Goal: Feedback & Contribution: Submit feedback/report problem

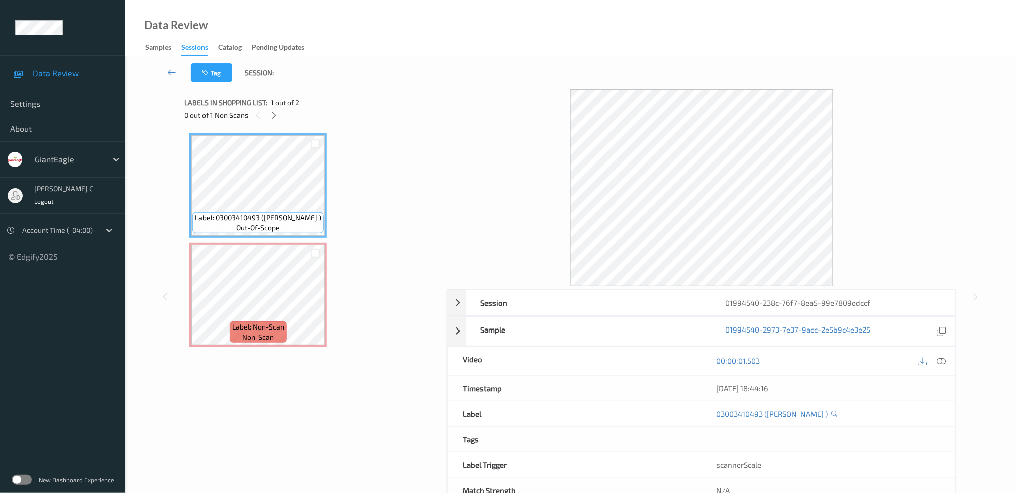
click at [270, 243] on div "Label: Non-Scan non-scan" at bounding box center [257, 295] width 137 height 104
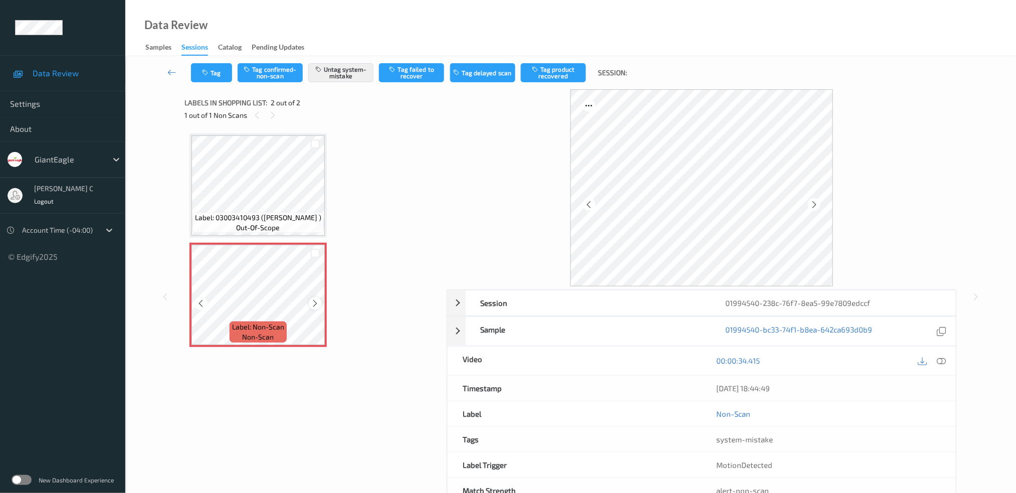
click at [315, 300] on icon at bounding box center [315, 303] width 9 height 9
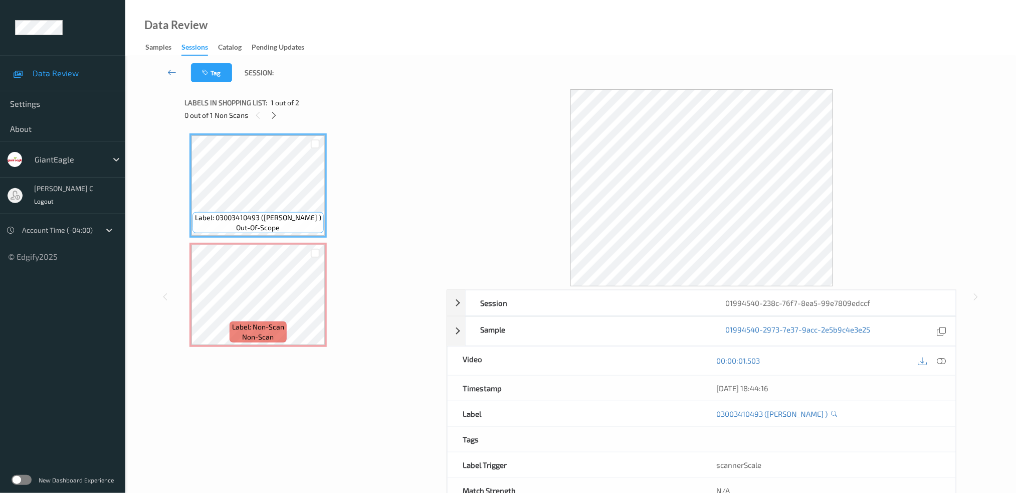
click at [944, 360] on icon at bounding box center [941, 360] width 9 height 9
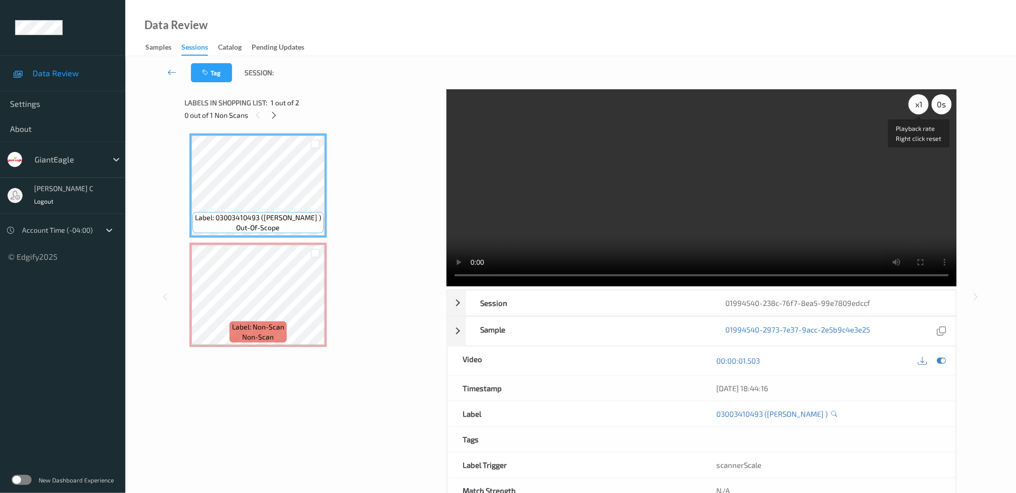
click at [917, 107] on div "x 1" at bounding box center [919, 104] width 20 height 20
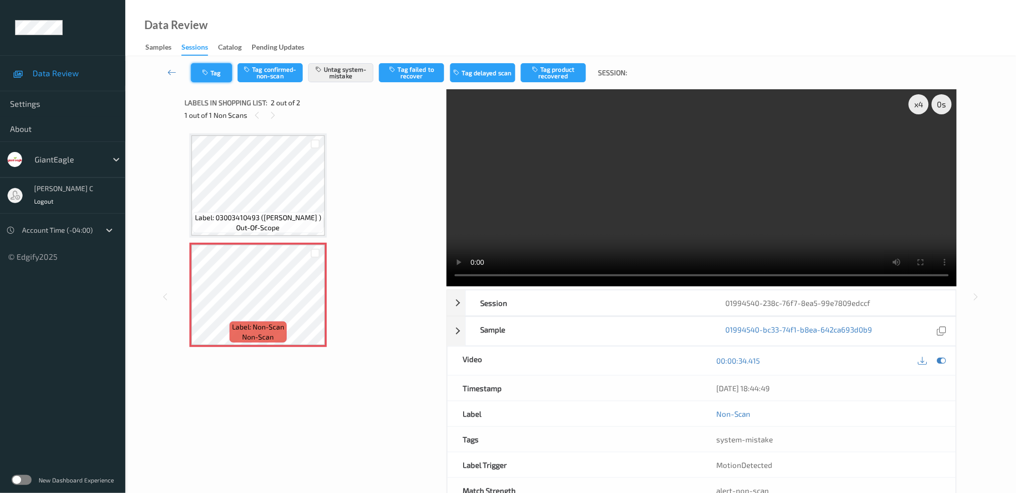
click at [218, 67] on button "Tag" at bounding box center [211, 72] width 41 height 19
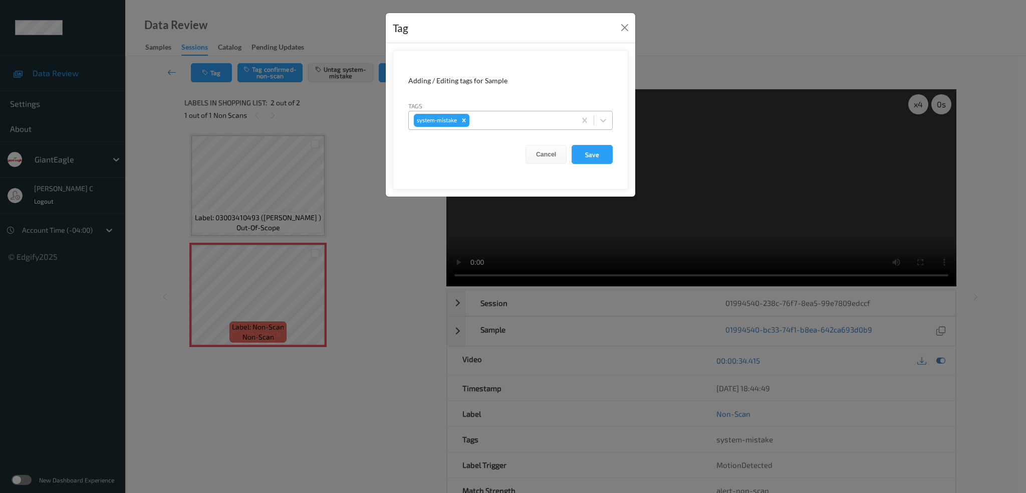
click at [527, 120] on div at bounding box center [521, 120] width 99 height 12
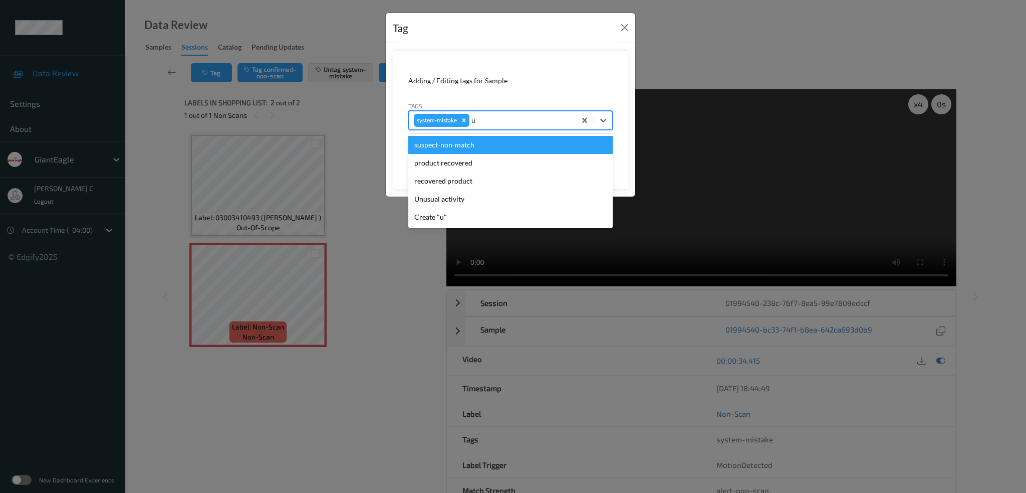
type input "un"
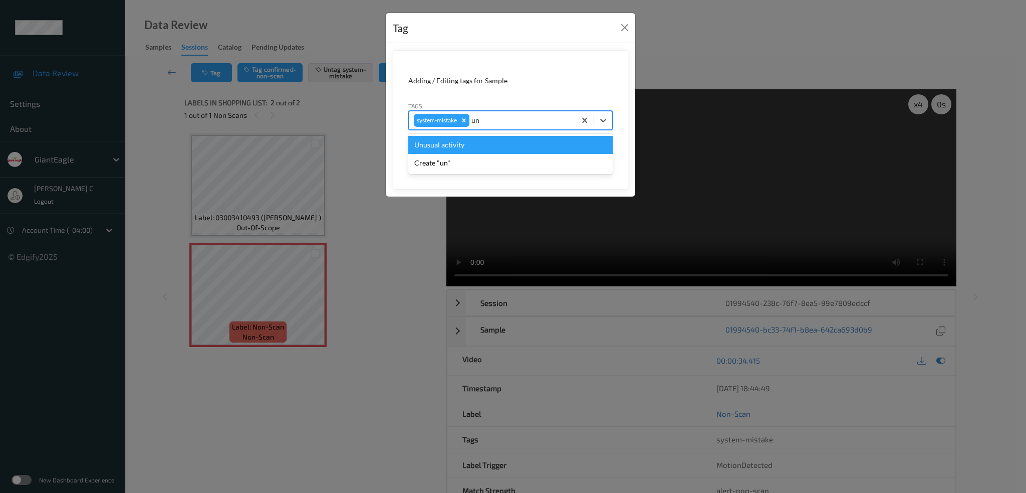
click at [497, 147] on div "Unusual activity" at bounding box center [510, 145] width 204 height 18
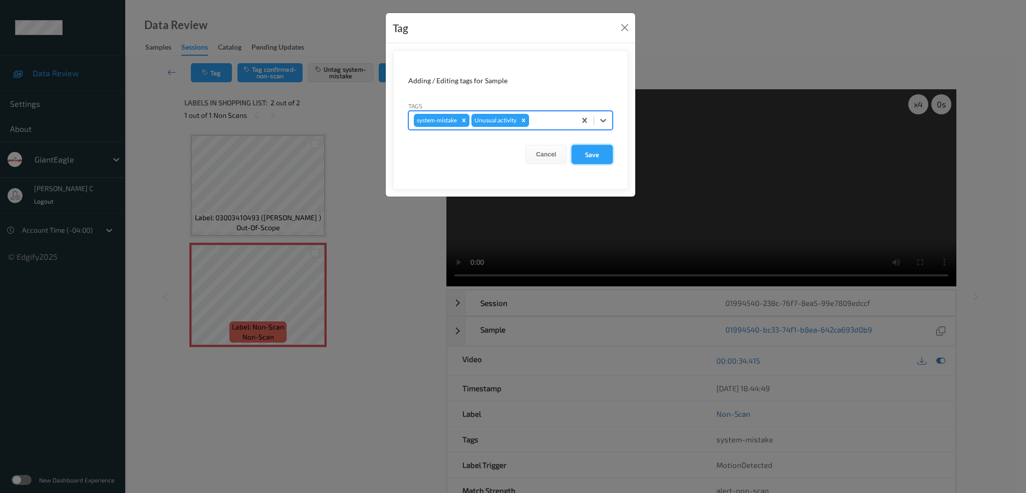
click at [584, 156] on button "Save" at bounding box center [592, 154] width 41 height 19
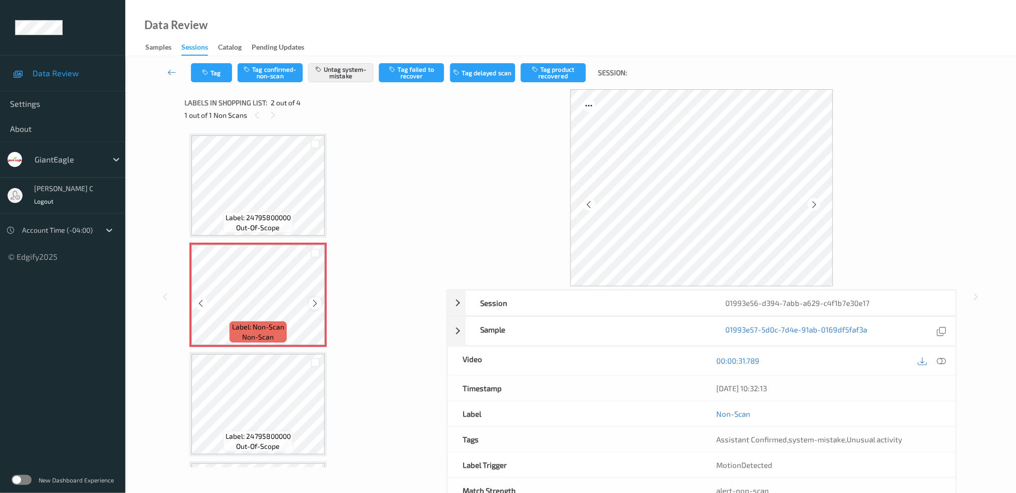
click at [315, 301] on icon at bounding box center [315, 303] width 9 height 9
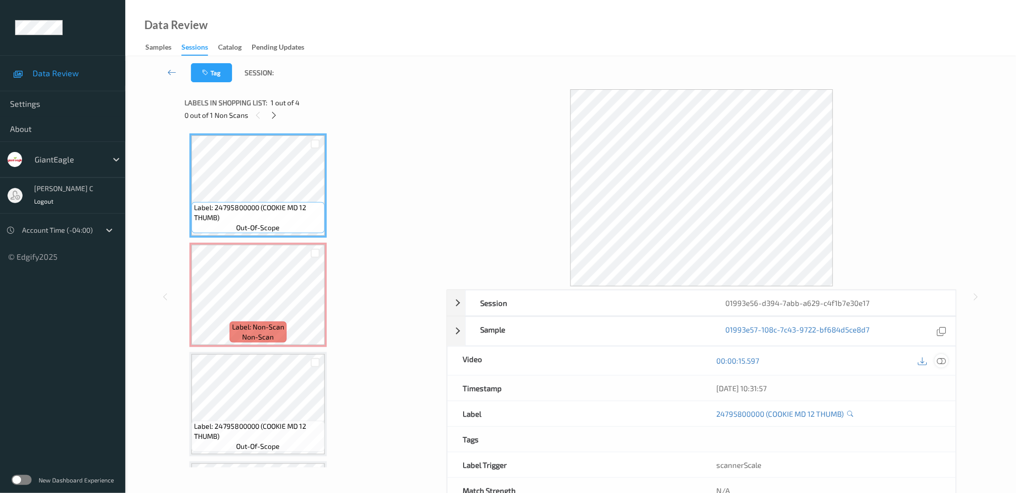
click at [941, 360] on icon at bounding box center [941, 360] width 9 height 9
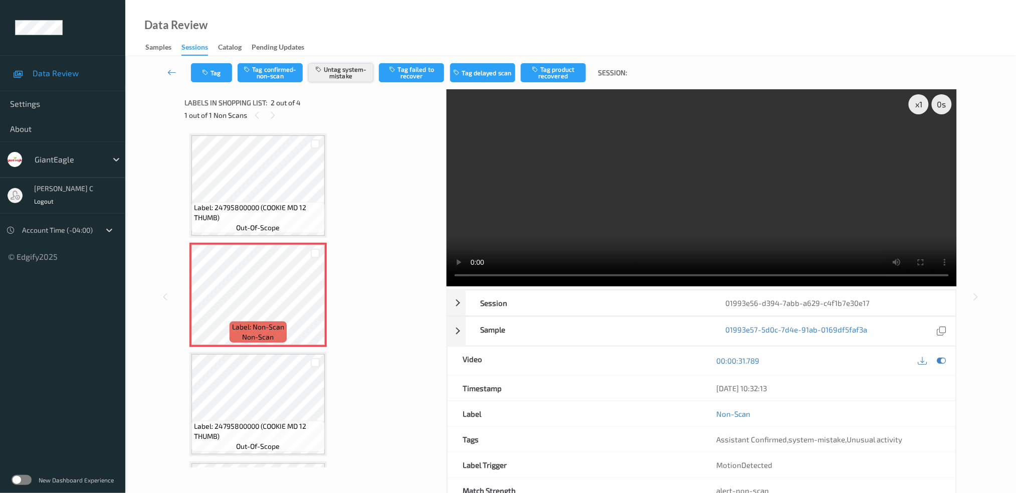
click at [345, 67] on button "Untag system-mistake" at bounding box center [340, 72] width 65 height 19
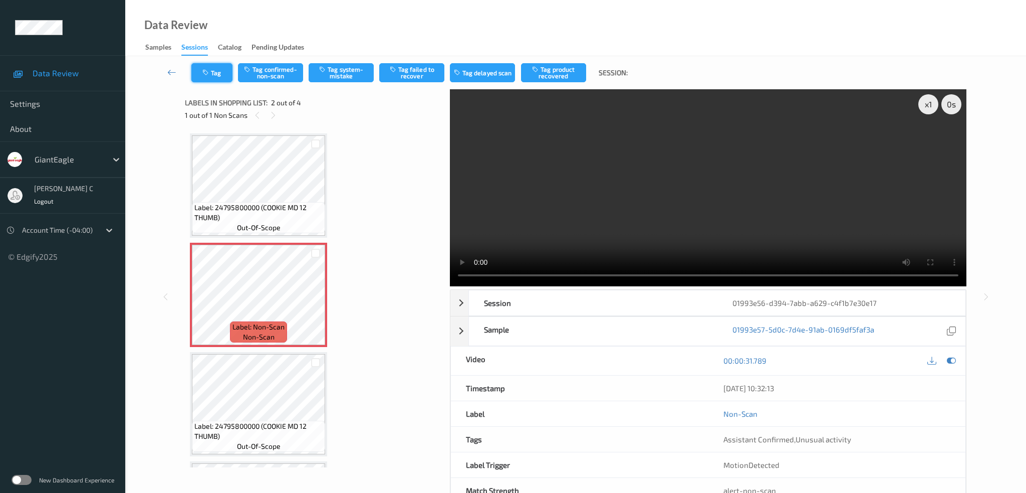
click at [214, 72] on button "Tag" at bounding box center [211, 72] width 41 height 19
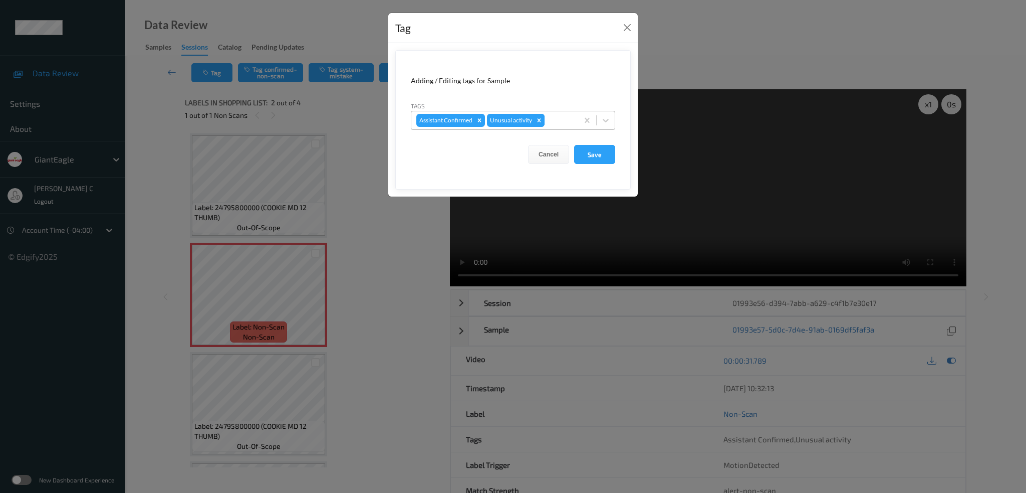
click at [543, 120] on div "Remove Unusual activity" at bounding box center [539, 120] width 11 height 13
click at [603, 158] on button "Save" at bounding box center [594, 154] width 41 height 19
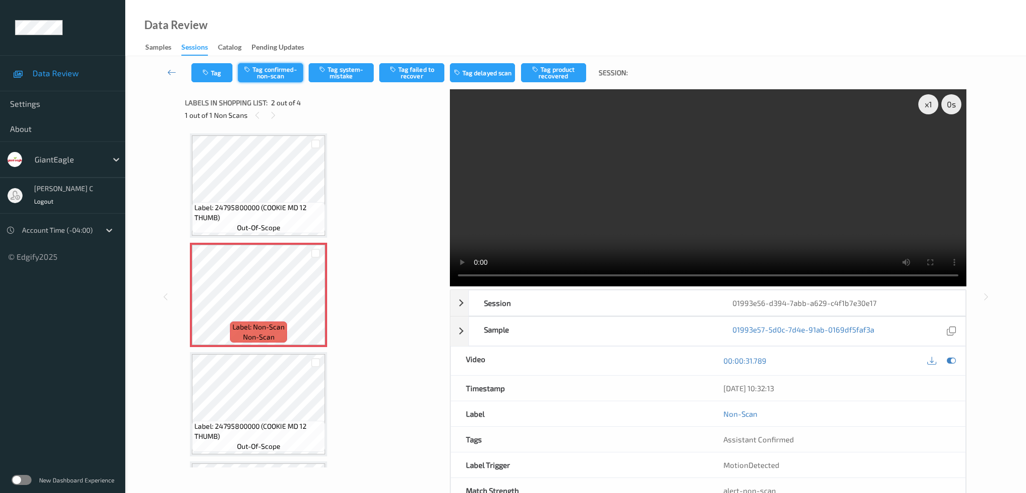
click at [285, 67] on button "Tag confirmed-non-scan" at bounding box center [270, 72] width 65 height 19
click at [564, 79] on button "Tag product recovered" at bounding box center [553, 72] width 65 height 19
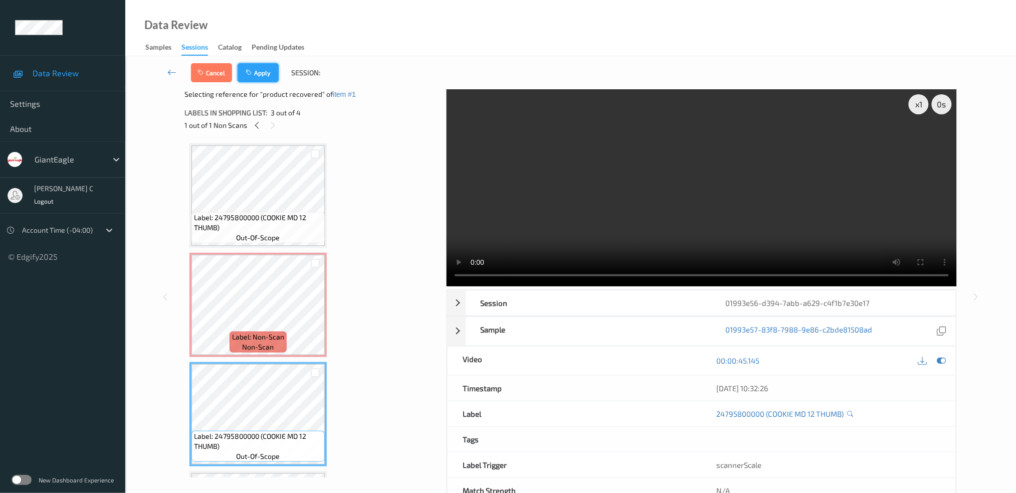
click at [263, 66] on button "Apply" at bounding box center [258, 72] width 41 height 19
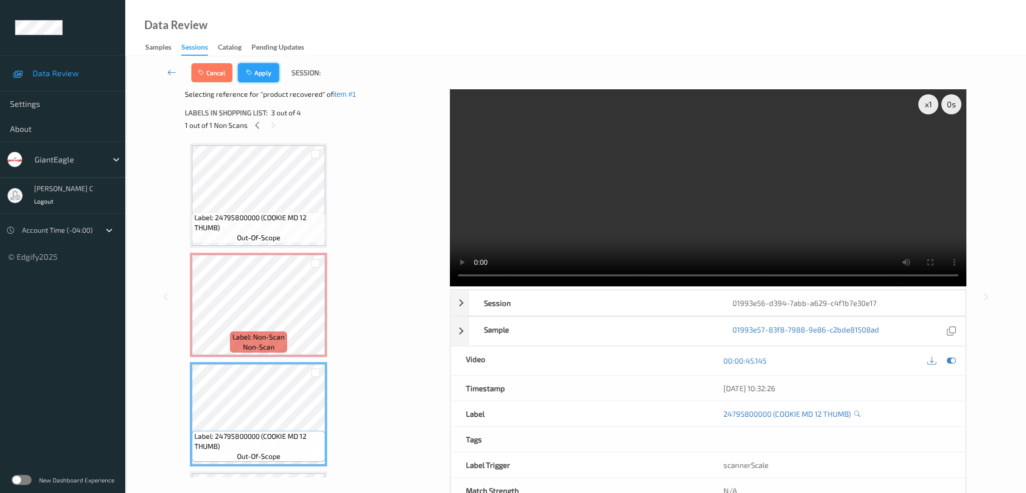
scroll to position [5, 0]
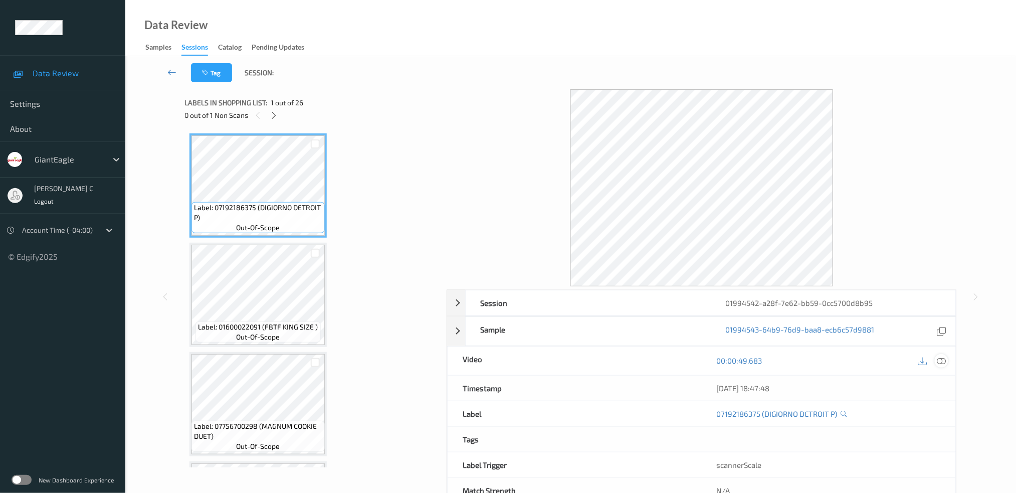
click at [943, 357] on icon at bounding box center [941, 360] width 9 height 9
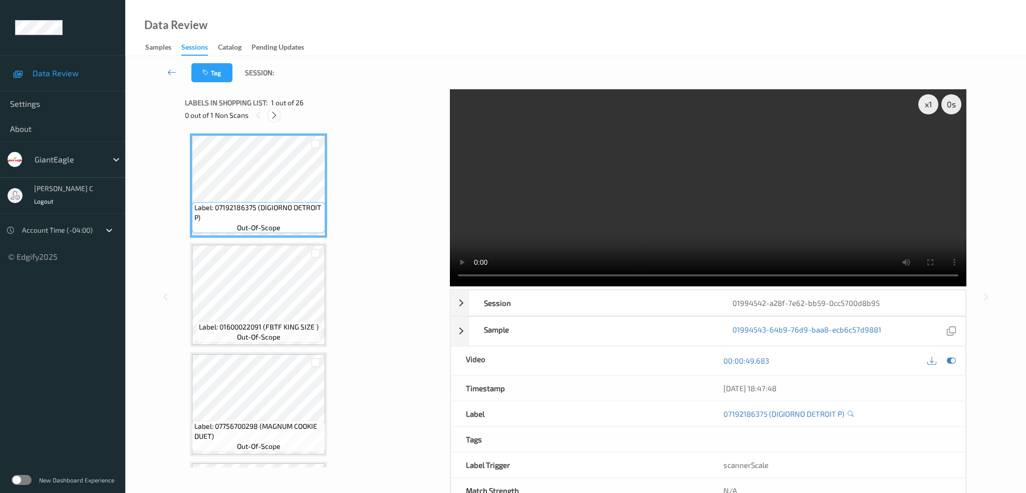
click at [275, 116] on icon at bounding box center [274, 115] width 9 height 9
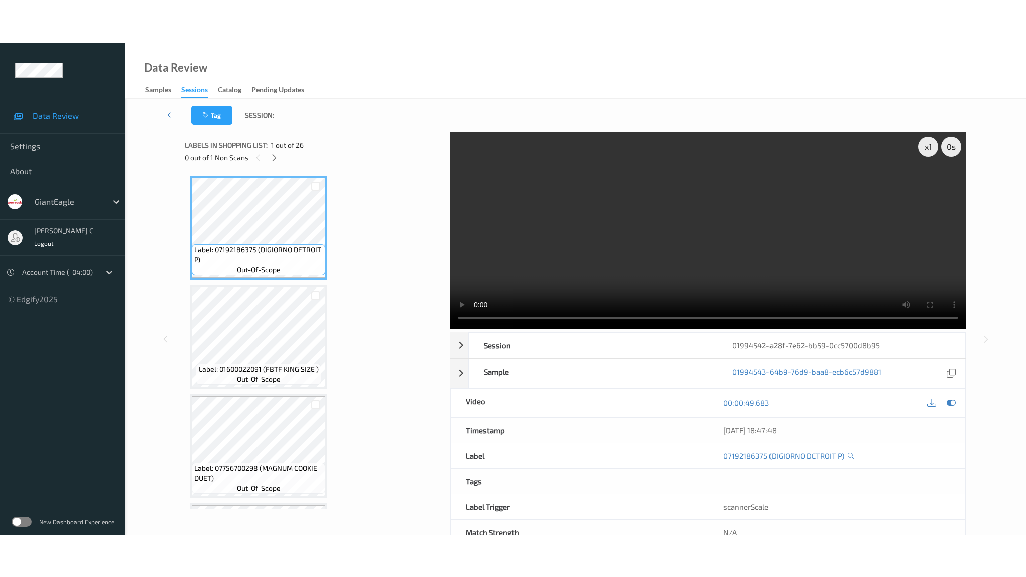
scroll to position [2486, 0]
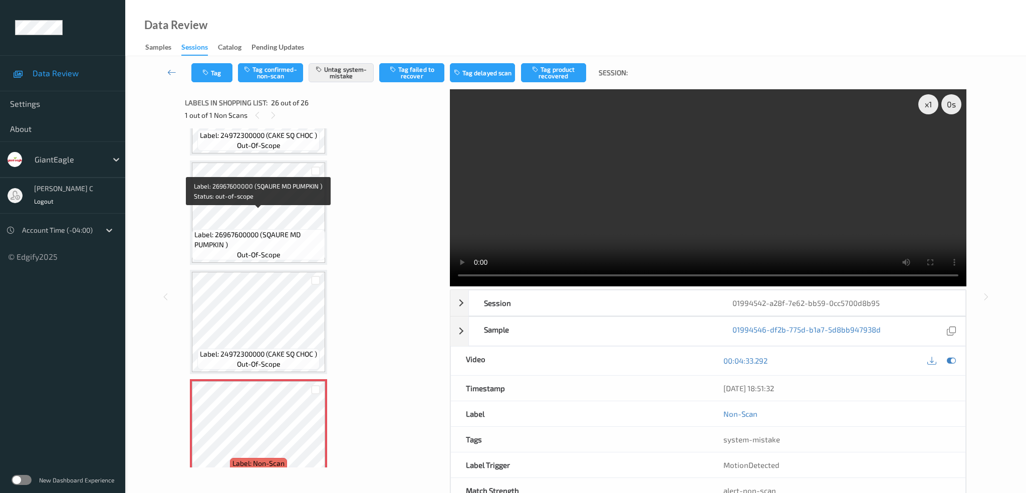
click at [275, 230] on span "Label: 26967600000 (SQAURE MD PUMPKIN )" at bounding box center [258, 240] width 128 height 20
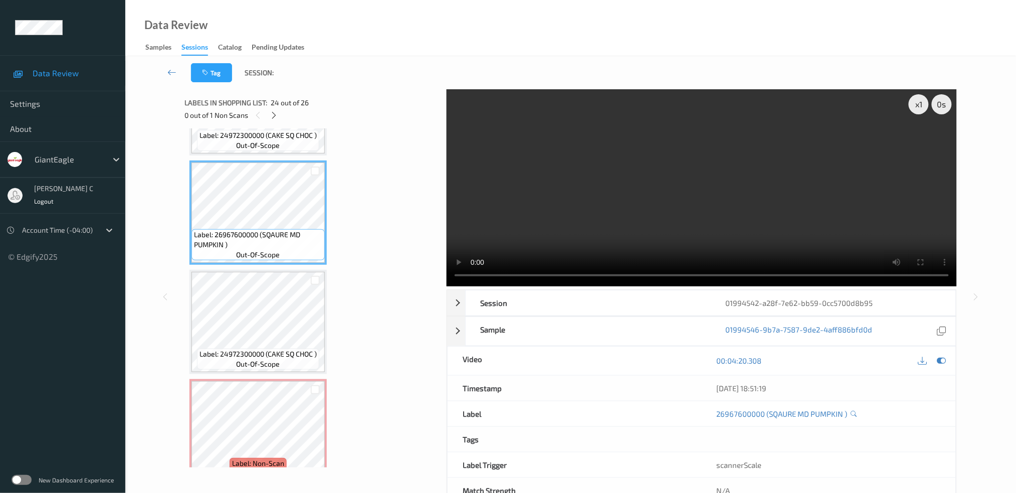
scroll to position [2401, 0]
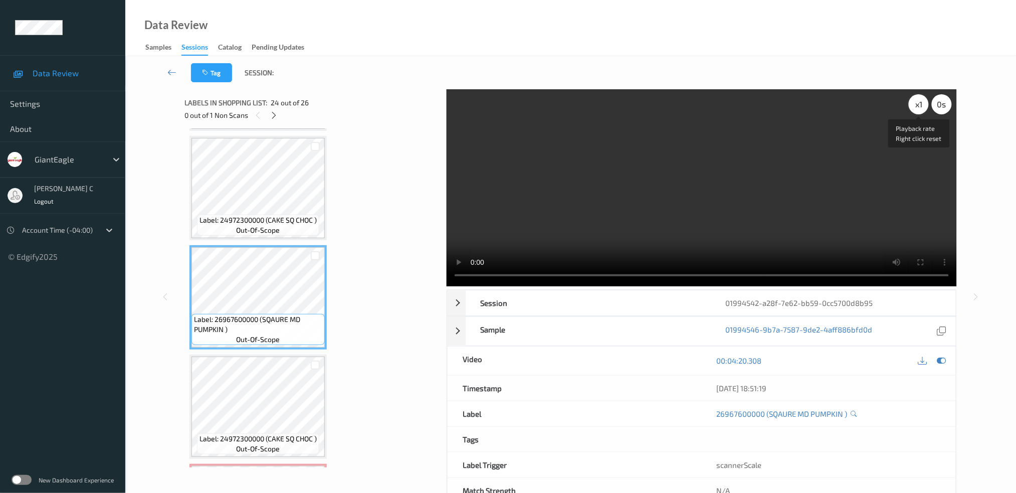
click at [915, 107] on div "x 1" at bounding box center [919, 104] width 20 height 20
click at [915, 107] on div "x 2" at bounding box center [919, 104] width 20 height 20
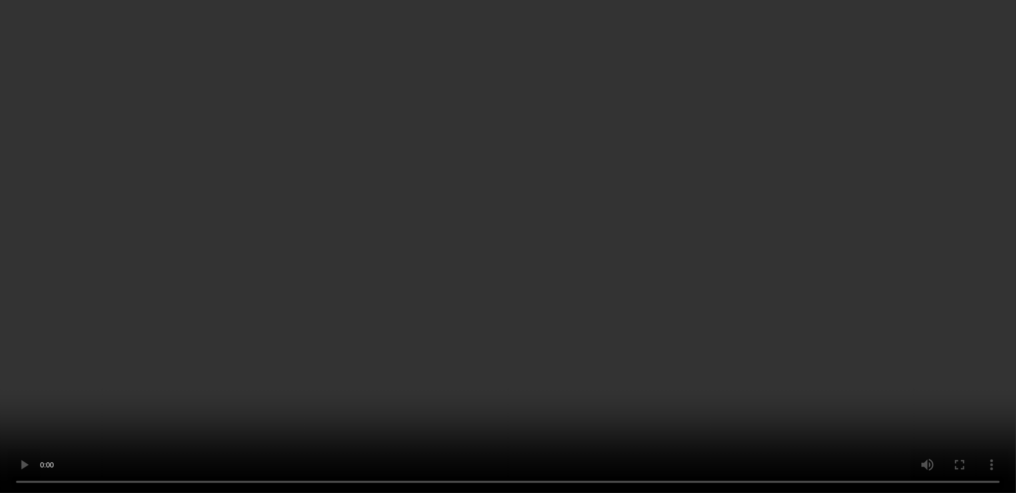
scroll to position [2485, 0]
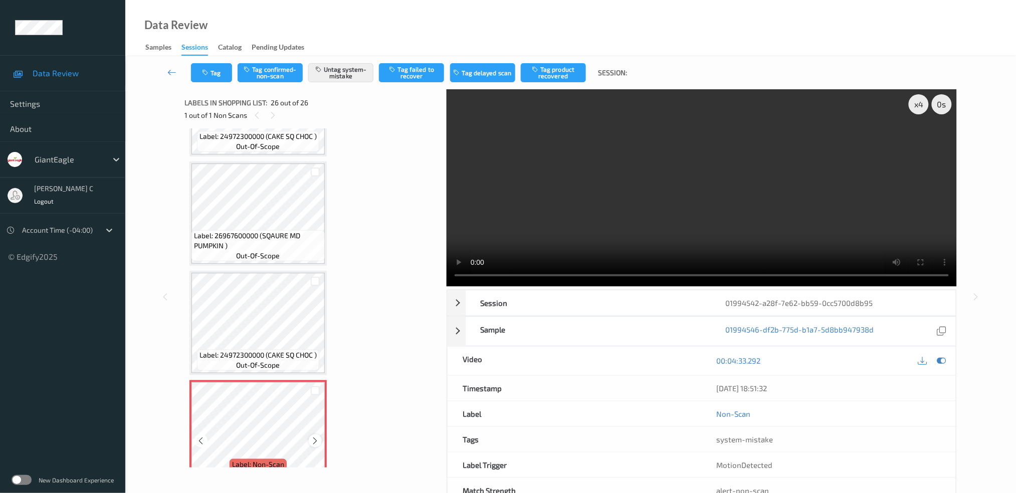
click at [317, 436] on icon at bounding box center [315, 440] width 9 height 9
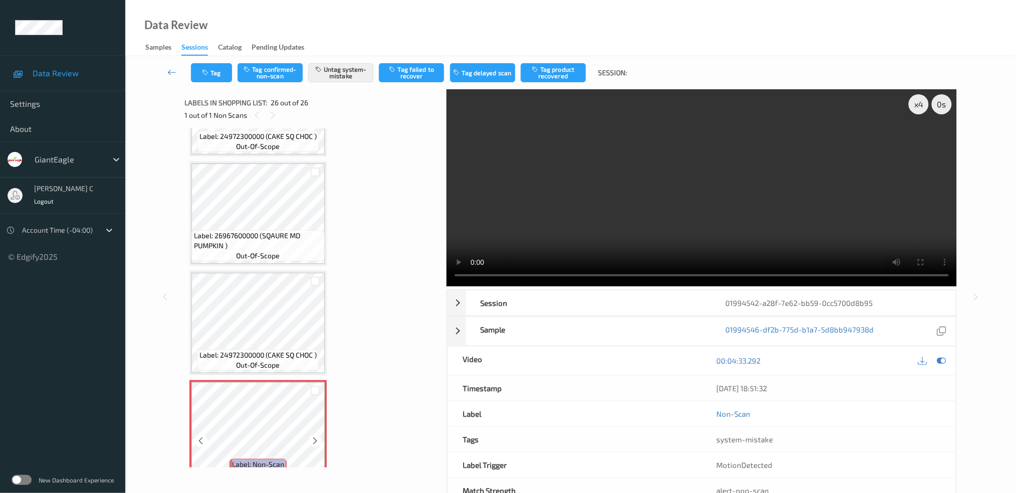
click at [317, 436] on icon at bounding box center [315, 440] width 9 height 9
click at [329, 76] on button "Untag system-mistake" at bounding box center [340, 72] width 65 height 19
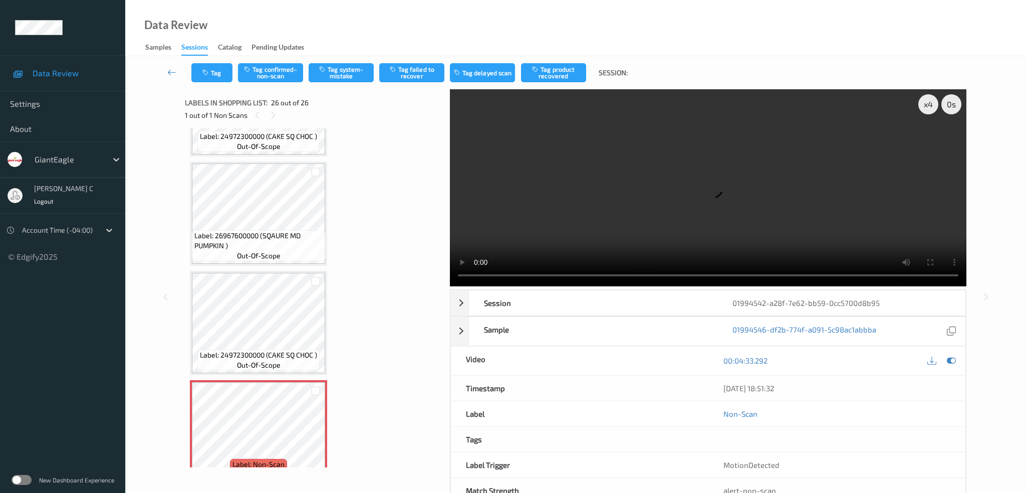
click at [282, 82] on div "Tag Tag confirmed-non-scan Tag system-mistake Tag failed to recover Tag delayed…" at bounding box center [576, 72] width 860 height 33
click at [281, 77] on button "Tag confirmed-non-scan" at bounding box center [270, 72] width 65 height 19
click at [310, 434] on div at bounding box center [315, 440] width 13 height 13
click at [312, 436] on icon at bounding box center [315, 440] width 9 height 9
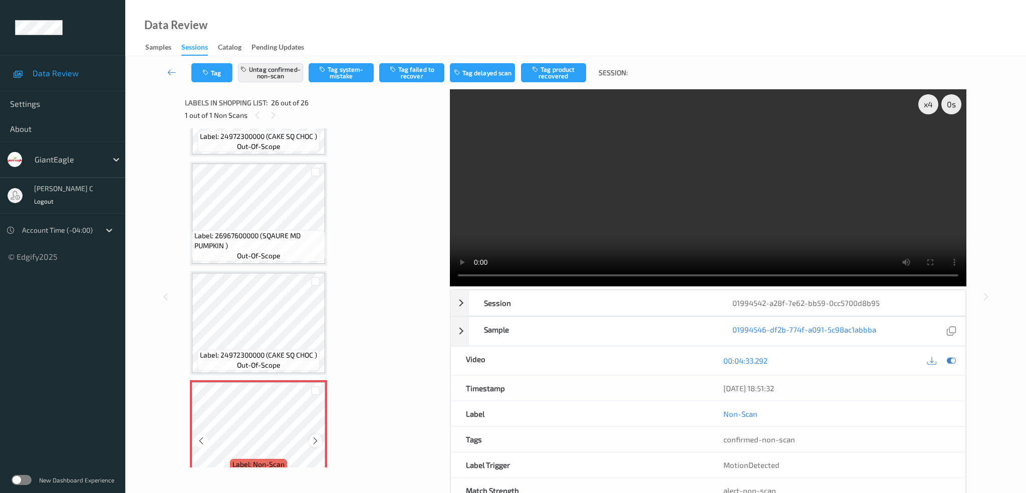
click at [313, 436] on icon at bounding box center [315, 440] width 9 height 9
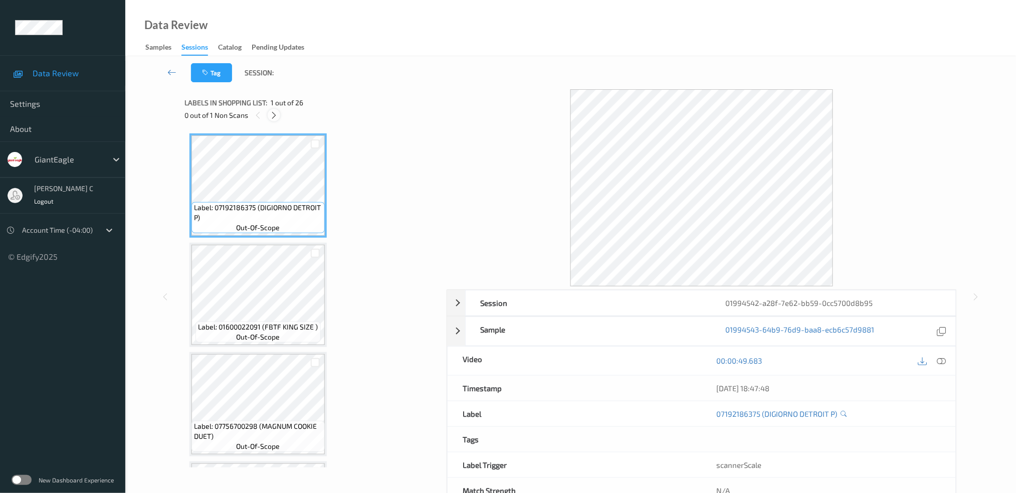
click at [274, 115] on icon at bounding box center [274, 115] width 9 height 9
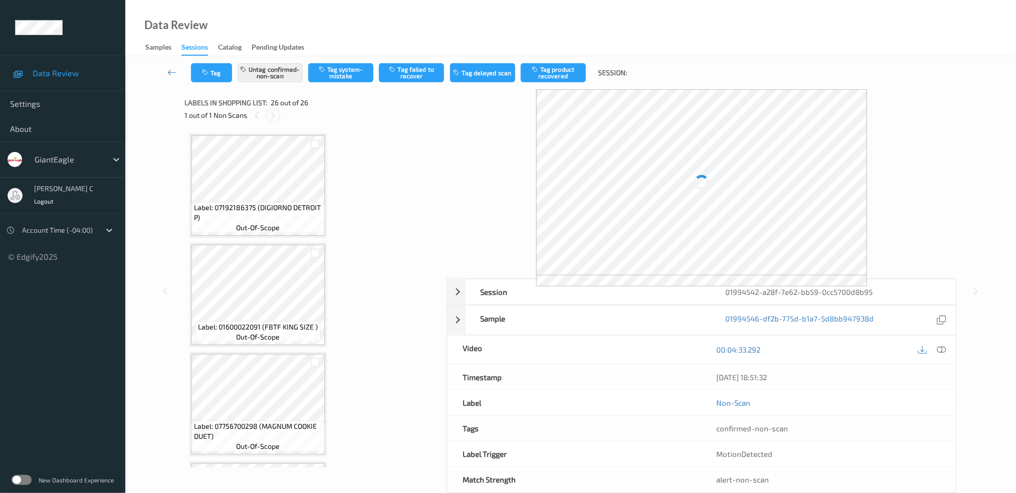
scroll to position [2486, 0]
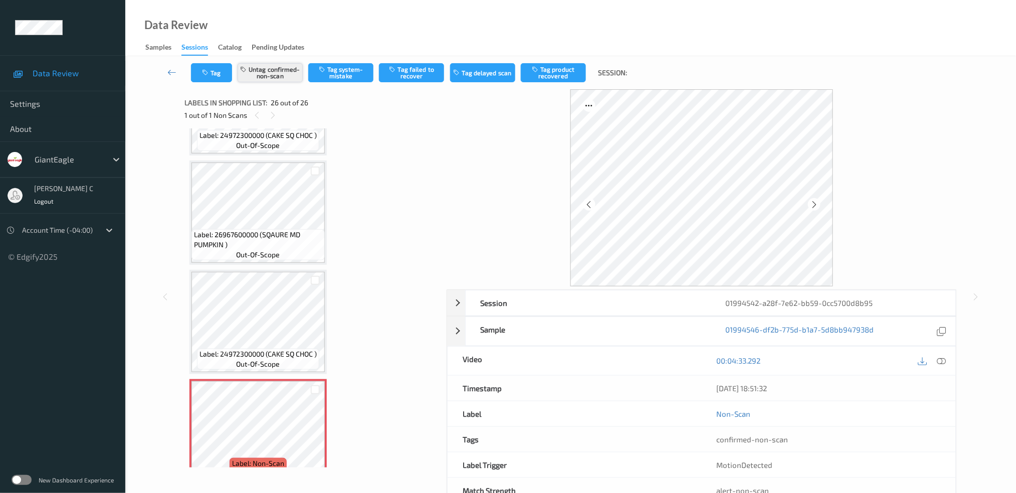
click at [290, 71] on button "Untag confirmed-non-scan" at bounding box center [270, 72] width 65 height 19
click at [334, 79] on button "Tag system-mistake" at bounding box center [340, 72] width 65 height 19
click at [212, 74] on button "Tag" at bounding box center [211, 72] width 41 height 19
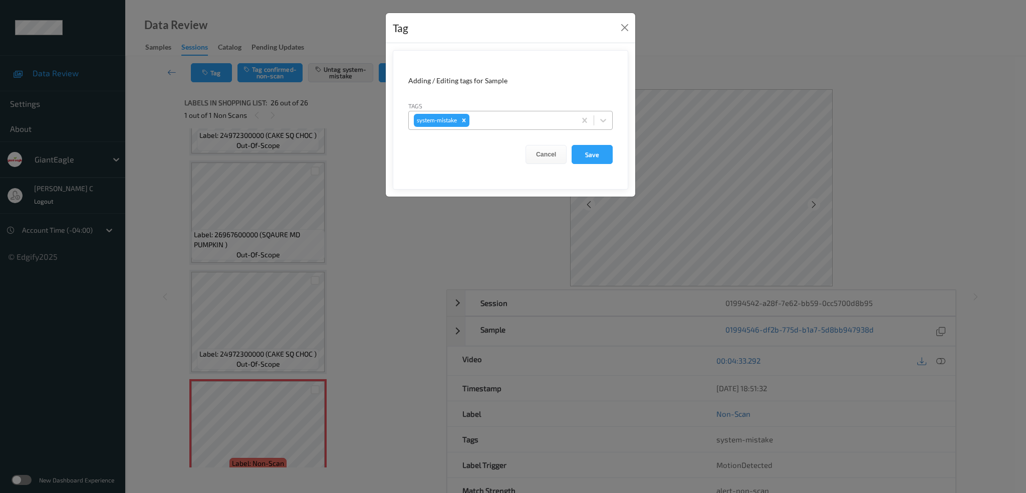
click at [510, 116] on div at bounding box center [521, 120] width 99 height 12
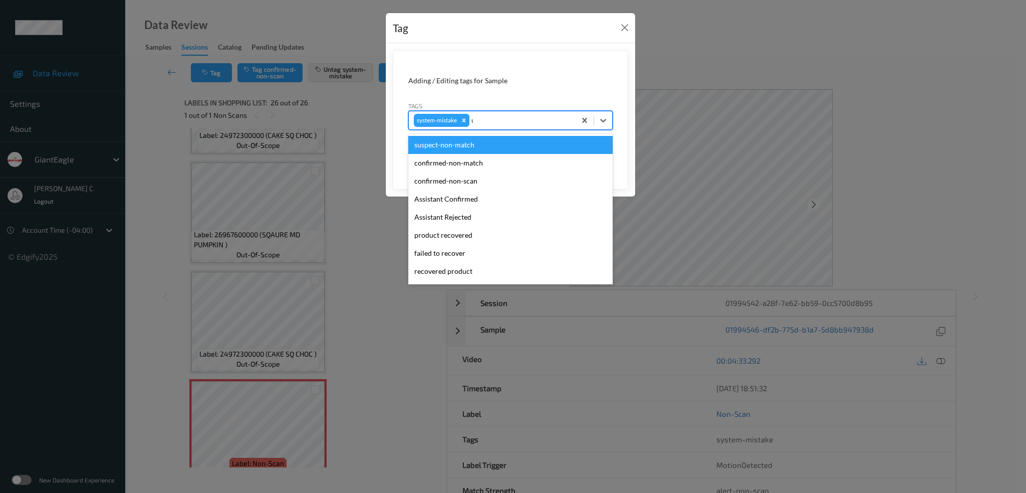
type input "un"
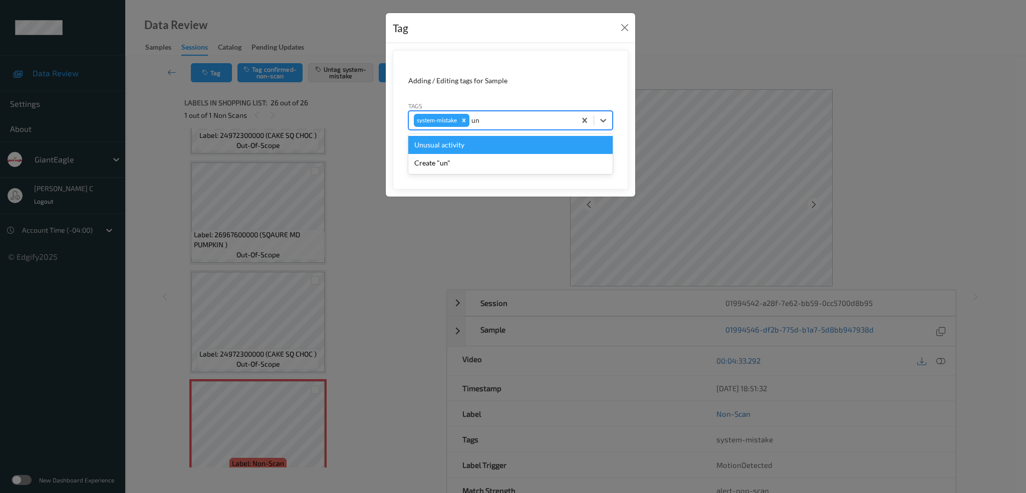
drag, startPoint x: 450, startPoint y: 148, endPoint x: 518, endPoint y: 146, distance: 68.2
click at [451, 148] on div "Unusual activity" at bounding box center [510, 145] width 204 height 18
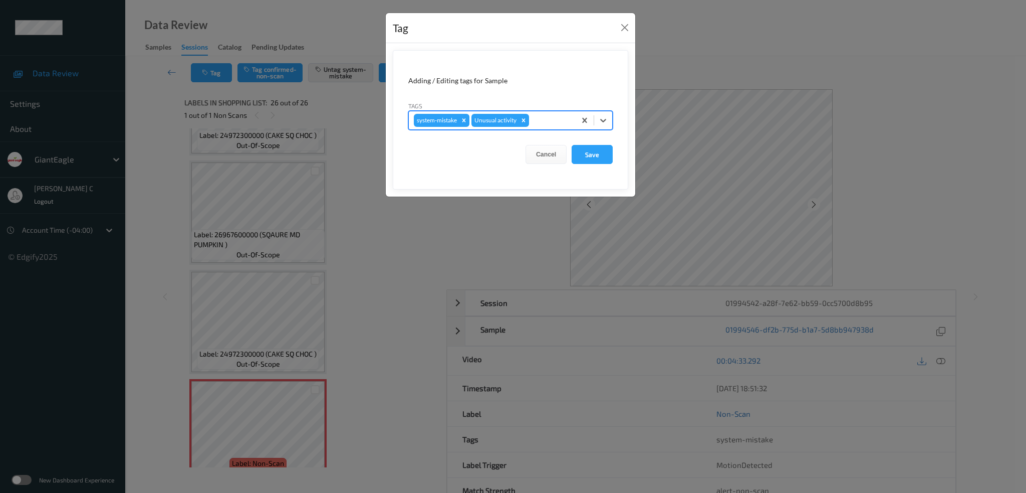
click at [567, 153] on div at bounding box center [569, 154] width 5 height 3
click at [582, 154] on button "Save" at bounding box center [592, 154] width 41 height 19
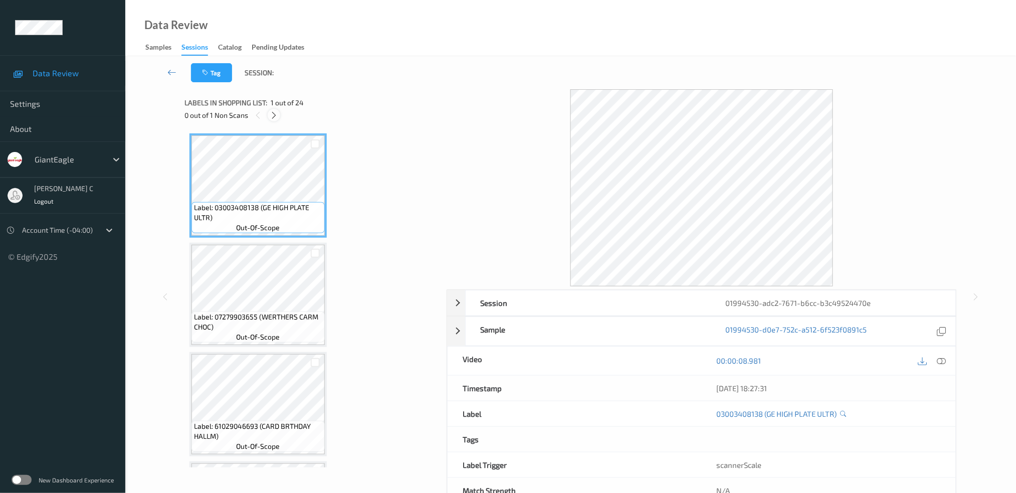
click at [271, 115] on icon at bounding box center [274, 115] width 9 height 9
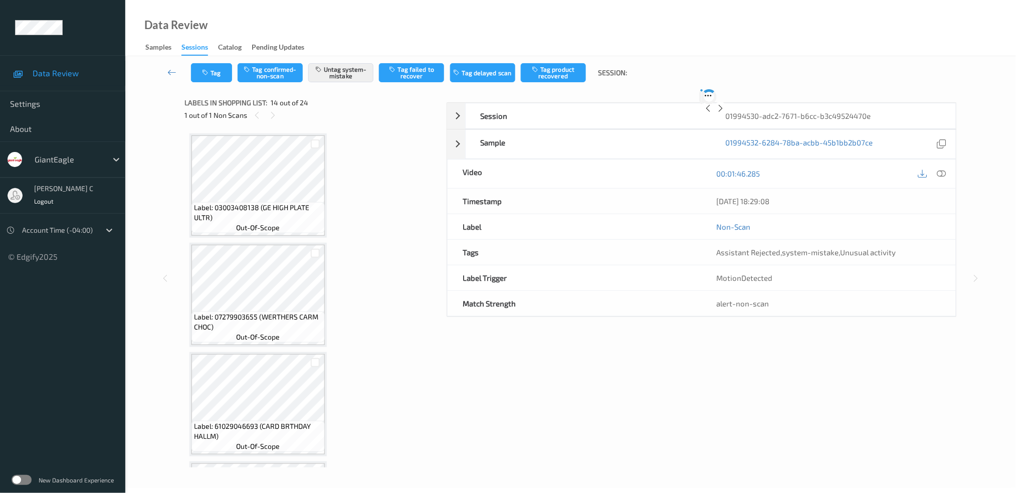
scroll to position [1306, 0]
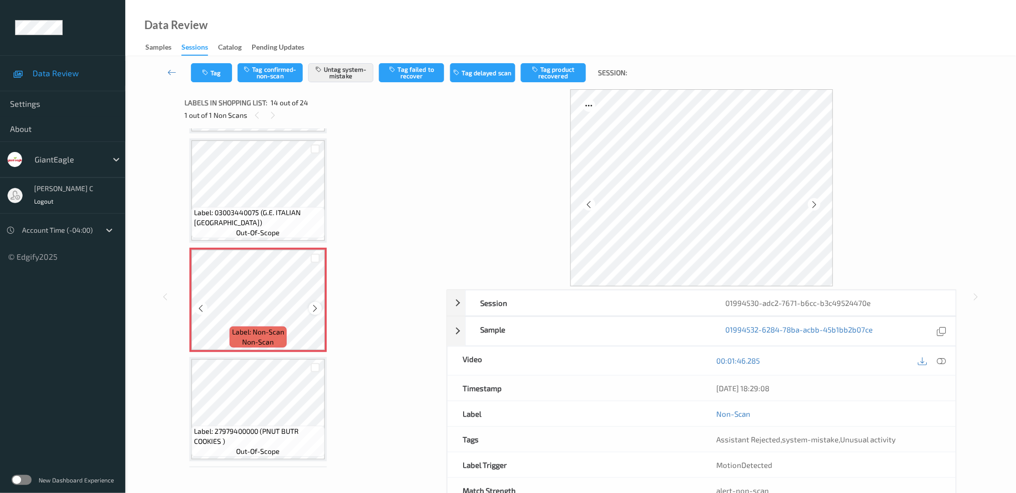
click at [317, 304] on icon at bounding box center [315, 308] width 9 height 9
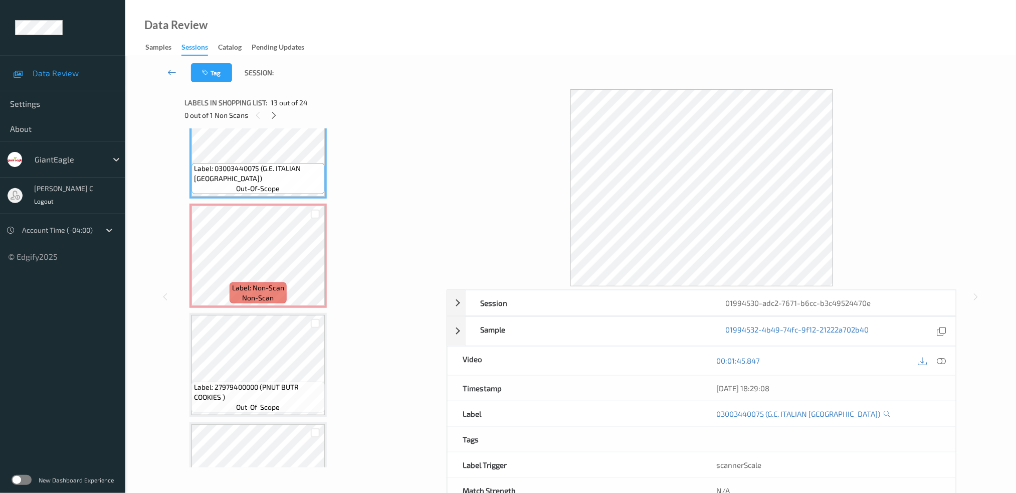
scroll to position [1373, 0]
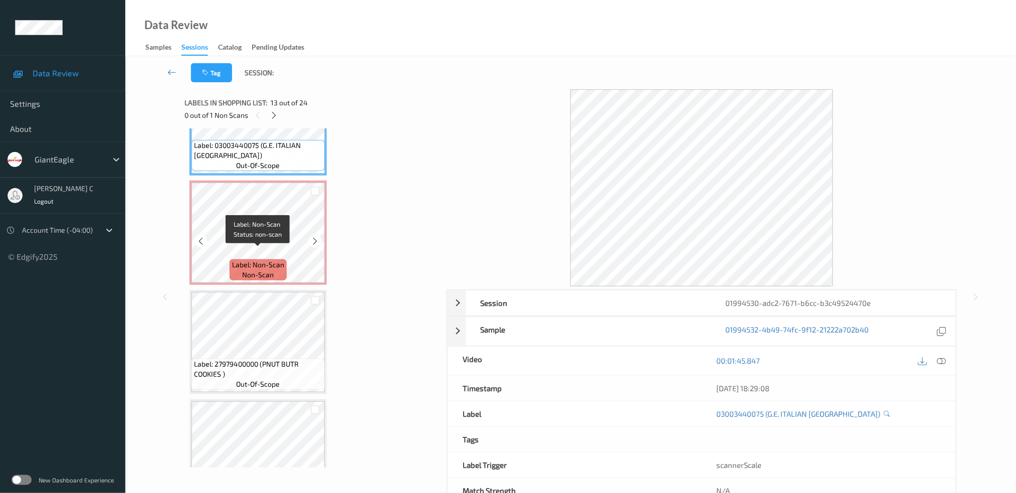
click at [251, 260] on span "Label: Non-Scan" at bounding box center [258, 265] width 52 height 10
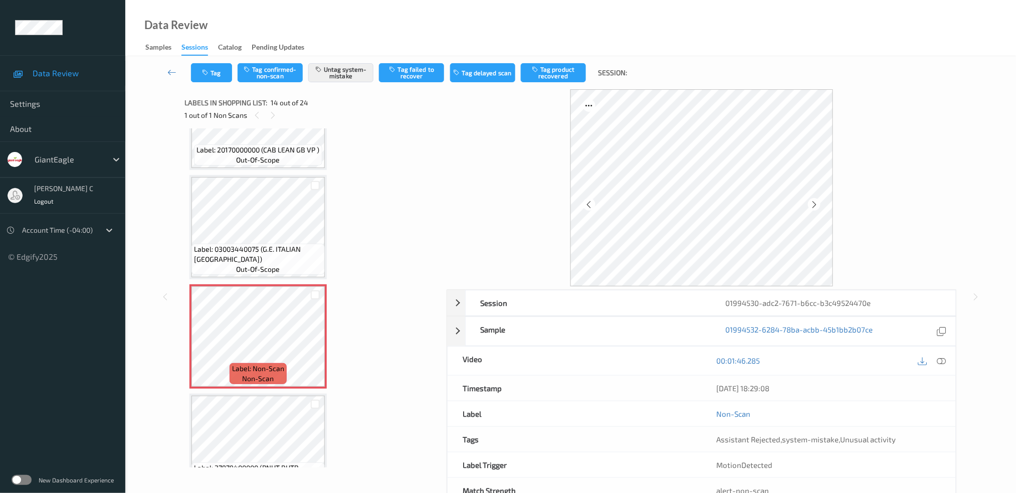
scroll to position [1239, 0]
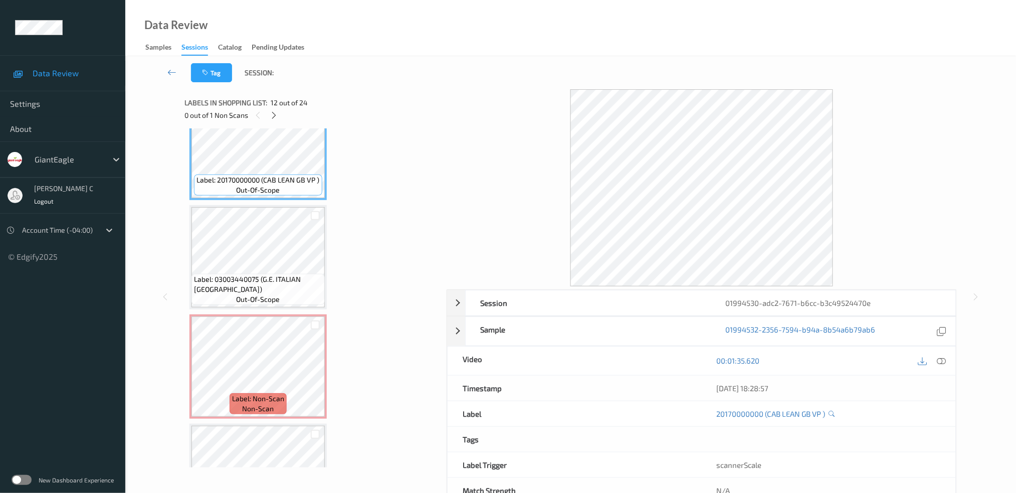
drag, startPoint x: 945, startPoint y: 361, endPoint x: 942, endPoint y: 367, distance: 6.7
click at [944, 361] on icon at bounding box center [941, 360] width 9 height 9
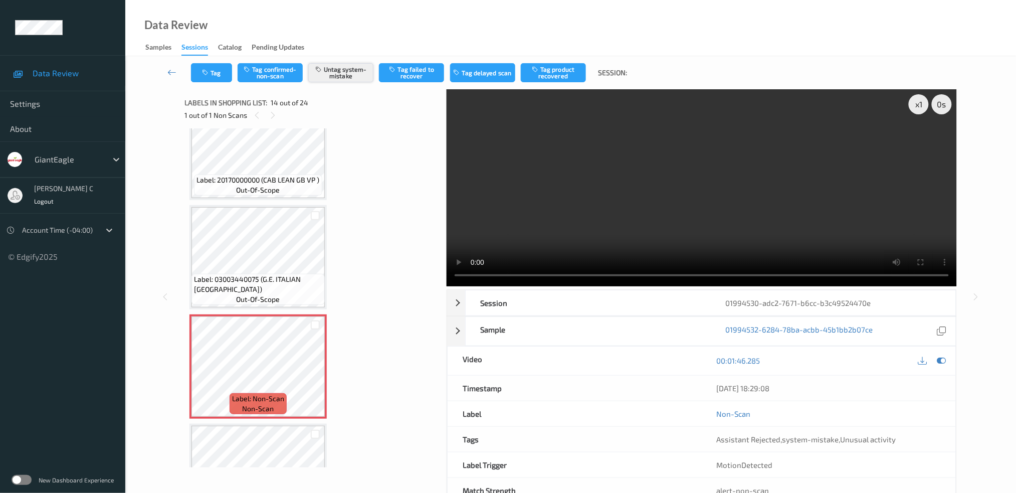
click at [333, 76] on button "Untag system-mistake" at bounding box center [340, 72] width 65 height 19
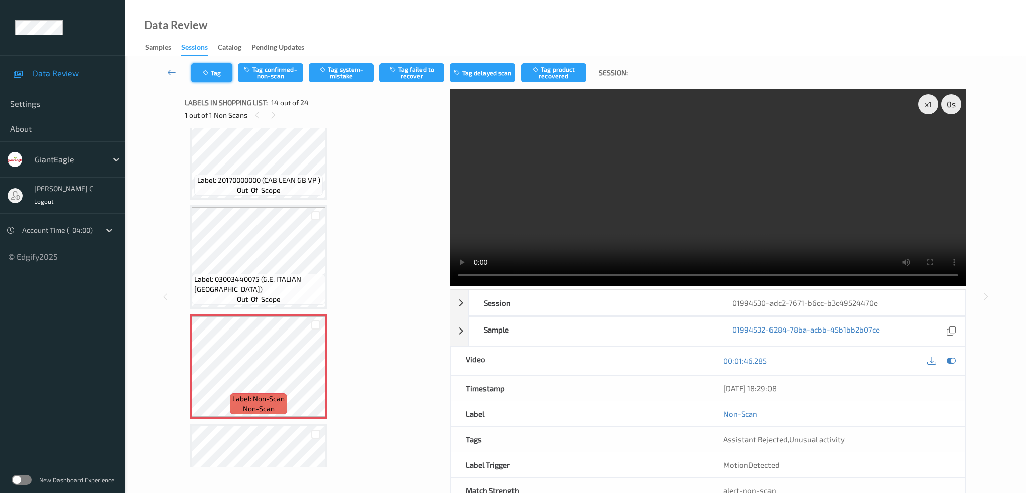
click at [220, 74] on button "Tag" at bounding box center [211, 72] width 41 height 19
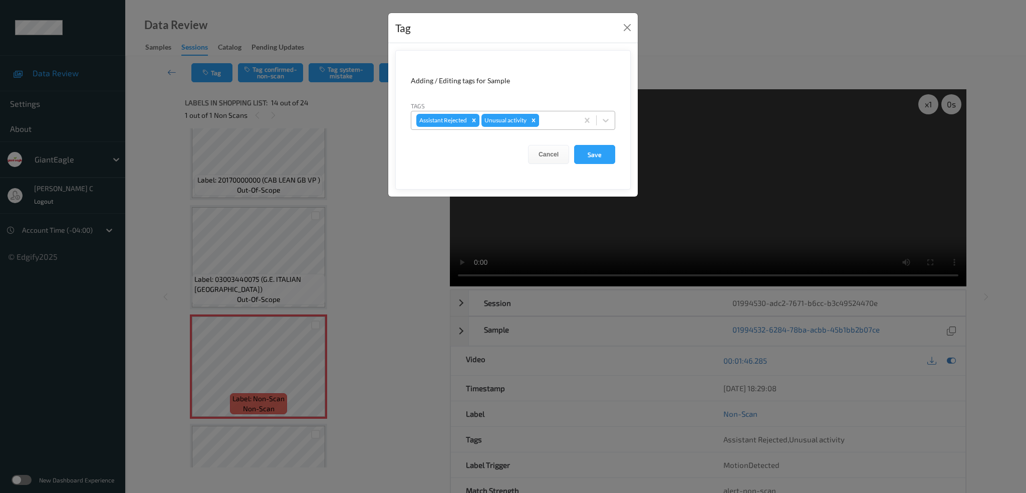
click at [533, 117] on icon "Remove Unusual activity" at bounding box center [533, 120] width 7 height 7
click at [584, 157] on button "Save" at bounding box center [594, 154] width 41 height 19
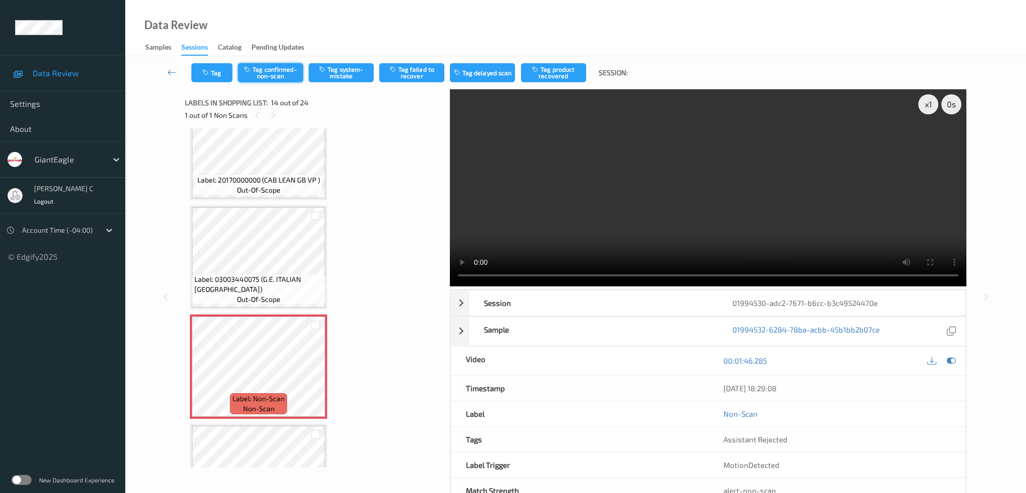
click at [272, 66] on button "Tag confirmed-non-scan" at bounding box center [270, 72] width 65 height 19
click at [565, 75] on button "Tag product recovered" at bounding box center [553, 72] width 65 height 19
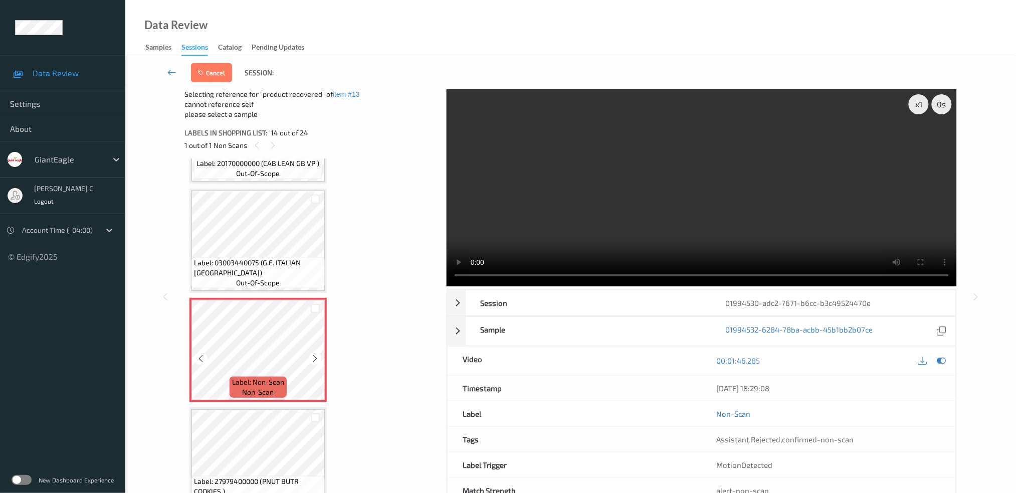
scroll to position [1306, 0]
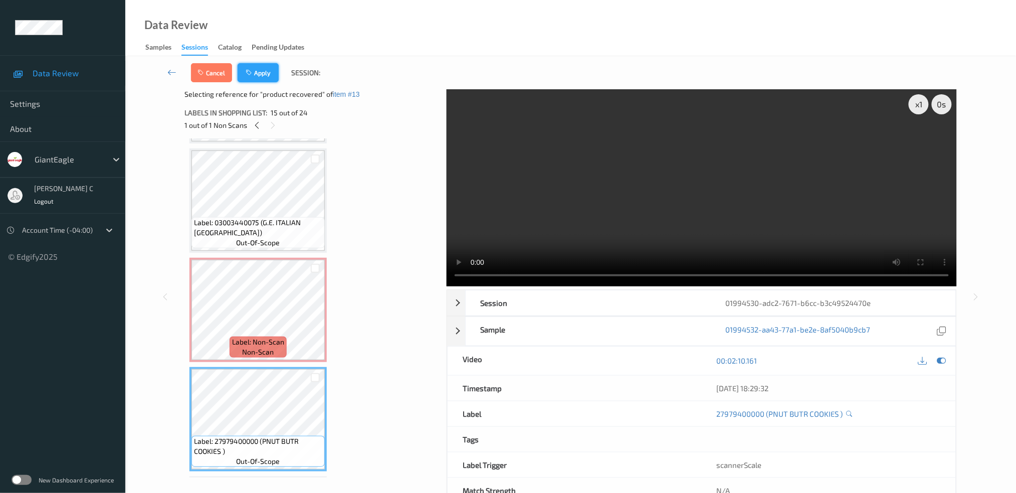
click at [259, 73] on button "Apply" at bounding box center [258, 72] width 41 height 19
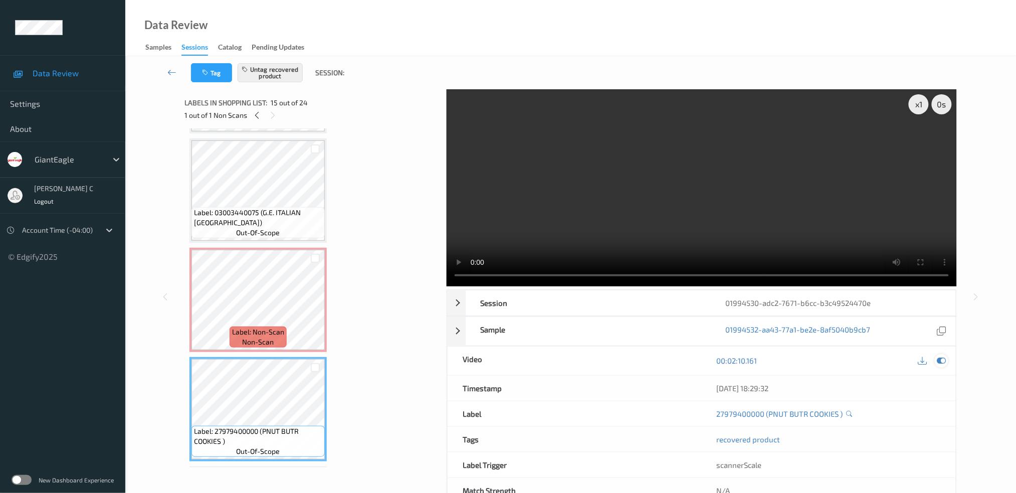
click at [943, 364] on icon at bounding box center [941, 360] width 9 height 9
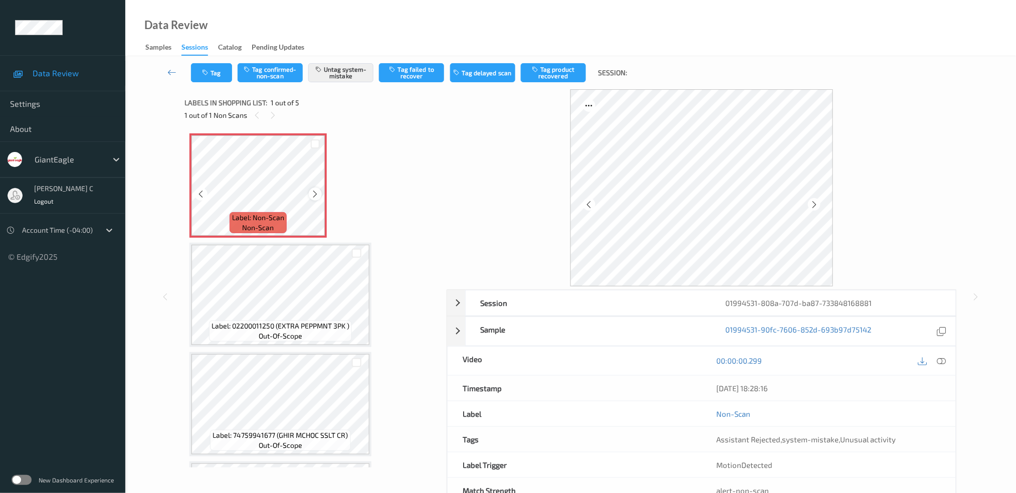
click at [316, 197] on icon at bounding box center [315, 193] width 9 height 9
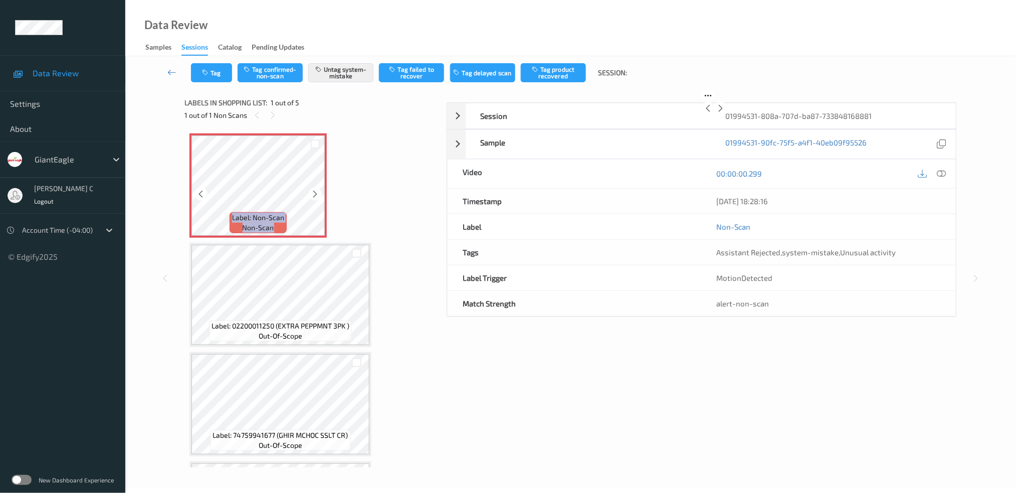
click at [316, 197] on icon at bounding box center [315, 193] width 9 height 9
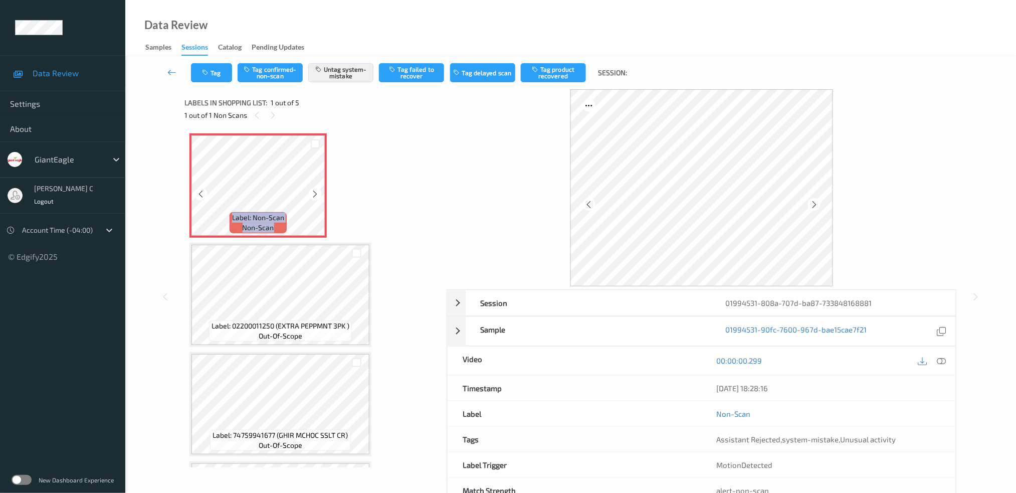
click at [316, 197] on icon at bounding box center [315, 193] width 9 height 9
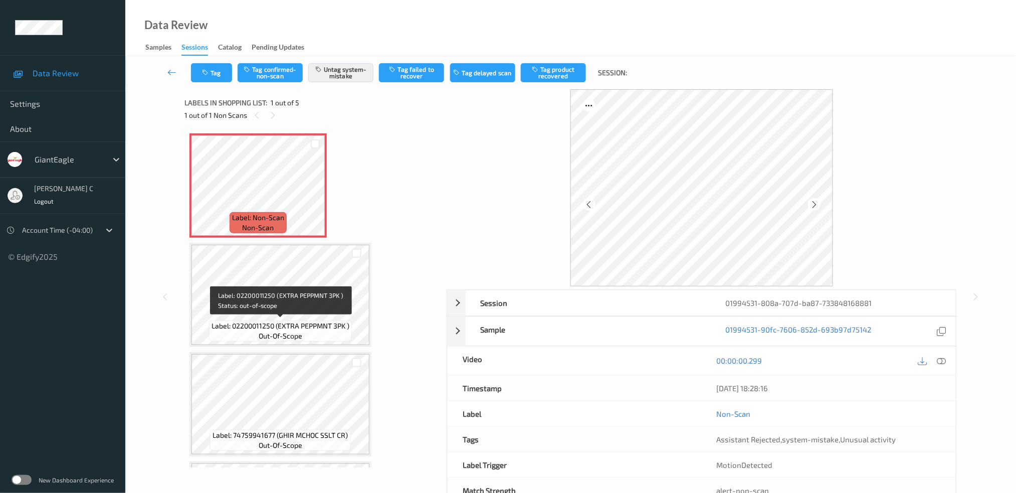
click at [293, 338] on span "out-of-scope" at bounding box center [281, 336] width 44 height 10
click at [944, 362] on icon at bounding box center [941, 360] width 9 height 9
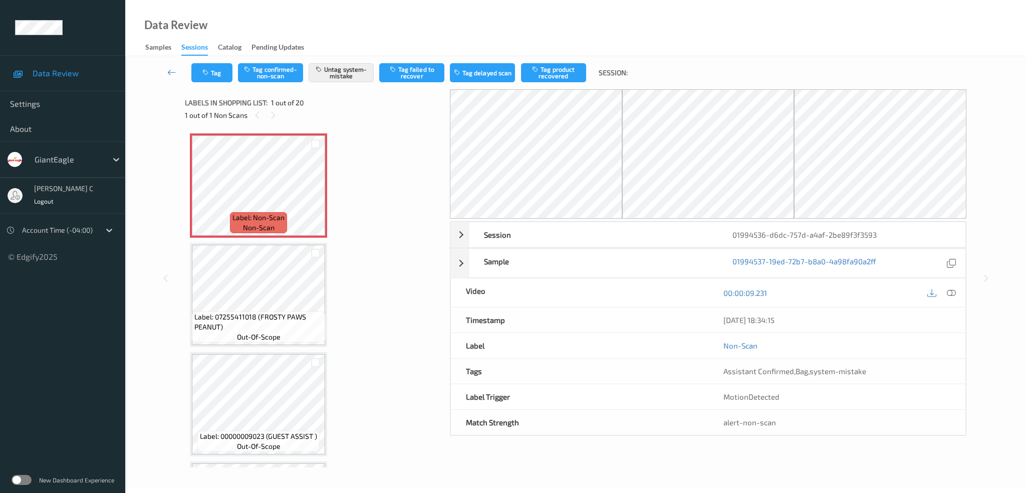
click at [281, 115] on div "1 out of 1 Non Scans" at bounding box center [314, 115] width 258 height 13
click at [275, 114] on icon at bounding box center [273, 115] width 9 height 9
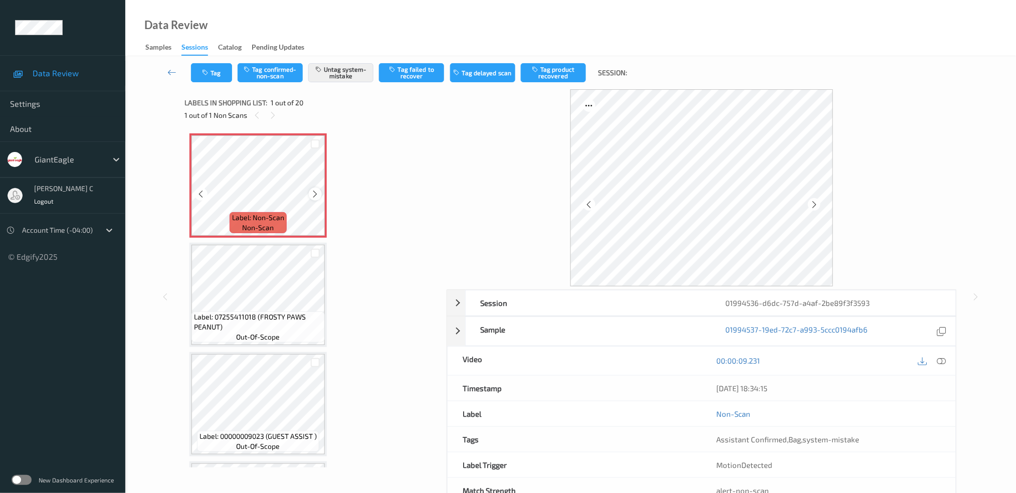
click at [316, 196] on icon at bounding box center [315, 193] width 9 height 9
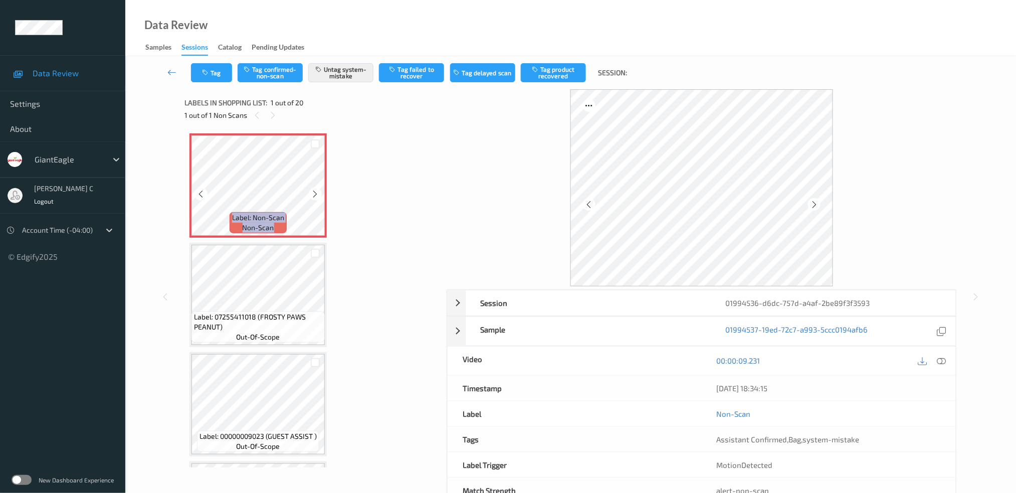
click at [316, 196] on icon at bounding box center [315, 193] width 9 height 9
click at [943, 361] on icon at bounding box center [941, 360] width 9 height 9
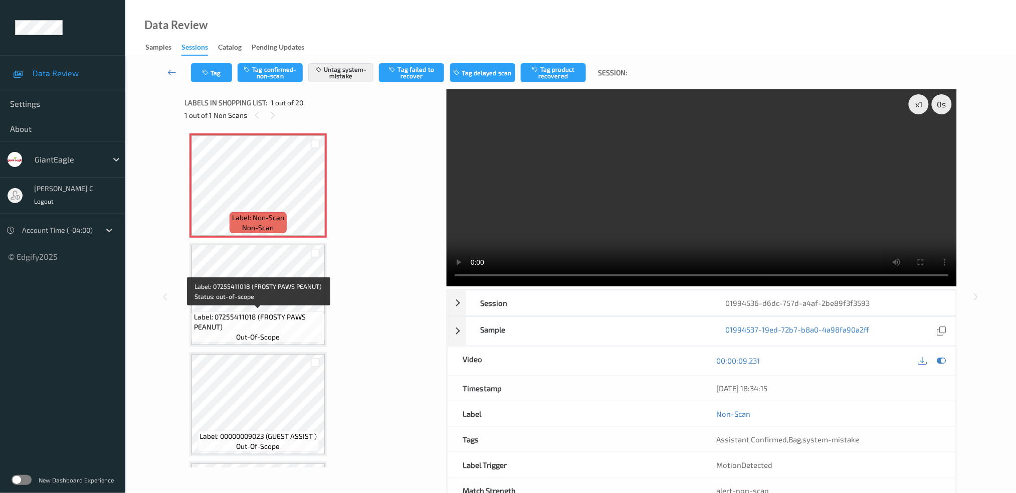
click at [230, 318] on span "Label: 07255411018 (FROSTY PAWS PEANUT)" at bounding box center [258, 322] width 128 height 20
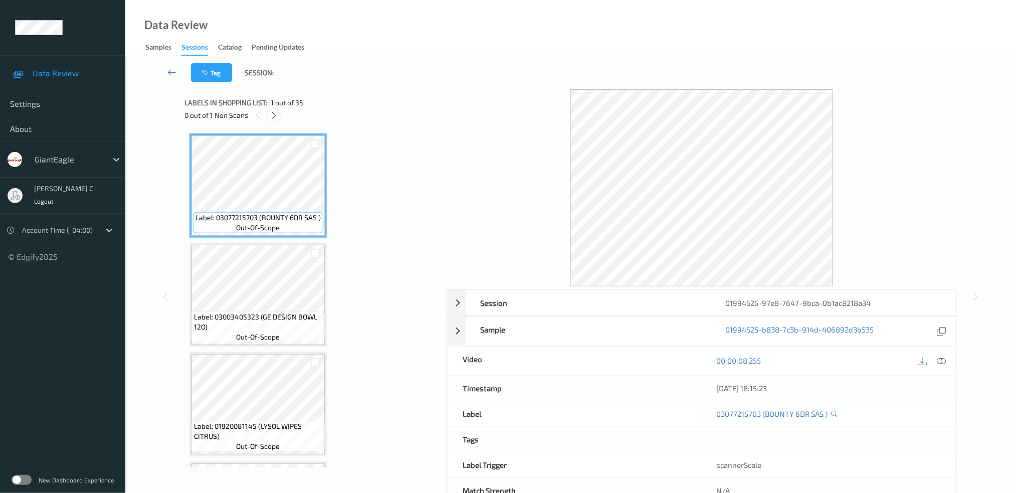
click at [268, 117] on div at bounding box center [274, 115] width 13 height 13
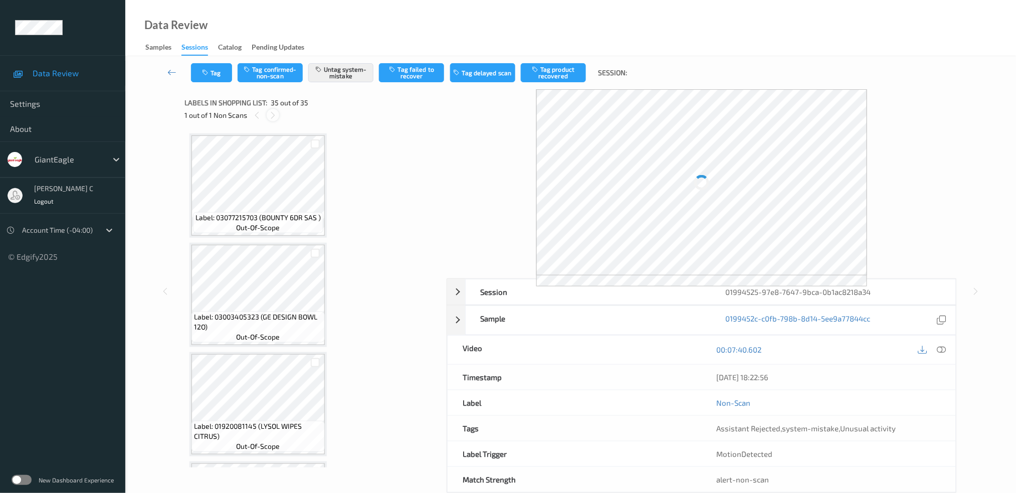
scroll to position [3461, 0]
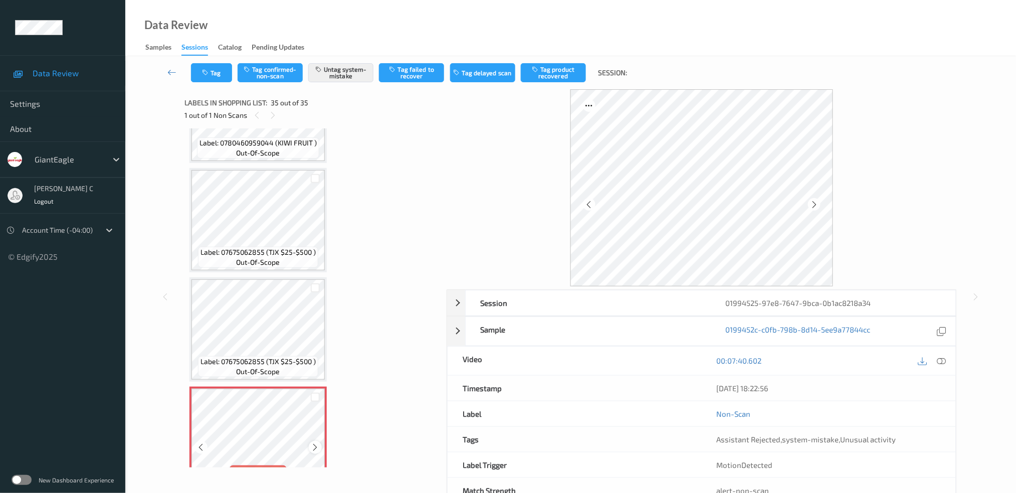
click at [314, 442] on icon at bounding box center [315, 446] width 9 height 9
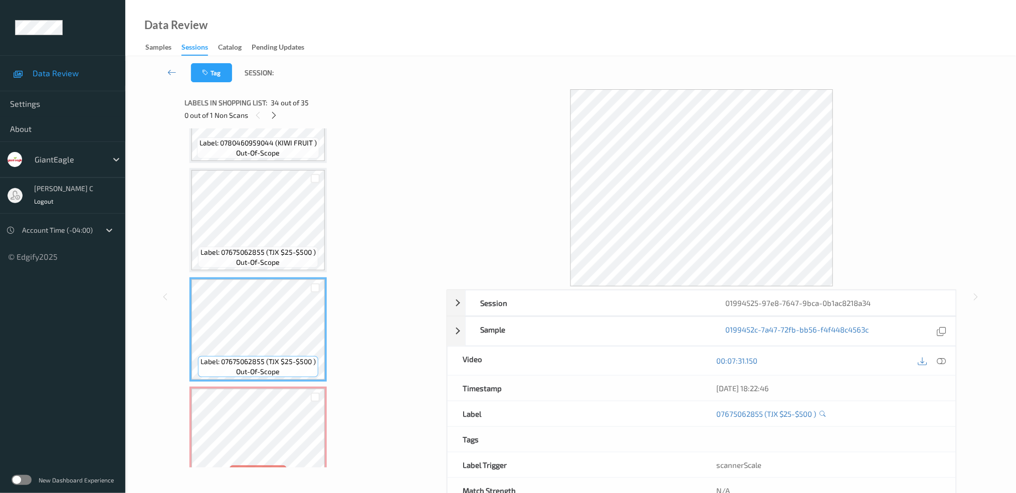
scroll to position [3395, 0]
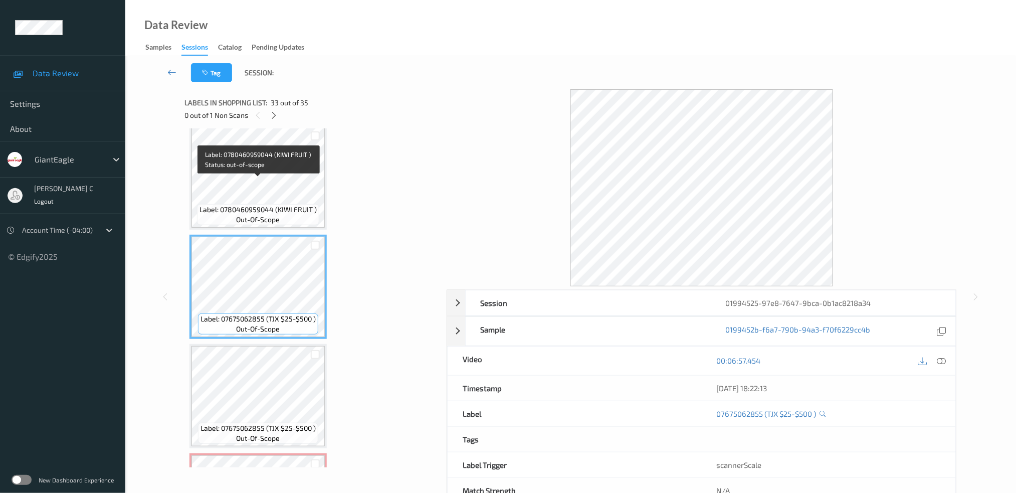
click at [265, 204] on span "Label: 0780460959044 (KIWI FRUIT )" at bounding box center [257, 209] width 117 height 10
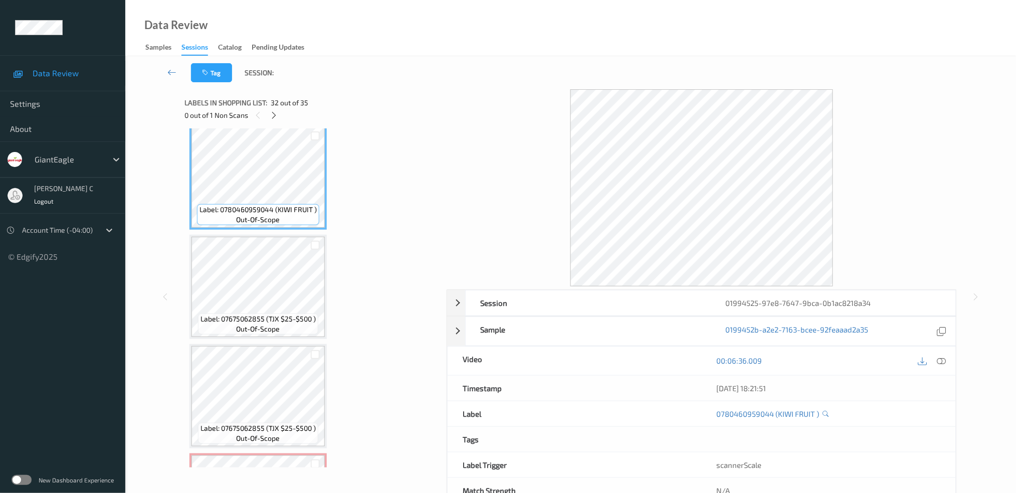
drag, startPoint x: 943, startPoint y: 360, endPoint x: 861, endPoint y: 362, distance: 81.2
click at [943, 360] on icon at bounding box center [941, 360] width 9 height 9
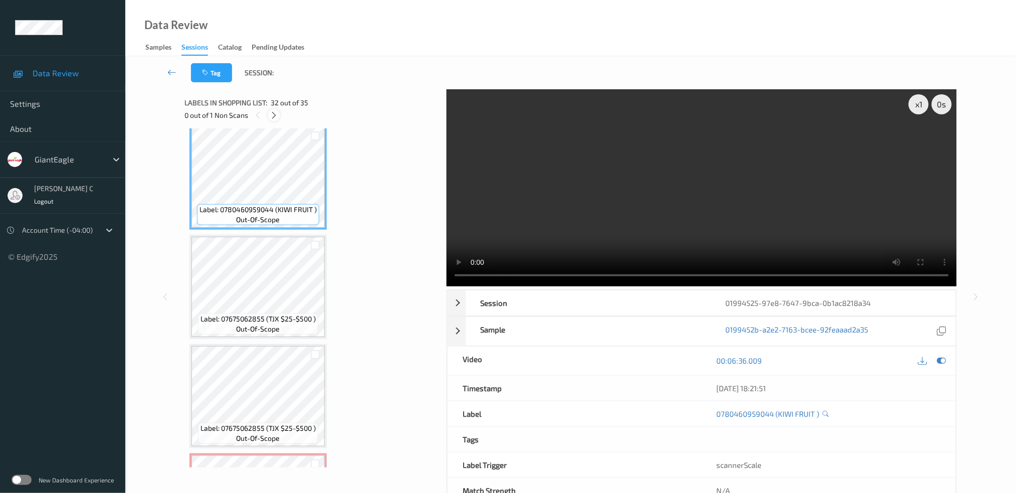
click at [273, 117] on icon at bounding box center [274, 115] width 9 height 9
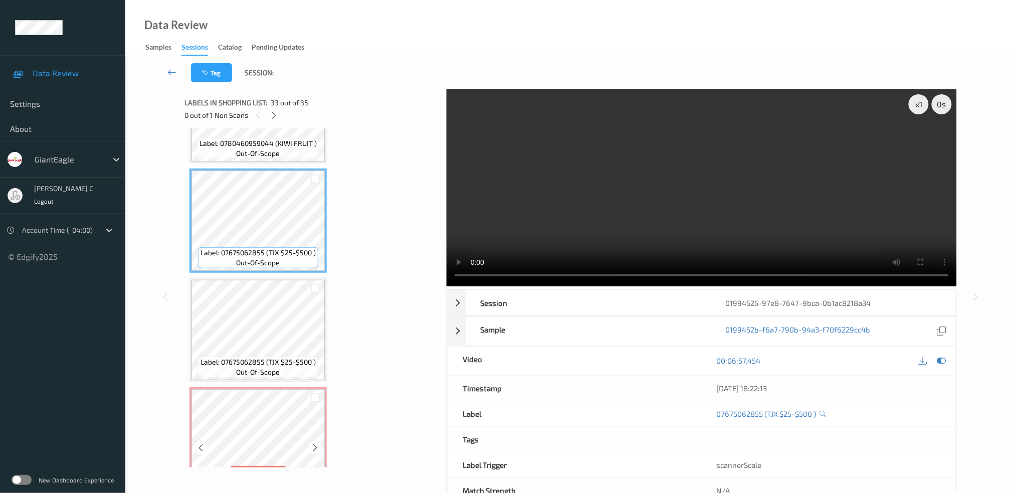
scroll to position [31, 0]
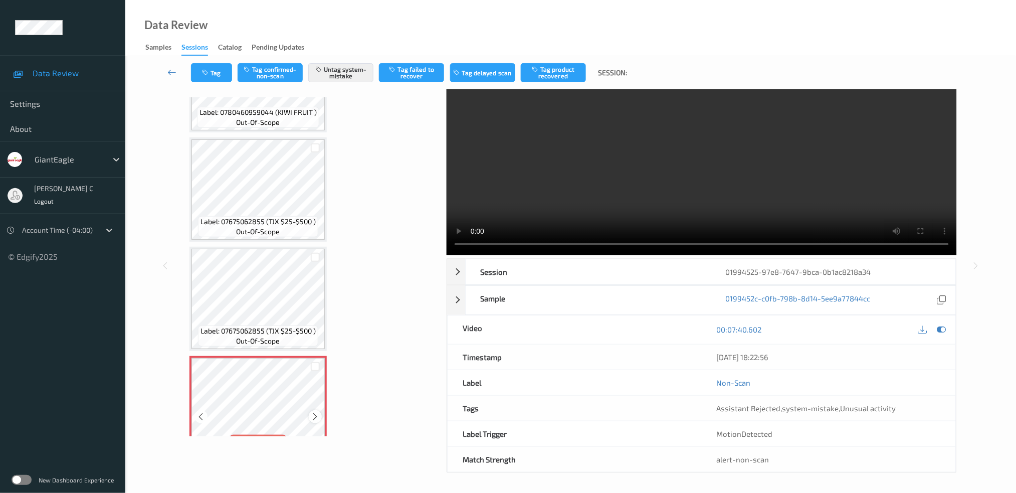
click at [316, 412] on icon at bounding box center [315, 416] width 9 height 9
click at [317, 412] on icon at bounding box center [315, 416] width 9 height 9
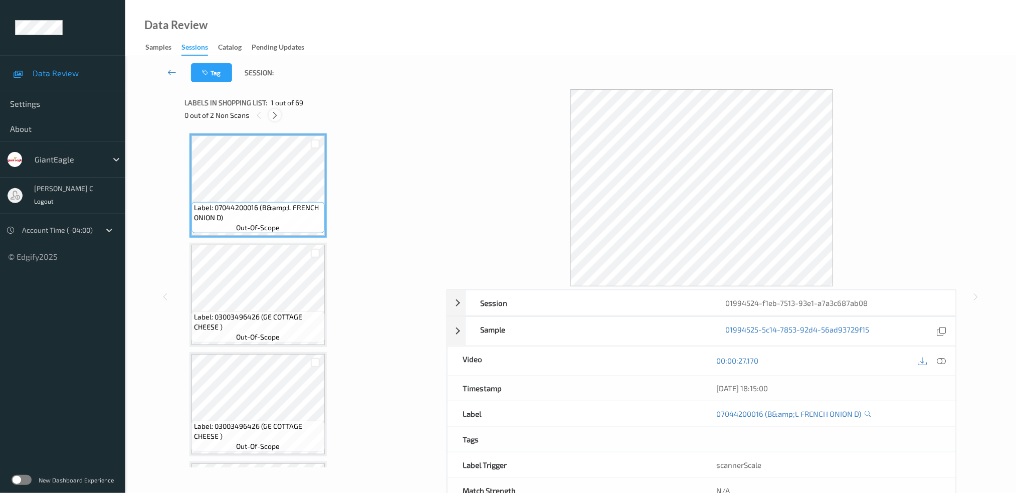
click at [274, 115] on icon at bounding box center [275, 115] width 9 height 9
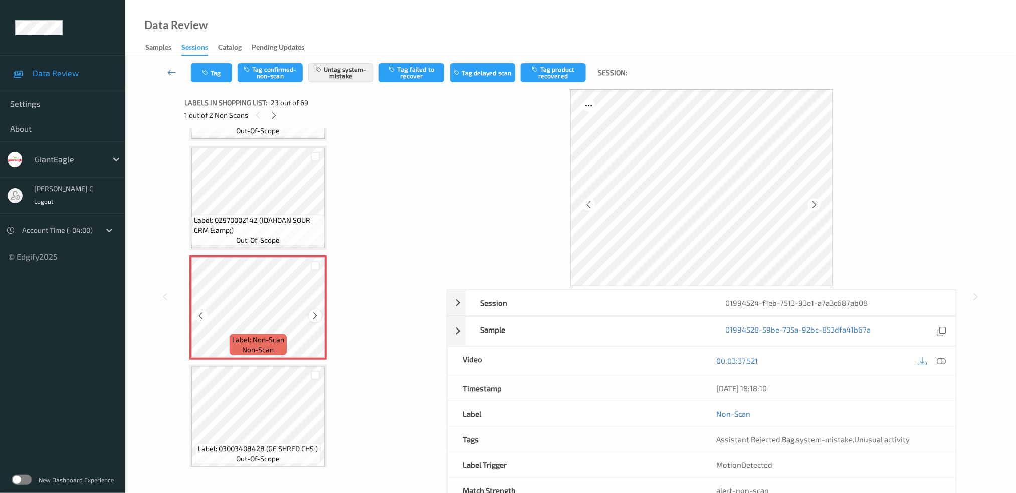
click at [316, 311] on icon at bounding box center [315, 315] width 9 height 9
click at [218, 77] on button "Tag" at bounding box center [211, 72] width 41 height 19
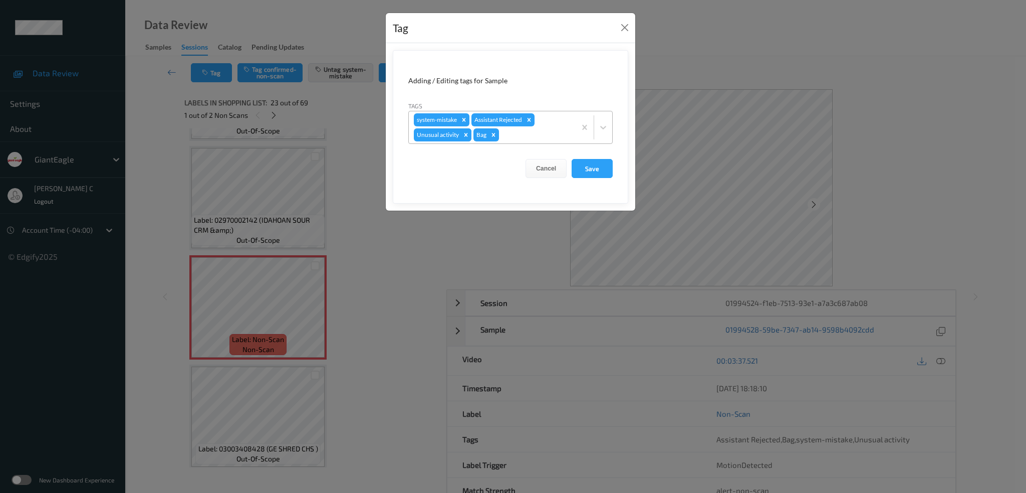
click at [466, 135] on icon "Remove Unusual activity" at bounding box center [467, 135] width 4 height 4
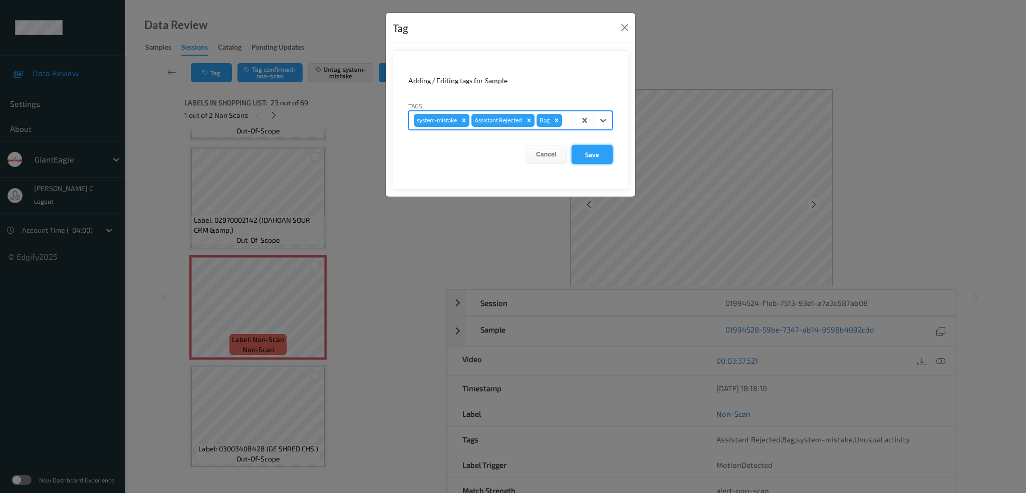
click at [582, 155] on button "Save" at bounding box center [592, 154] width 41 height 19
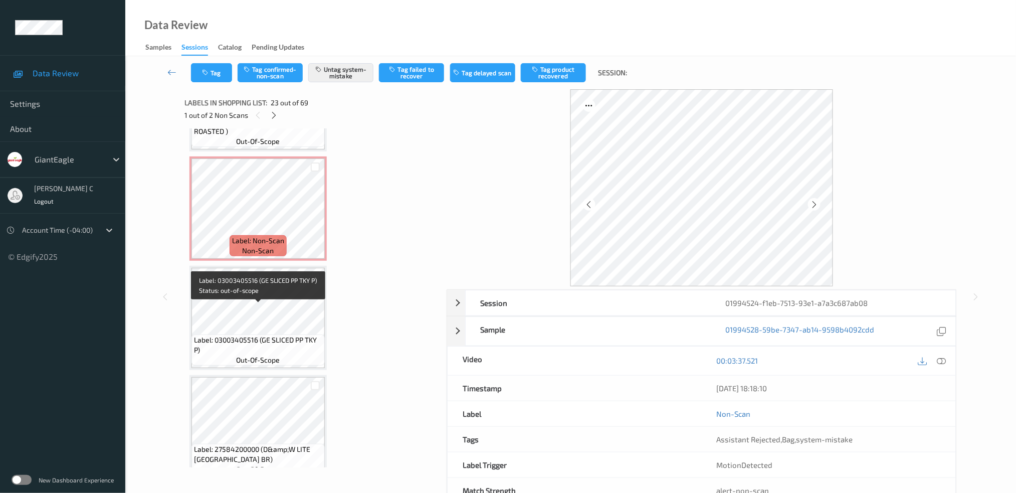
scroll to position [3885, 0]
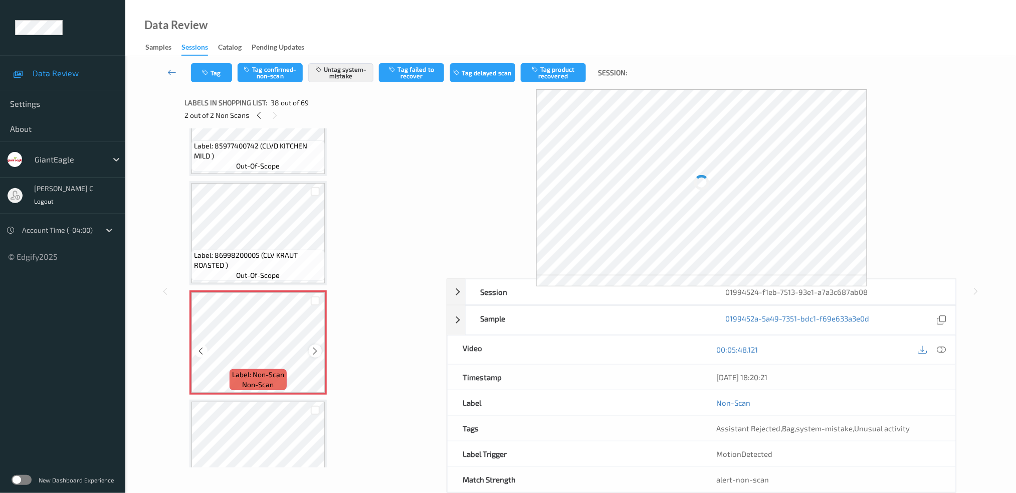
click at [312, 346] on icon at bounding box center [315, 350] width 9 height 9
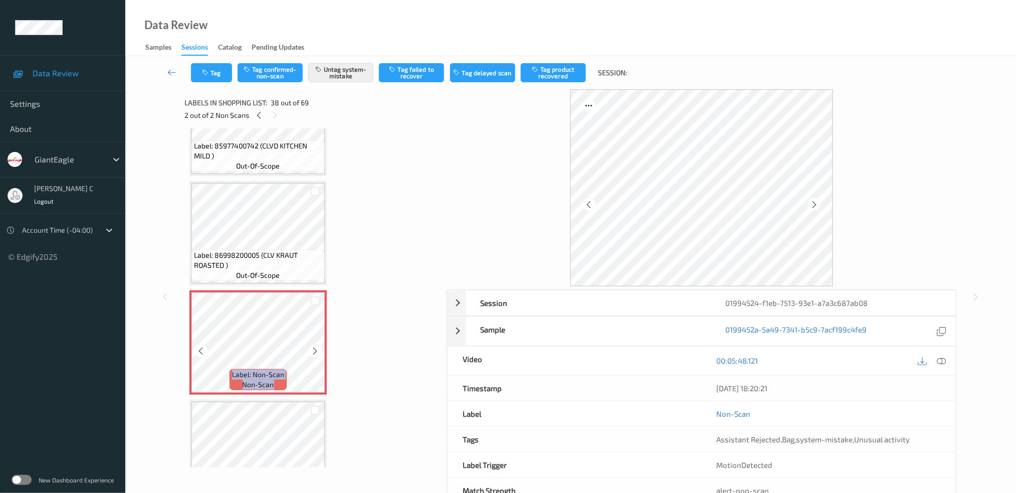
click at [312, 346] on icon at bounding box center [315, 350] width 9 height 9
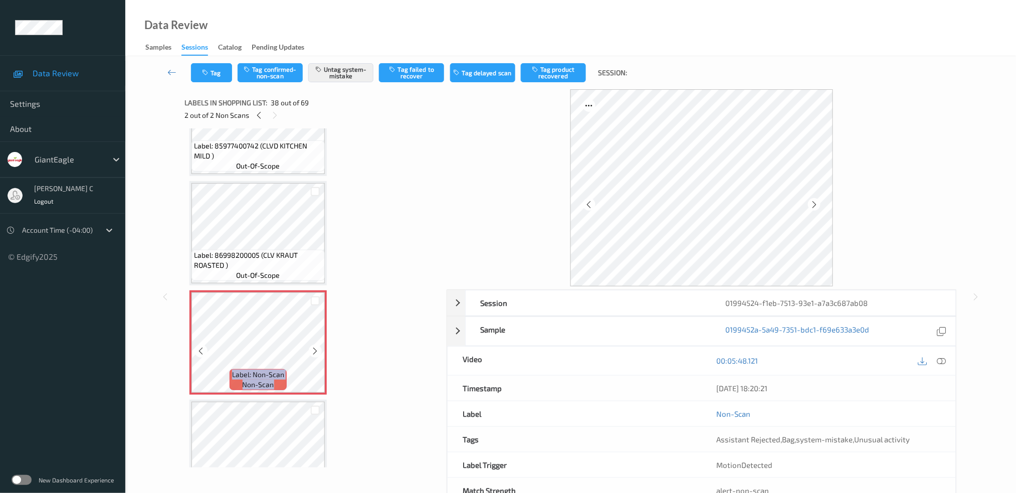
click at [312, 346] on icon at bounding box center [315, 350] width 9 height 9
click at [213, 76] on button "Tag" at bounding box center [211, 72] width 41 height 19
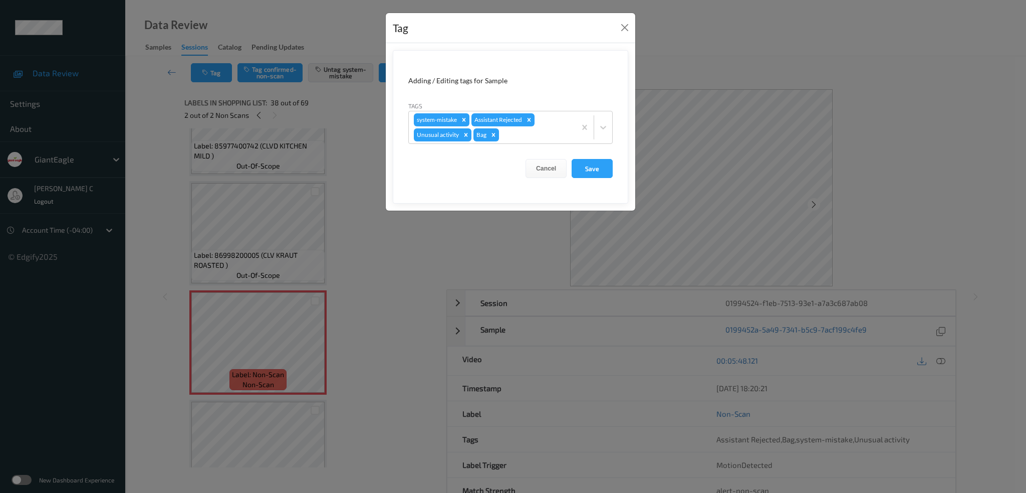
click at [463, 135] on icon "Remove Unusual activity" at bounding box center [466, 134] width 7 height 7
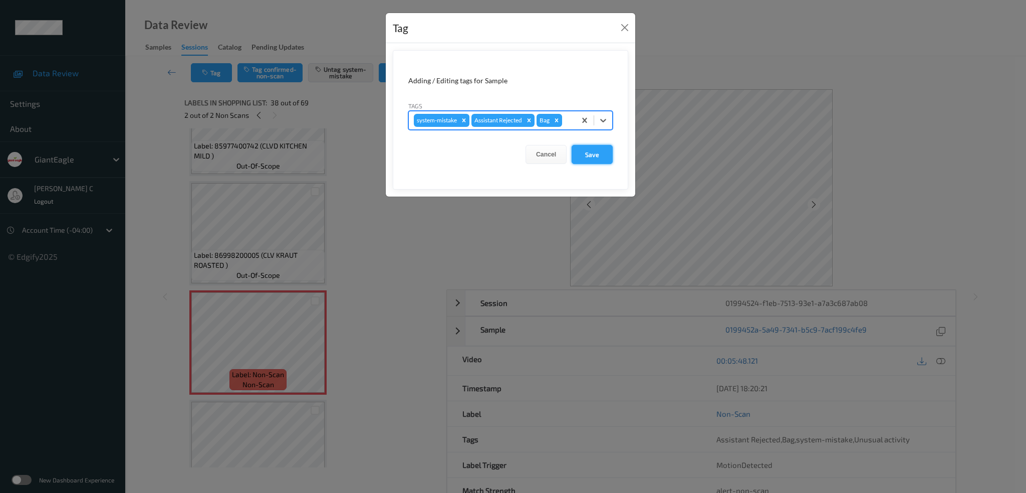
click at [611, 153] on button "Save" at bounding box center [592, 154] width 41 height 19
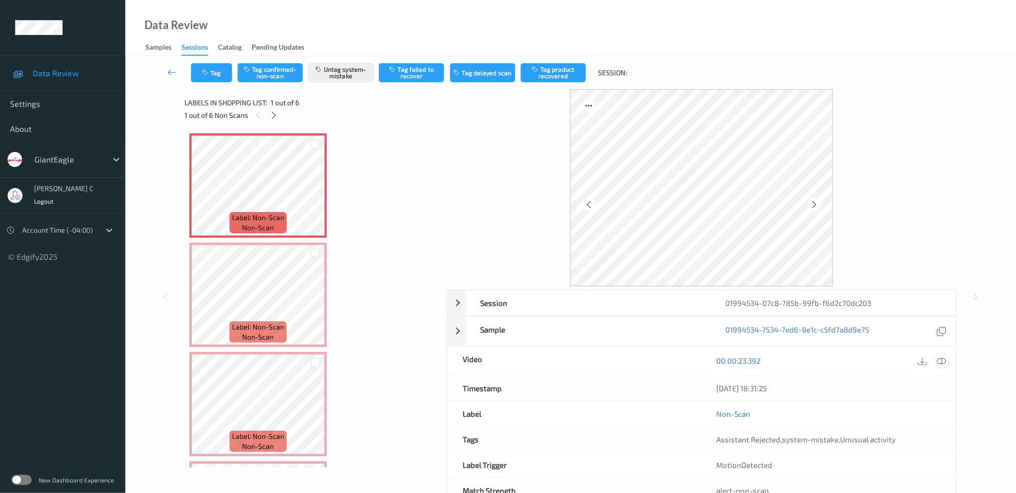
click at [944, 361] on icon at bounding box center [941, 360] width 9 height 9
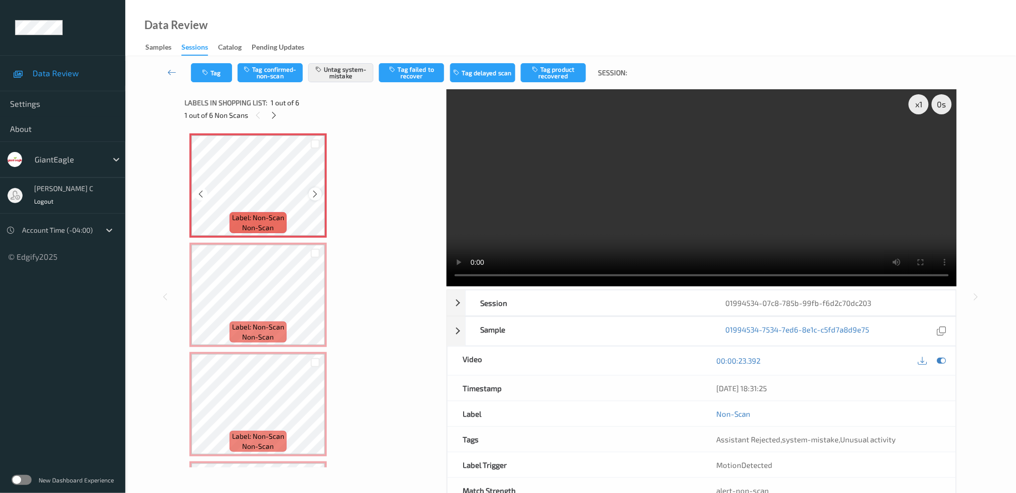
click at [314, 197] on icon at bounding box center [315, 193] width 9 height 9
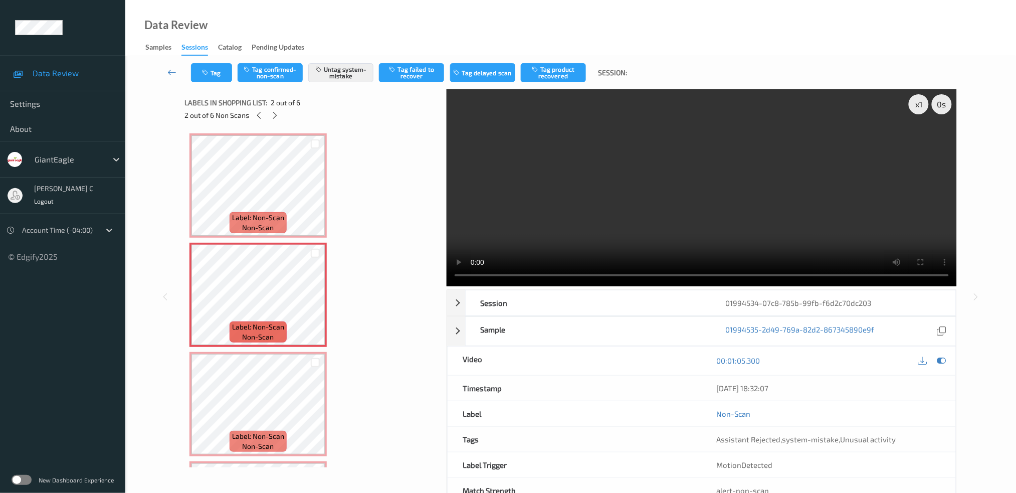
click at [943, 360] on icon at bounding box center [941, 360] width 9 height 9
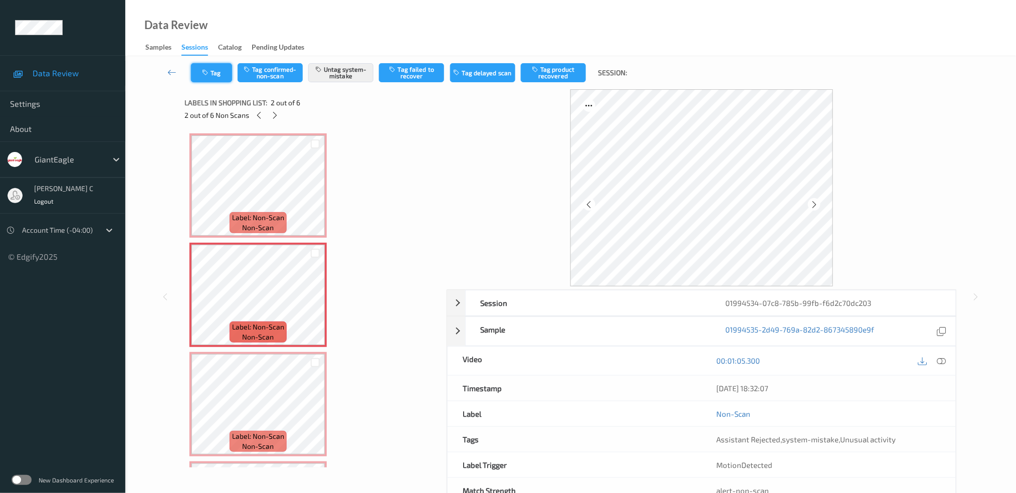
click at [219, 76] on button "Tag" at bounding box center [211, 72] width 41 height 19
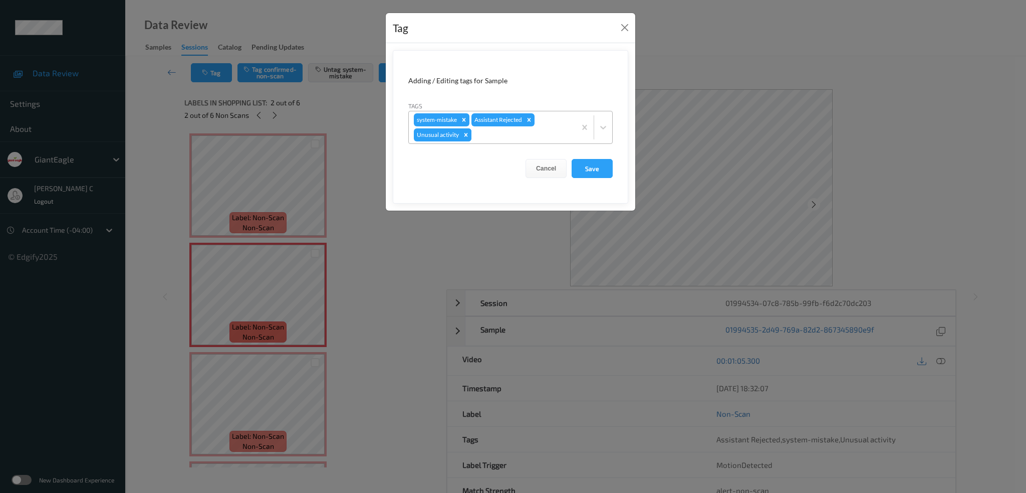
click at [470, 133] on div "Remove Unusual activity" at bounding box center [466, 134] width 11 height 13
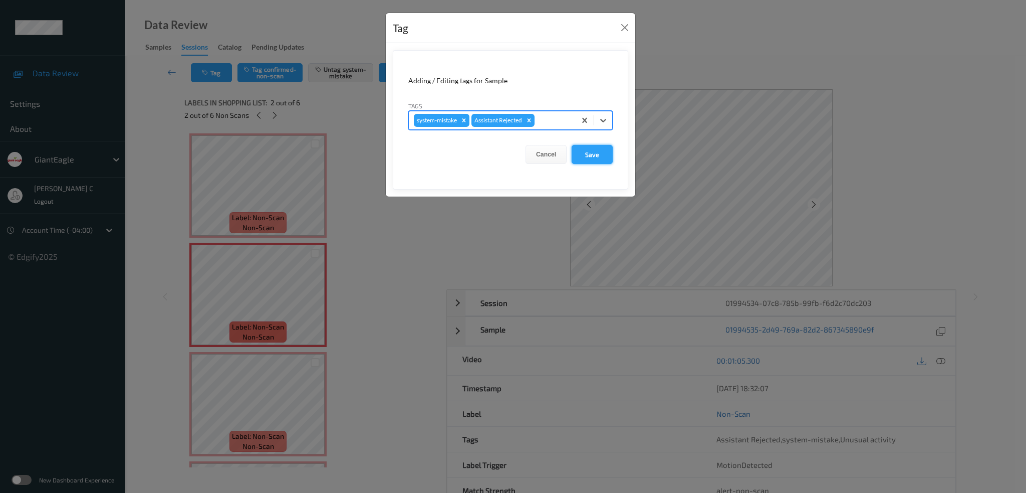
click at [575, 153] on button "Save" at bounding box center [592, 154] width 41 height 19
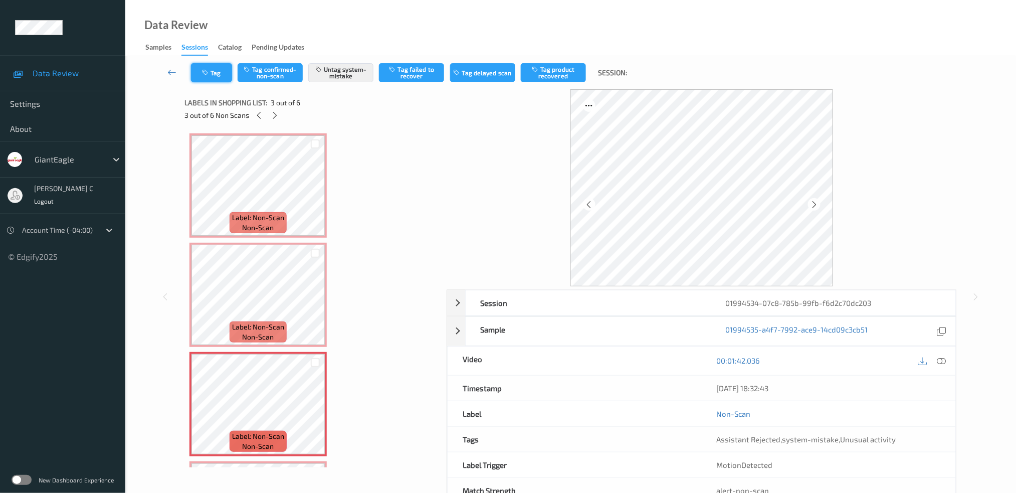
click at [216, 67] on button "Tag" at bounding box center [211, 72] width 41 height 19
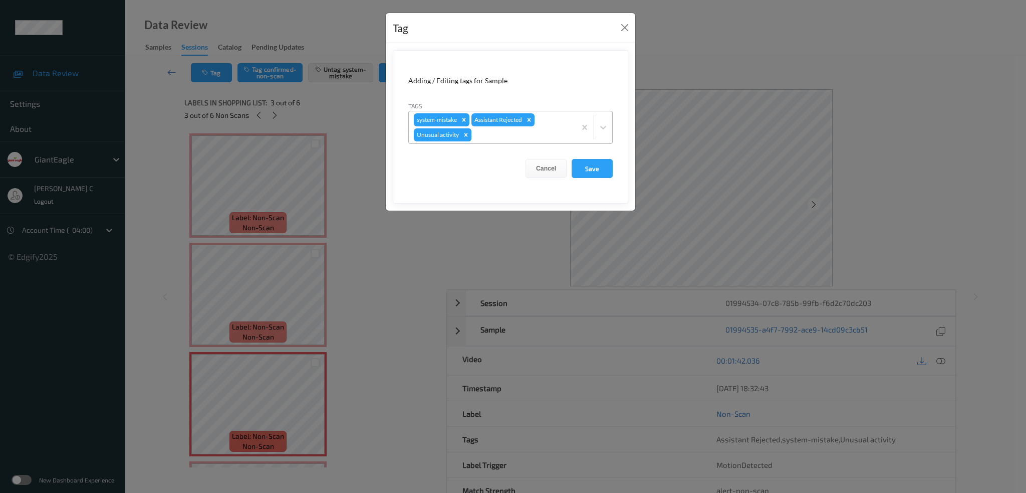
click at [467, 138] on div "Remove Unusual activity" at bounding box center [466, 134] width 11 height 13
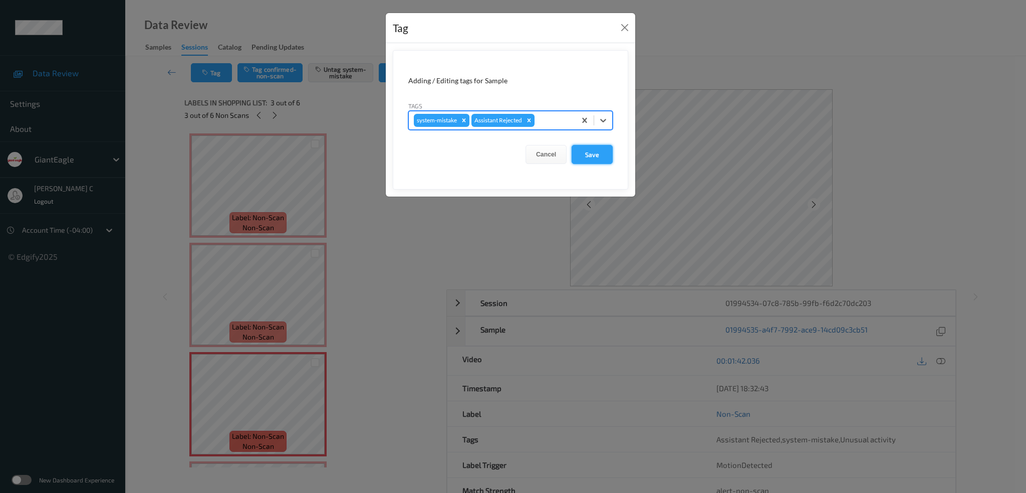
click at [603, 157] on button "Save" at bounding box center [592, 154] width 41 height 19
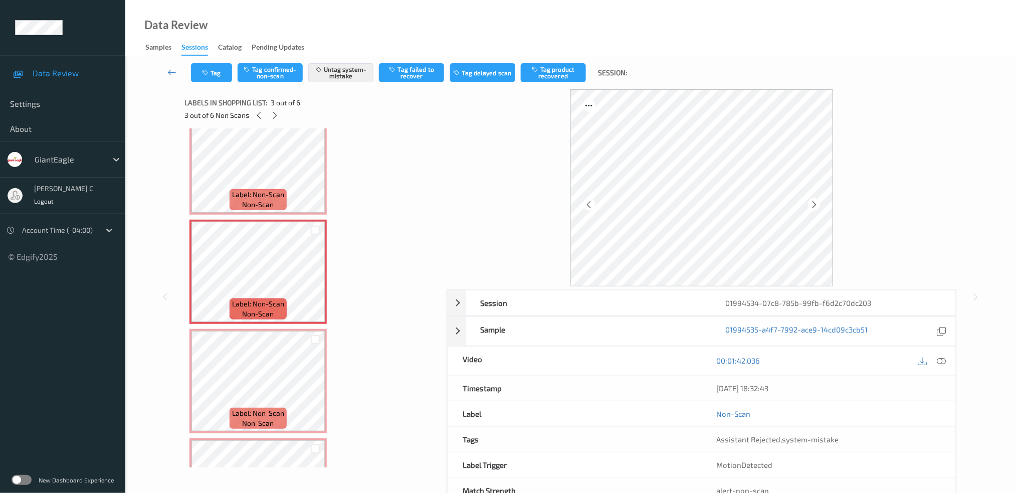
scroll to position [133, 0]
click at [315, 275] on icon at bounding box center [315, 279] width 9 height 9
click at [318, 280] on icon at bounding box center [315, 279] width 9 height 9
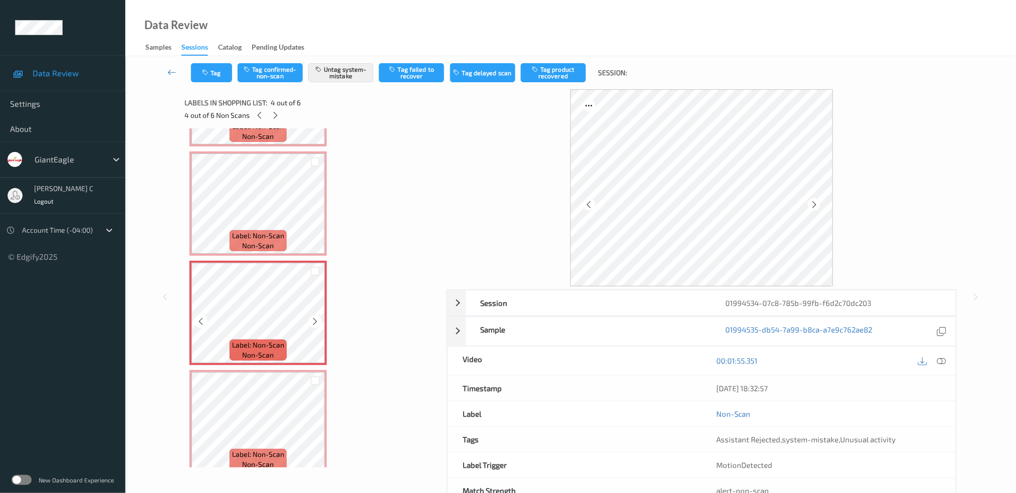
scroll to position [316, 0]
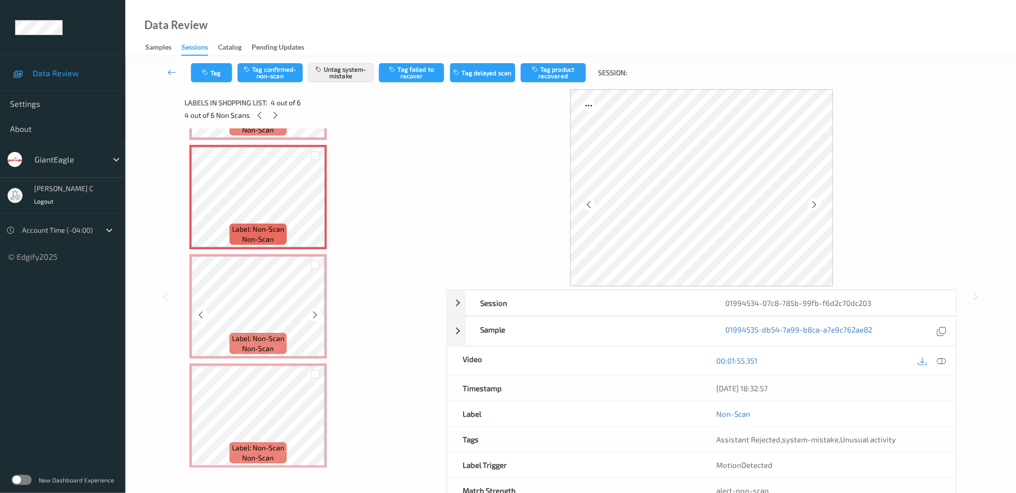
click at [282, 333] on span "Label: Non-Scan" at bounding box center [258, 338] width 52 height 10
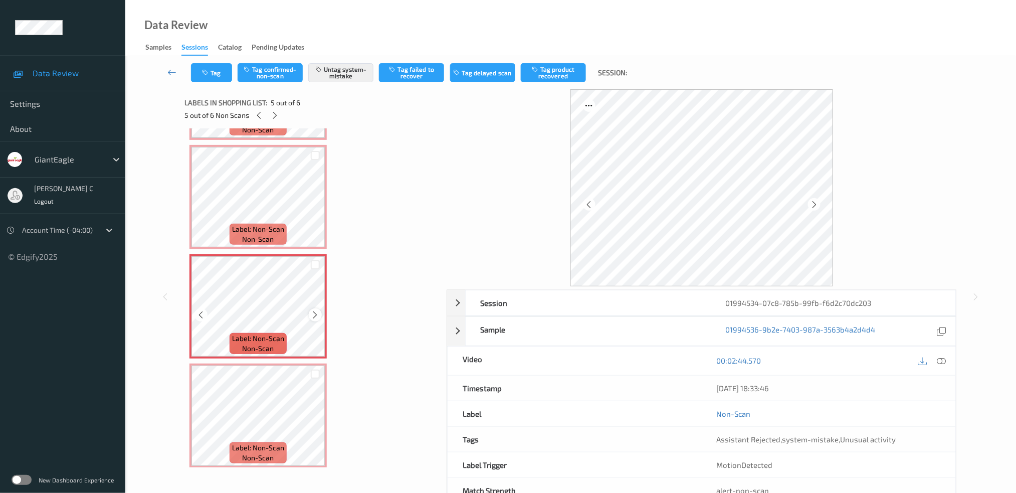
click at [313, 315] on div at bounding box center [315, 314] width 13 height 13
click at [207, 67] on button "Tag" at bounding box center [211, 72] width 41 height 19
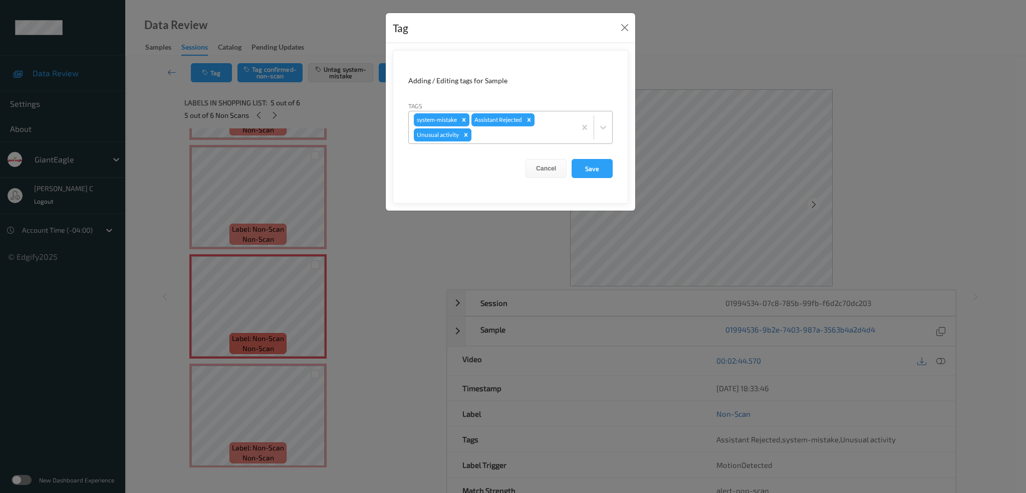
click at [465, 134] on icon "Remove Unusual activity" at bounding box center [467, 135] width 4 height 4
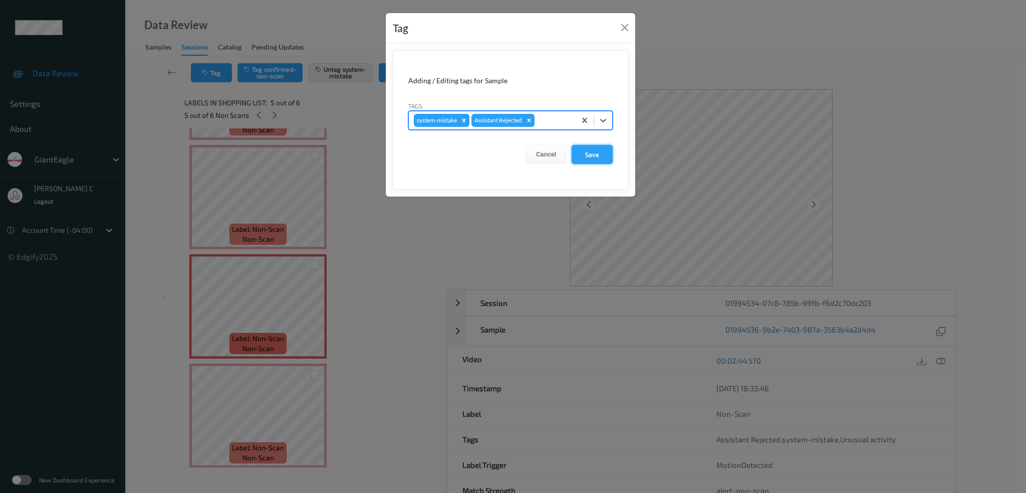
click at [584, 160] on button "Save" at bounding box center [592, 154] width 41 height 19
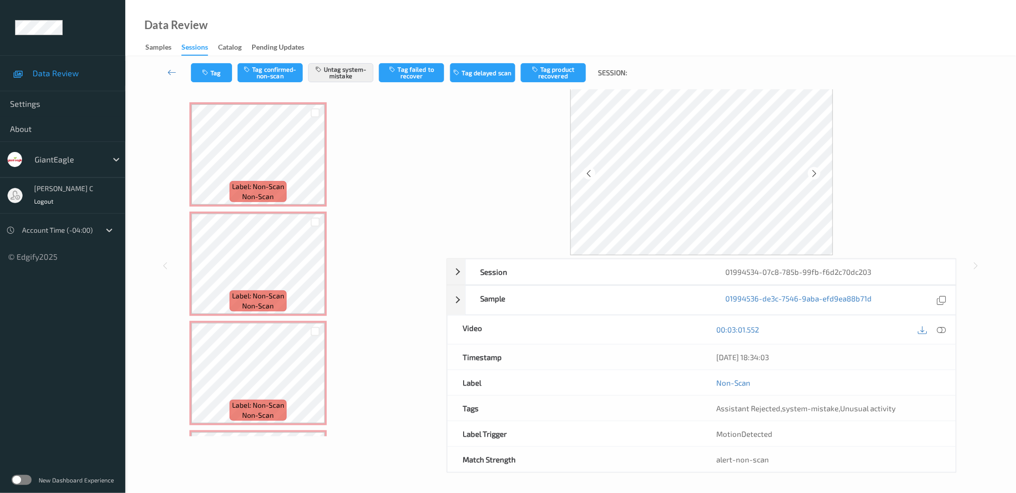
scroll to position [0, 0]
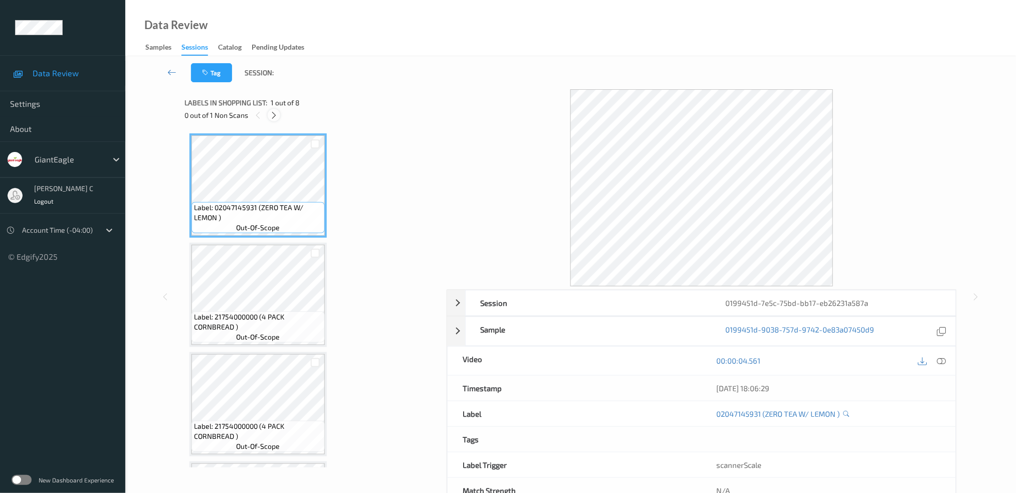
click at [274, 116] on icon at bounding box center [274, 115] width 9 height 9
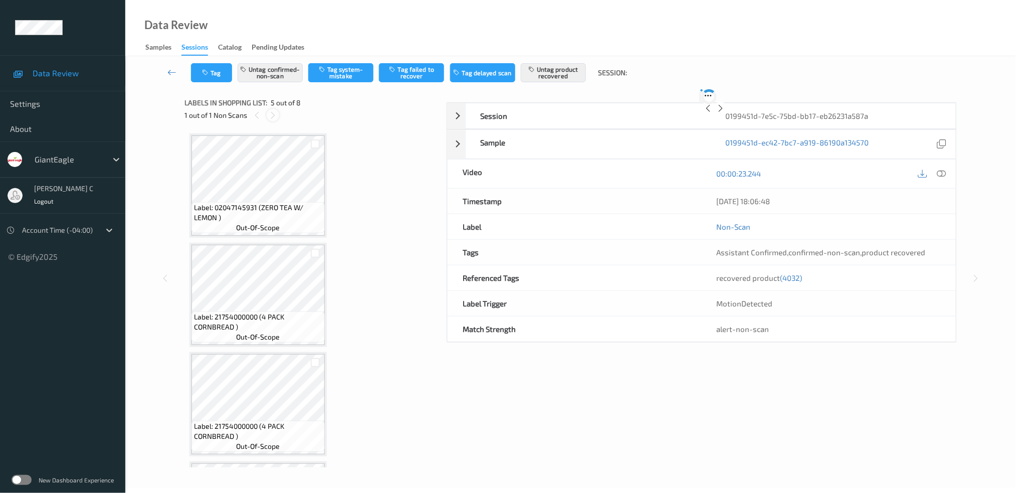
scroll to position [330, 0]
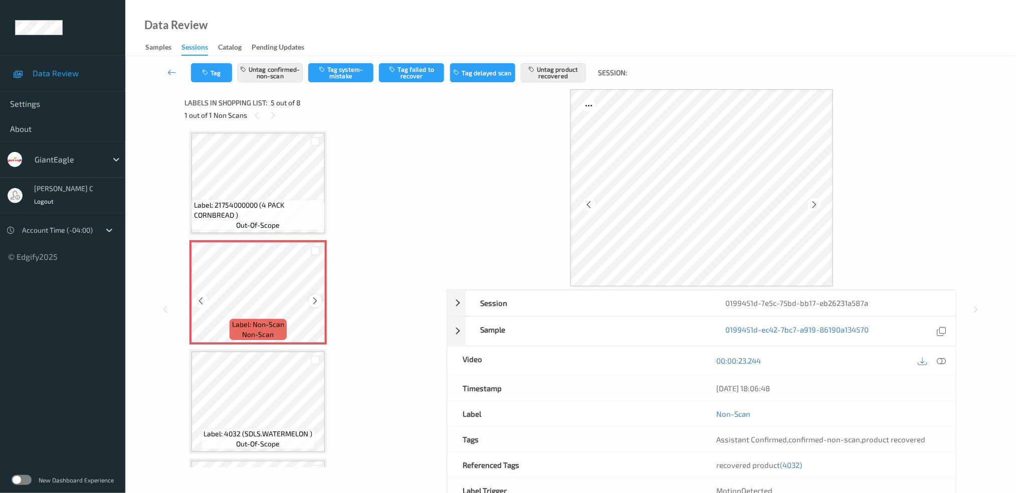
click at [317, 296] on icon at bounding box center [315, 300] width 9 height 9
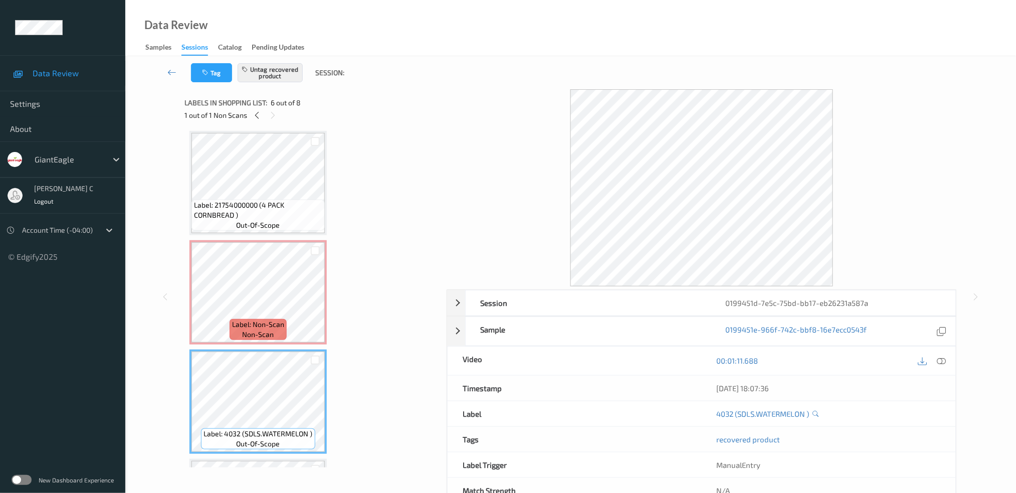
click at [244, 211] on span "Label: 21754000000 (4 PACK CORNBREAD )" at bounding box center [258, 210] width 128 height 20
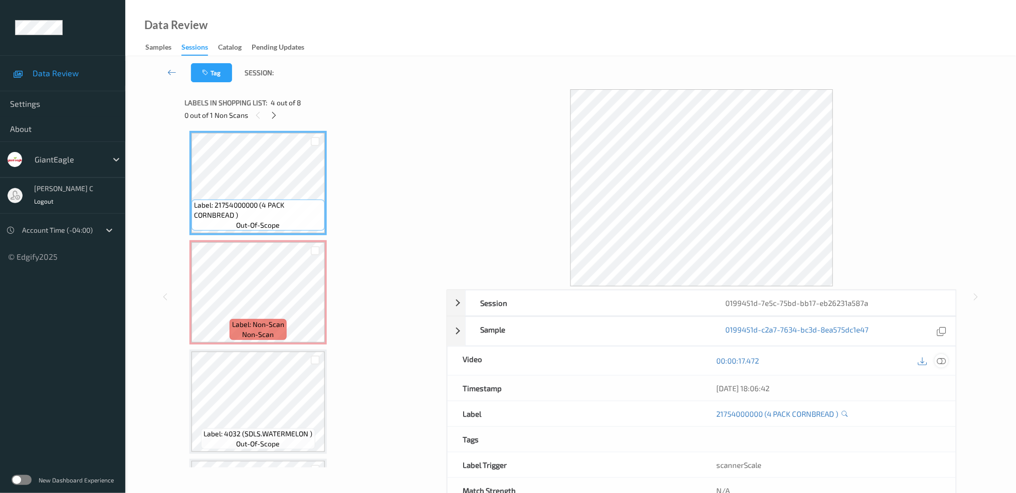
click at [943, 357] on icon at bounding box center [941, 360] width 9 height 9
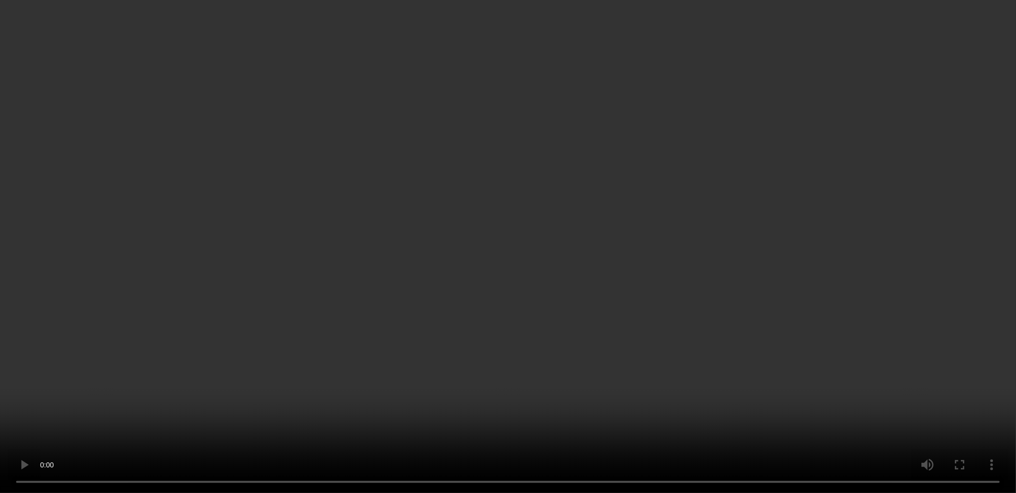
scroll to position [397, 0]
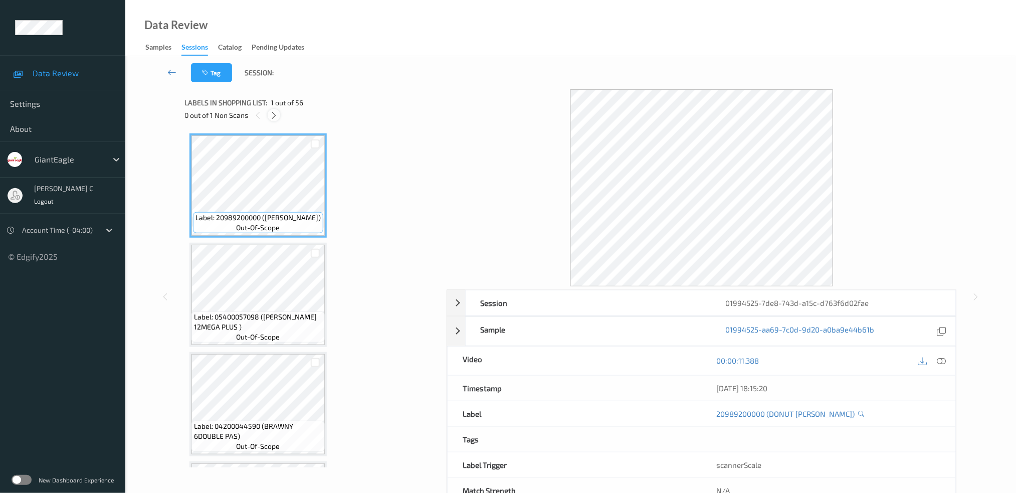
click at [278, 111] on icon at bounding box center [274, 115] width 9 height 9
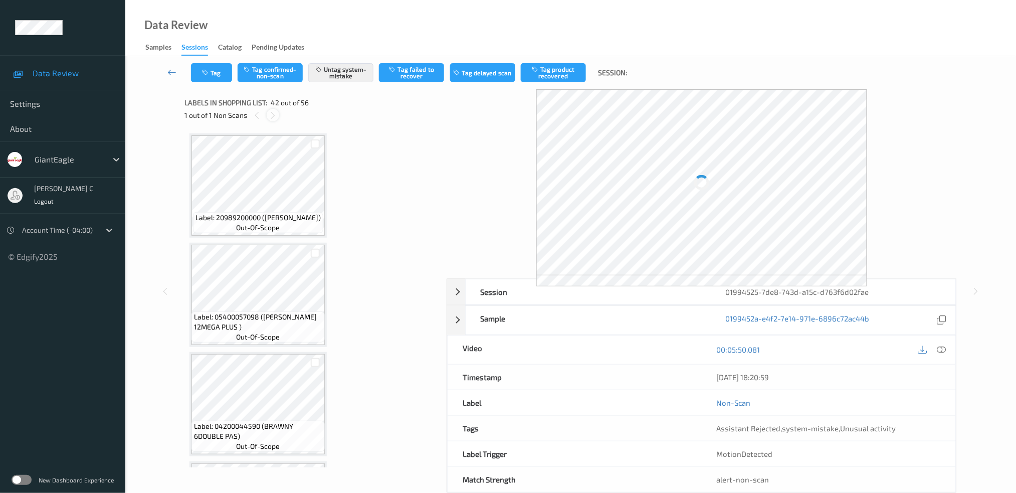
scroll to position [4342, 0]
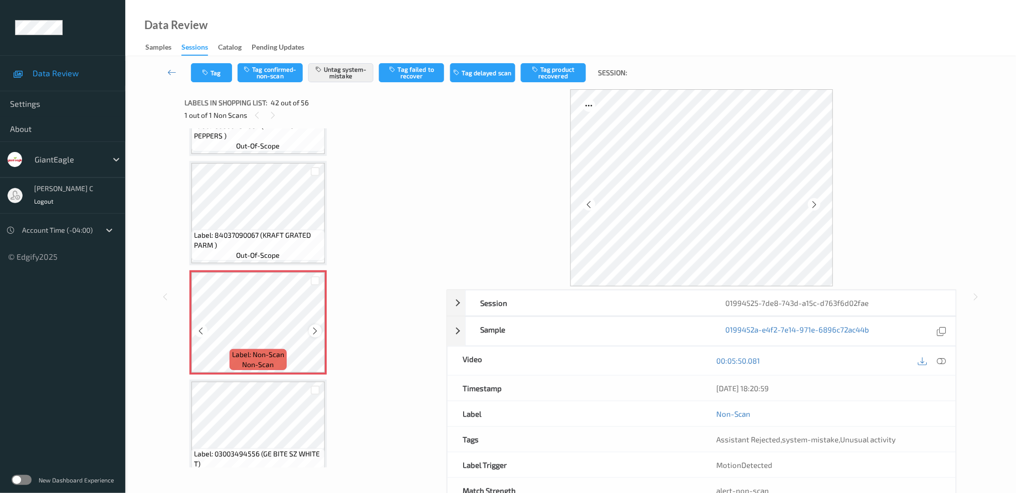
click at [310, 324] on div at bounding box center [315, 330] width 13 height 13
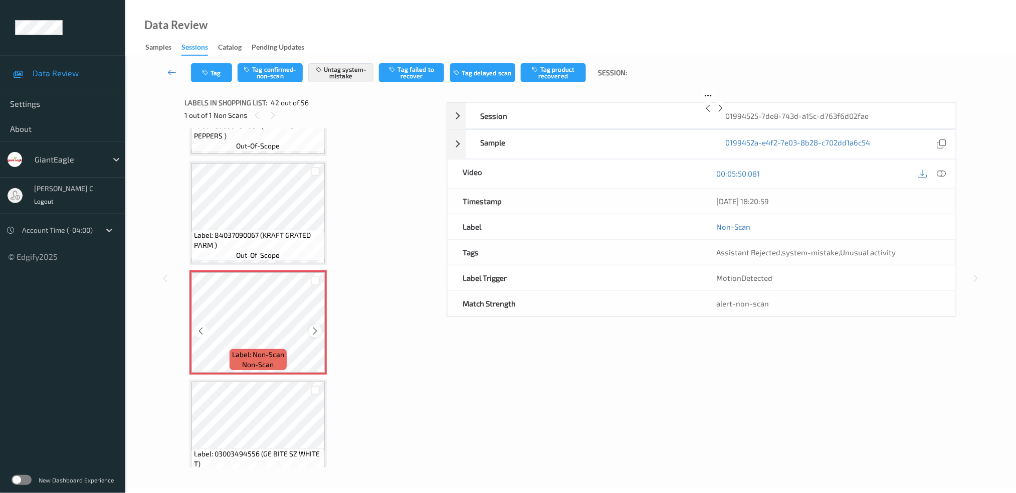
click at [311, 326] on icon at bounding box center [315, 330] width 9 height 9
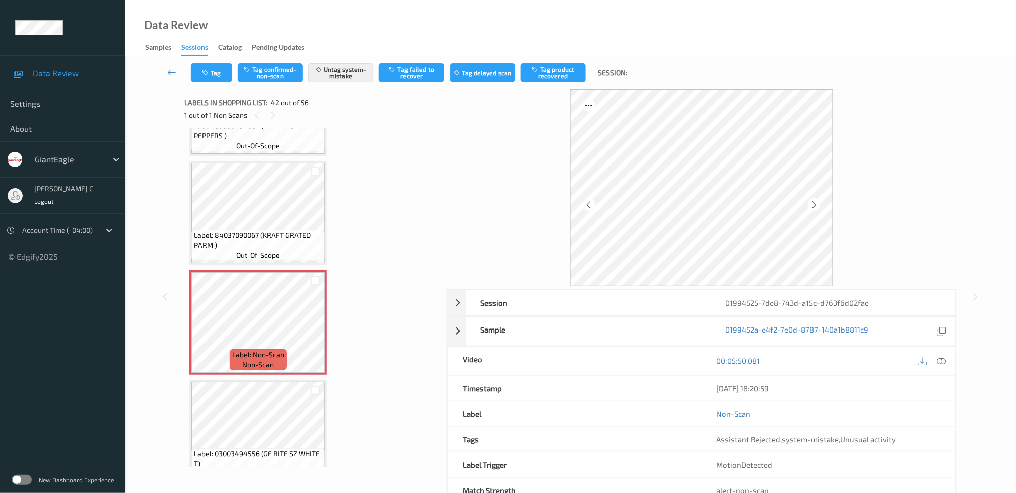
click at [283, 230] on span "Label: 84037090067 (KRAFT GRATED PARM )" at bounding box center [258, 240] width 128 height 20
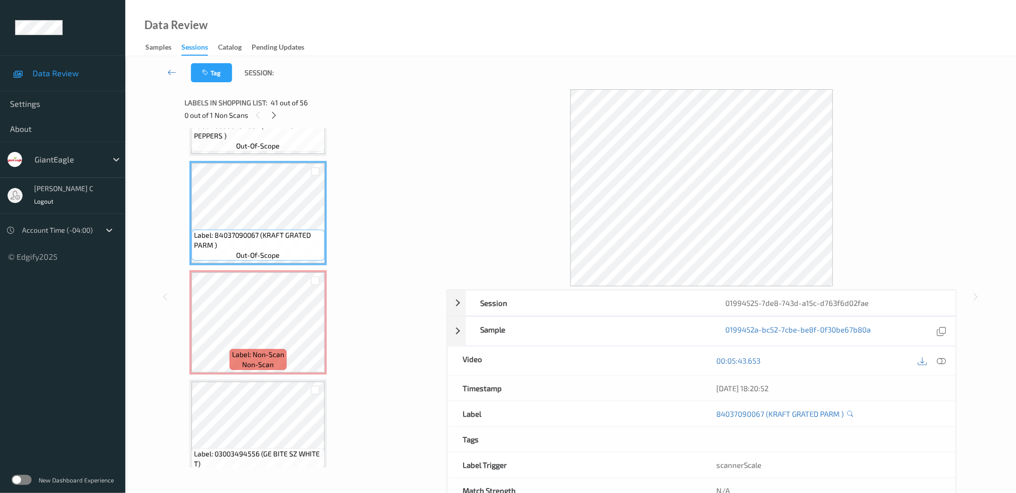
click at [947, 361] on div at bounding box center [942, 361] width 14 height 14
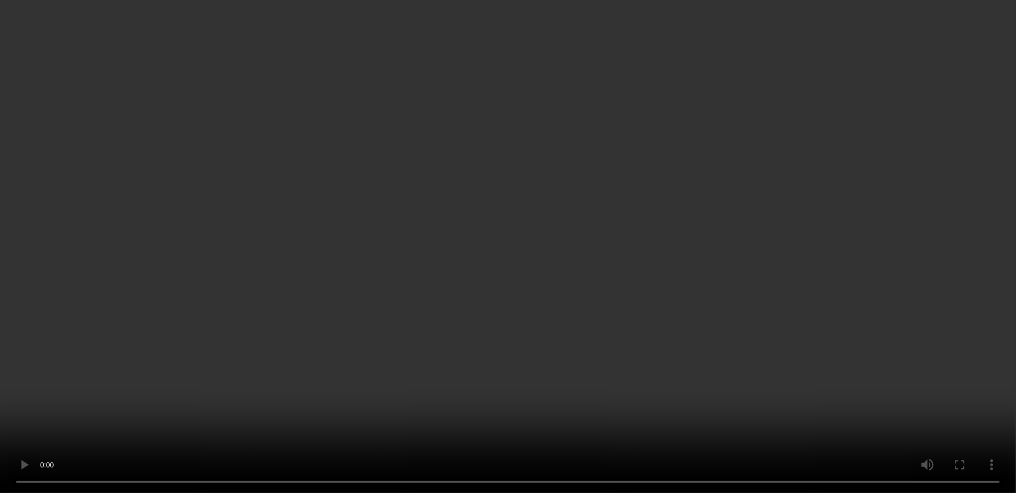
scroll to position [4409, 0]
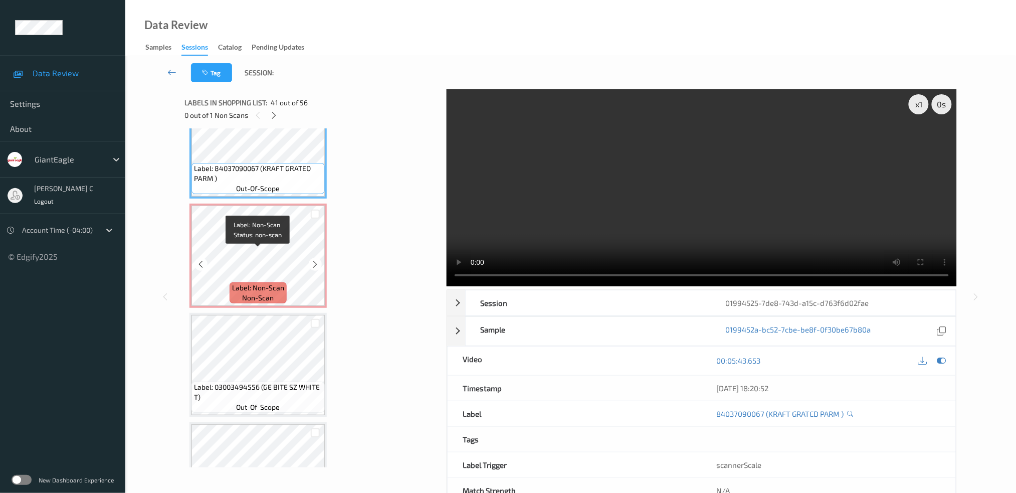
click at [250, 283] on span "Label: Non-Scan" at bounding box center [258, 288] width 52 height 10
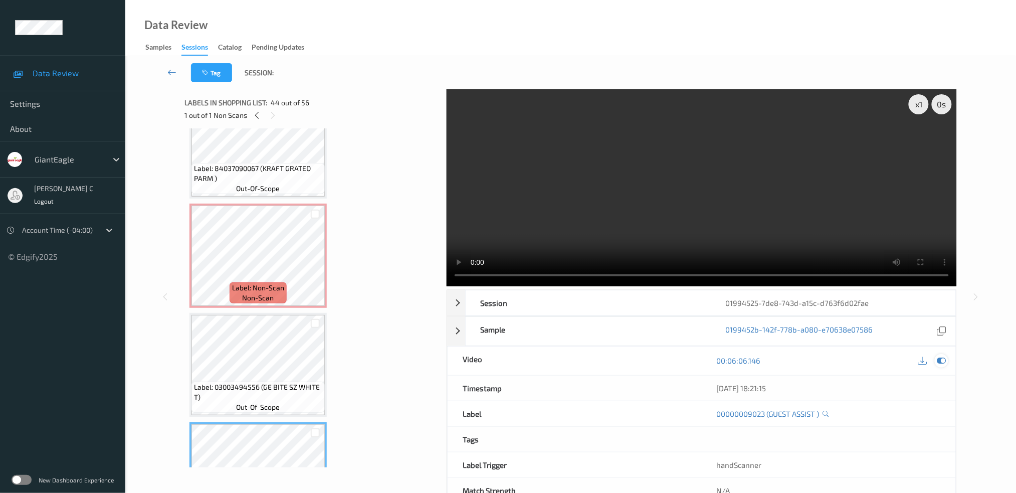
click at [943, 360] on icon at bounding box center [941, 360] width 9 height 9
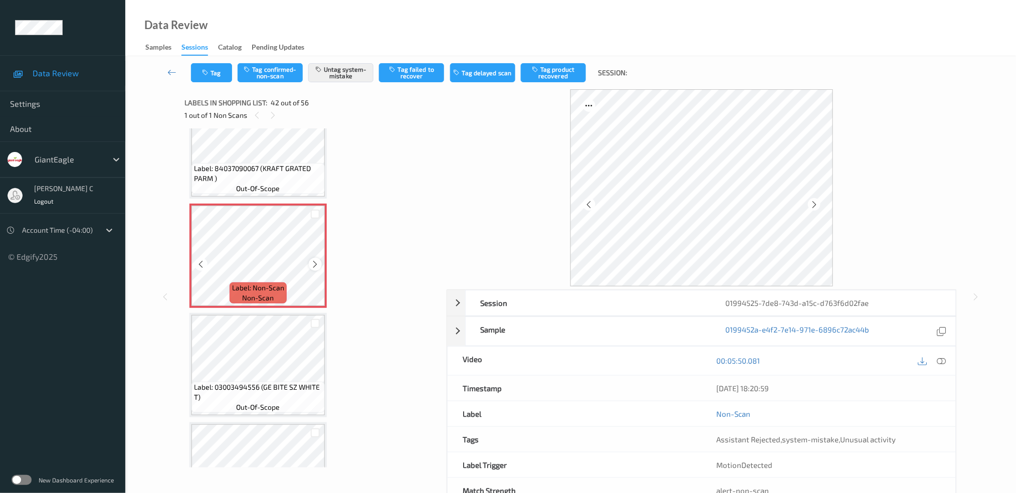
click at [318, 260] on icon at bounding box center [315, 264] width 9 height 9
click at [319, 258] on div at bounding box center [315, 264] width 13 height 13
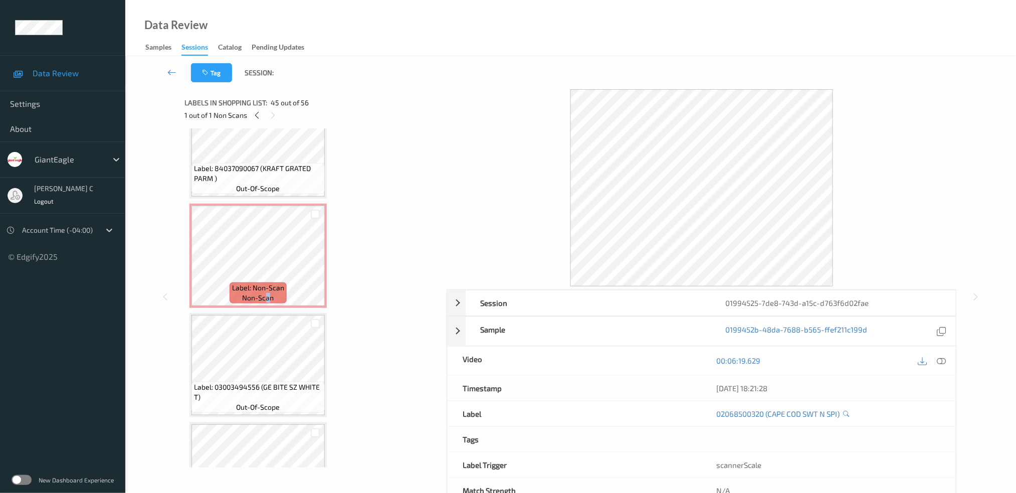
click at [268, 293] on span "non-scan" at bounding box center [259, 298] width 32 height 10
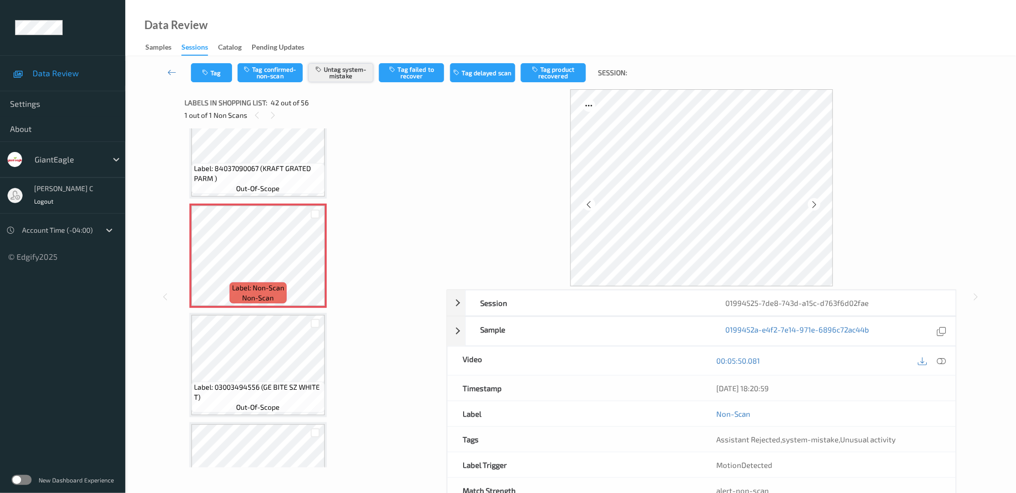
click at [361, 72] on button "Untag system-mistake" at bounding box center [340, 72] width 65 height 19
click at [212, 77] on button "Tag" at bounding box center [211, 72] width 41 height 19
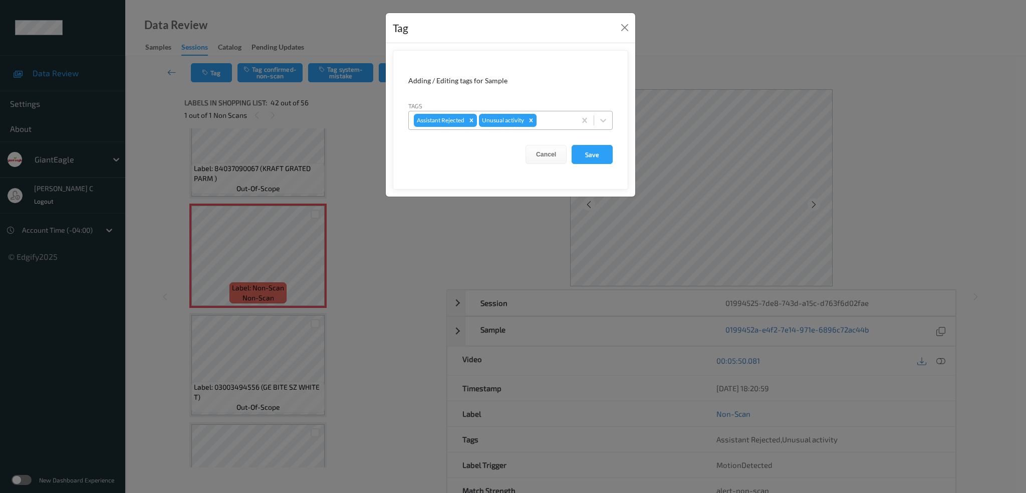
click at [536, 124] on div "Remove Unusual activity" at bounding box center [531, 120] width 11 height 13
click at [589, 156] on button "Save" at bounding box center [592, 154] width 41 height 19
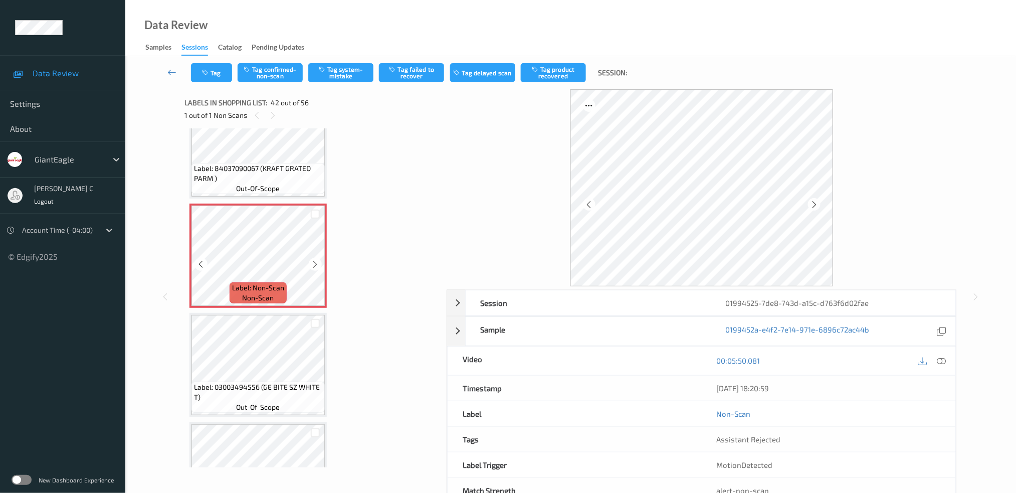
scroll to position [4342, 0]
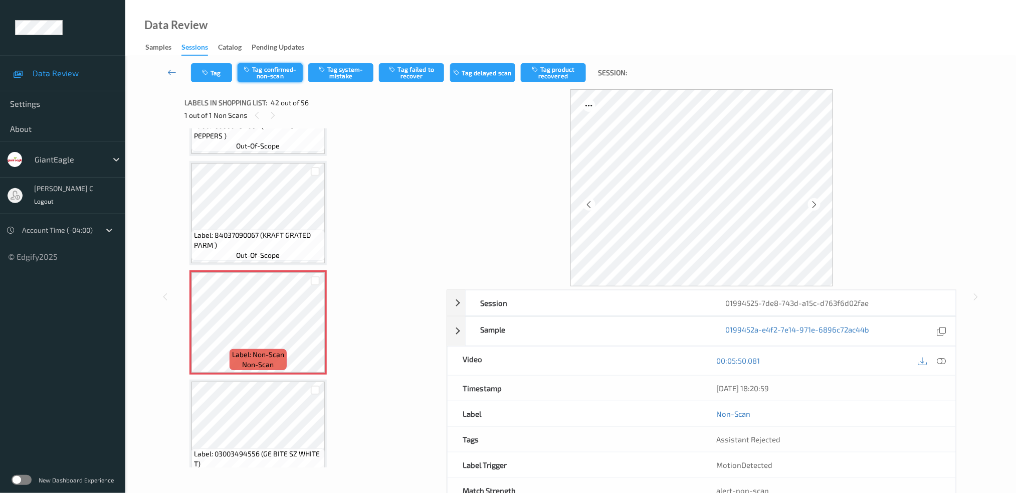
click at [271, 75] on button "Tag confirmed-non-scan" at bounding box center [270, 72] width 65 height 19
click at [418, 77] on button "Tag failed to recover" at bounding box center [411, 72] width 65 height 19
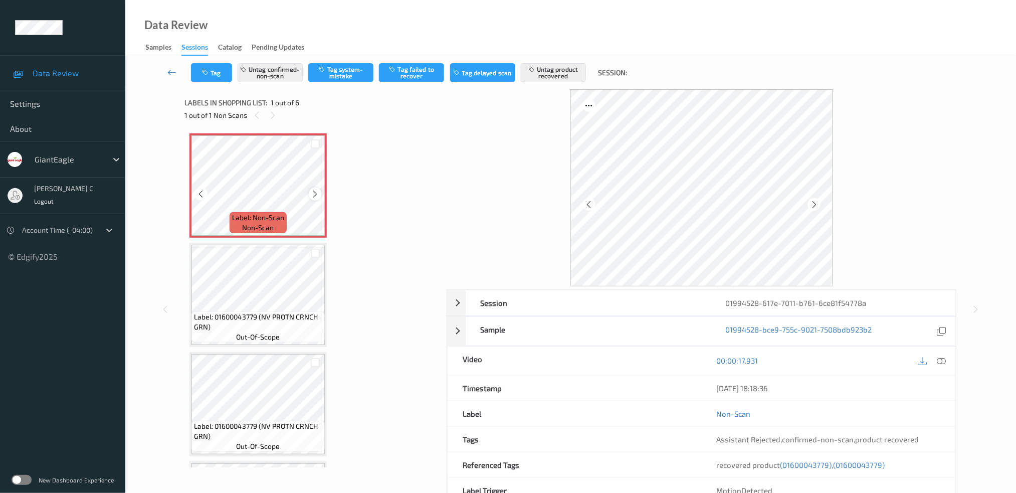
click at [315, 191] on icon at bounding box center [315, 193] width 9 height 9
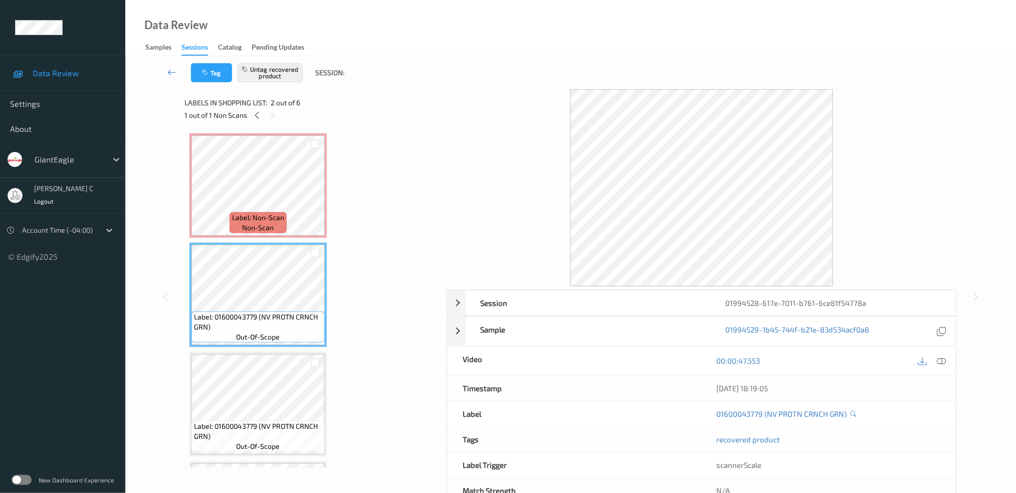
click at [262, 236] on div "Label: Non-Scan non-scan" at bounding box center [257, 185] width 137 height 104
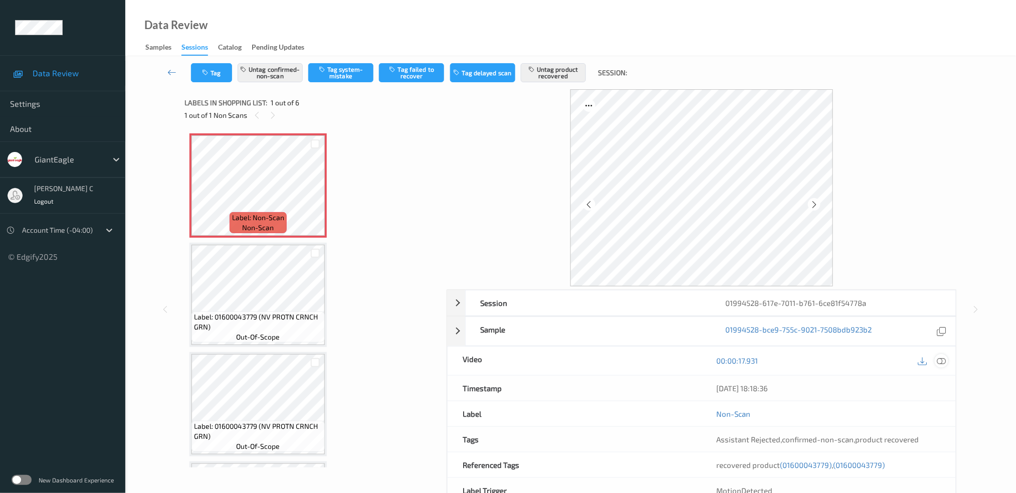
click at [944, 363] on icon at bounding box center [941, 360] width 9 height 9
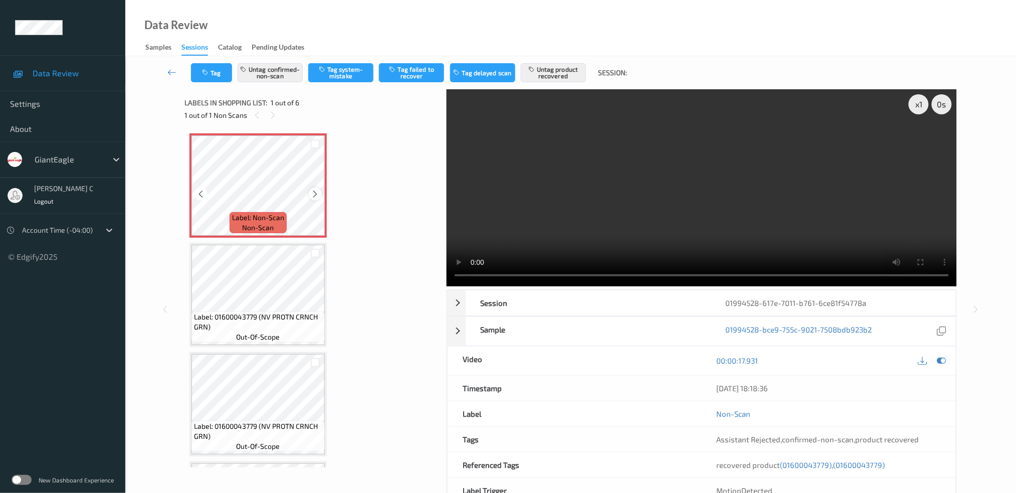
click at [311, 194] on icon at bounding box center [315, 193] width 9 height 9
click at [921, 106] on div "x 1" at bounding box center [919, 104] width 20 height 20
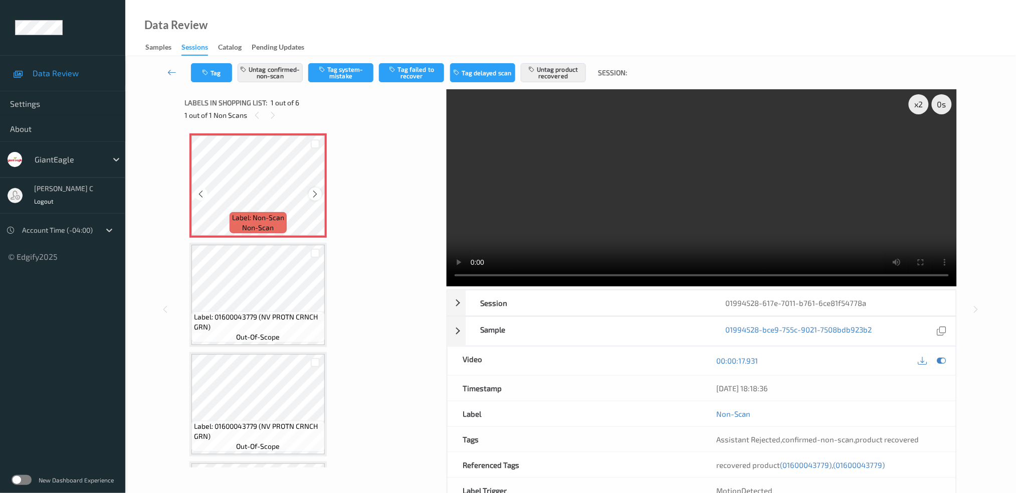
click at [315, 194] on icon at bounding box center [315, 193] width 9 height 9
click at [314, 194] on icon at bounding box center [315, 193] width 9 height 9
click at [312, 195] on icon at bounding box center [315, 193] width 9 height 9
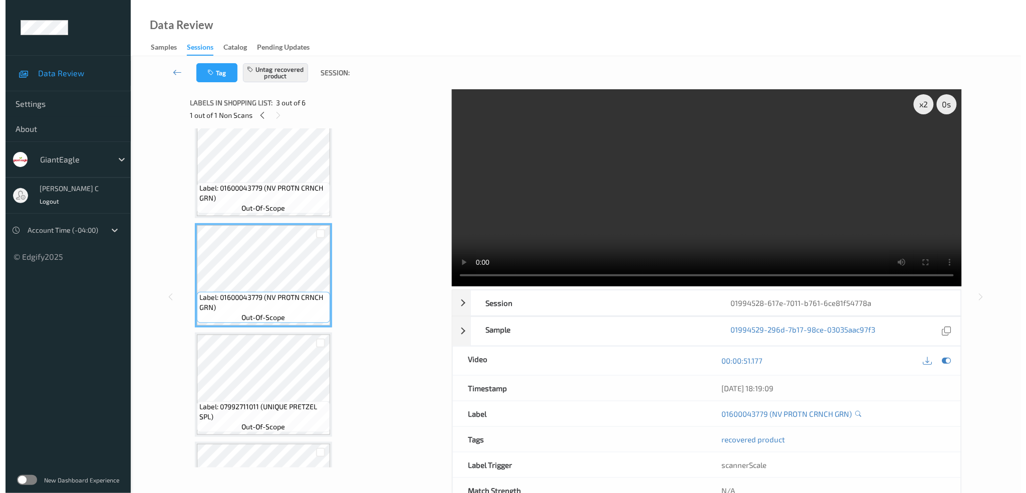
scroll to position [133, 0]
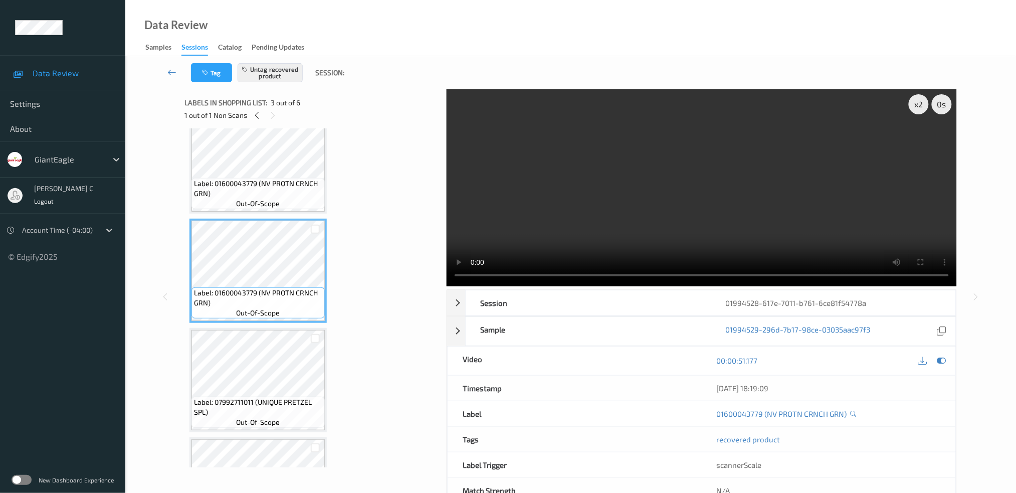
click at [263, 396] on div "Label: 07992711011 (UNIQUE PRETZEL SPL) out-of-scope" at bounding box center [257, 411] width 133 height 31
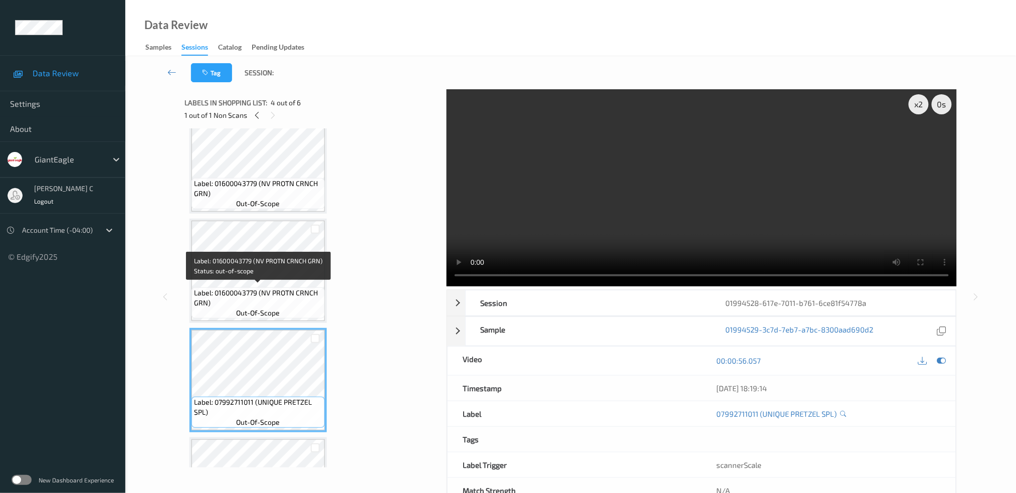
click at [275, 288] on span "Label: 01600043779 (NV PROTN CRNCH GRN)" at bounding box center [258, 298] width 128 height 20
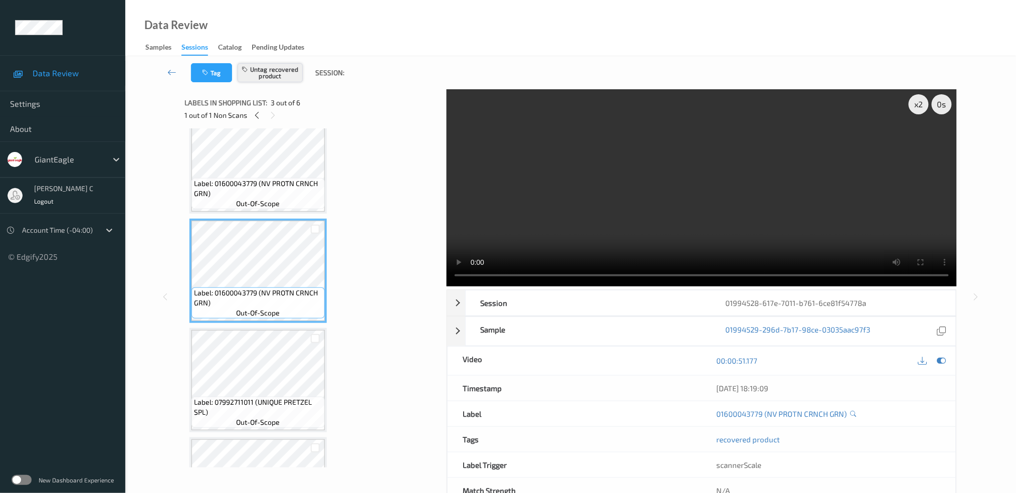
click at [286, 66] on button "Untag recovered product" at bounding box center [270, 72] width 65 height 19
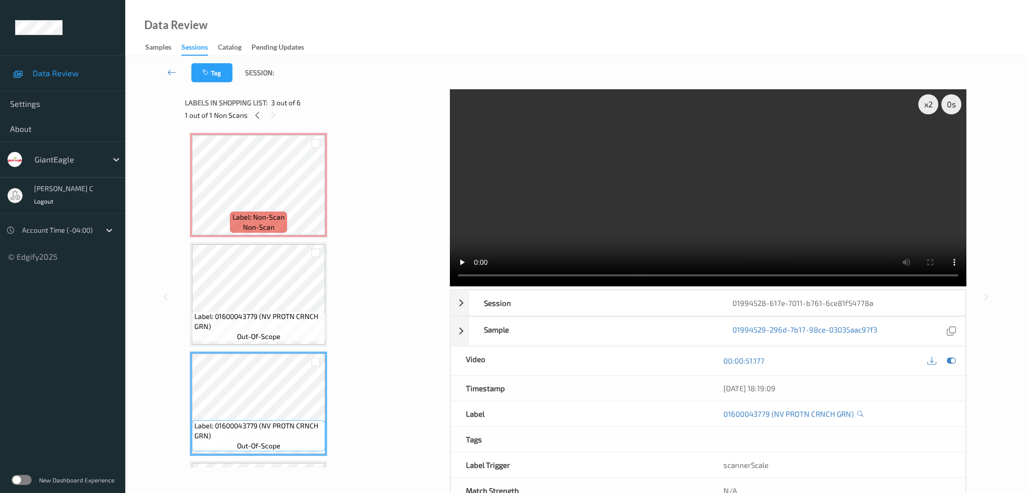
scroll to position [0, 0]
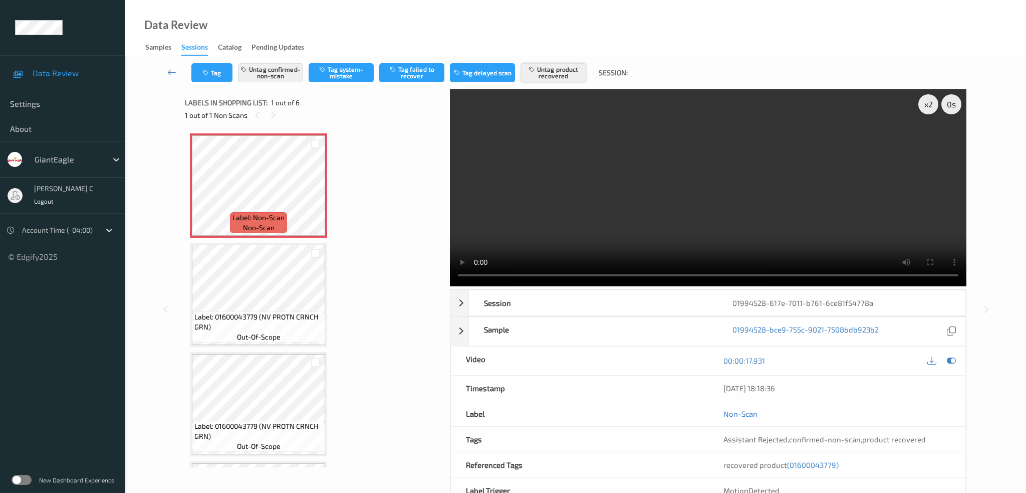
click at [561, 65] on button "Untag product recovered" at bounding box center [553, 72] width 65 height 19
click at [565, 71] on button "Tag product recovered" at bounding box center [553, 72] width 65 height 19
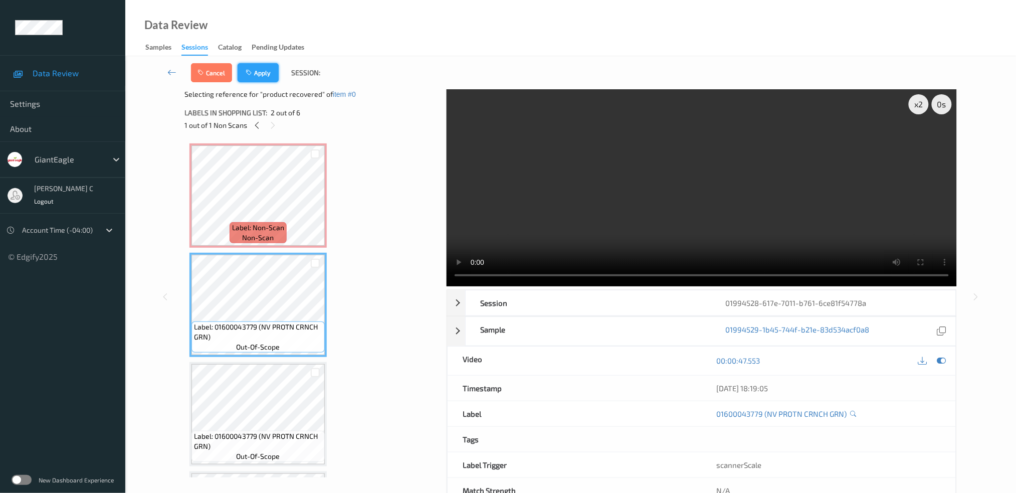
click at [257, 82] on button "Apply" at bounding box center [258, 72] width 41 height 19
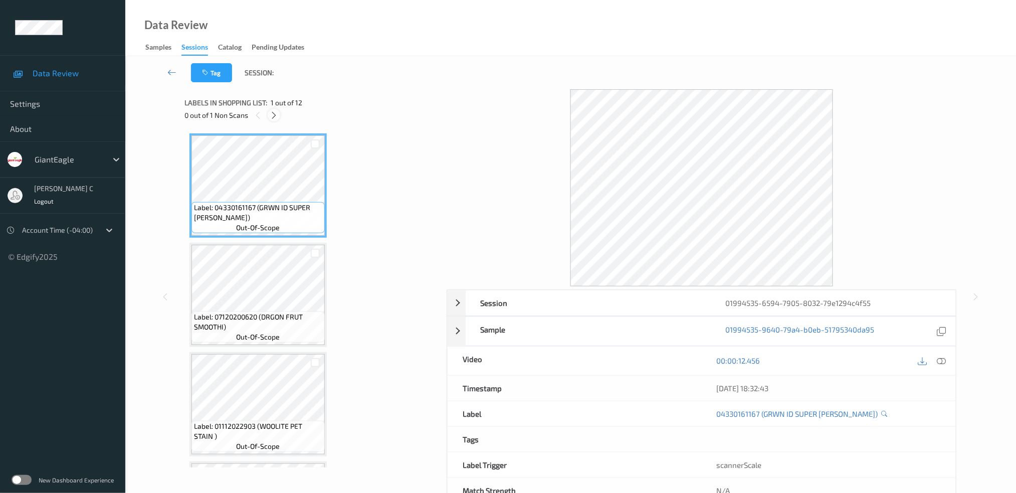
click at [276, 116] on icon at bounding box center [274, 115] width 9 height 9
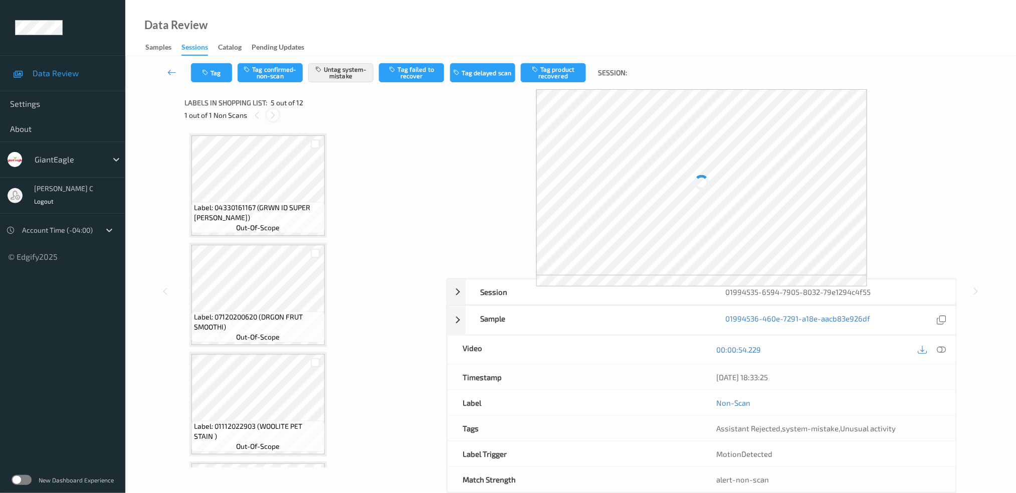
scroll to position [330, 0]
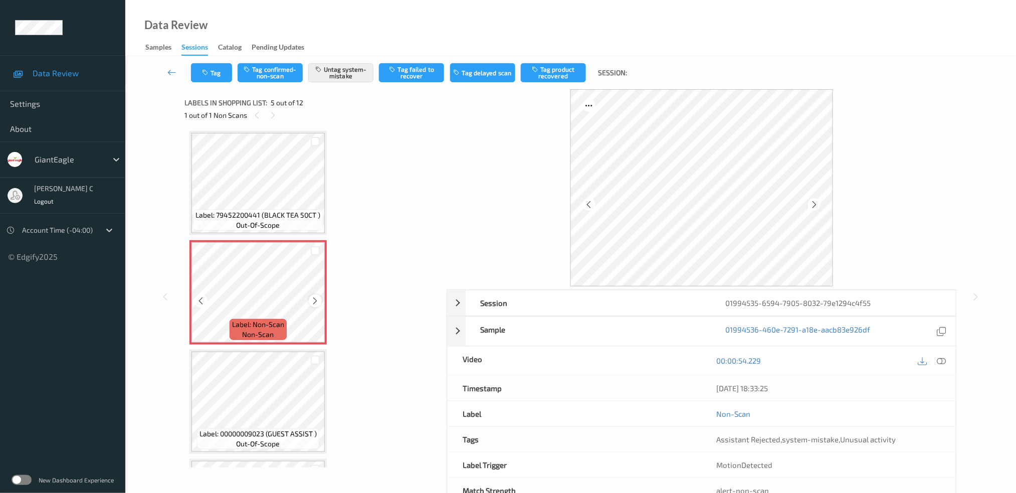
click at [317, 300] on icon at bounding box center [315, 300] width 9 height 9
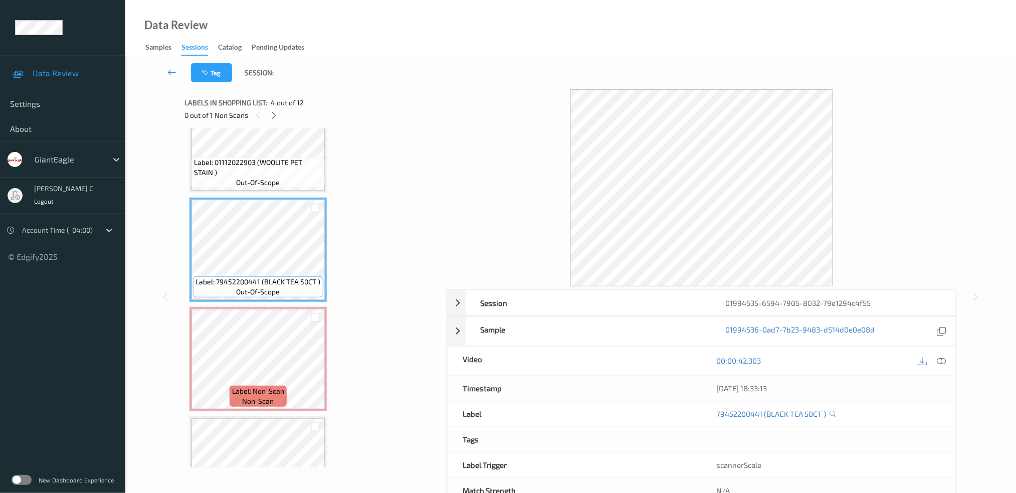
scroll to position [263, 0]
click at [269, 166] on span "Label: 01112022903 (WOOLITE PET STAIN )" at bounding box center [258, 168] width 128 height 20
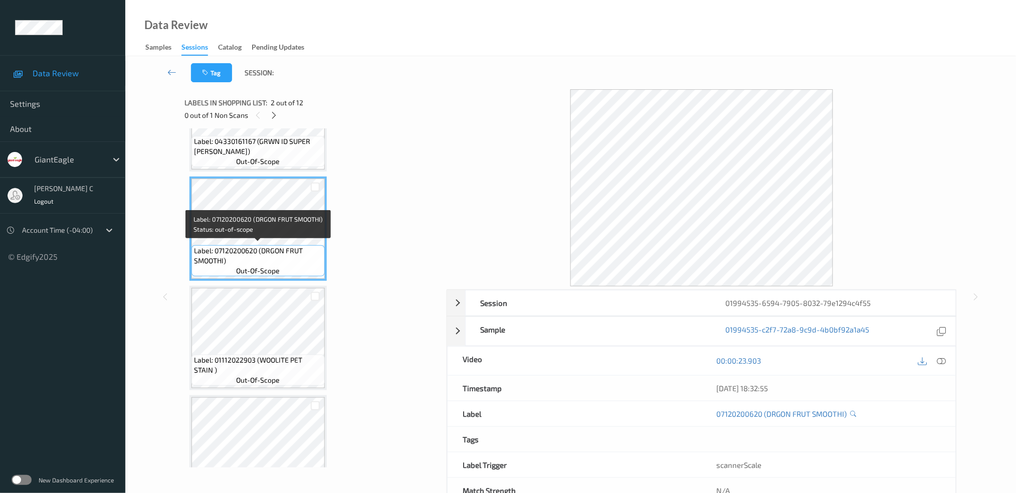
scroll to position [67, 0]
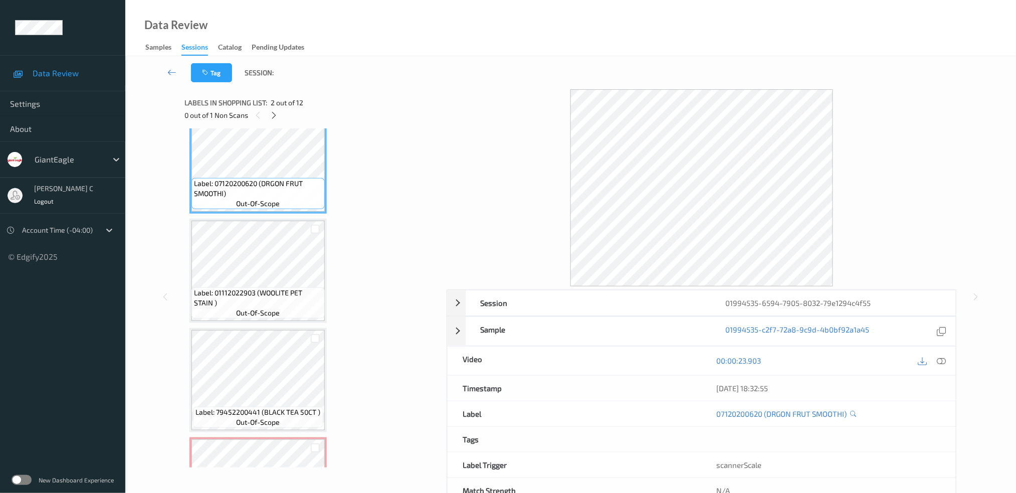
click at [261, 298] on span "Label: 01112022903 (WOOLITE PET STAIN )" at bounding box center [258, 298] width 128 height 20
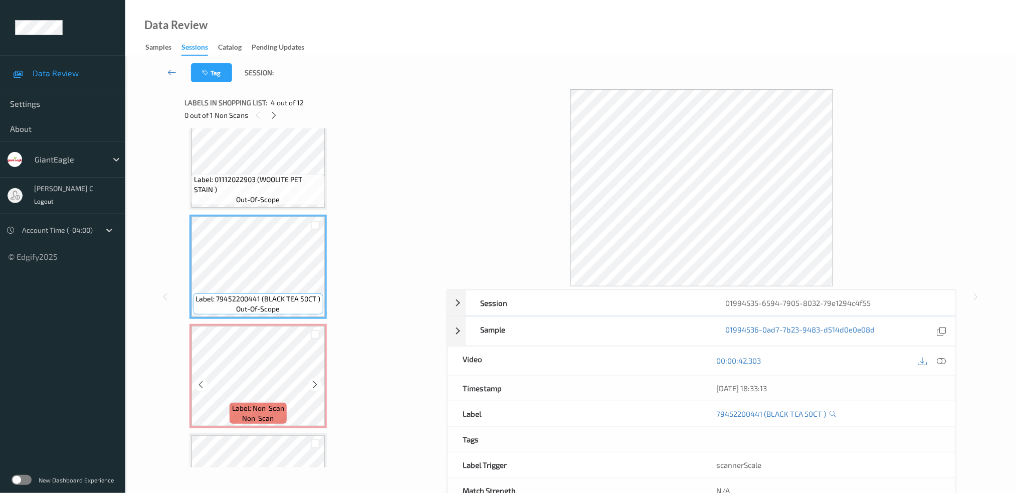
scroll to position [267, 0]
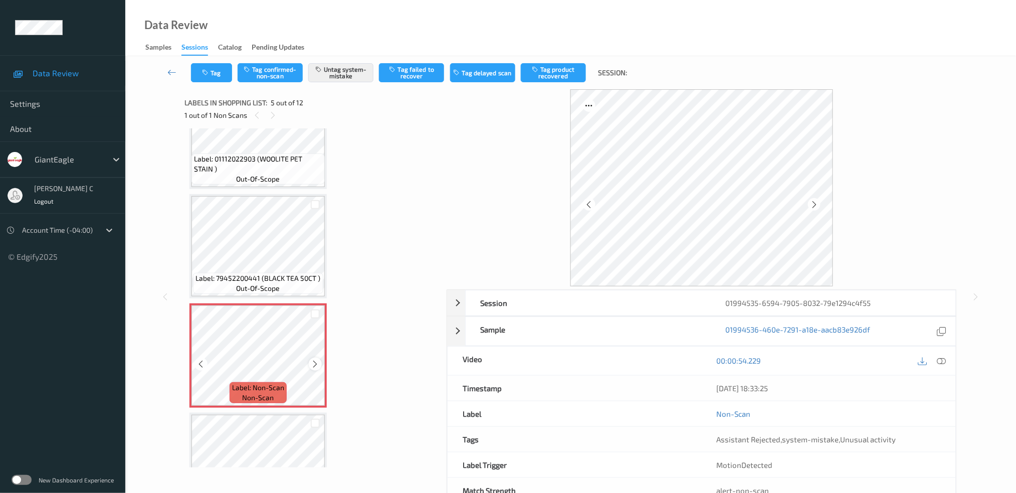
click at [315, 361] on icon at bounding box center [315, 363] width 9 height 9
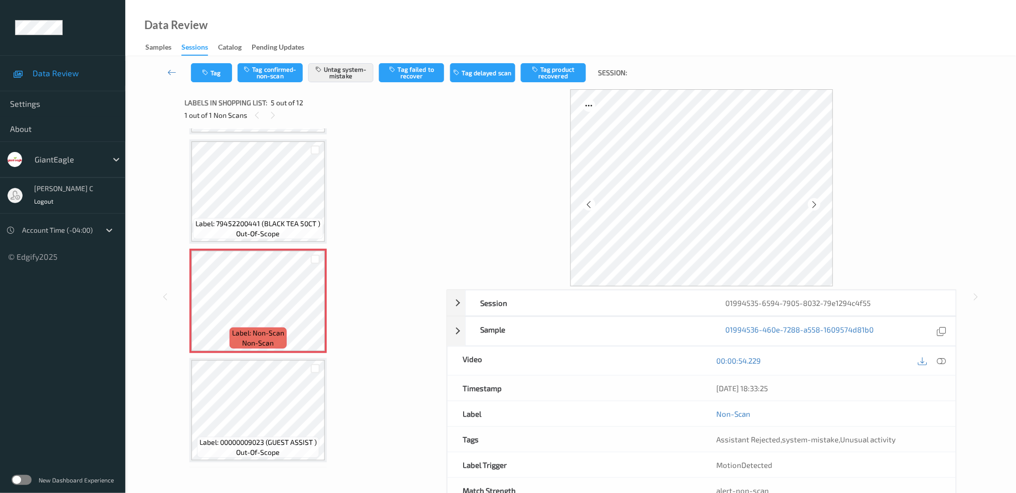
scroll to position [401, 0]
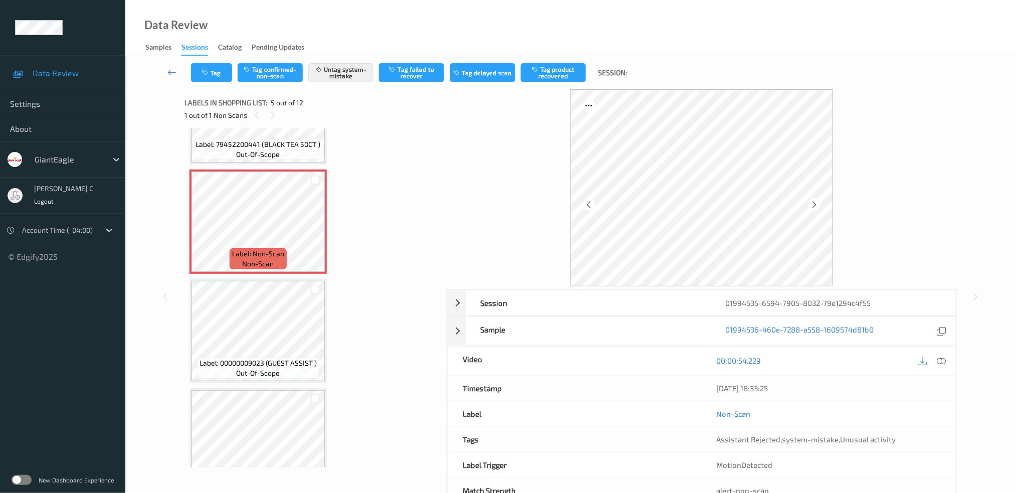
click at [291, 358] on span "Label: 00000009023 (GUEST ASSIST )" at bounding box center [257, 363] width 117 height 10
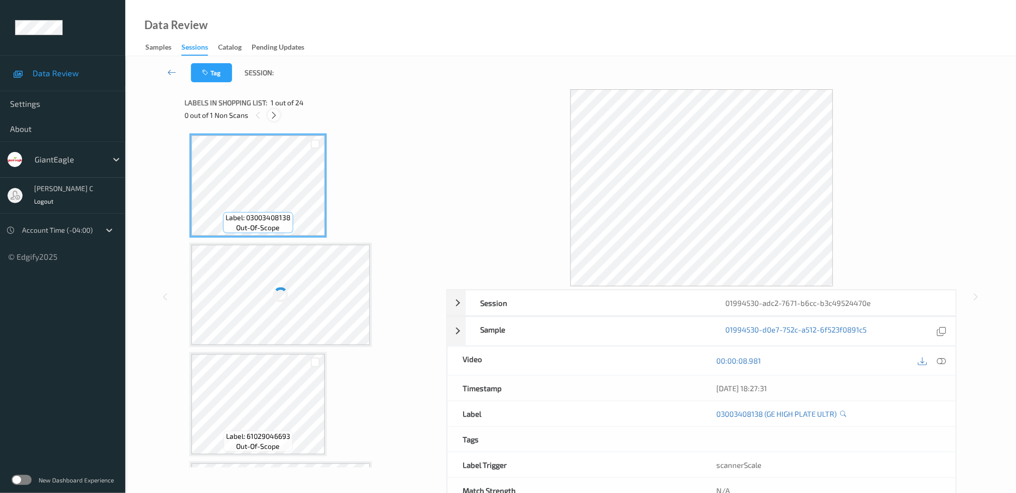
click at [271, 116] on icon at bounding box center [274, 115] width 9 height 9
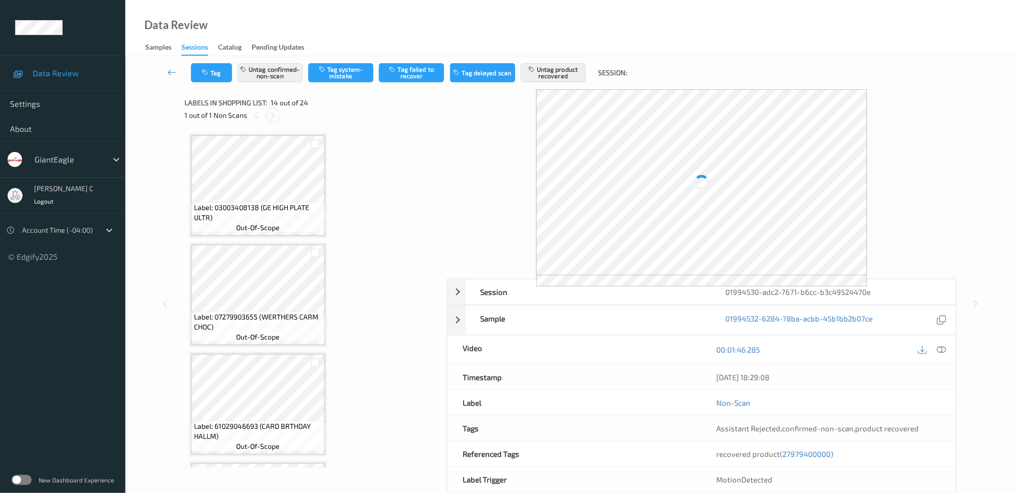
scroll to position [1306, 0]
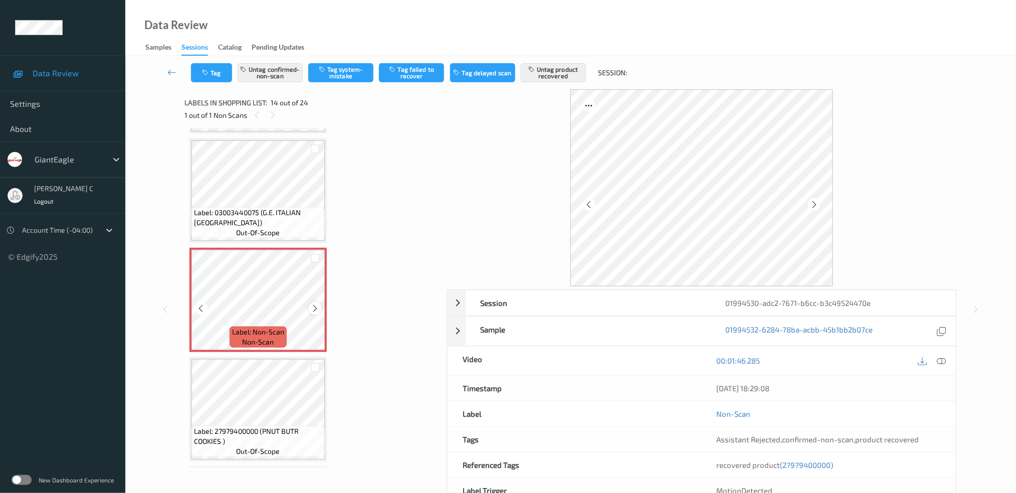
click at [319, 302] on div at bounding box center [315, 308] width 13 height 13
click at [318, 304] on icon at bounding box center [315, 308] width 9 height 9
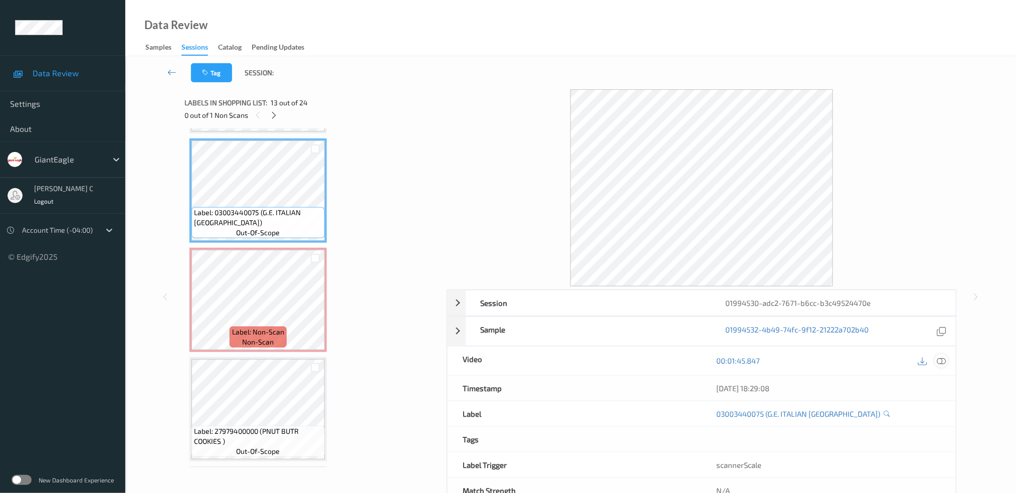
click at [945, 359] on icon at bounding box center [941, 360] width 9 height 9
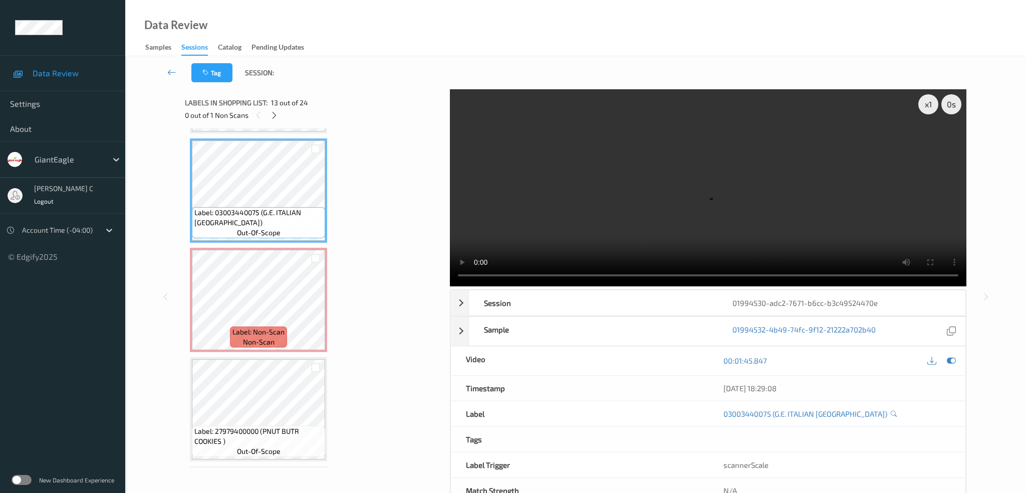
click at [930, 141] on video at bounding box center [708, 187] width 517 height 197
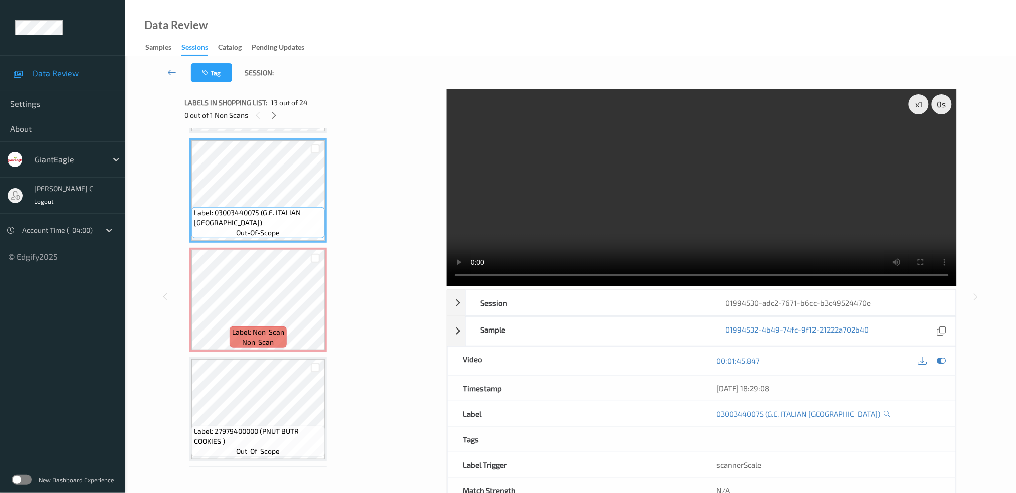
click at [930, 141] on video at bounding box center [702, 187] width 510 height 197
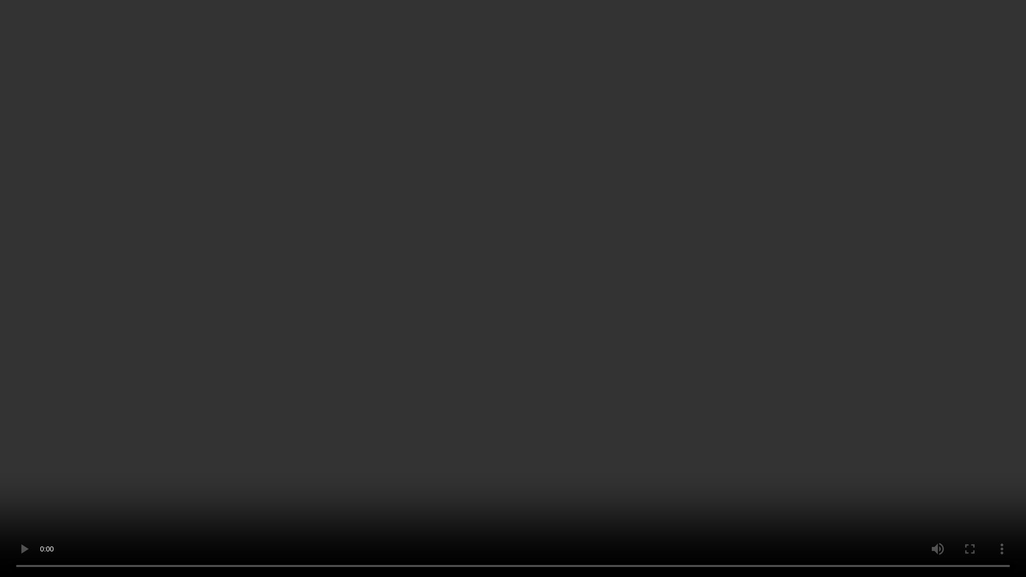
click at [930, 199] on video at bounding box center [513, 288] width 1026 height 577
click at [870, 306] on video at bounding box center [513, 288] width 1026 height 577
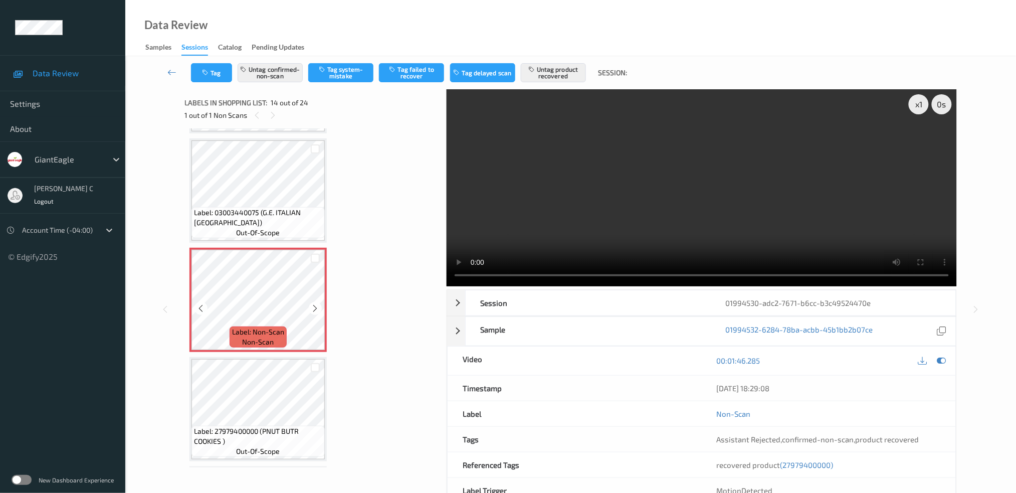
scroll to position [1373, 0]
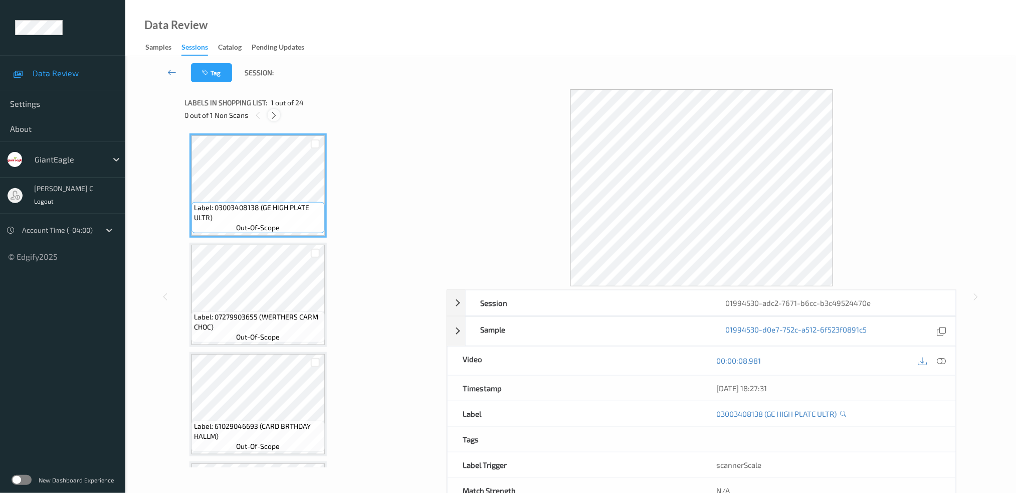
click at [275, 121] on div at bounding box center [274, 115] width 13 height 13
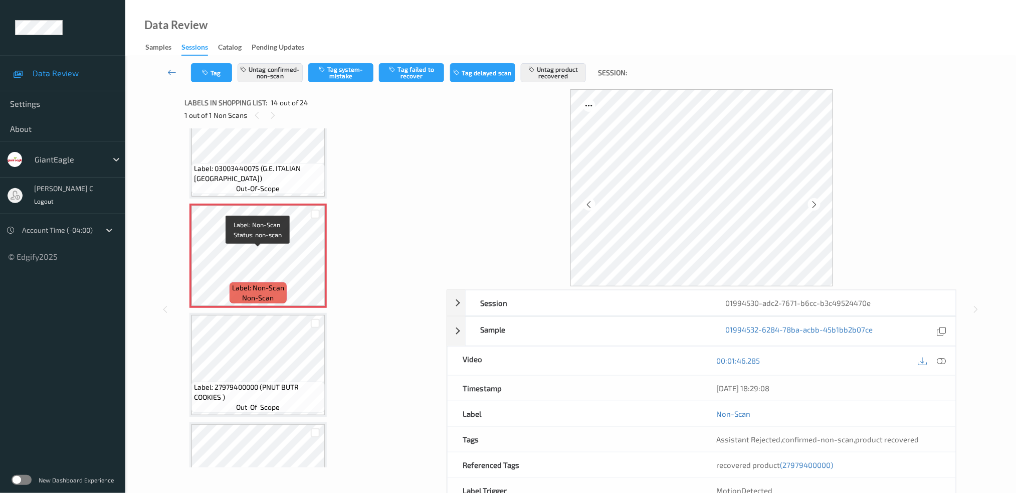
scroll to position [1373, 0]
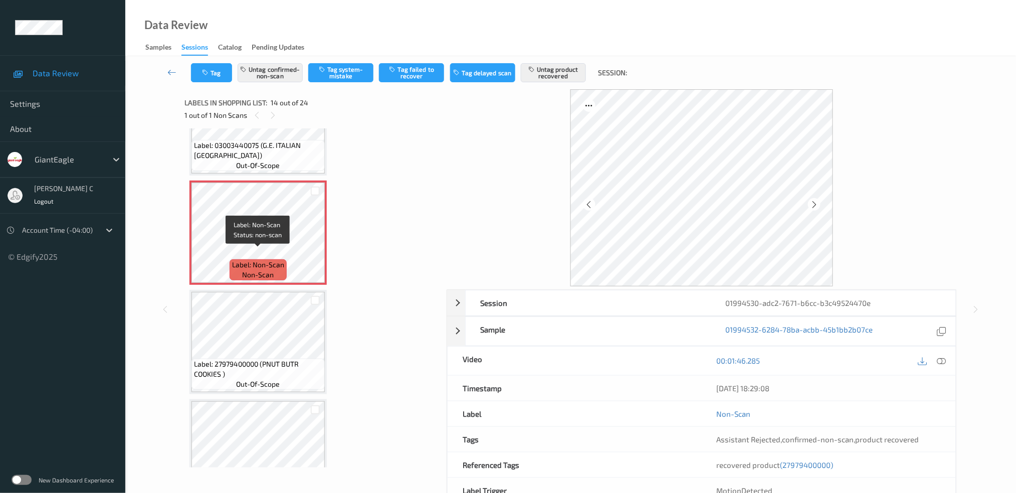
click at [255, 359] on span "Label: 27979400000 (PNUT BUTR COOKIES )" at bounding box center [258, 369] width 128 height 20
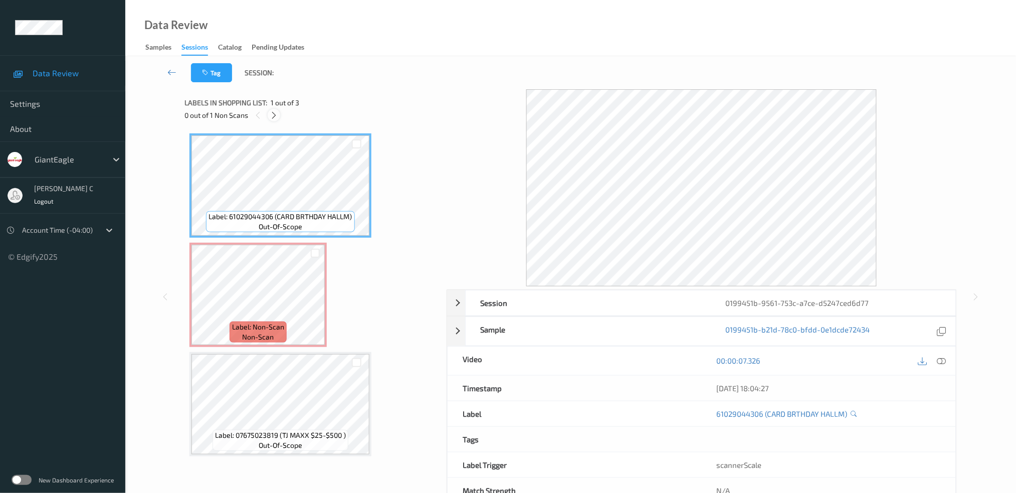
click at [278, 116] on div at bounding box center [274, 115] width 13 height 13
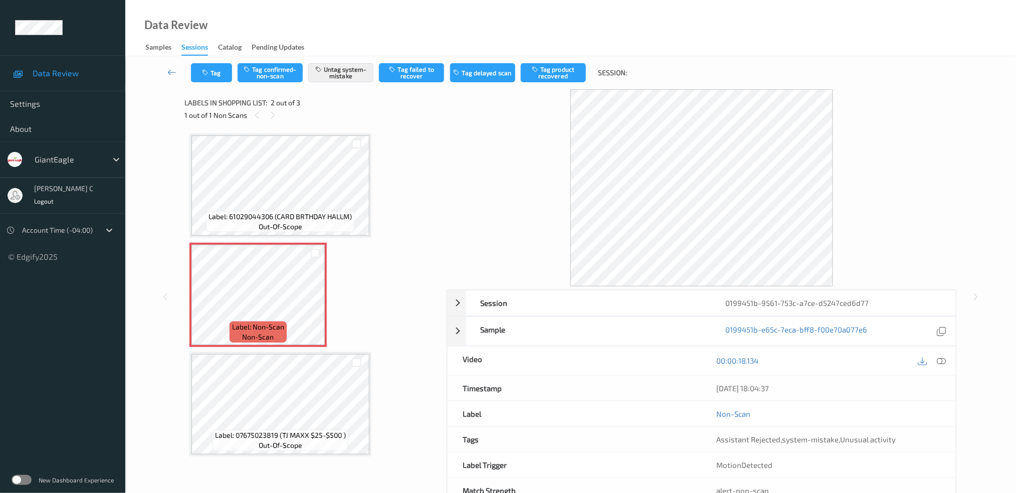
click at [307, 217] on span "Label: 61029044306 (CARD BRTHDAY HALLM)" at bounding box center [280, 216] width 143 height 10
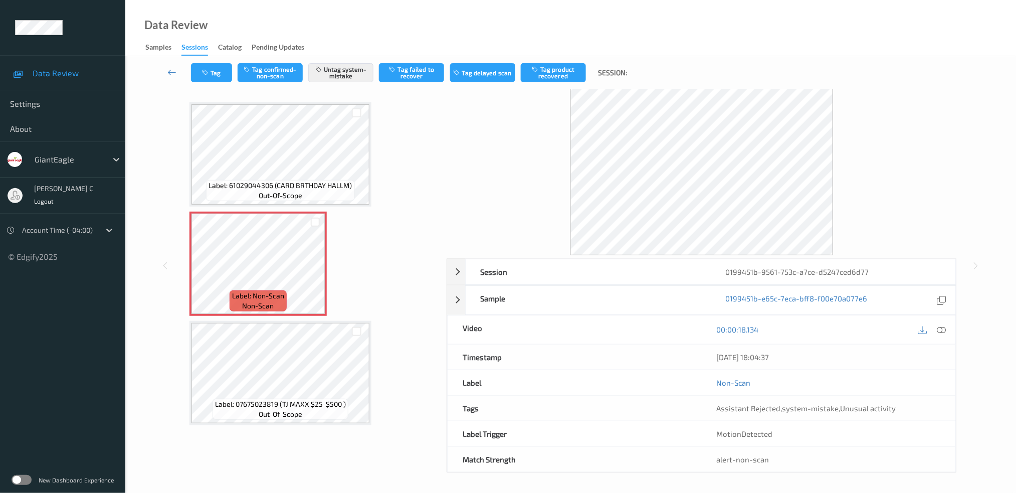
click at [258, 312] on div "Label: Non-Scan non-scan" at bounding box center [257, 263] width 137 height 104
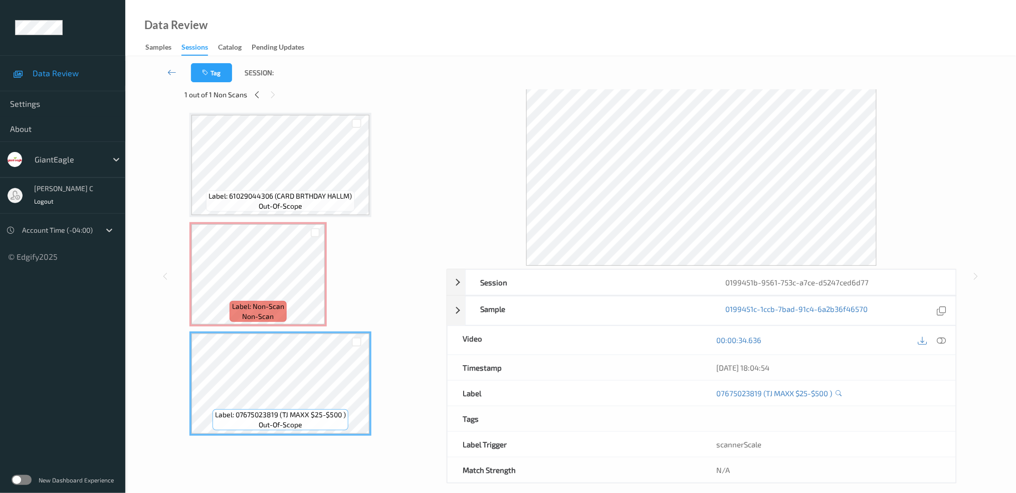
scroll to position [31, 0]
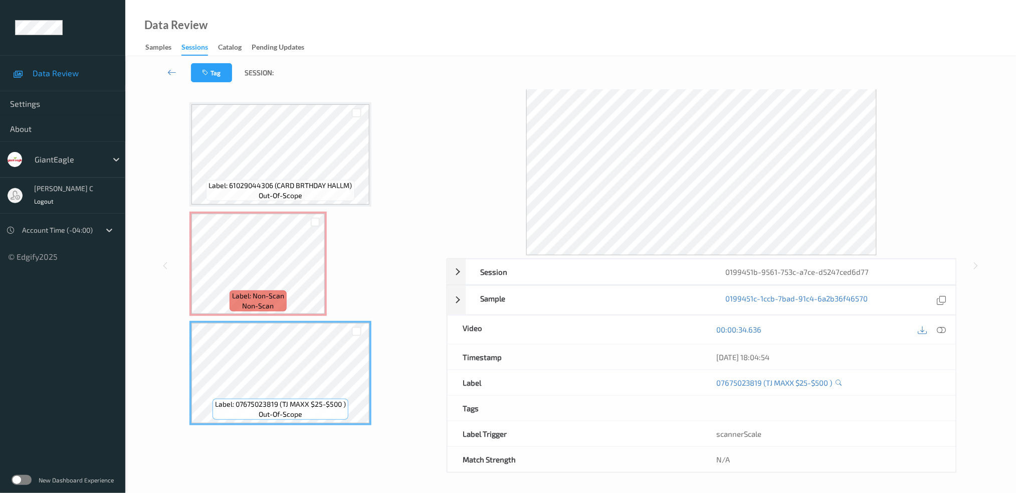
click at [279, 300] on div "Label: Non-Scan non-scan" at bounding box center [258, 300] width 57 height 21
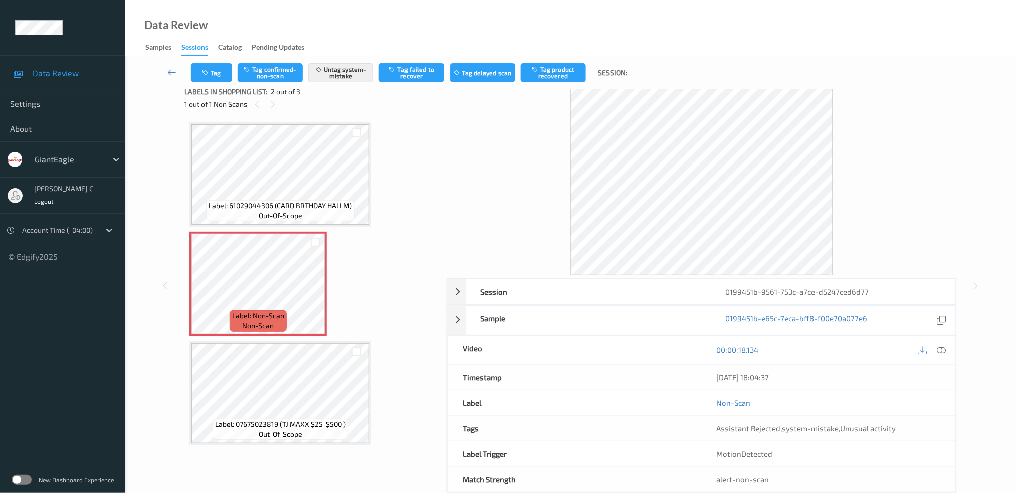
scroll to position [0, 0]
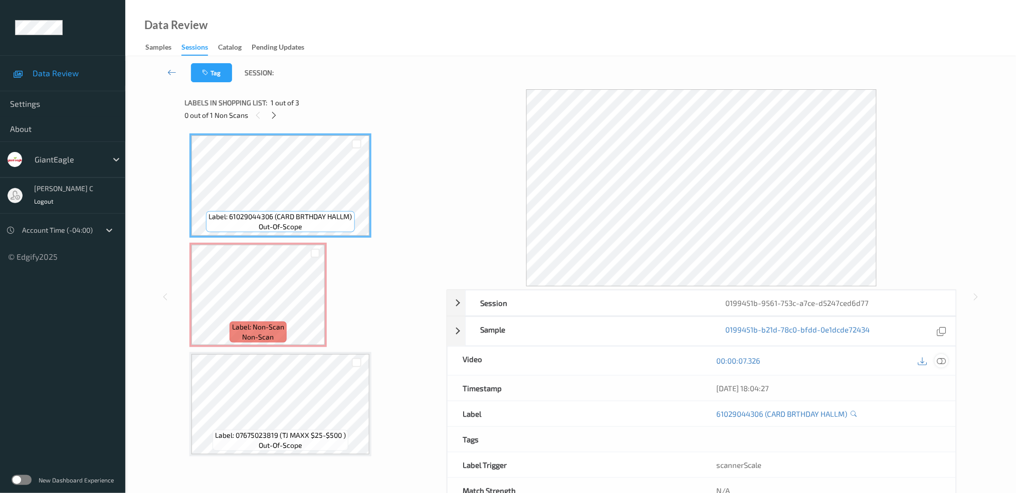
click at [947, 358] on div at bounding box center [942, 361] width 14 height 14
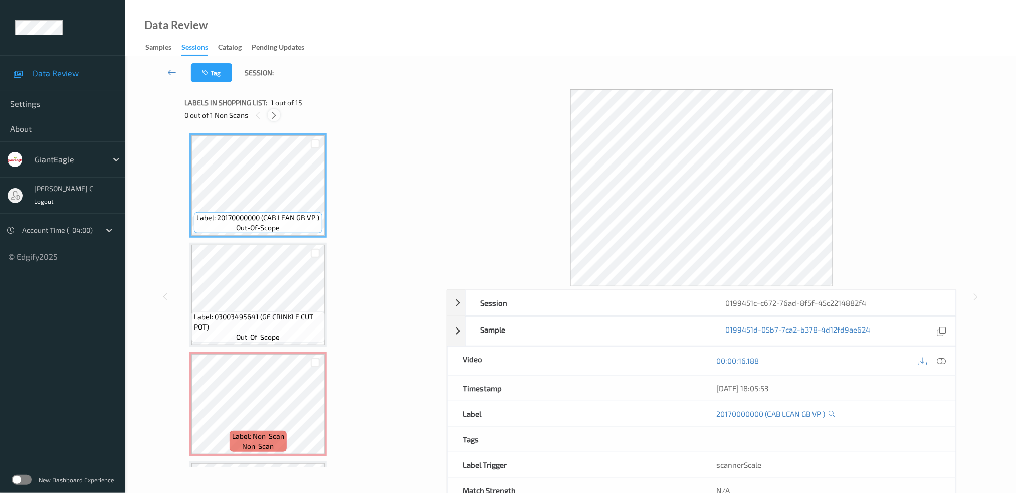
click at [279, 114] on div at bounding box center [274, 115] width 13 height 13
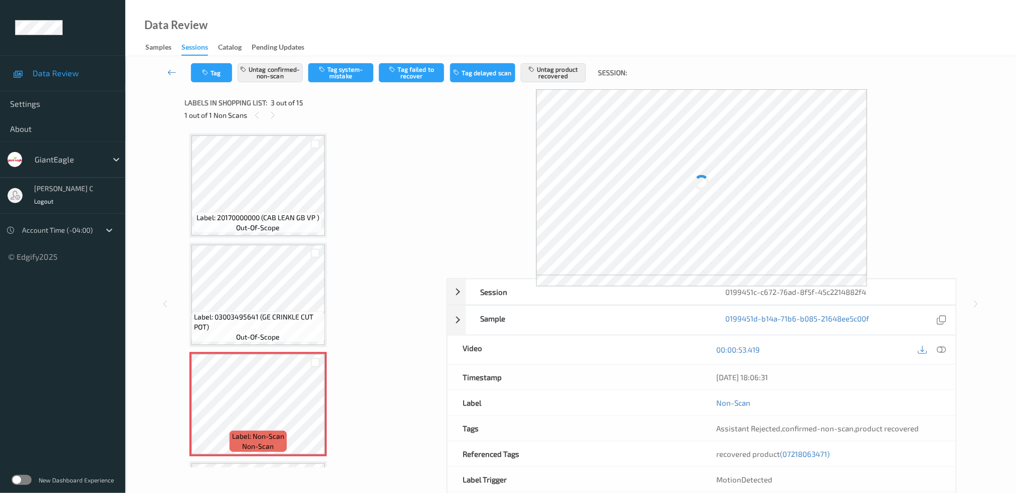
scroll to position [113, 0]
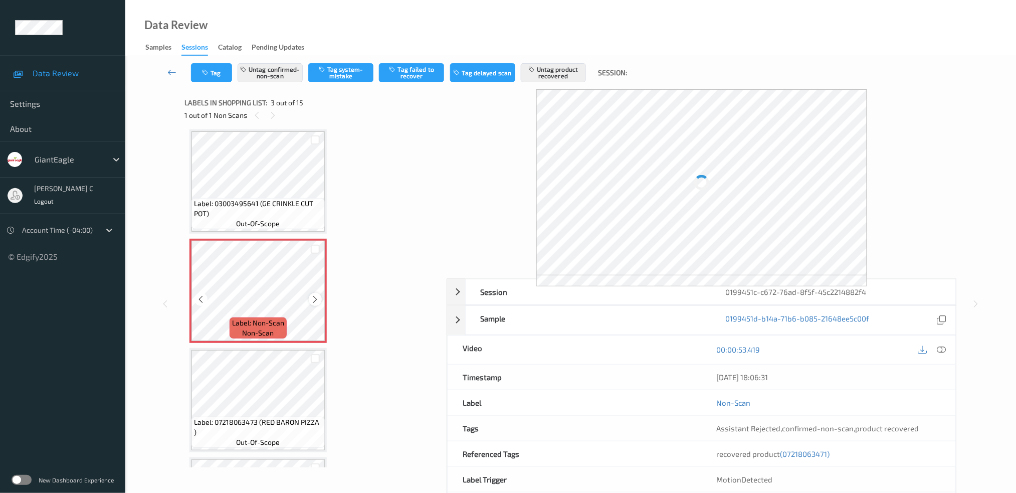
click at [314, 295] on icon at bounding box center [315, 299] width 9 height 9
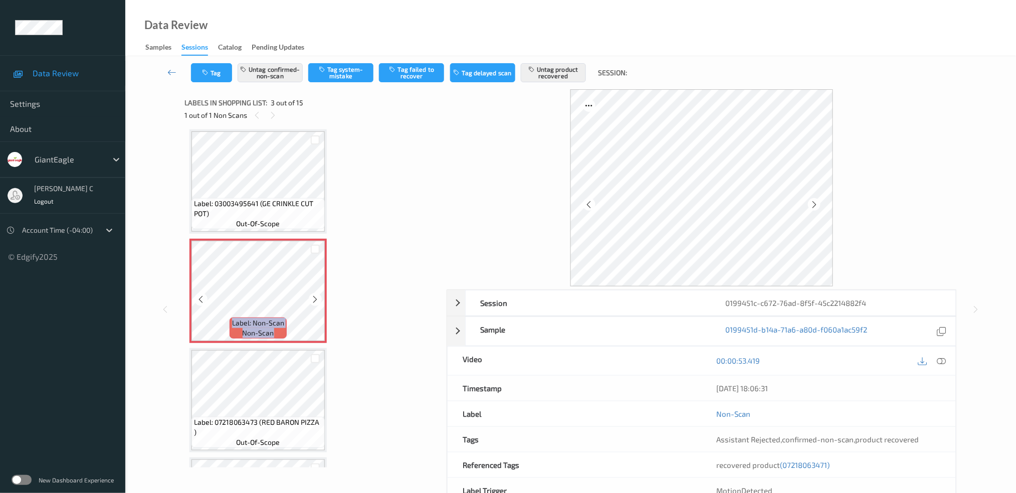
click at [314, 295] on icon at bounding box center [315, 299] width 9 height 9
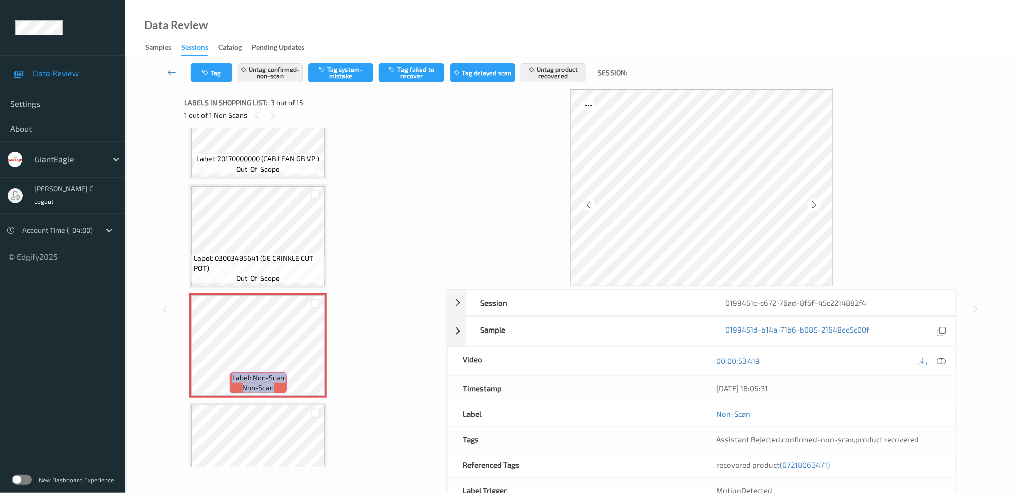
scroll to position [46, 0]
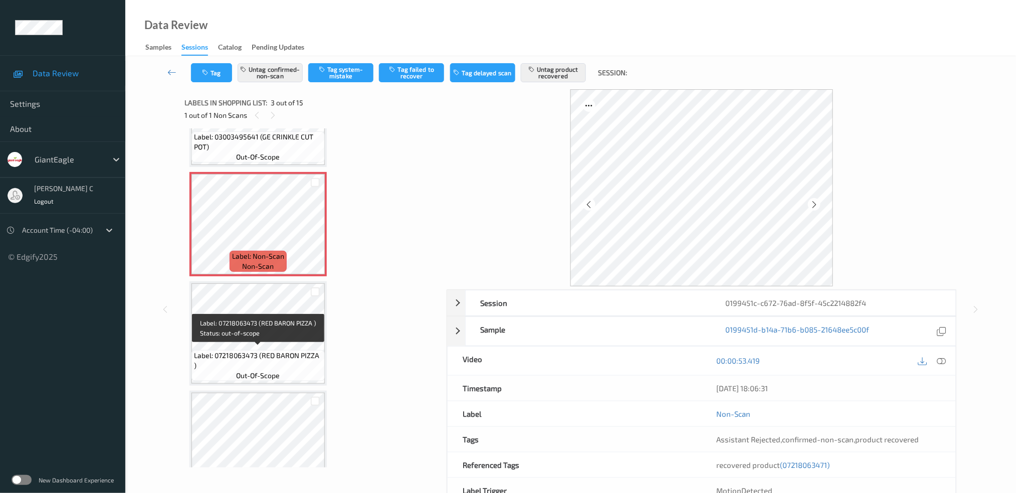
click at [274, 364] on span "Label: 07218063473 (RED BARON PIZZA )" at bounding box center [258, 360] width 128 height 20
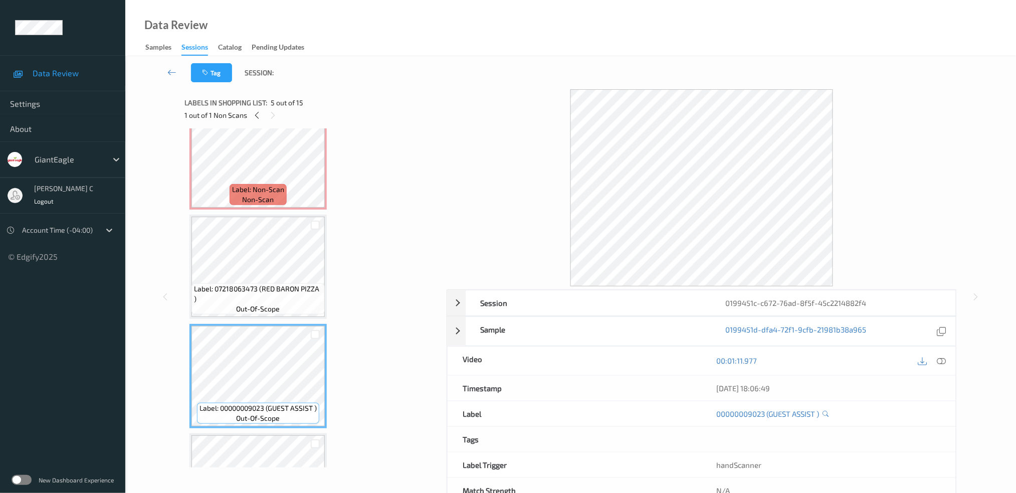
scroll to position [380, 0]
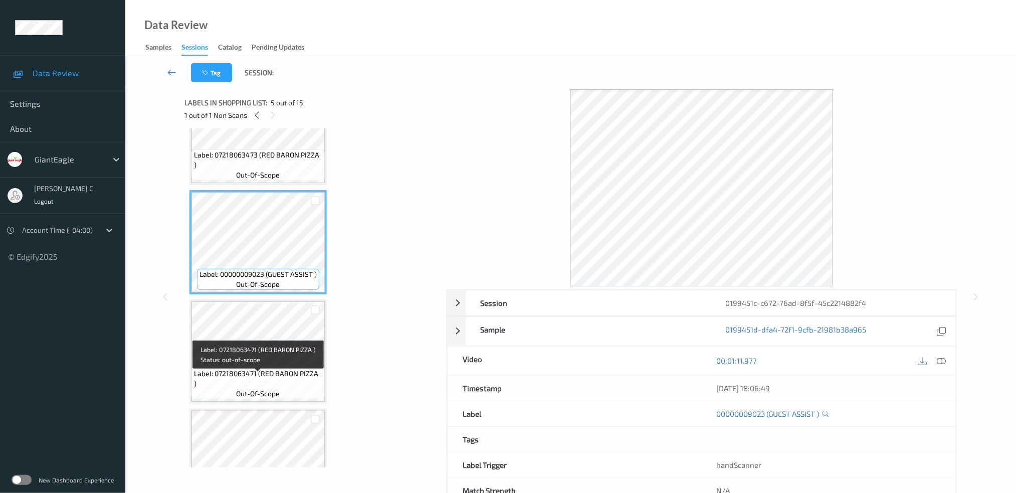
click at [271, 379] on span "Label: 07218063471 (RED BARON PIZZA )" at bounding box center [258, 378] width 128 height 20
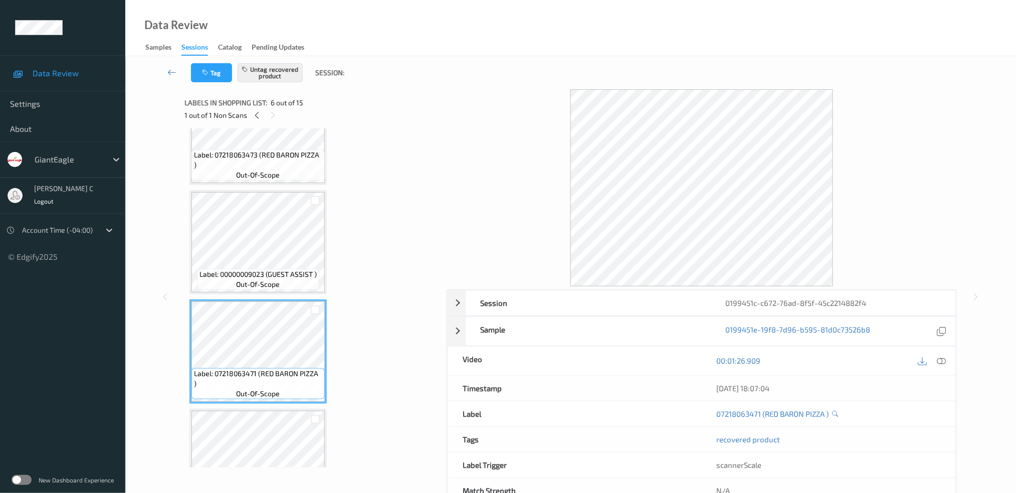
click at [258, 269] on span "Label: 00000009023 (GUEST ASSIST )" at bounding box center [257, 274] width 117 height 10
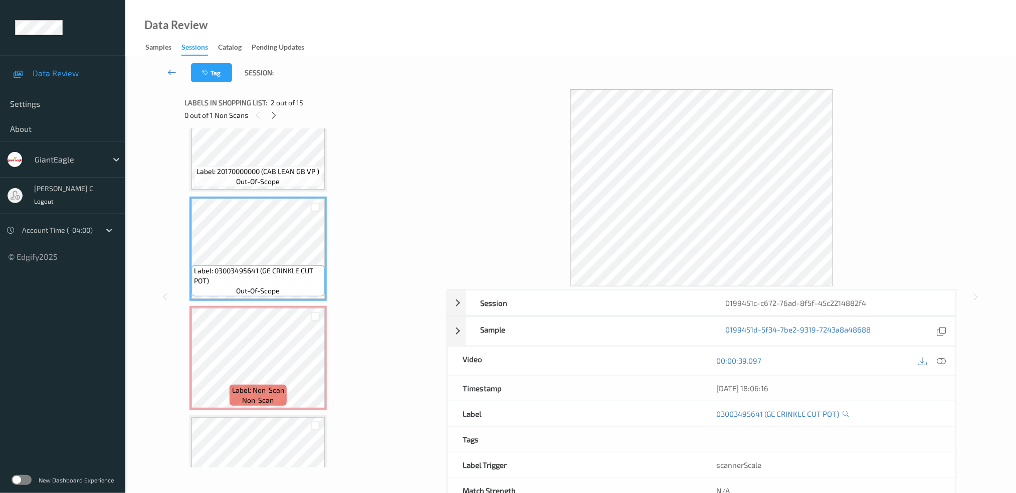
scroll to position [0, 0]
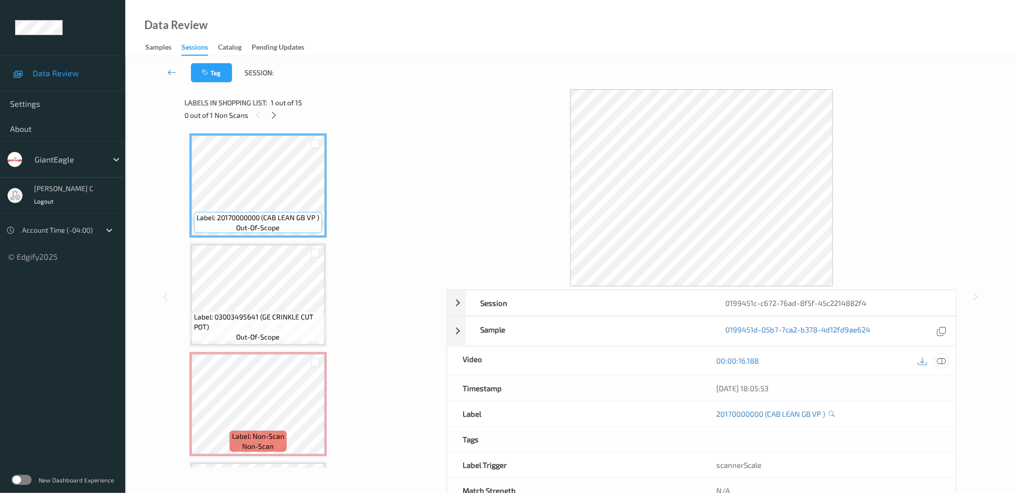
click at [945, 364] on icon at bounding box center [941, 360] width 9 height 9
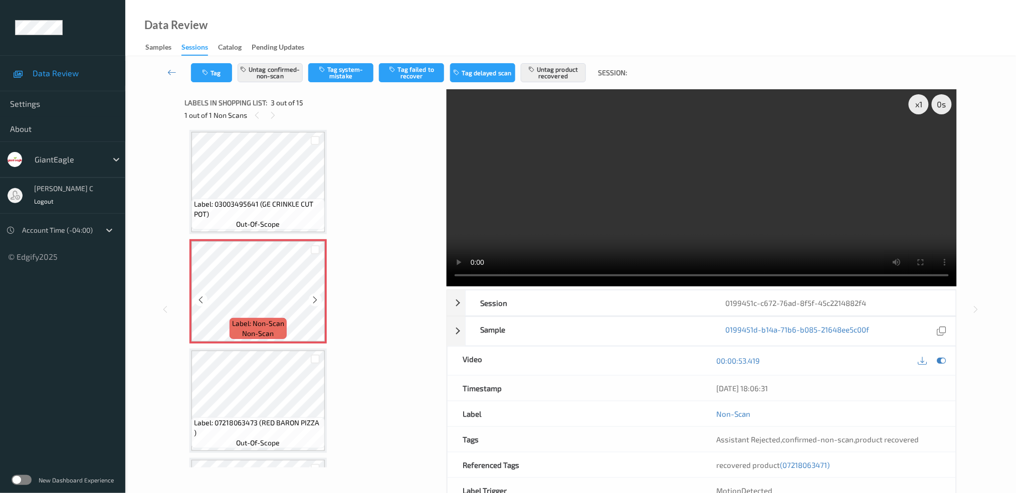
scroll to position [133, 0]
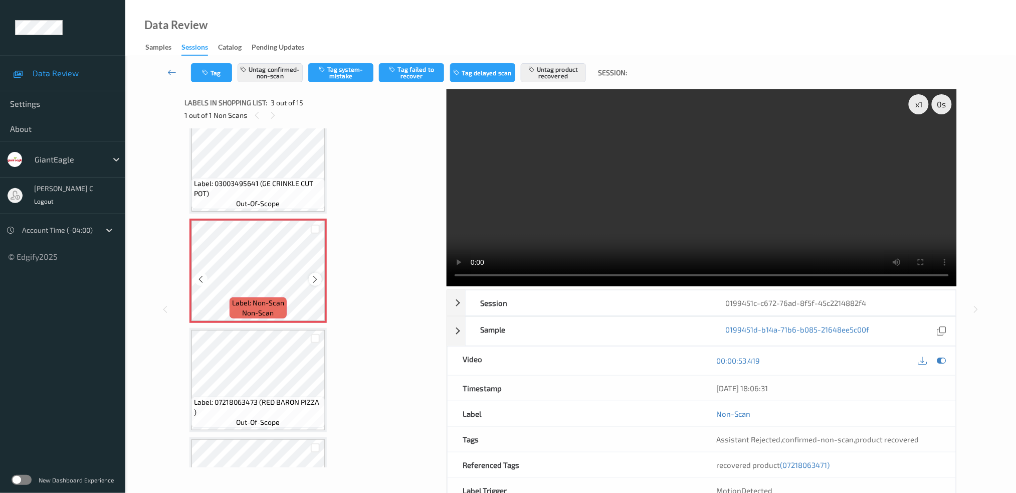
click at [317, 276] on icon at bounding box center [315, 279] width 9 height 9
click at [317, 275] on icon at bounding box center [315, 279] width 9 height 9
click at [318, 275] on icon at bounding box center [315, 279] width 9 height 9
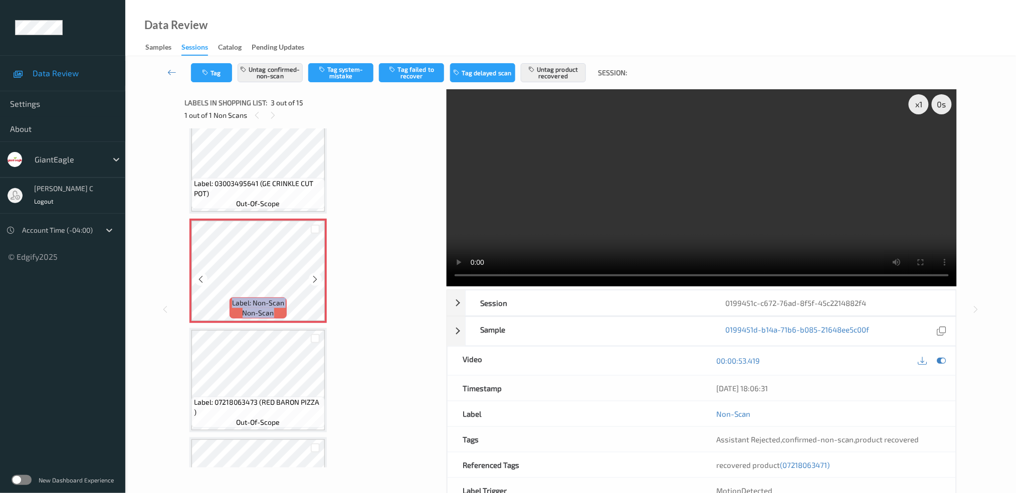
click at [318, 275] on icon at bounding box center [315, 279] width 9 height 9
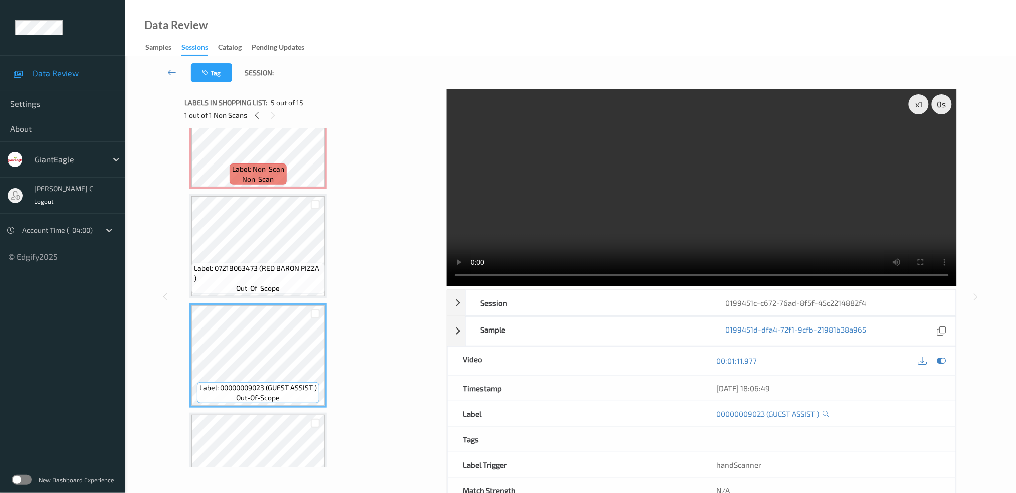
scroll to position [334, 0]
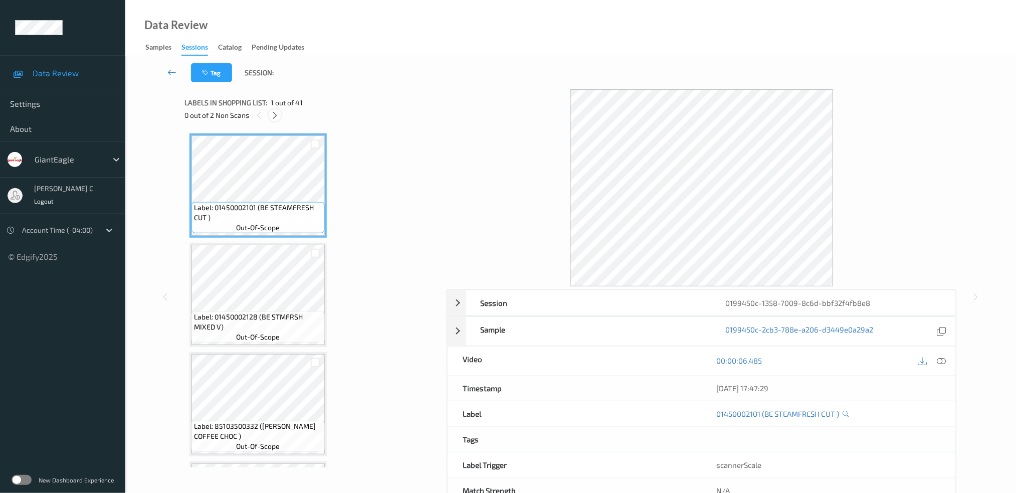
click at [273, 116] on icon at bounding box center [275, 115] width 9 height 9
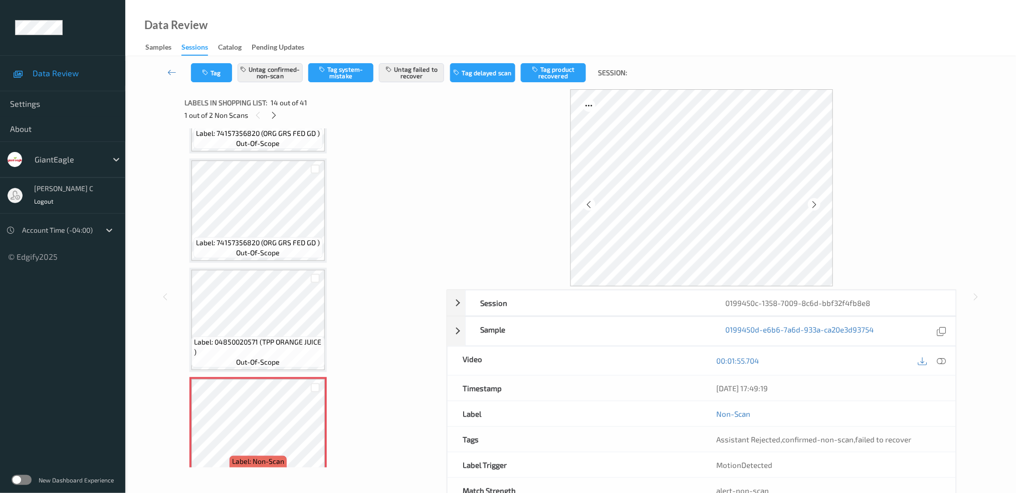
scroll to position [1173, 0]
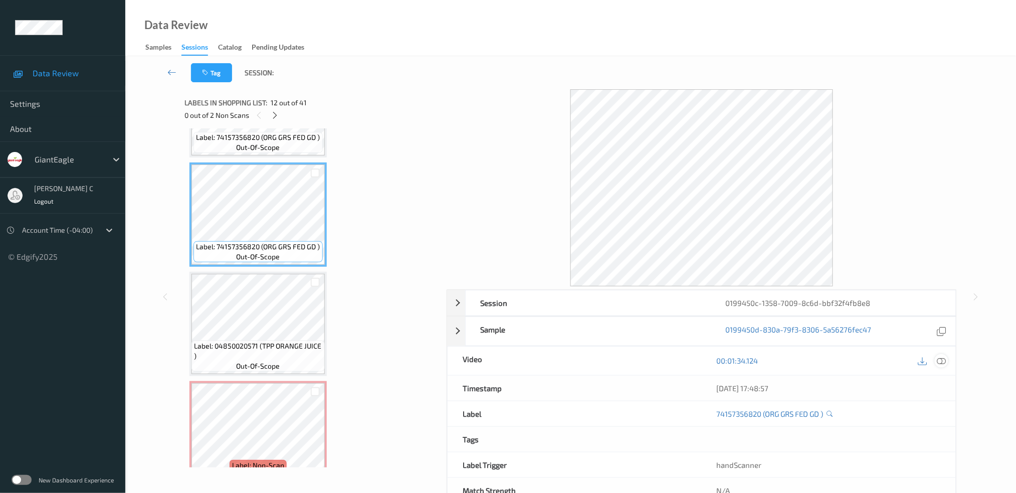
click at [944, 359] on icon at bounding box center [941, 360] width 9 height 9
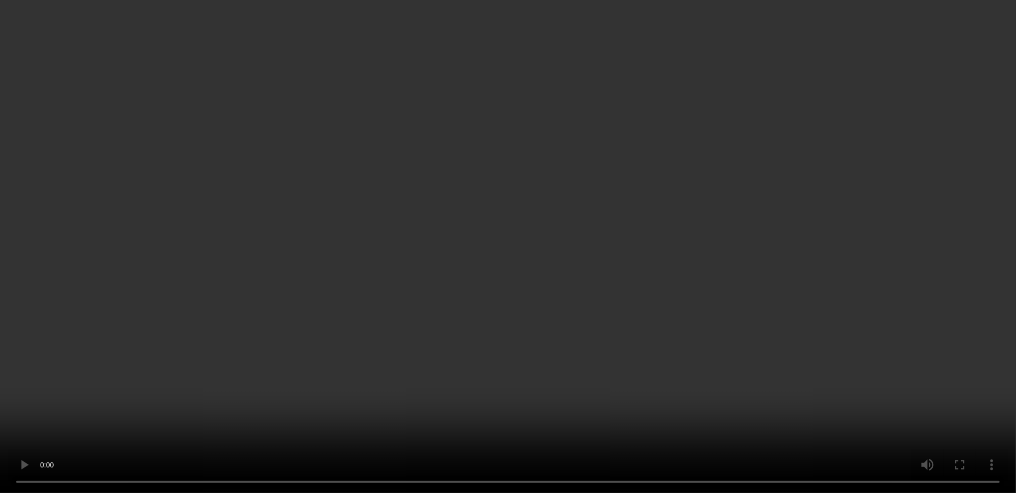
scroll to position [1239, 0]
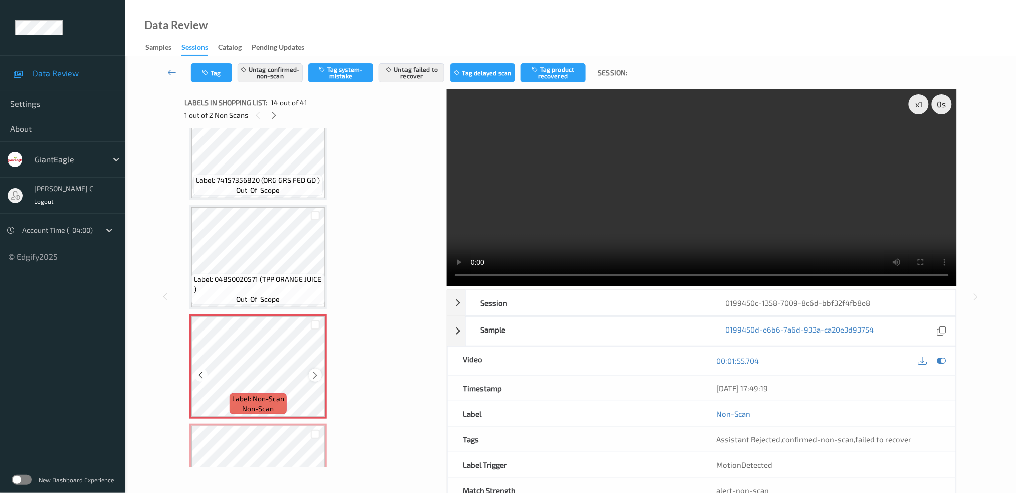
click at [315, 370] on icon at bounding box center [315, 374] width 9 height 9
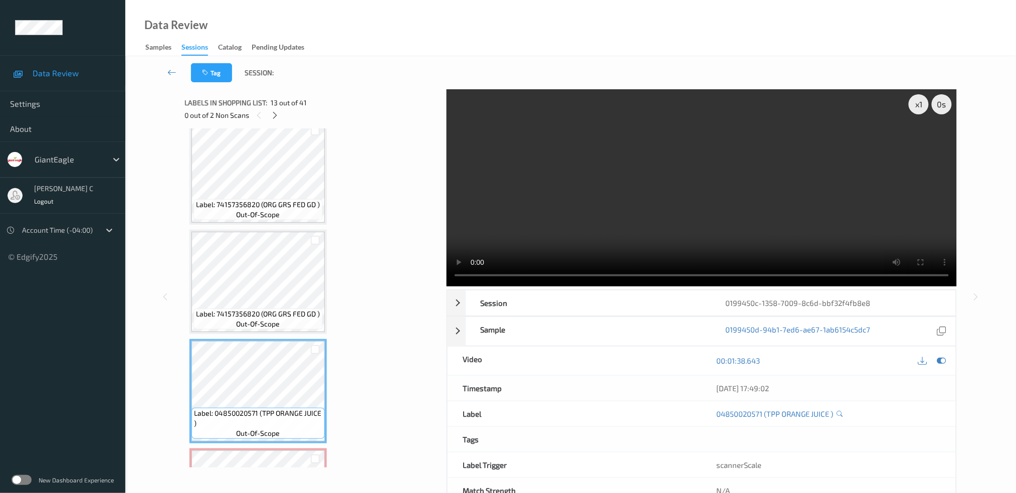
scroll to position [972, 0]
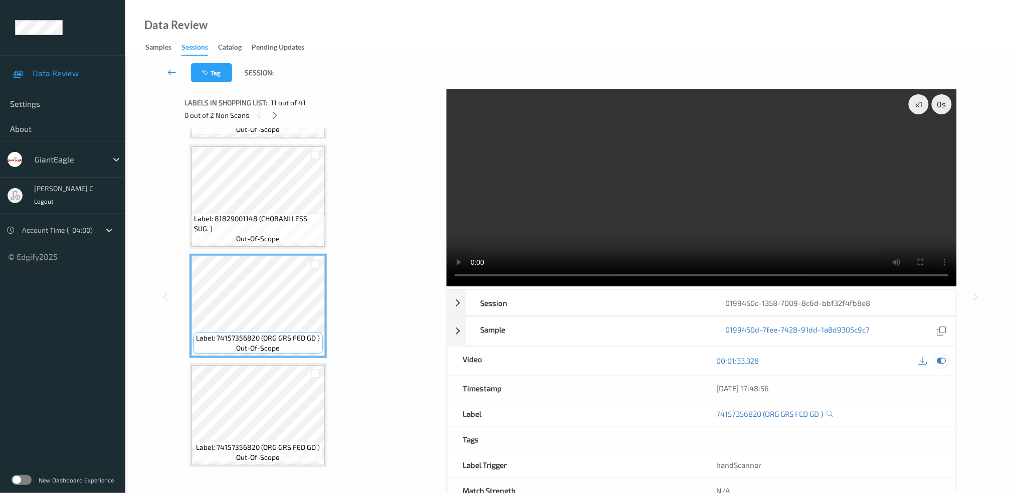
click at [945, 358] on icon at bounding box center [941, 360] width 9 height 9
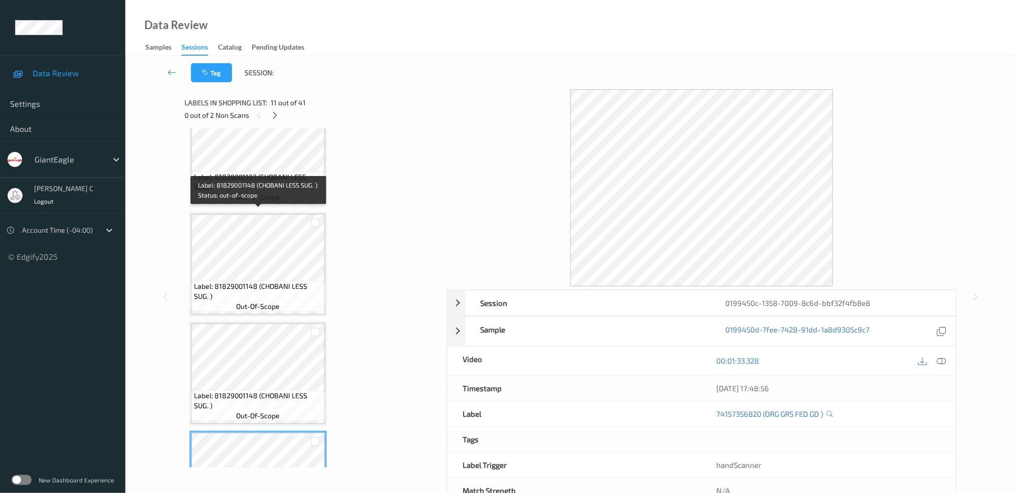
scroll to position [772, 0]
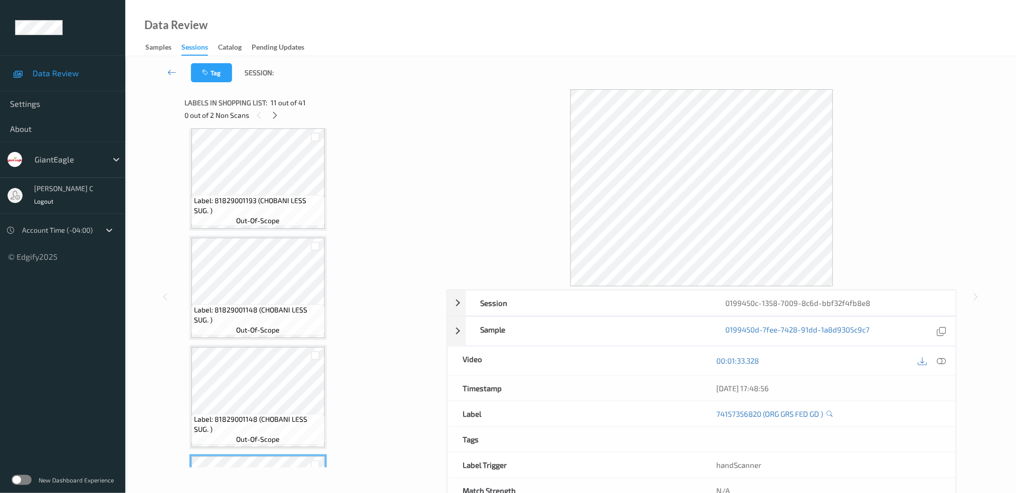
click at [270, 304] on div "Label: 81829001148 (CHOBANI LESS SUG. ) out-of-scope" at bounding box center [257, 319] width 133 height 31
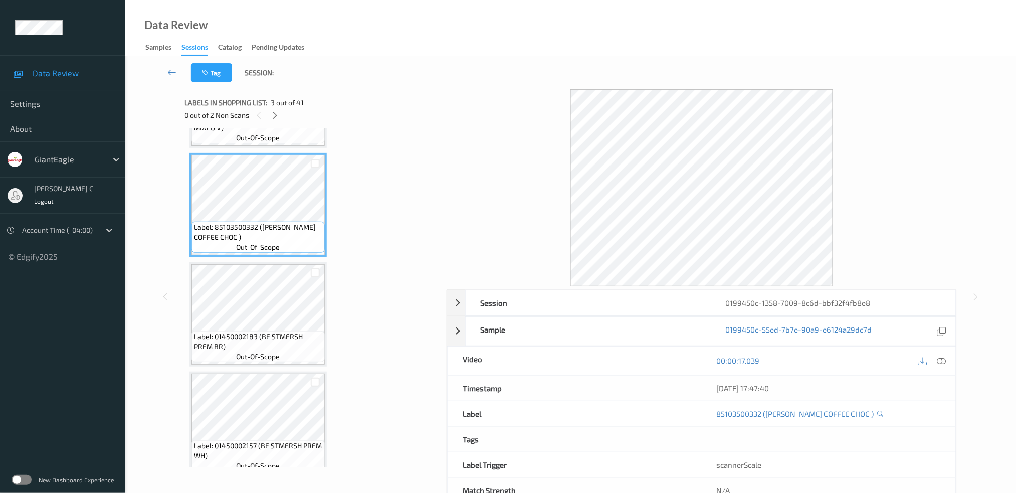
scroll to position [200, 0]
click at [283, 346] on span "Label: 01450002183 (BE STMFRSH PREM BR)" at bounding box center [258, 340] width 128 height 20
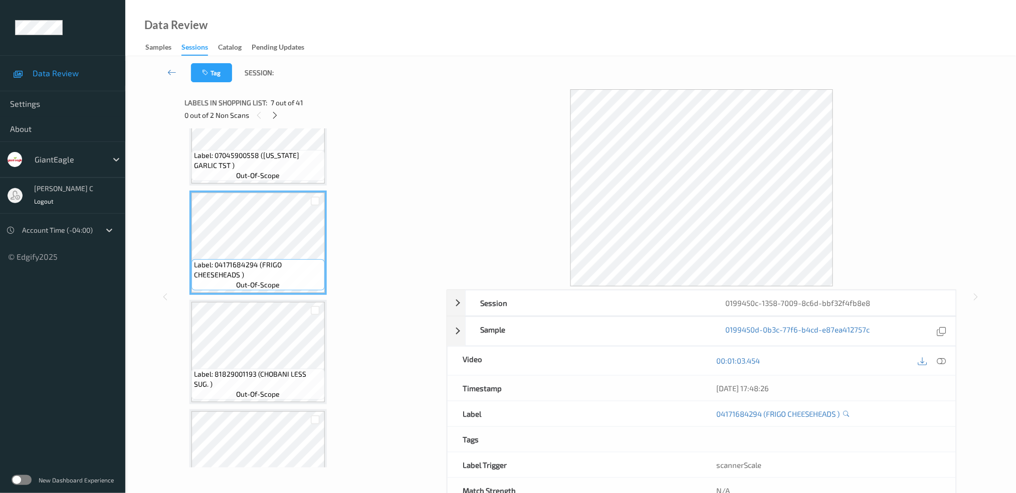
scroll to position [601, 0]
click at [285, 366] on span "Label: 81829001193 (CHOBANI LESS SUG. )" at bounding box center [258, 376] width 128 height 20
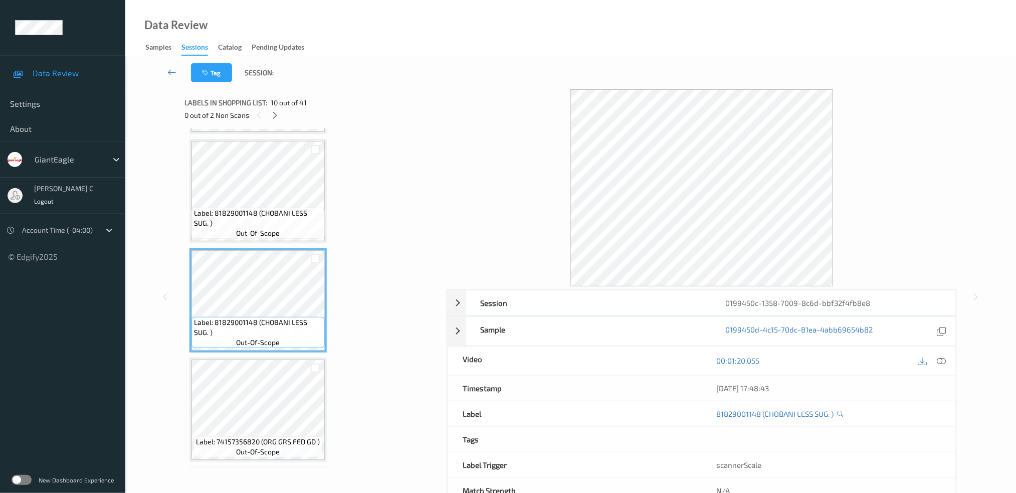
scroll to position [935, 0]
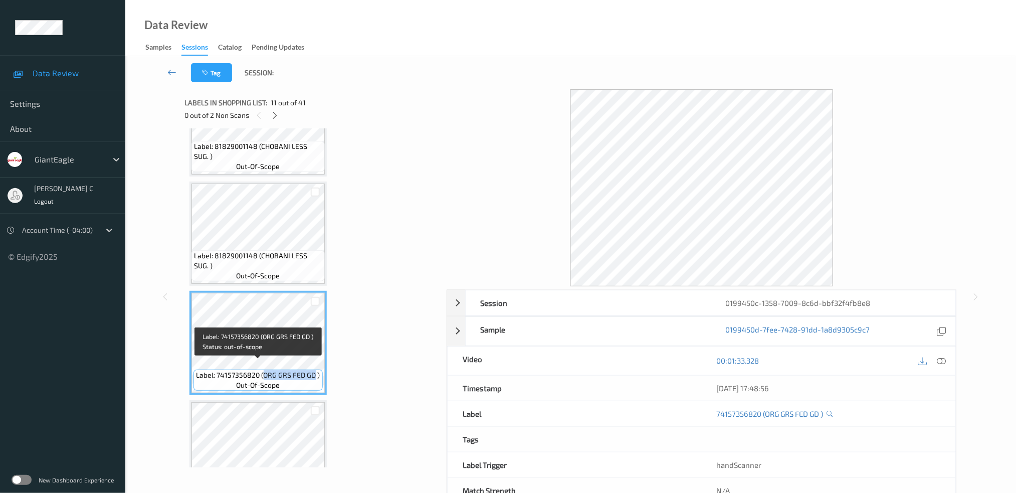
drag, startPoint x: 262, startPoint y: 365, endPoint x: 313, endPoint y: 364, distance: 51.6
click at [313, 370] on span "Label: 74157356820 (ORG GRS FED GD )" at bounding box center [258, 375] width 124 height 10
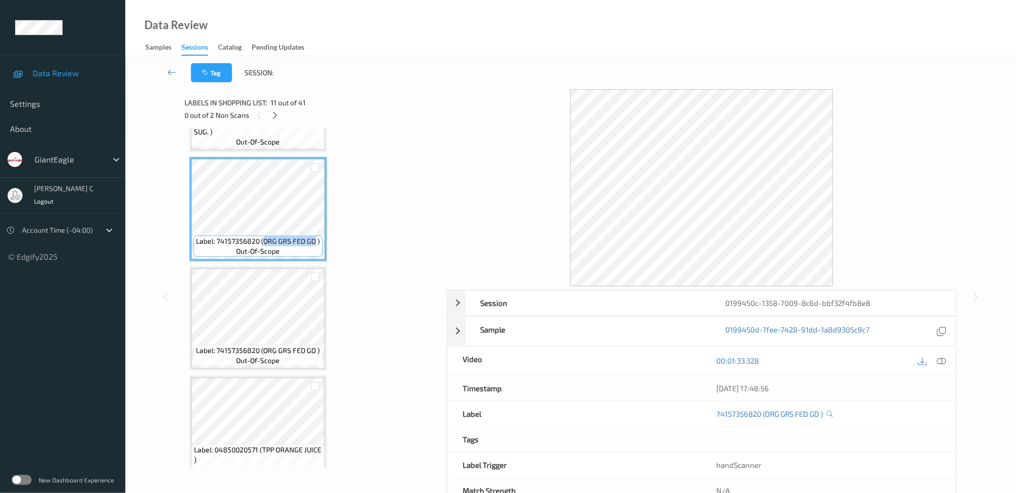
scroll to position [1002, 0]
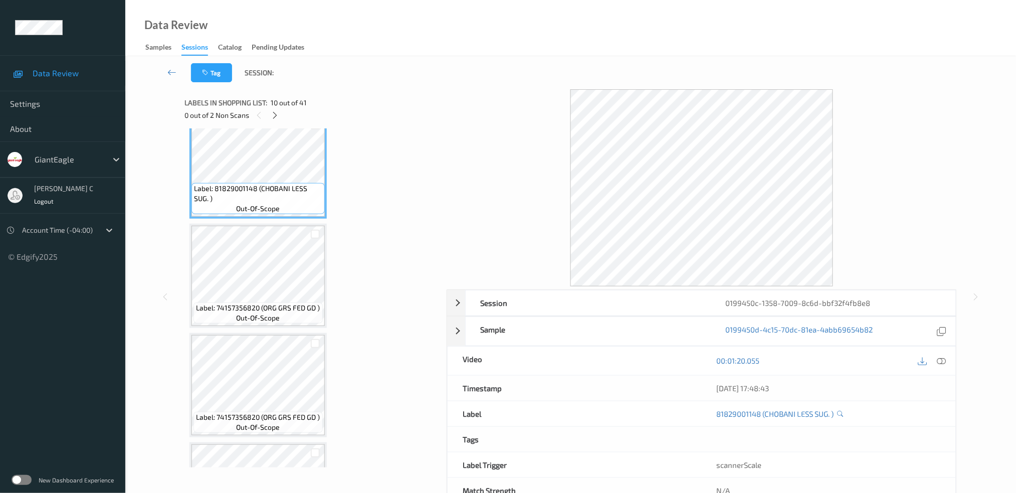
click at [943, 360] on icon at bounding box center [941, 360] width 9 height 9
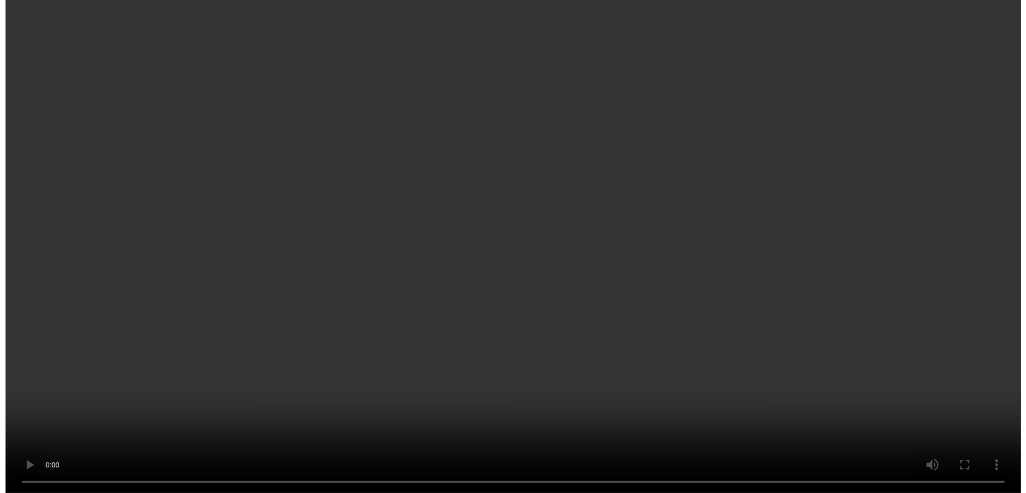
scroll to position [1336, 0]
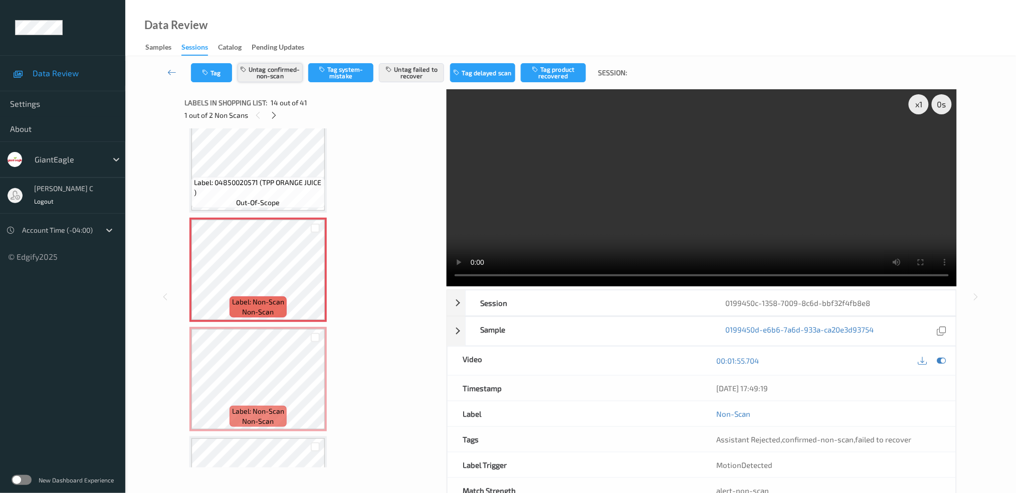
click at [291, 75] on button "Untag confirmed-non-scan" at bounding box center [270, 72] width 65 height 19
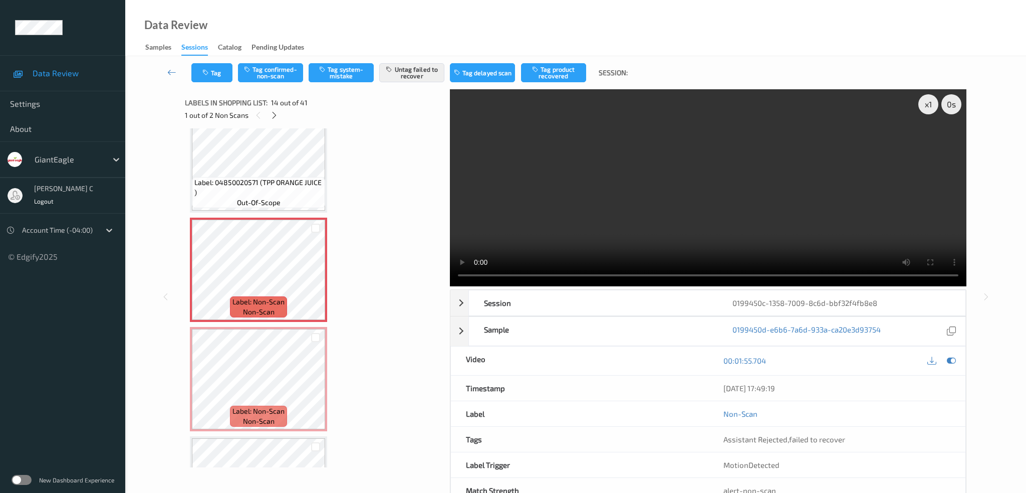
click at [401, 84] on div "Tag Tag confirmed-non-scan Tag system-mistake Untag failed to recover Tag delay…" at bounding box center [576, 72] width 860 height 33
click at [404, 71] on button "Untag failed to recover" at bounding box center [411, 72] width 65 height 19
click at [320, 87] on div "Tag Tag confirmed-non-scan Tag system-mistake Tag failed to recover Tag delayed…" at bounding box center [576, 72] width 860 height 33
click at [320, 80] on button "Tag system-mistake" at bounding box center [341, 72] width 65 height 19
click at [218, 79] on button "Tag" at bounding box center [211, 72] width 41 height 19
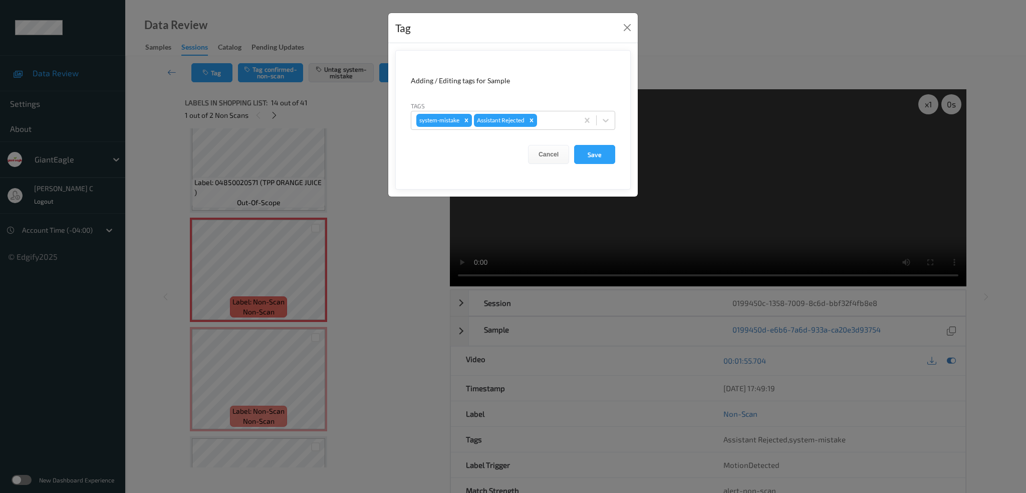
click at [574, 111] on div "system-mistake Assistant Rejected" at bounding box center [513, 120] width 204 height 19
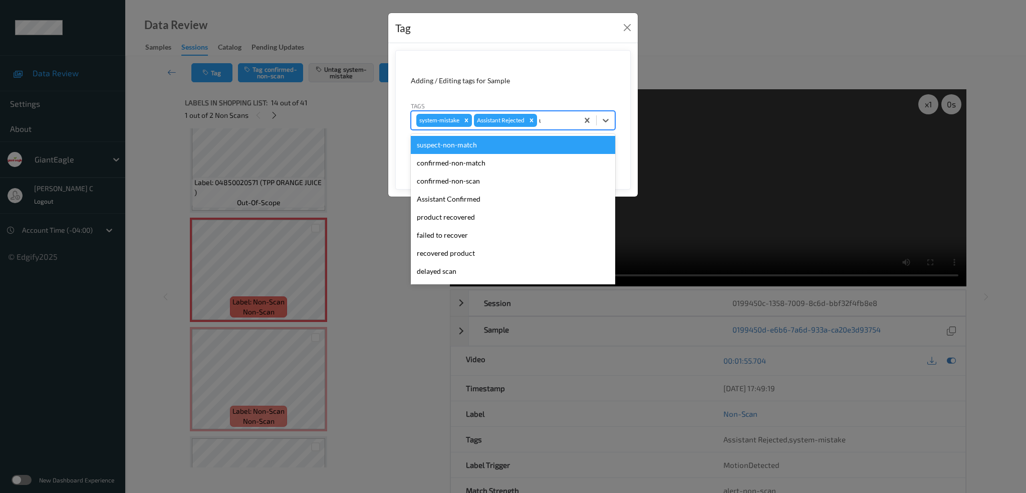
type input "un"
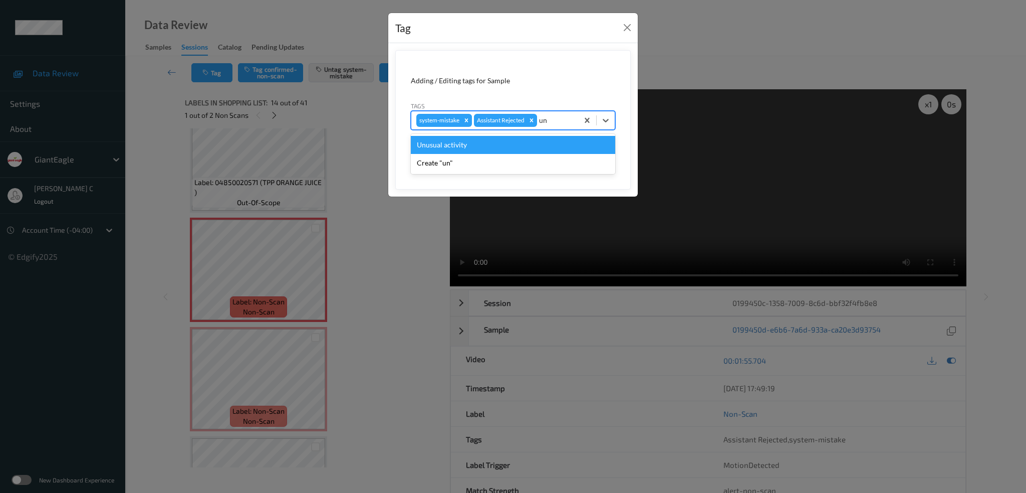
click at [514, 138] on div "Unusual activity" at bounding box center [513, 145] width 204 height 18
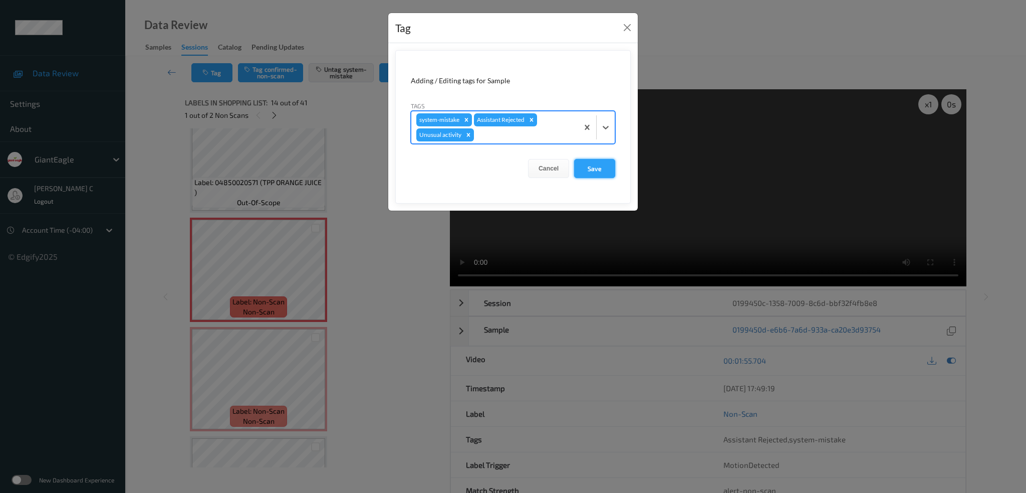
click at [602, 162] on button "Save" at bounding box center [594, 168] width 41 height 19
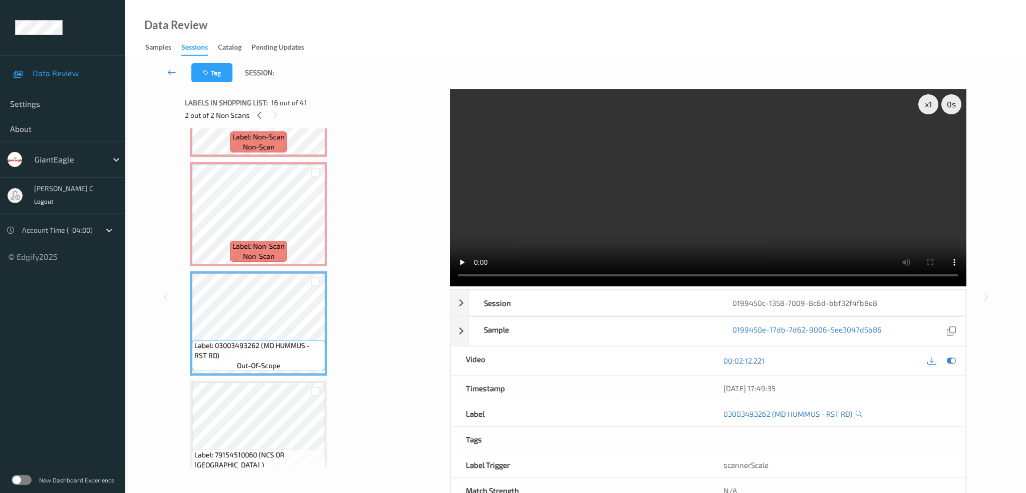
scroll to position [1470, 0]
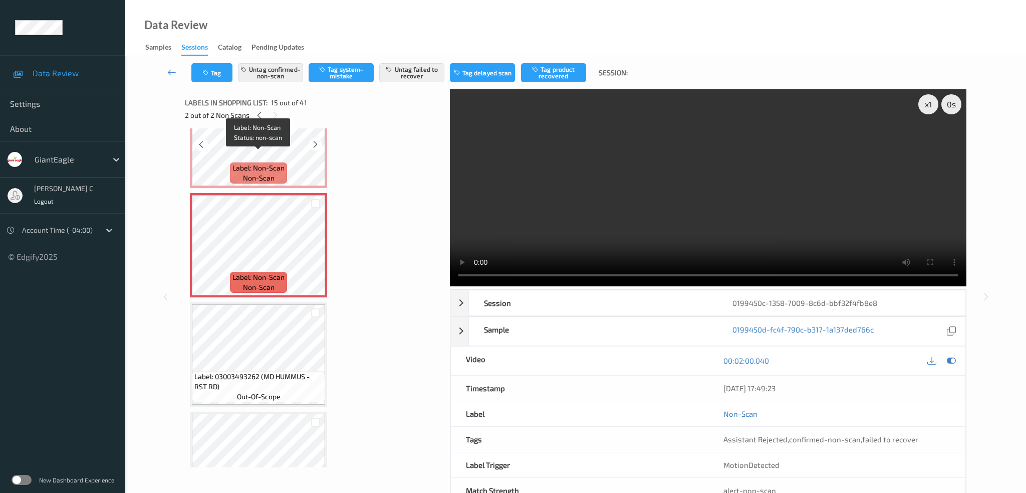
click at [259, 173] on span "non-scan" at bounding box center [259, 178] width 32 height 10
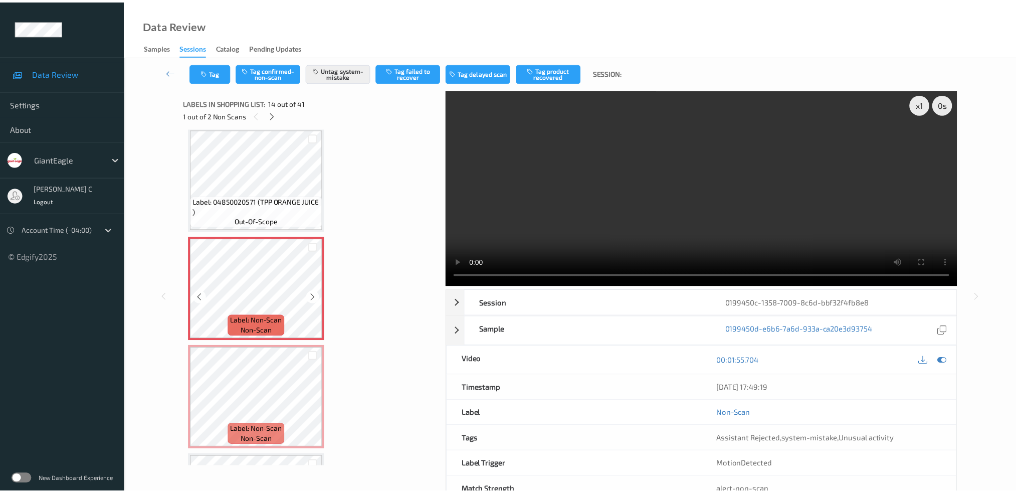
scroll to position [1269, 0]
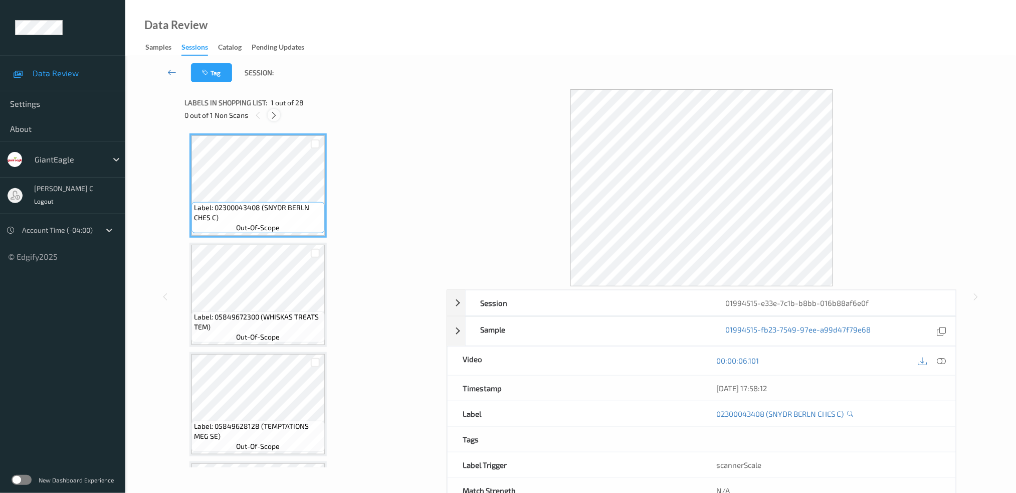
click at [275, 115] on icon at bounding box center [274, 115] width 9 height 9
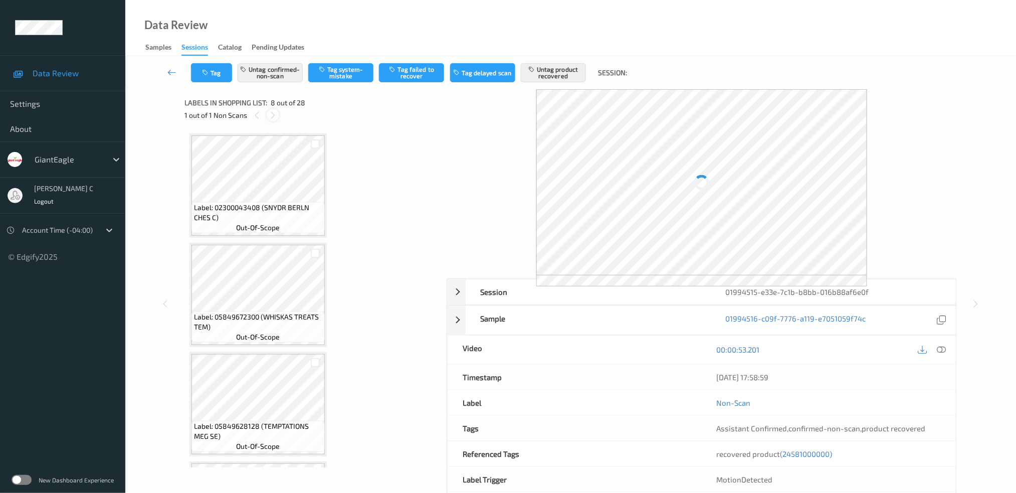
scroll to position [655, 0]
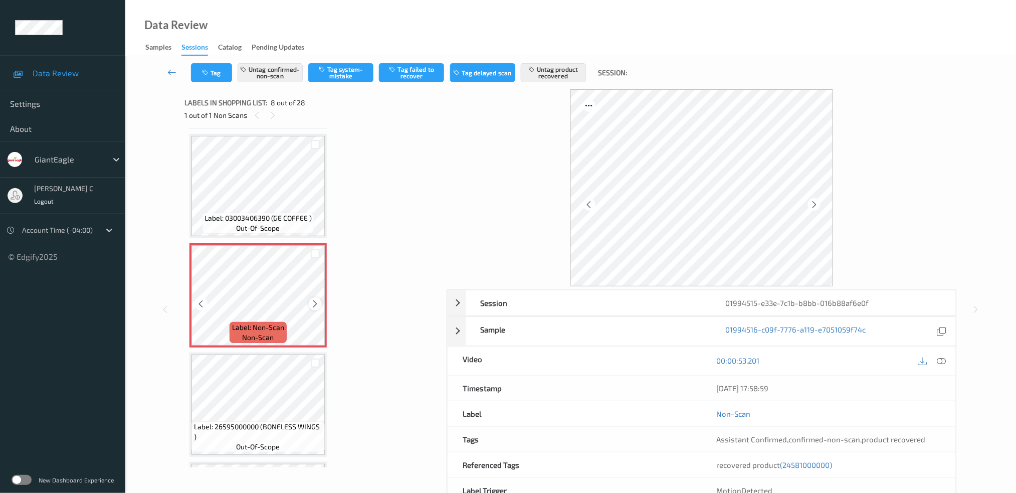
click at [315, 299] on icon at bounding box center [315, 303] width 9 height 9
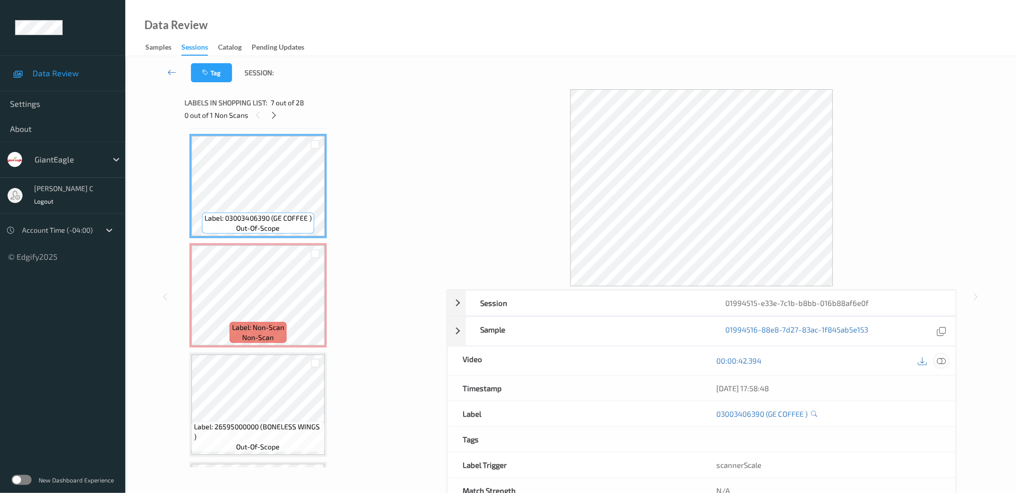
click at [944, 361] on icon at bounding box center [941, 360] width 9 height 9
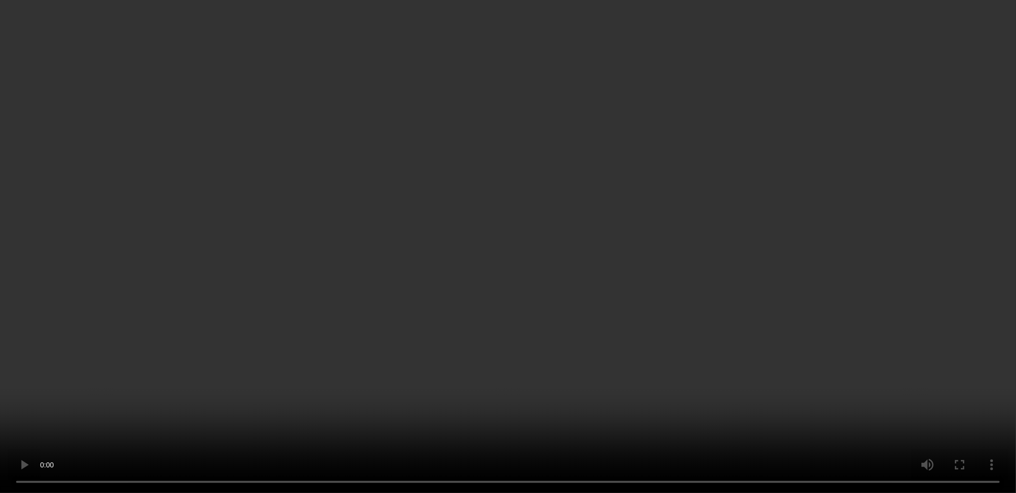
scroll to position [789, 0]
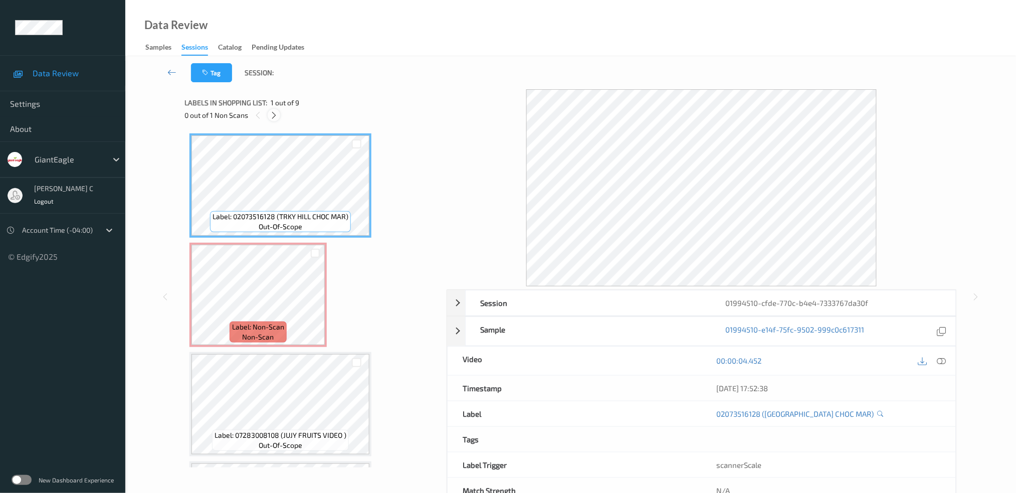
click at [274, 118] on icon at bounding box center [274, 115] width 9 height 9
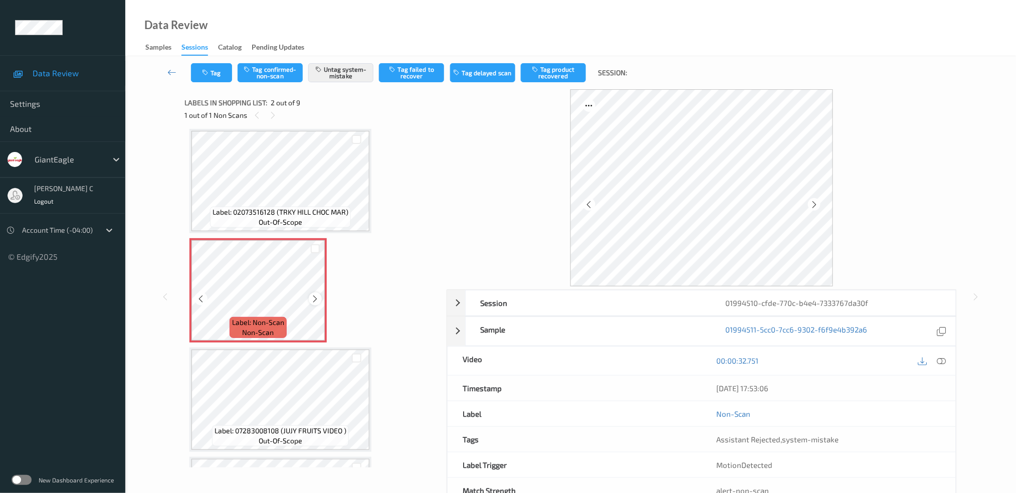
click at [314, 294] on icon at bounding box center [315, 298] width 9 height 9
click at [316, 294] on icon at bounding box center [315, 298] width 9 height 9
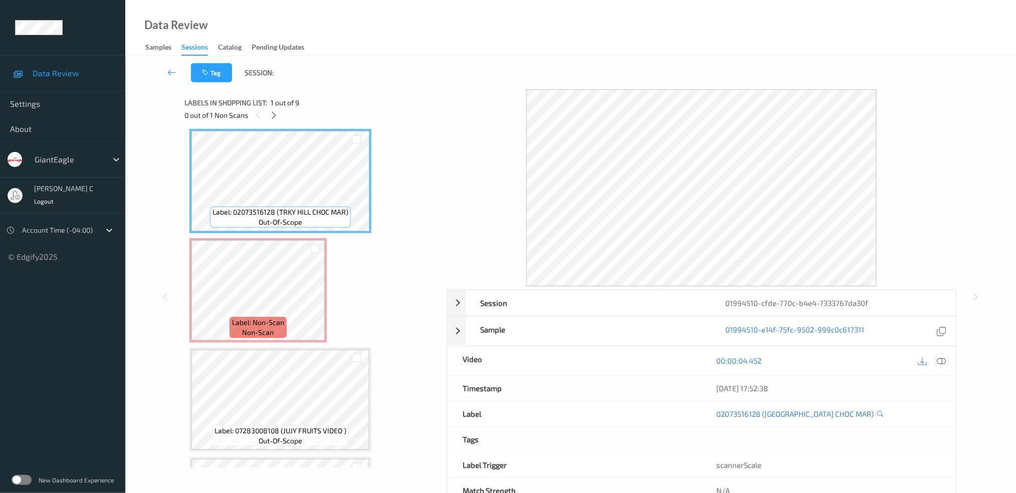
click at [945, 362] on icon at bounding box center [941, 360] width 9 height 9
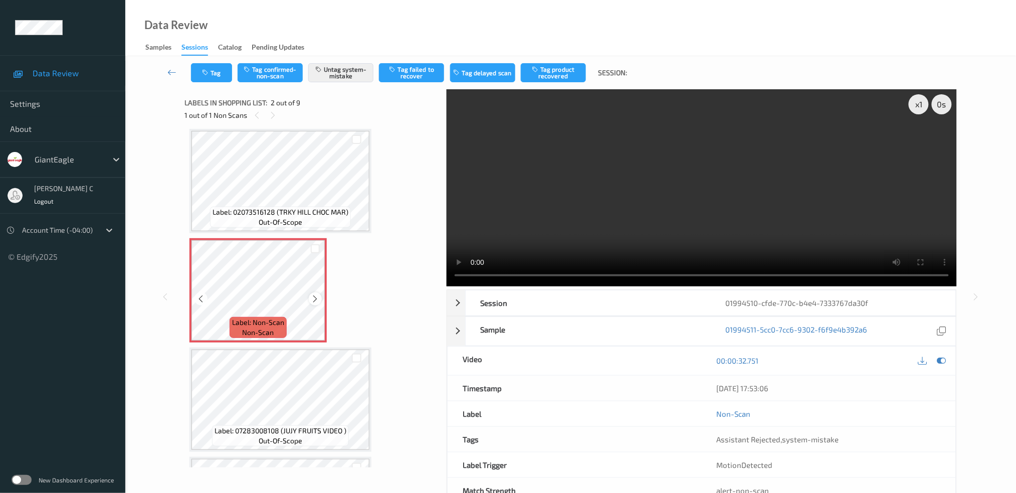
click at [315, 296] on icon at bounding box center [315, 298] width 9 height 9
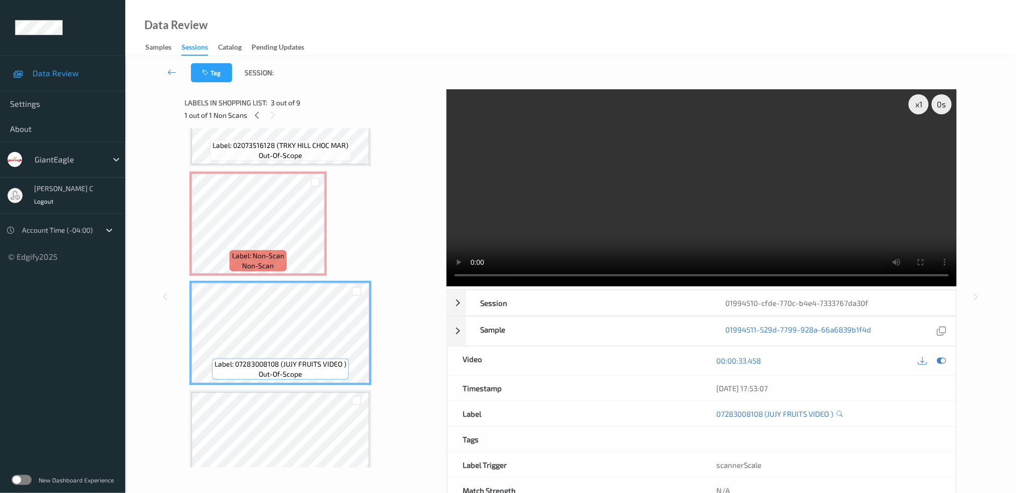
scroll to position [205, 0]
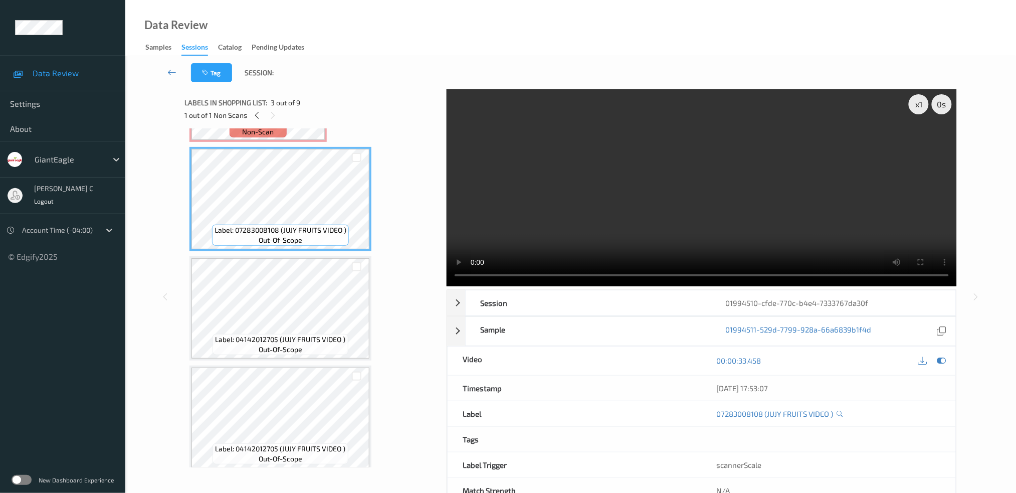
click at [297, 356] on div "Label: 04142012705 (JUJY FRUITS VIDEO ) out-of-scope" at bounding box center [280, 308] width 182 height 104
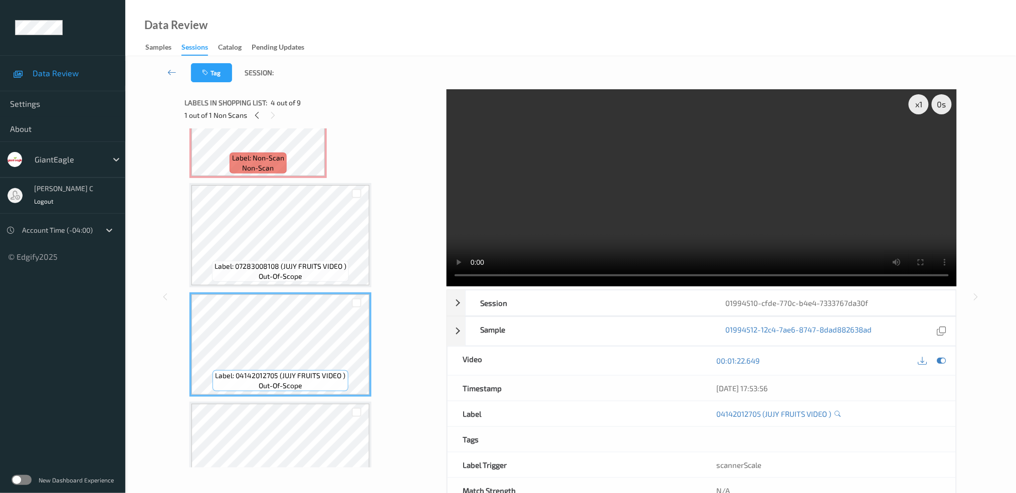
scroll to position [138, 0]
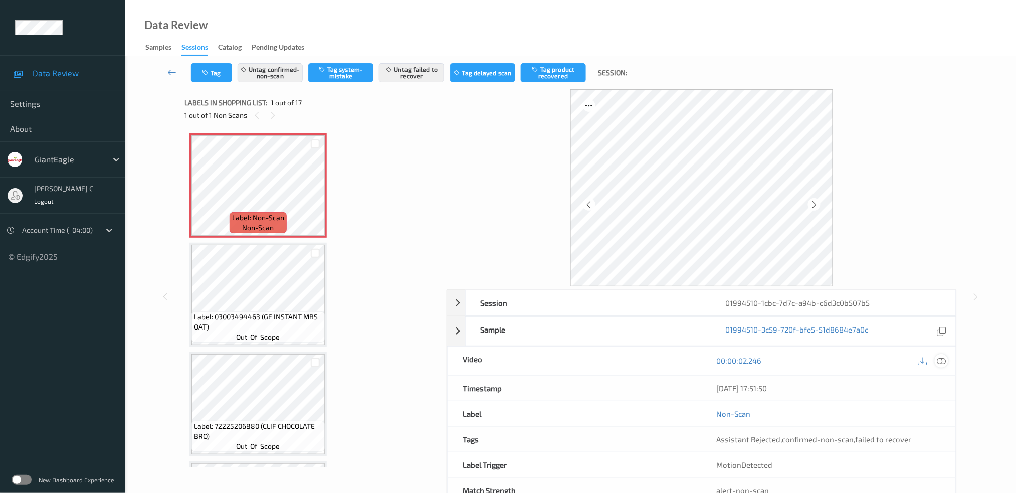
click at [945, 361] on icon at bounding box center [941, 360] width 9 height 9
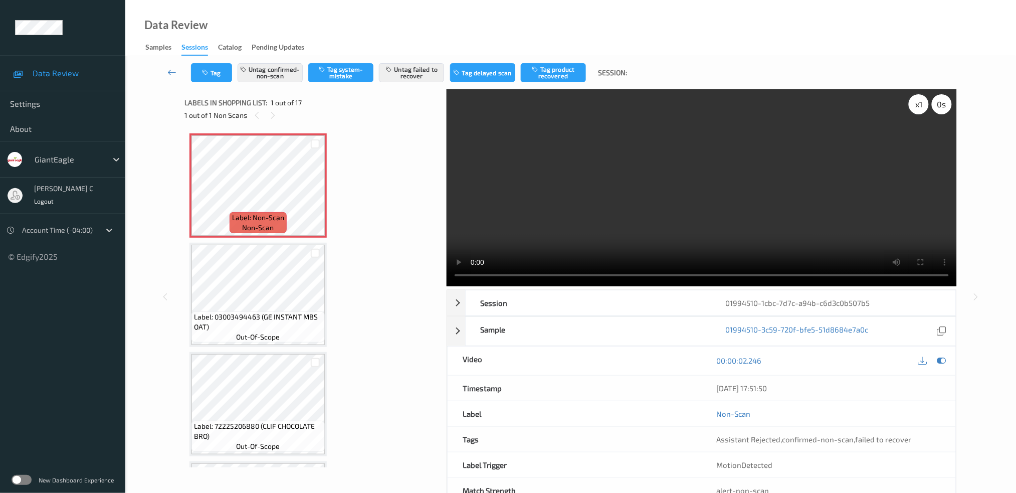
click at [923, 109] on div "x 1" at bounding box center [919, 104] width 20 height 20
click at [921, 109] on div "x 2" at bounding box center [919, 104] width 20 height 20
click at [234, 220] on span "Label: Non-Scan" at bounding box center [258, 217] width 52 height 10
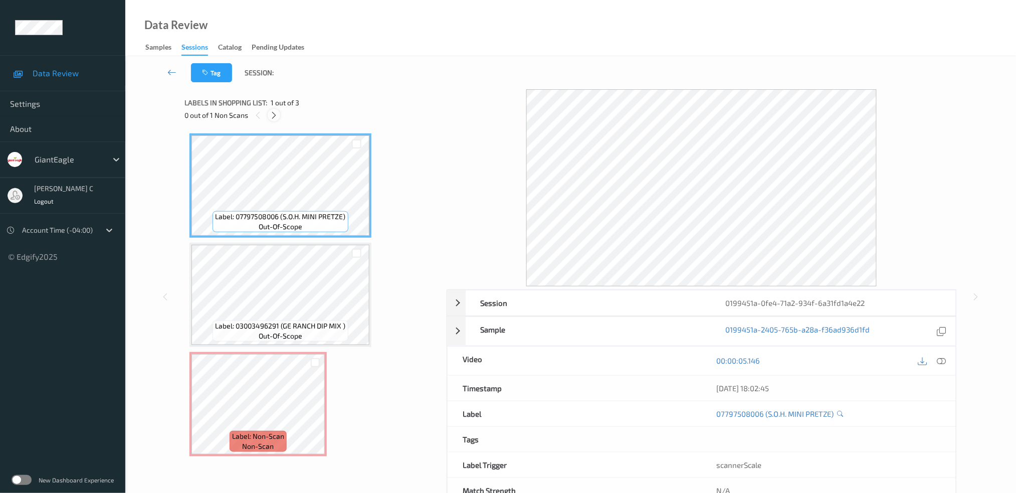
click at [270, 112] on icon at bounding box center [274, 115] width 9 height 9
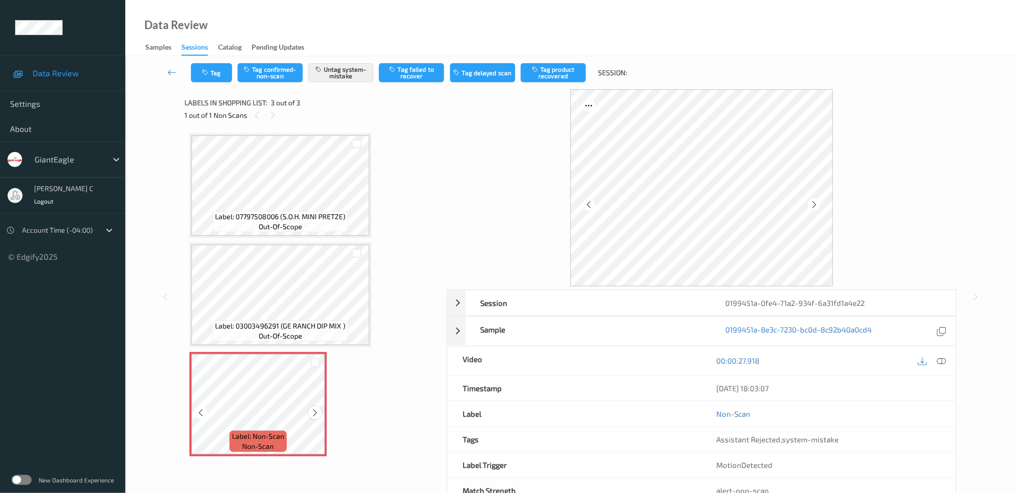
click at [317, 408] on icon at bounding box center [315, 412] width 9 height 9
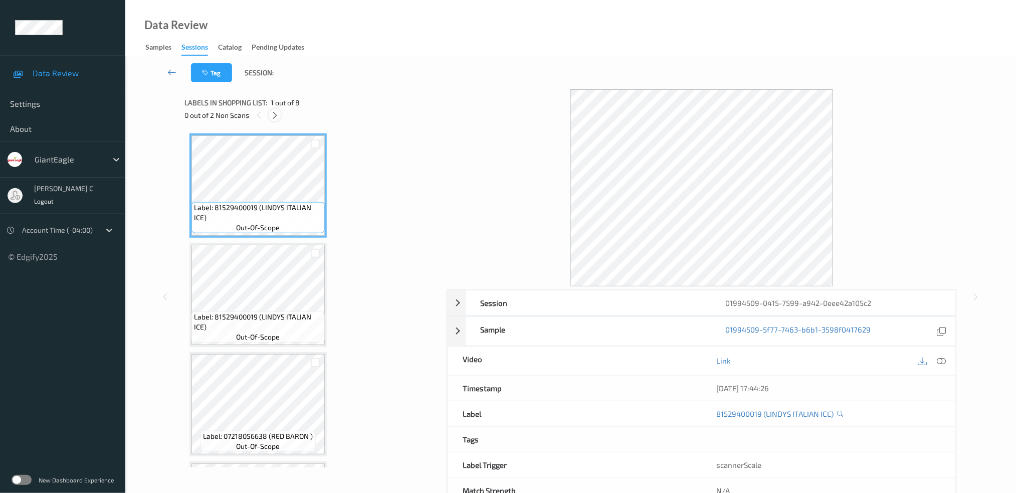
click at [275, 114] on icon at bounding box center [275, 115] width 9 height 9
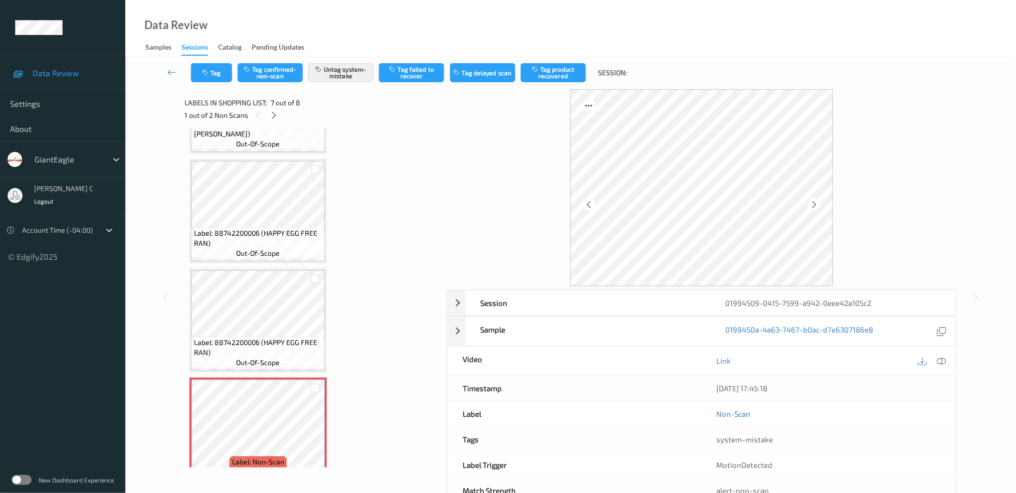
scroll to position [399, 0]
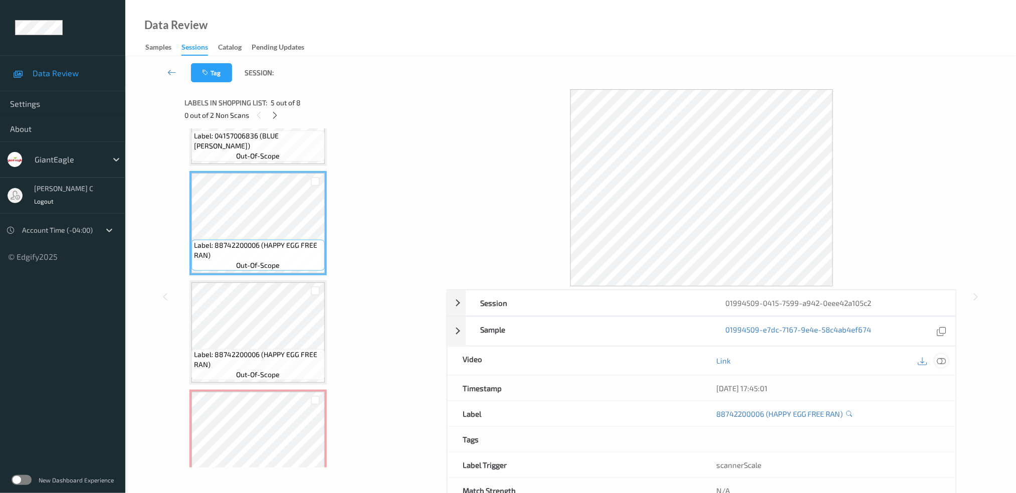
click at [941, 356] on icon at bounding box center [941, 360] width 9 height 9
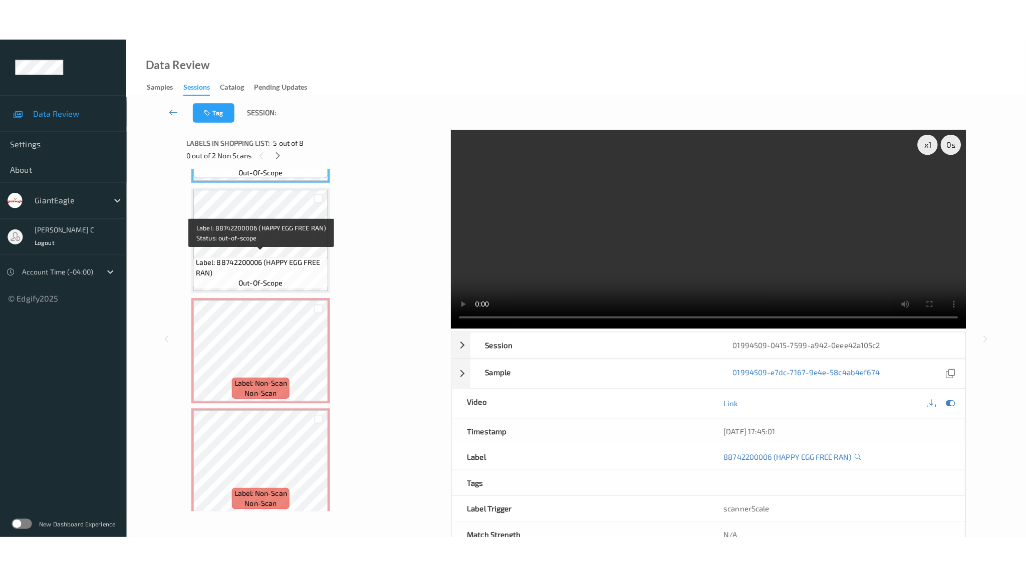
scroll to position [533, 0]
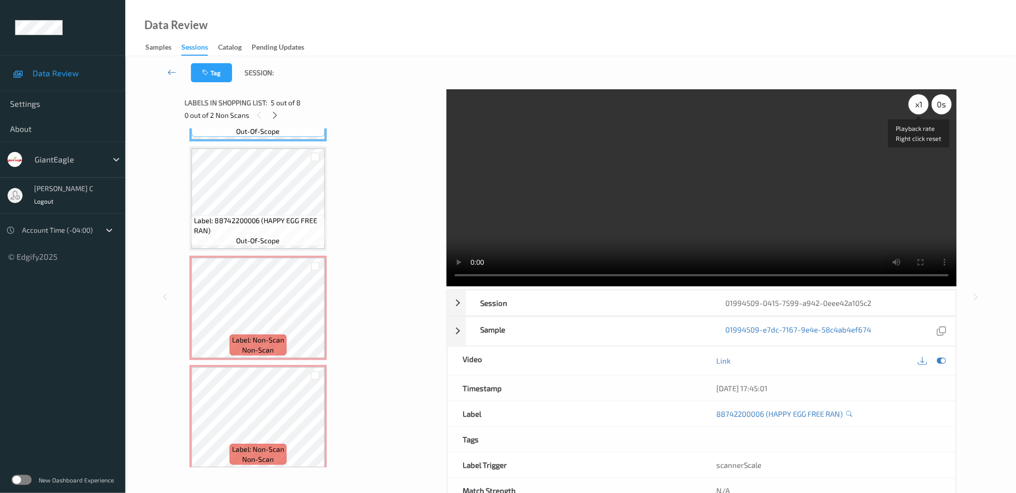
click at [918, 109] on div "x 1" at bounding box center [919, 104] width 20 height 20
click at [918, 109] on div "x 2" at bounding box center [919, 104] width 20 height 20
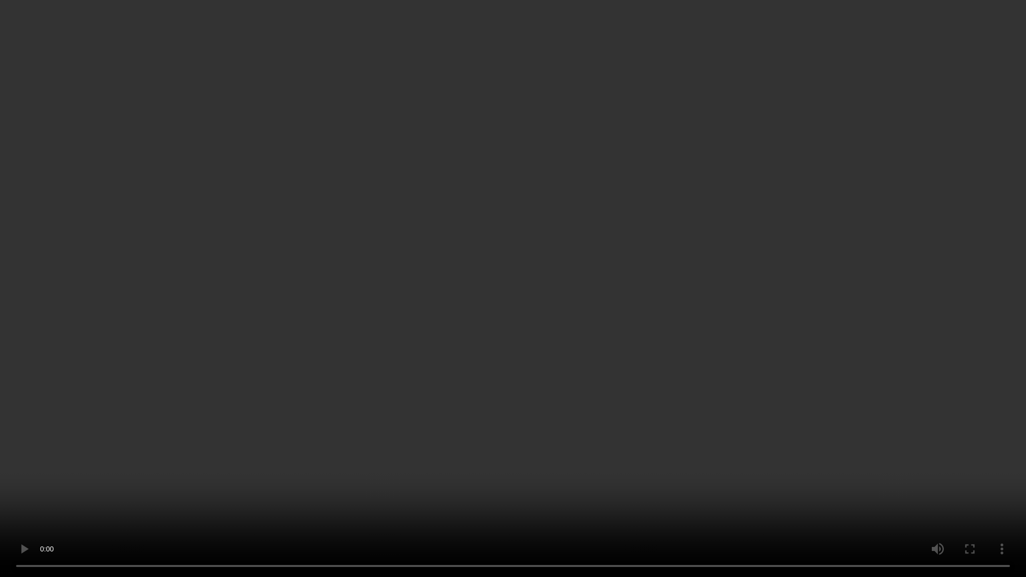
click at [529, 49] on video at bounding box center [513, 288] width 1026 height 577
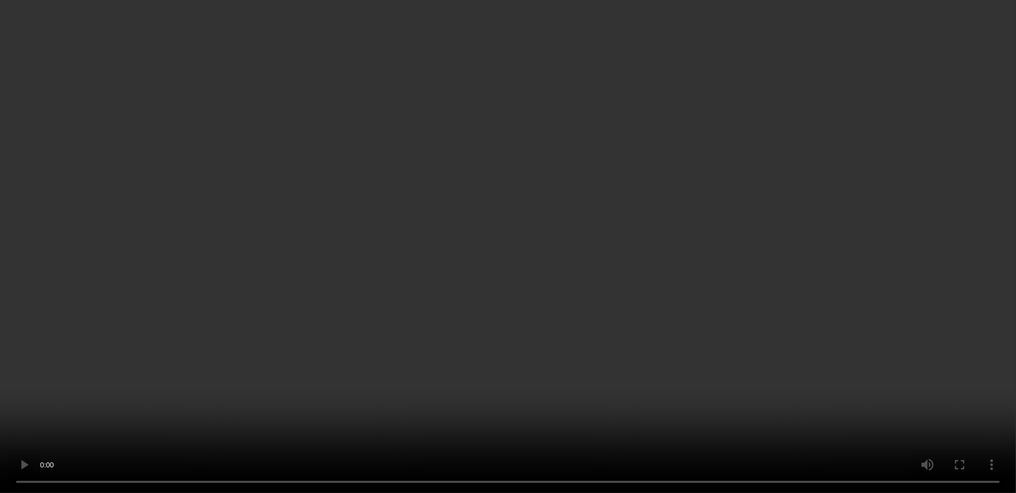
scroll to position [533, 0]
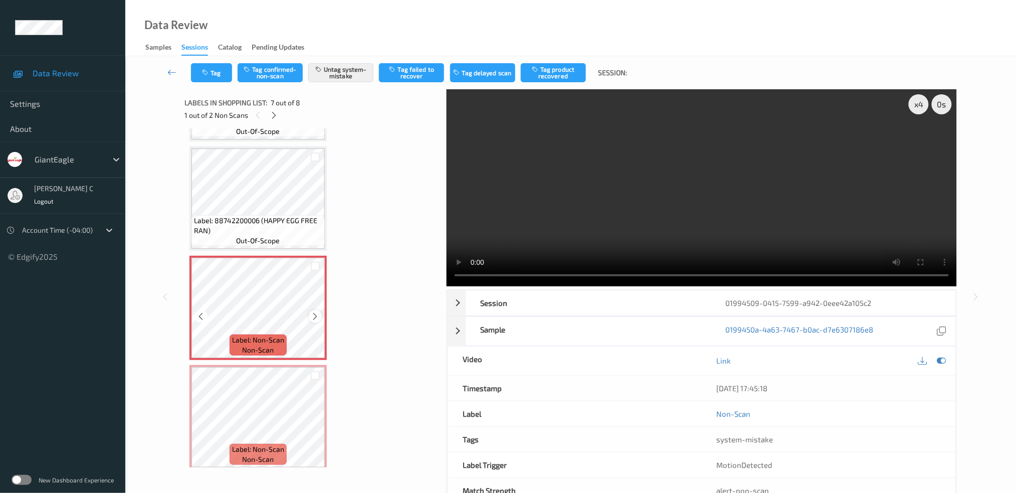
click at [317, 312] on icon at bounding box center [315, 316] width 9 height 9
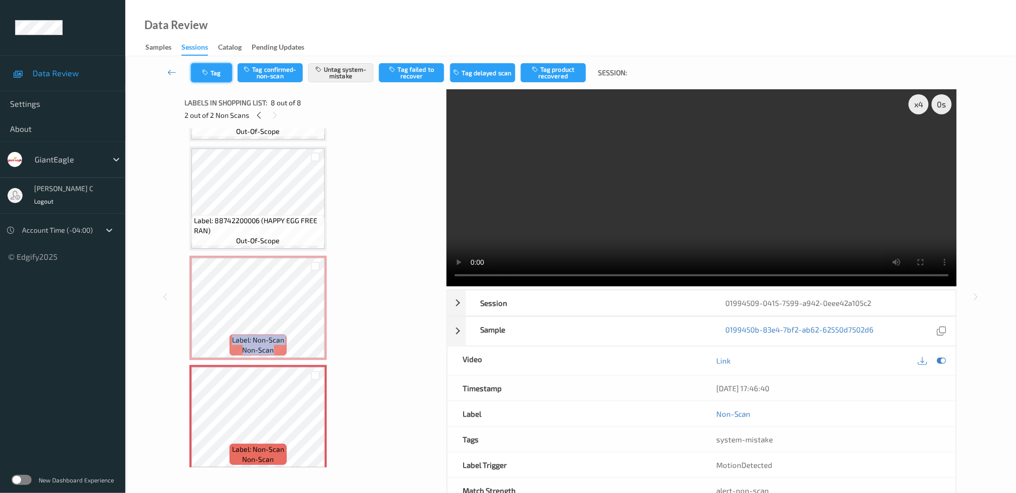
click at [225, 75] on button "Tag" at bounding box center [211, 72] width 41 height 19
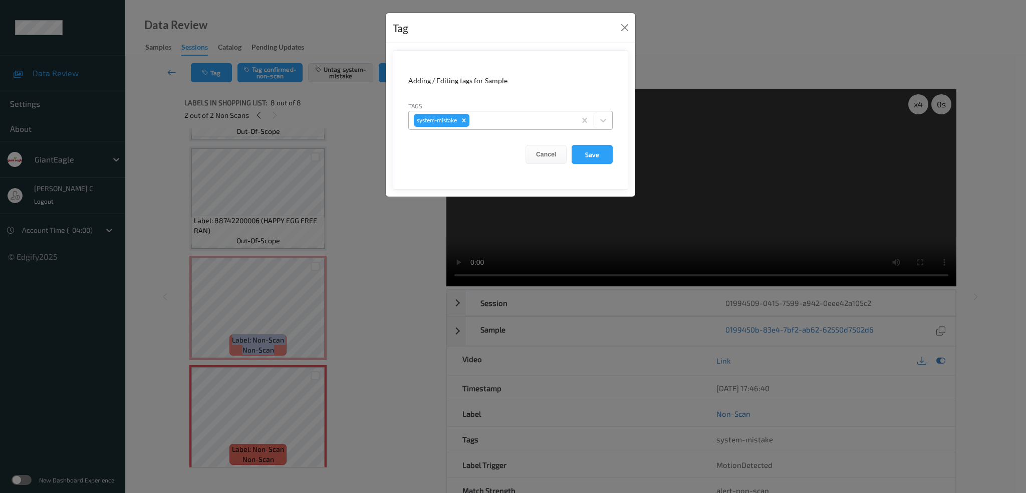
click at [517, 121] on div at bounding box center [521, 120] width 99 height 12
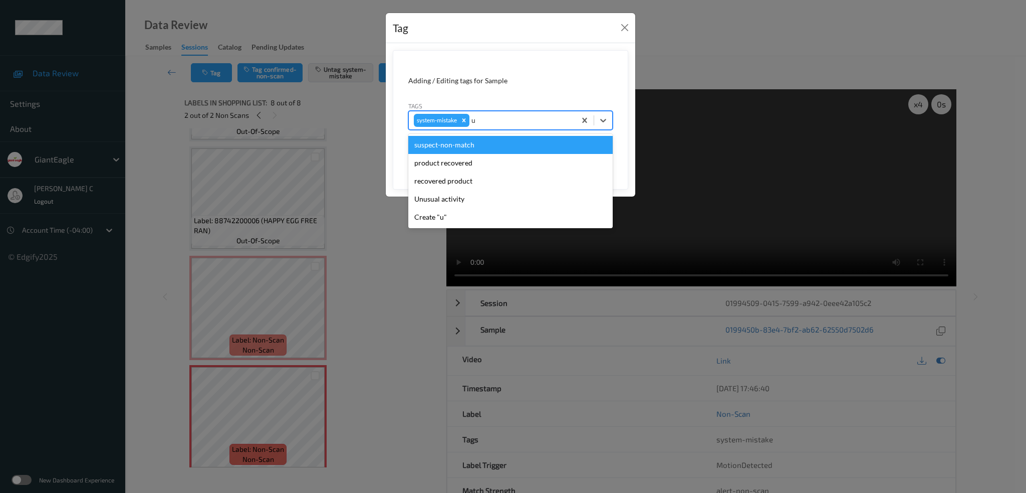
type input "un"
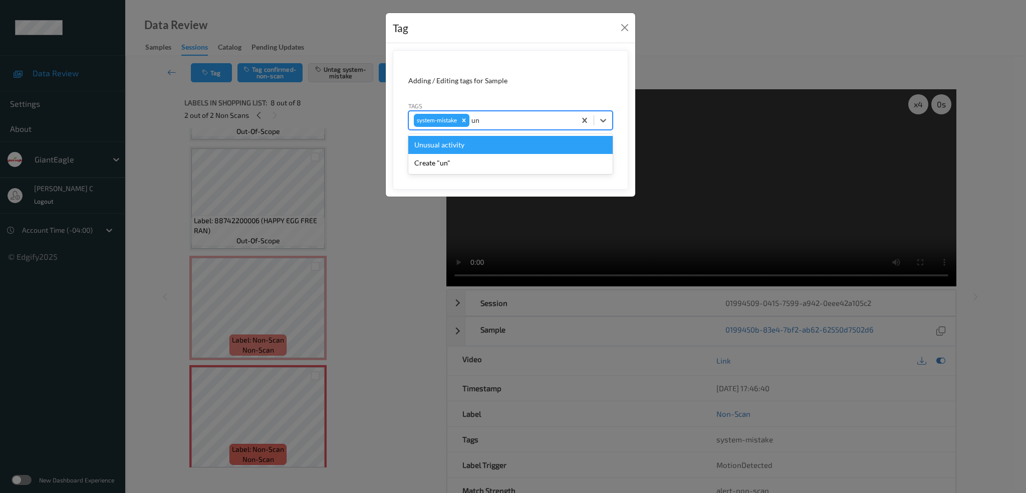
click at [455, 151] on div "Unusual activity" at bounding box center [510, 145] width 204 height 18
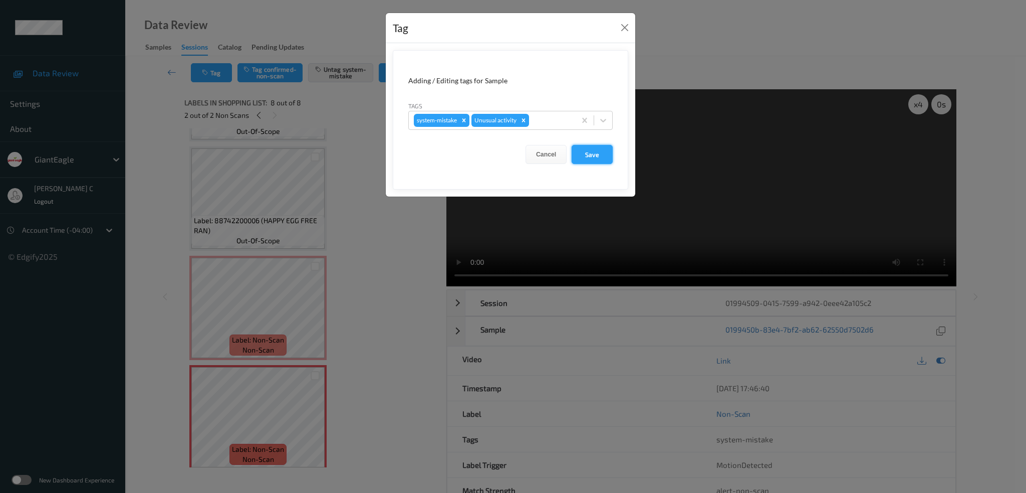
click at [602, 154] on button "Save" at bounding box center [592, 154] width 41 height 19
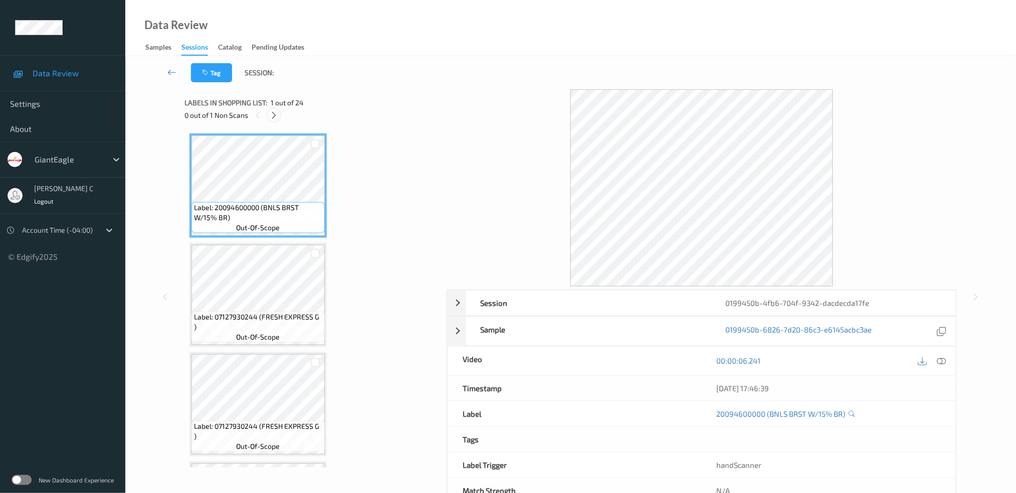
click at [274, 111] on icon at bounding box center [274, 115] width 9 height 9
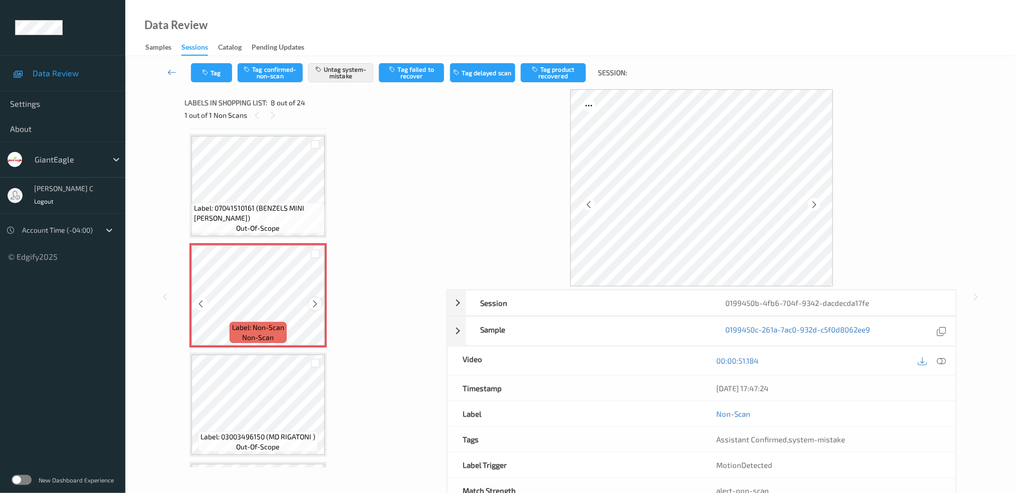
click at [312, 299] on icon at bounding box center [315, 303] width 9 height 9
click at [313, 299] on icon at bounding box center [315, 303] width 9 height 9
click at [313, 203] on span "Label: 07041510161 (BENZELS MINI PRETZ)" at bounding box center [258, 213] width 128 height 20
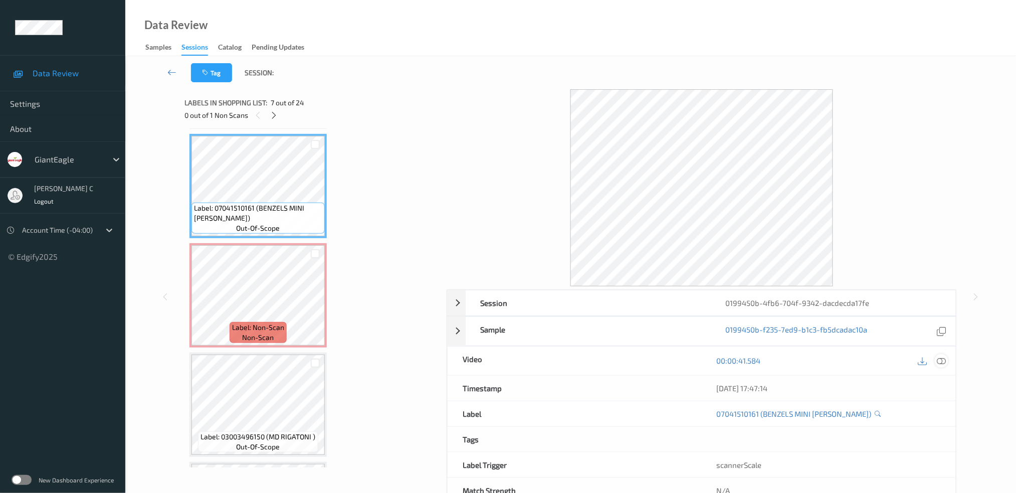
click at [945, 361] on icon at bounding box center [941, 360] width 9 height 9
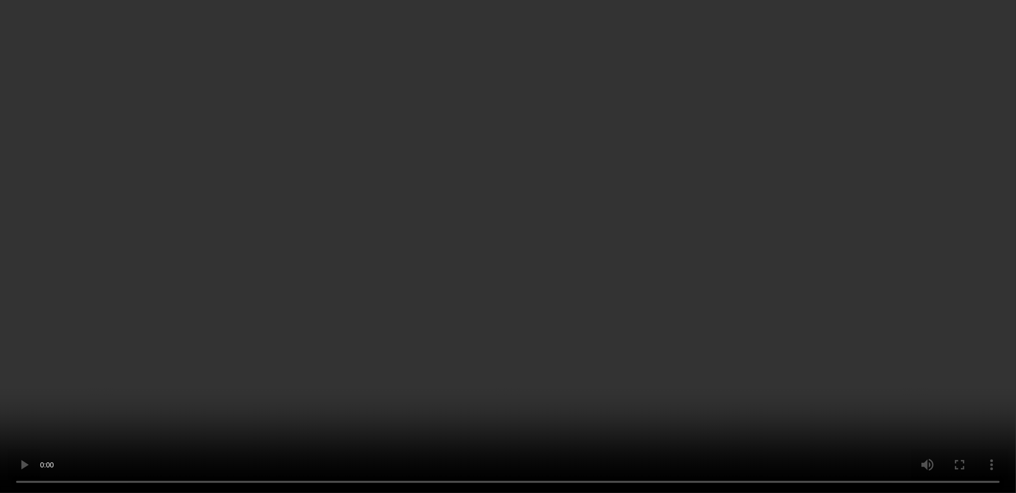
scroll to position [254, 0]
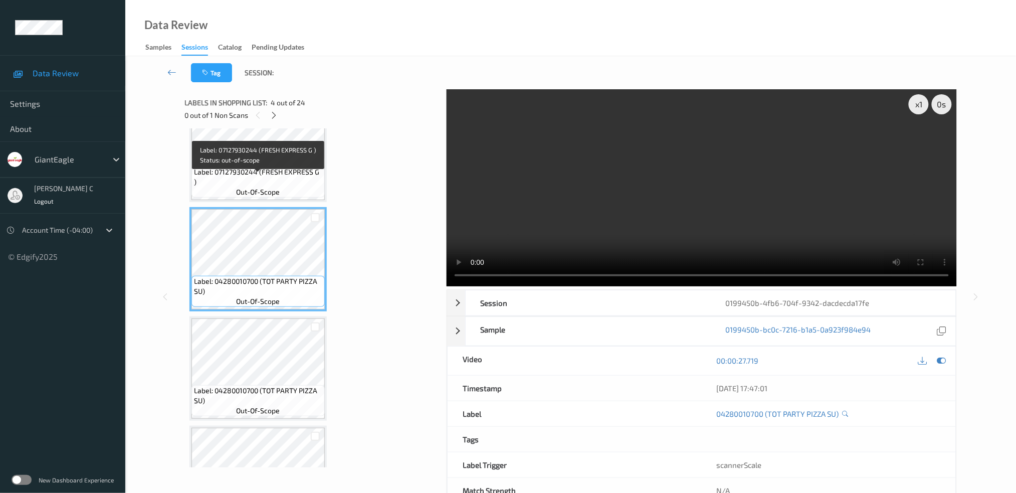
click at [259, 180] on span "Label: 07127930244 (FRESH EXPRESS G )" at bounding box center [258, 177] width 128 height 20
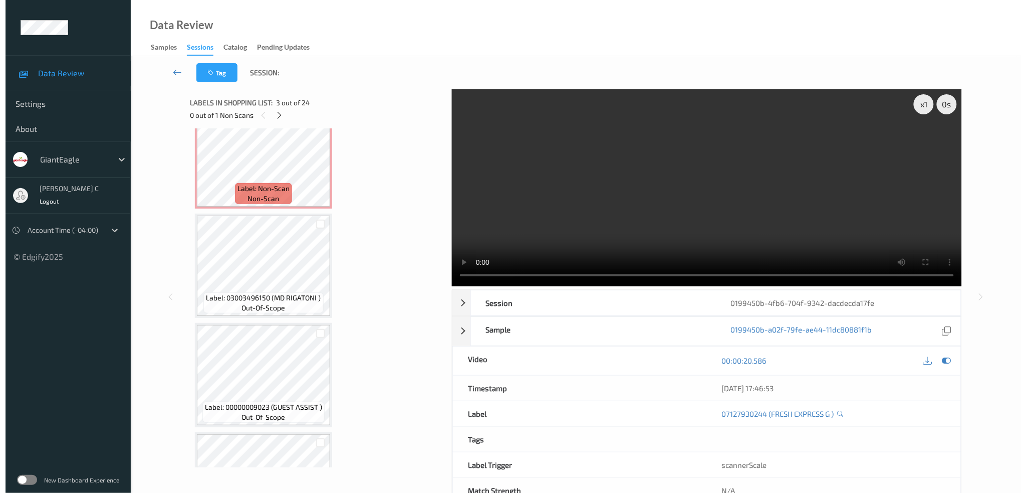
scroll to position [789, 0]
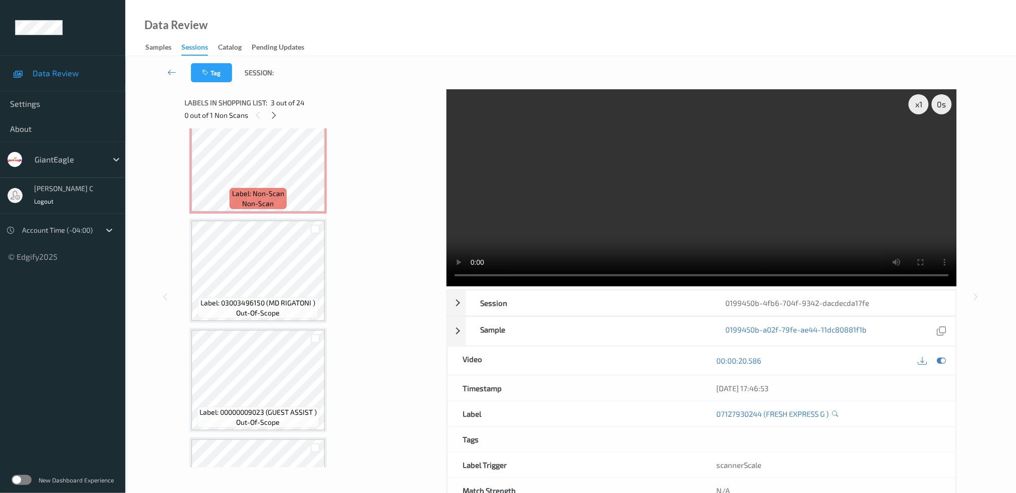
click at [258, 188] on span "Label: Non-Scan" at bounding box center [258, 193] width 52 height 10
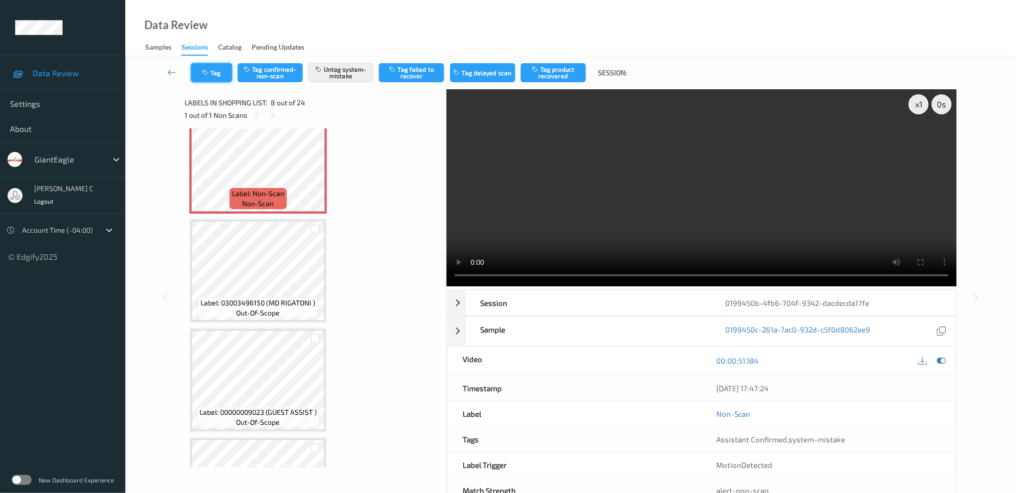
click at [220, 69] on button "Tag" at bounding box center [211, 72] width 41 height 19
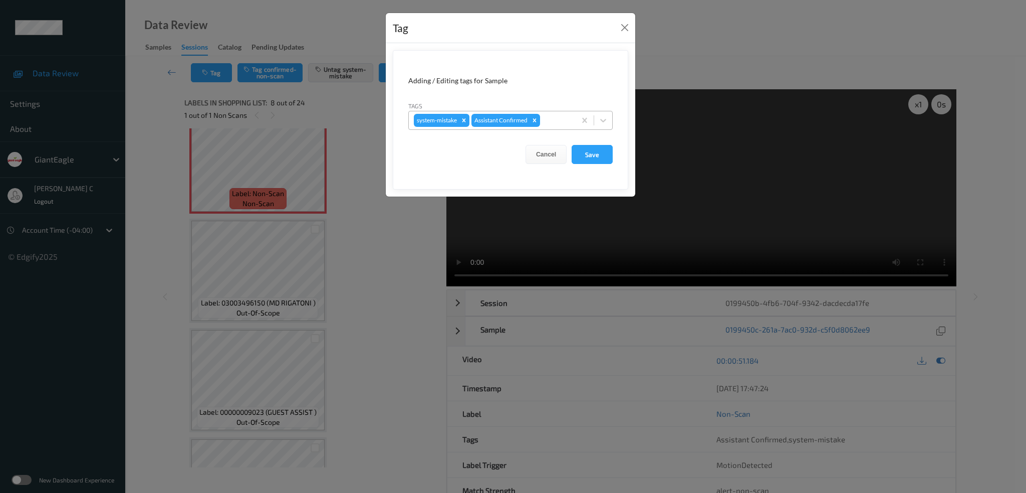
click at [570, 123] on div at bounding box center [556, 120] width 29 height 12
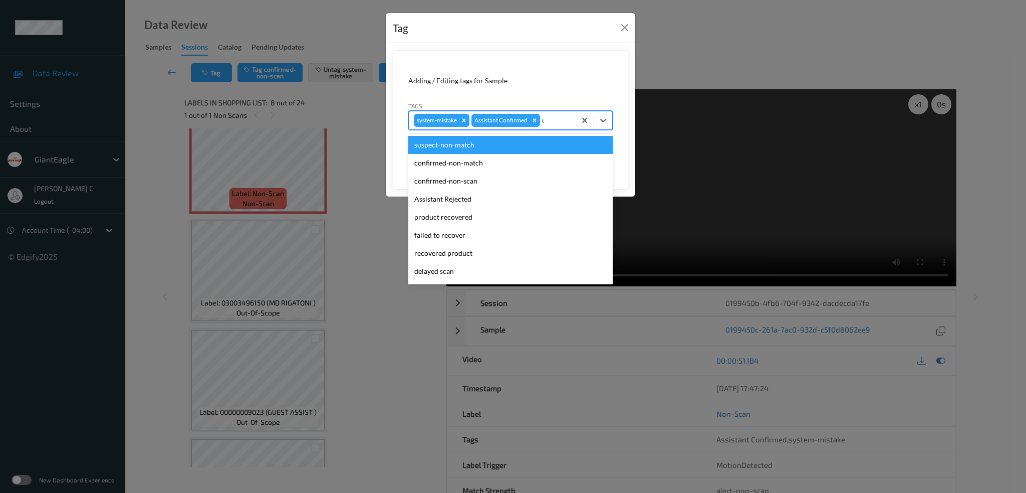
type input "un"
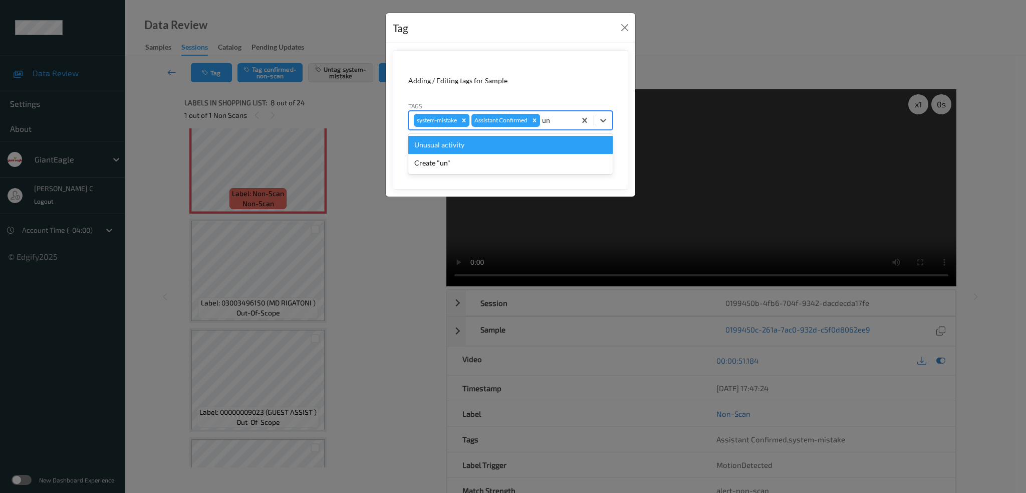
click at [495, 149] on div "Unusual activity" at bounding box center [510, 145] width 204 height 18
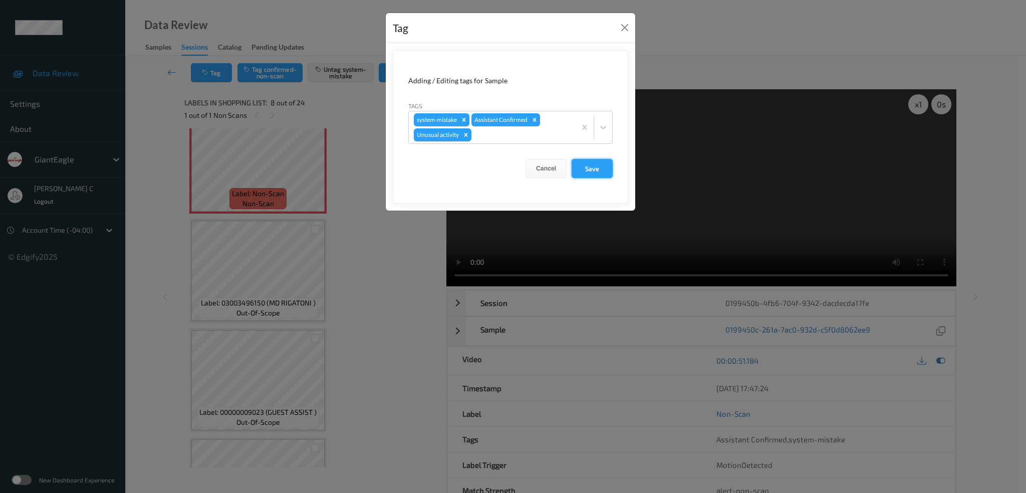
click at [584, 162] on button "Save" at bounding box center [592, 168] width 41 height 19
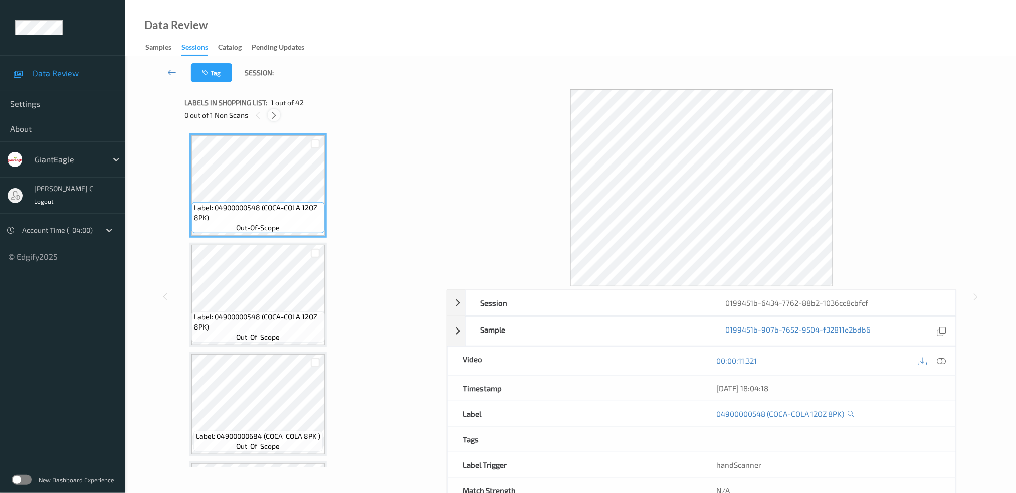
click at [277, 119] on icon at bounding box center [274, 115] width 9 height 9
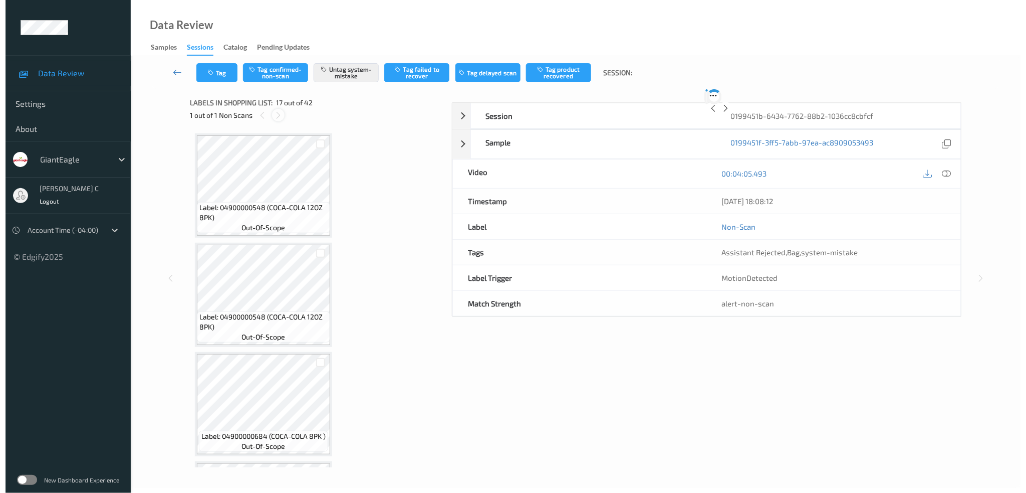
scroll to position [1632, 0]
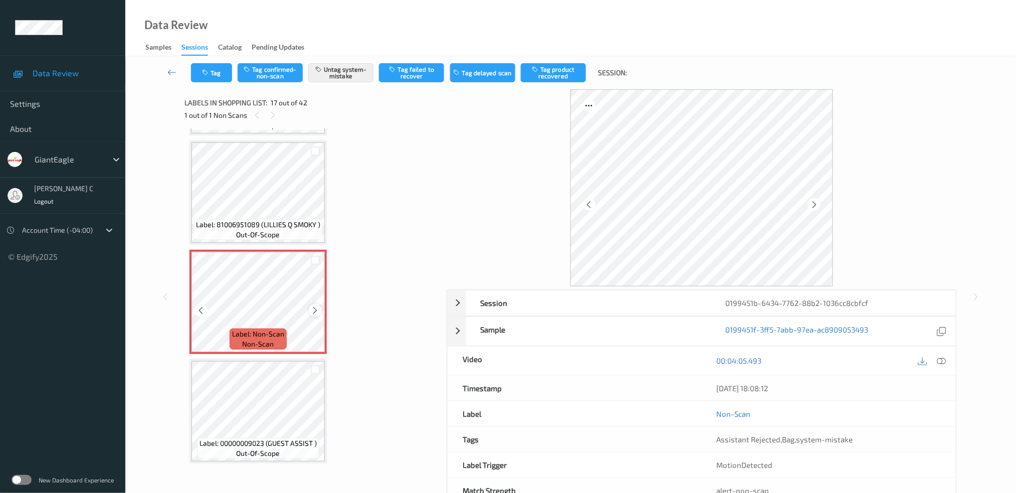
click at [317, 306] on icon at bounding box center [315, 310] width 9 height 9
click at [316, 306] on icon at bounding box center [315, 310] width 9 height 9
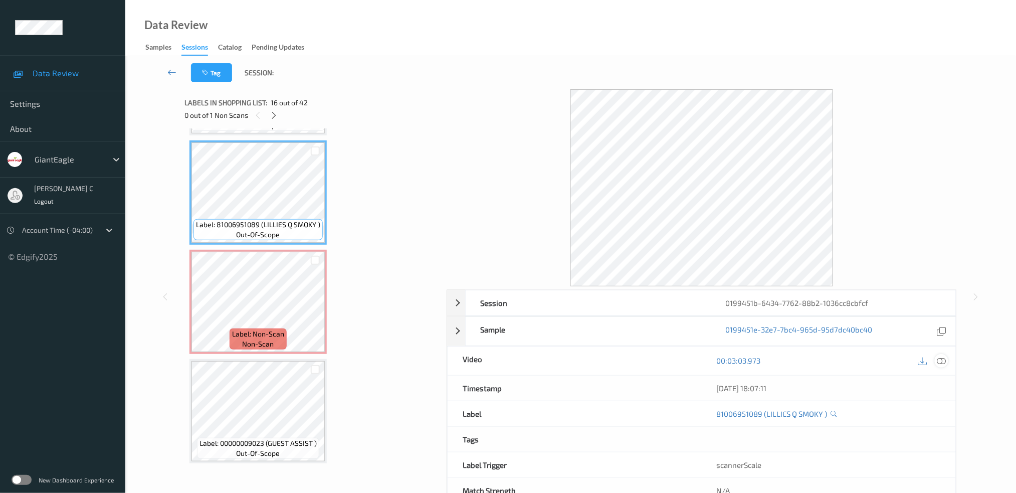
click at [942, 361] on icon at bounding box center [941, 360] width 9 height 9
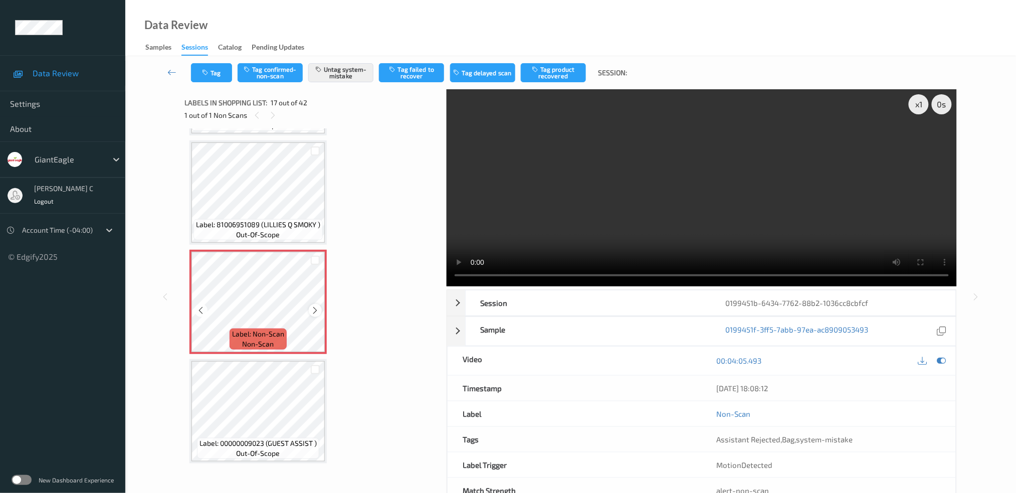
click at [311, 306] on icon at bounding box center [315, 310] width 9 height 9
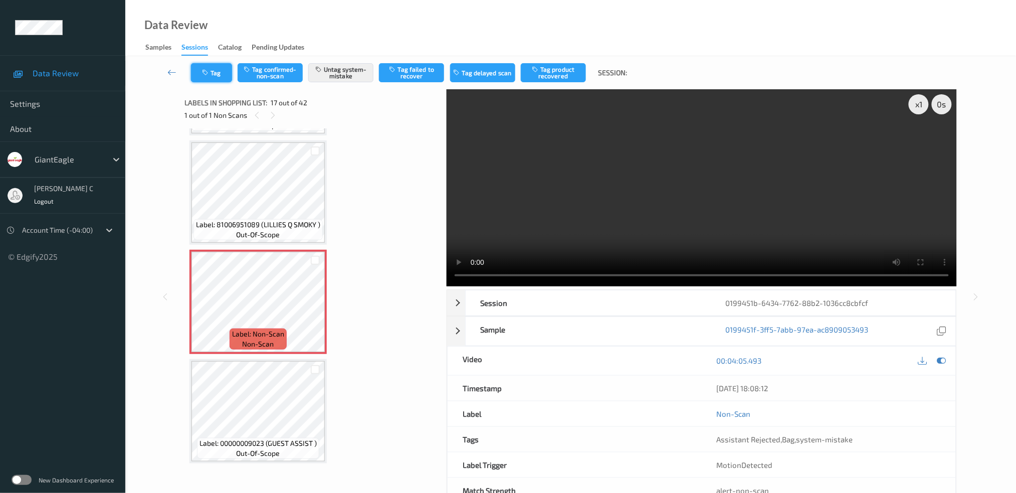
click at [219, 69] on button "Tag" at bounding box center [211, 72] width 41 height 19
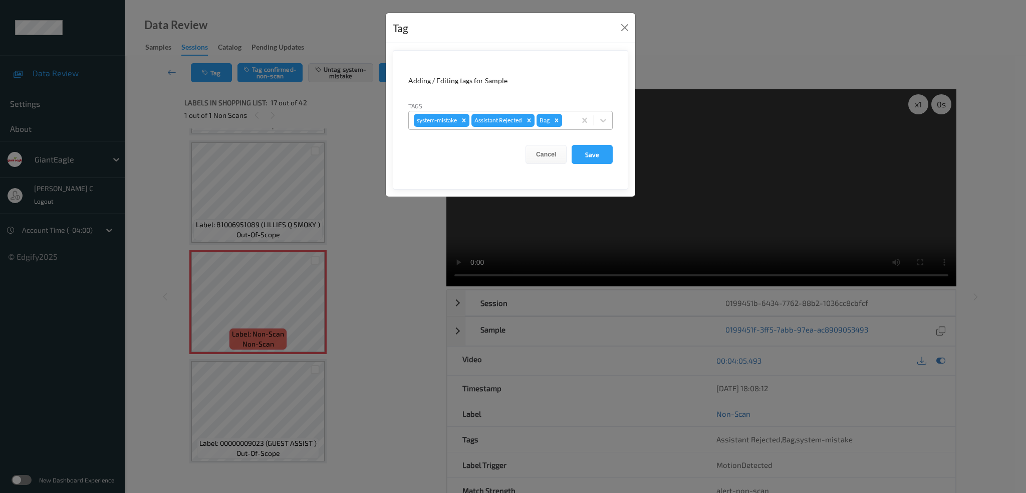
click at [557, 124] on div "Remove Bag" at bounding box center [556, 120] width 11 height 13
click at [554, 119] on div at bounding box center [554, 120] width 34 height 12
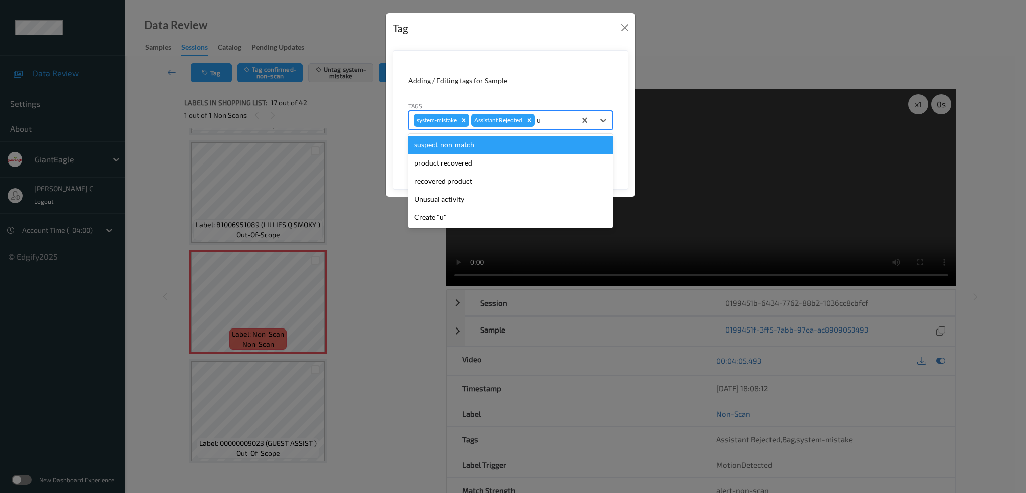
type input "un"
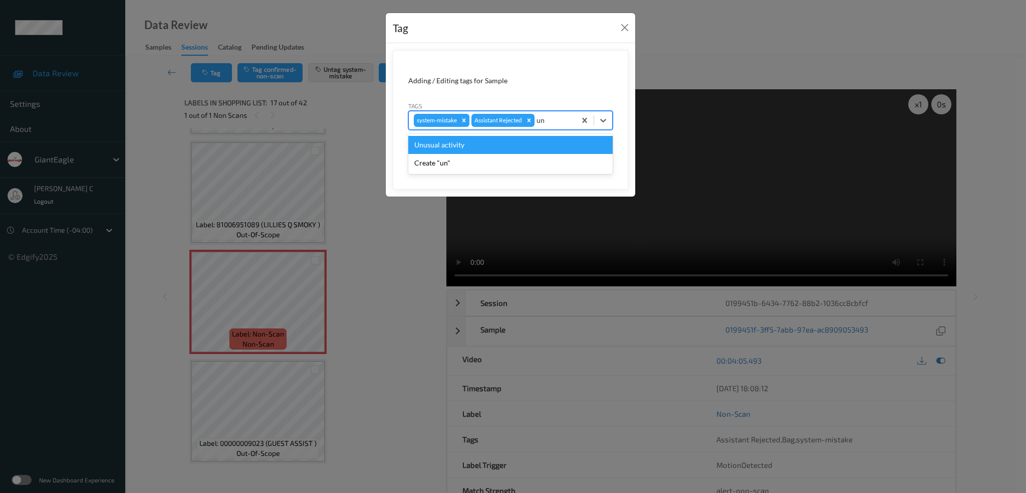
click at [518, 147] on div "Unusual activity" at bounding box center [510, 145] width 204 height 18
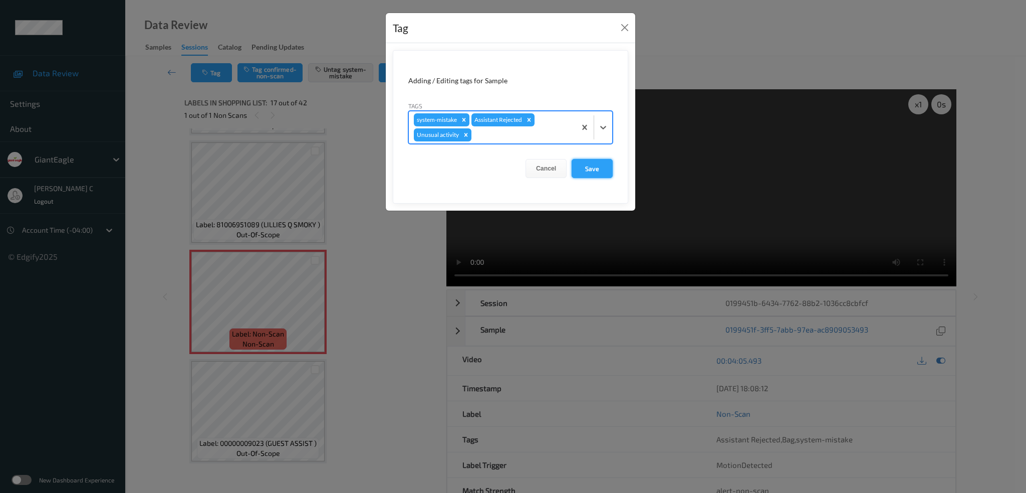
click at [592, 171] on button "Save" at bounding box center [592, 168] width 41 height 19
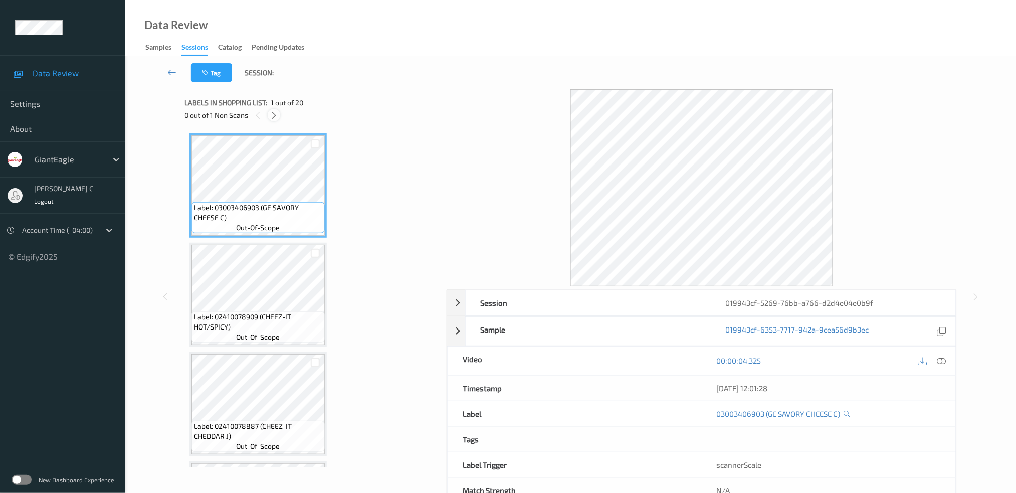
click at [271, 113] on icon at bounding box center [274, 115] width 9 height 9
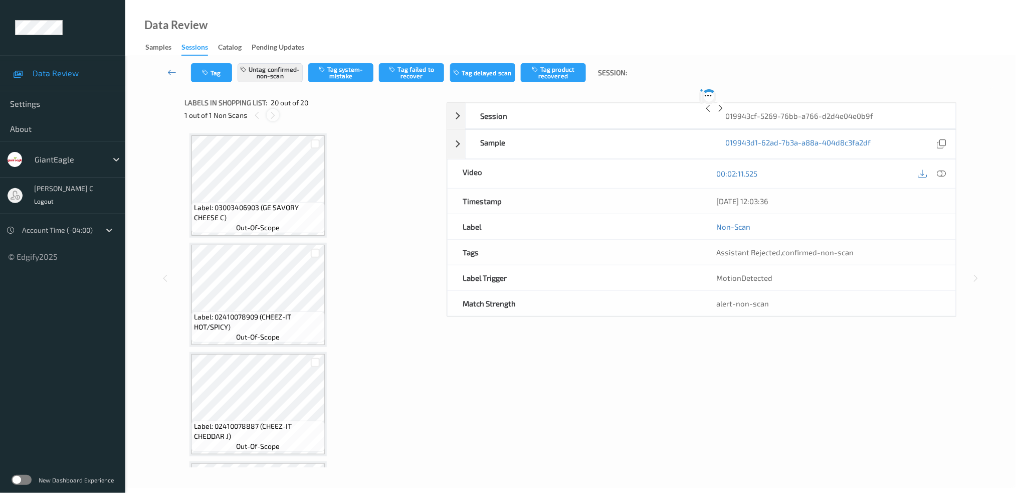
scroll to position [1835, 0]
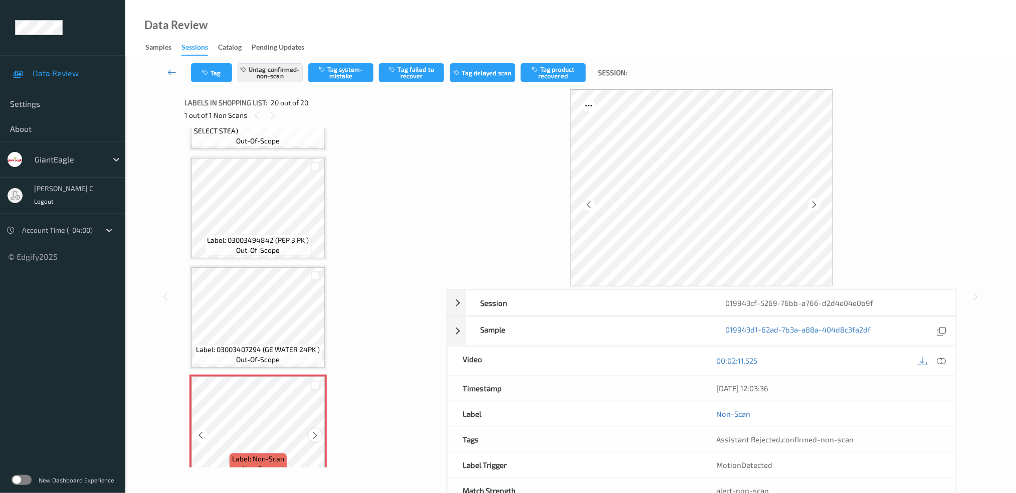
click at [317, 430] on icon at bounding box center [315, 434] width 9 height 9
click at [318, 430] on icon at bounding box center [315, 434] width 9 height 9
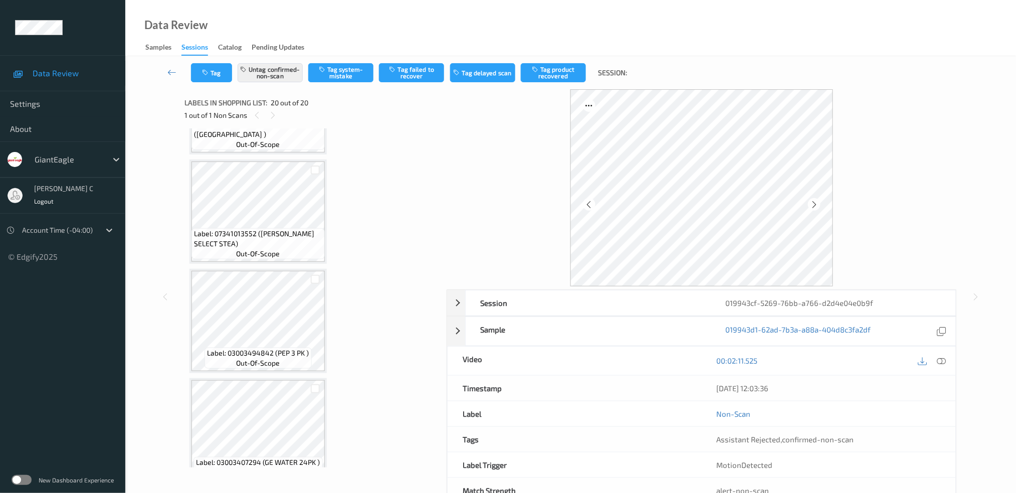
scroll to position [1701, 0]
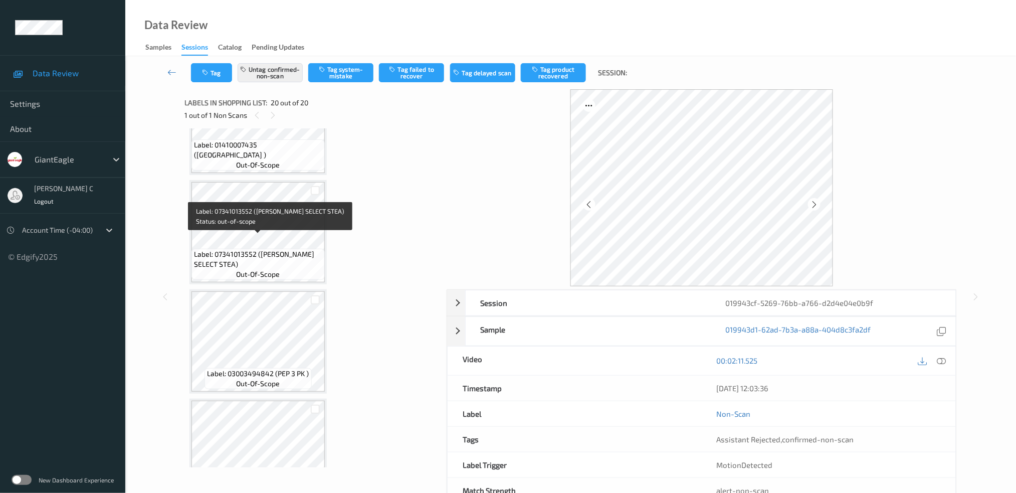
click at [264, 249] on span "Label: 07341013552 ([PERSON_NAME] SELECT STEA)" at bounding box center [258, 259] width 128 height 20
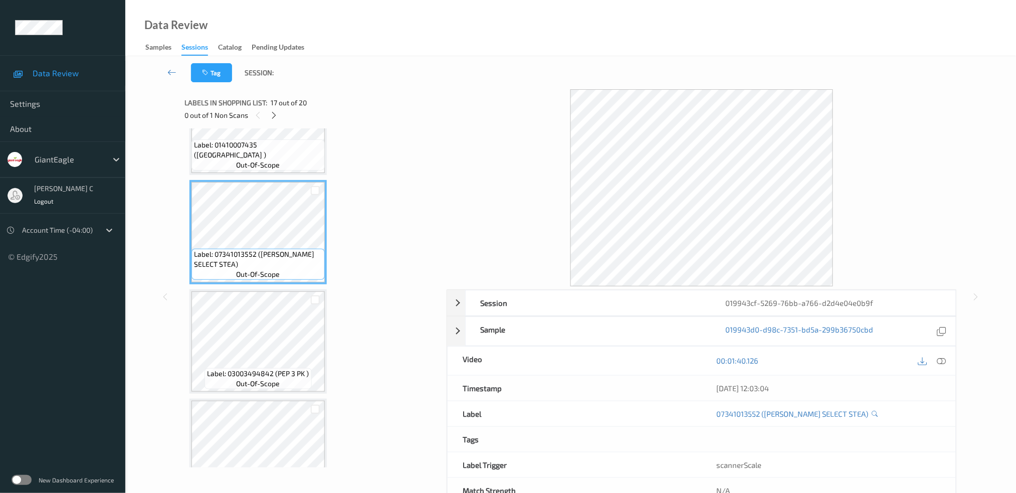
click at [945, 352] on div "00:01:40.126" at bounding box center [829, 360] width 254 height 29
click at [941, 357] on icon at bounding box center [941, 360] width 9 height 9
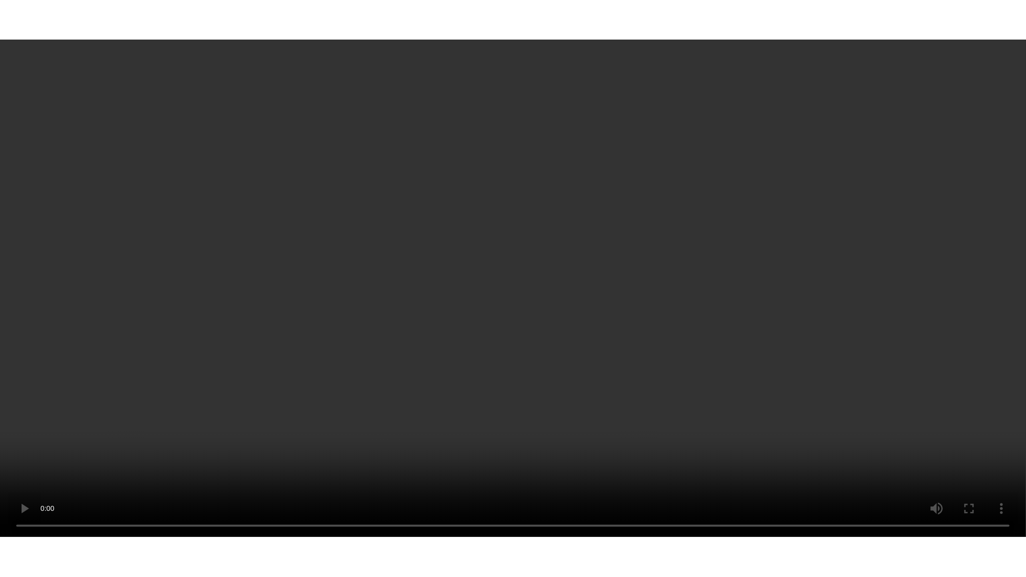
scroll to position [1817, 0]
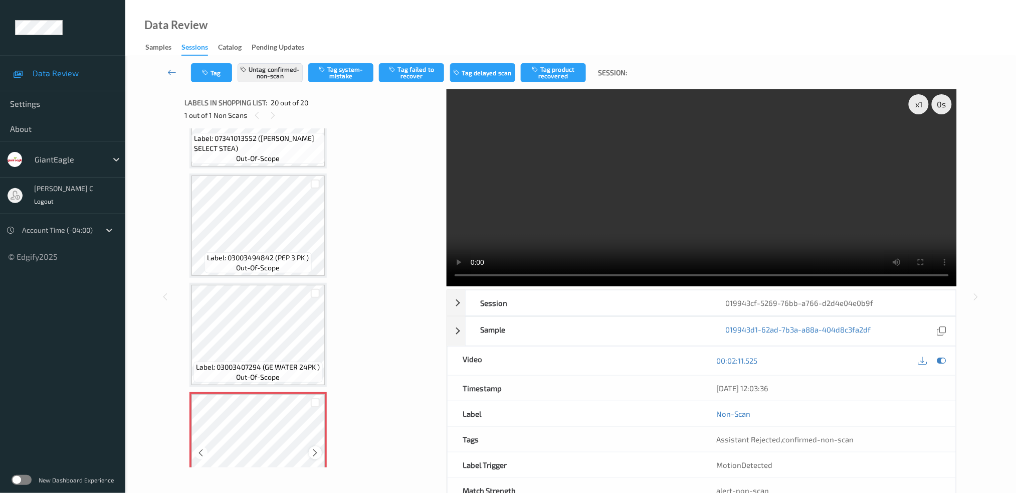
click at [316, 448] on icon at bounding box center [315, 452] width 9 height 9
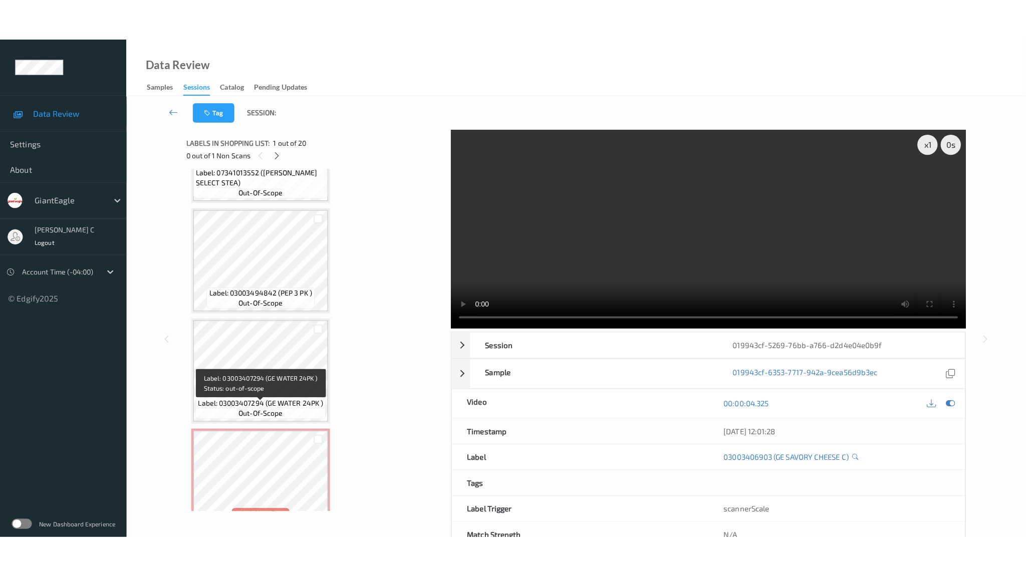
scroll to position [1834, 0]
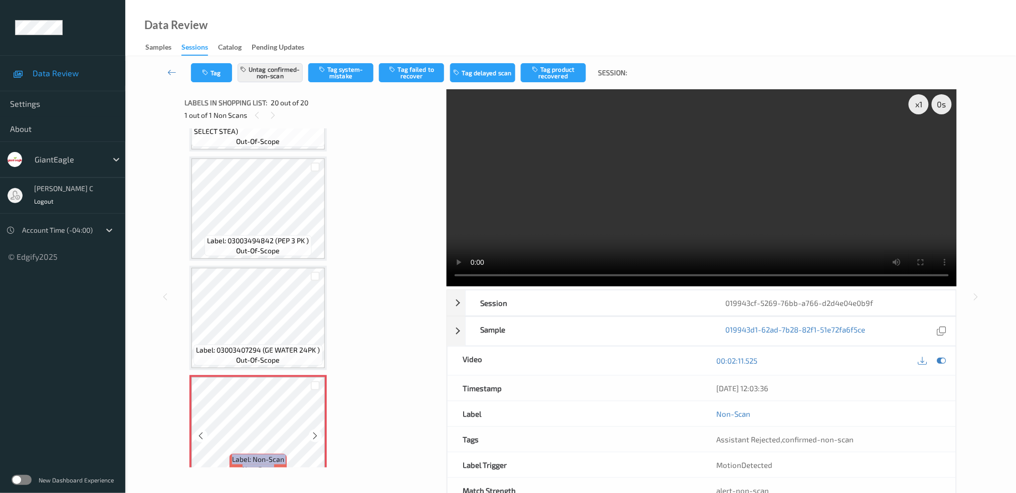
click at [318, 431] on icon at bounding box center [315, 435] width 9 height 9
click at [430, 74] on button "Tag failed to recover" at bounding box center [411, 72] width 65 height 19
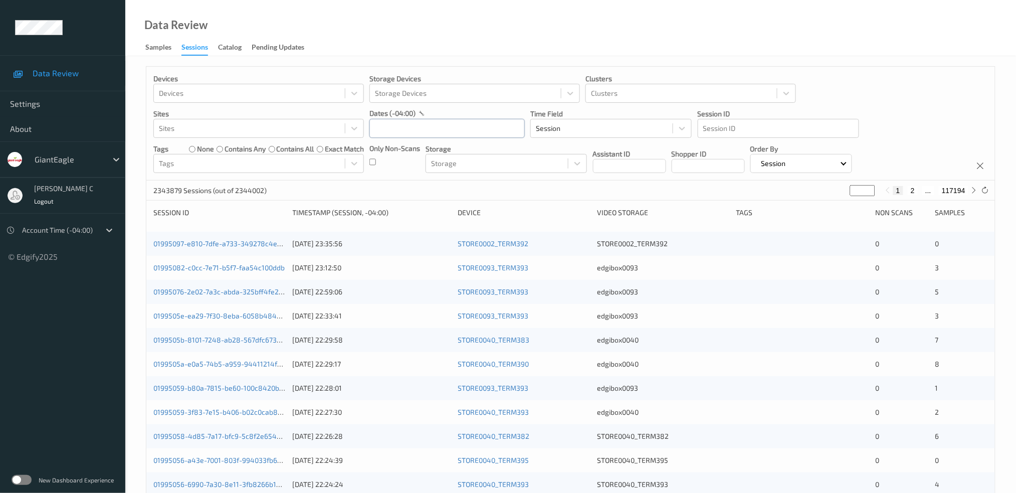
click at [439, 125] on input "text" at bounding box center [446, 128] width 155 height 19
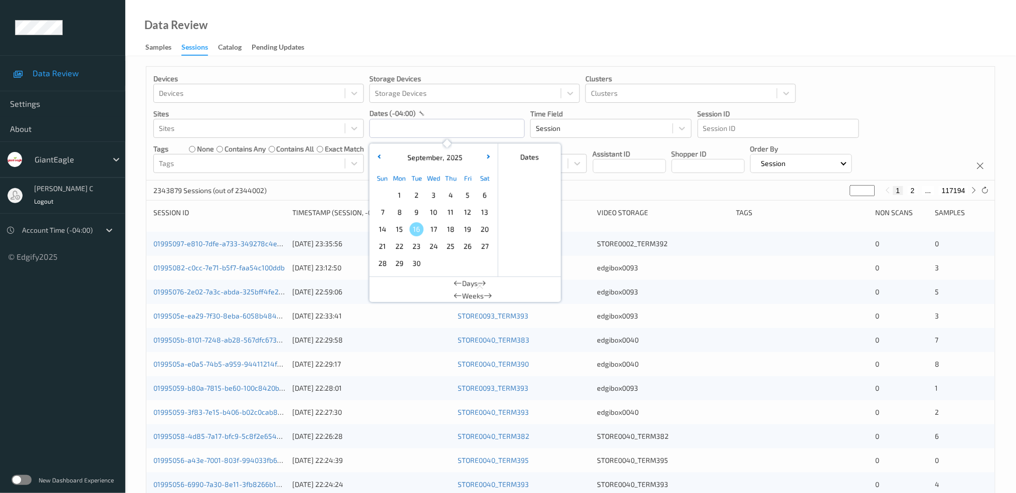
drag, startPoint x: 378, startPoint y: 232, endPoint x: 462, endPoint y: 132, distance: 129.8
click at [379, 232] on span "14" at bounding box center [382, 229] width 14 height 14
click at [381, 232] on span "14" at bounding box center [382, 229] width 14 height 14
type input "14/09/2025 00:00 -> 14/09/2025 23:59"
click at [447, 74] on p "Storage Devices" at bounding box center [474, 79] width 210 height 10
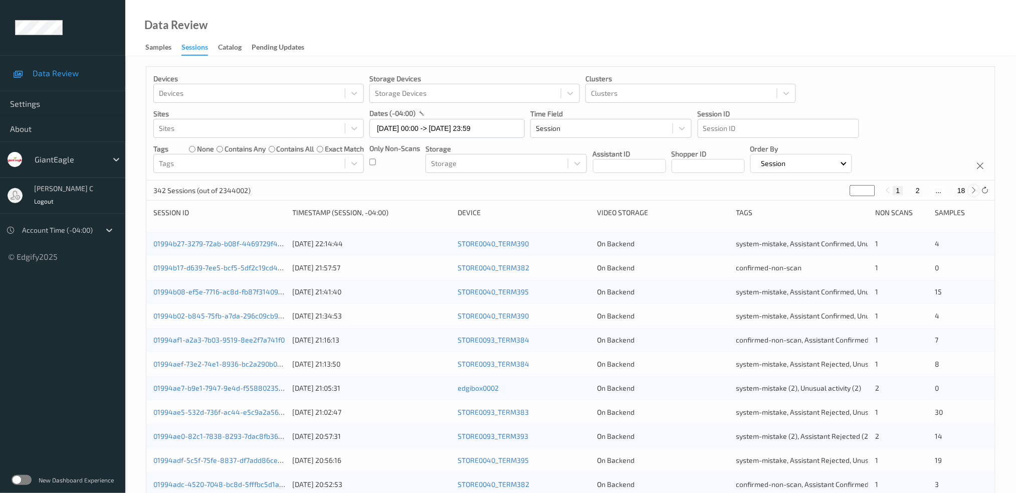
click at [973, 191] on icon at bounding box center [974, 190] width 8 height 8
type input "*"
click at [969, 185] on div "1 2 3 ... 18" at bounding box center [931, 190] width 98 height 11
click at [975, 191] on icon at bounding box center [974, 190] width 8 height 8
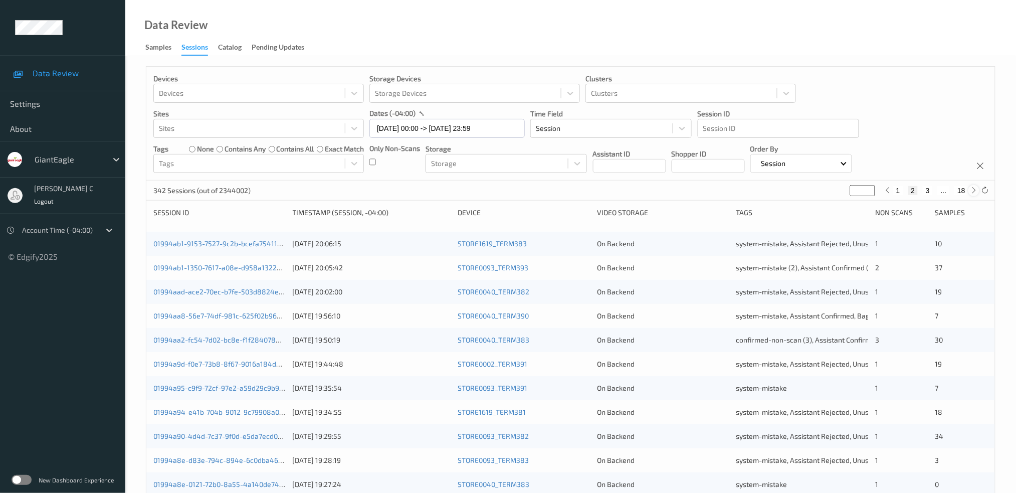
type input "*"
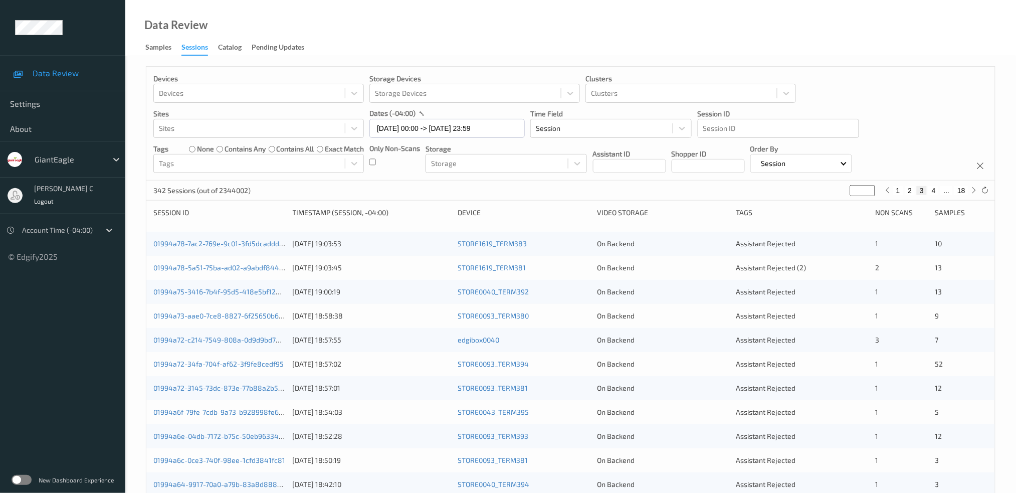
click at [932, 188] on button "4" at bounding box center [934, 190] width 10 height 9
type input "*"
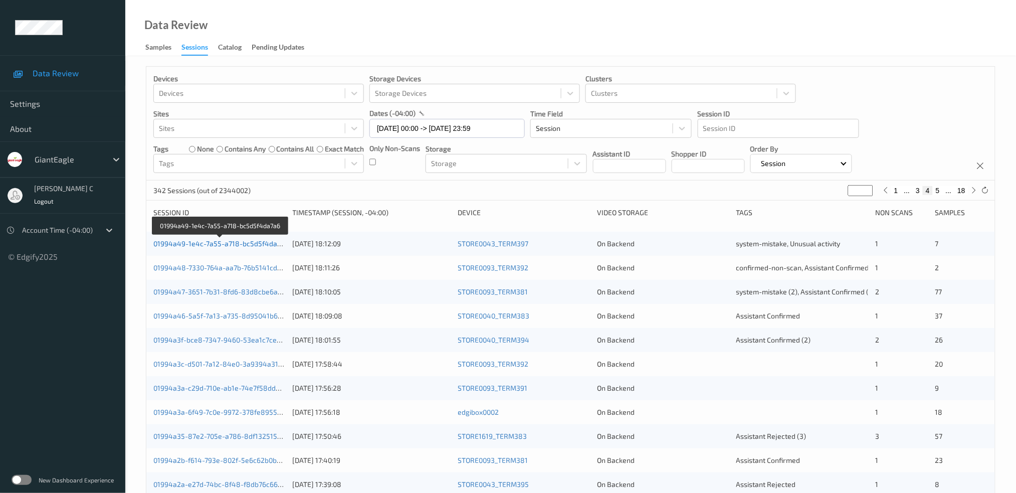
click at [209, 242] on link "01994a49-1e4c-7a55-a718-bc5d5f4da7a6" at bounding box center [220, 243] width 135 height 9
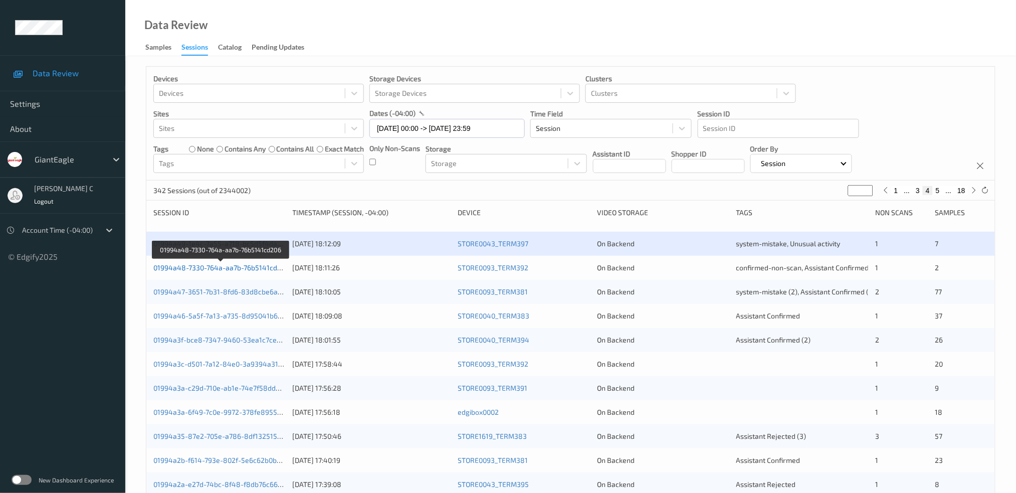
click at [243, 266] on link "01994a48-7330-764a-aa7b-76b5141cd206" at bounding box center [221, 267] width 136 height 9
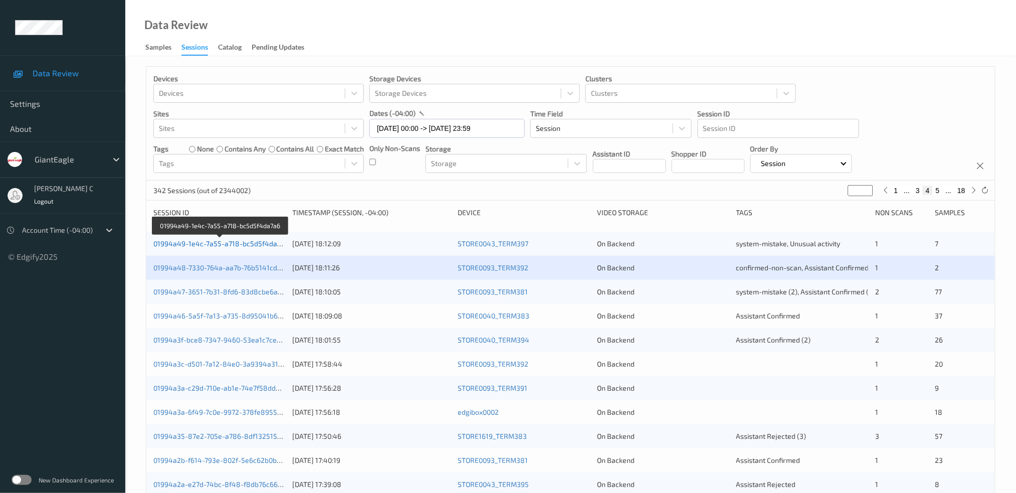
click at [209, 245] on link "01994a49-1e4c-7a55-a718-bc5d5f4da7a6" at bounding box center [220, 243] width 135 height 9
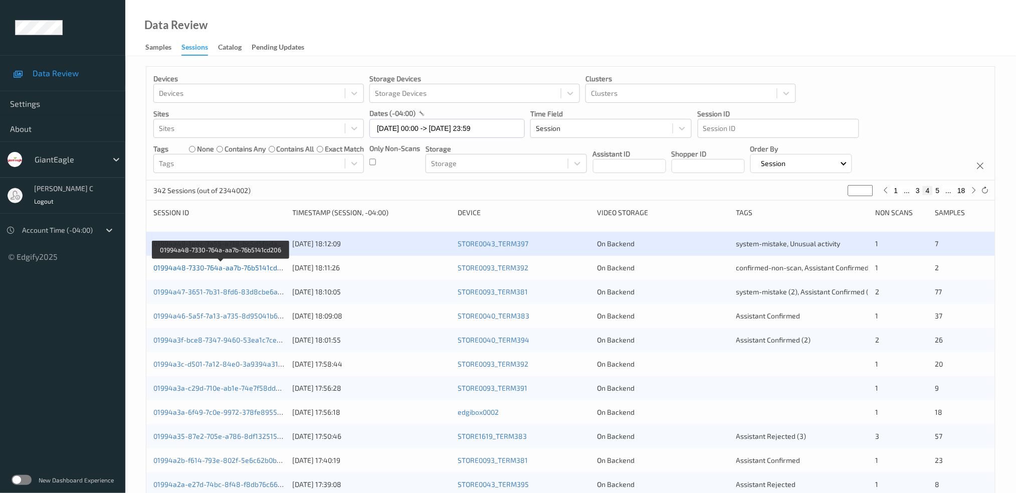
click at [208, 268] on link "01994a48-7330-764a-aa7b-76b5141cd206" at bounding box center [221, 267] width 136 height 9
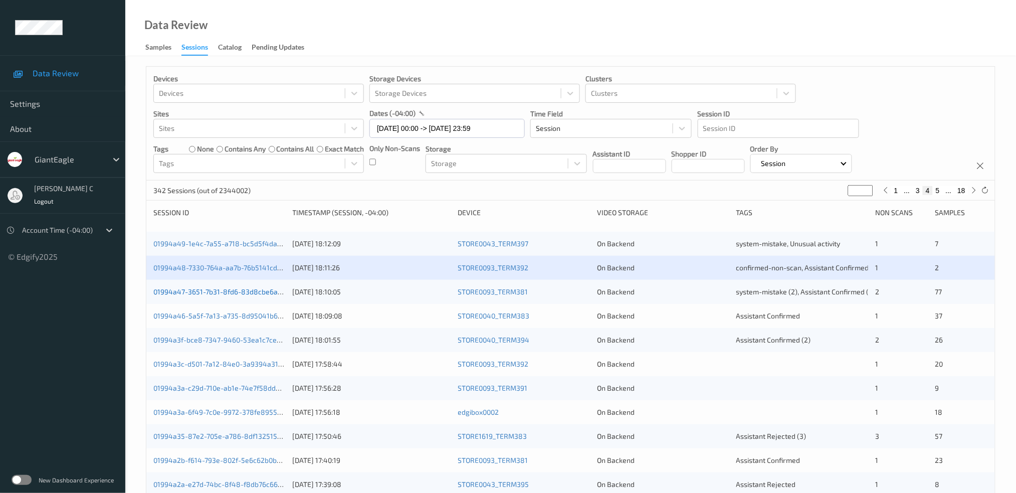
click at [202, 291] on link "01994a47-3651-7b31-8fd6-83d8cbe6a176" at bounding box center [220, 291] width 135 height 9
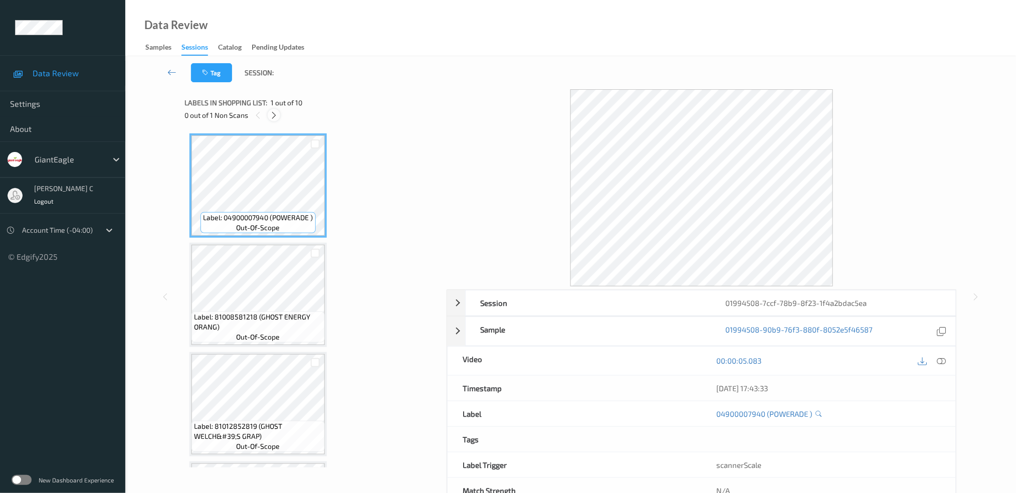
click at [274, 111] on icon at bounding box center [274, 115] width 9 height 9
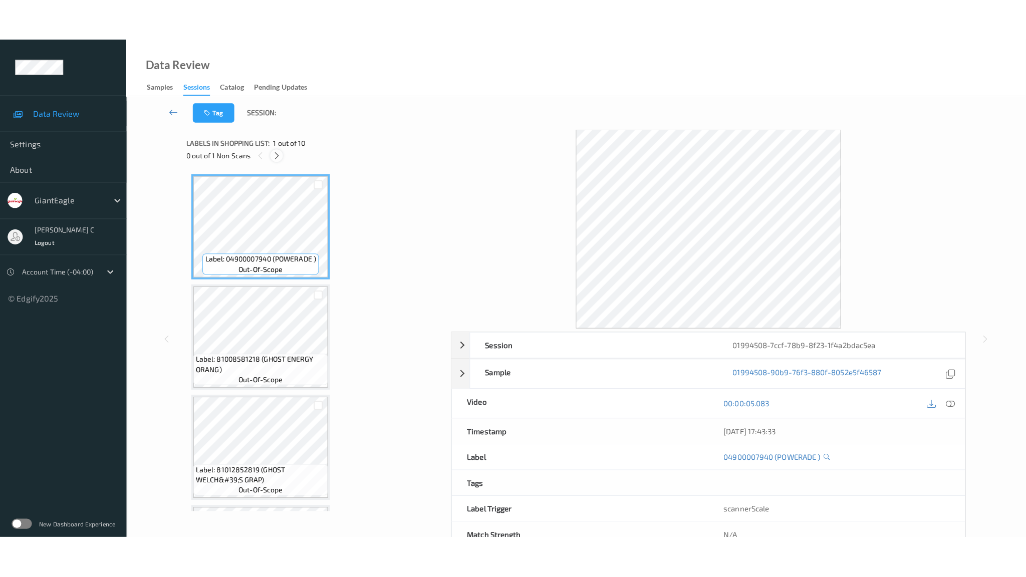
scroll to position [750, 0]
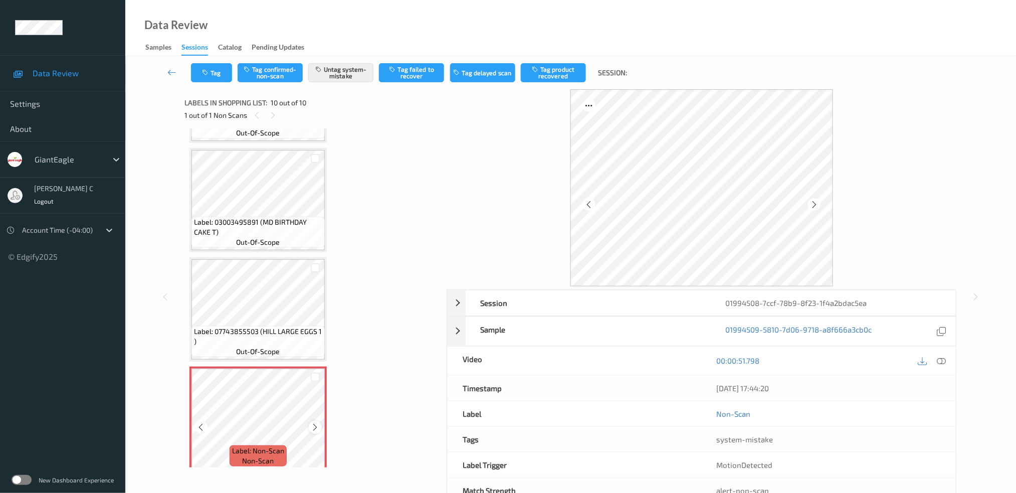
click at [309, 420] on div at bounding box center [315, 426] width 13 height 13
click at [252, 218] on span "Label: 03003495891 (MD BIRTHDAY CAKE T)" at bounding box center [258, 227] width 128 height 20
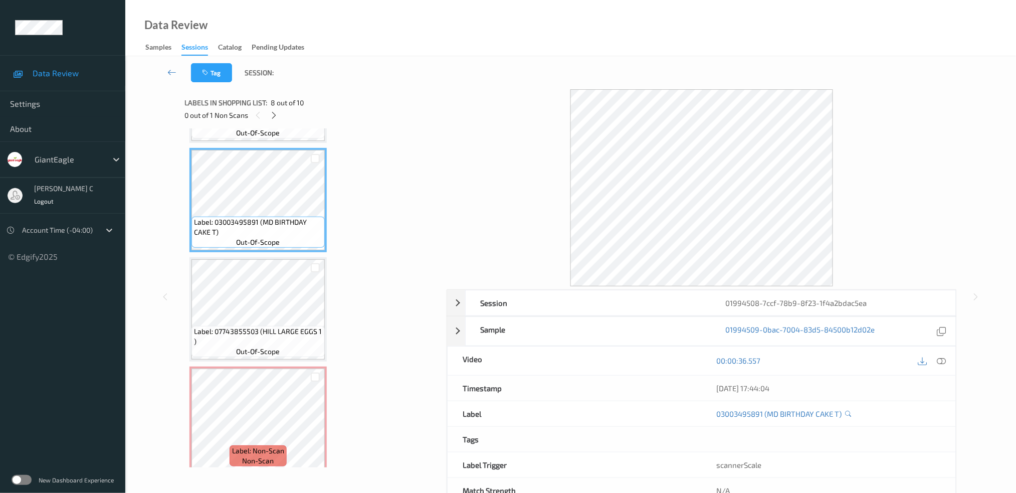
drag, startPoint x: 942, startPoint y: 361, endPoint x: 923, endPoint y: 385, distance: 30.7
click at [943, 361] on icon at bounding box center [941, 360] width 9 height 9
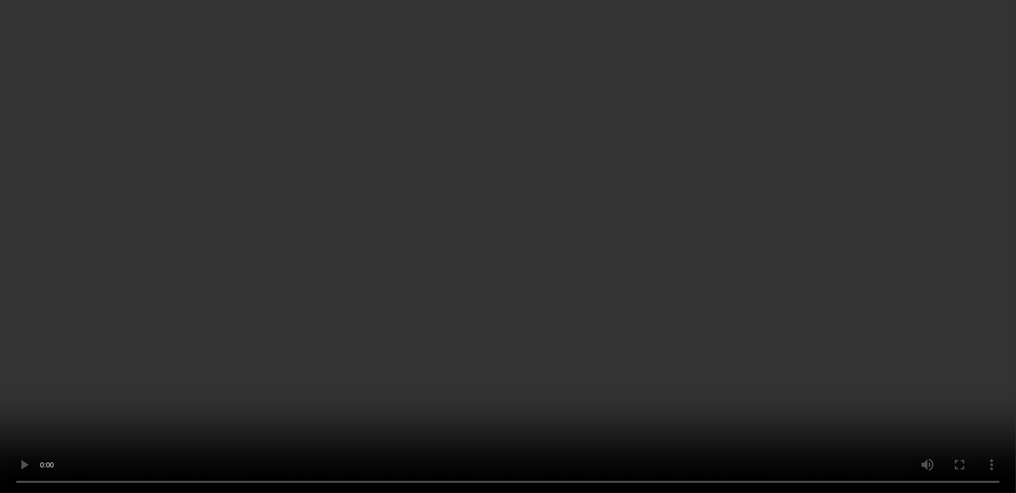
scroll to position [750, 0]
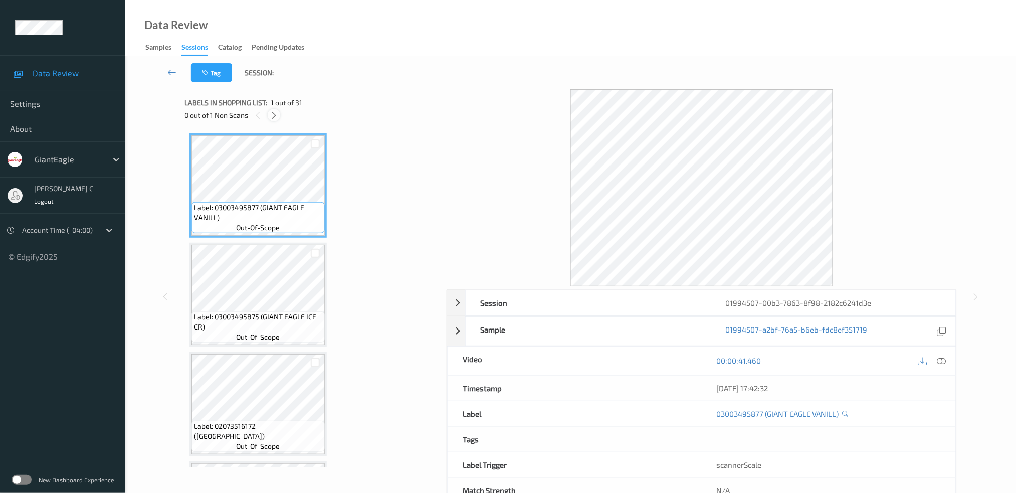
click at [274, 118] on icon at bounding box center [274, 115] width 9 height 9
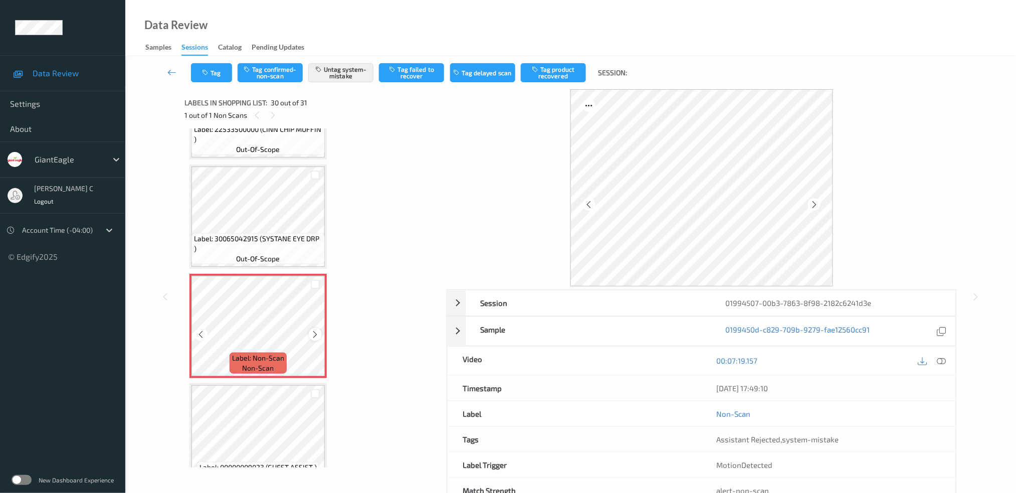
click at [317, 330] on icon at bounding box center [315, 334] width 9 height 9
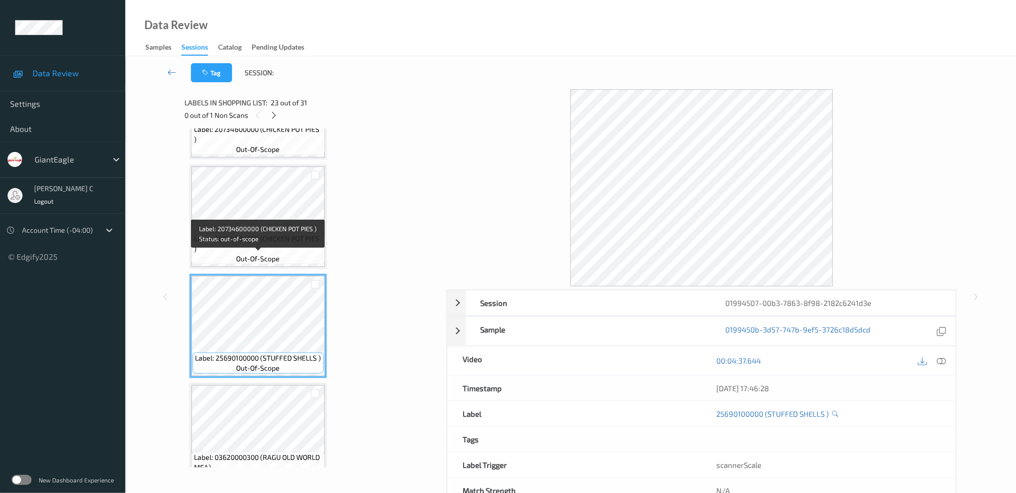
scroll to position [2293, 0]
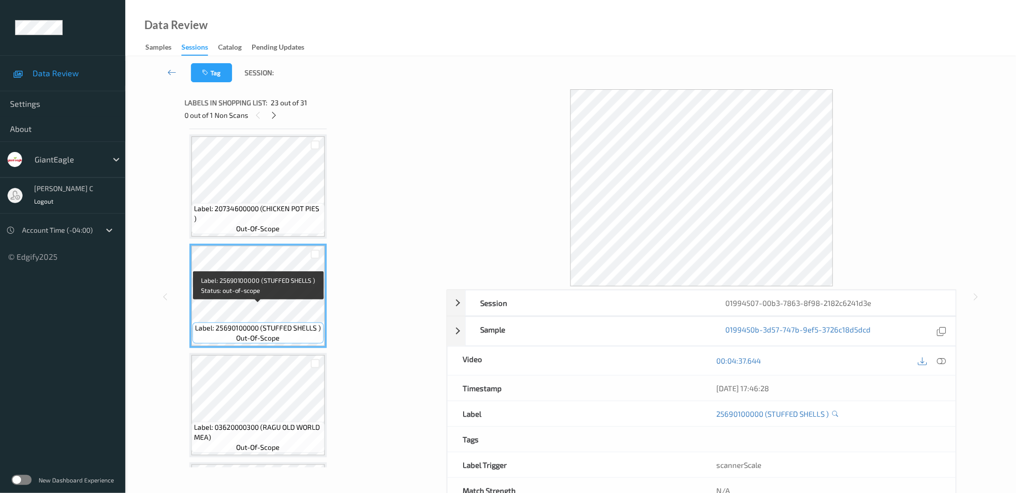
click at [279, 333] on span "out-of-scope" at bounding box center [259, 338] width 44 height 10
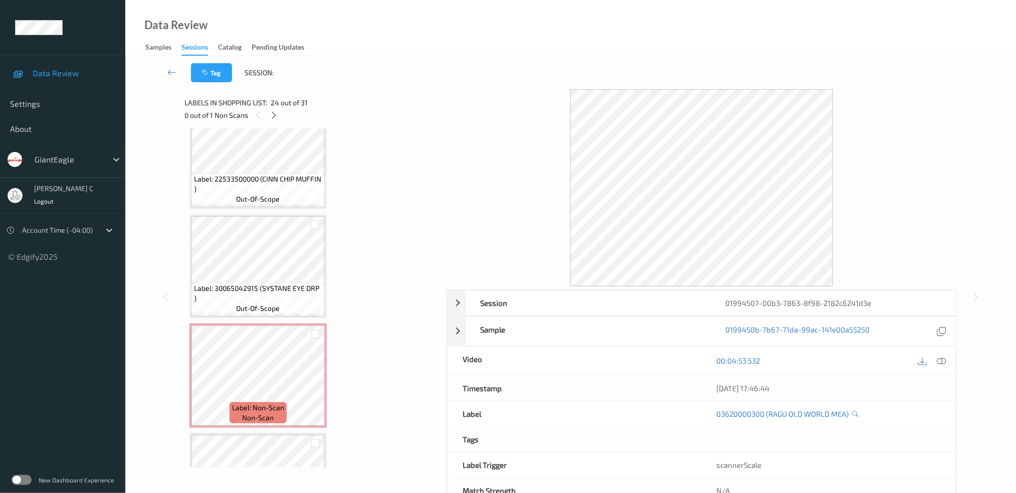
scroll to position [3027, 0]
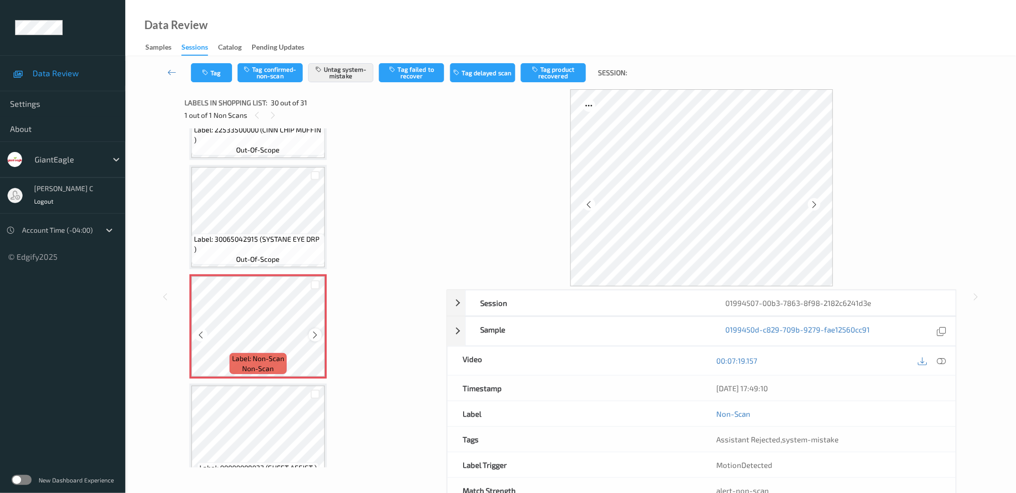
click at [316, 330] on icon at bounding box center [315, 334] width 9 height 9
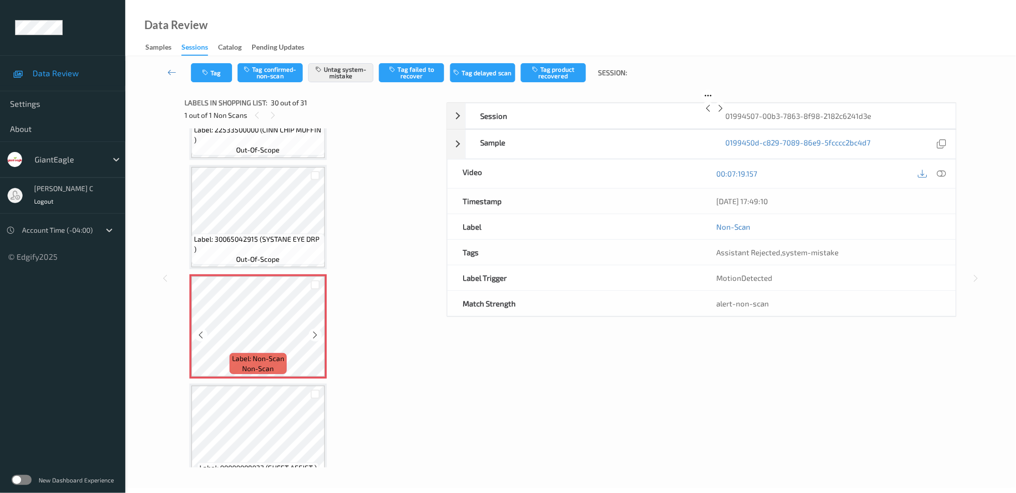
click at [316, 330] on icon at bounding box center [315, 334] width 9 height 9
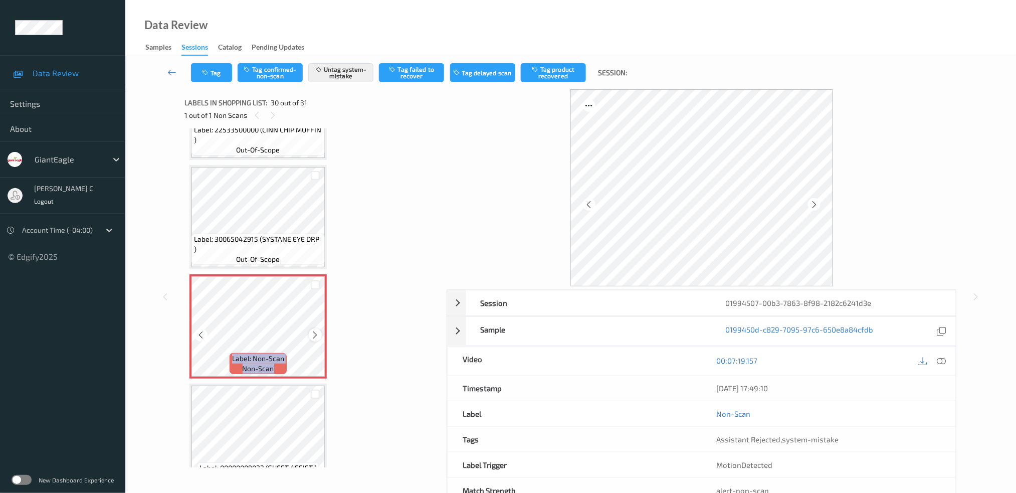
click at [316, 330] on icon at bounding box center [315, 334] width 9 height 9
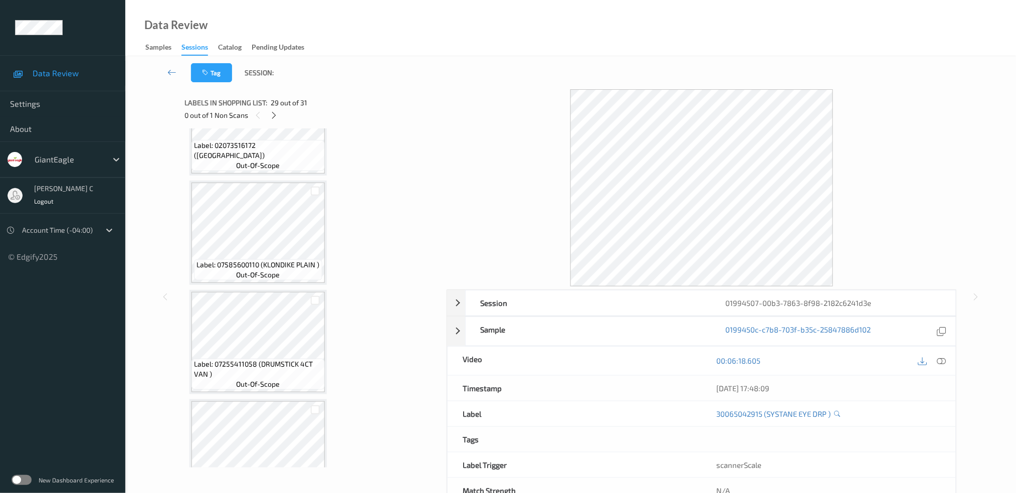
scroll to position [0, 0]
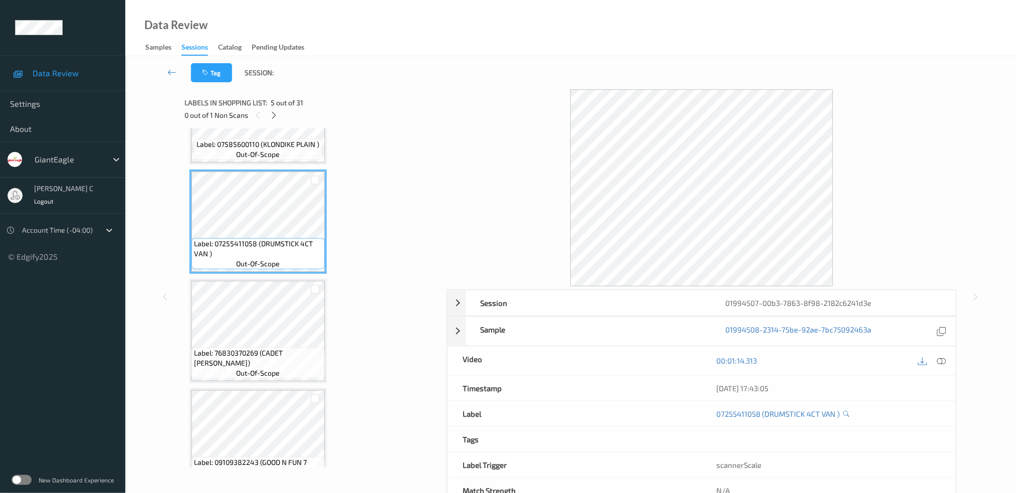
click at [265, 358] on span "Label: 76830370269 (CADET [PERSON_NAME])" at bounding box center [258, 358] width 128 height 20
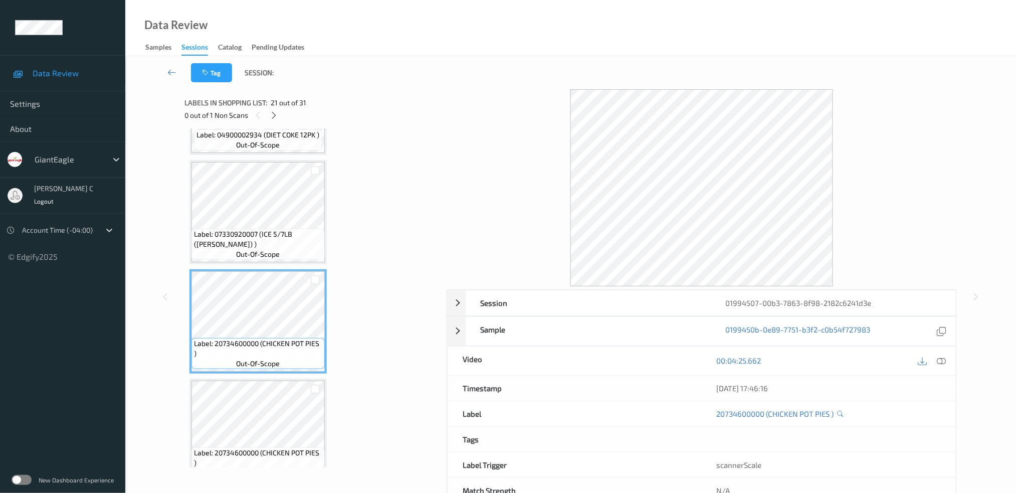
scroll to position [2071, 0]
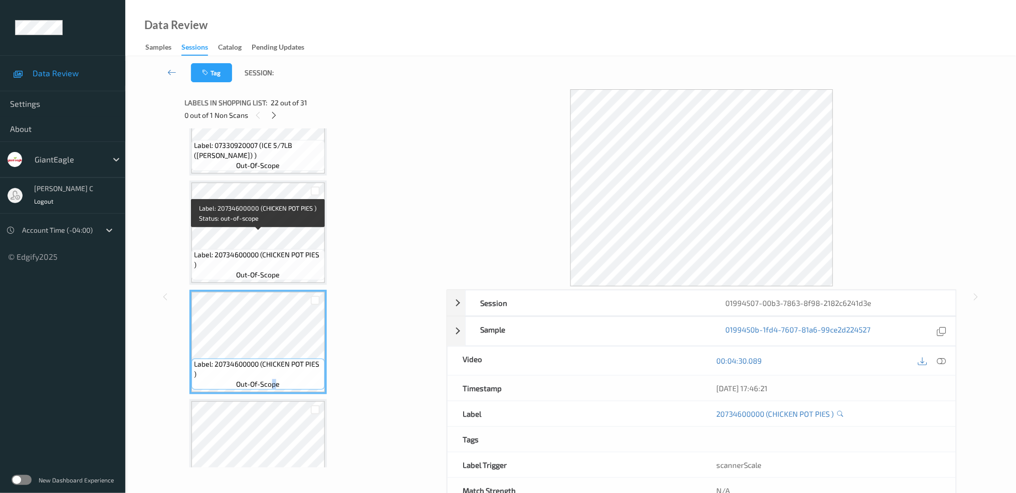
click at [275, 379] on span "out-of-scope" at bounding box center [259, 384] width 44 height 10
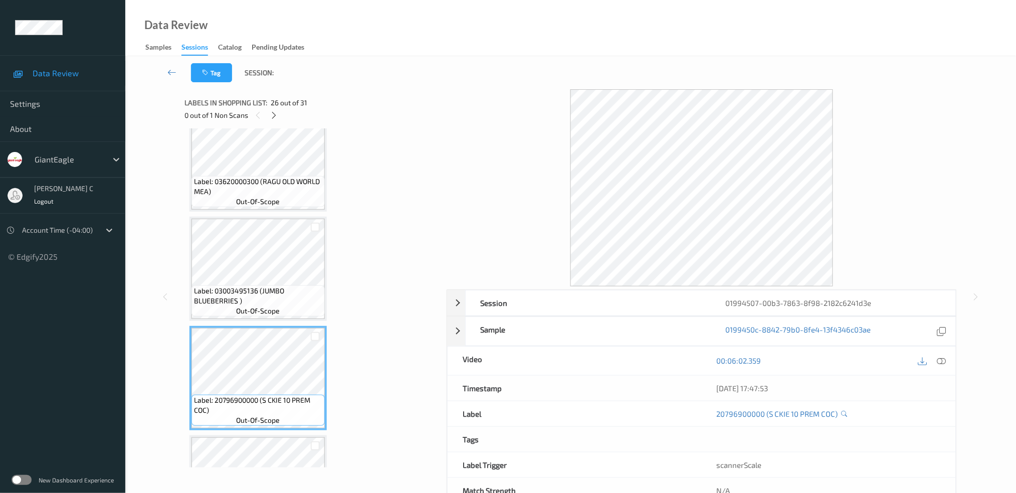
scroll to position [2606, 0]
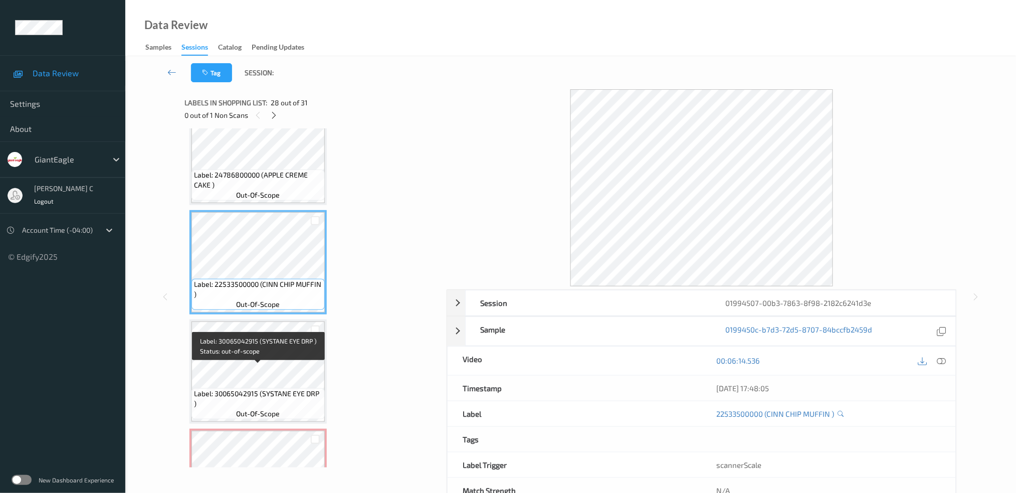
click at [277, 388] on span "Label: 30065042915 (SYSTANE EYE DRP )" at bounding box center [258, 398] width 128 height 20
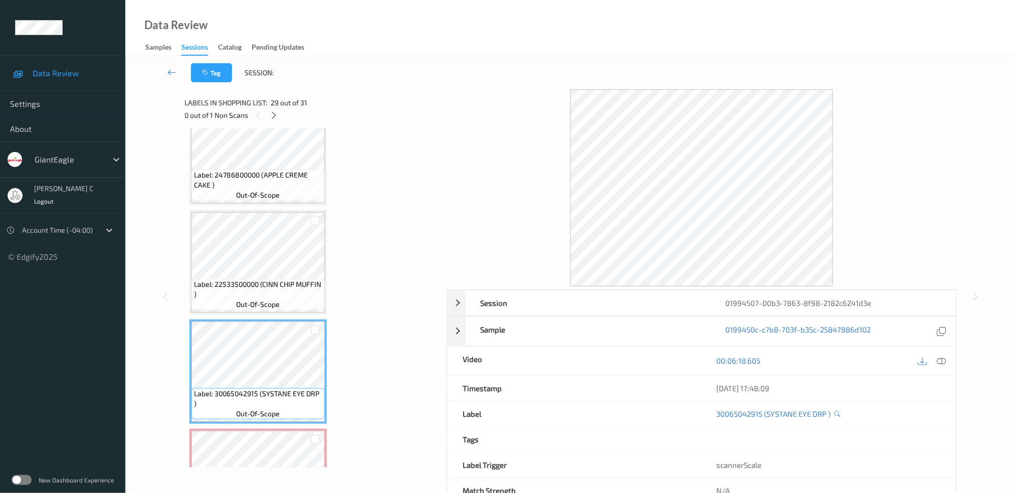
scroll to position [3007, 0]
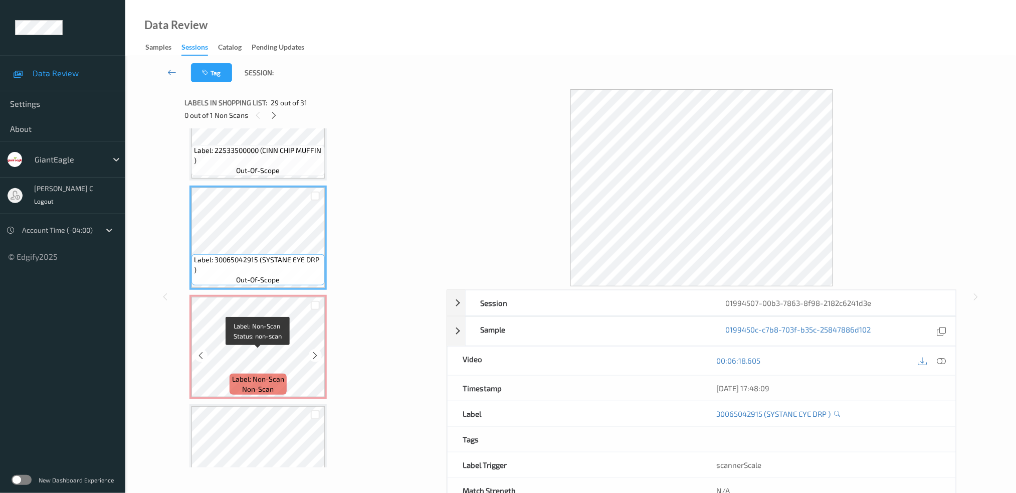
click at [267, 384] on span "non-scan" at bounding box center [259, 389] width 32 height 10
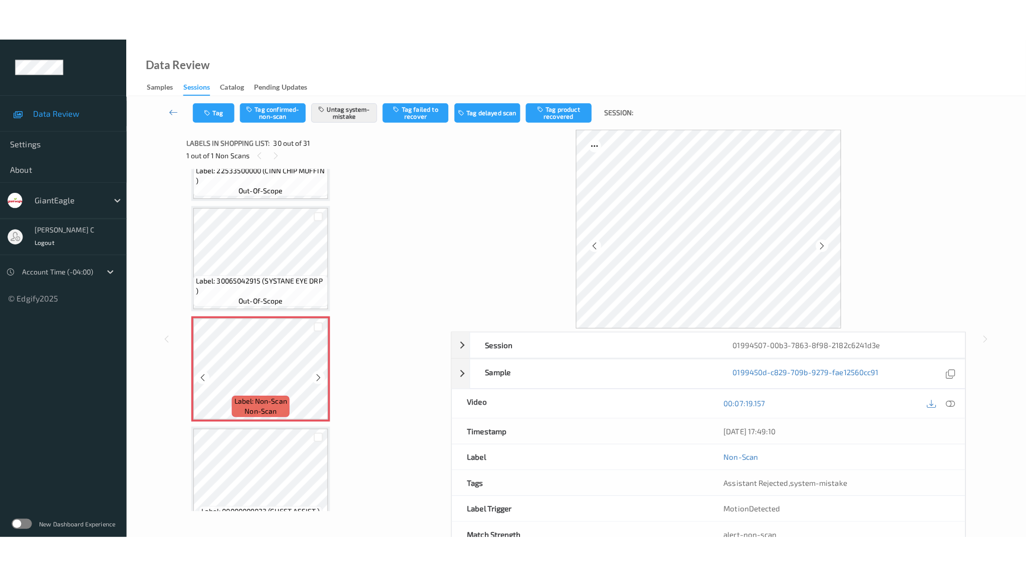
scroll to position [2961, 0]
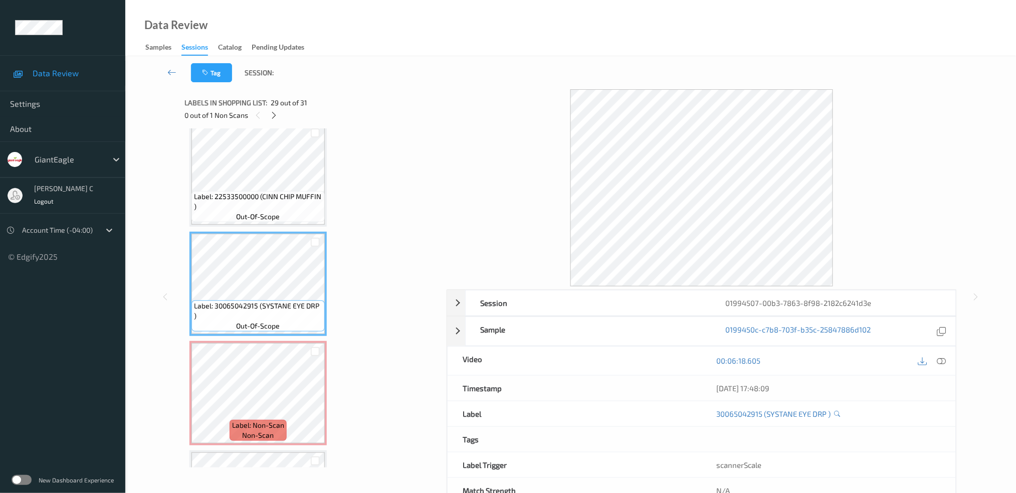
drag, startPoint x: 943, startPoint y: 367, endPoint x: 849, endPoint y: 416, distance: 105.6
click at [942, 367] on div at bounding box center [942, 361] width 14 height 14
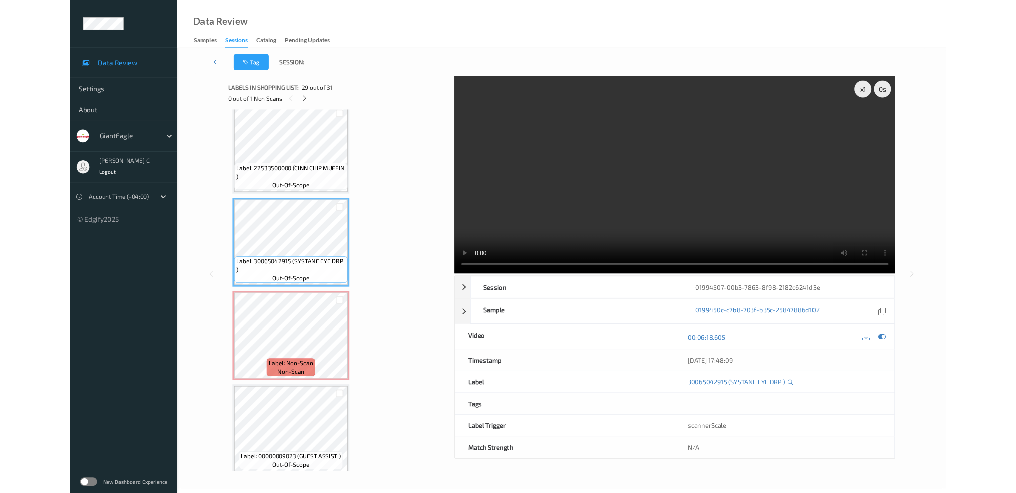
scroll to position [2944, 0]
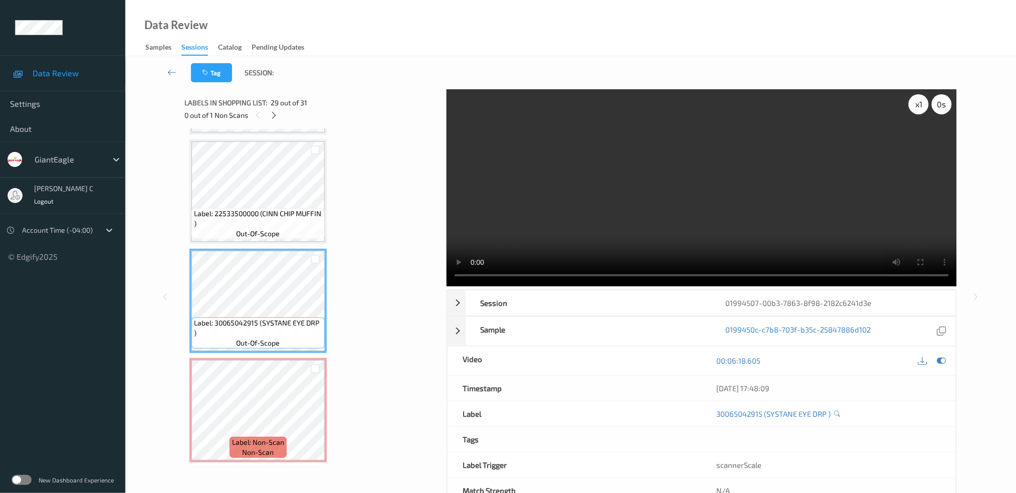
click at [920, 109] on div "x 1" at bounding box center [919, 104] width 20 height 20
click at [920, 109] on div "x 2" at bounding box center [919, 104] width 20 height 20
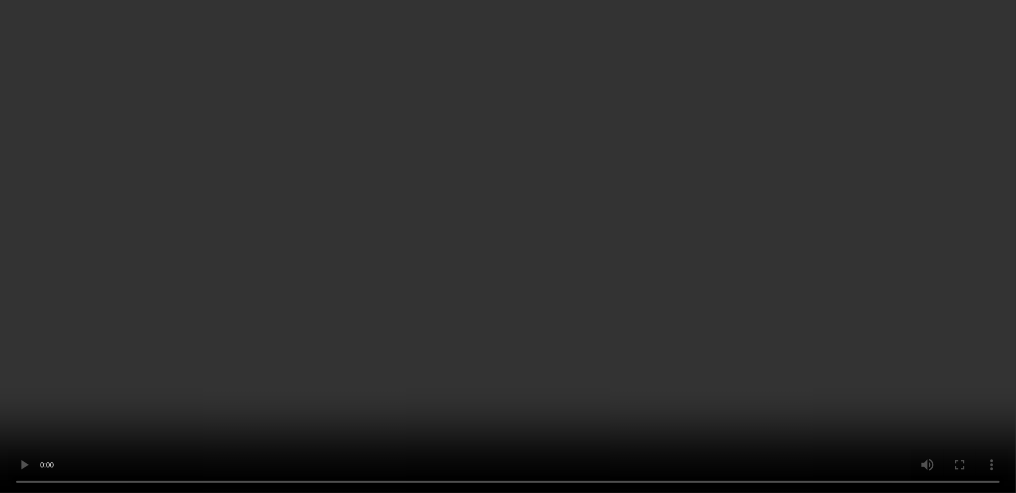
scroll to position [3027, 0]
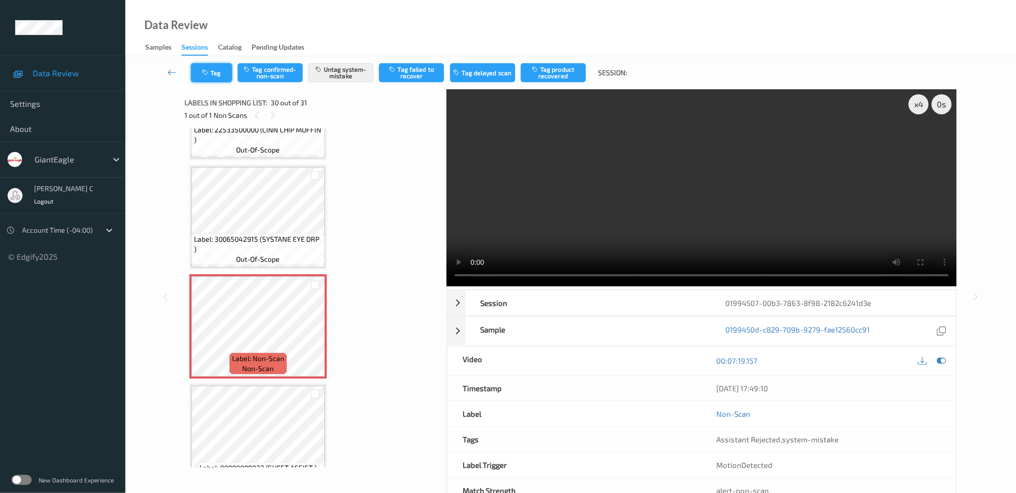
click at [210, 74] on button "Tag" at bounding box center [211, 72] width 41 height 19
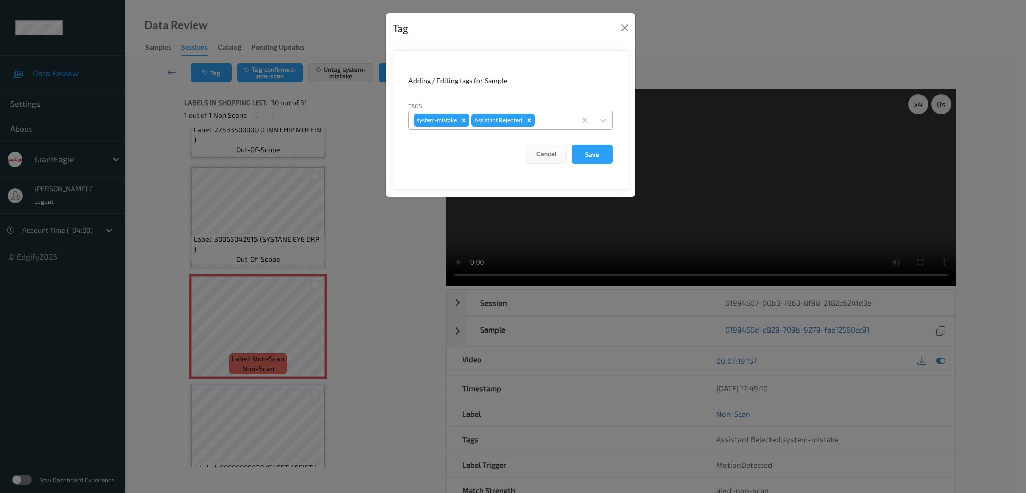
click at [570, 124] on div at bounding box center [554, 120] width 34 height 12
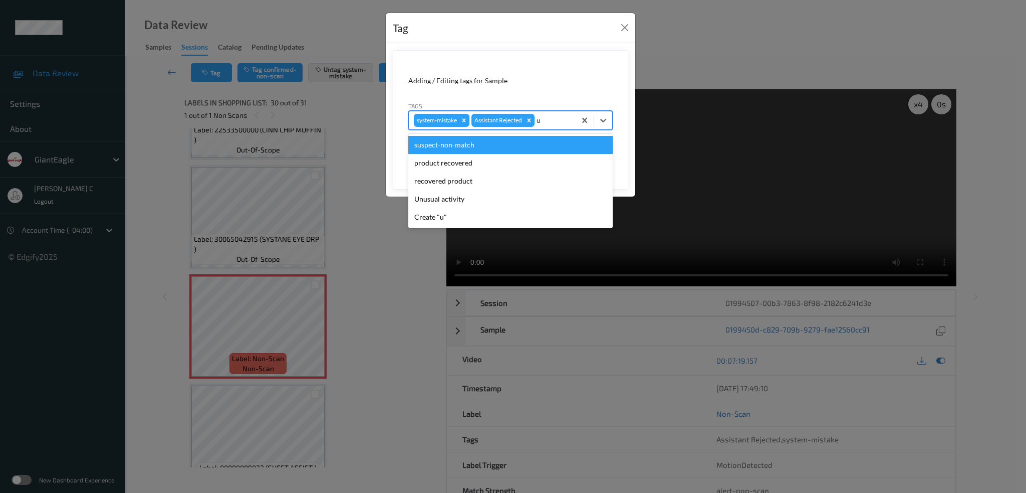
type input "un"
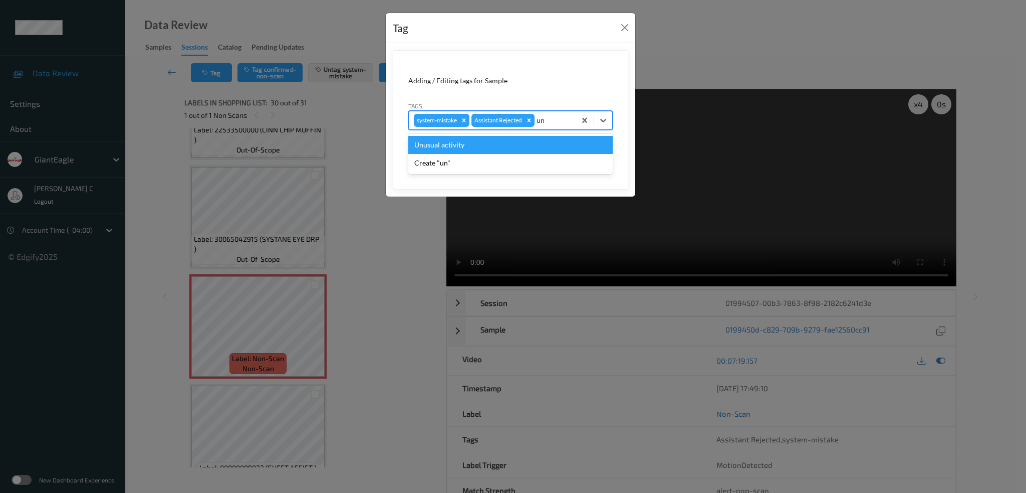
click at [492, 141] on div "Unusual activity" at bounding box center [510, 145] width 204 height 18
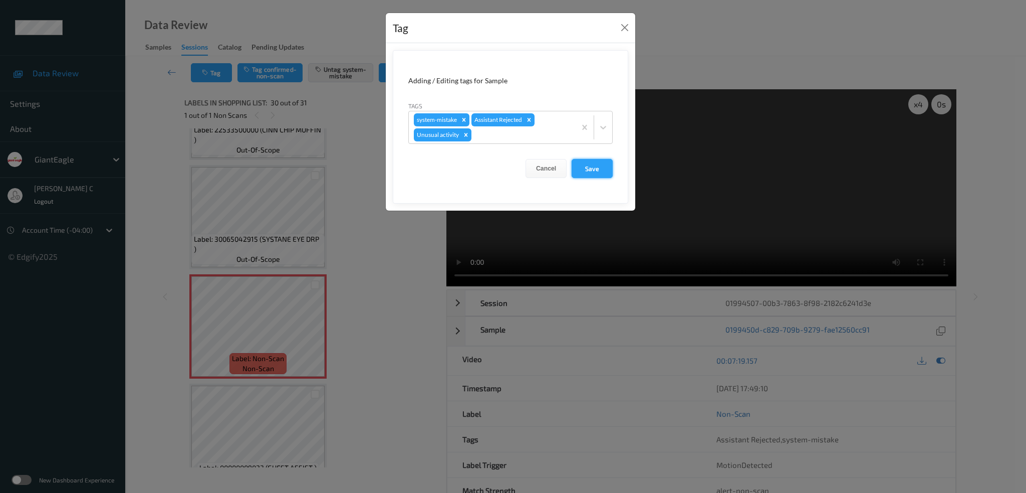
click at [597, 169] on button "Save" at bounding box center [592, 168] width 41 height 19
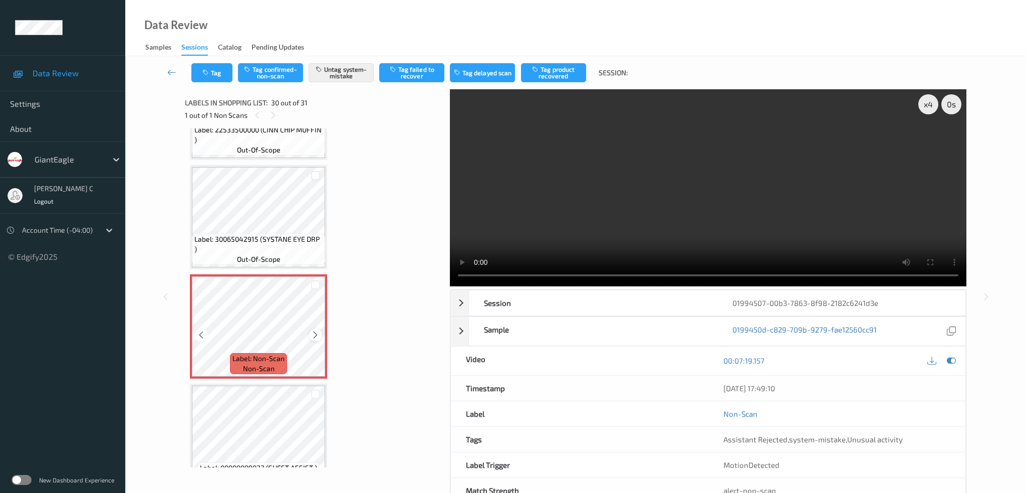
click at [315, 330] on icon at bounding box center [315, 334] width 9 height 9
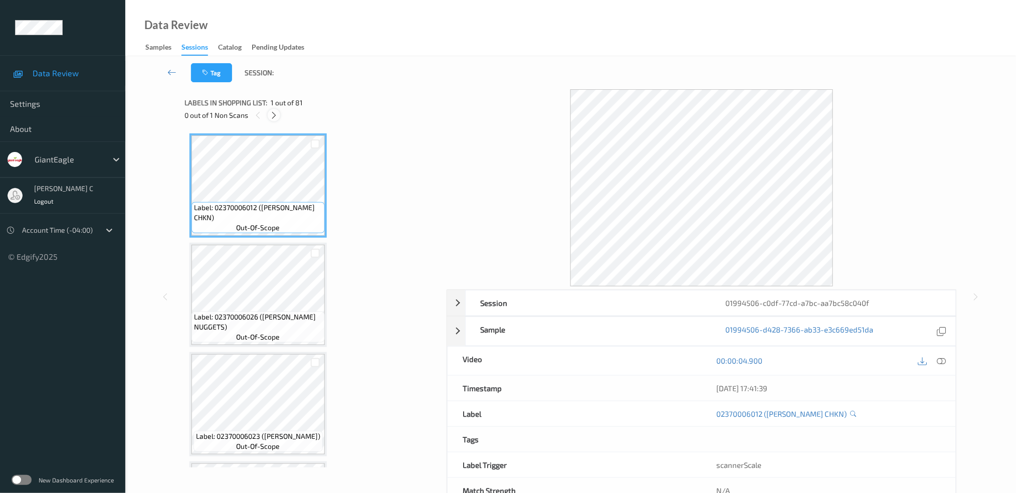
click at [277, 113] on icon at bounding box center [274, 115] width 9 height 9
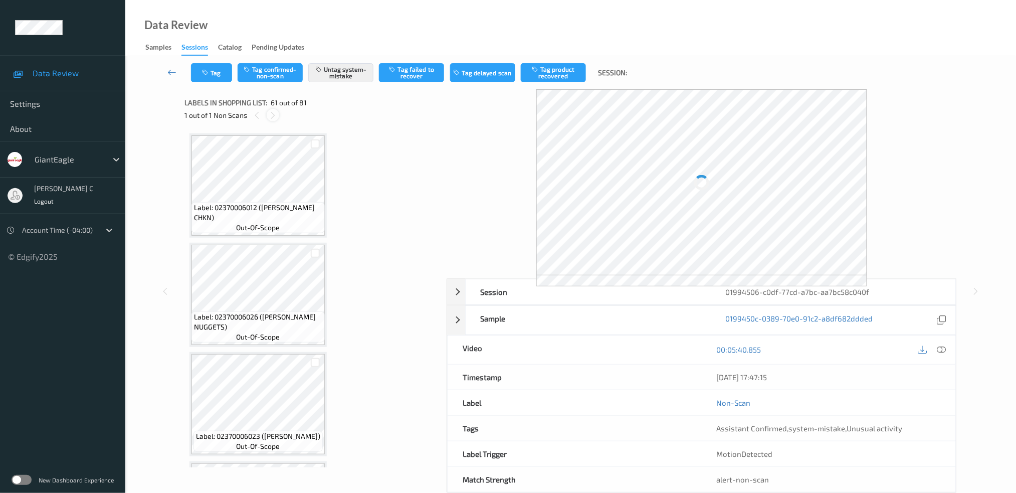
scroll to position [6403, 0]
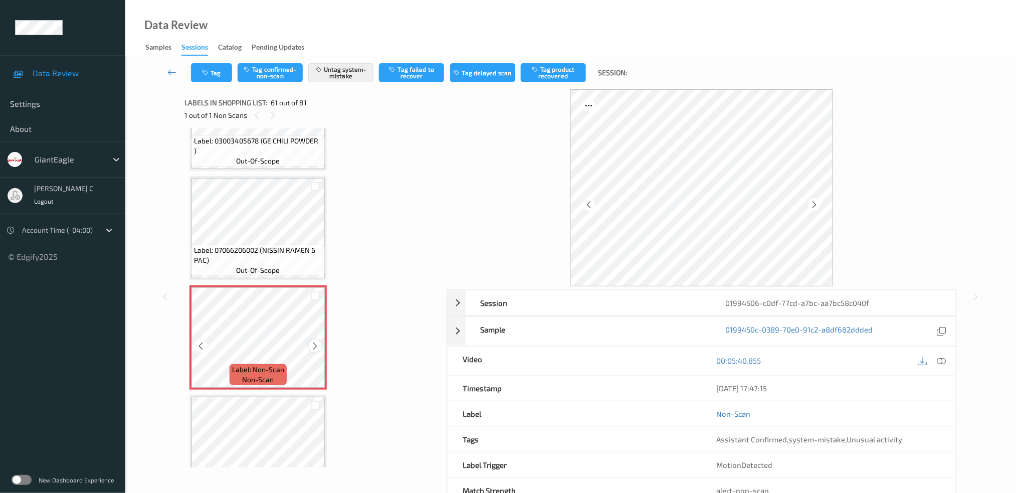
click at [313, 341] on icon at bounding box center [315, 345] width 9 height 9
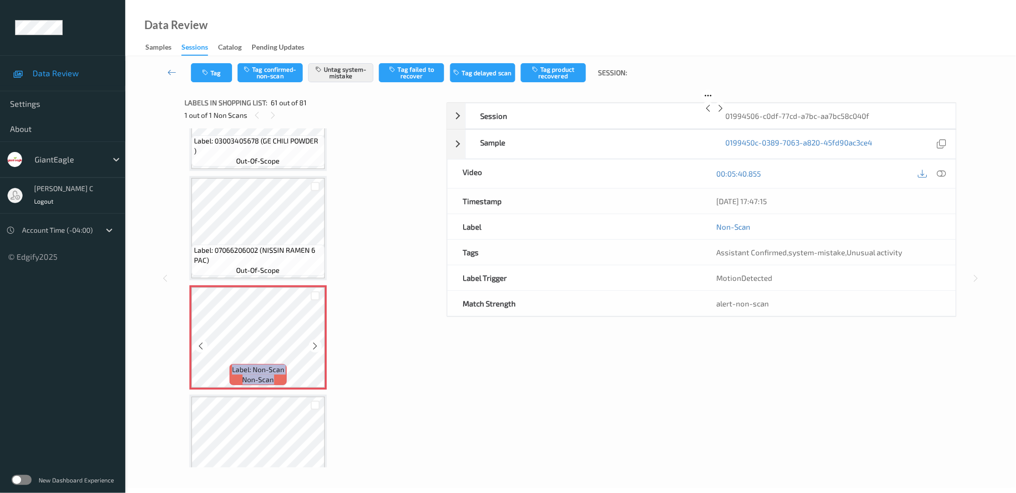
click at [313, 341] on icon at bounding box center [315, 345] width 9 height 9
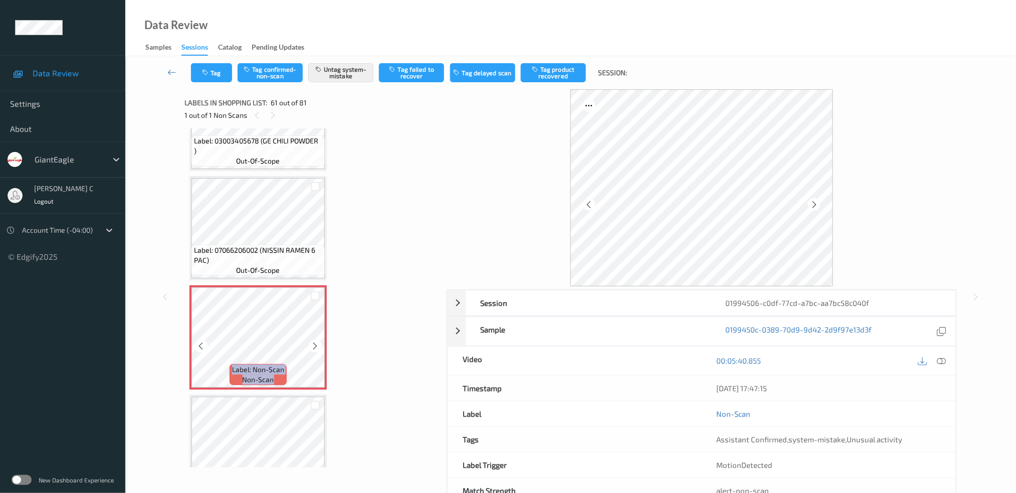
click at [313, 341] on icon at bounding box center [315, 345] width 9 height 9
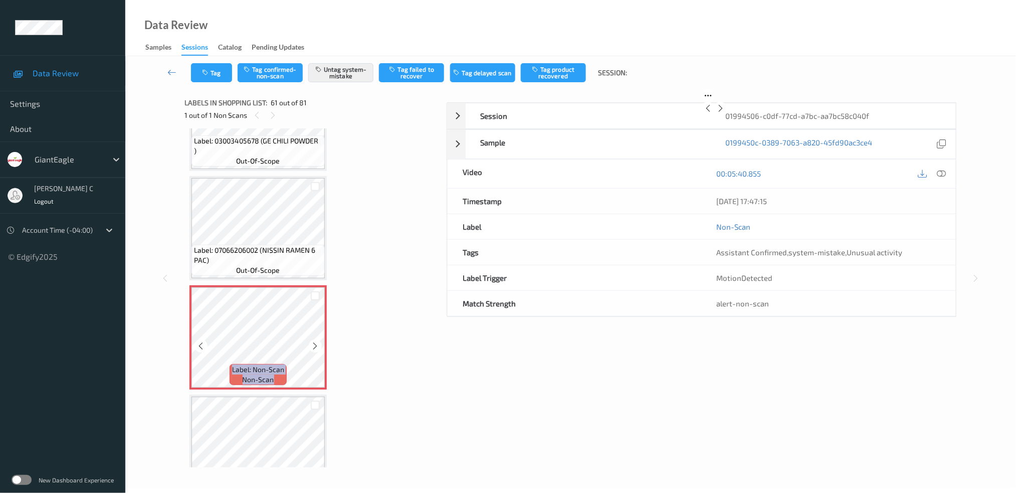
click at [313, 341] on icon at bounding box center [315, 345] width 9 height 9
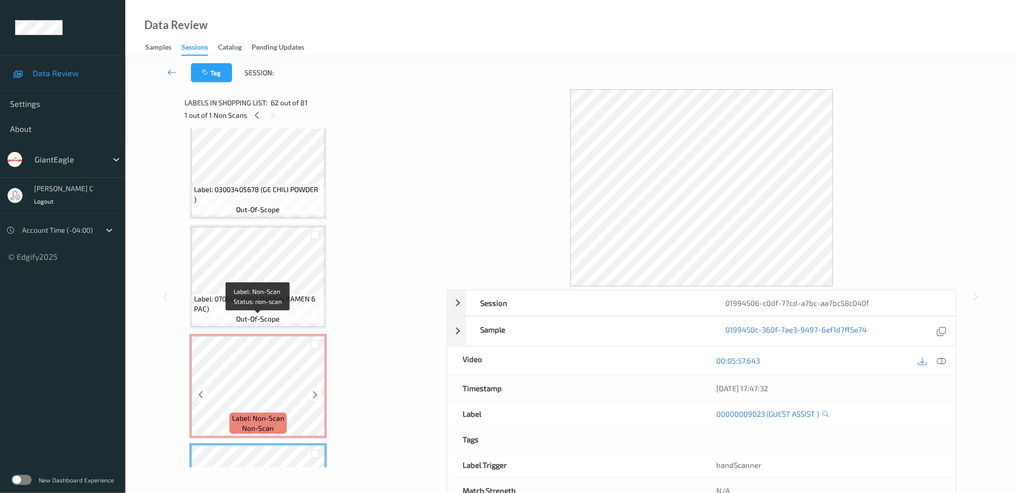
scroll to position [6336, 0]
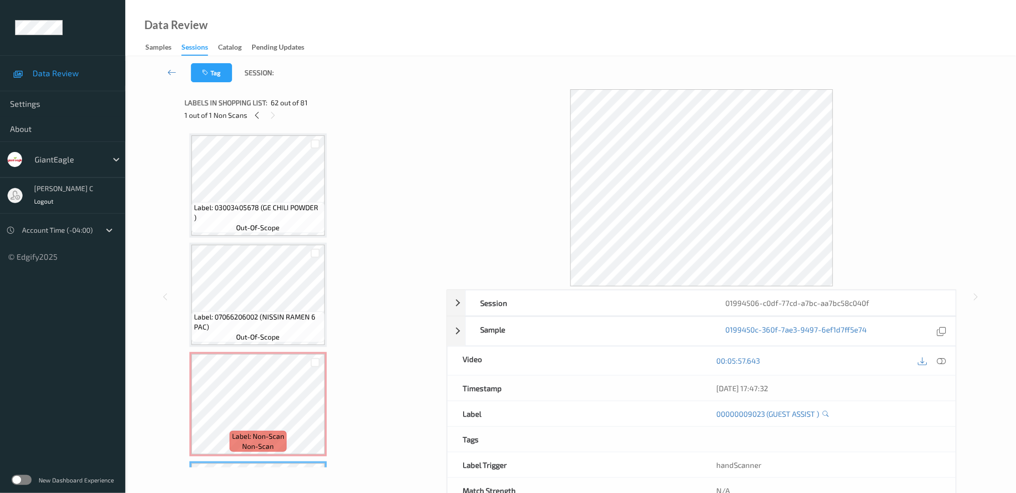
click at [258, 189] on div "Label: 03003405678 (GE CHILI POWDER ) out-of-scope" at bounding box center [257, 185] width 137 height 104
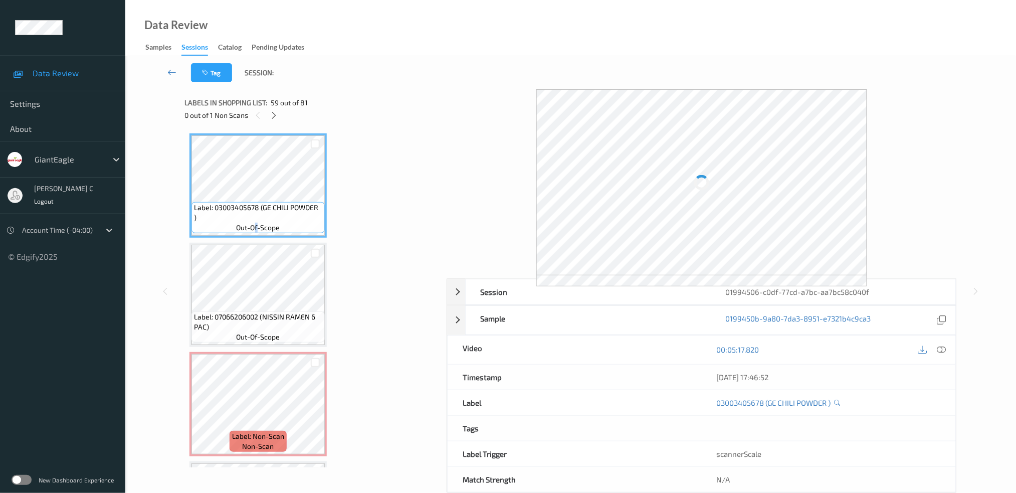
click at [257, 222] on span "out-of-scope" at bounding box center [259, 227] width 44 height 10
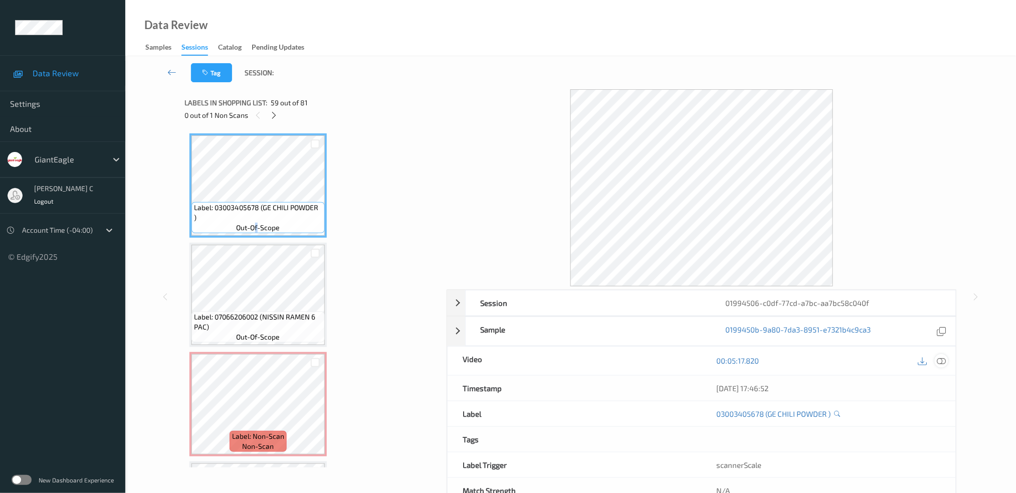
click at [941, 364] on icon at bounding box center [941, 360] width 9 height 9
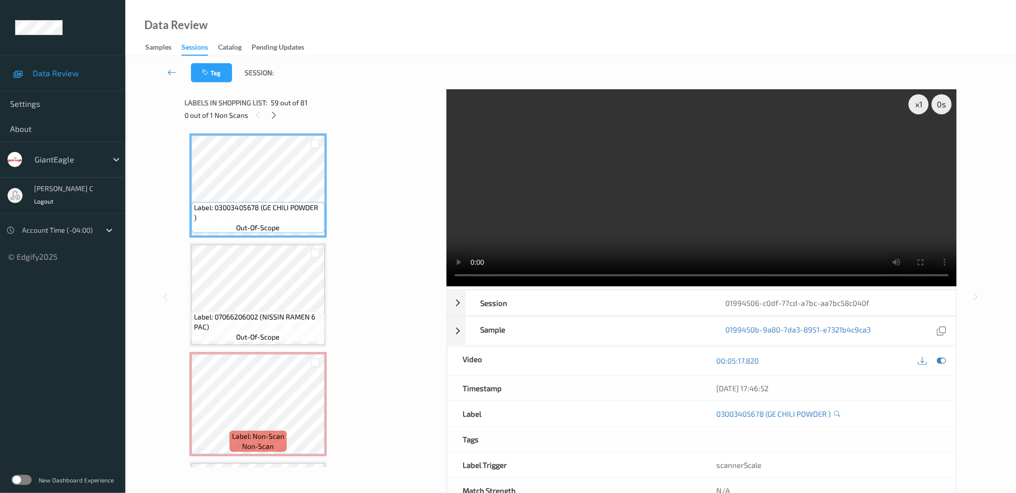
drag, startPoint x: 919, startPoint y: 107, endPoint x: 915, endPoint y: 115, distance: 9.2
click at [920, 107] on div "x 1" at bounding box center [919, 104] width 20 height 20
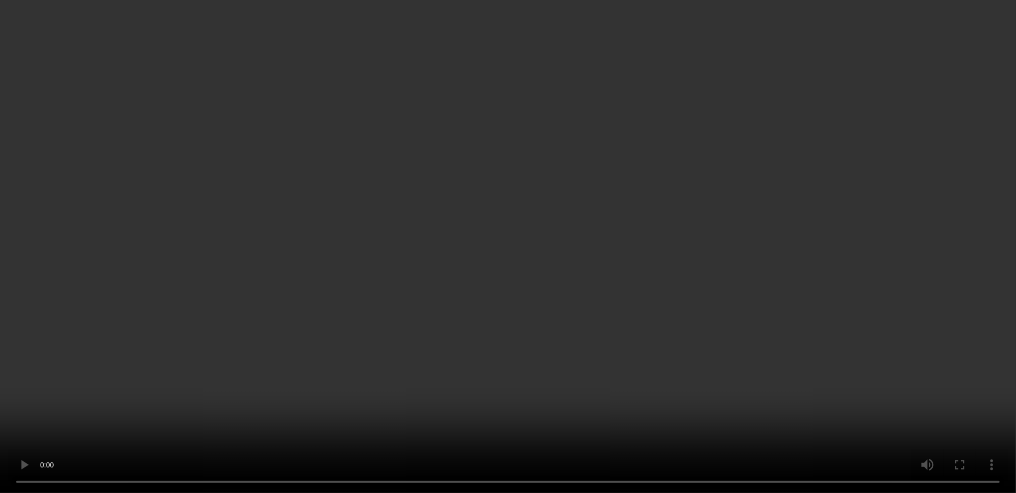
scroll to position [6136, 0]
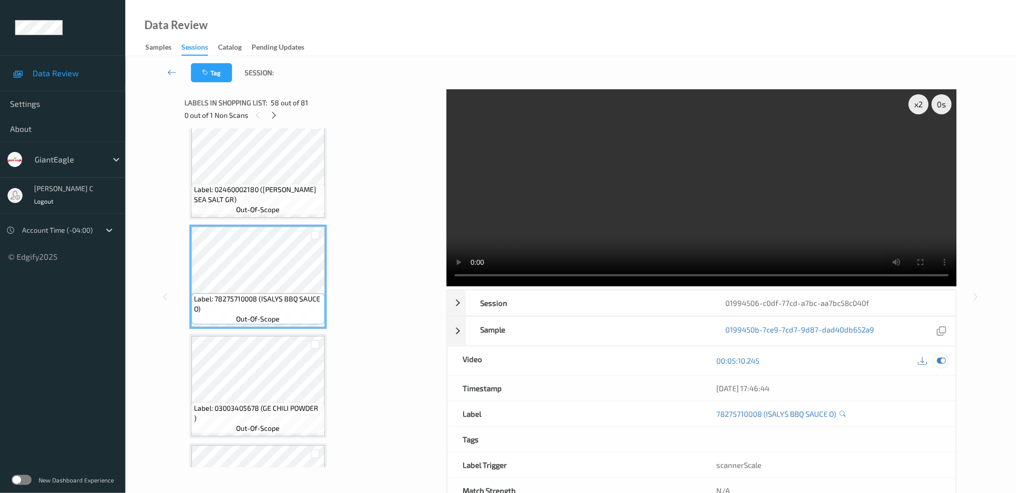
click at [941, 364] on icon at bounding box center [941, 360] width 9 height 9
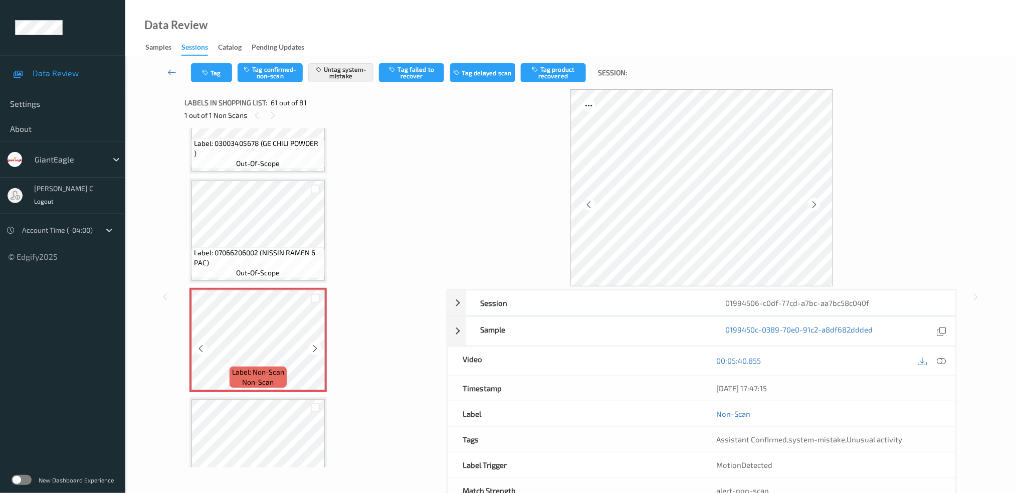
scroll to position [6403, 0]
click at [316, 341] on icon at bounding box center [315, 345] width 9 height 9
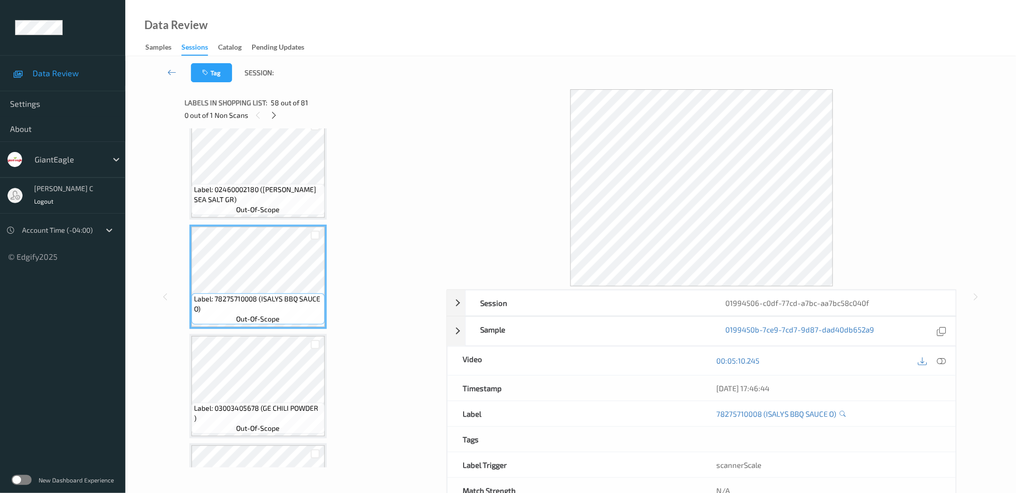
scroll to position [6069, 0]
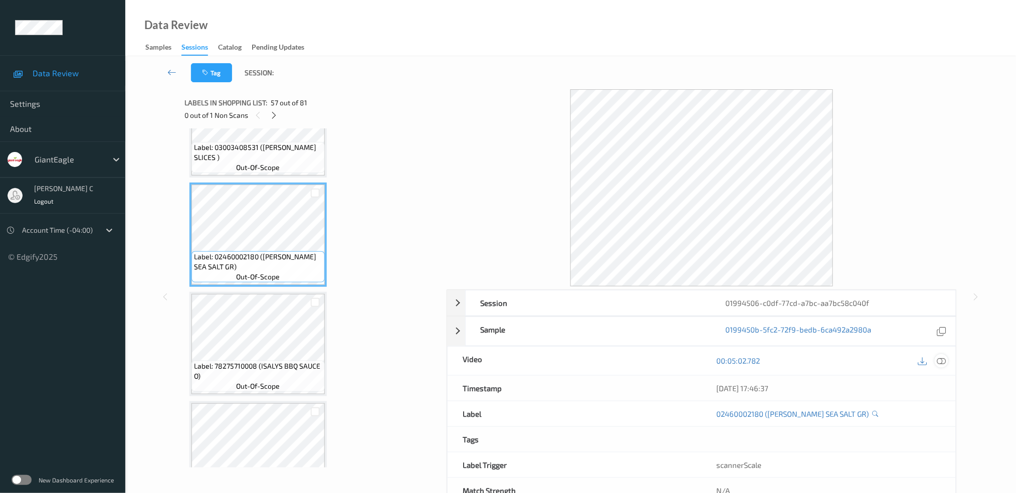
click at [942, 362] on icon at bounding box center [941, 360] width 9 height 9
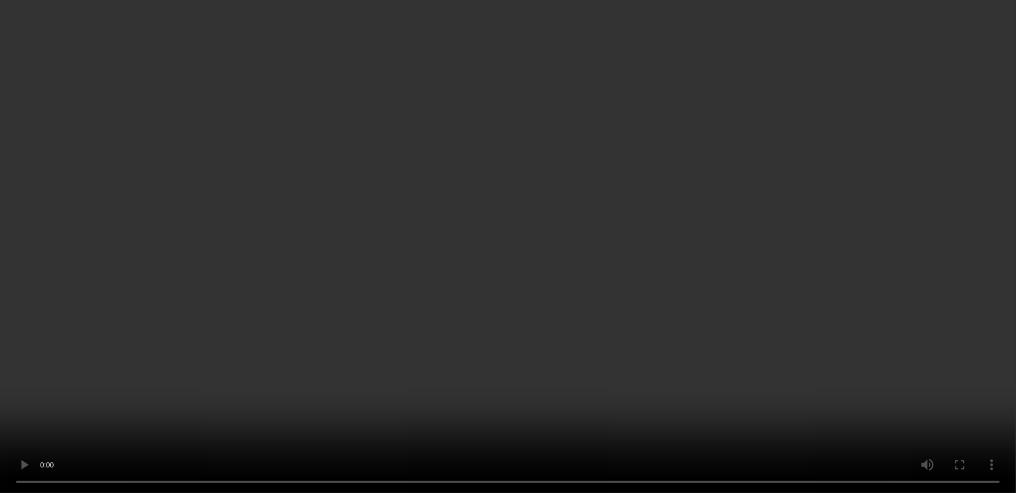
scroll to position [6403, 0]
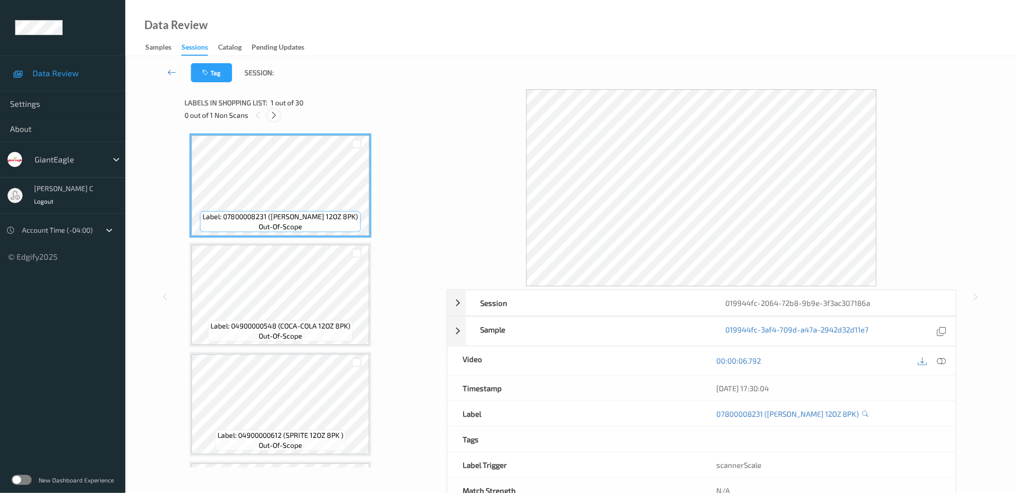
click at [270, 113] on div at bounding box center [274, 115] width 13 height 13
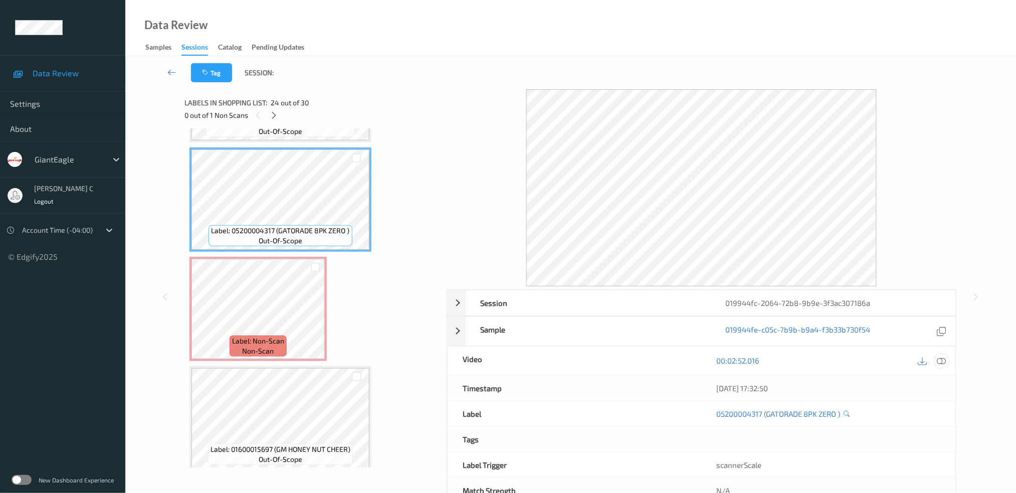
click at [943, 362] on icon at bounding box center [941, 360] width 9 height 9
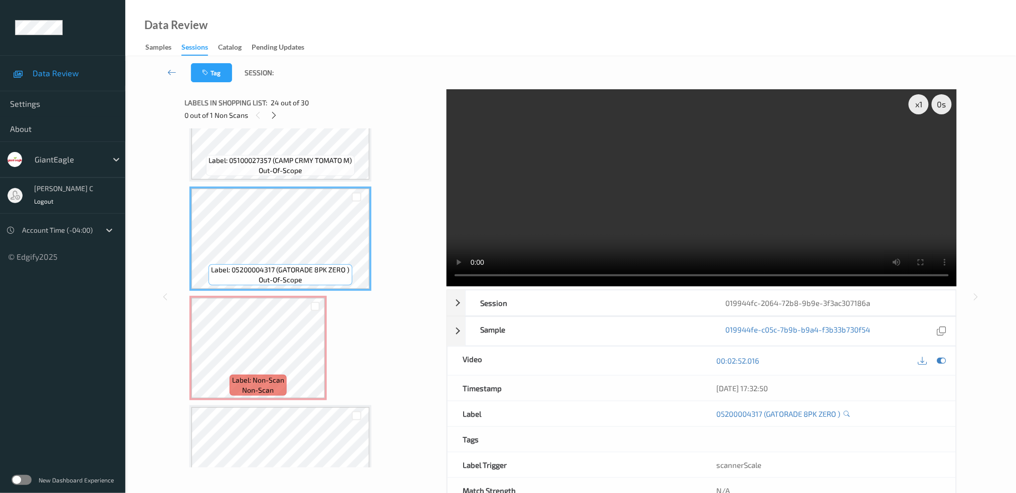
scroll to position [2432, 0]
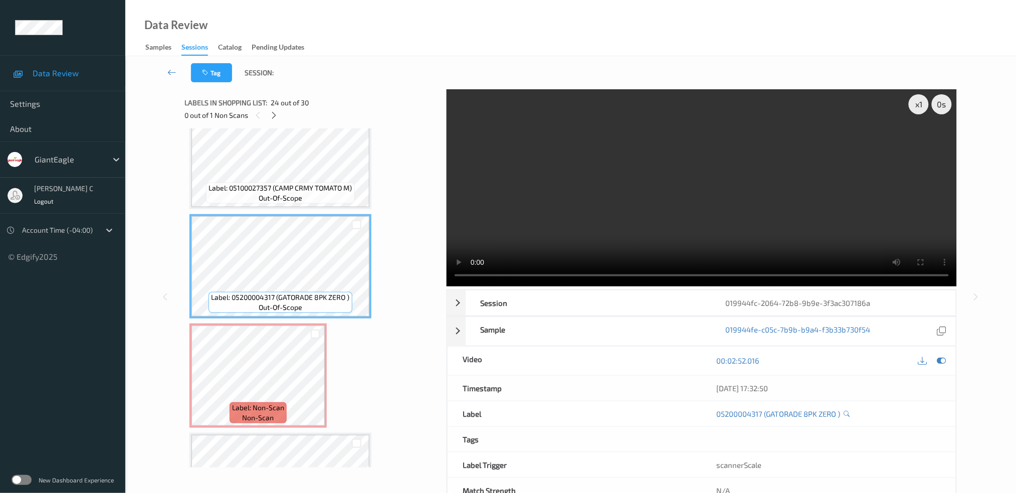
click at [262, 183] on span "Label: 05100027357 (CAMP CRMY TOMATO M)" at bounding box center [280, 188] width 143 height 10
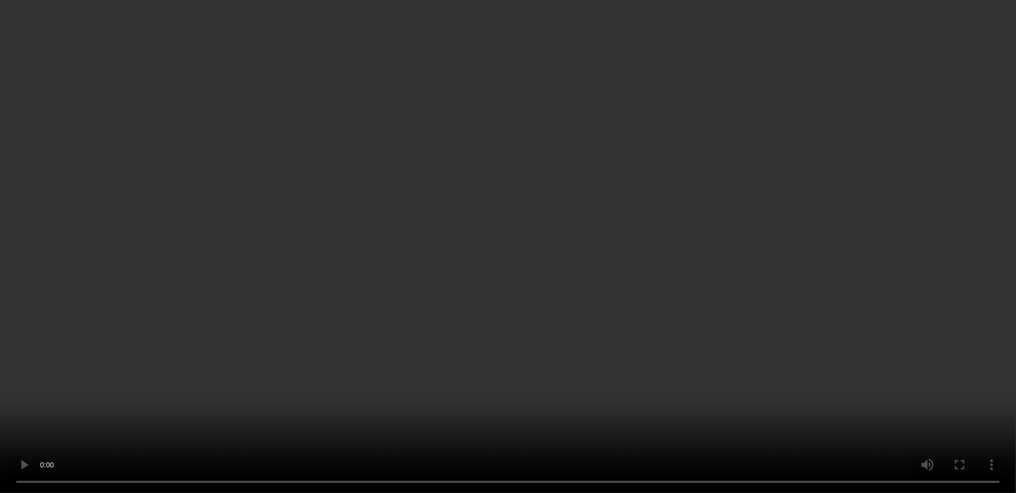
scroll to position [2566, 0]
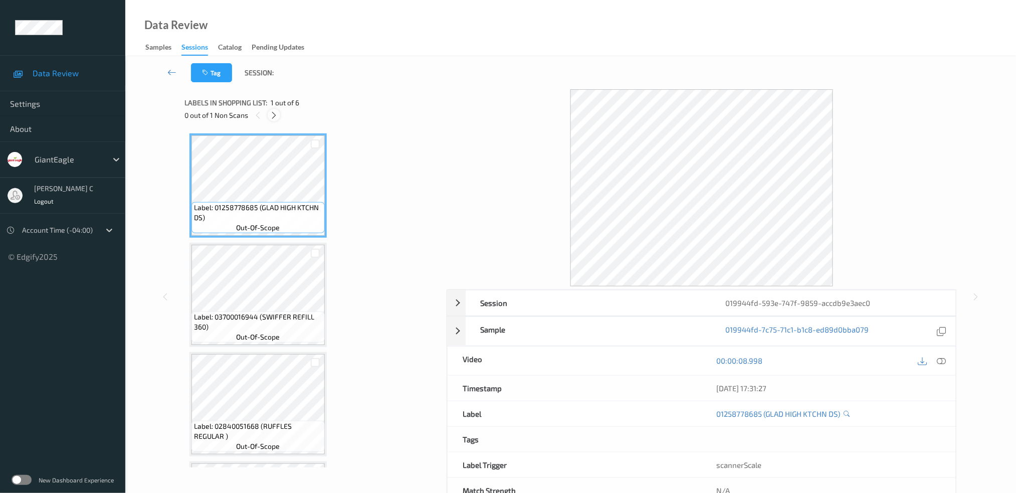
click at [273, 112] on icon at bounding box center [274, 115] width 9 height 9
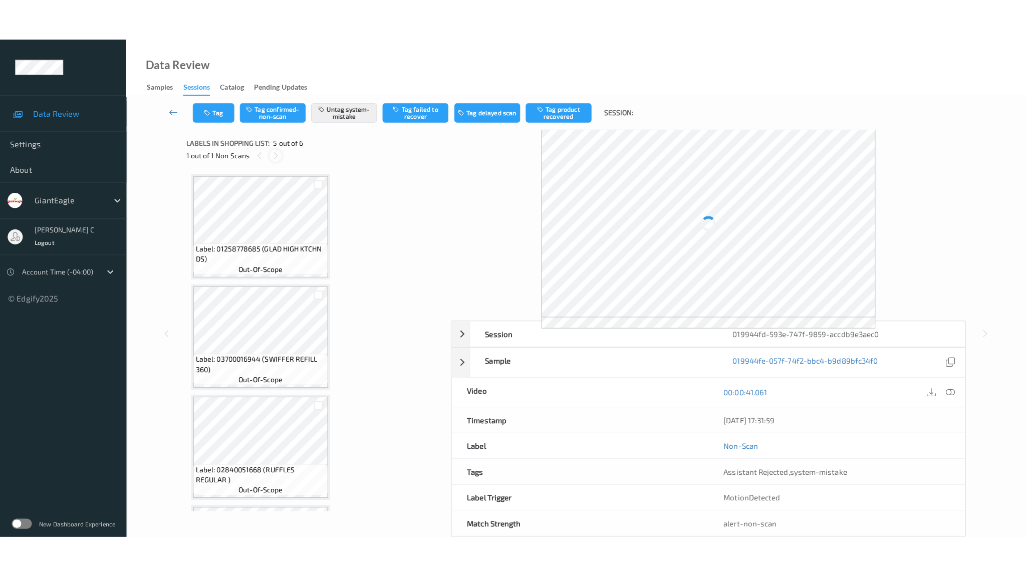
scroll to position [317, 0]
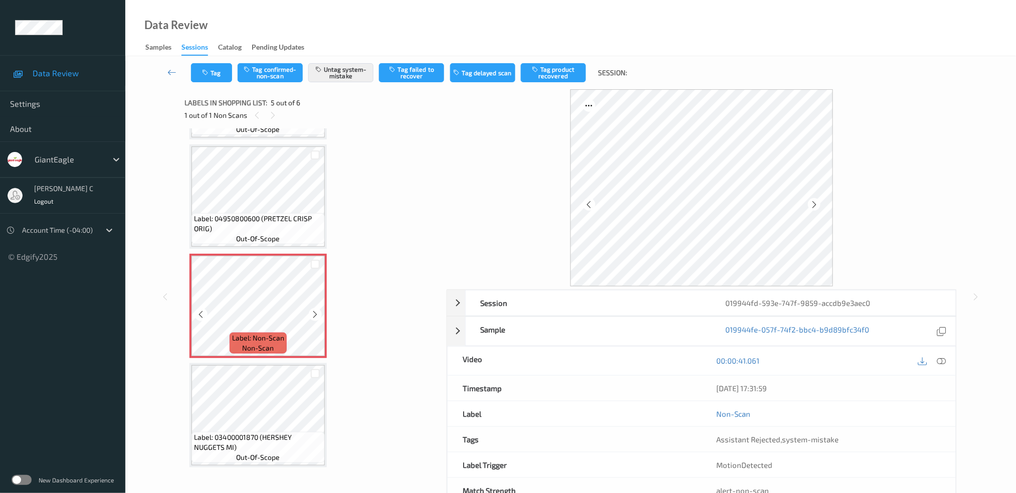
click at [247, 213] on span "Label: 04950800600 (PRETZEL CRISP ORIG)" at bounding box center [258, 223] width 128 height 20
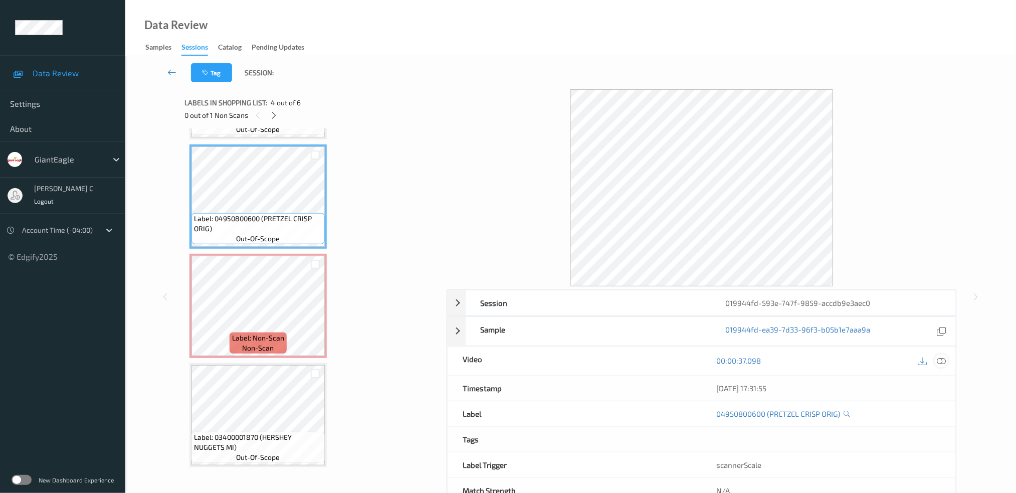
click at [947, 364] on div at bounding box center [942, 361] width 14 height 14
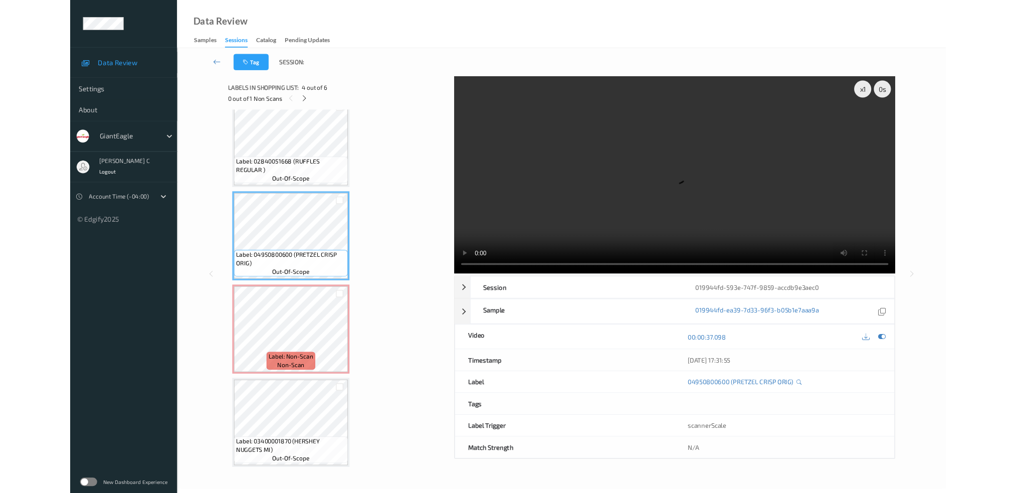
scroll to position [233, 0]
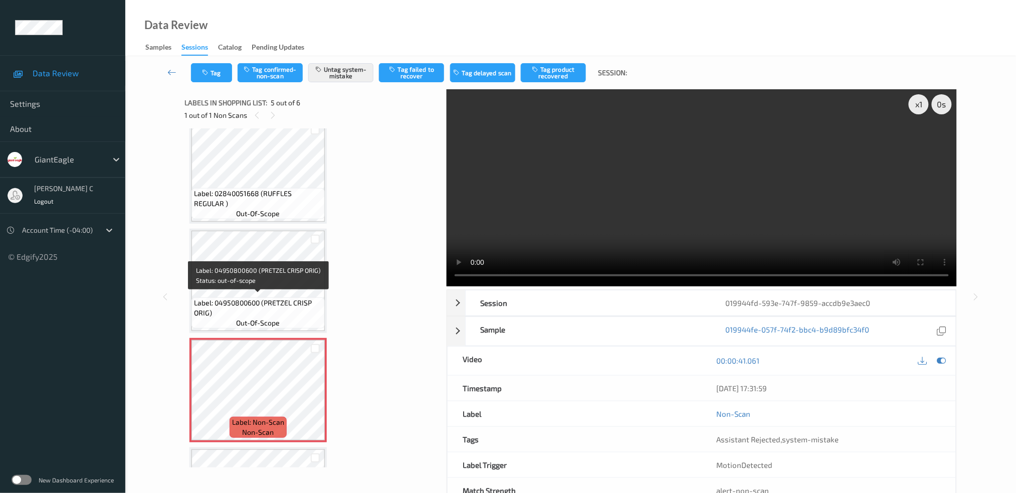
click at [245, 311] on span "Label: 04950800600 (PRETZEL CRISP ORIG)" at bounding box center [258, 308] width 128 height 20
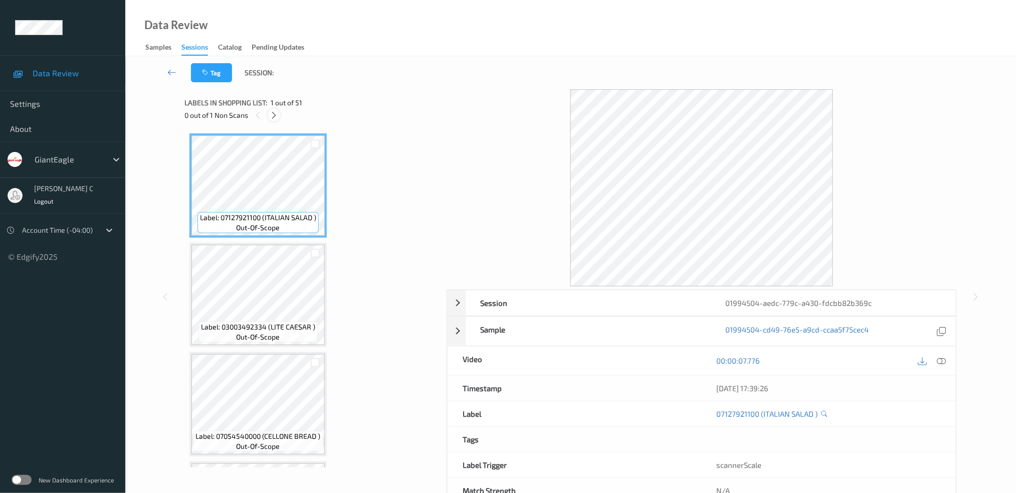
click at [274, 114] on icon at bounding box center [274, 115] width 9 height 9
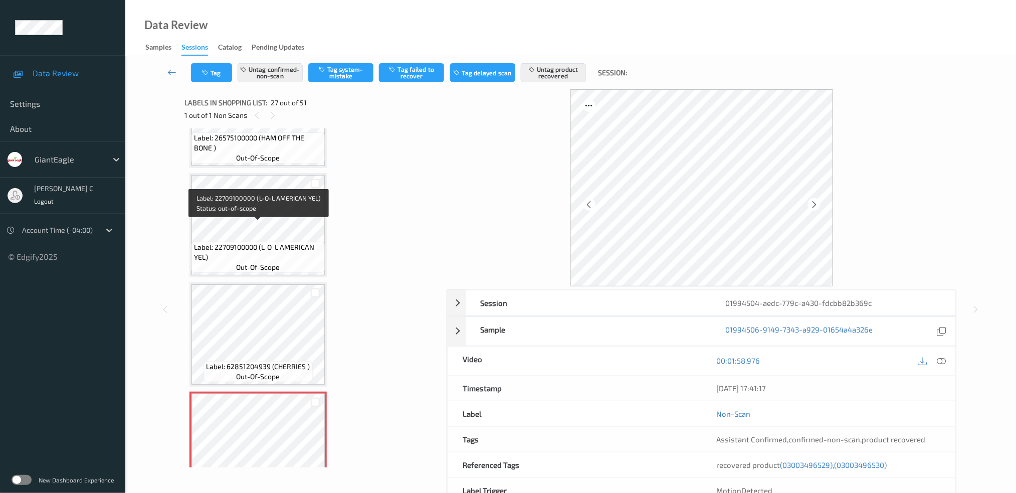
scroll to position [2716, 0]
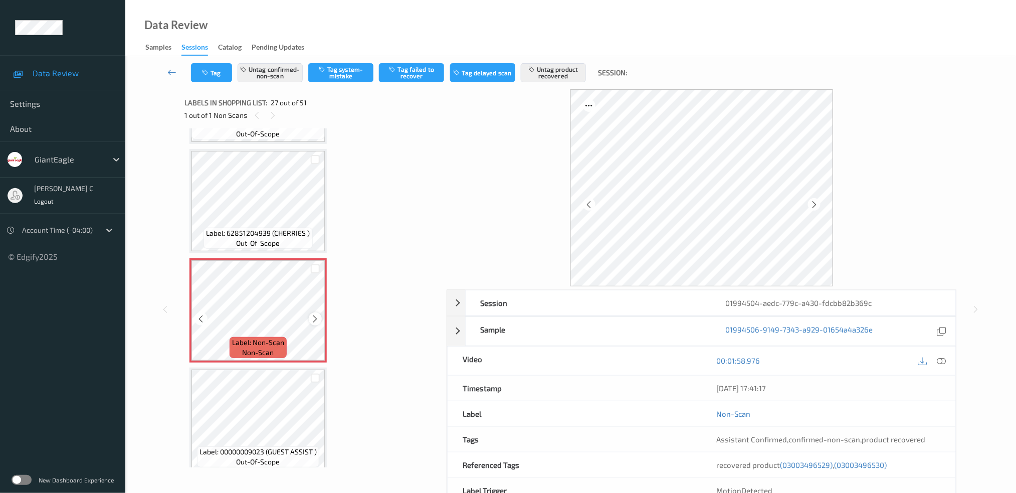
click at [316, 314] on icon at bounding box center [315, 318] width 9 height 9
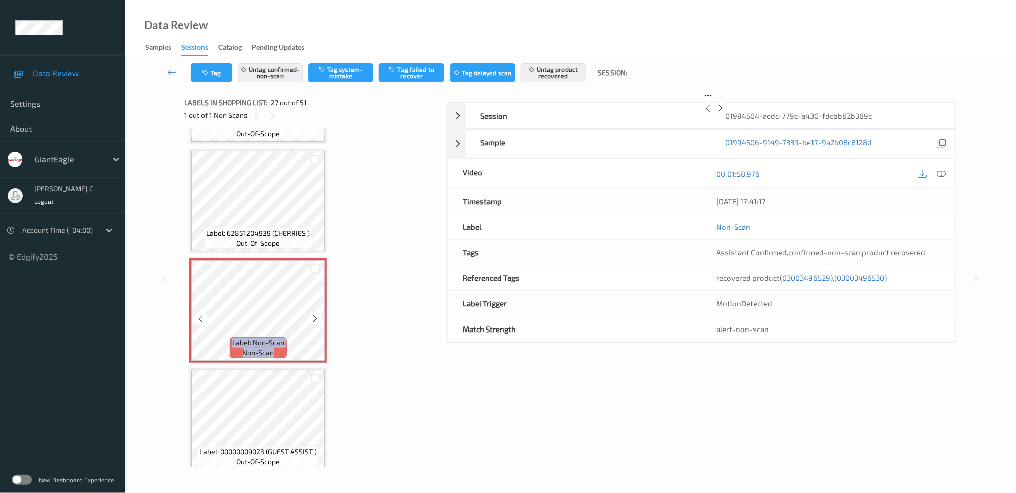
click at [316, 314] on icon at bounding box center [315, 318] width 9 height 9
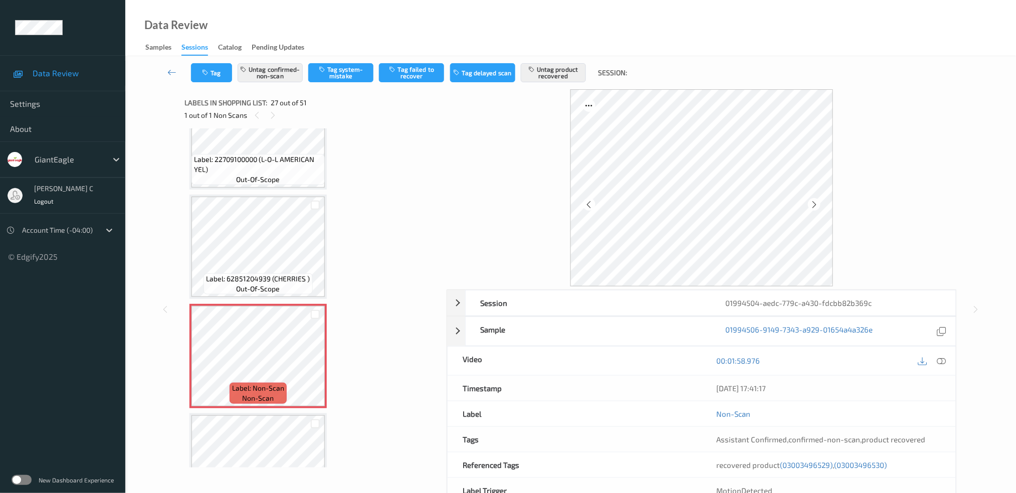
scroll to position [2649, 0]
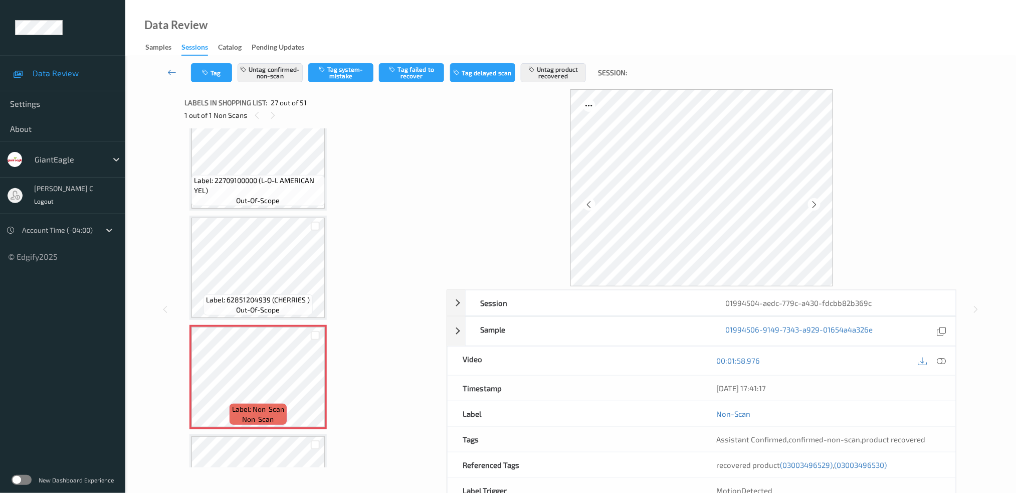
click at [266, 175] on span "Label: 22709100000 (L-O-L AMERICAN YEL)" at bounding box center [258, 185] width 128 height 20
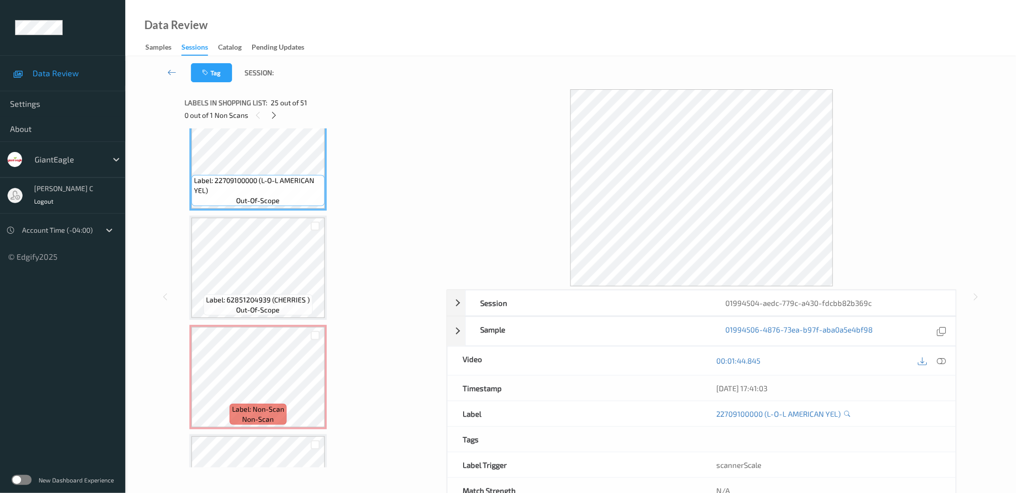
click at [943, 364] on icon at bounding box center [941, 360] width 9 height 9
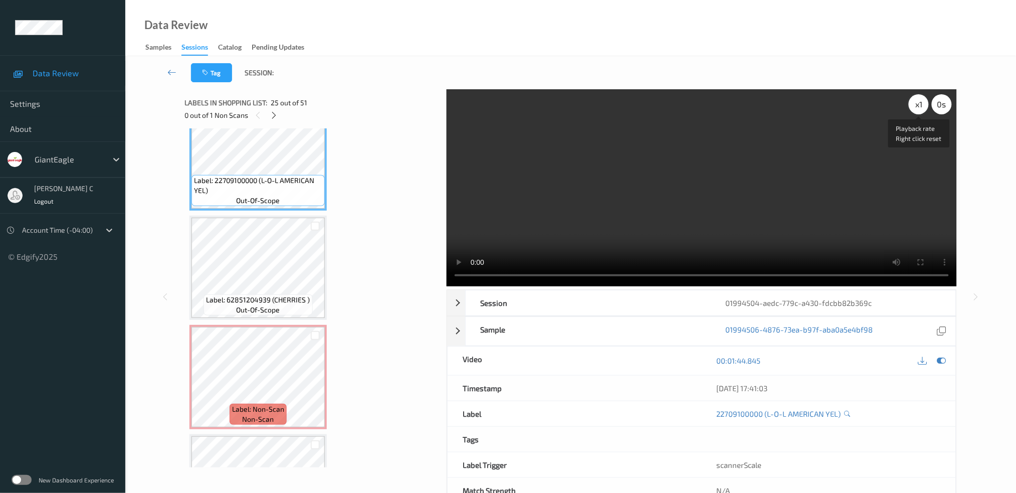
click at [923, 107] on div "x 1" at bounding box center [919, 104] width 20 height 20
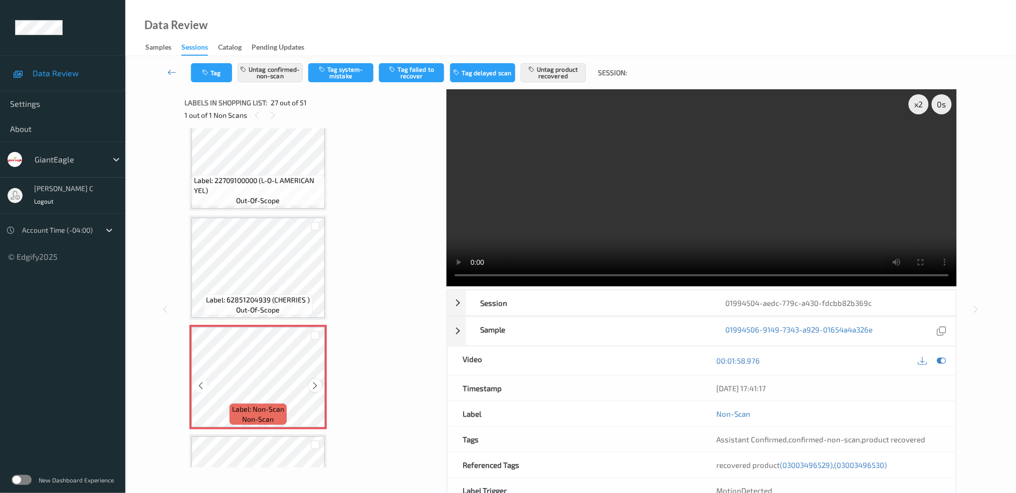
click at [316, 381] on icon at bounding box center [315, 385] width 9 height 9
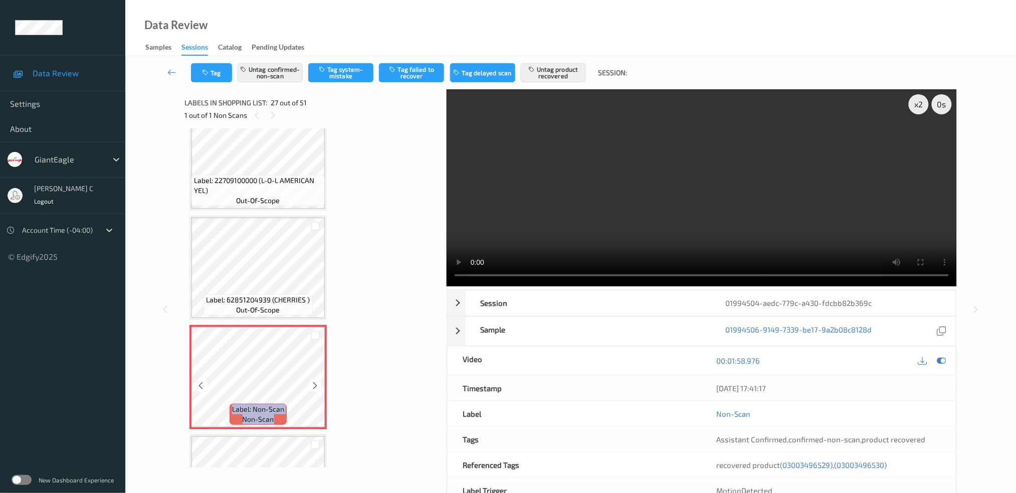
click at [316, 381] on icon at bounding box center [315, 385] width 9 height 9
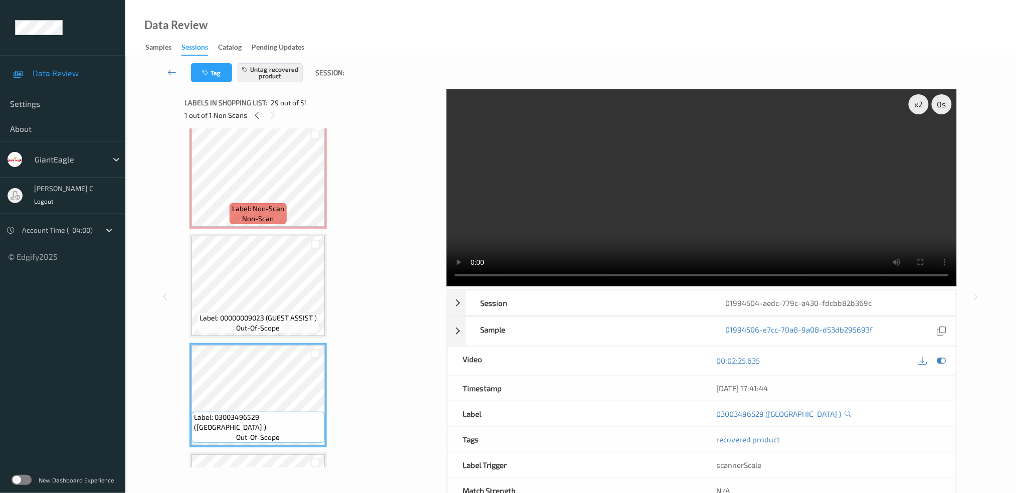
scroll to position [2916, 0]
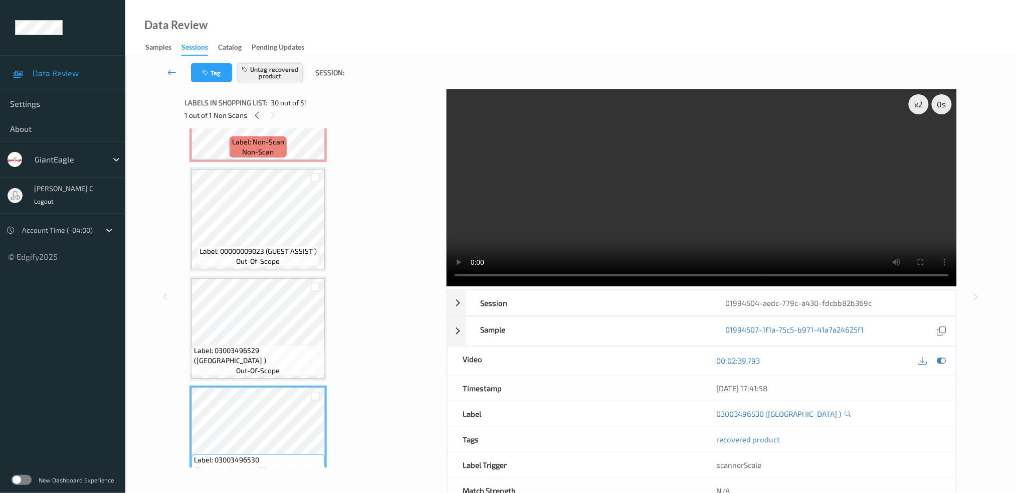
click at [297, 69] on button "Untag recovered product" at bounding box center [270, 72] width 65 height 19
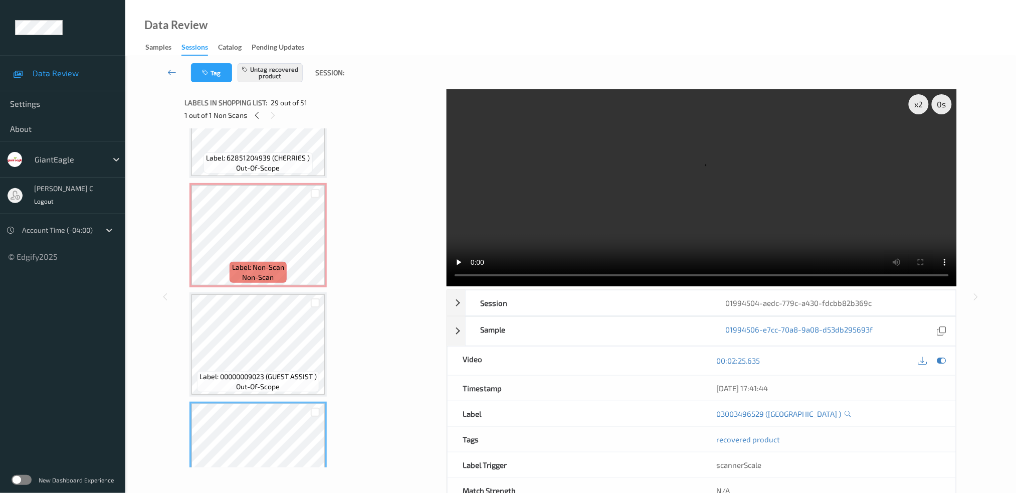
scroll to position [2783, 0]
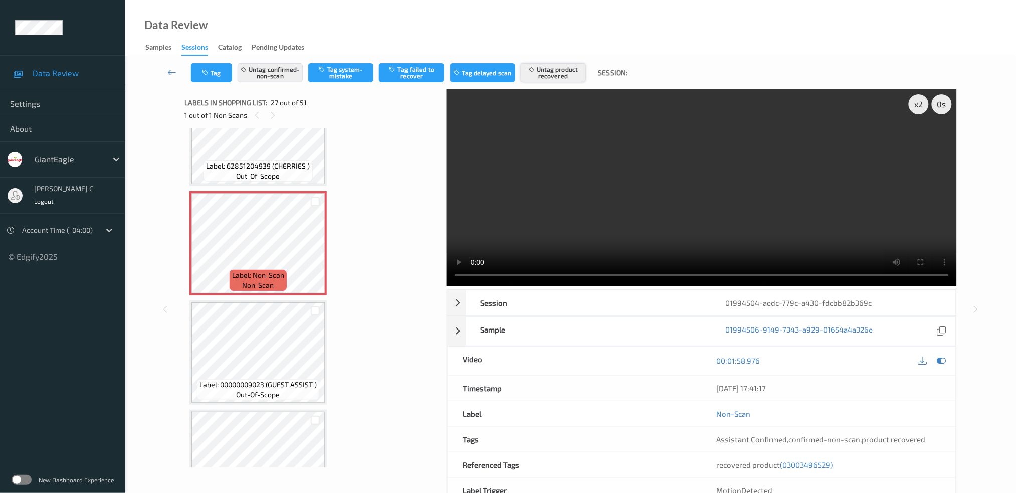
click at [565, 67] on button "Untag product recovered" at bounding box center [553, 72] width 65 height 19
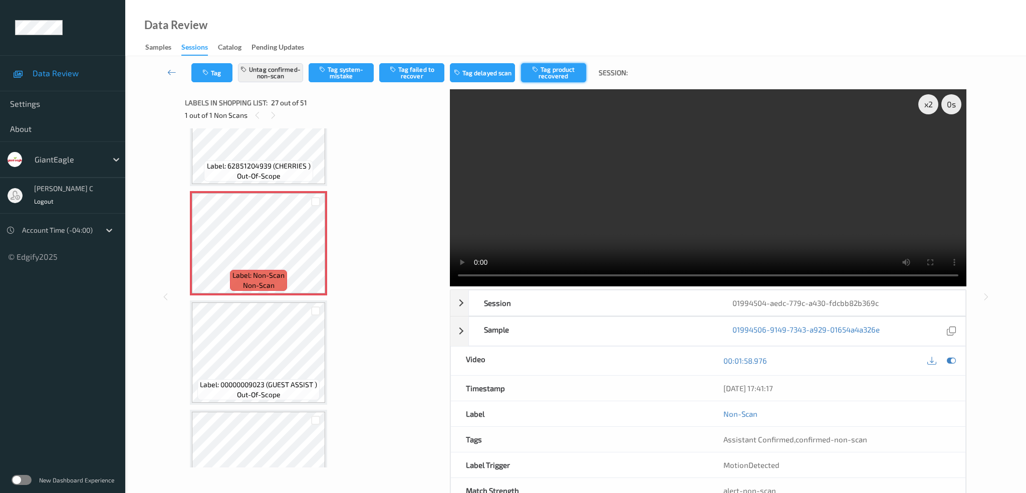
click at [562, 66] on button "Tag product recovered" at bounding box center [553, 72] width 65 height 19
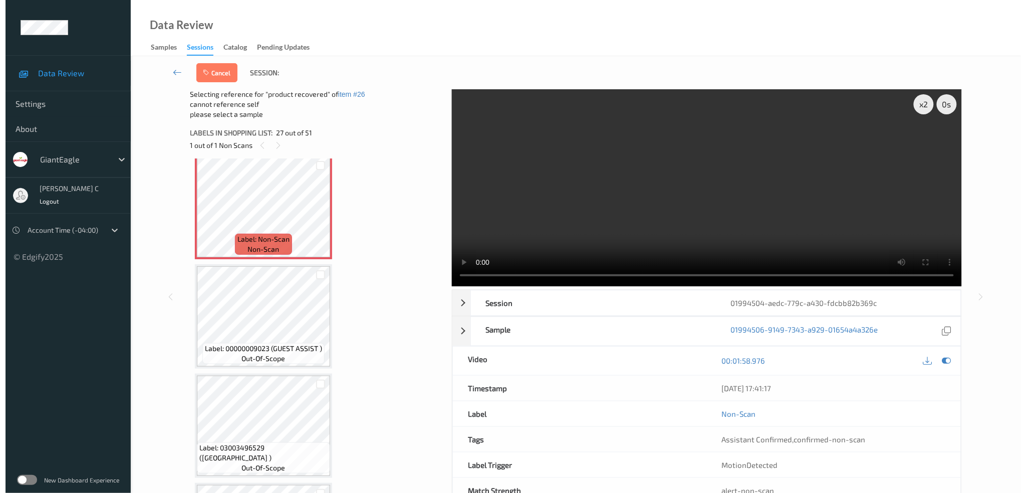
scroll to position [2849, 0]
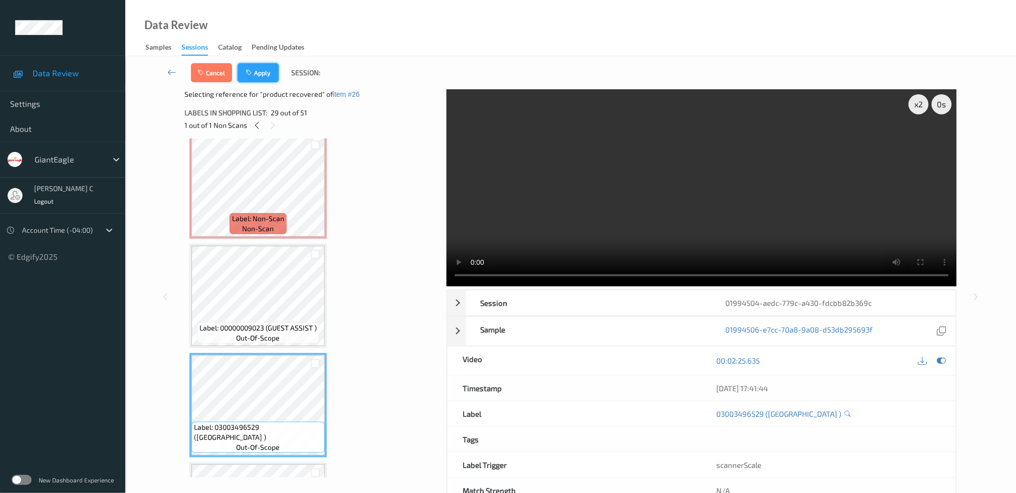
click at [268, 74] on button "Apply" at bounding box center [258, 72] width 41 height 19
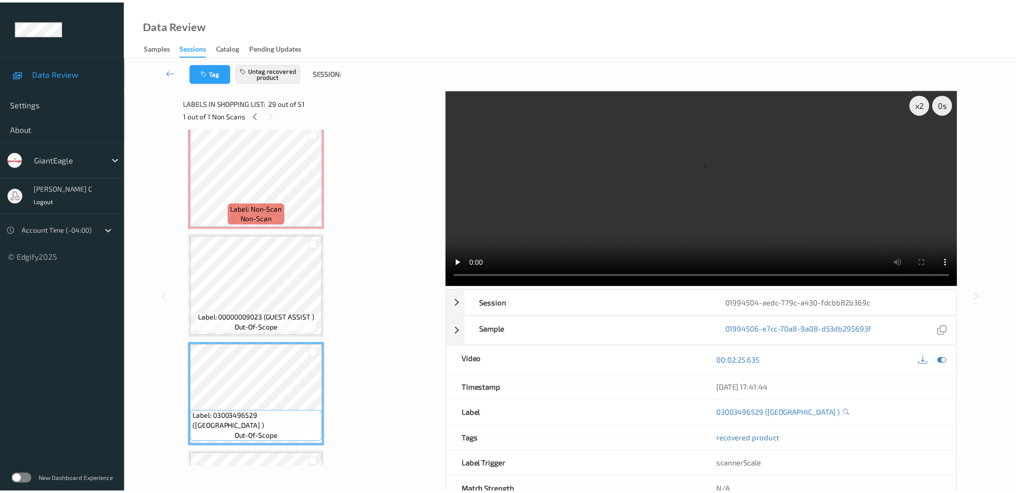
scroll to position [2916, 0]
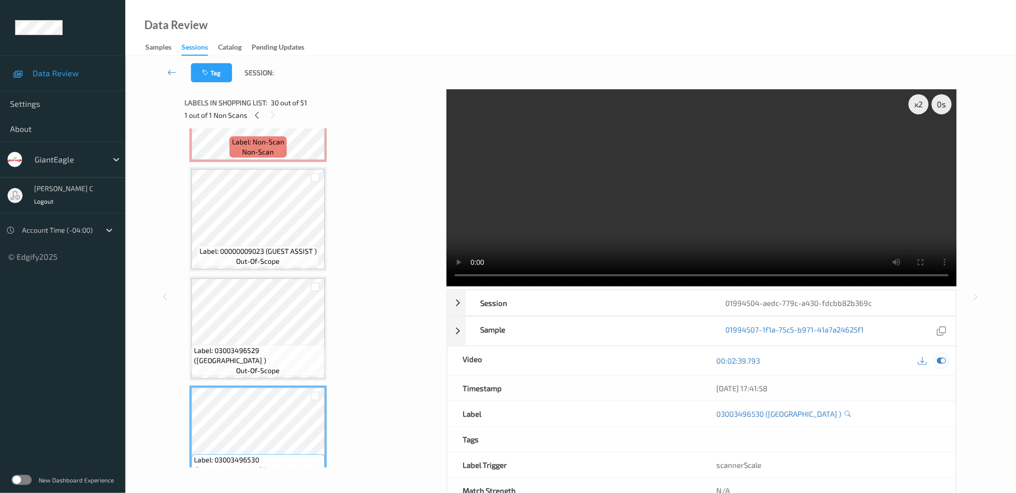
click at [942, 362] on icon at bounding box center [941, 360] width 9 height 9
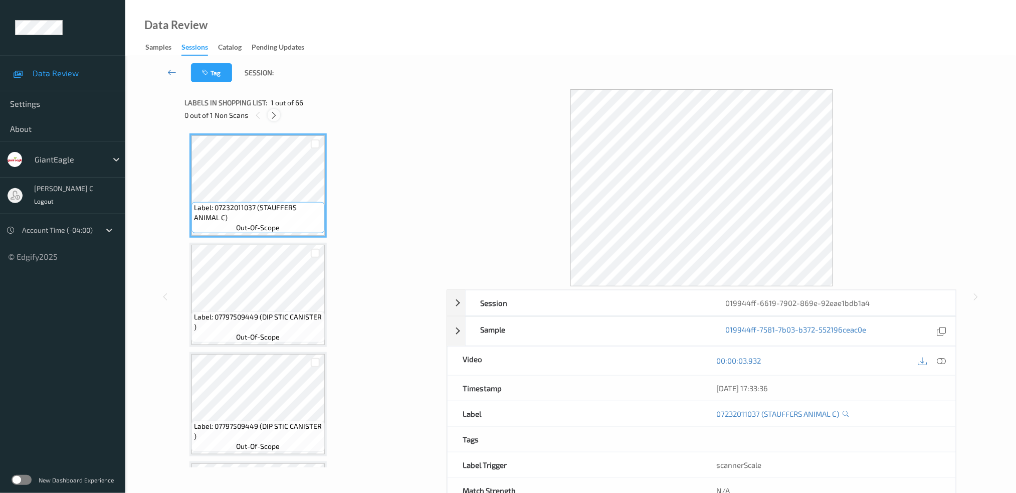
click at [275, 116] on icon at bounding box center [274, 115] width 9 height 9
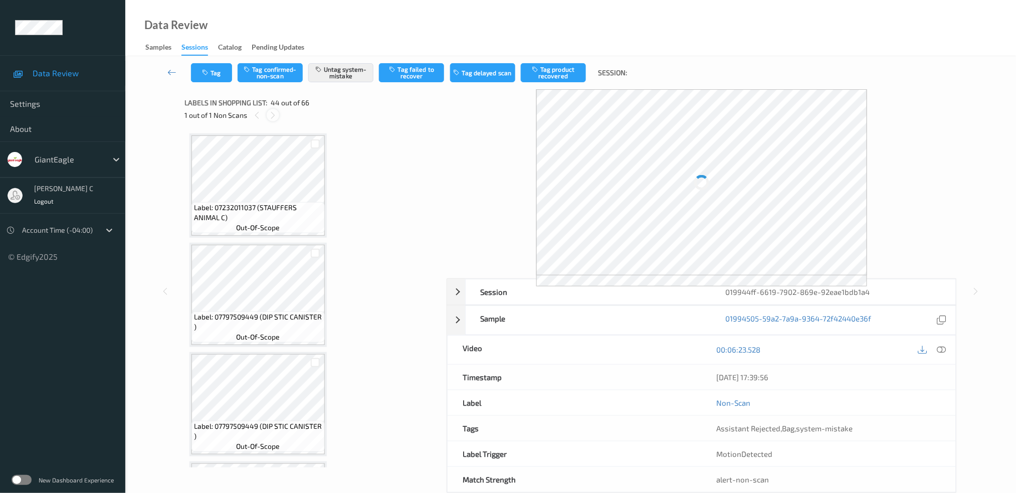
scroll to position [4559, 0]
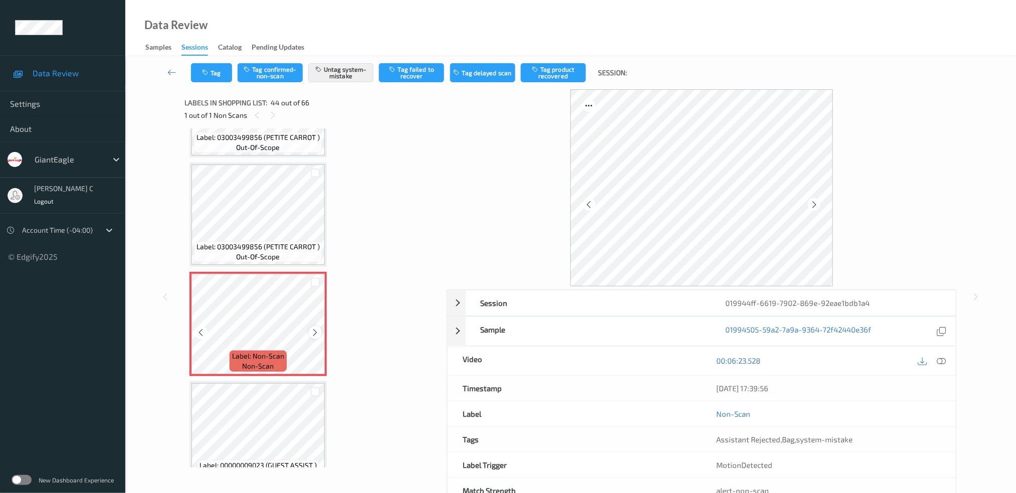
click at [317, 328] on icon at bounding box center [315, 332] width 9 height 9
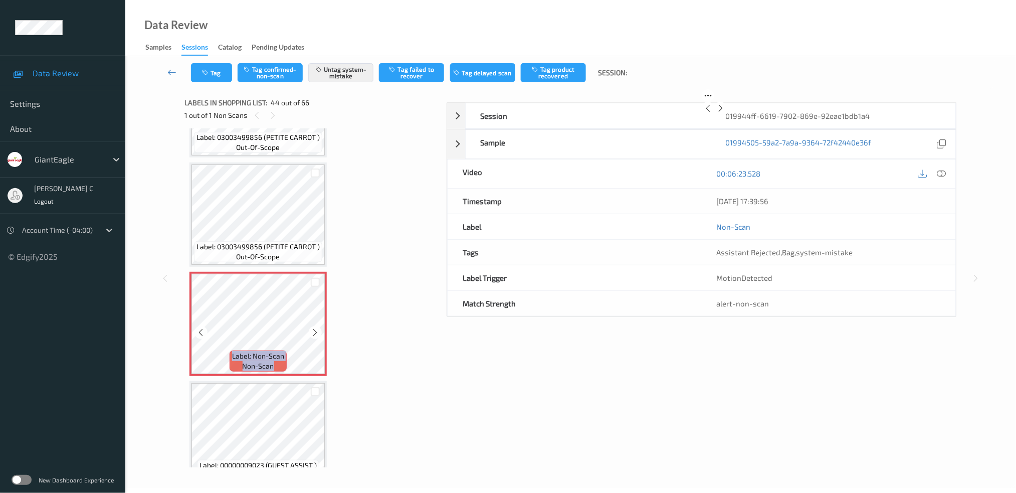
click at [317, 328] on icon at bounding box center [315, 332] width 9 height 9
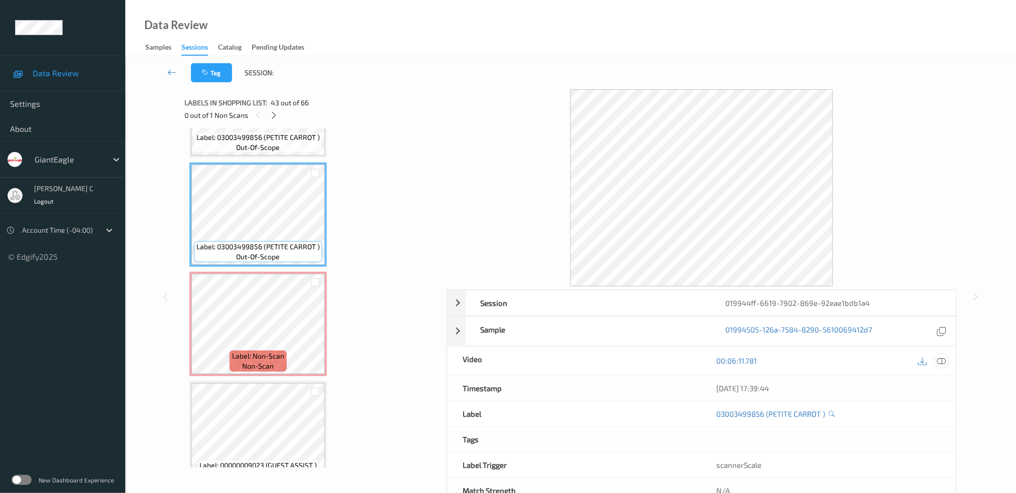
click at [948, 361] on div at bounding box center [942, 361] width 14 height 14
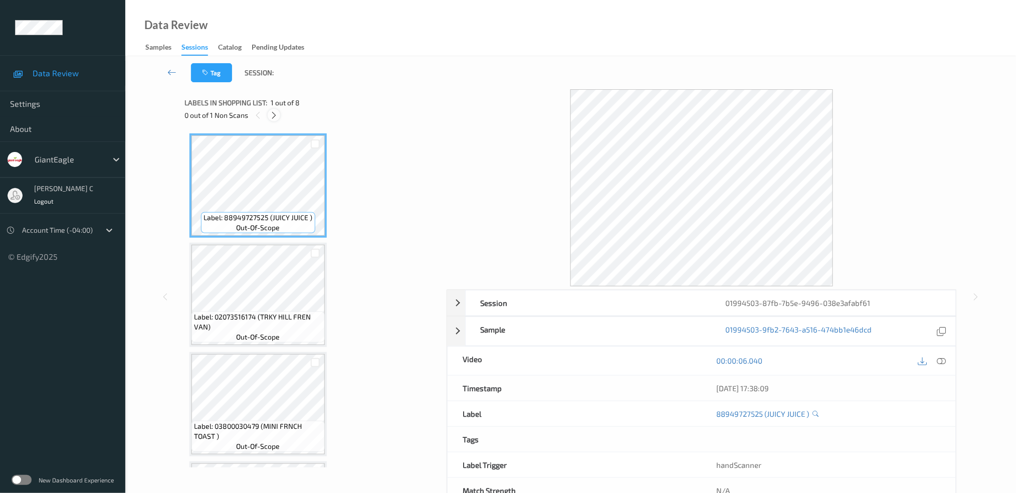
click at [277, 115] on icon at bounding box center [274, 115] width 9 height 9
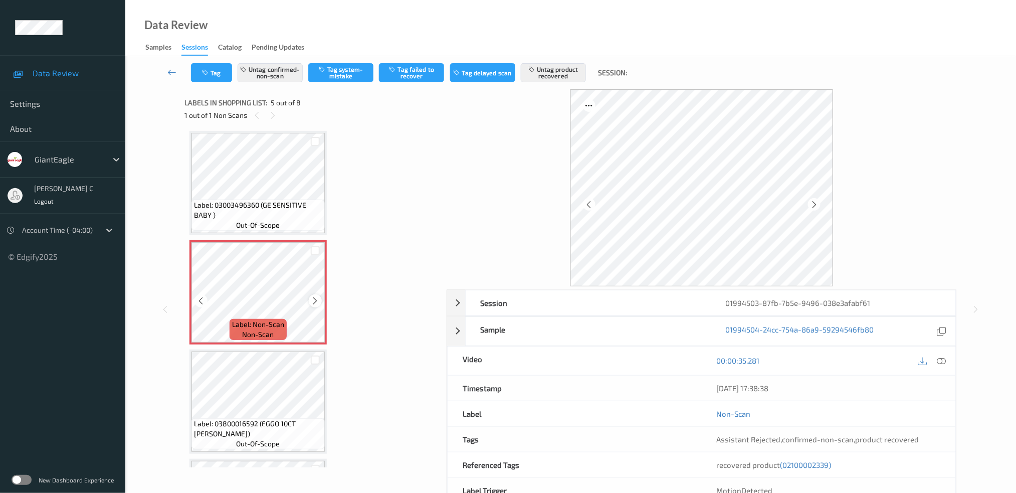
click at [314, 301] on icon at bounding box center [315, 300] width 9 height 9
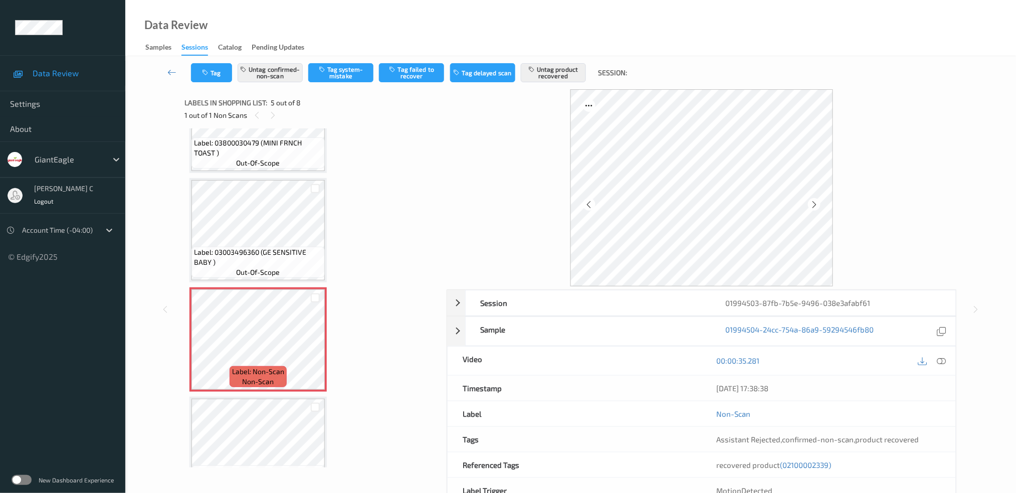
scroll to position [263, 0]
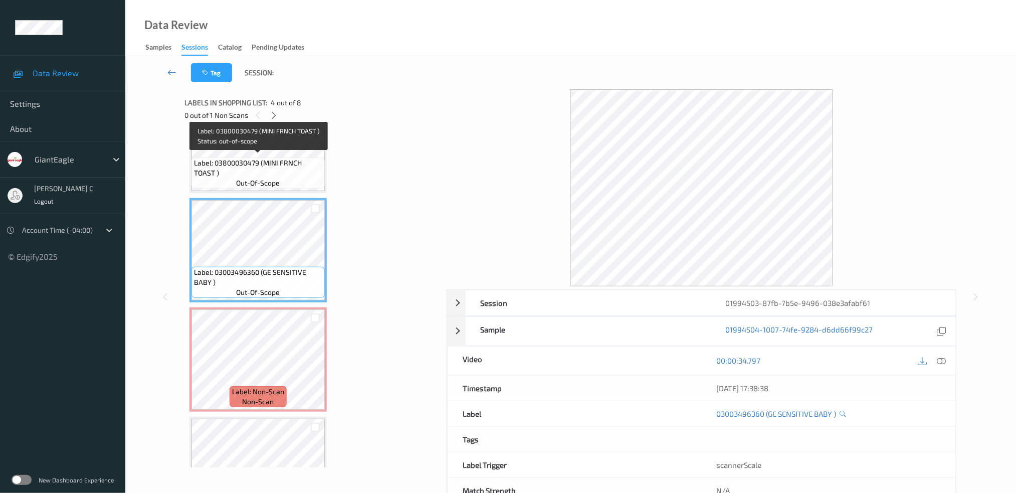
click at [284, 158] on span "Label: 03800030479 (MINI FRNCH TOAST )" at bounding box center [258, 168] width 128 height 20
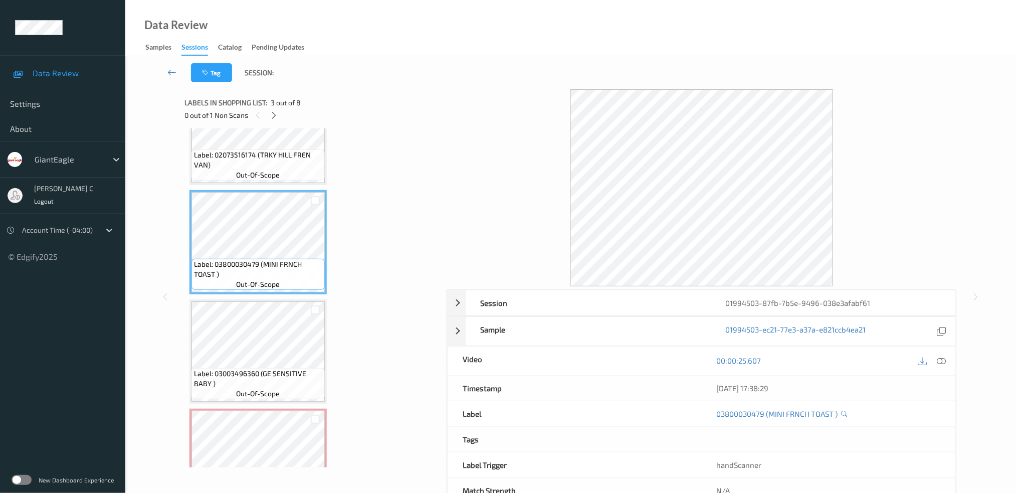
scroll to position [130, 0]
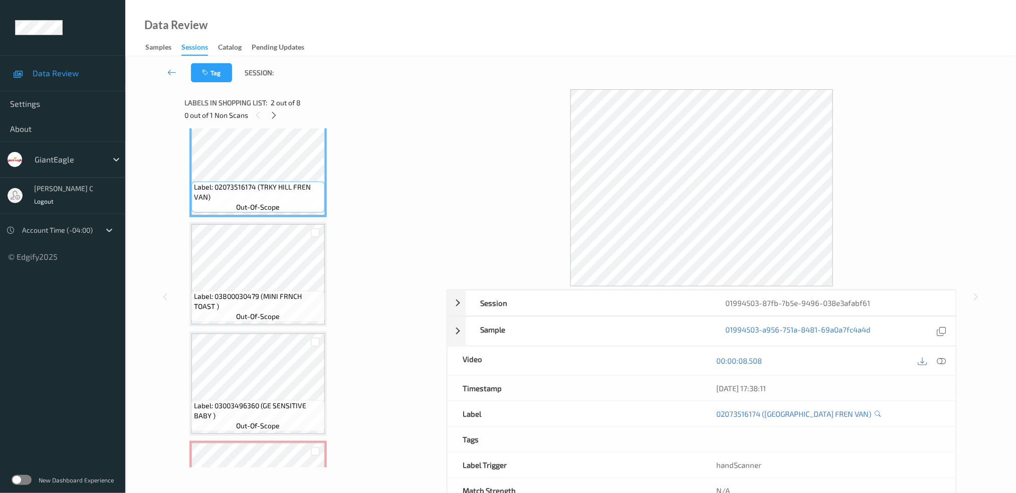
click at [949, 361] on div "00:00:08.508" at bounding box center [829, 360] width 254 height 29
click at [947, 363] on div at bounding box center [942, 361] width 14 height 14
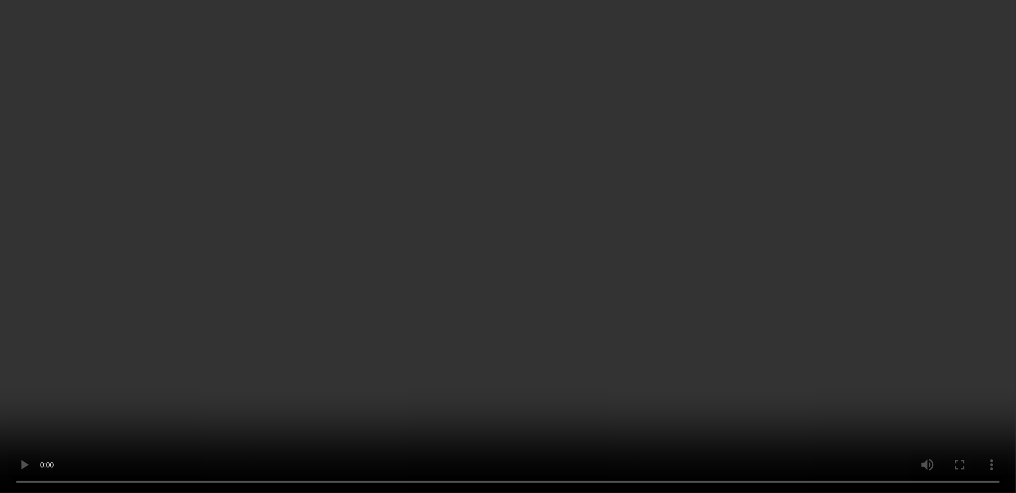
scroll to position [464, 0]
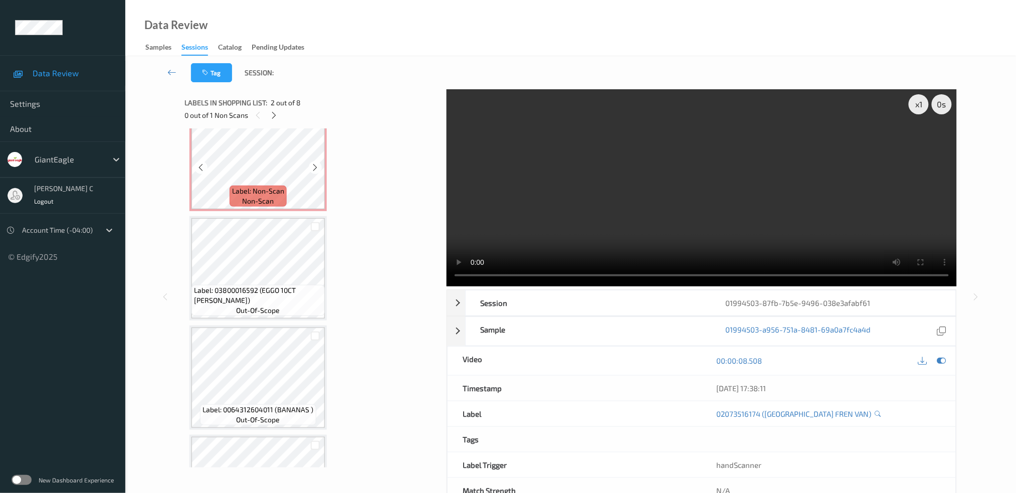
click at [273, 196] on span "non-scan" at bounding box center [259, 201] width 32 height 10
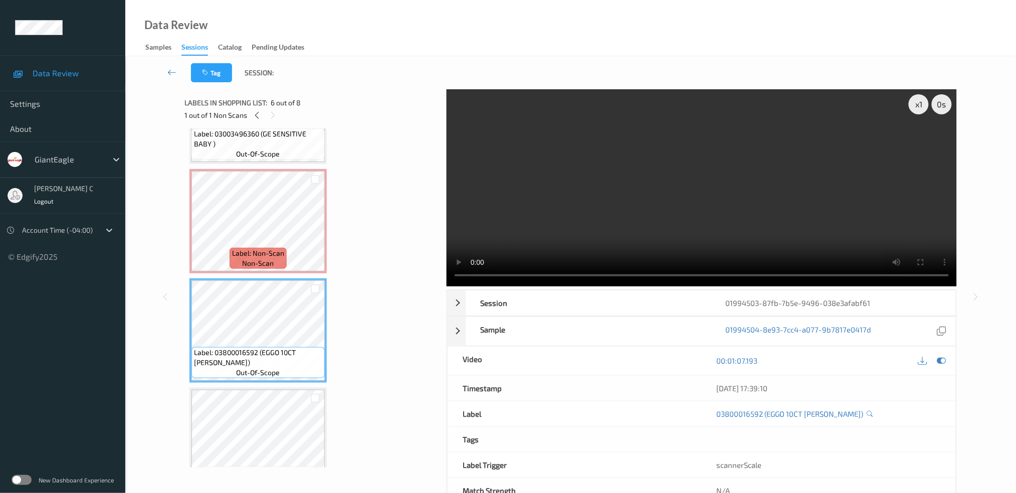
scroll to position [333, 0]
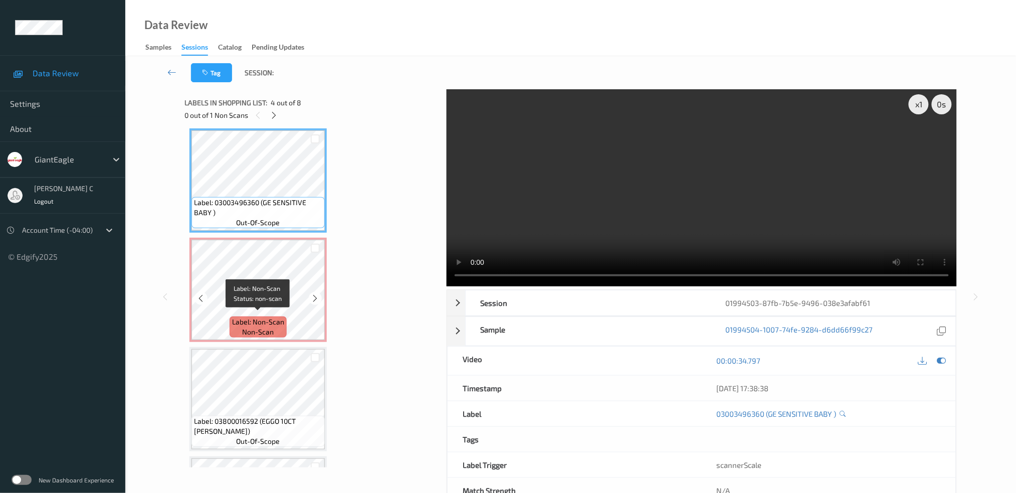
click at [261, 317] on span "Label: Non-Scan" at bounding box center [258, 322] width 52 height 10
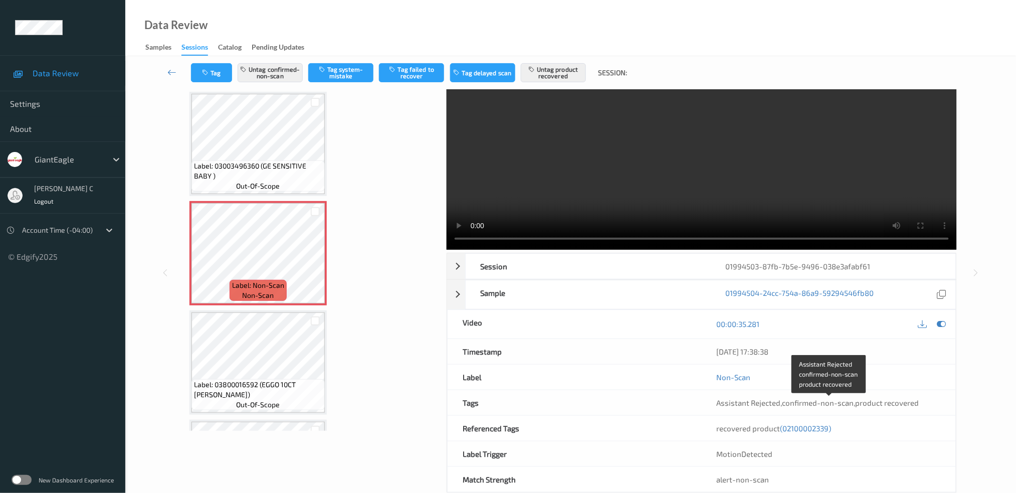
scroll to position [57, 0]
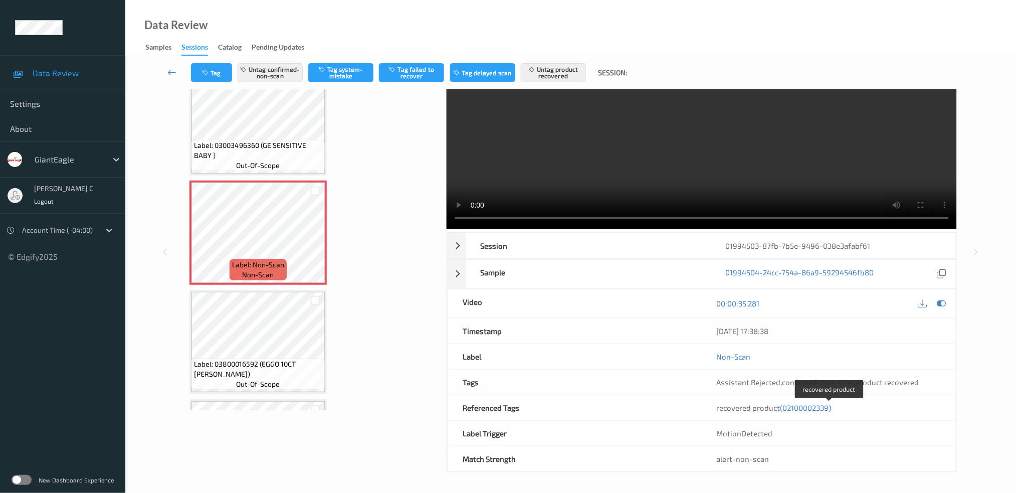
click at [807, 408] on span "(02100002339)" at bounding box center [805, 407] width 51 height 9
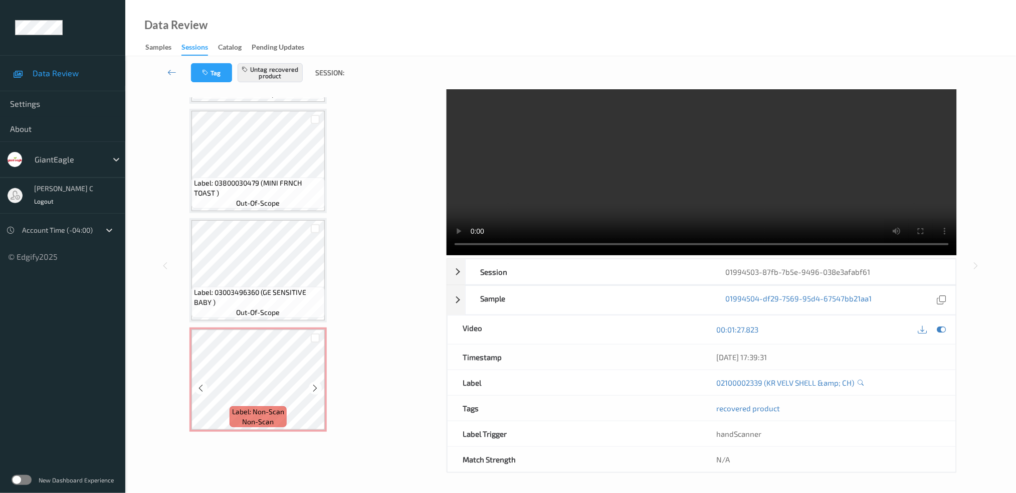
scroll to position [199, 0]
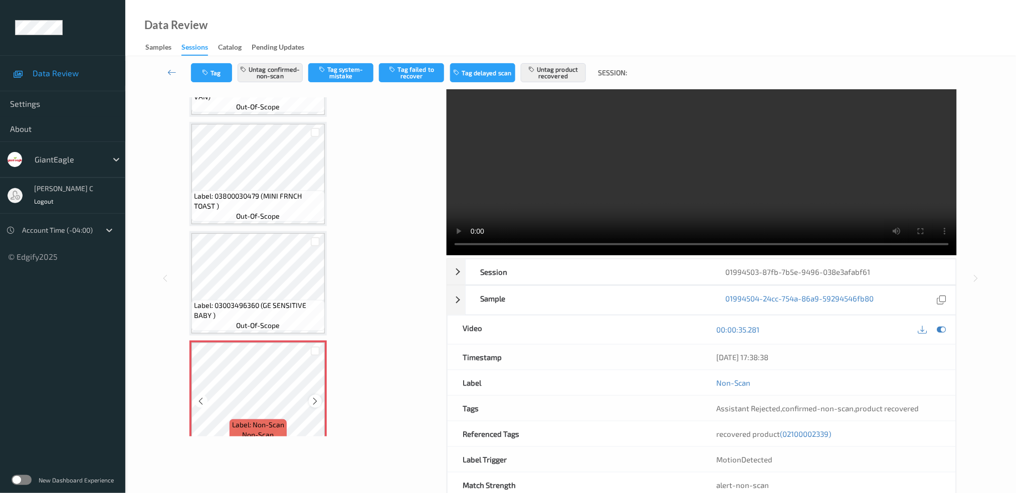
click at [315, 396] on icon at bounding box center [315, 400] width 9 height 9
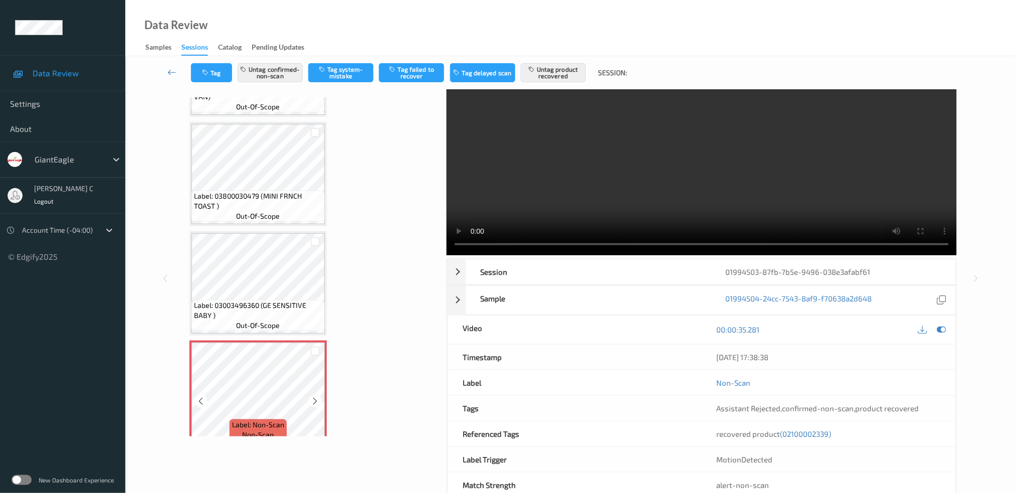
click at [315, 396] on icon at bounding box center [315, 400] width 9 height 9
click at [557, 73] on button "Untag product recovered" at bounding box center [553, 72] width 65 height 19
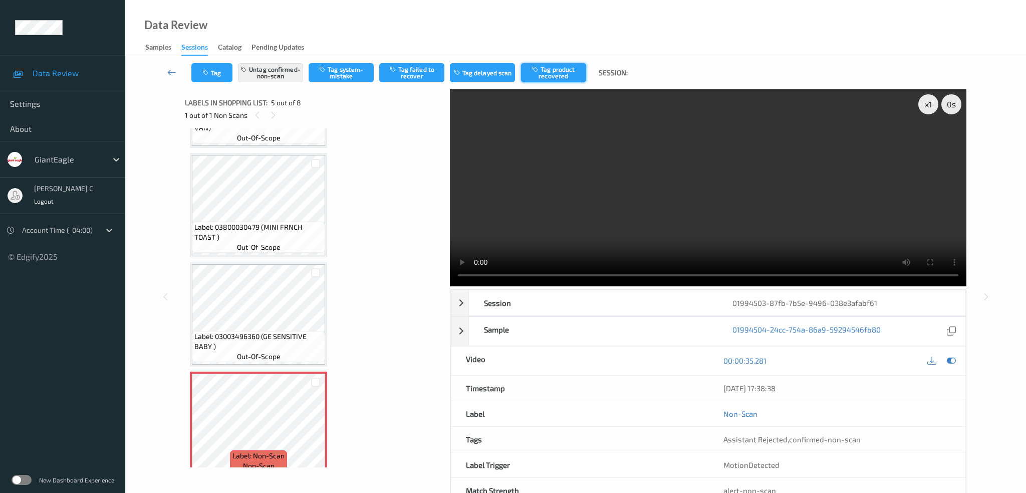
click at [557, 73] on button "Tag product recovered" at bounding box center [553, 72] width 65 height 19
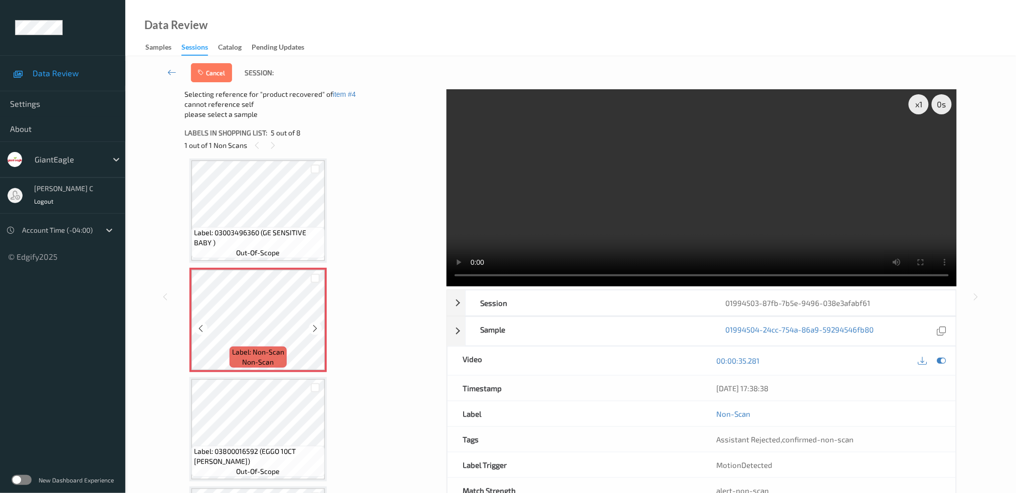
scroll to position [399, 0]
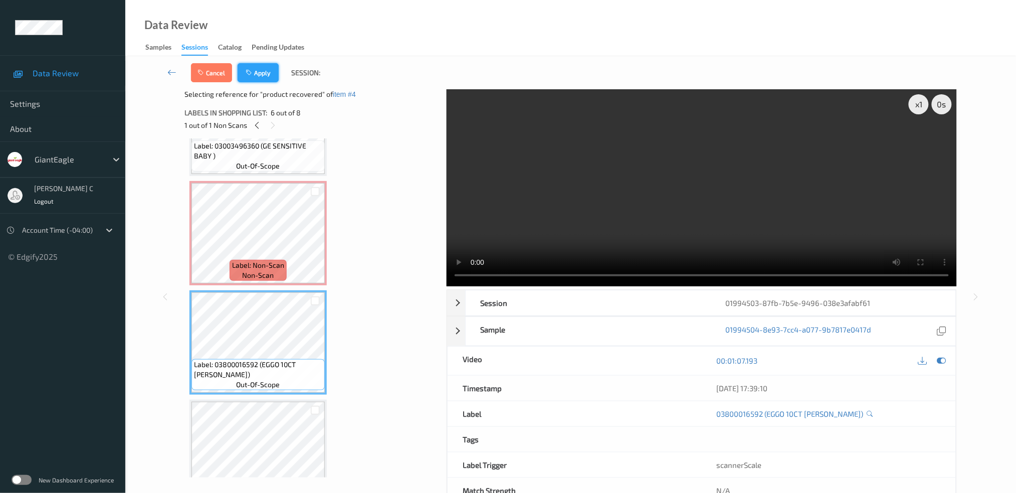
click at [262, 76] on button "Apply" at bounding box center [258, 72] width 41 height 19
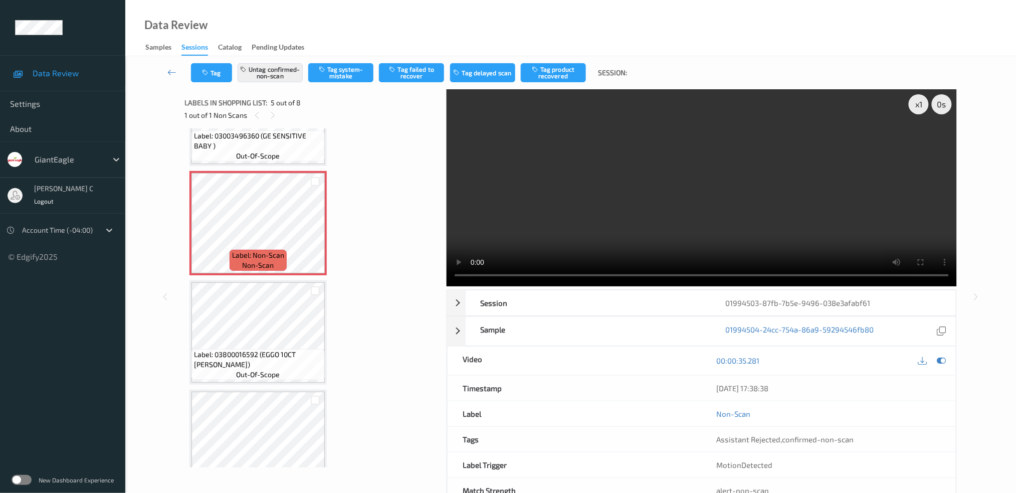
scroll to position [330, 0]
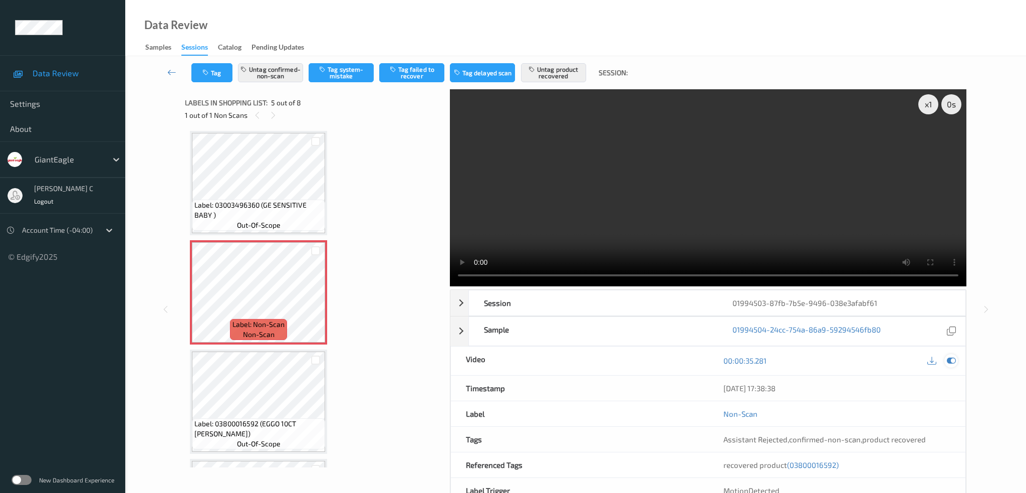
click at [949, 356] on icon at bounding box center [951, 360] width 9 height 9
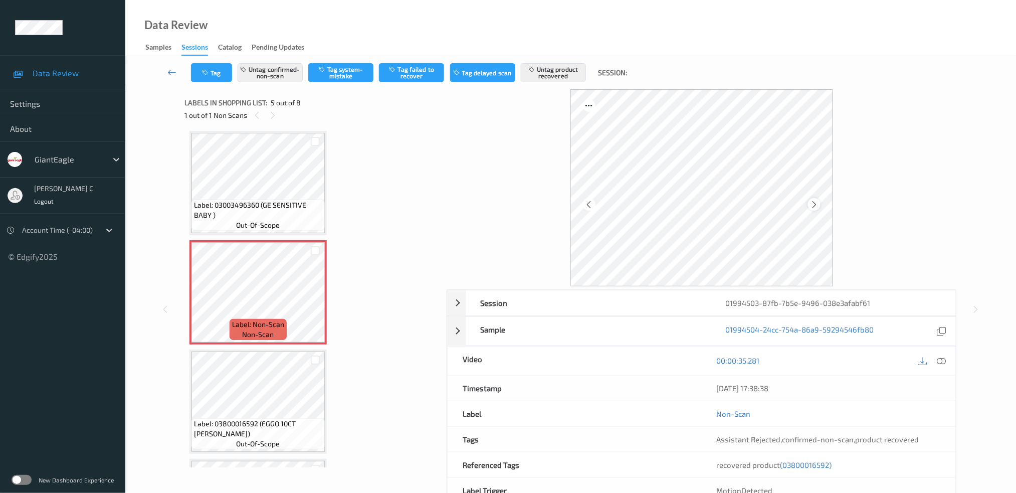
click at [813, 205] on icon at bounding box center [814, 203] width 9 height 9
click at [814, 204] on icon at bounding box center [814, 203] width 9 height 9
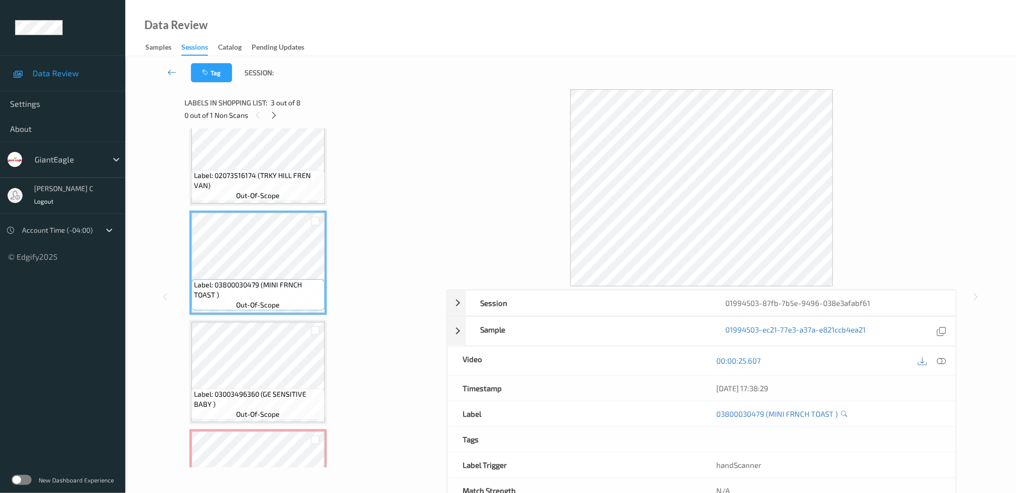
scroll to position [130, 0]
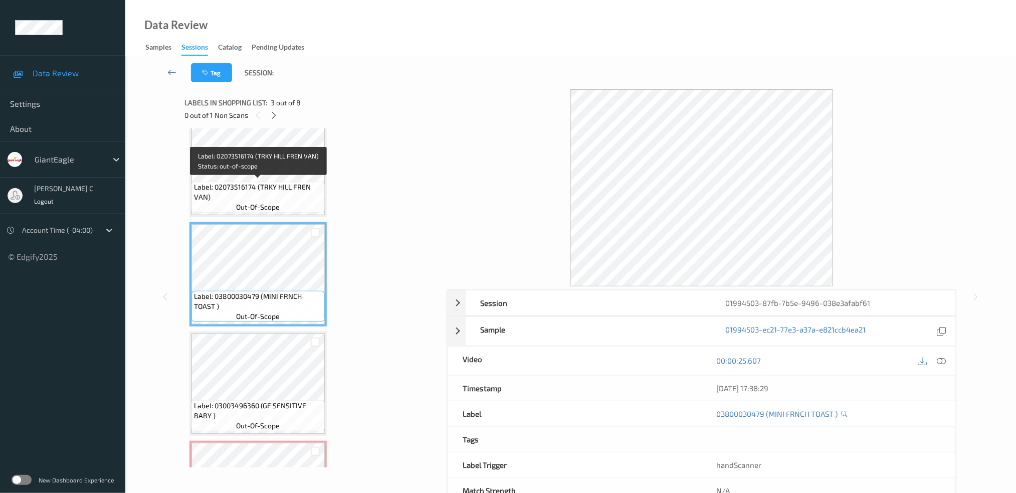
click at [240, 189] on span "Label: 02073516174 (TRKY HILL FREN VAN)" at bounding box center [258, 192] width 128 height 20
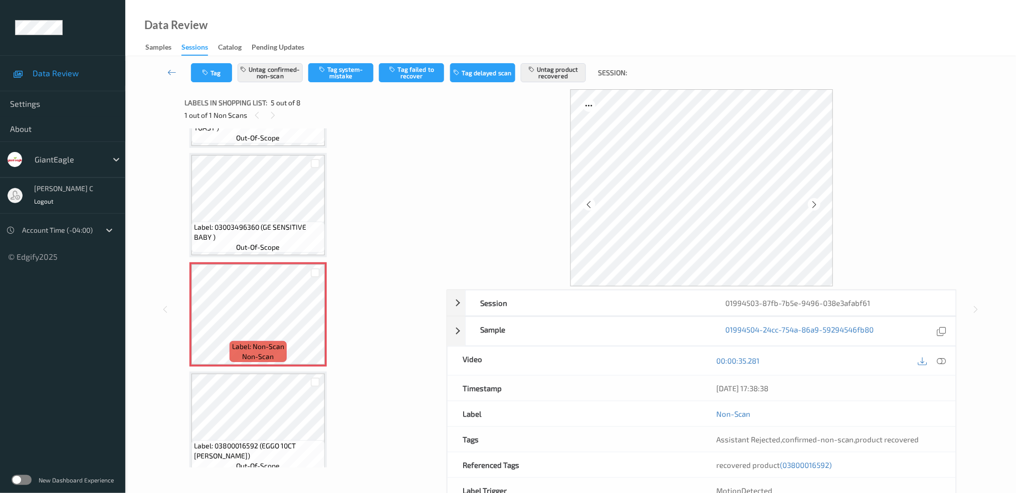
scroll to position [330, 0]
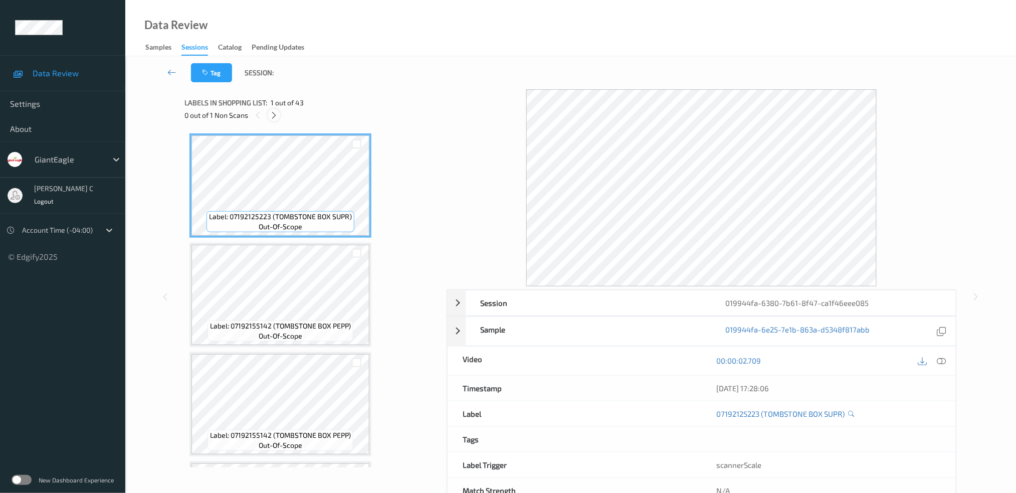
click at [269, 114] on div at bounding box center [274, 115] width 13 height 13
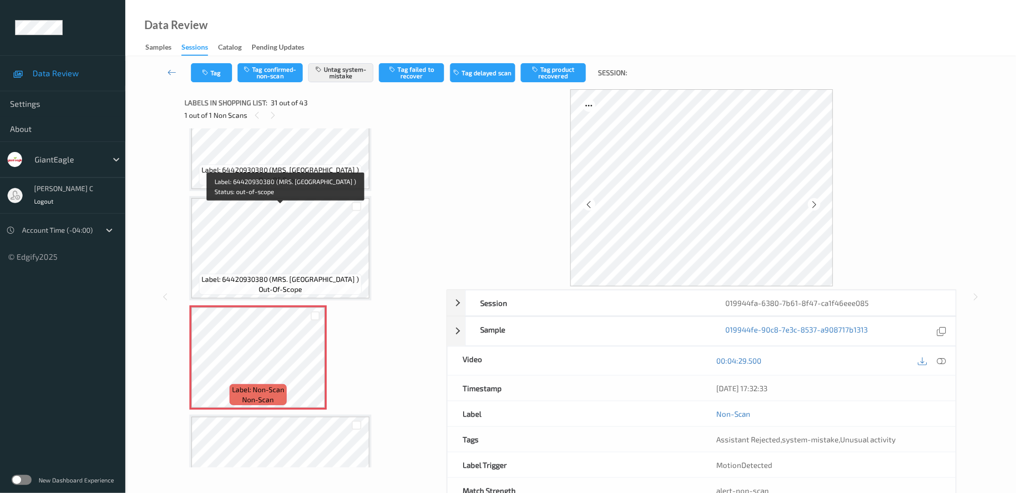
scroll to position [3083, 0]
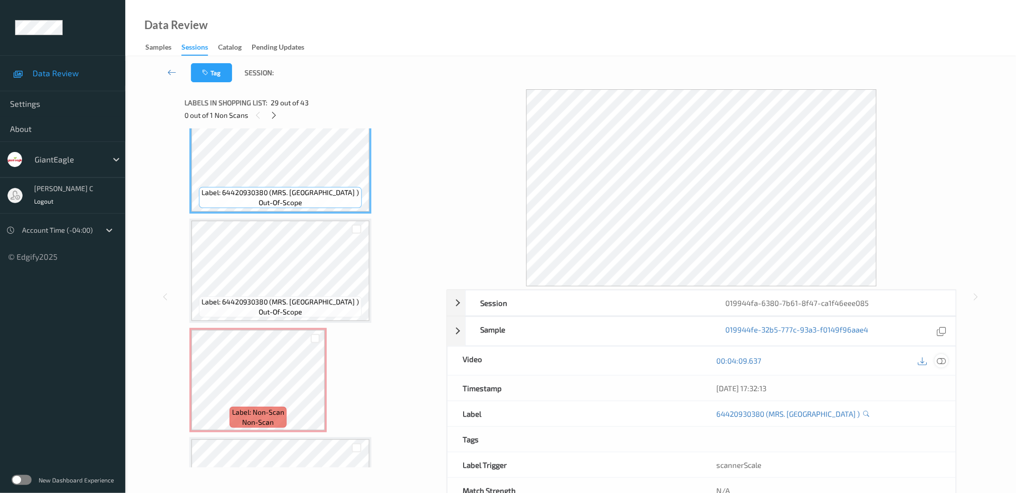
click at [944, 365] on icon at bounding box center [941, 360] width 9 height 9
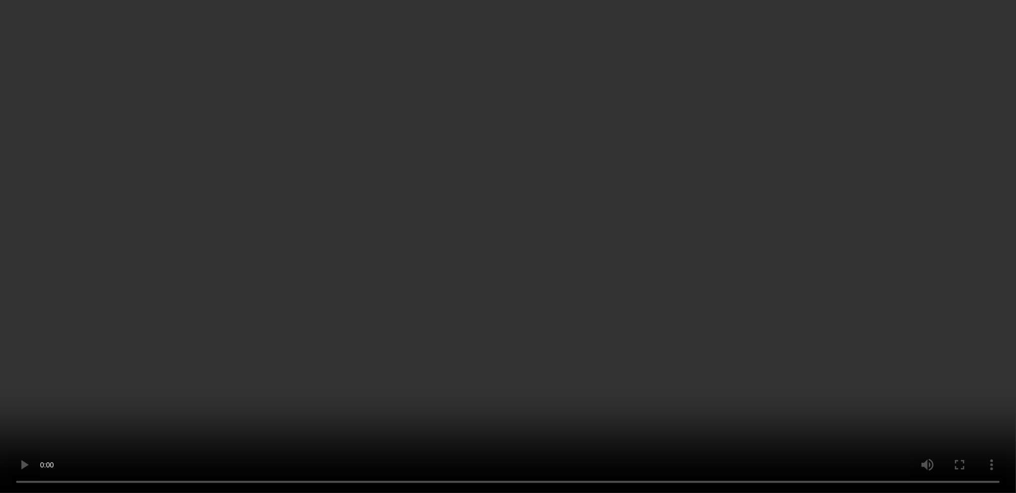
scroll to position [3150, 0]
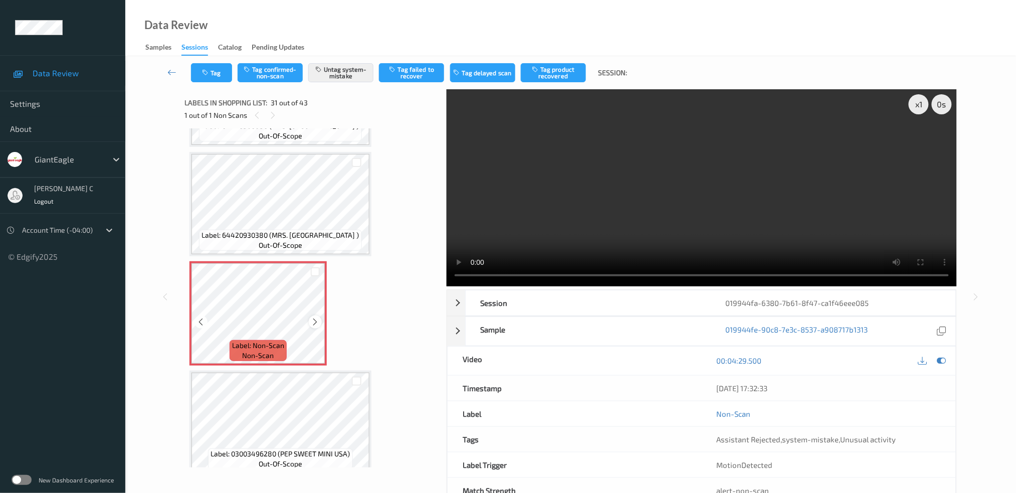
click at [315, 317] on icon at bounding box center [315, 321] width 9 height 9
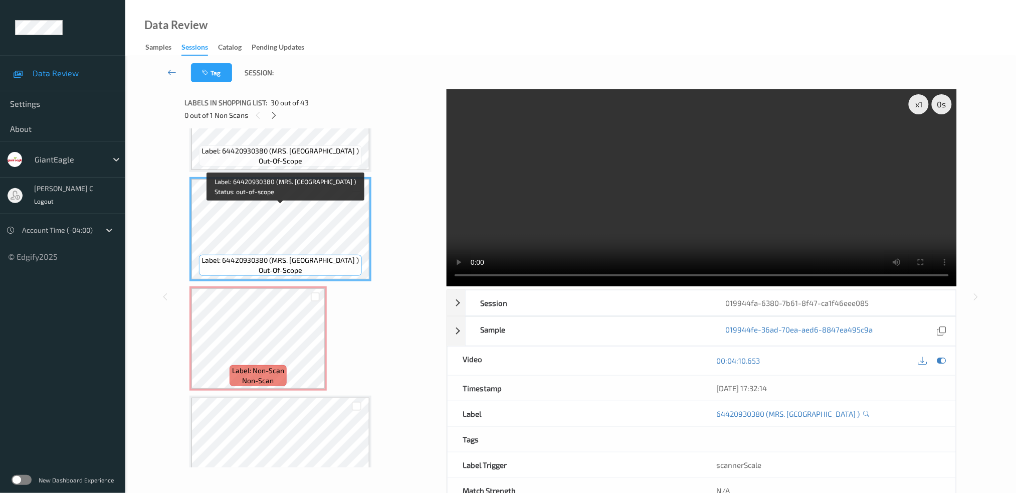
scroll to position [3083, 0]
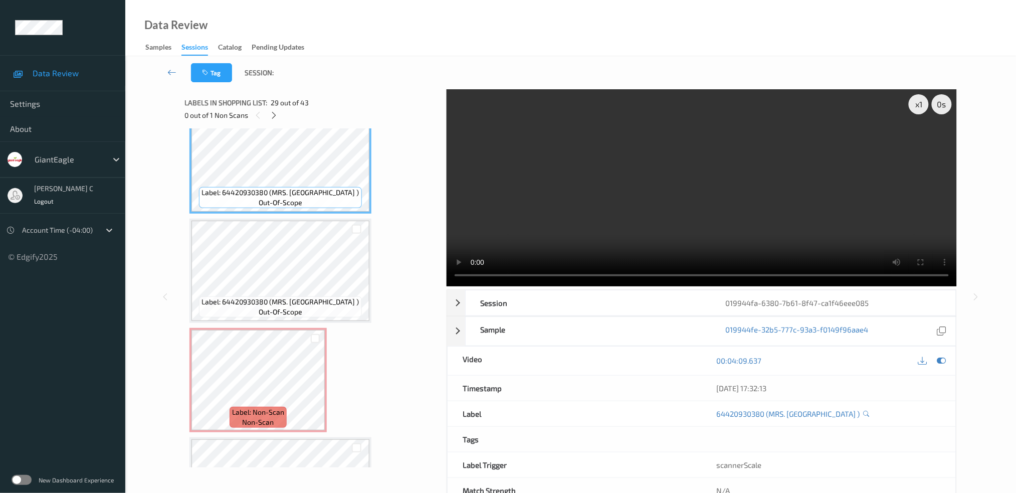
click at [353, 220] on div at bounding box center [357, 228] width 26 height 17
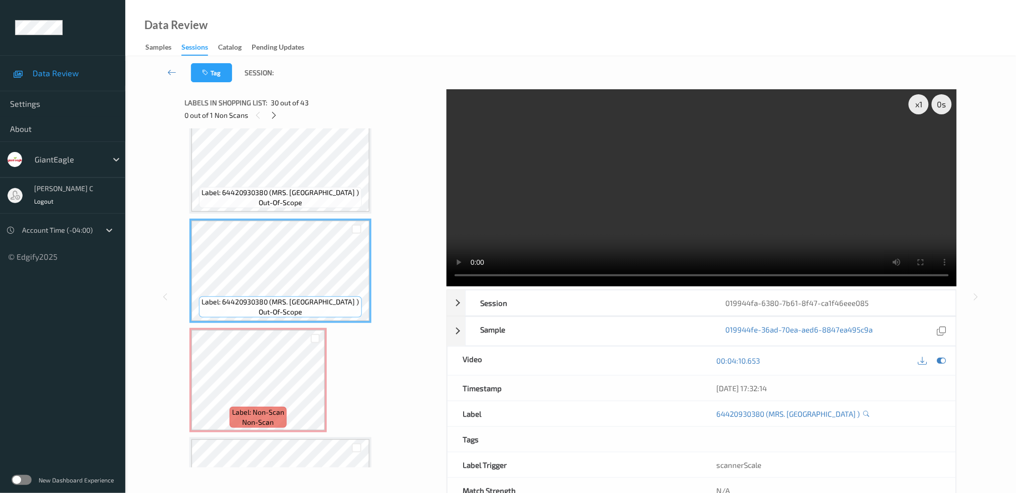
scroll to position [3016, 0]
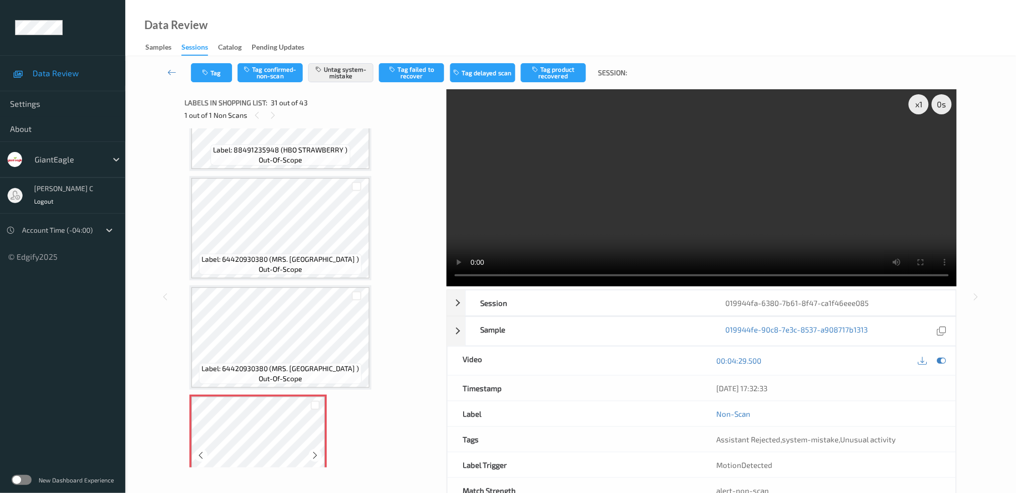
click at [316, 449] on div at bounding box center [315, 455] width 13 height 13
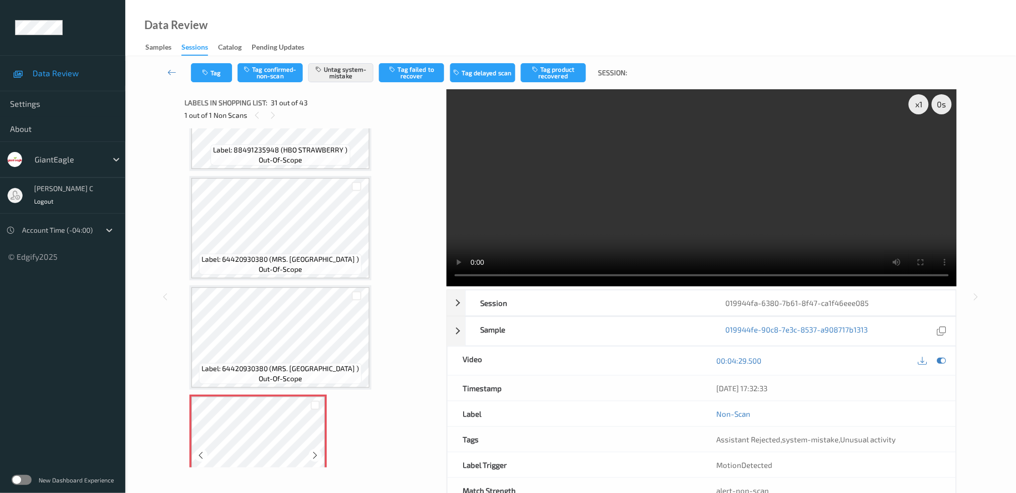
click at [316, 449] on div at bounding box center [315, 455] width 13 height 13
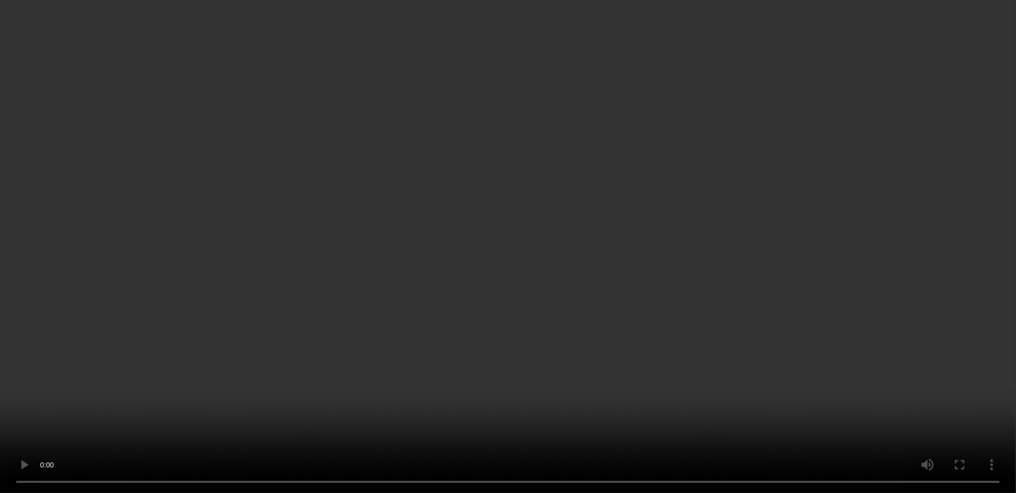
scroll to position [3217, 0]
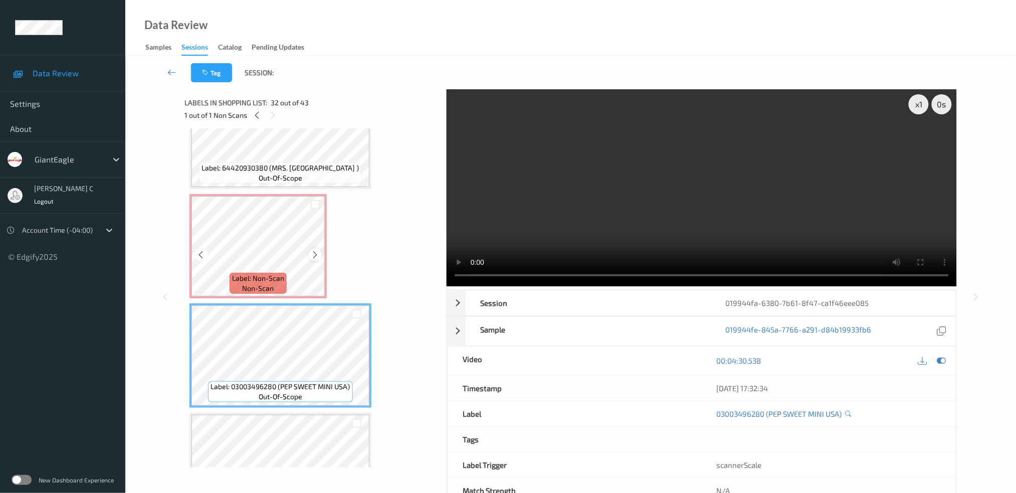
click at [318, 250] on icon at bounding box center [315, 254] width 9 height 9
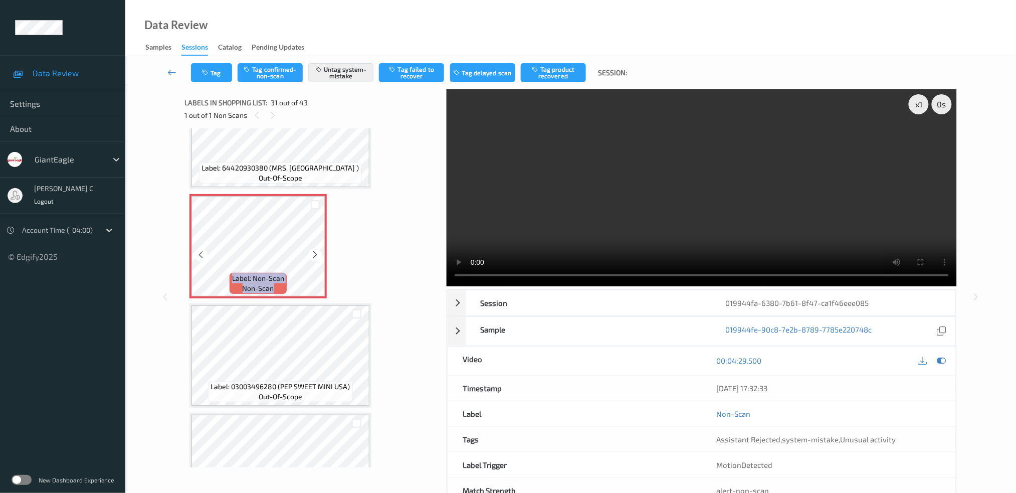
click at [318, 250] on icon at bounding box center [315, 254] width 9 height 9
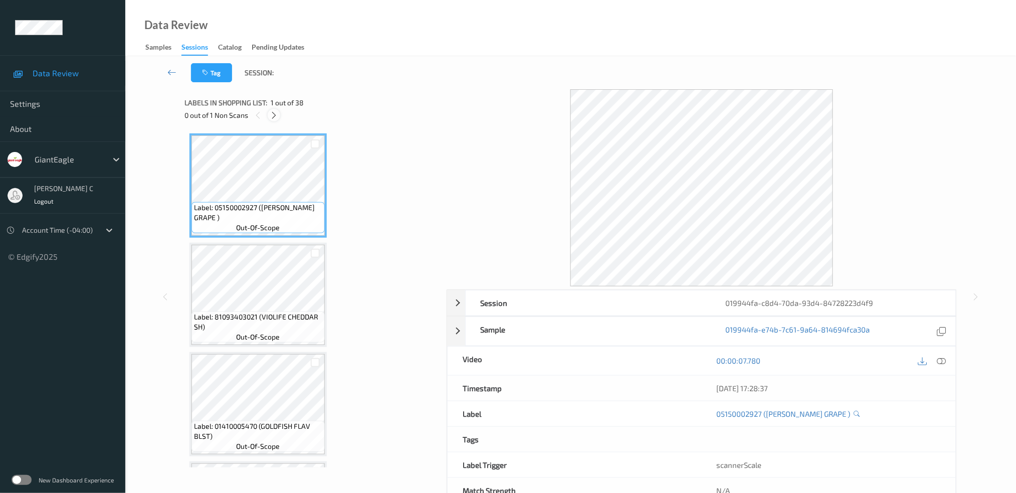
click at [275, 112] on icon at bounding box center [274, 115] width 9 height 9
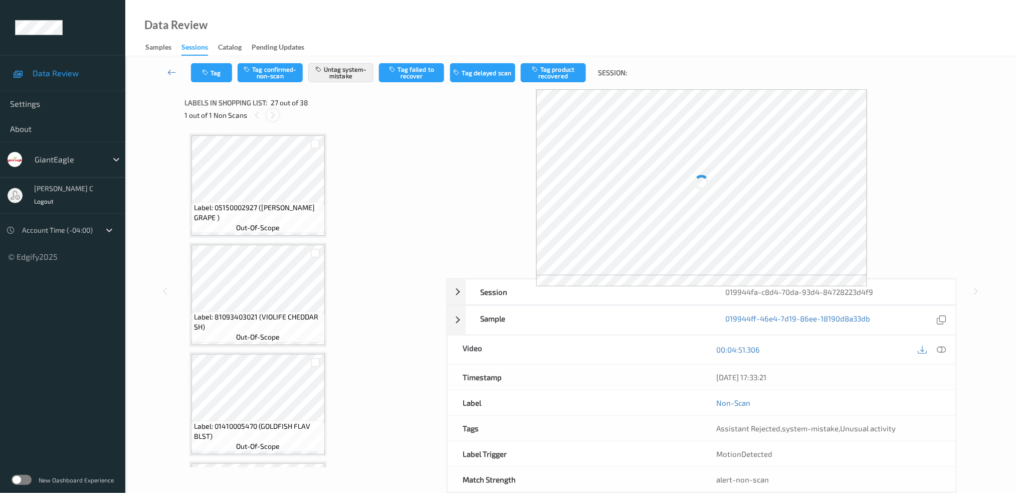
scroll to position [2716, 0]
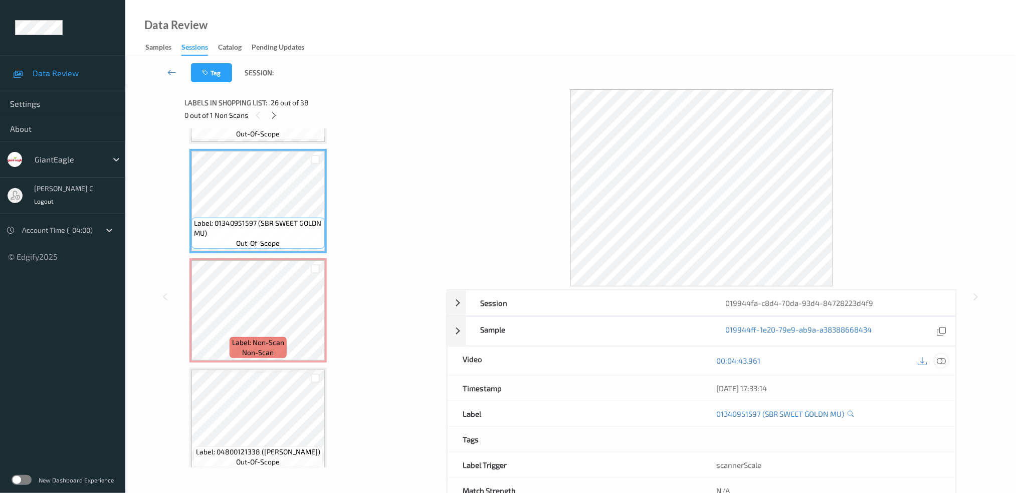
click at [944, 362] on icon at bounding box center [941, 360] width 9 height 9
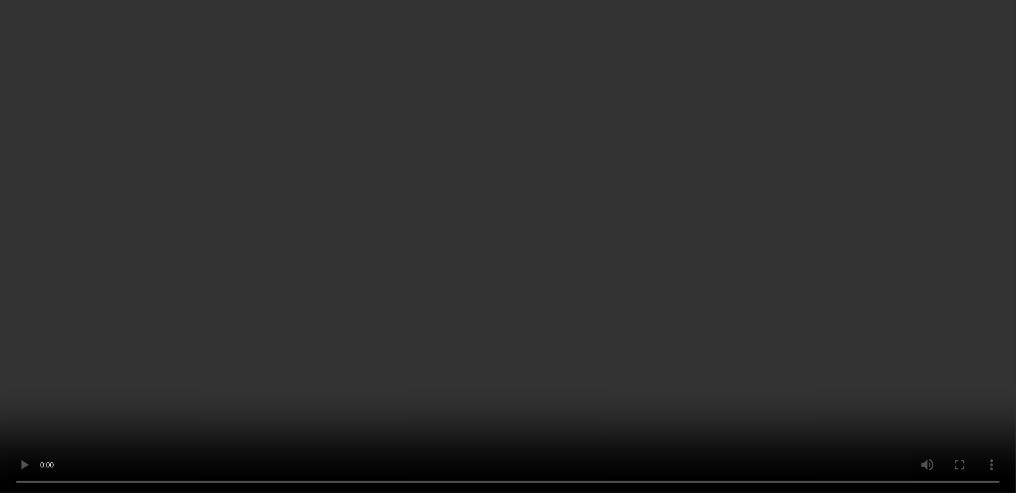
scroll to position [2783, 0]
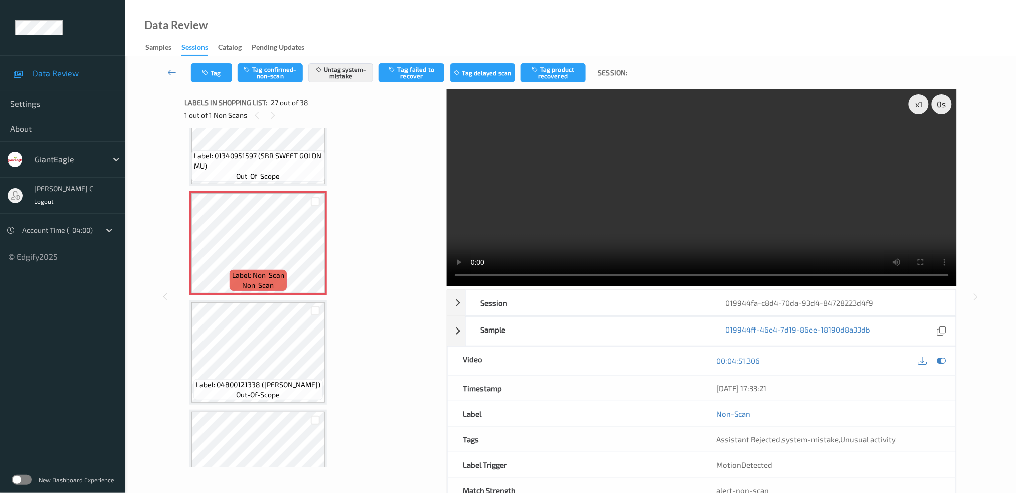
click at [274, 379] on span "Label: 04800121338 ([PERSON_NAME])" at bounding box center [258, 384] width 124 height 10
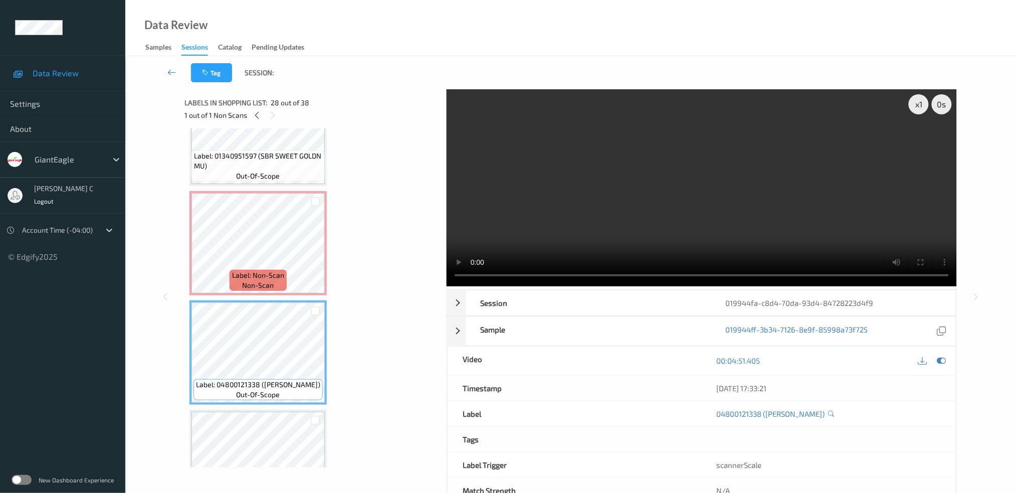
click at [946, 363] on icon at bounding box center [941, 360] width 9 height 9
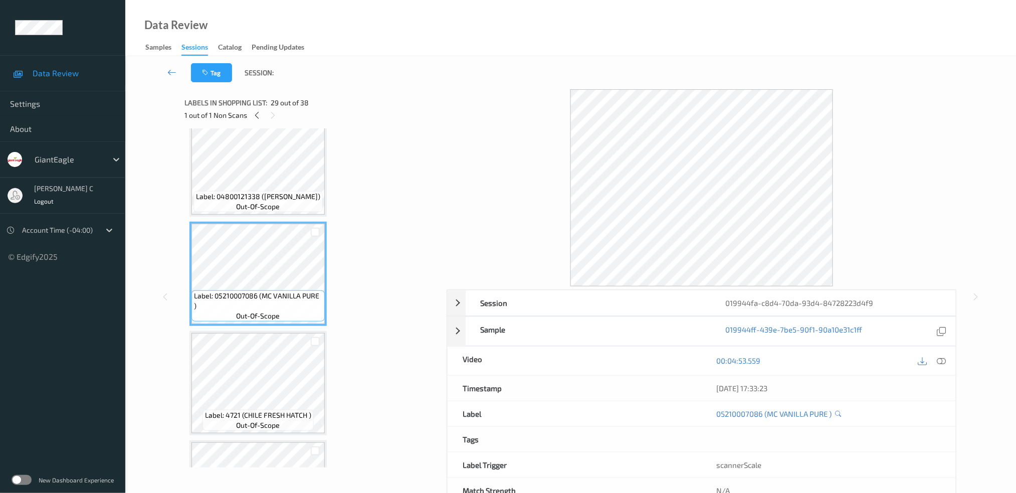
scroll to position [2983, 0]
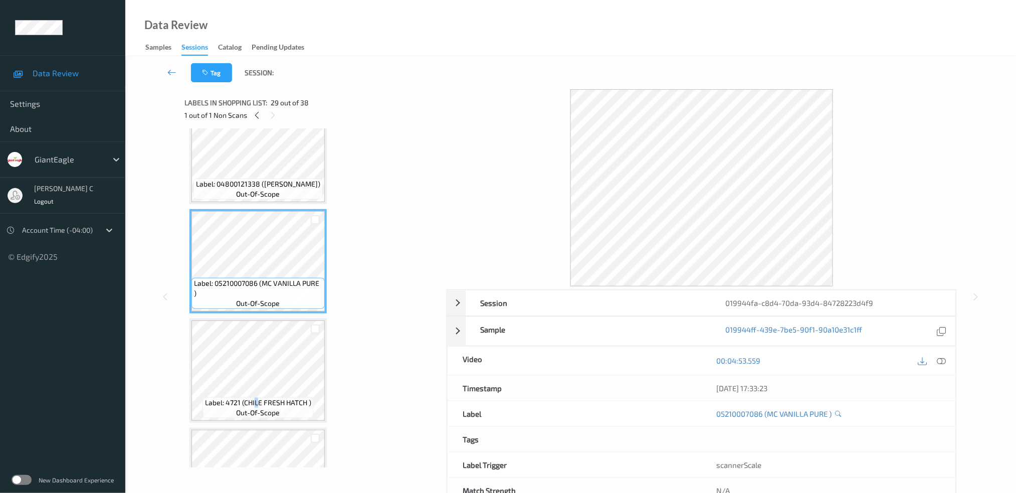
click at [257, 397] on span "Label: 4721 (CHILE FRESH HATCH )" at bounding box center [258, 402] width 106 height 10
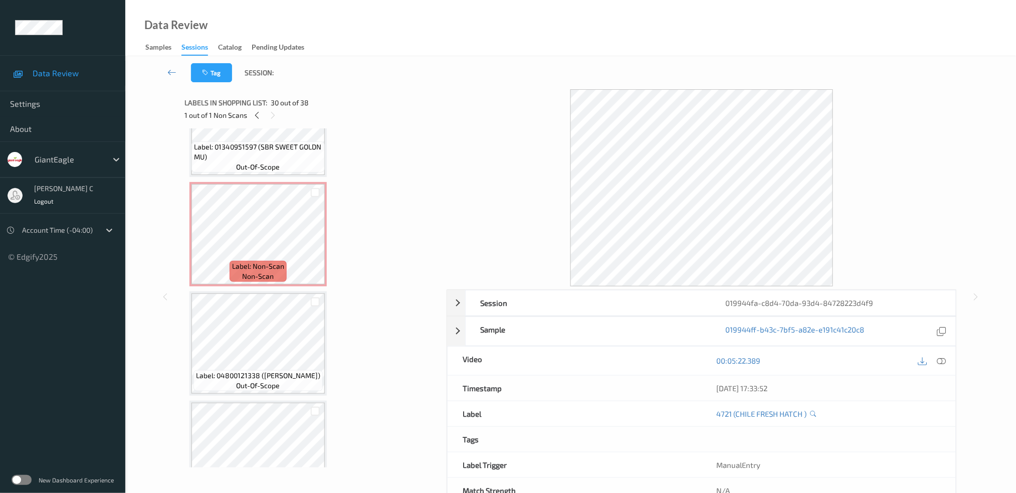
scroll to position [2783, 0]
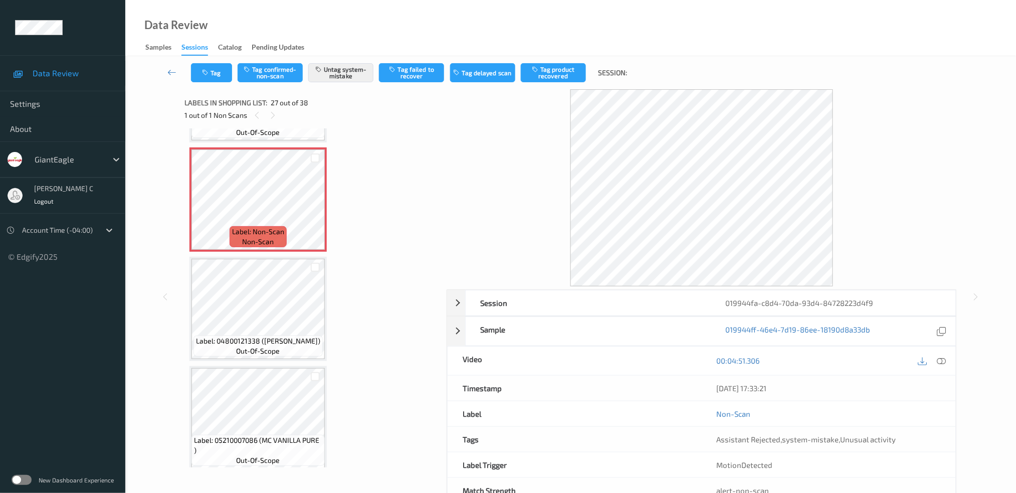
scroll to position [2849, 0]
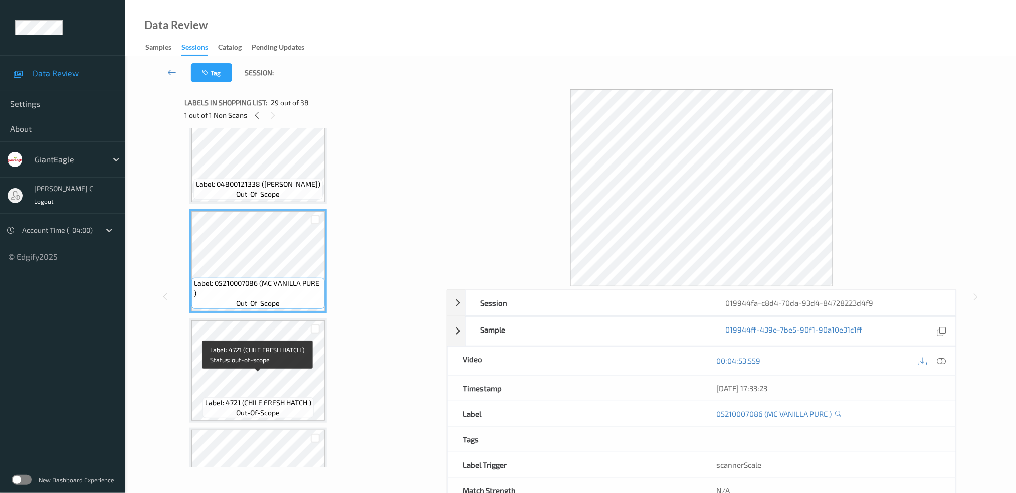
click at [289, 397] on span "Label: 4721 (CHILE FRESH HATCH )" at bounding box center [258, 402] width 106 height 10
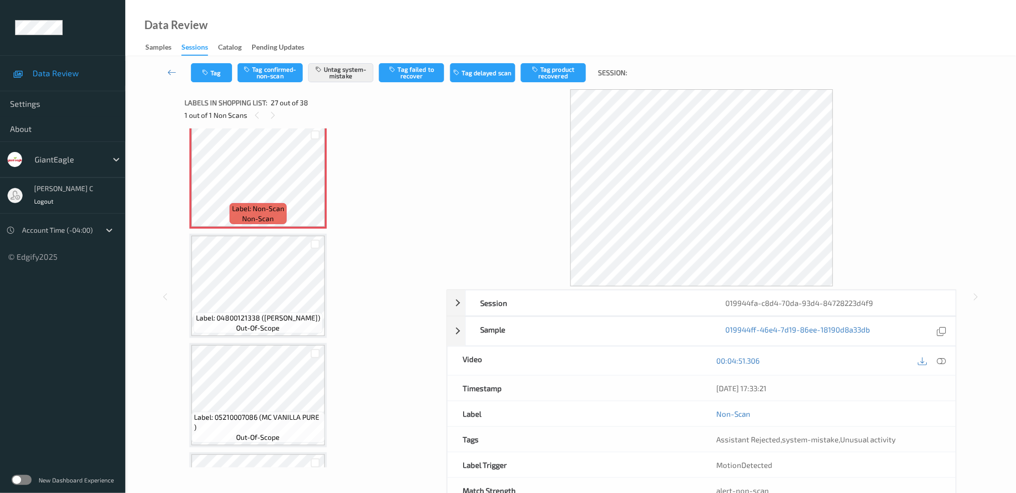
click at [333, 83] on div "Tag Tag confirmed-non-scan Untag system-mistake Tag failed to recover Tag delay…" at bounding box center [570, 72] width 849 height 33
click at [334, 81] on button "Untag system-mistake" at bounding box center [340, 72] width 65 height 19
click at [207, 79] on button "Tag" at bounding box center [211, 72] width 41 height 19
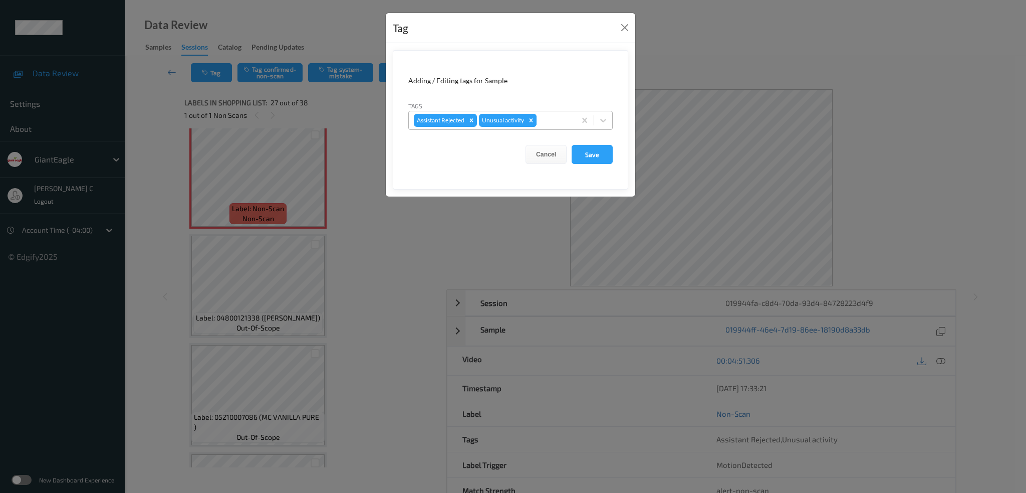
click at [530, 124] on div "Remove Unusual activity" at bounding box center [531, 120] width 11 height 13
click at [596, 155] on button "Save" at bounding box center [592, 154] width 41 height 19
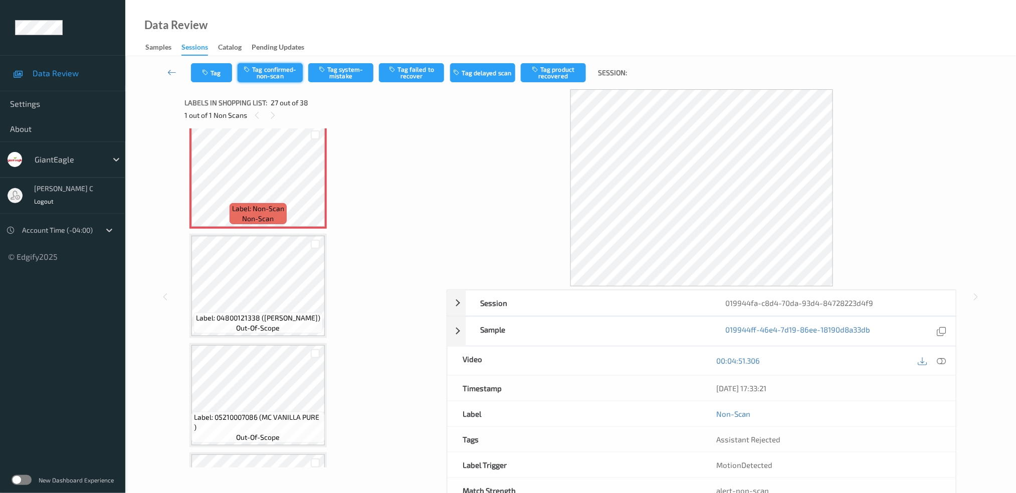
click at [261, 74] on button "Tag confirmed-non-scan" at bounding box center [270, 72] width 65 height 19
click at [408, 72] on button "Tag failed to recover" at bounding box center [411, 72] width 65 height 19
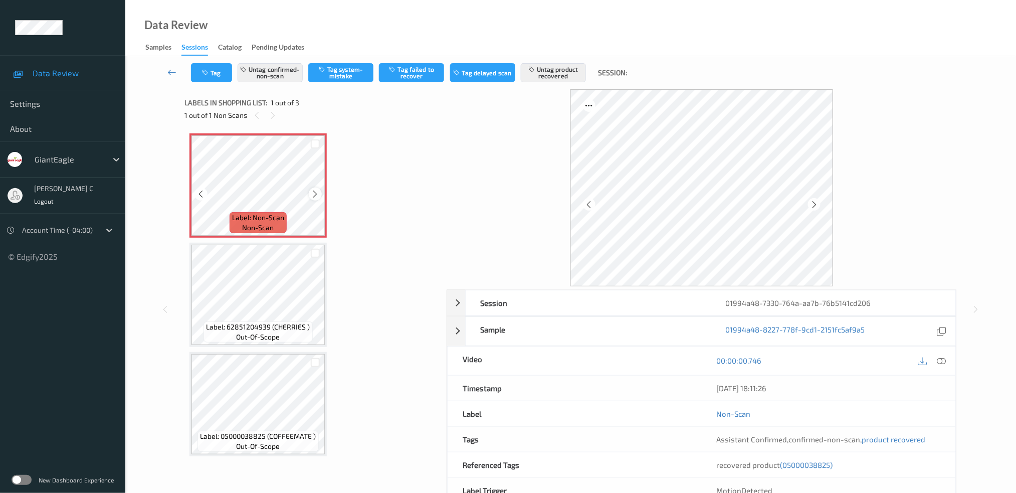
click at [314, 189] on icon at bounding box center [315, 193] width 9 height 9
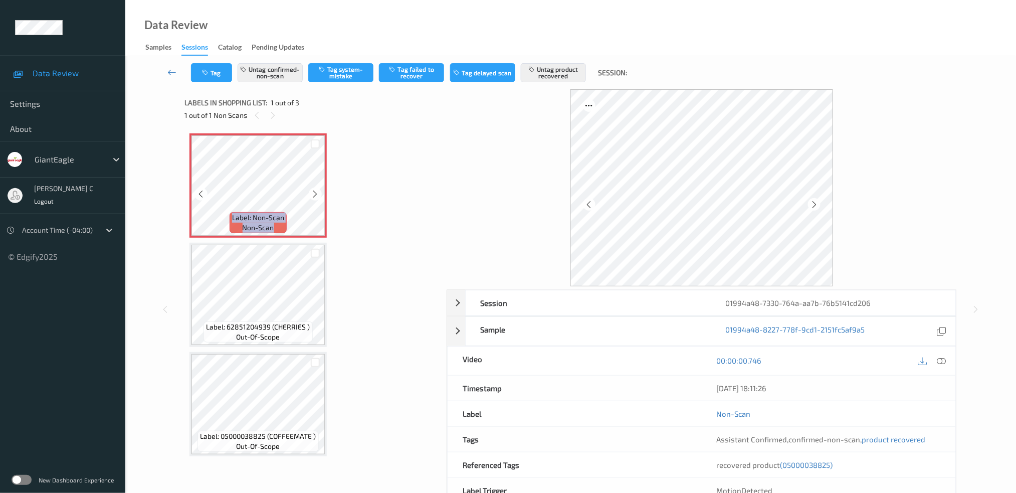
click at [314, 189] on icon at bounding box center [315, 193] width 9 height 9
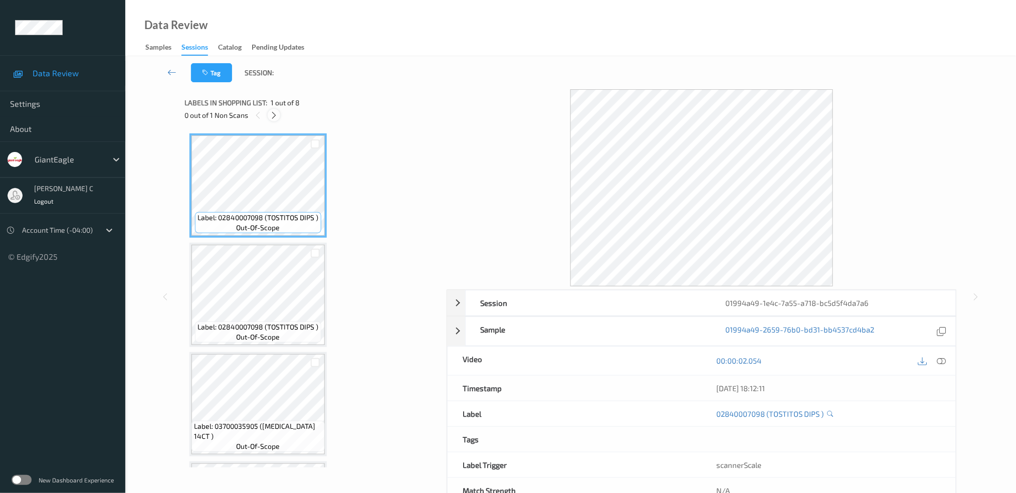
click at [270, 112] on icon at bounding box center [274, 115] width 9 height 9
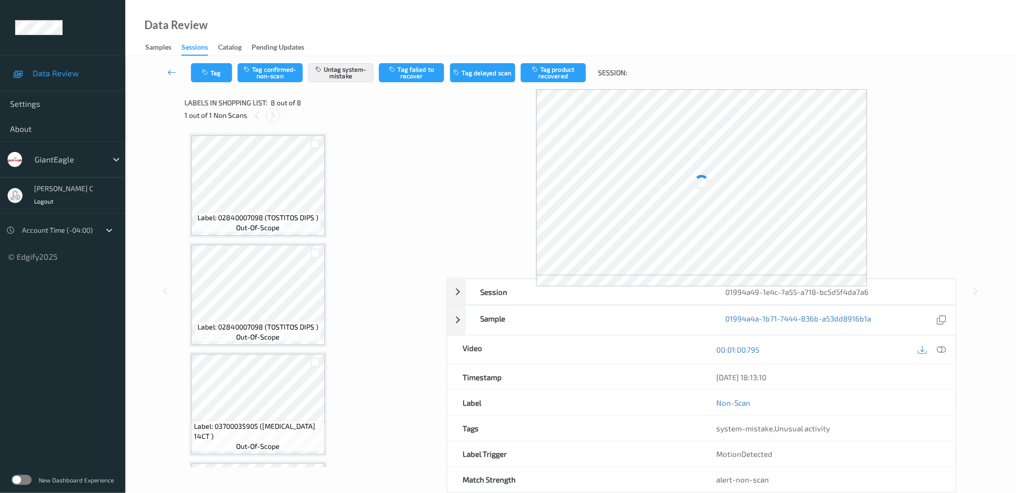
scroll to position [533, 0]
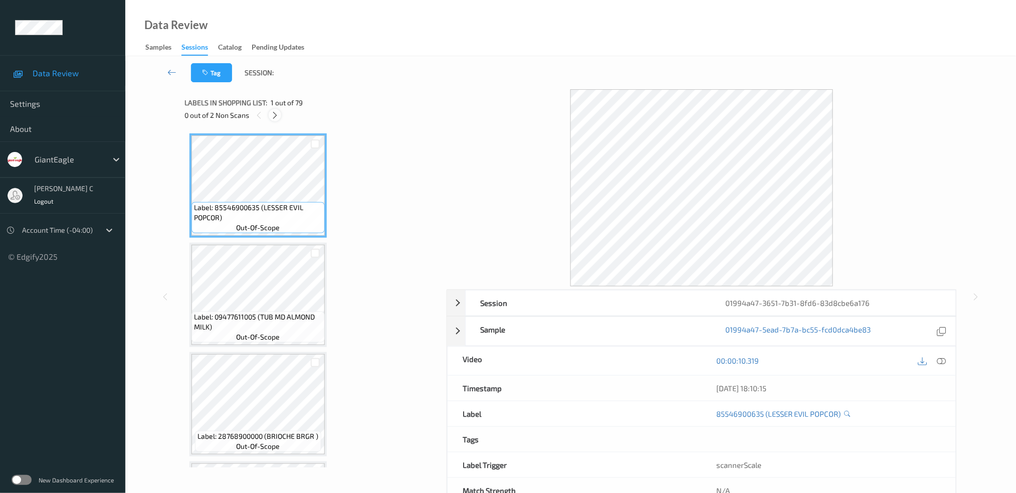
click at [280, 111] on div at bounding box center [275, 115] width 13 height 13
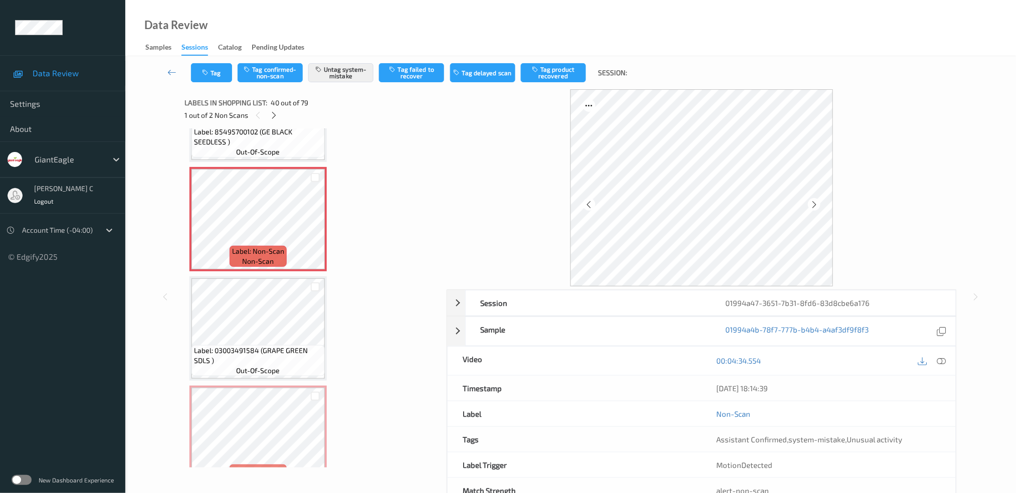
scroll to position [4259, 0]
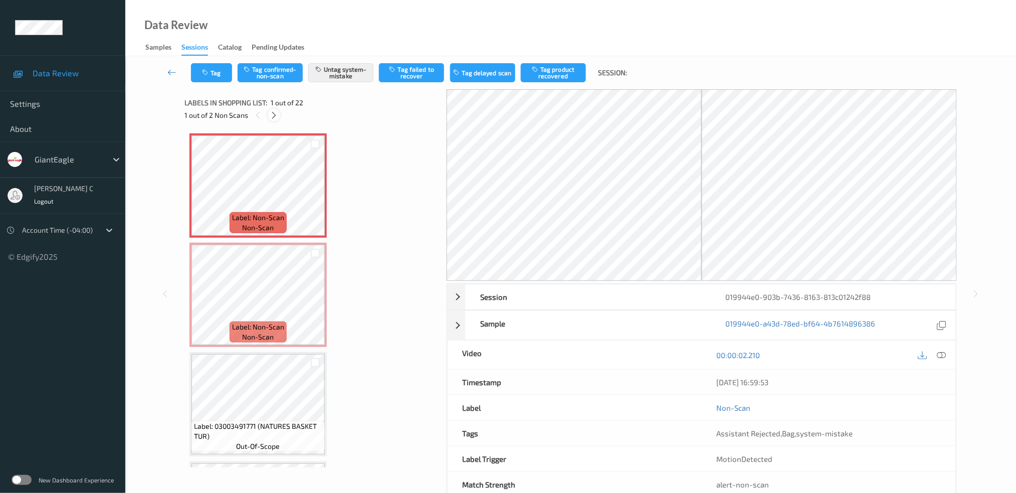
click at [275, 116] on icon at bounding box center [274, 115] width 9 height 9
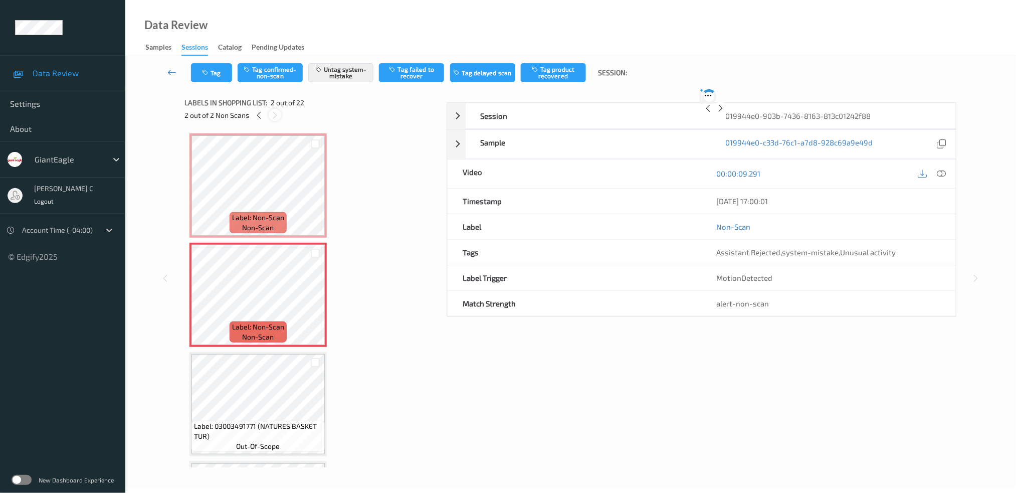
scroll to position [5, 0]
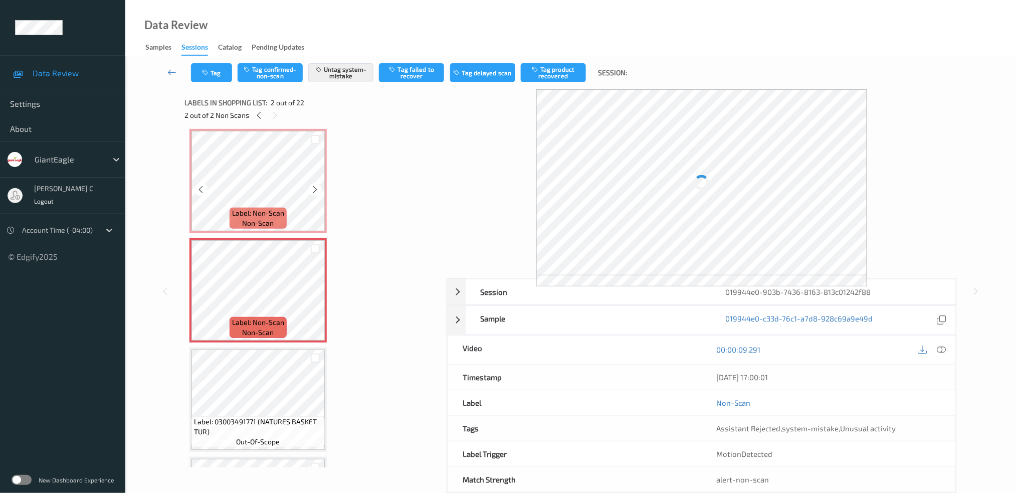
click at [253, 209] on span "Label: Non-Scan" at bounding box center [258, 213] width 52 height 10
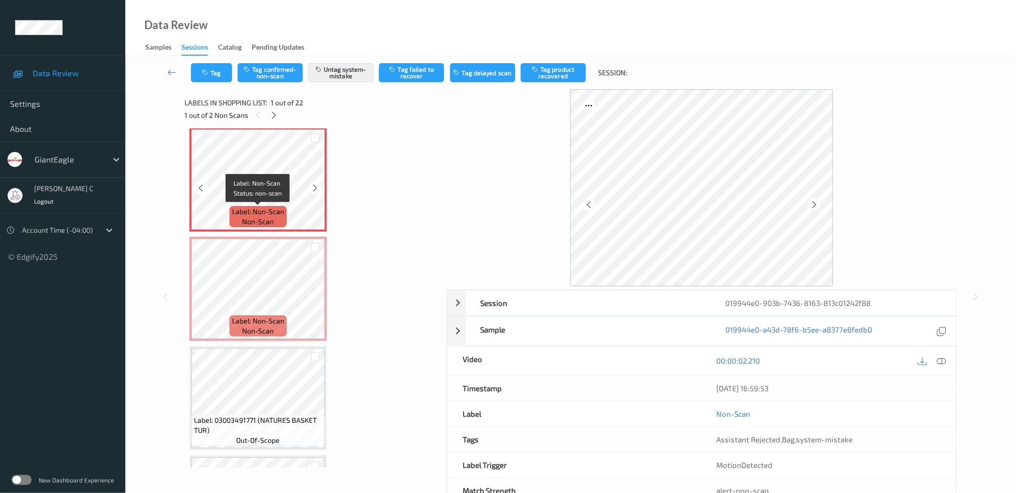
scroll to position [0, 0]
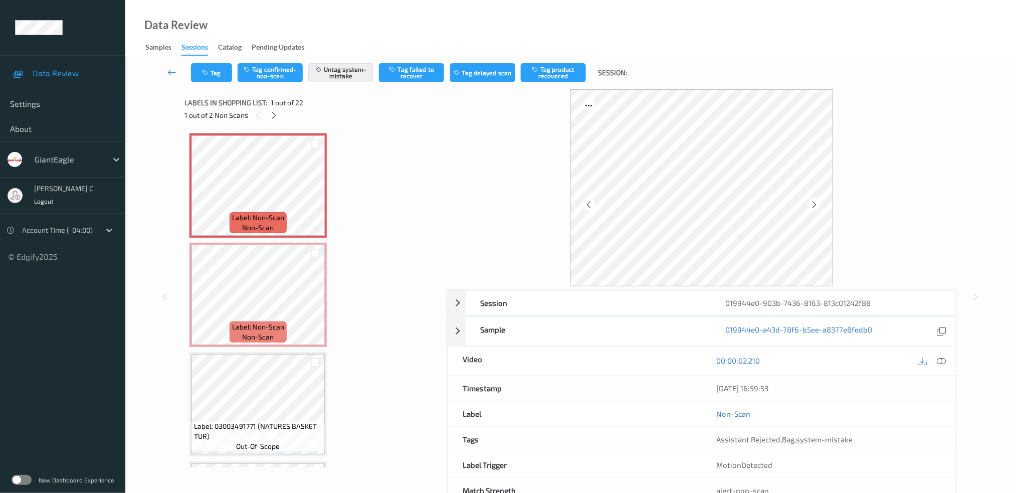
click at [943, 358] on icon at bounding box center [941, 360] width 9 height 9
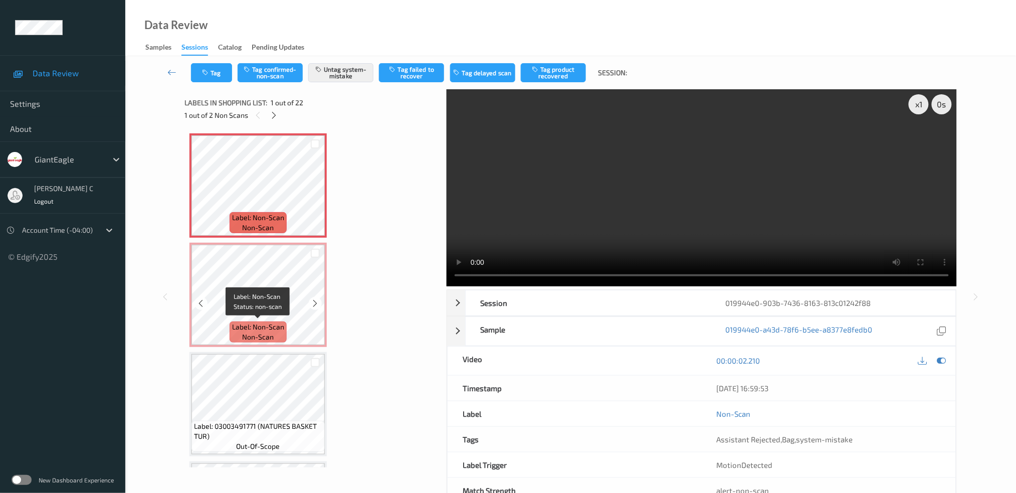
click at [256, 334] on span "non-scan" at bounding box center [259, 337] width 32 height 10
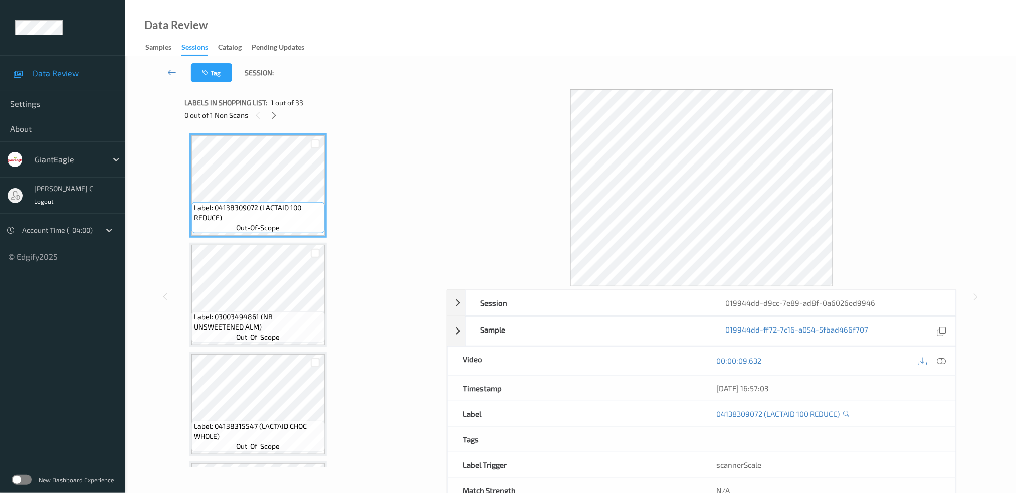
click at [273, 107] on div "Labels in shopping list: 1 out of 33" at bounding box center [311, 102] width 255 height 13
click at [274, 107] on div "Labels in shopping list: 1 out of 33" at bounding box center [311, 102] width 255 height 13
click at [281, 117] on div "0 out of 1 Non Scans" at bounding box center [311, 115] width 255 height 13
click at [270, 112] on icon at bounding box center [274, 115] width 9 height 9
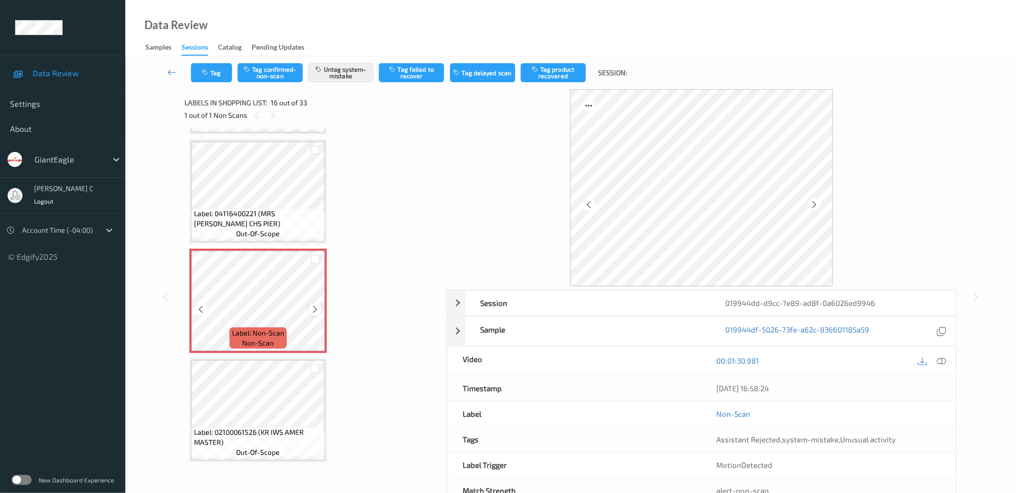
click at [313, 305] on icon at bounding box center [315, 309] width 9 height 9
click at [257, 208] on span "Label: 04116400221 (MRS T POT CHS PIER)" at bounding box center [258, 218] width 128 height 20
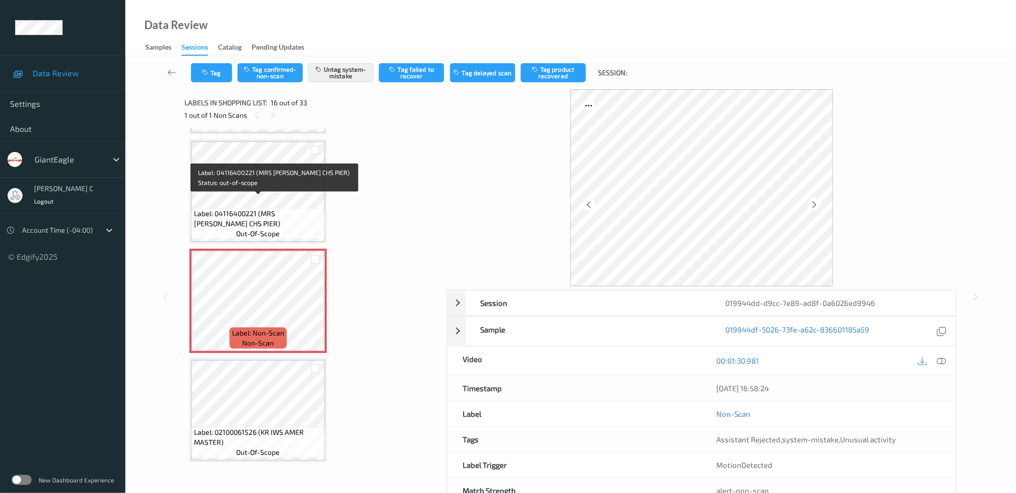
click at [276, 208] on div "Label: 04116400221 (MRS T POT CHS PIER) out-of-scope" at bounding box center [257, 223] width 133 height 31
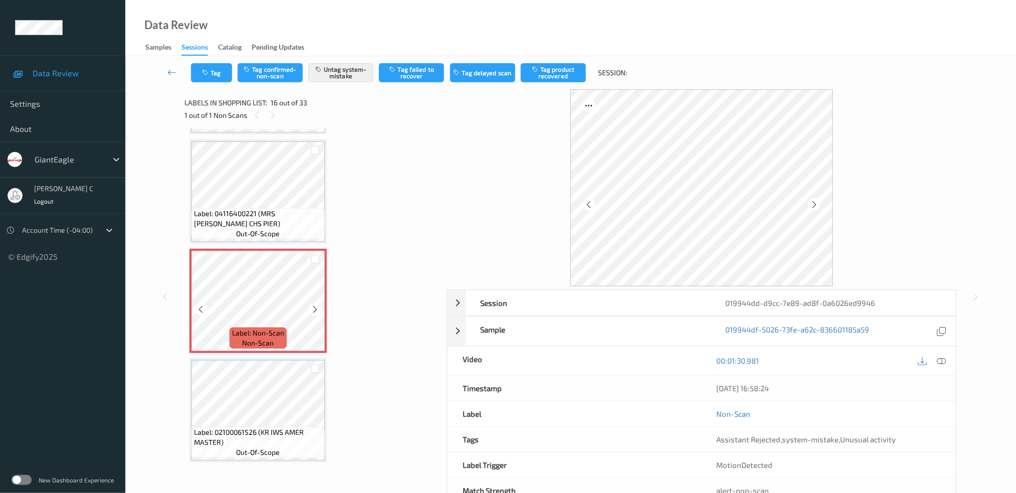
scroll to position [1590, 0]
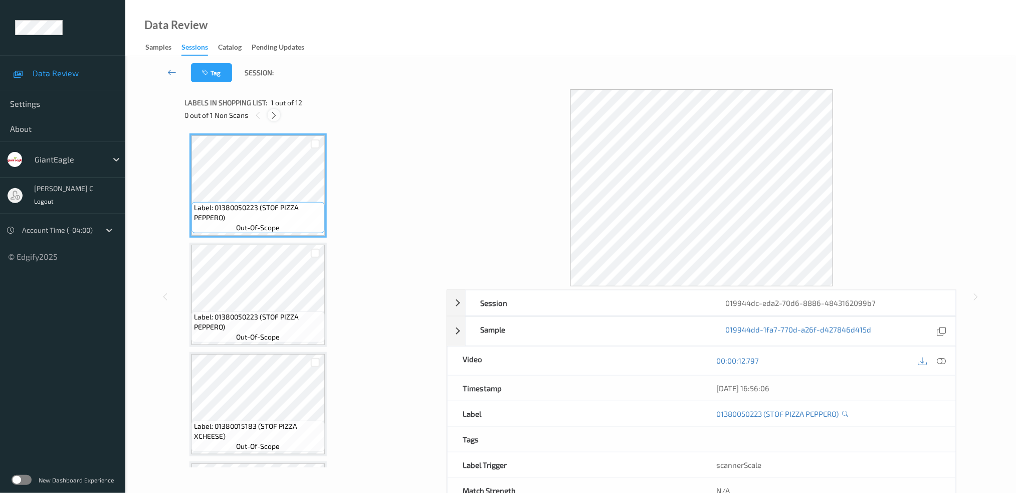
click at [279, 112] on div at bounding box center [274, 115] width 13 height 13
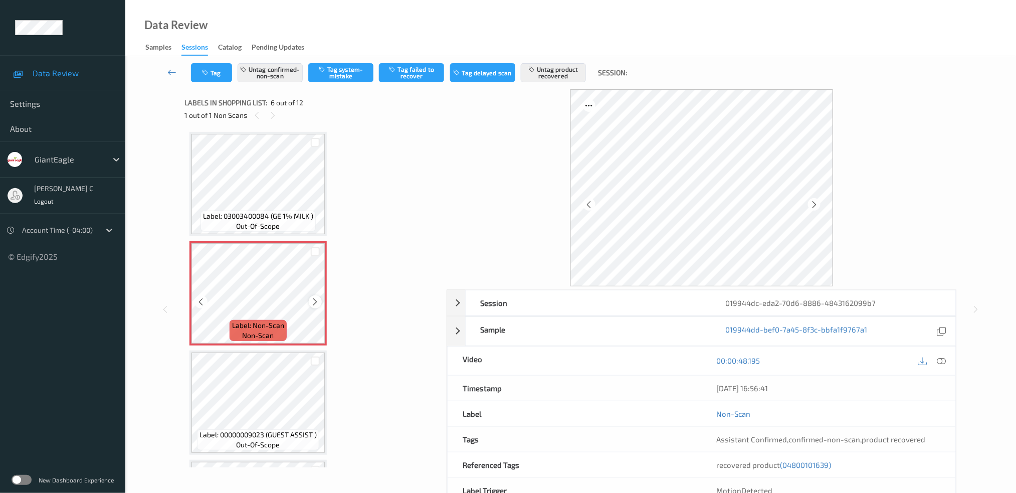
click at [317, 299] on icon at bounding box center [315, 301] width 9 height 9
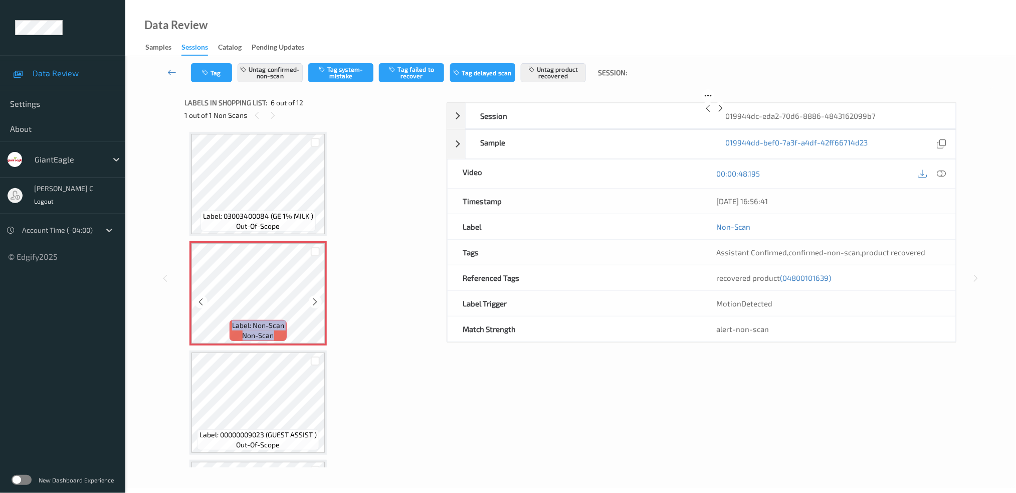
click at [317, 299] on icon at bounding box center [315, 301] width 9 height 9
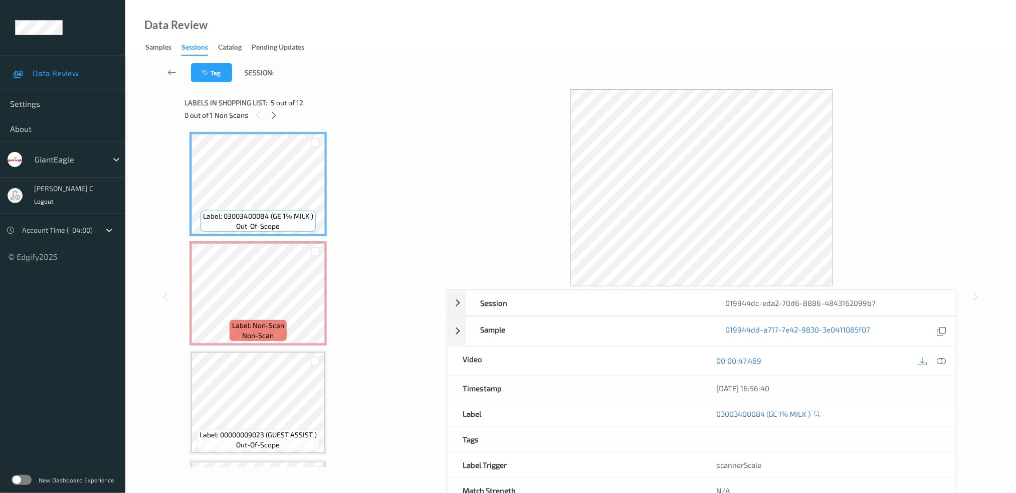
click at [948, 367] on div at bounding box center [932, 361] width 33 height 14
click at [943, 367] on div at bounding box center [942, 361] width 14 height 14
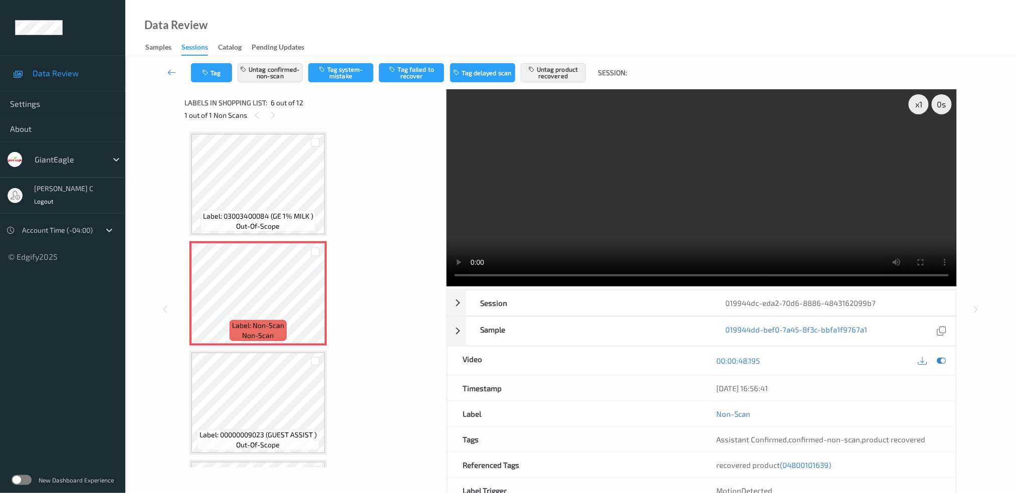
click at [245, 211] on span "Label: 03003400084 (GE 1% MILK )" at bounding box center [258, 216] width 110 height 10
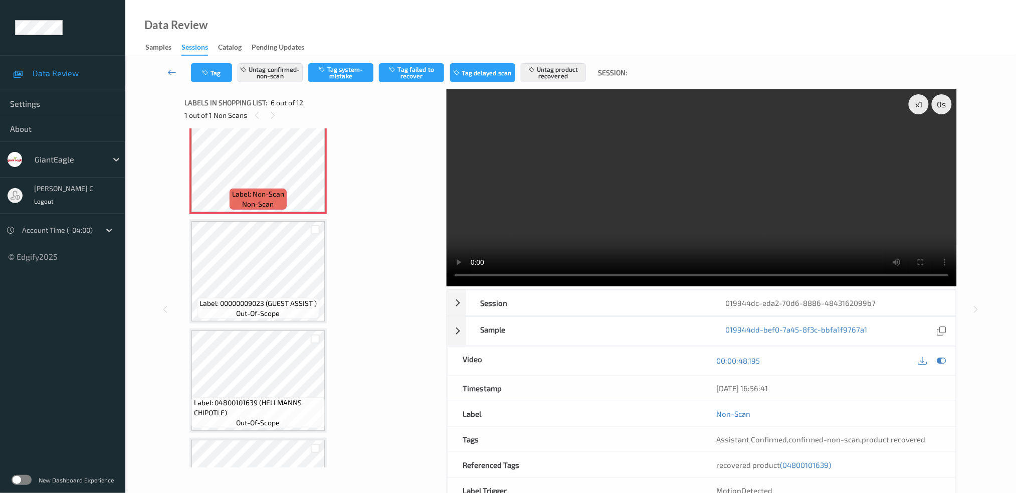
scroll to position [572, 0]
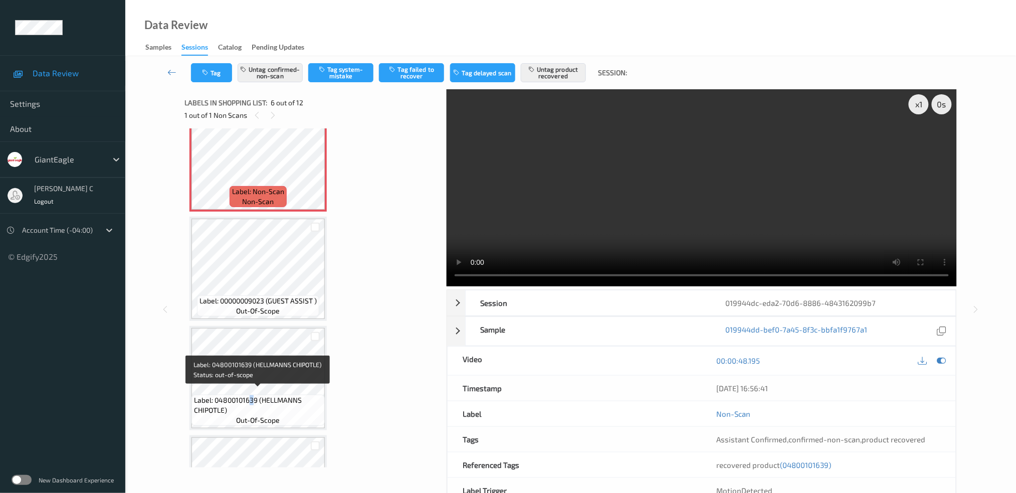
click at [252, 395] on span "Label: 04800101639 (HELLMANNS CHIPOTLE)" at bounding box center [258, 405] width 128 height 20
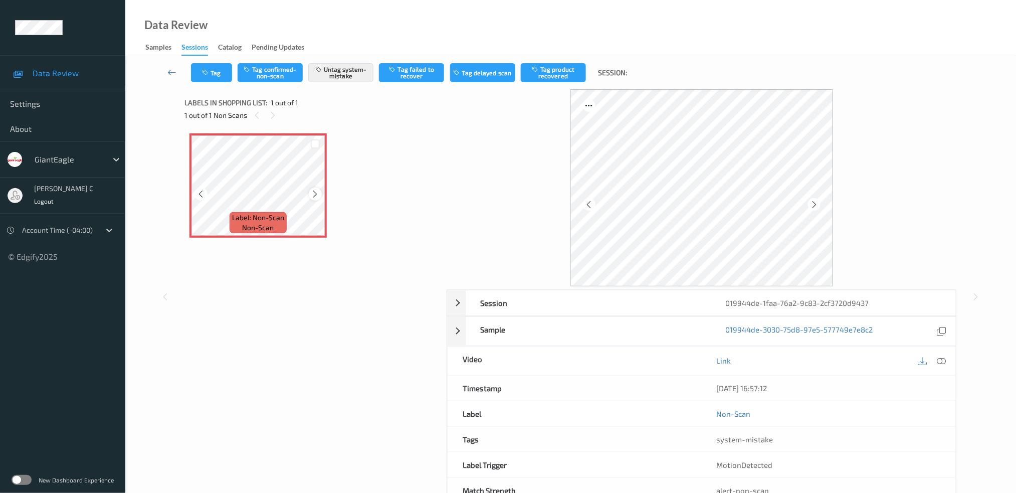
click at [318, 193] on icon at bounding box center [315, 193] width 9 height 9
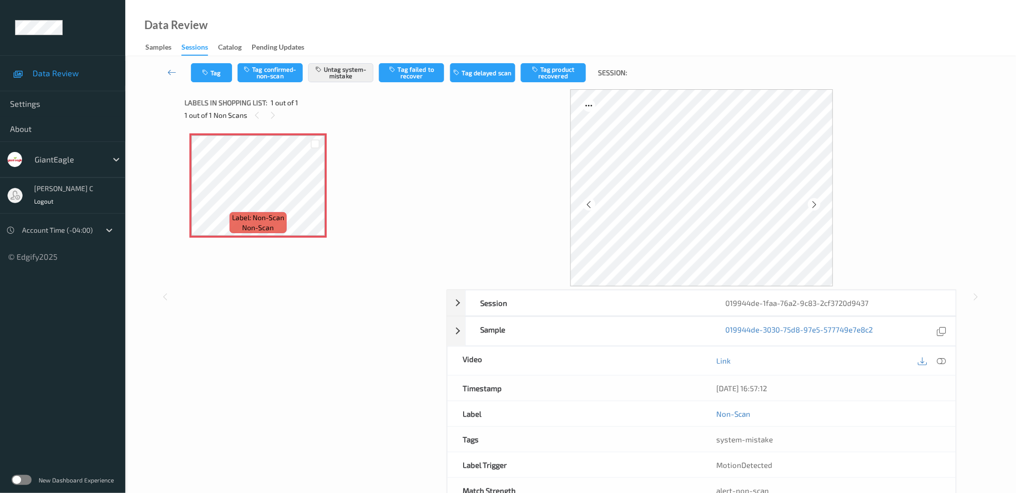
drag, startPoint x: 947, startPoint y: 361, endPoint x: 931, endPoint y: 370, distance: 18.4
click at [946, 361] on div at bounding box center [942, 361] width 14 height 14
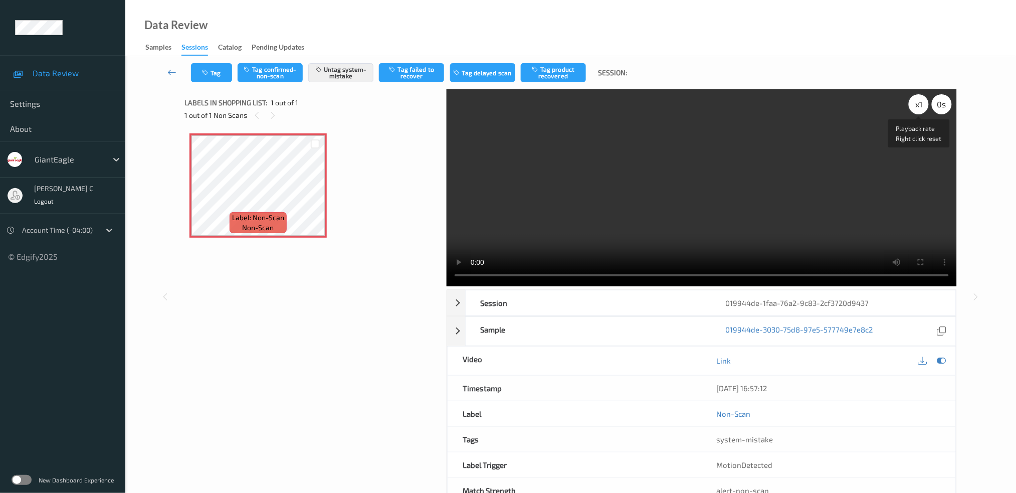
click at [923, 107] on div "x 1" at bounding box center [919, 104] width 20 height 20
click at [202, 76] on button "Tag" at bounding box center [211, 72] width 41 height 19
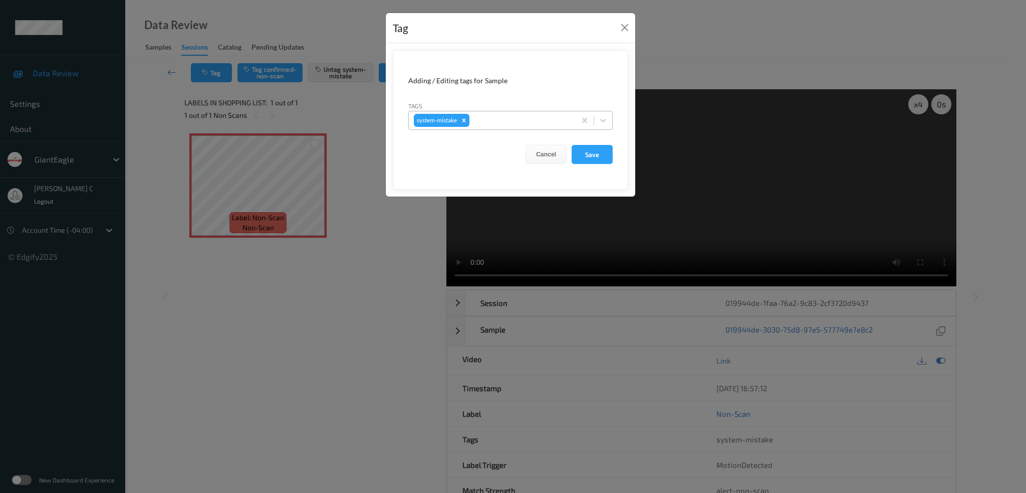
click at [499, 120] on div at bounding box center [521, 120] width 99 height 12
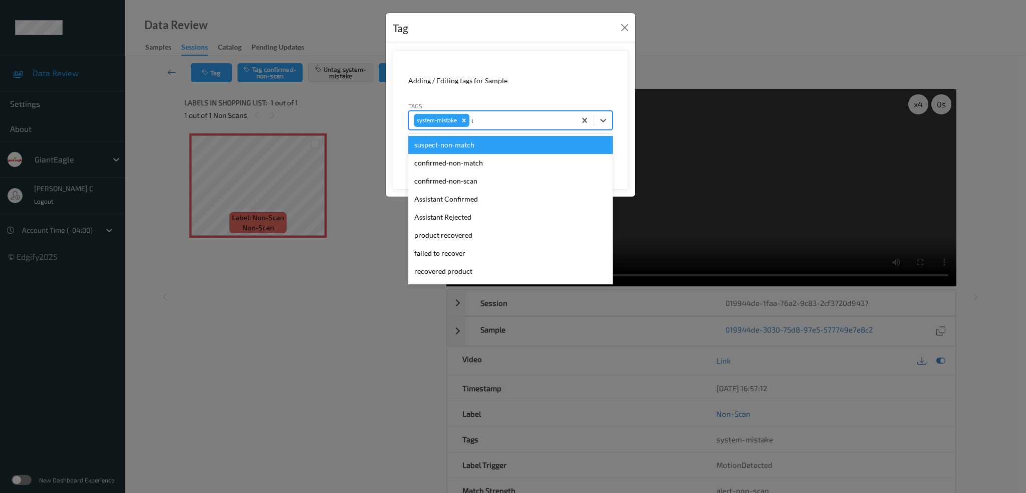
type input "un"
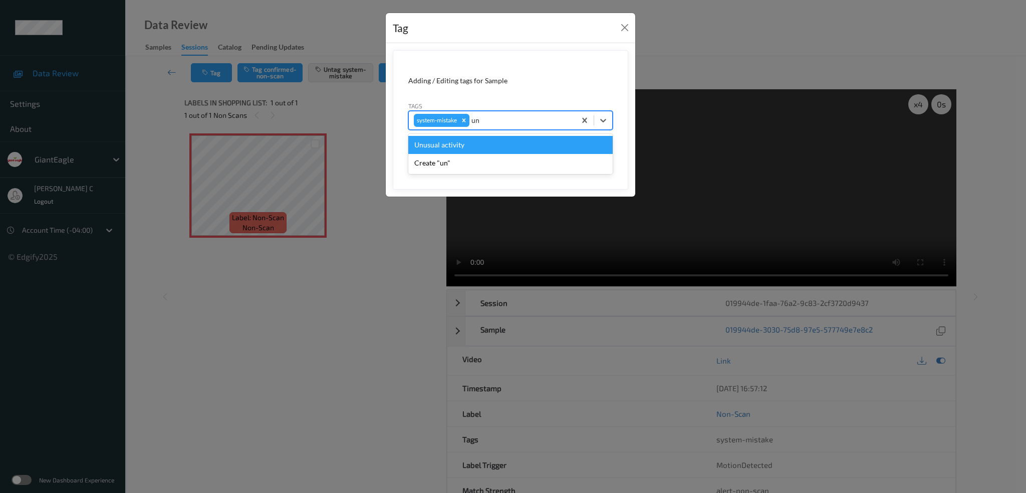
click at [443, 147] on div "Unusual activity" at bounding box center [510, 145] width 204 height 18
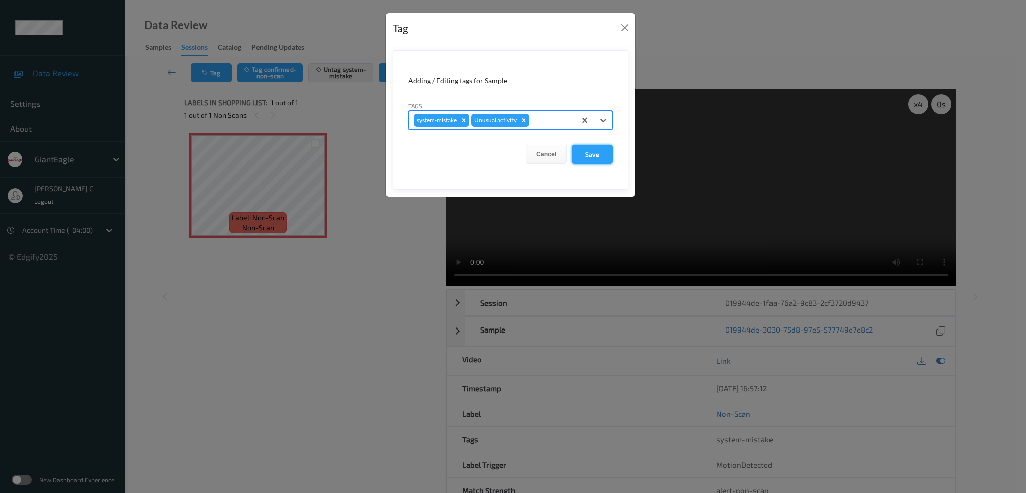
click at [580, 157] on button "Save" at bounding box center [592, 154] width 41 height 19
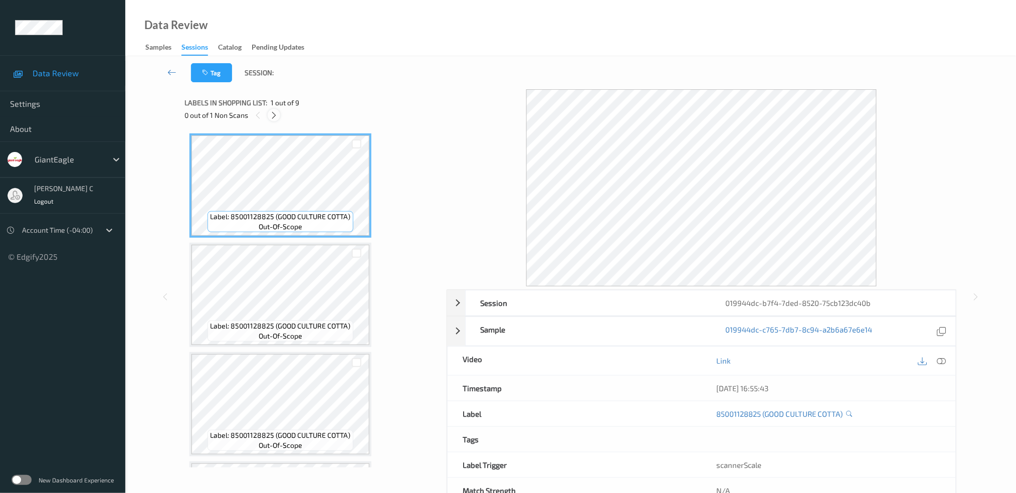
click at [274, 113] on icon at bounding box center [274, 115] width 9 height 9
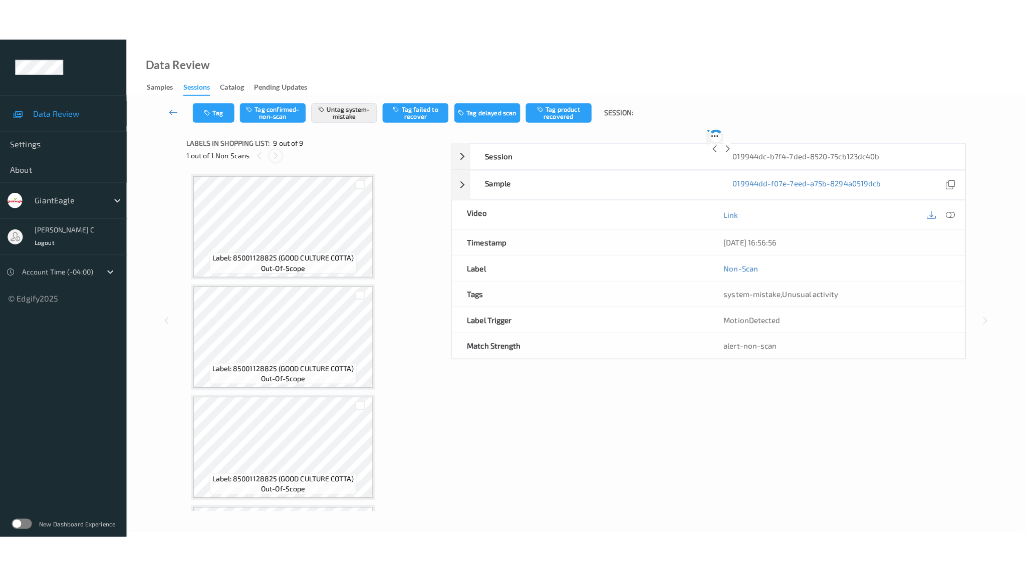
scroll to position [642, 0]
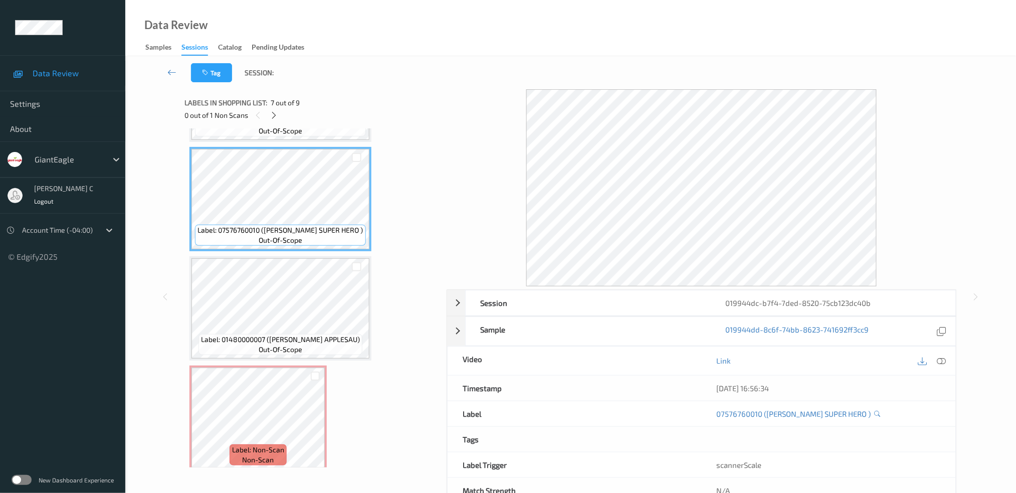
click at [942, 358] on icon at bounding box center [941, 360] width 9 height 9
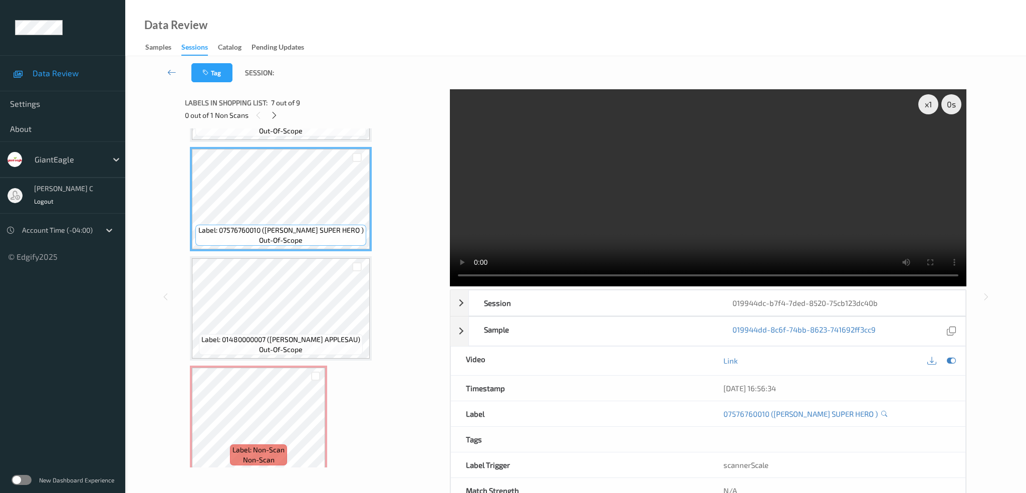
click at [446, 133] on div "x 1 0 s Session 019944dc-b7f4-7ded-8520-75cb123dc40b Session ID 019944dc-b7f4-7…" at bounding box center [576, 296] width 782 height 414
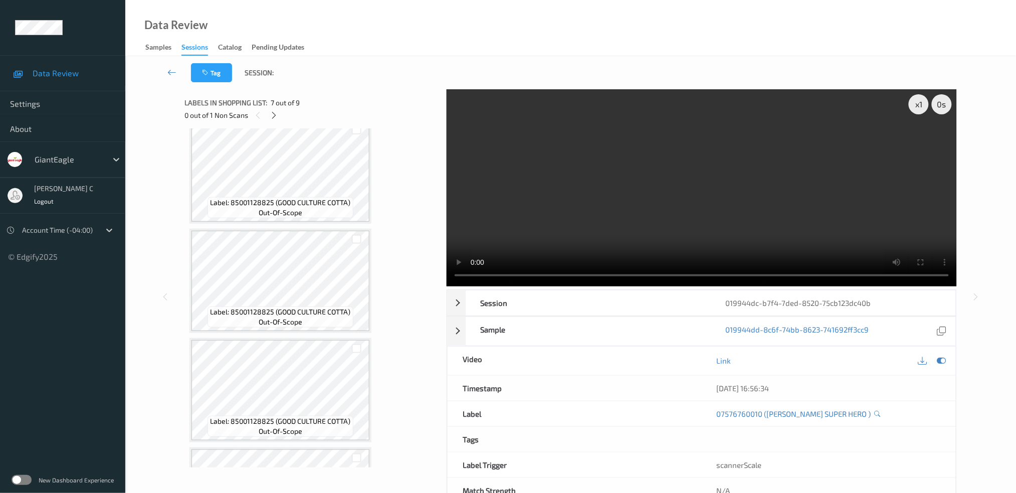
scroll to position [0, 0]
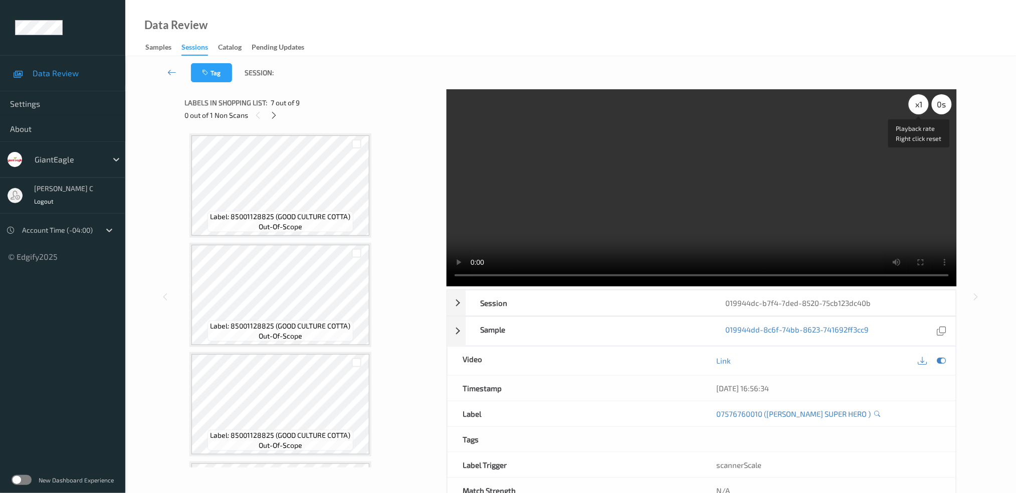
click at [915, 108] on div "x 1" at bounding box center [919, 104] width 20 height 20
click at [915, 108] on div "x 2" at bounding box center [919, 104] width 20 height 20
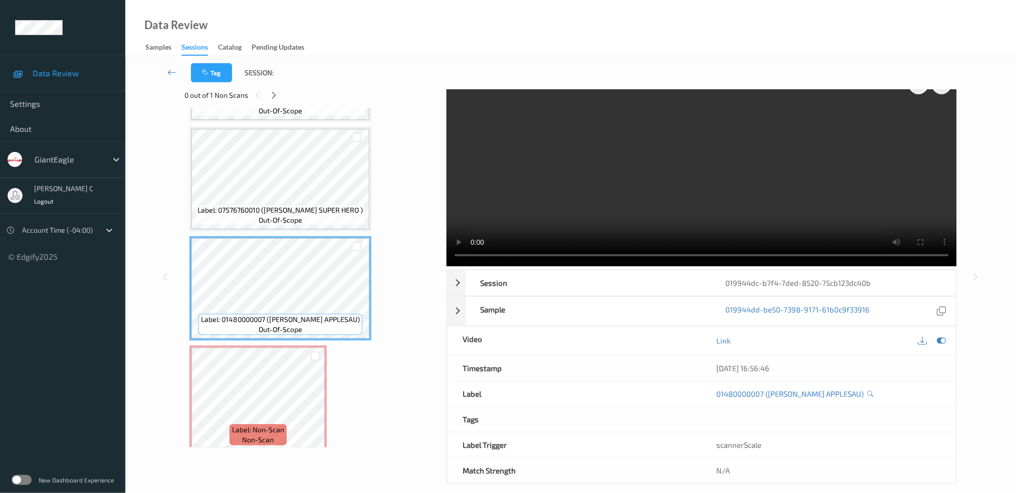
scroll to position [31, 0]
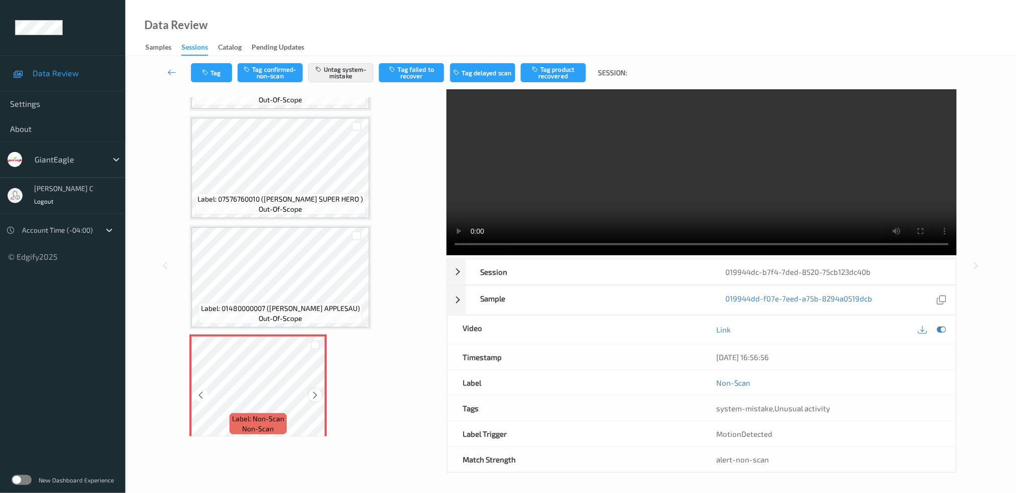
click at [317, 390] on icon at bounding box center [315, 394] width 9 height 9
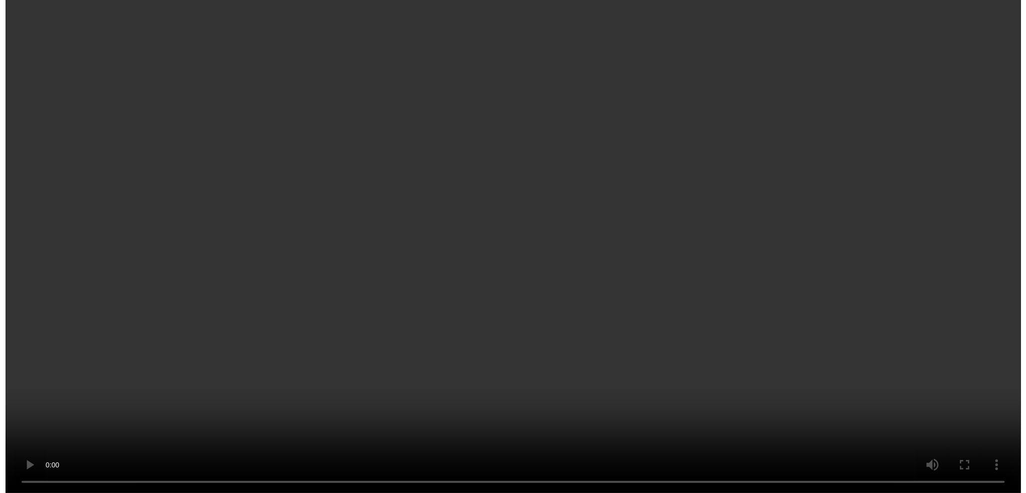
scroll to position [642, 0]
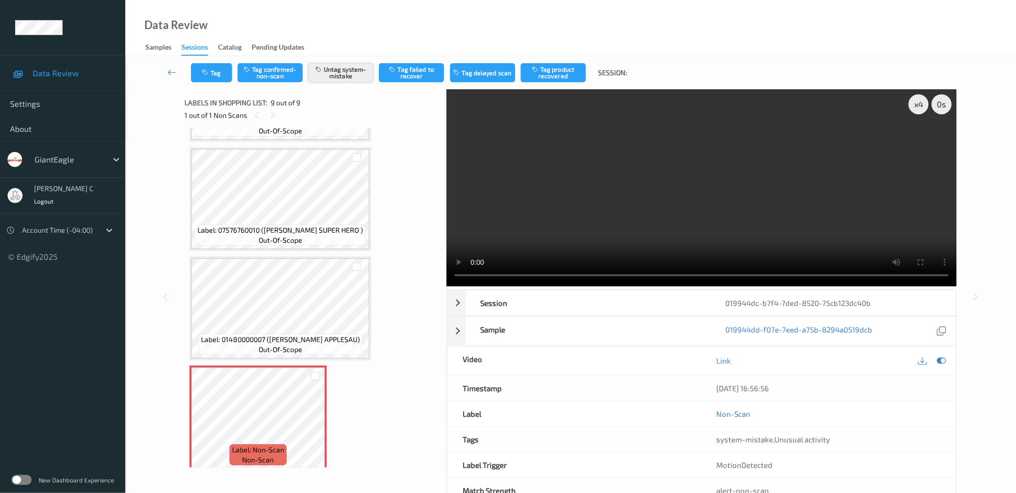
click at [356, 76] on button "Untag system-mistake" at bounding box center [340, 72] width 65 height 19
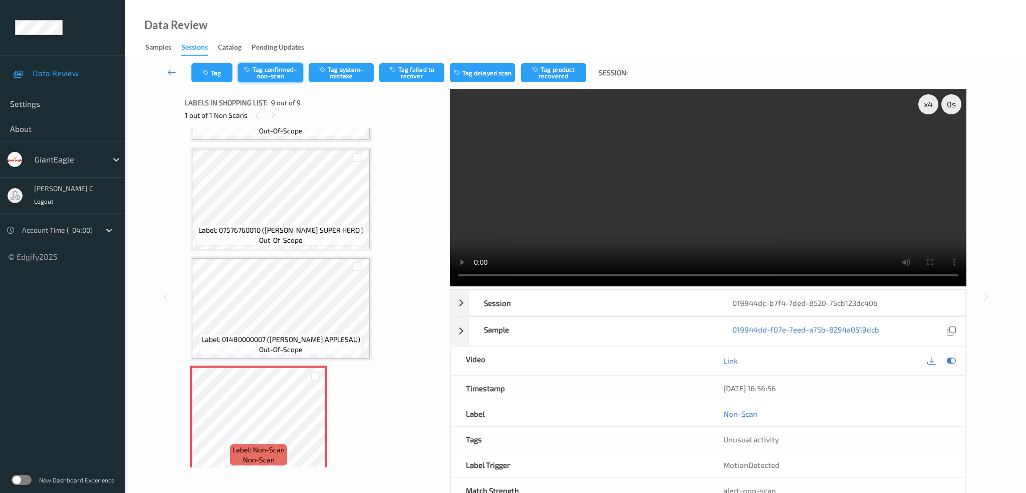
click at [250, 73] on button "Tag confirmed-non-scan" at bounding box center [270, 72] width 65 height 19
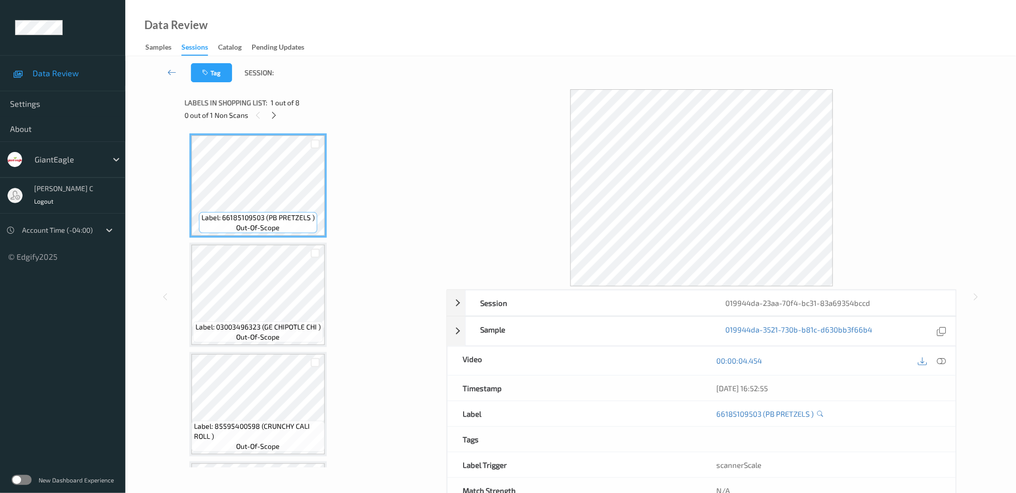
click at [281, 113] on div "0 out of 1 Non Scans" at bounding box center [311, 115] width 255 height 13
click at [279, 117] on div at bounding box center [274, 115] width 13 height 13
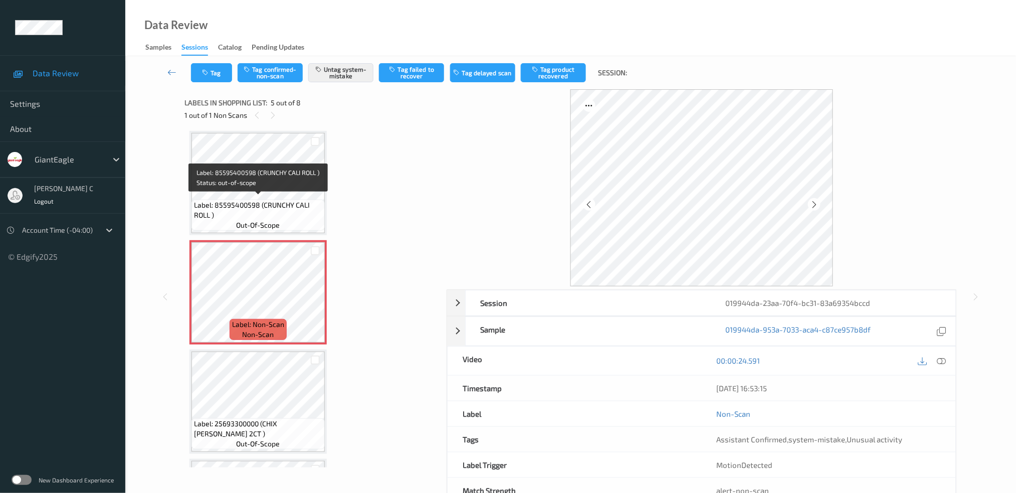
click at [272, 200] on span "Label: 85595400598 (CRUNCHY CALI ROLL )" at bounding box center [258, 210] width 128 height 20
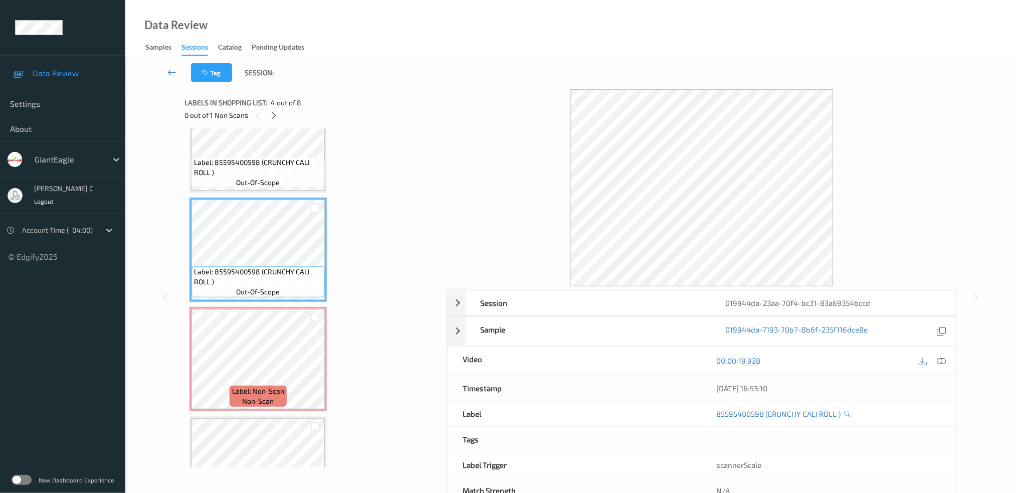
scroll to position [263, 0]
click at [251, 164] on span "Label: 85595400598 (CRUNCHY CALI ROLL )" at bounding box center [258, 168] width 128 height 20
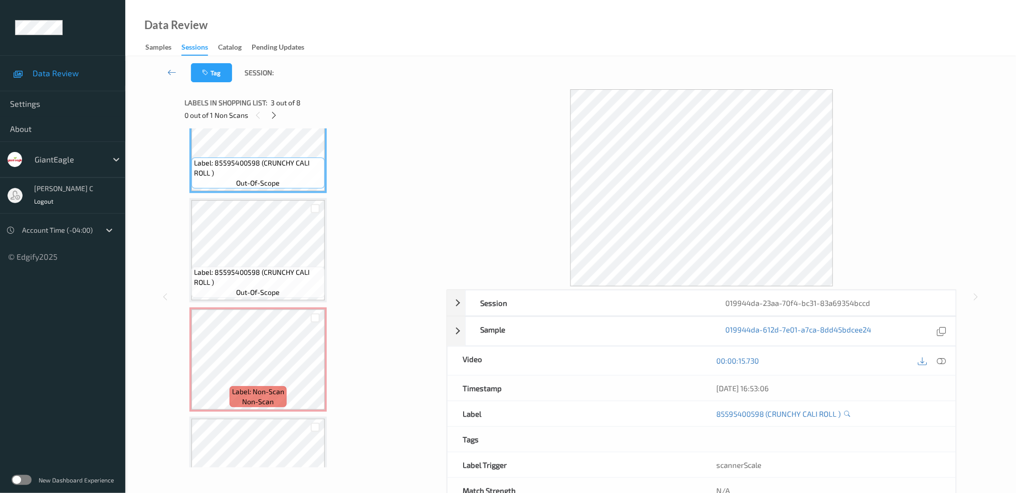
drag, startPoint x: 942, startPoint y: 356, endPoint x: 905, endPoint y: 373, distance: 41.5
click at [942, 357] on icon at bounding box center [941, 360] width 9 height 9
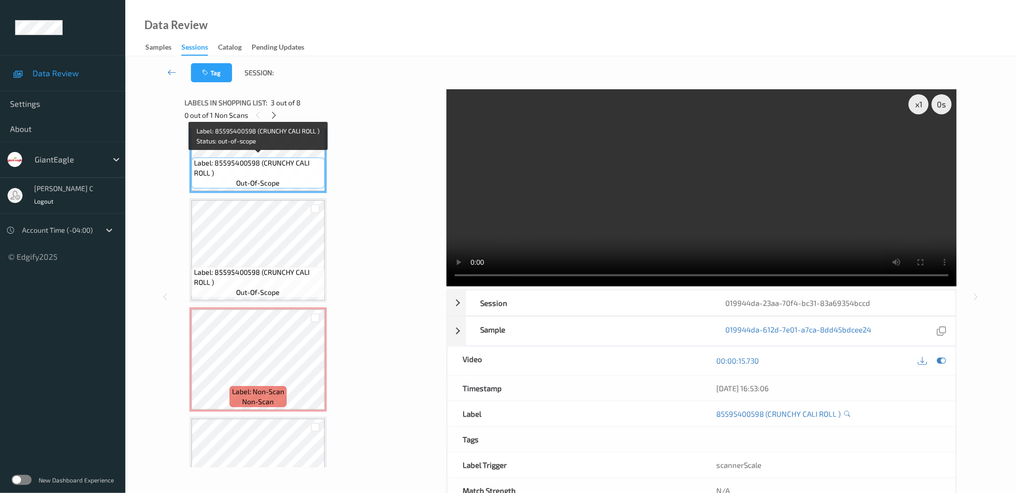
click at [264, 170] on span "Label: 85595400598 (CRUNCHY CALI ROLL )" at bounding box center [258, 168] width 128 height 20
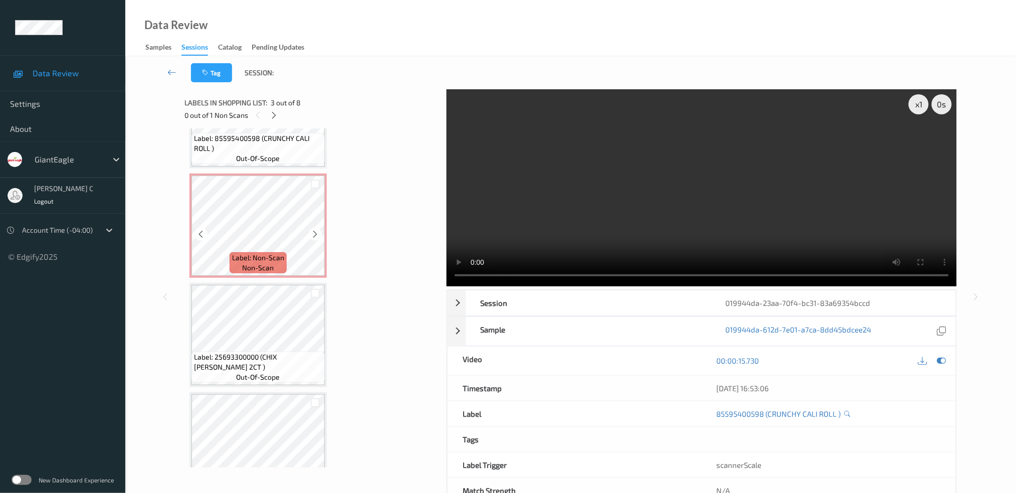
scroll to position [330, 0]
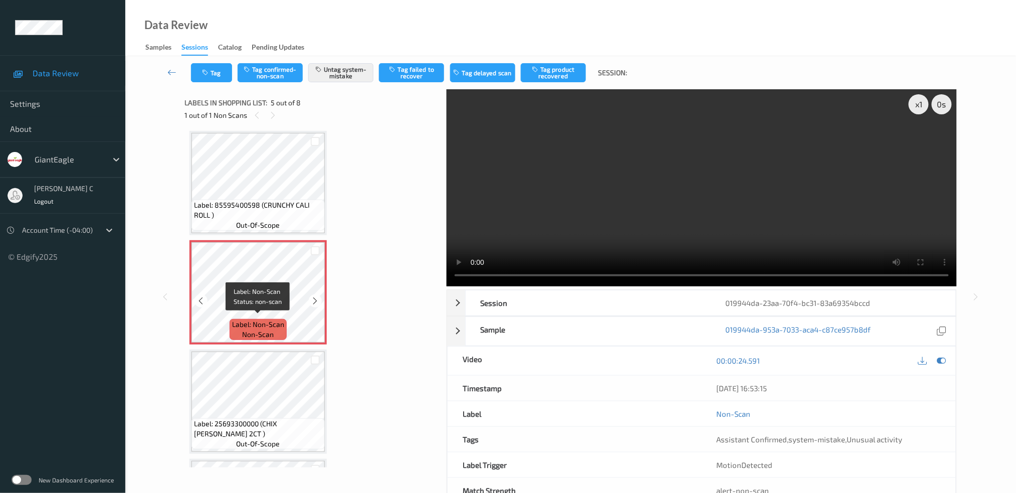
click at [268, 207] on span "Label: 85595400598 (CRUNCHY CALI ROLL )" at bounding box center [258, 210] width 128 height 20
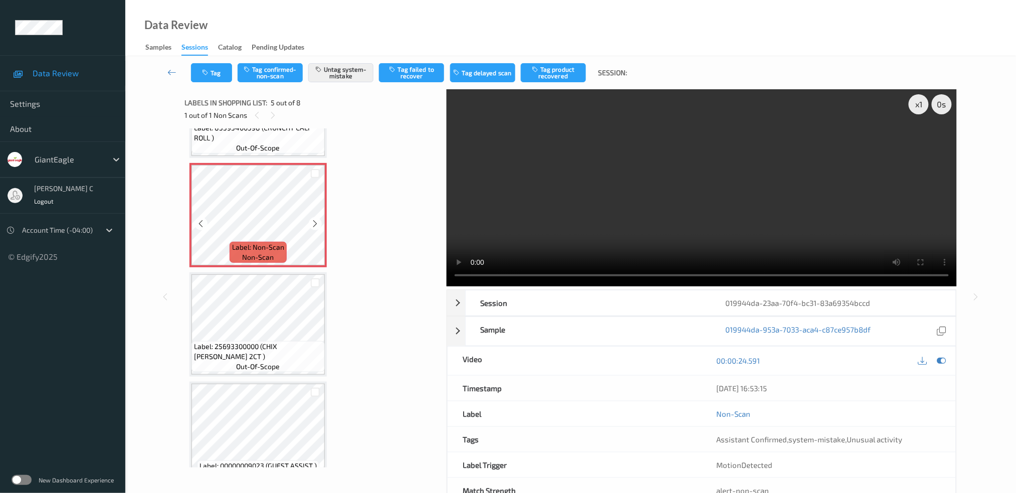
scroll to position [464, 0]
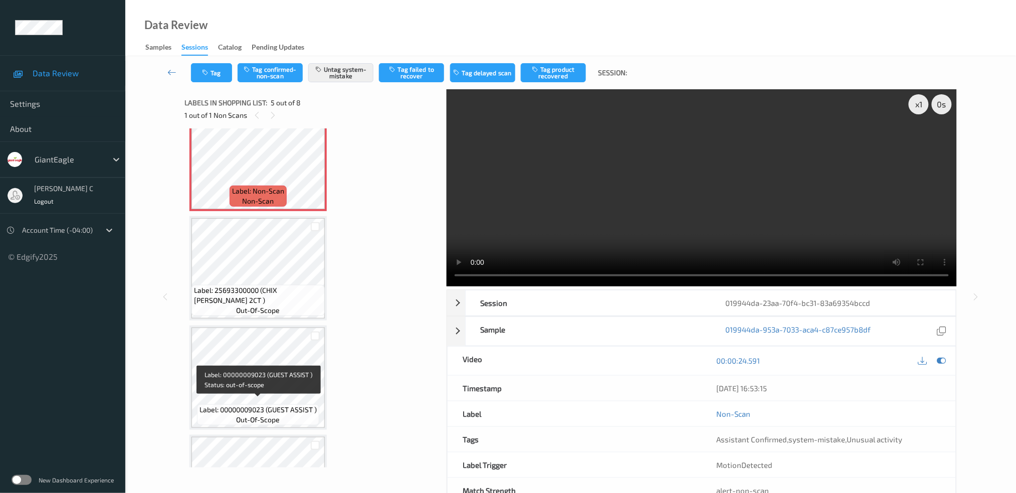
click at [261, 415] on span "out-of-scope" at bounding box center [259, 419] width 44 height 10
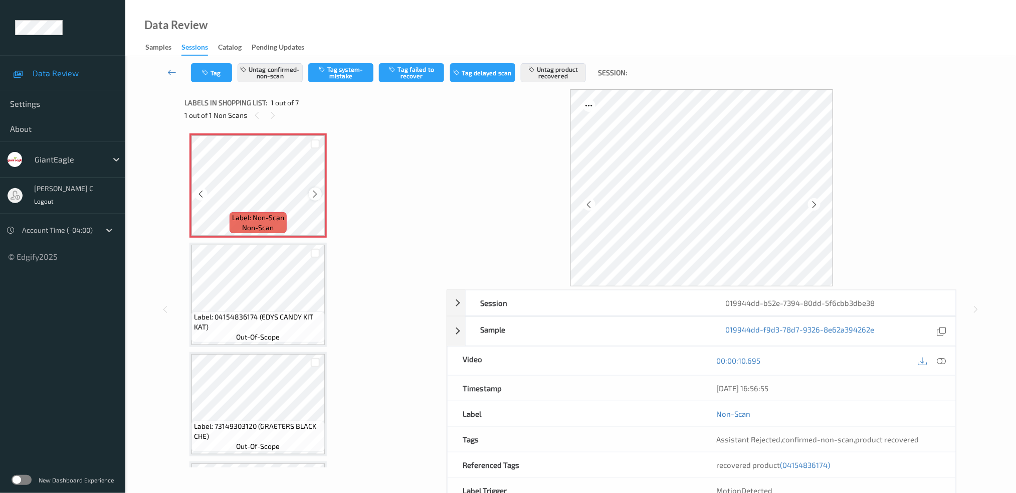
click at [315, 189] on icon at bounding box center [315, 193] width 9 height 9
click at [947, 360] on div at bounding box center [942, 361] width 14 height 14
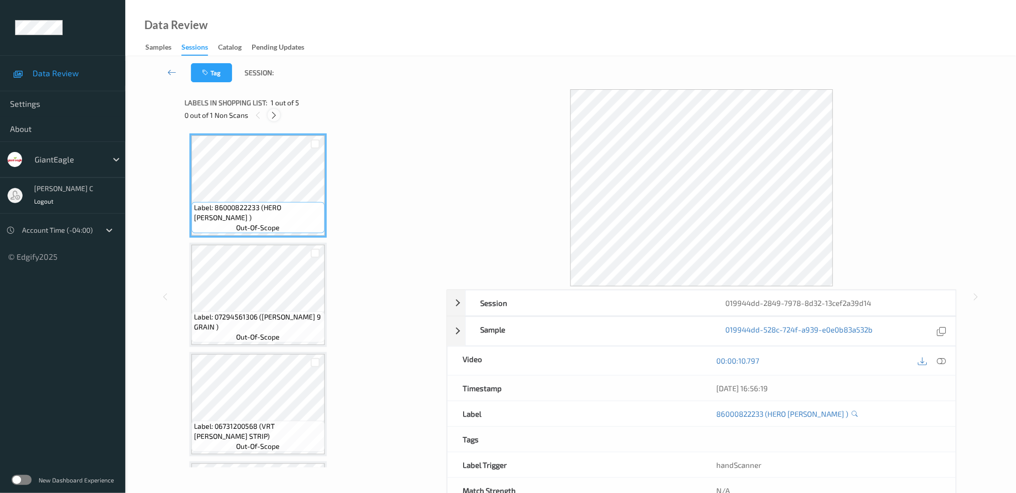
click at [269, 112] on div at bounding box center [274, 115] width 13 height 13
drag, startPoint x: 947, startPoint y: 362, endPoint x: 903, endPoint y: 395, distance: 54.7
click at [945, 362] on div at bounding box center [942, 361] width 14 height 14
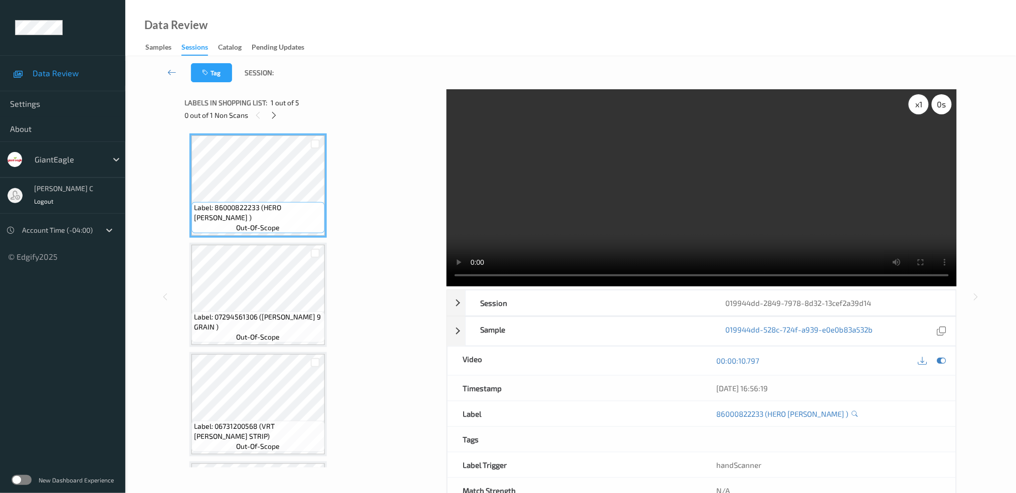
click at [923, 112] on div "x 1" at bounding box center [919, 104] width 20 height 20
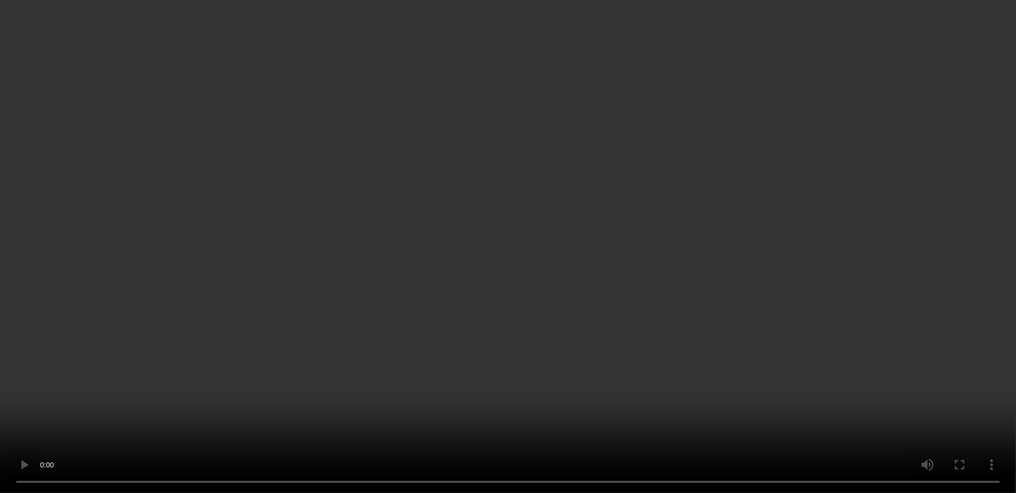
scroll to position [207, 0]
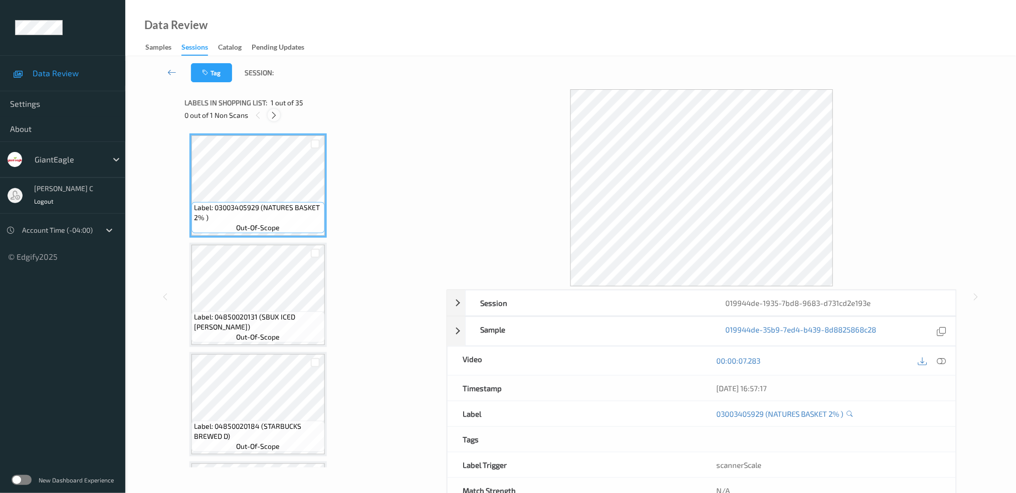
click at [270, 116] on icon at bounding box center [274, 115] width 9 height 9
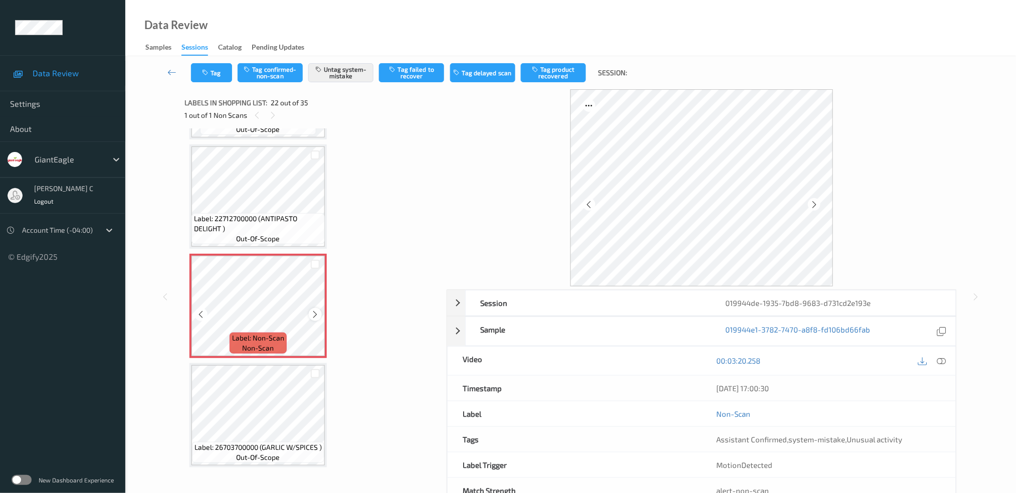
click at [313, 310] on icon at bounding box center [315, 314] width 9 height 9
click at [314, 310] on icon at bounding box center [315, 314] width 9 height 9
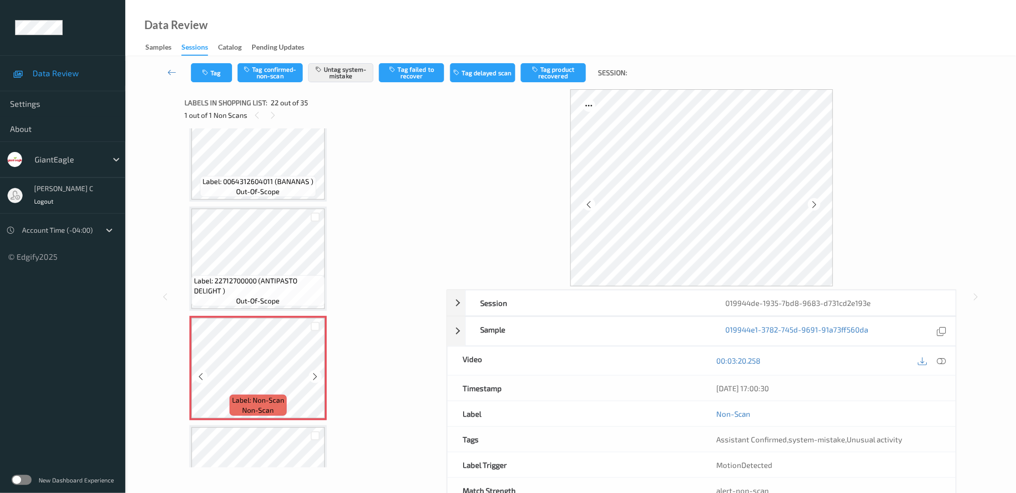
scroll to position [2040, 0]
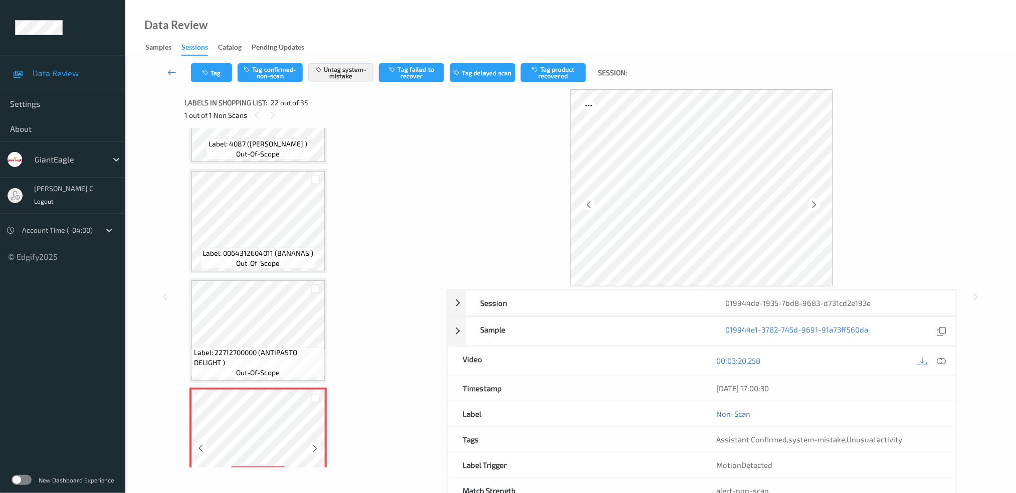
click at [249, 248] on span "Label: 0064312604011 (BANANAS )" at bounding box center [258, 253] width 111 height 10
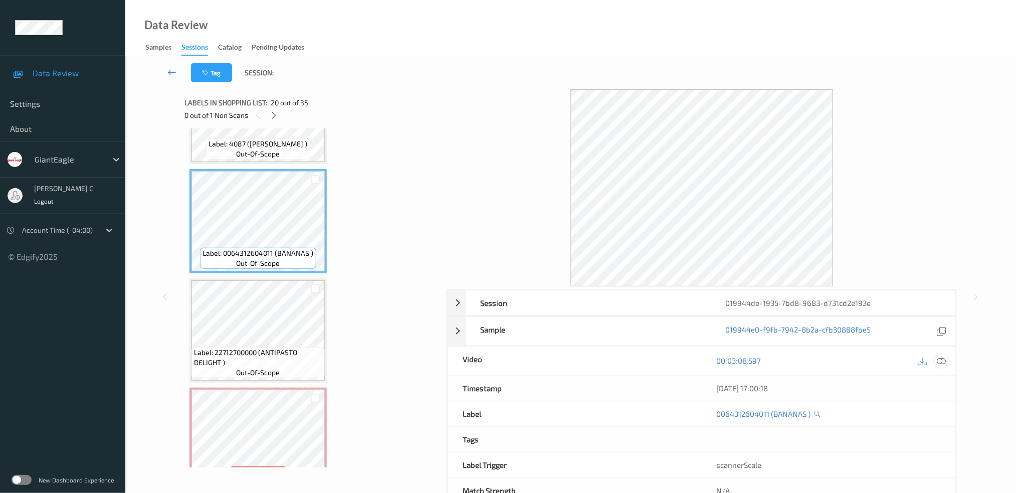
click at [941, 359] on icon at bounding box center [941, 360] width 9 height 9
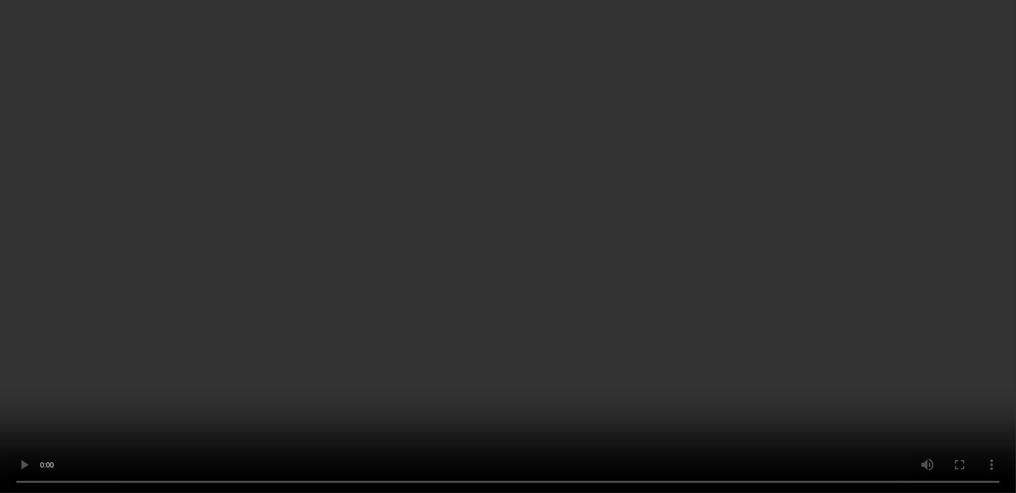
scroll to position [2307, 0]
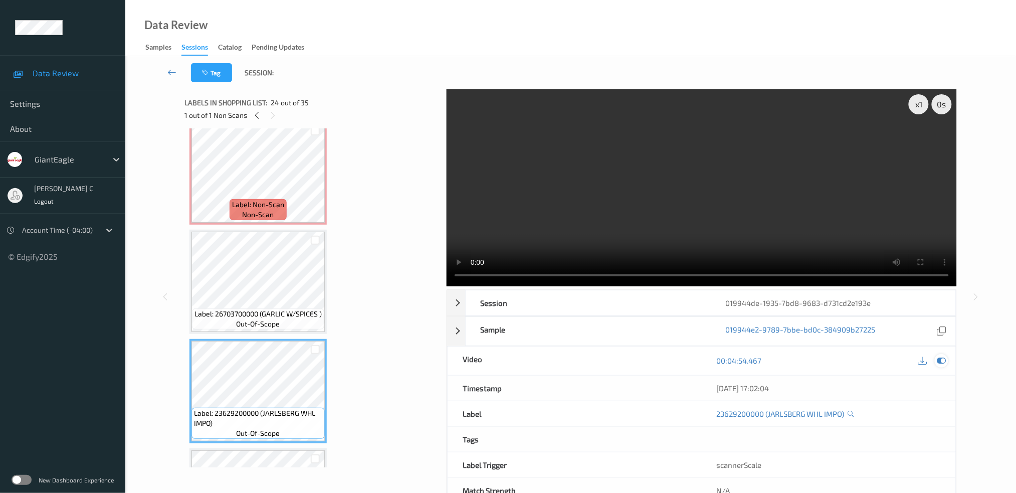
click at [942, 364] on icon at bounding box center [941, 360] width 9 height 9
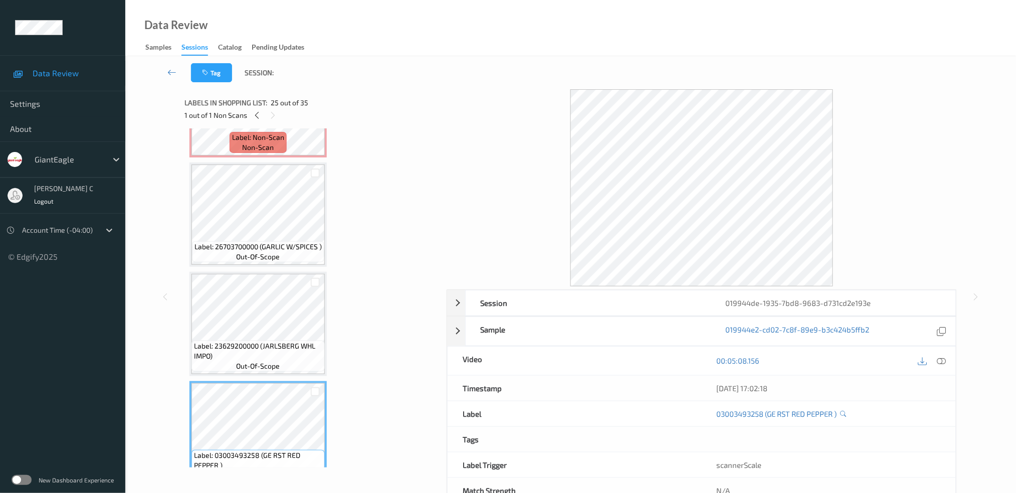
scroll to position [2241, 0]
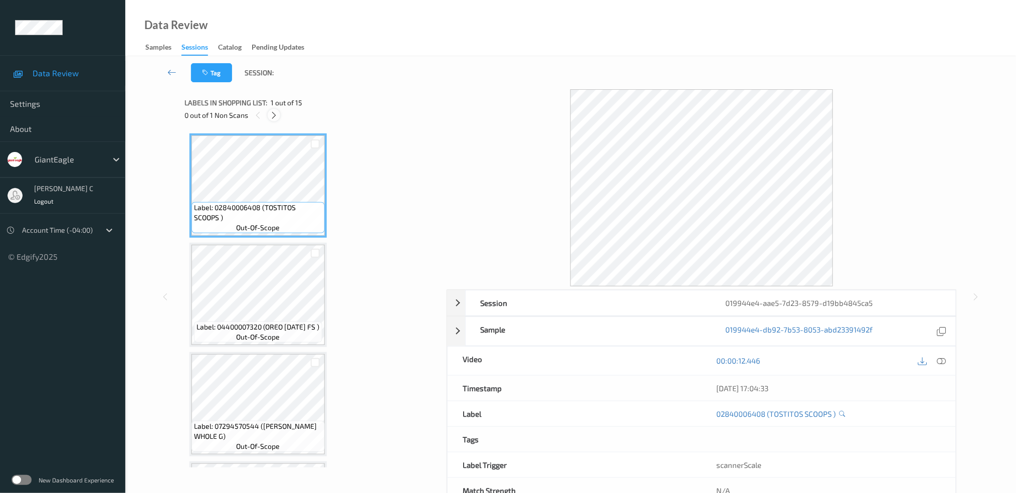
click at [277, 112] on icon at bounding box center [274, 115] width 9 height 9
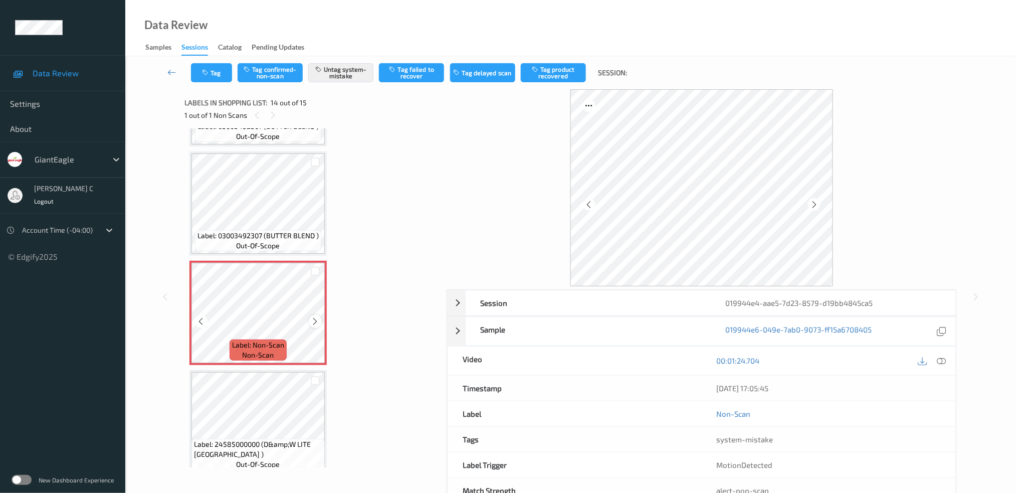
click at [316, 317] on icon at bounding box center [315, 321] width 9 height 9
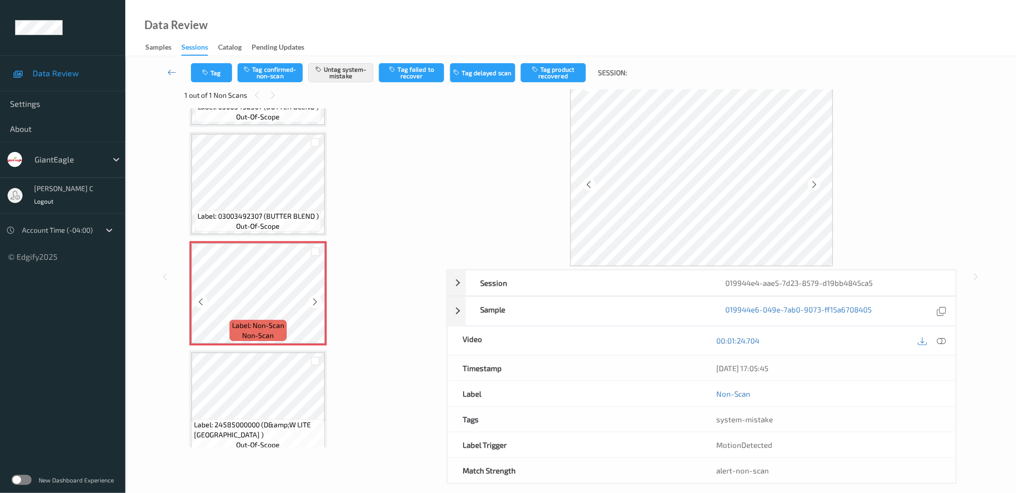
scroll to position [31, 0]
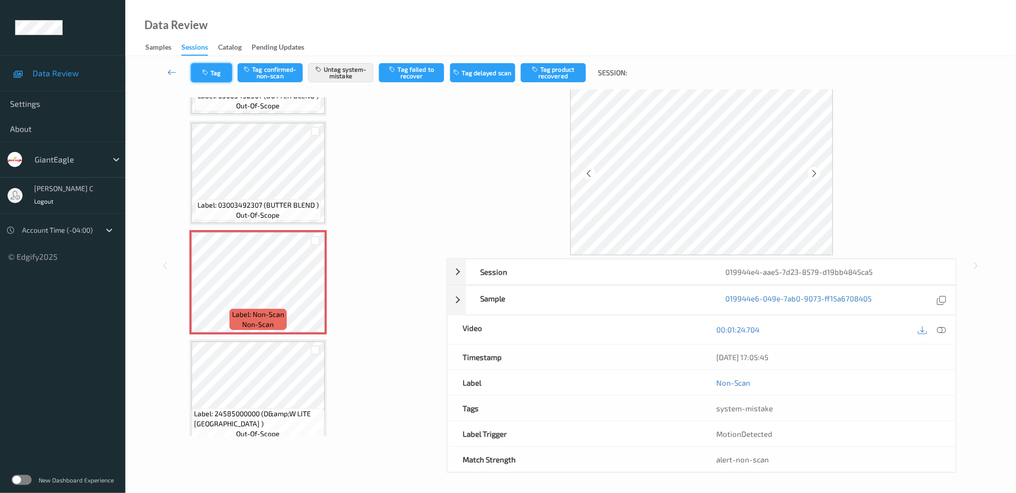
click at [225, 79] on button "Tag" at bounding box center [211, 72] width 41 height 19
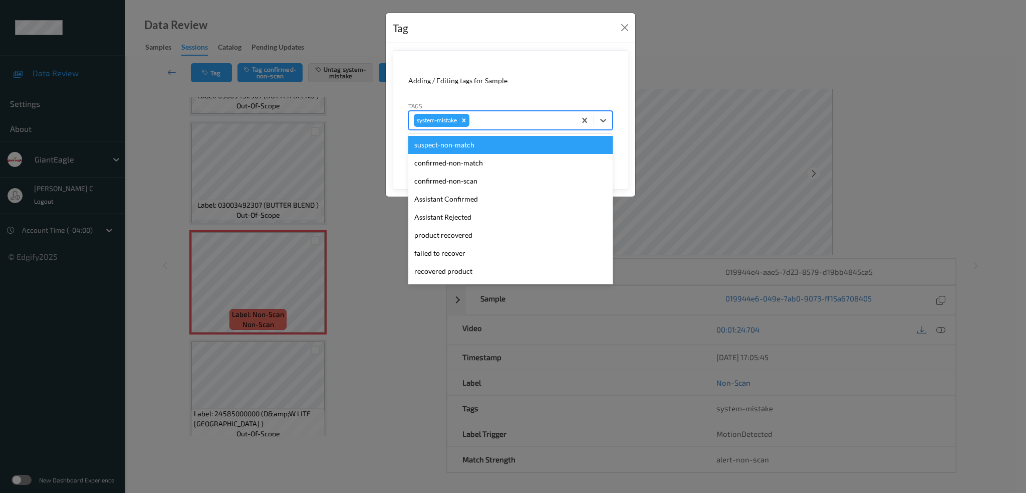
click at [475, 113] on div "system-mistake" at bounding box center [492, 120] width 167 height 17
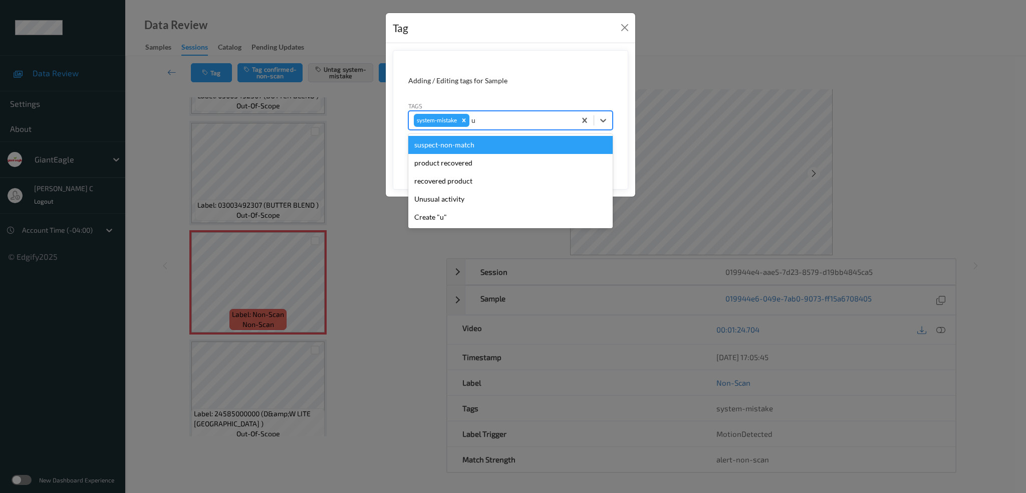
type input "un"
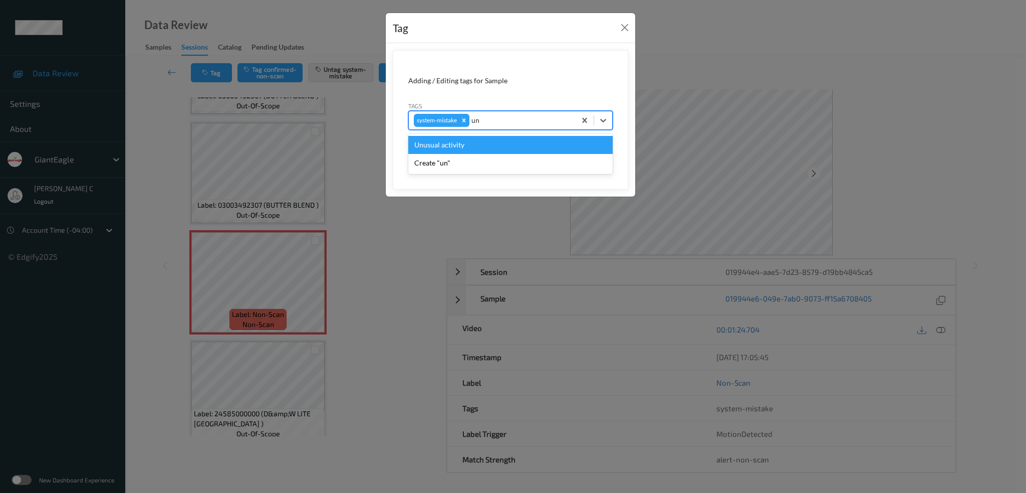
click at [464, 150] on div "Unusual activity" at bounding box center [510, 145] width 204 height 18
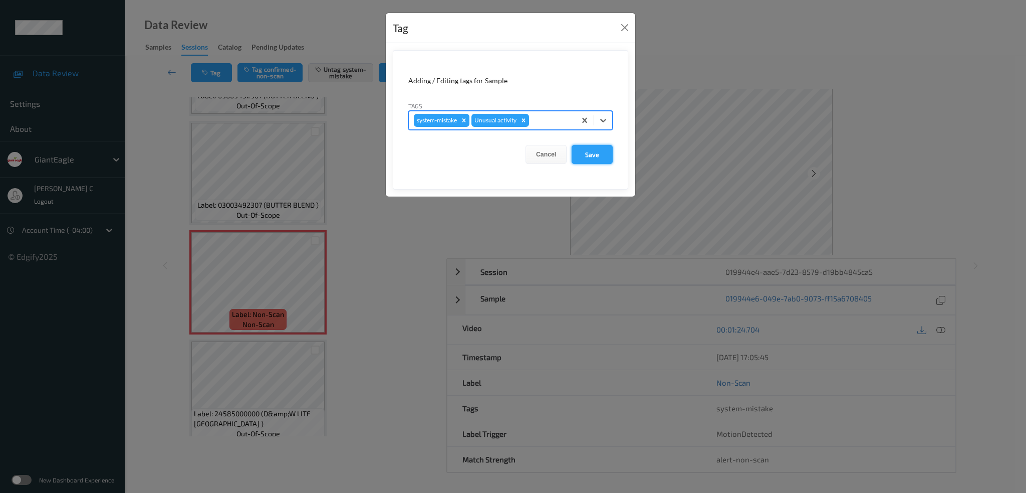
click at [588, 161] on button "Save" at bounding box center [592, 154] width 41 height 19
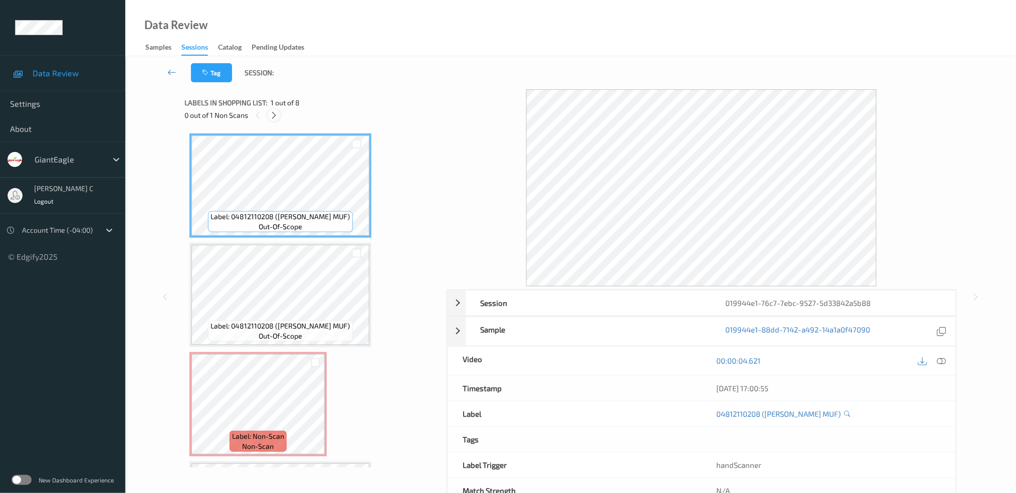
click at [270, 111] on icon at bounding box center [274, 115] width 9 height 9
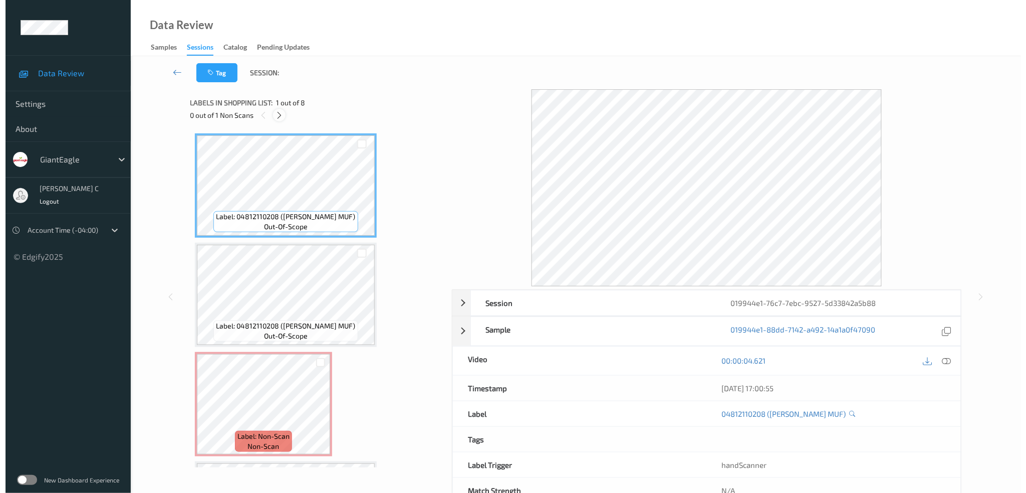
scroll to position [113, 0]
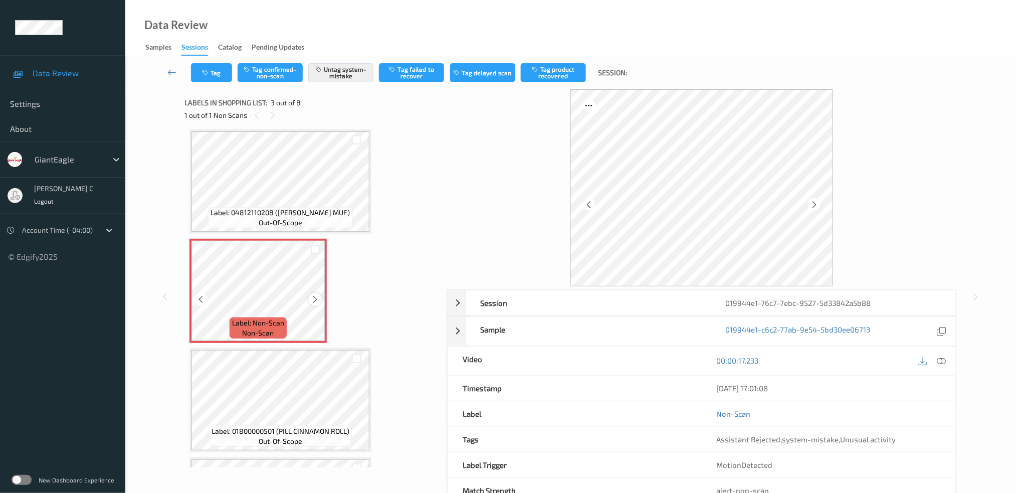
click at [319, 300] on div at bounding box center [315, 299] width 13 height 13
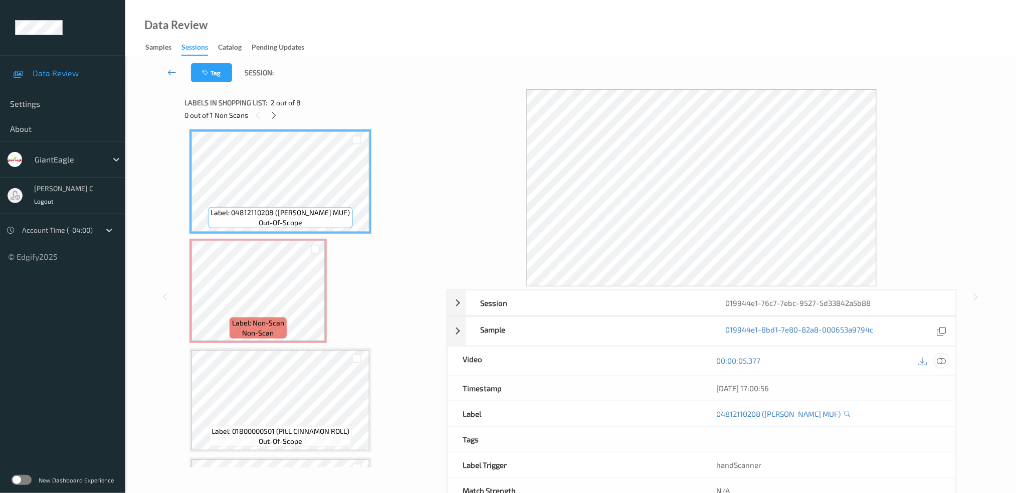
click at [944, 358] on icon at bounding box center [941, 360] width 9 height 9
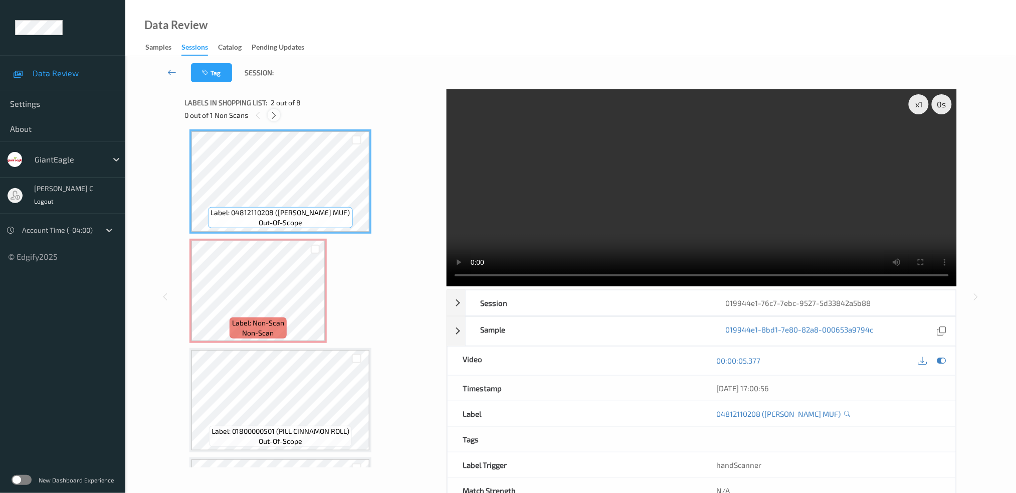
click at [275, 116] on icon at bounding box center [274, 115] width 9 height 9
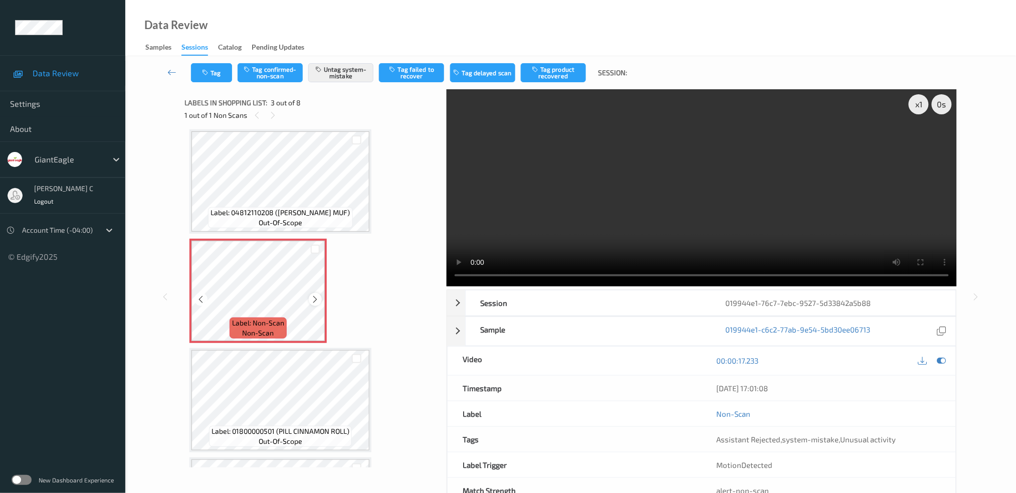
click at [316, 295] on icon at bounding box center [315, 299] width 9 height 9
click at [317, 295] on icon at bounding box center [315, 299] width 9 height 9
click at [212, 74] on button "Tag" at bounding box center [211, 72] width 41 height 19
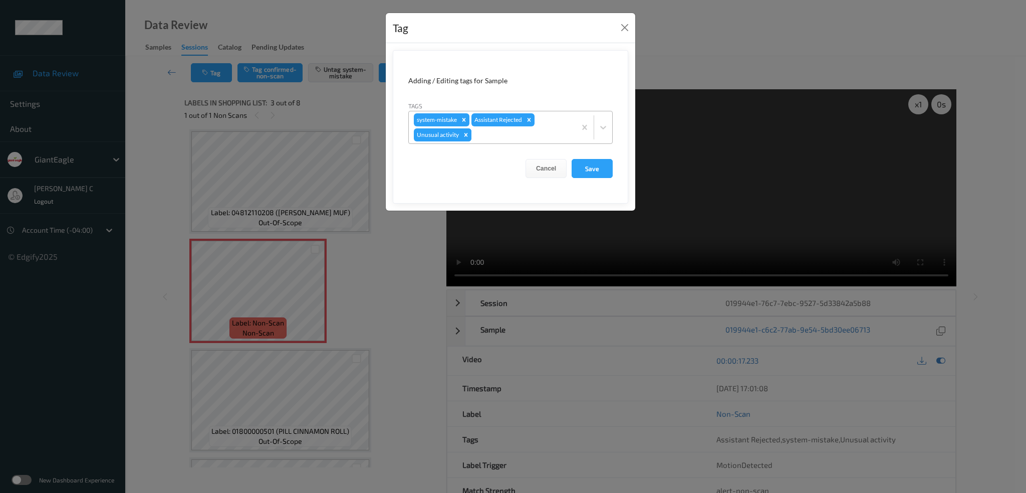
click at [464, 133] on icon "Remove Unusual activity" at bounding box center [466, 134] width 7 height 7
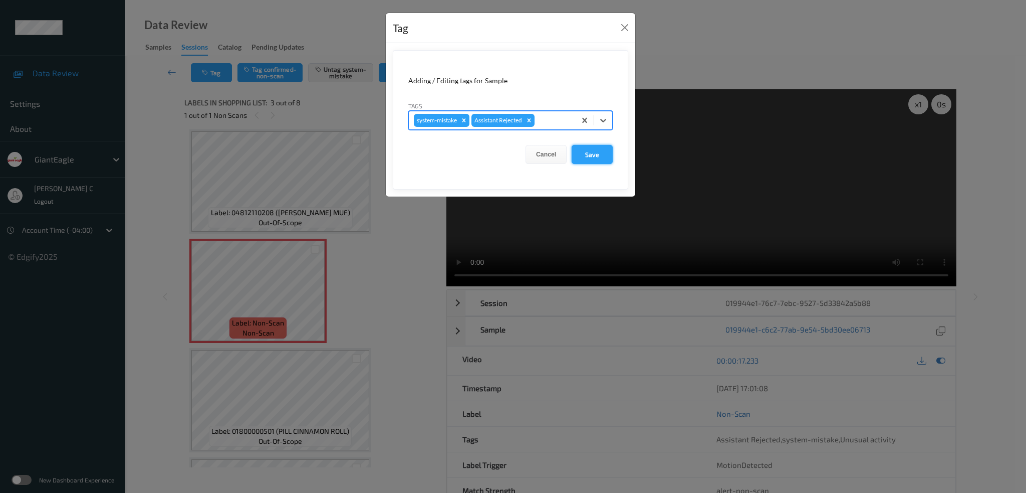
click at [583, 154] on button "Save" at bounding box center [592, 154] width 41 height 19
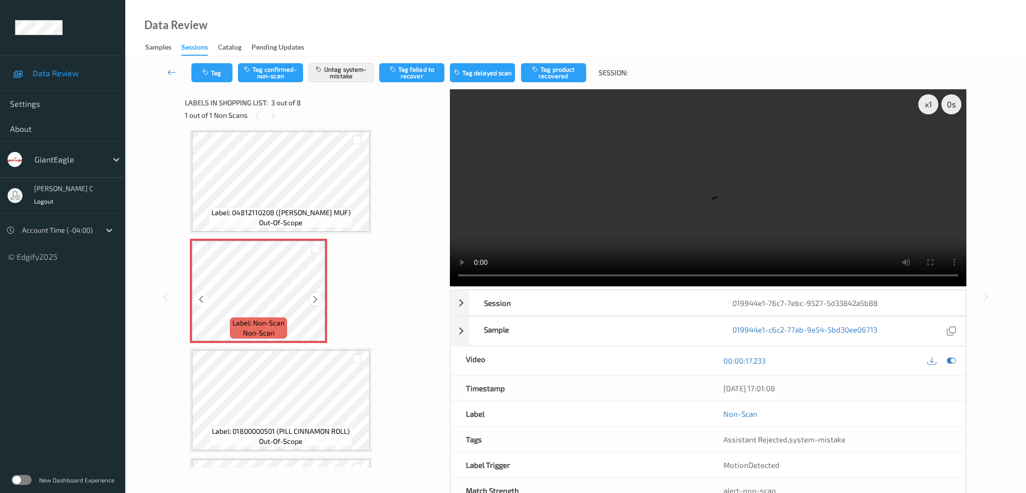
click at [313, 295] on icon at bounding box center [315, 299] width 9 height 9
click at [314, 296] on icon at bounding box center [315, 299] width 9 height 9
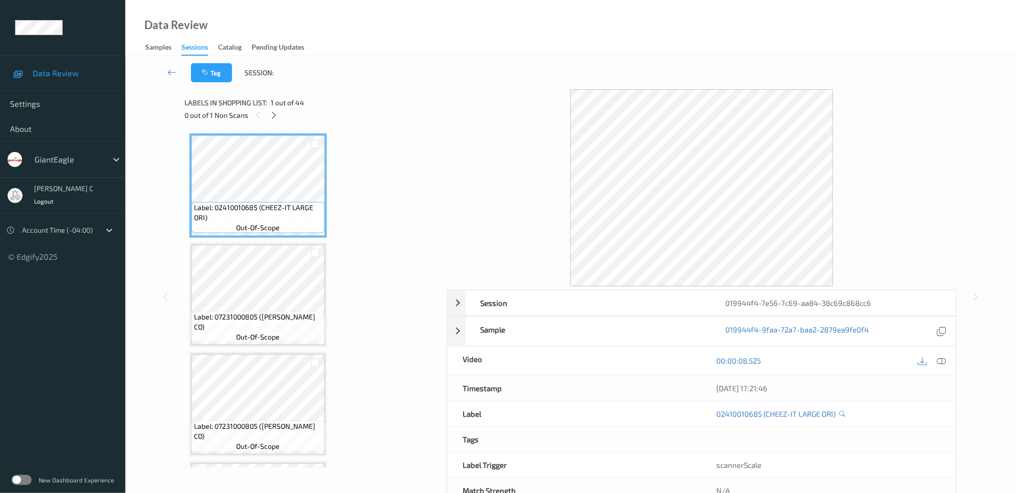
click at [276, 107] on span "1 out of 44" at bounding box center [288, 103] width 34 height 10
click at [276, 109] on div at bounding box center [274, 115] width 13 height 13
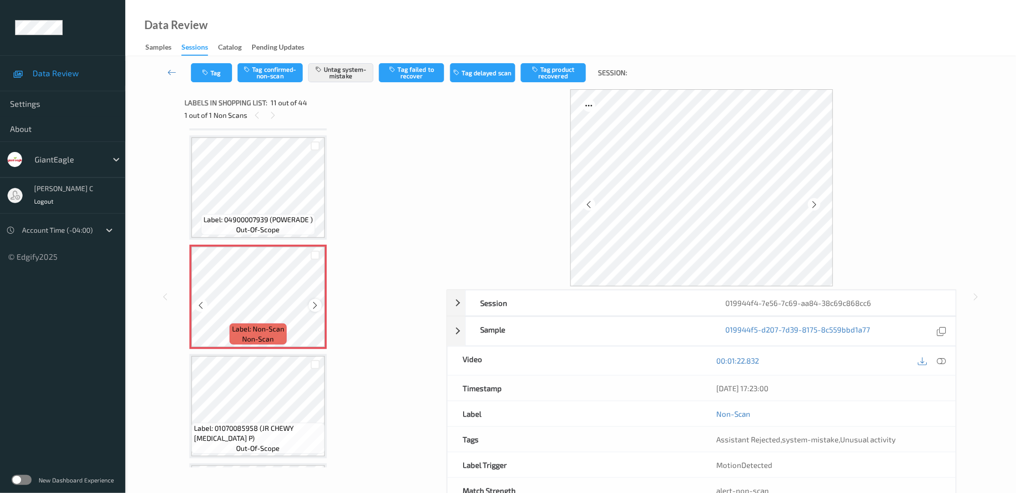
click at [313, 301] on icon at bounding box center [315, 305] width 9 height 9
click at [316, 301] on icon at bounding box center [315, 305] width 9 height 9
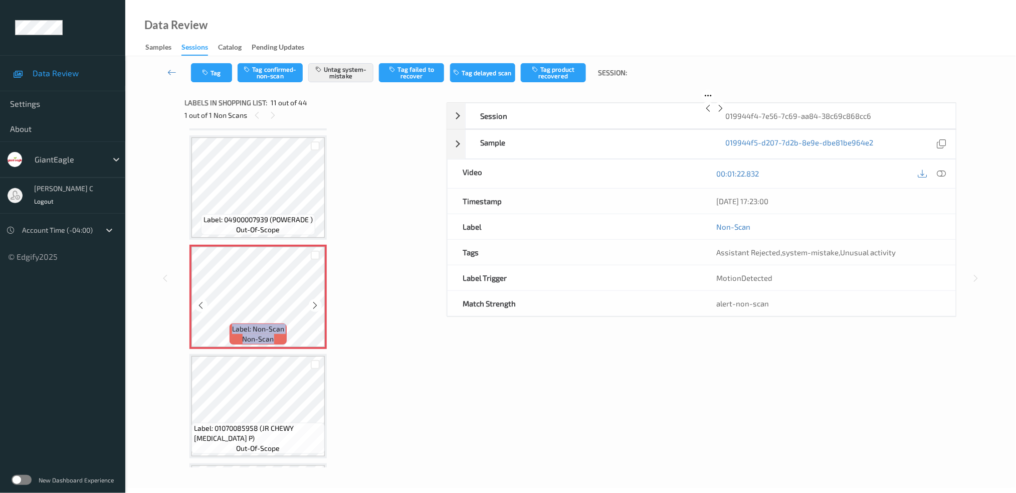
click at [318, 301] on icon at bounding box center [315, 305] width 9 height 9
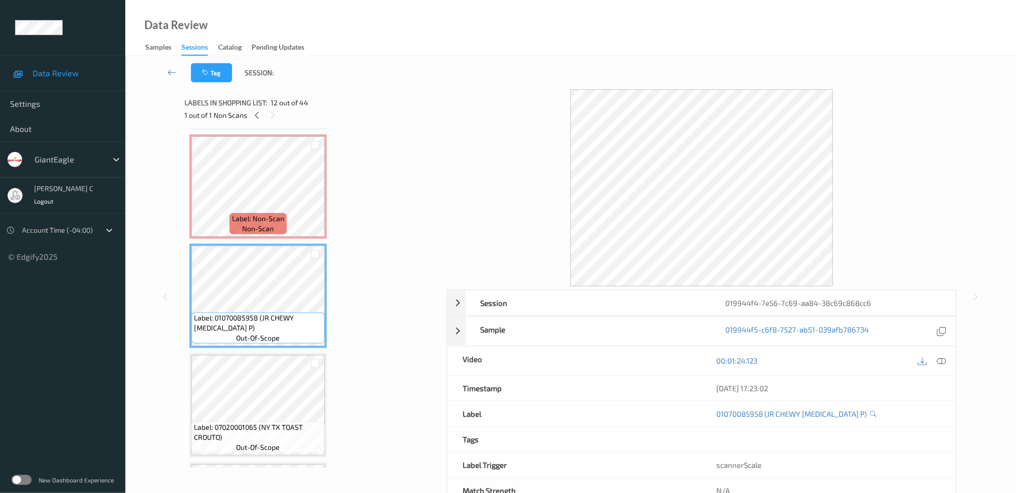
scroll to position [1115, 0]
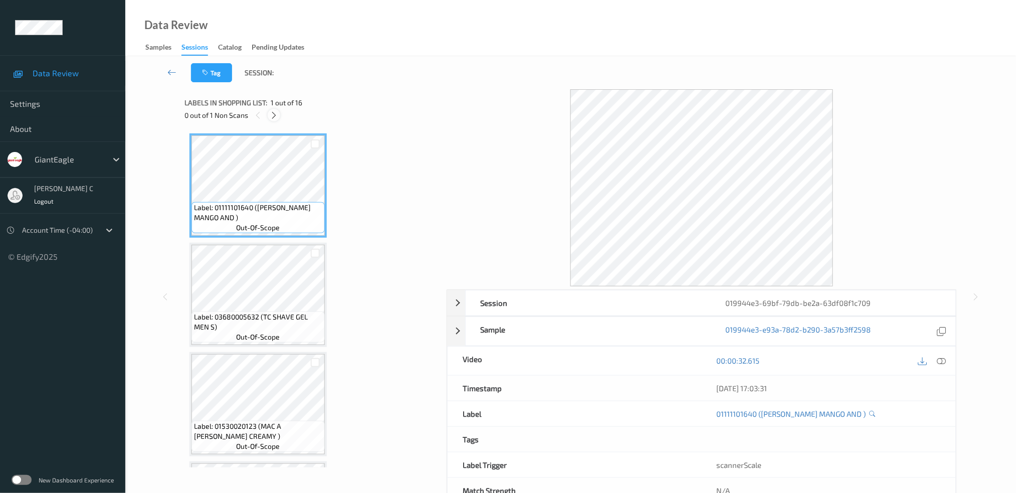
click at [277, 113] on icon at bounding box center [274, 115] width 9 height 9
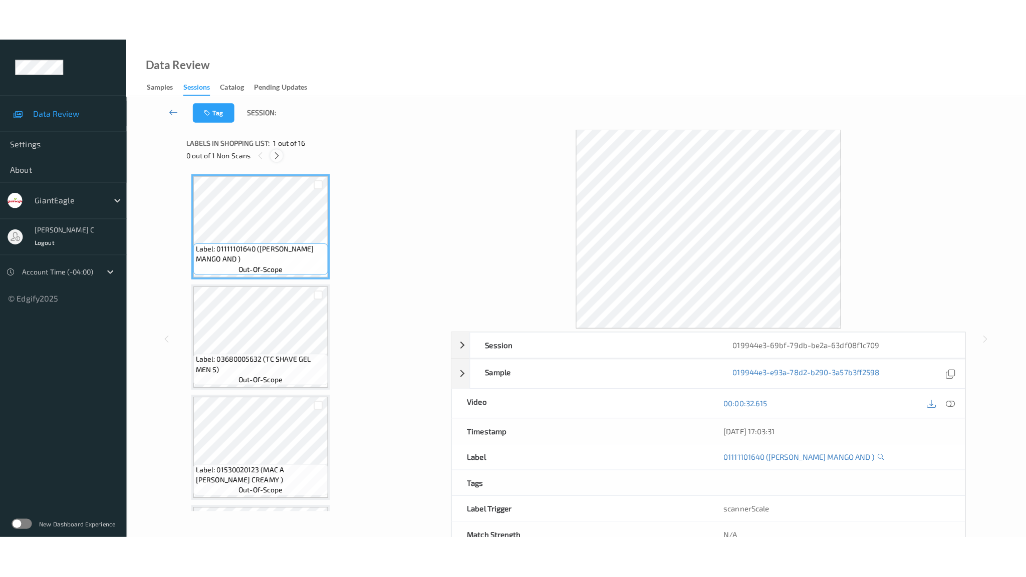
scroll to position [1401, 0]
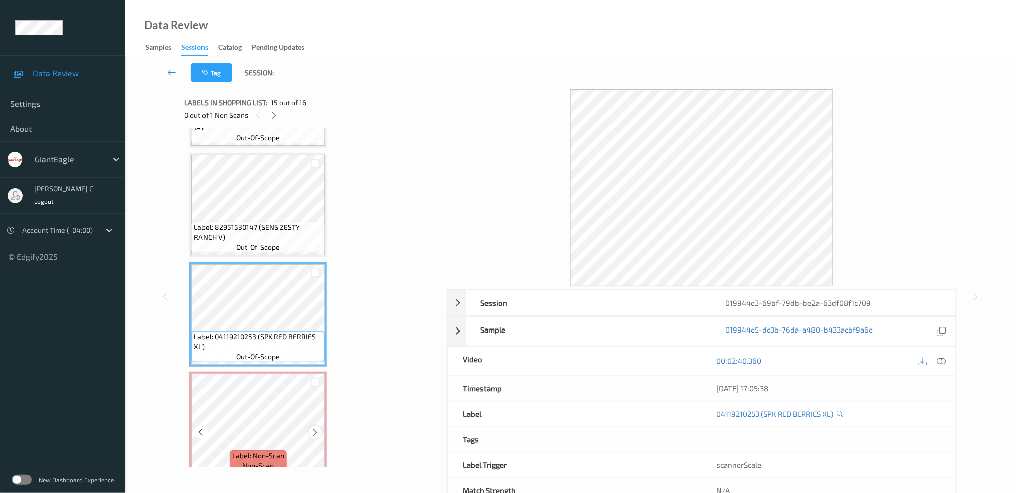
click at [318, 425] on div at bounding box center [315, 431] width 13 height 13
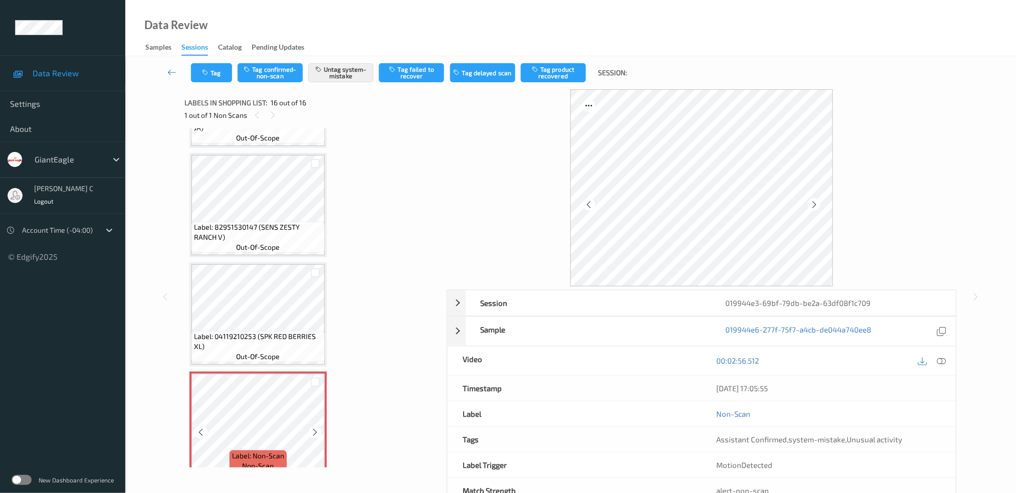
click at [317, 425] on div at bounding box center [315, 431] width 13 height 13
click at [262, 222] on span "Label: 82951530147 (SENS ZESTY RANCH V)" at bounding box center [258, 232] width 128 height 20
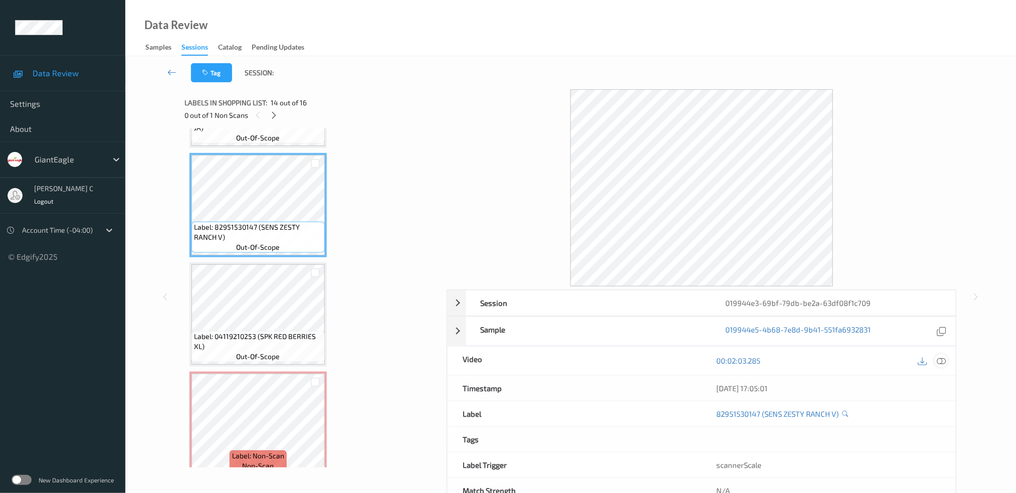
click at [944, 357] on icon at bounding box center [941, 360] width 9 height 9
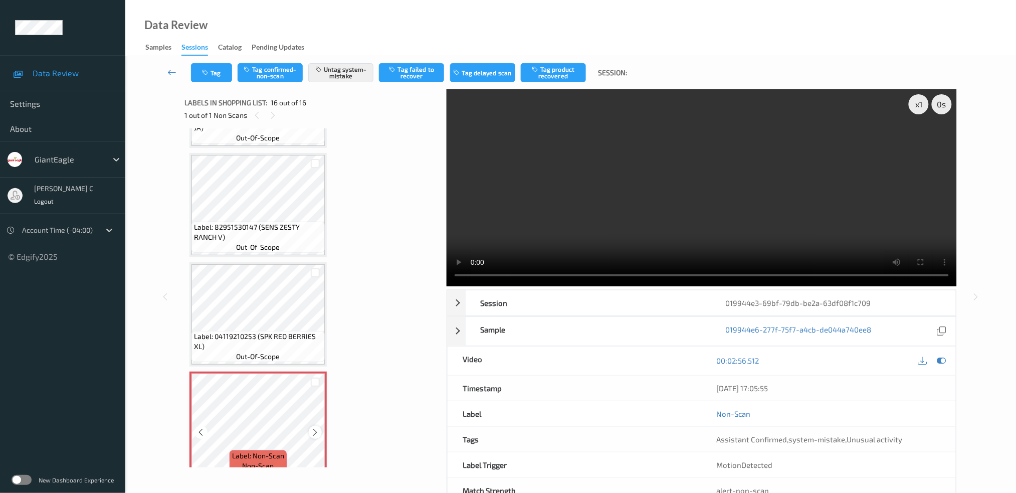
click at [318, 425] on div at bounding box center [315, 431] width 13 height 13
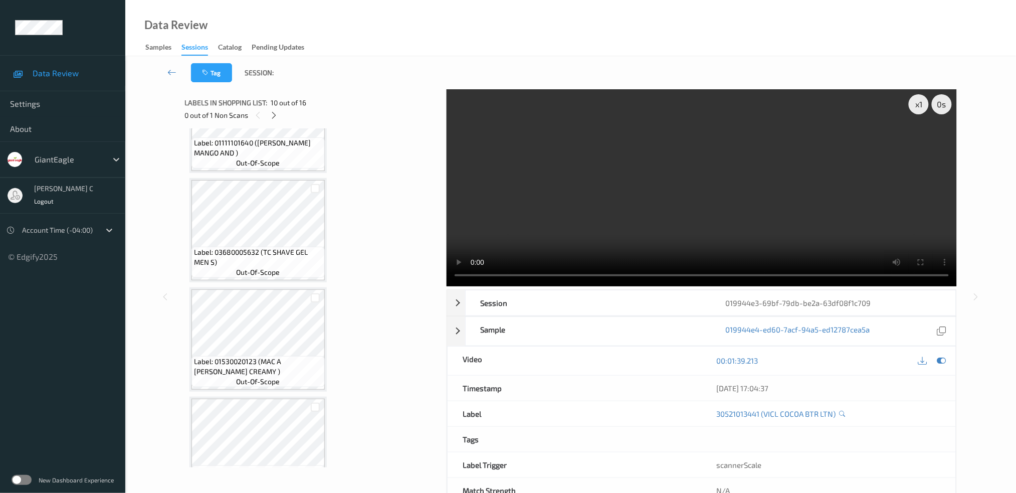
scroll to position [0, 0]
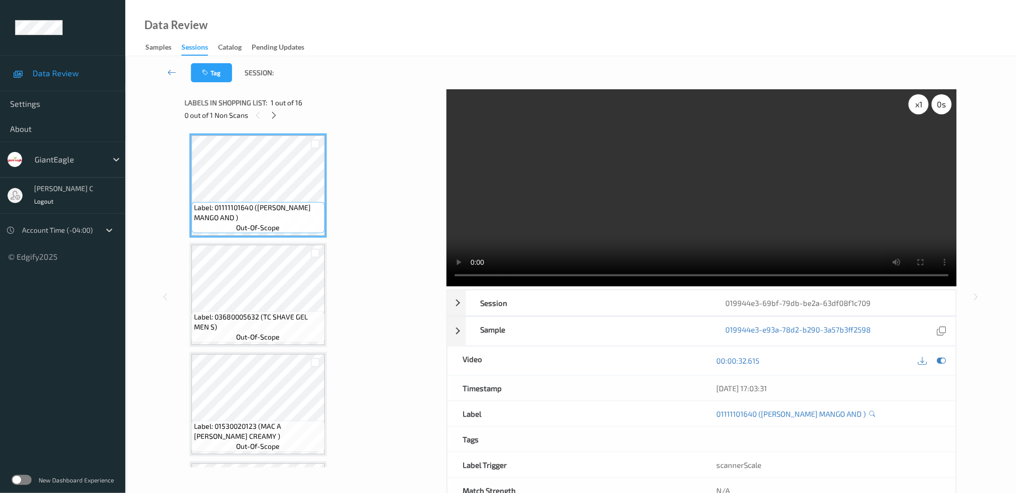
click at [915, 106] on div "x 1" at bounding box center [919, 104] width 20 height 20
click at [915, 106] on div "x 2" at bounding box center [919, 104] width 20 height 20
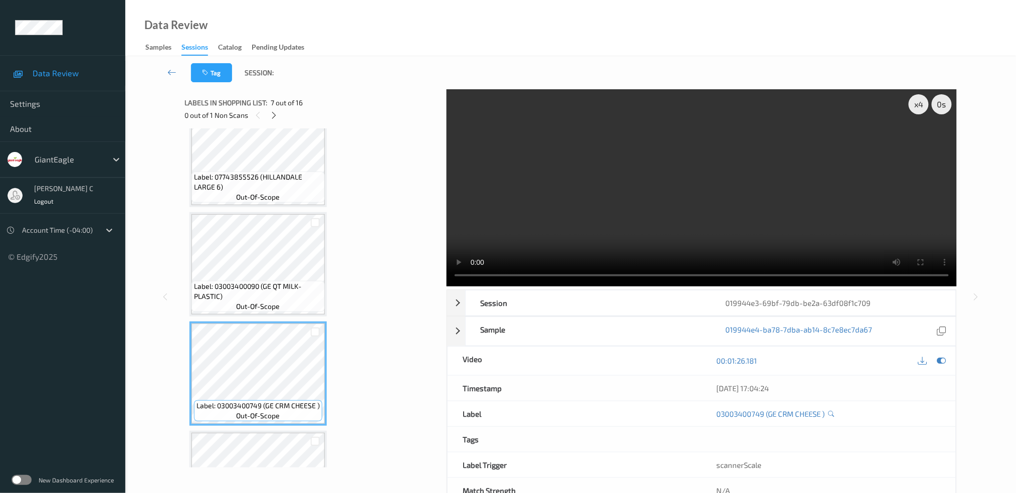
scroll to position [601, 0]
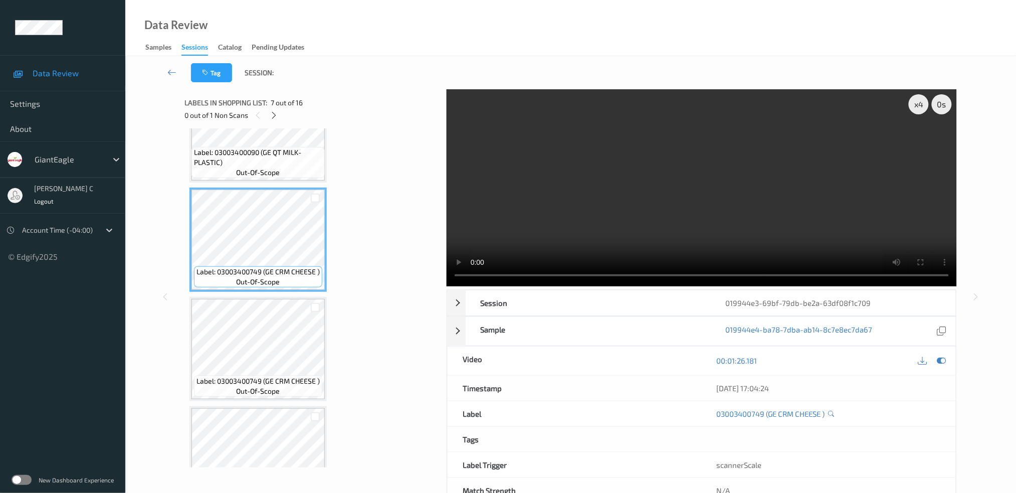
click at [278, 386] on span "out-of-scope" at bounding box center [259, 391] width 44 height 10
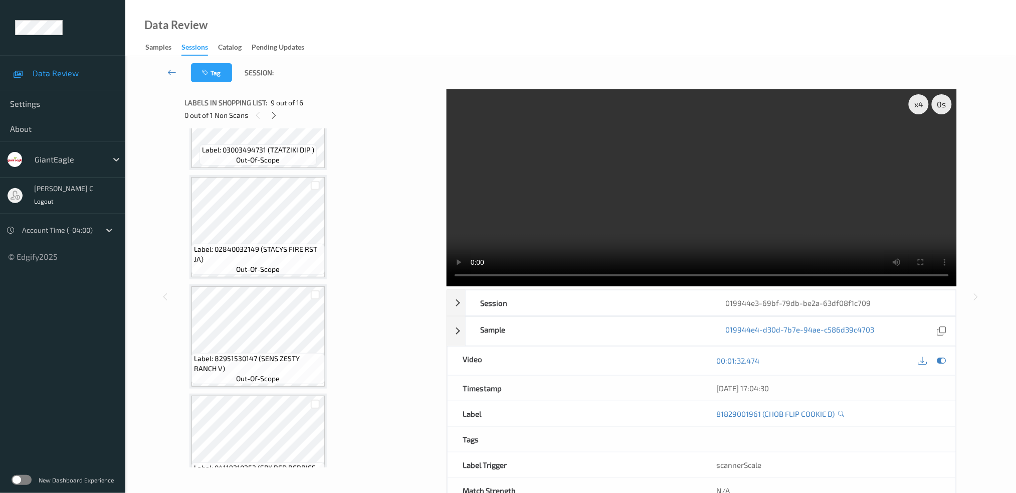
scroll to position [1336, 0]
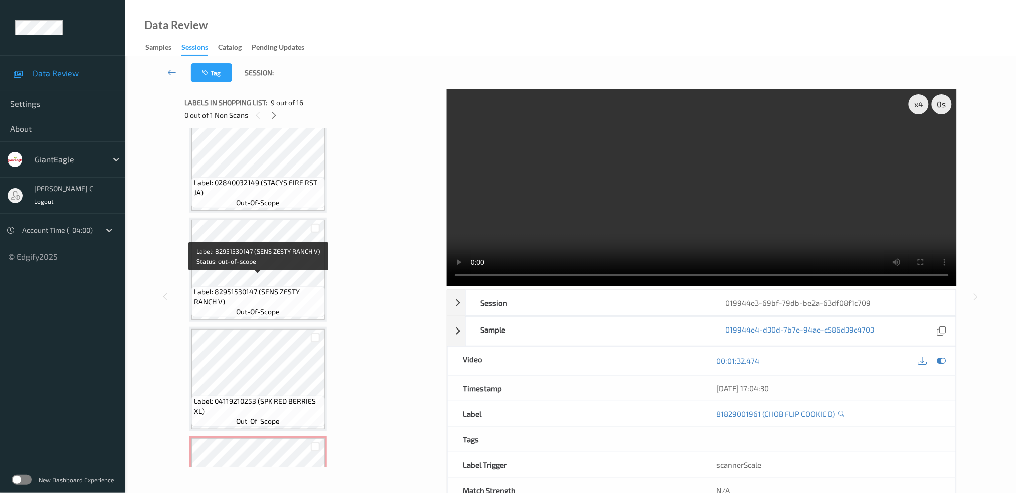
click at [274, 307] on span "out-of-scope" at bounding box center [259, 312] width 44 height 10
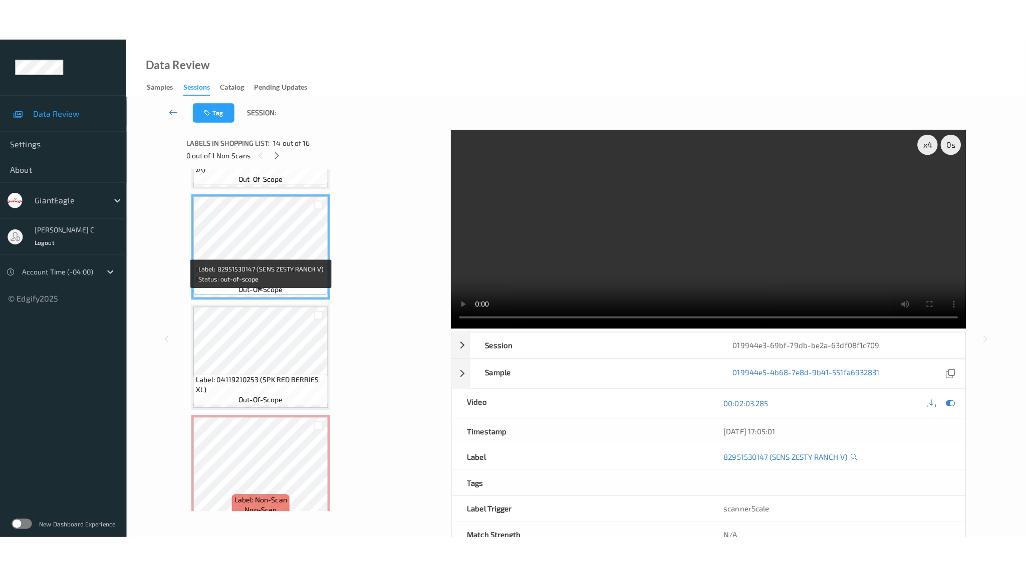
scroll to position [1401, 0]
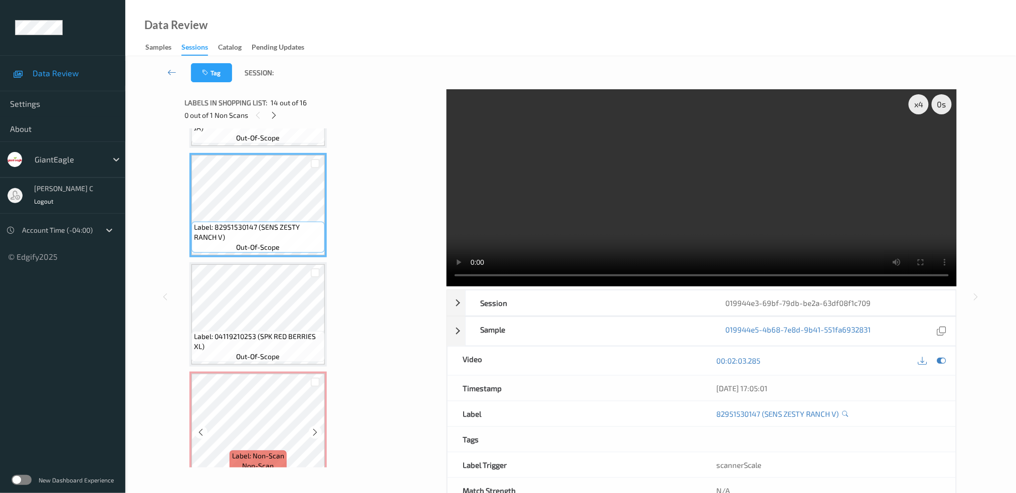
click at [281, 332] on span "Label: 04119210253 (SPK RED BERRIES XL)" at bounding box center [258, 341] width 128 height 20
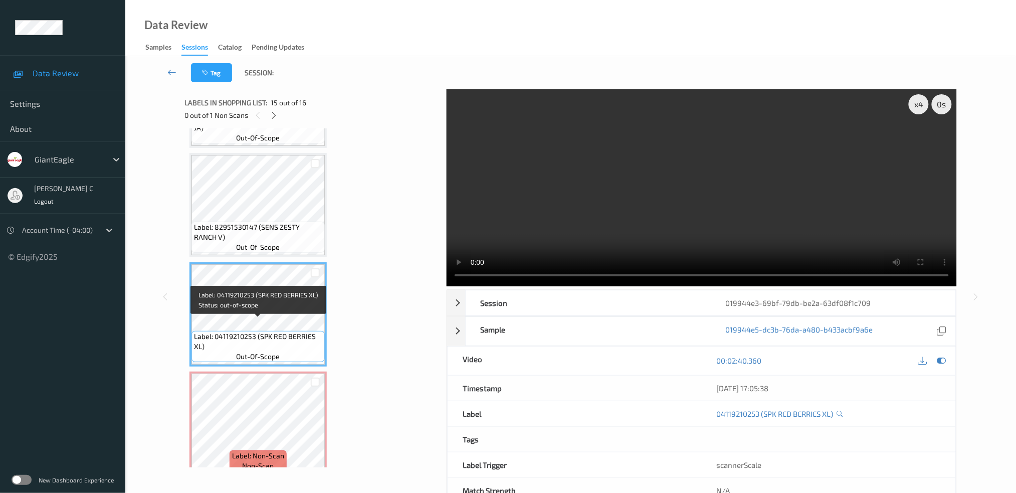
click at [280, 331] on span "Label: 04119210253 (SPK RED BERRIES XL)" at bounding box center [258, 341] width 128 height 20
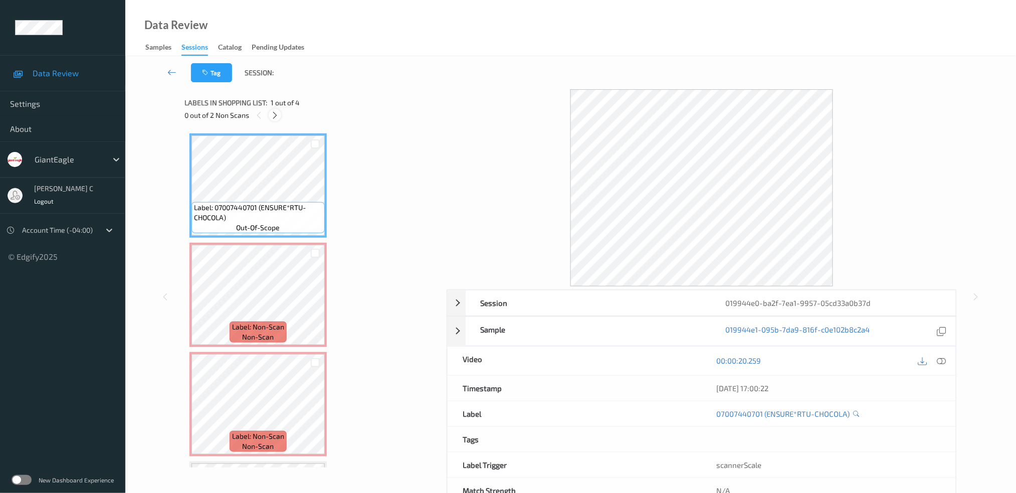
click at [275, 120] on div at bounding box center [275, 115] width 13 height 13
click at [942, 360] on icon at bounding box center [941, 360] width 9 height 9
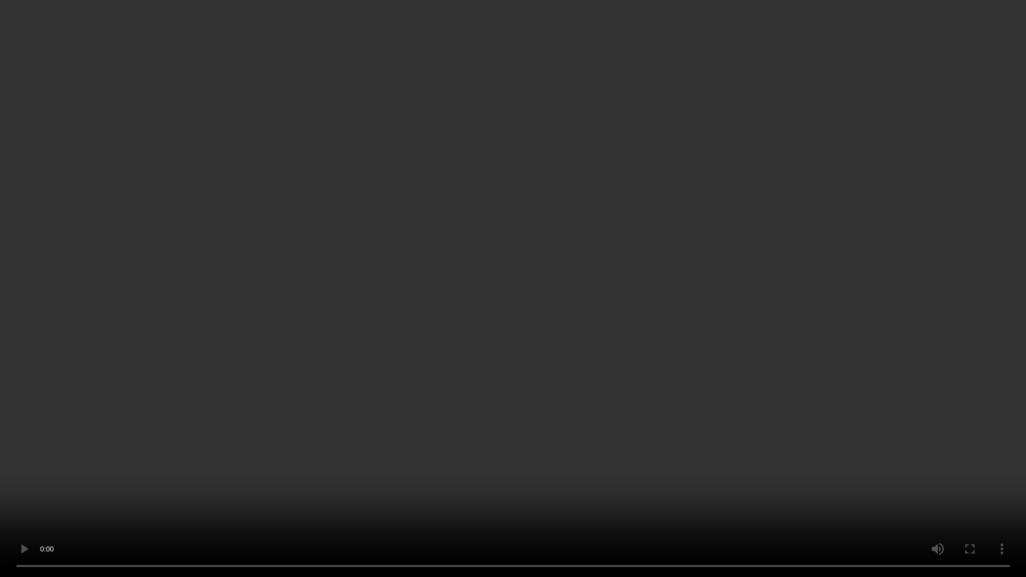
click at [507, 64] on video at bounding box center [513, 288] width 1026 height 577
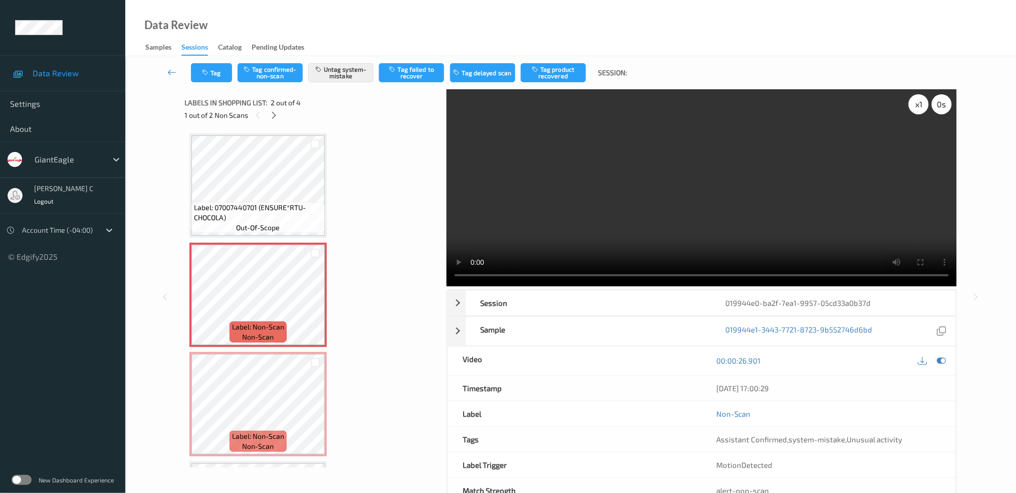
click at [918, 107] on div "x 1" at bounding box center [919, 104] width 20 height 20
click at [918, 107] on div "x 2" at bounding box center [919, 104] width 20 height 20
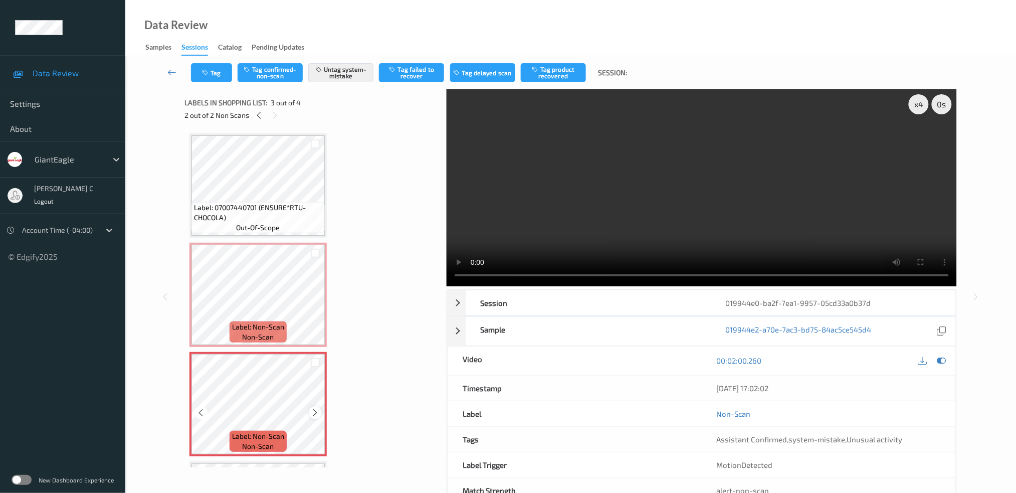
click at [312, 413] on icon at bounding box center [315, 412] width 9 height 9
click at [313, 413] on icon at bounding box center [315, 412] width 9 height 9
click at [314, 413] on icon at bounding box center [315, 412] width 9 height 9
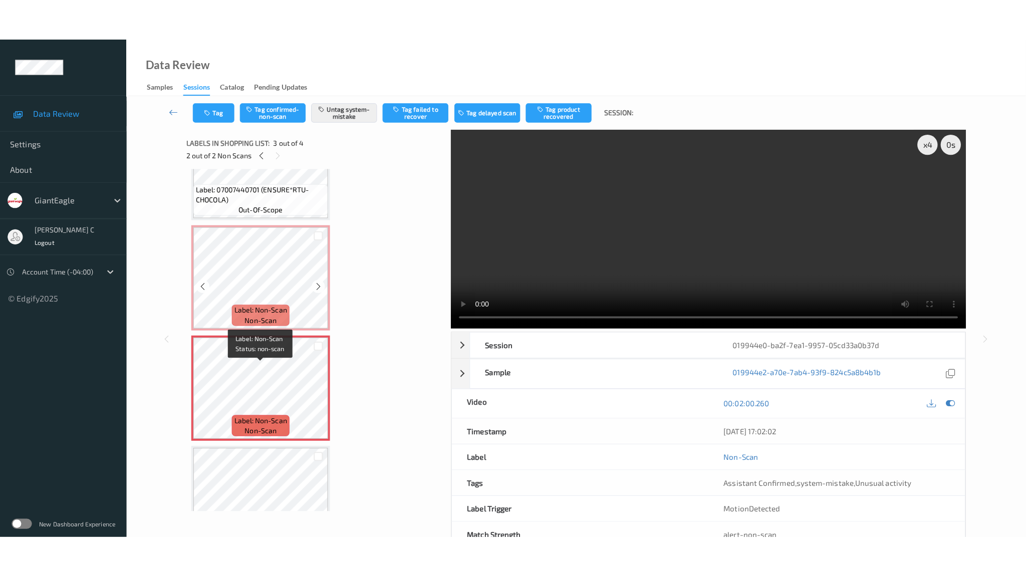
scroll to position [99, 0]
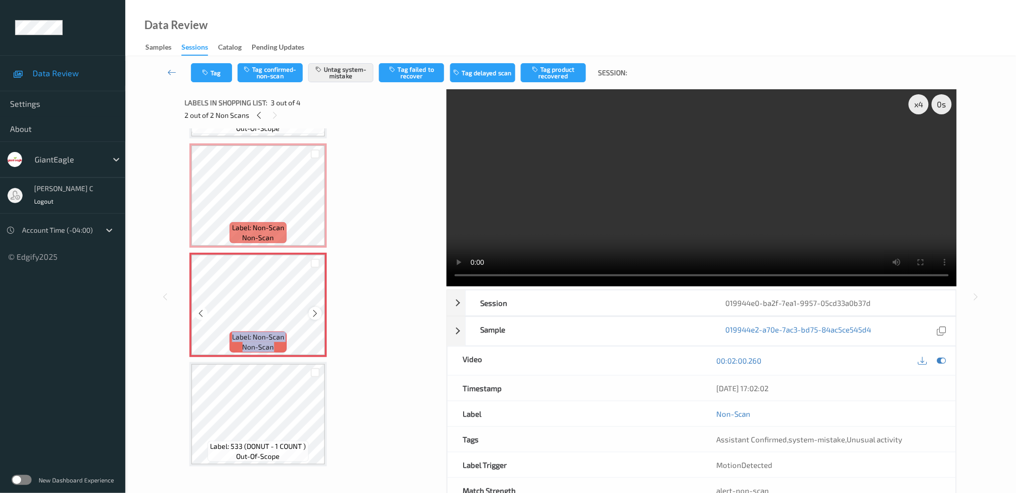
click at [317, 311] on icon at bounding box center [315, 313] width 9 height 9
click at [318, 311] on icon at bounding box center [315, 313] width 9 height 9
click at [321, 308] on div at bounding box center [315, 313] width 13 height 13
click at [917, 100] on div "x 4" at bounding box center [919, 104] width 20 height 20
click at [919, 112] on div "x 8" at bounding box center [919, 104] width 20 height 20
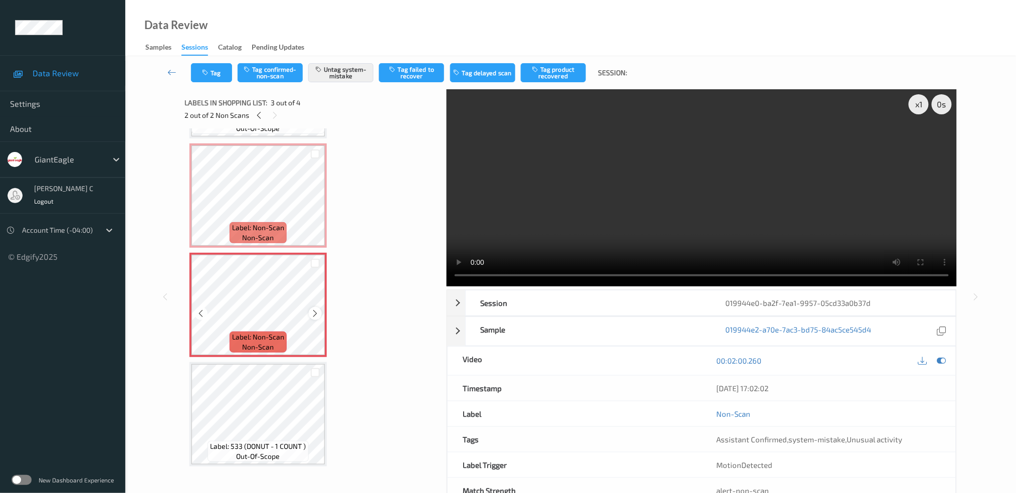
click at [320, 309] on div at bounding box center [315, 313] width 13 height 13
click at [271, 441] on span "Label: 533 (DONUT - 1 COUNT )" at bounding box center [258, 446] width 96 height 10
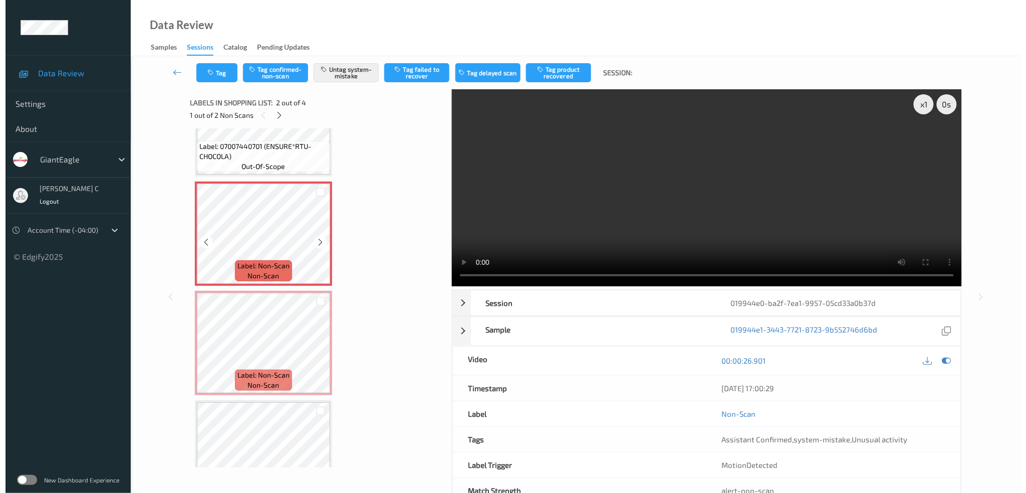
scroll to position [82, 0]
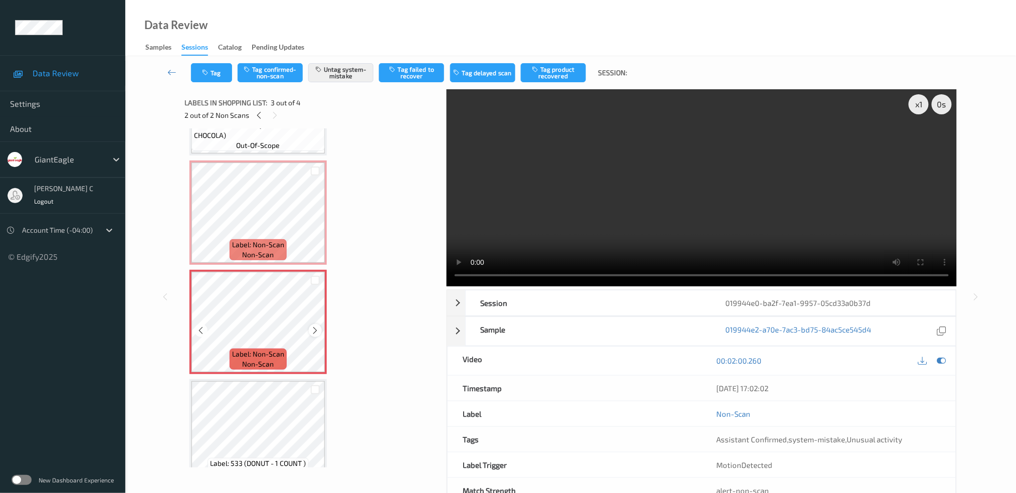
click at [309, 329] on div at bounding box center [315, 330] width 13 height 13
click at [311, 329] on icon at bounding box center [315, 330] width 9 height 9
click at [346, 73] on button "Untag system-mistake" at bounding box center [340, 72] width 65 height 19
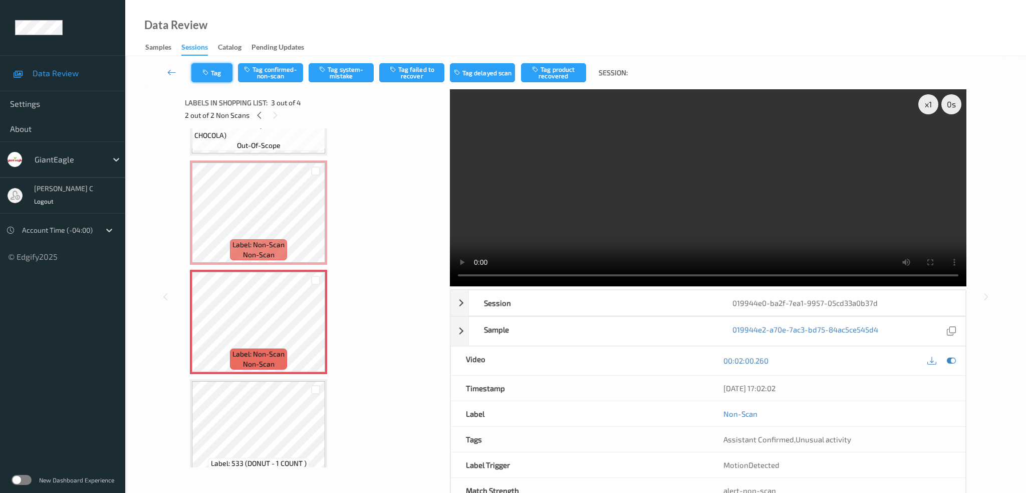
click at [196, 72] on button "Tag" at bounding box center [211, 72] width 41 height 19
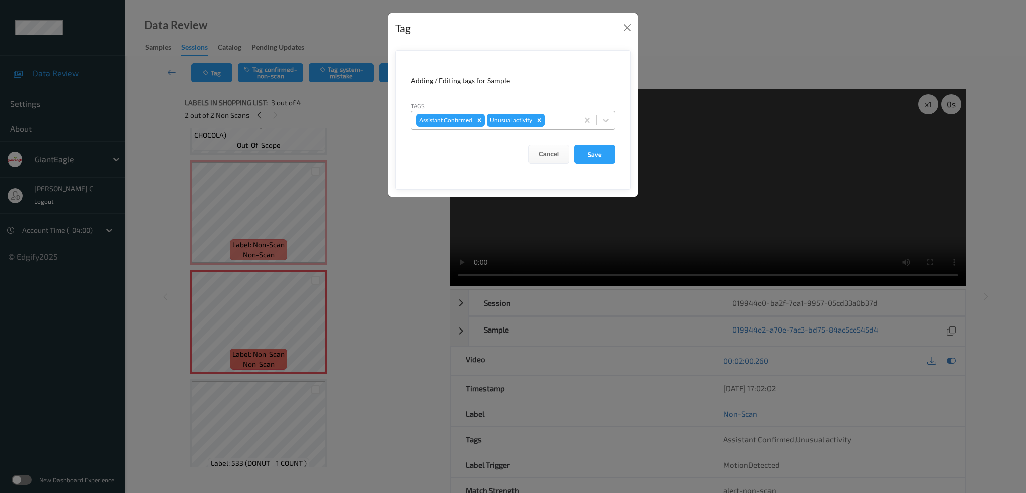
click at [541, 120] on icon "Remove Unusual activity" at bounding box center [539, 120] width 7 height 7
click at [580, 155] on button "Save" at bounding box center [594, 154] width 41 height 19
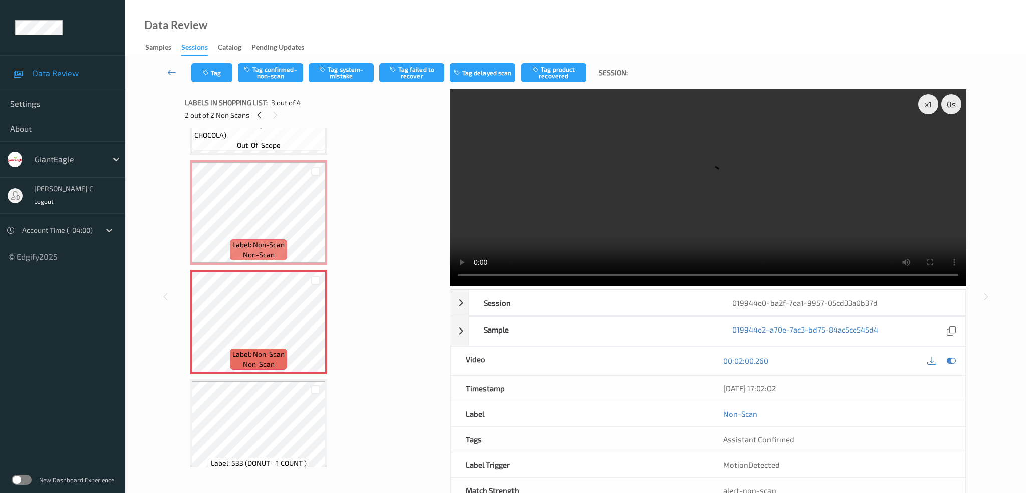
click at [295, 87] on div "Tag Tag confirmed-non-scan Tag system-mistake Tag failed to recover Tag delayed…" at bounding box center [576, 72] width 860 height 33
click at [289, 73] on button "Tag confirmed-non-scan" at bounding box center [270, 72] width 65 height 19
click at [552, 65] on button "Tag product recovered" at bounding box center [553, 72] width 65 height 19
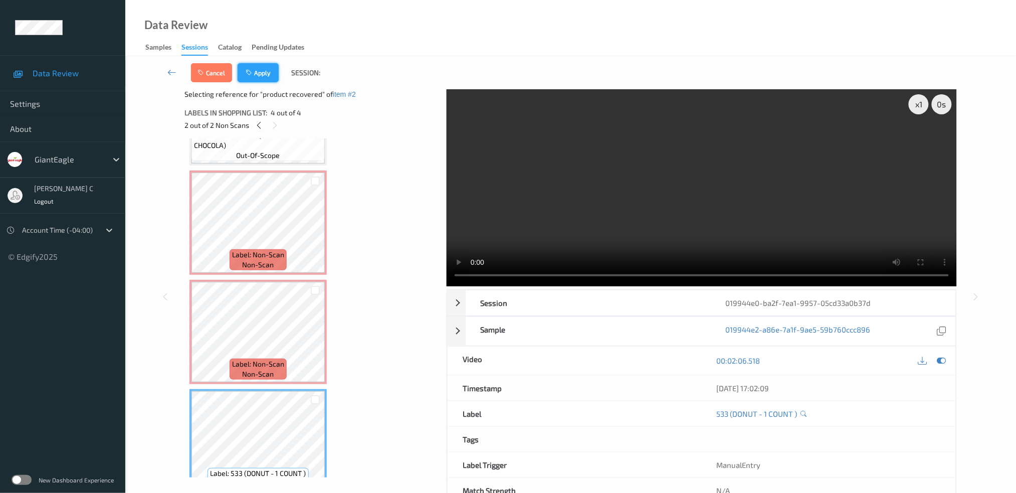
click at [258, 71] on button "Apply" at bounding box center [258, 72] width 41 height 19
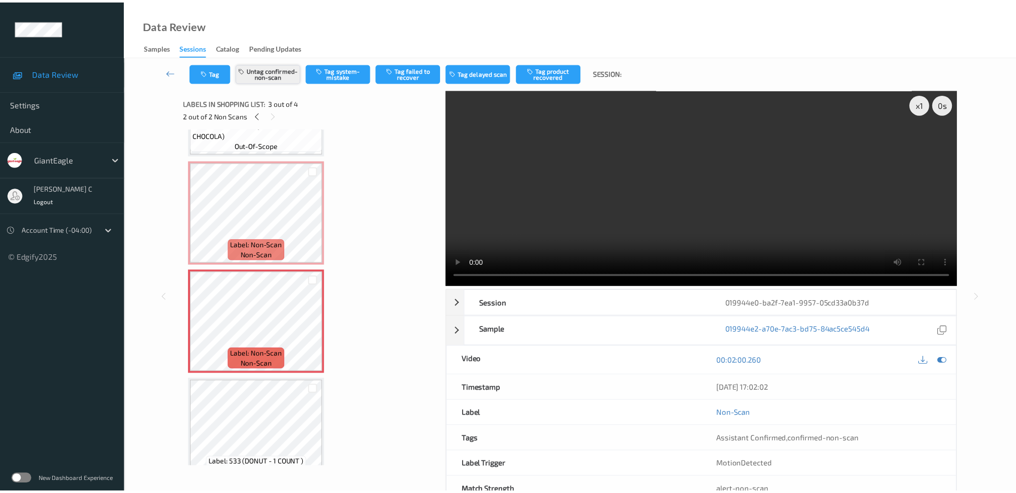
scroll to position [100, 0]
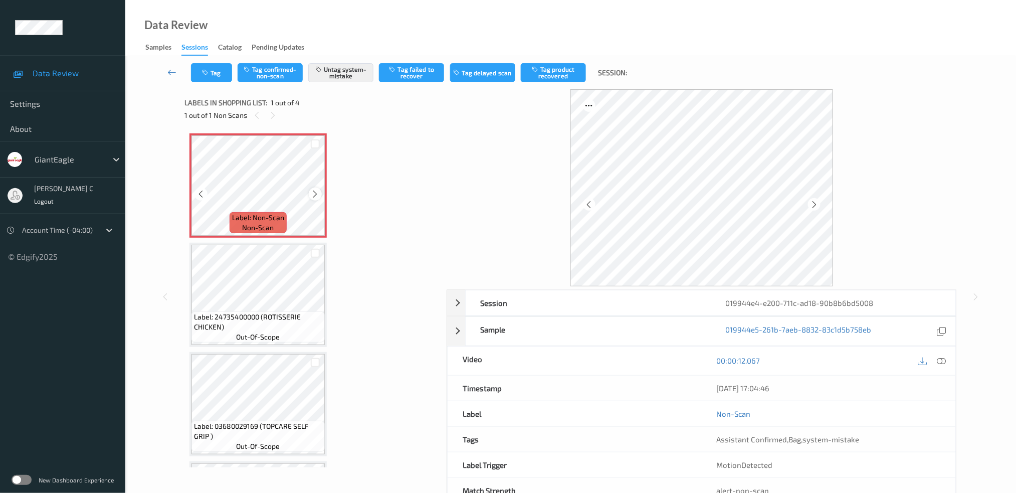
click at [319, 191] on div at bounding box center [315, 193] width 13 height 13
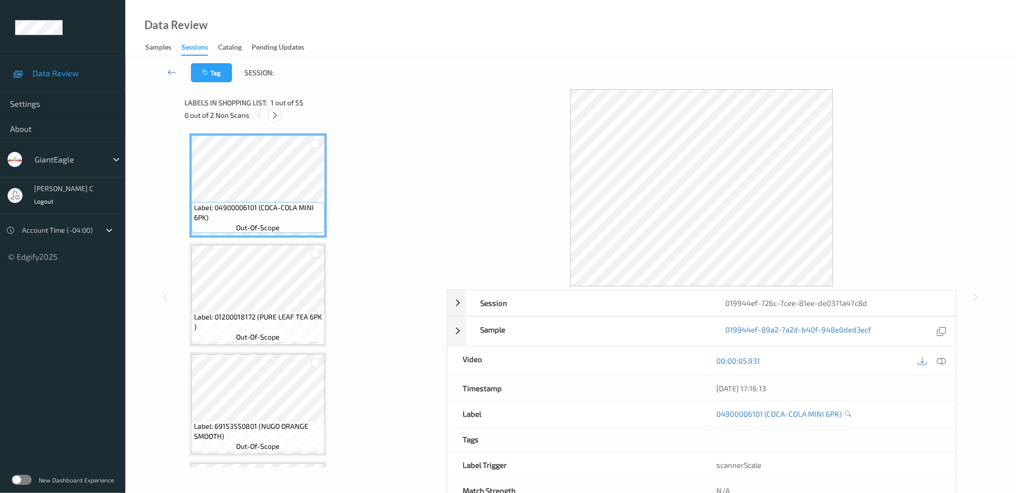
drag, startPoint x: 285, startPoint y: 115, endPoint x: 277, endPoint y: 115, distance: 8.5
click at [285, 115] on div "0 out of 2 Non Scans" at bounding box center [311, 115] width 255 height 13
click at [277, 115] on icon at bounding box center [275, 115] width 9 height 9
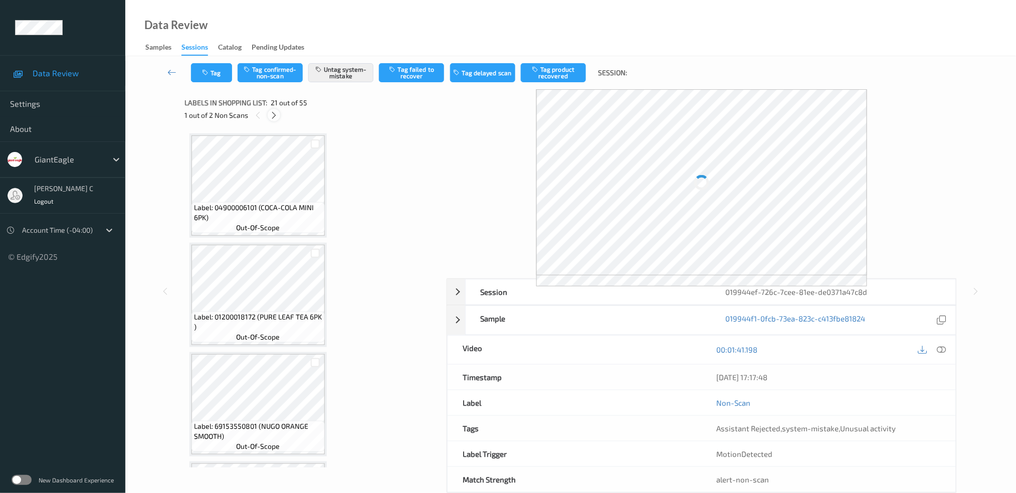
scroll to position [2065, 0]
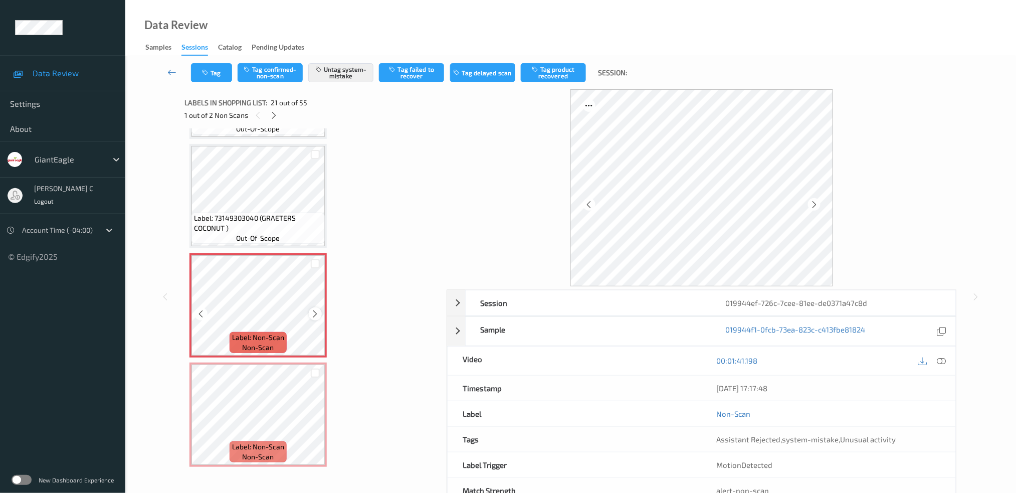
click at [316, 309] on icon at bounding box center [315, 313] width 9 height 9
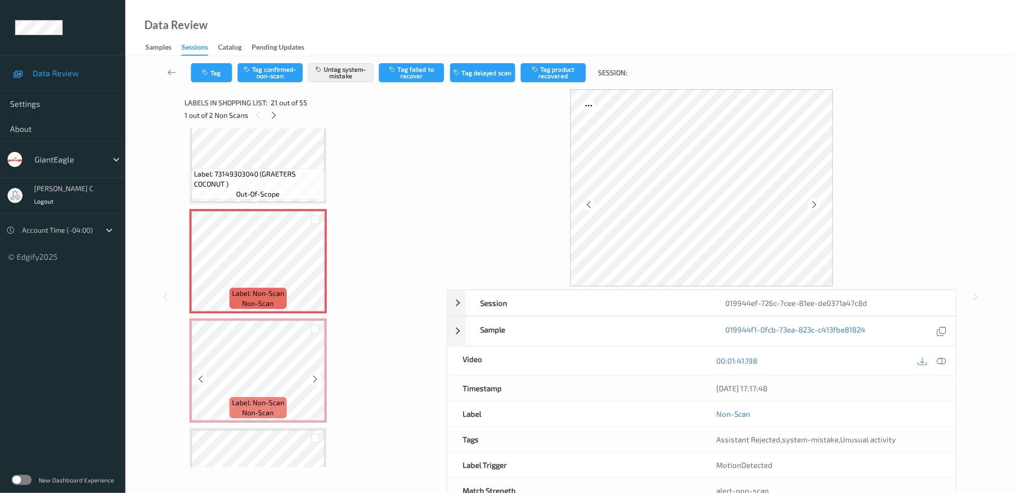
scroll to position [2132, 0]
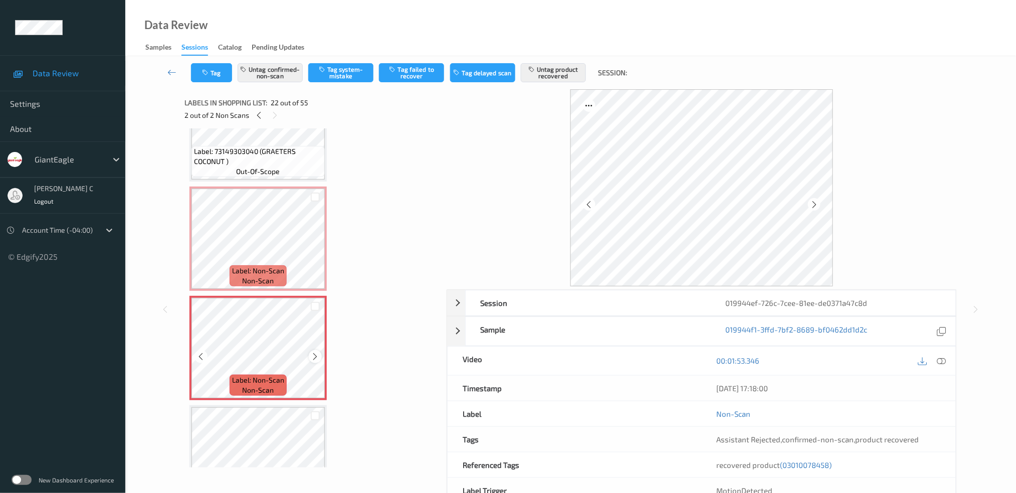
click at [317, 352] on icon at bounding box center [315, 356] width 9 height 9
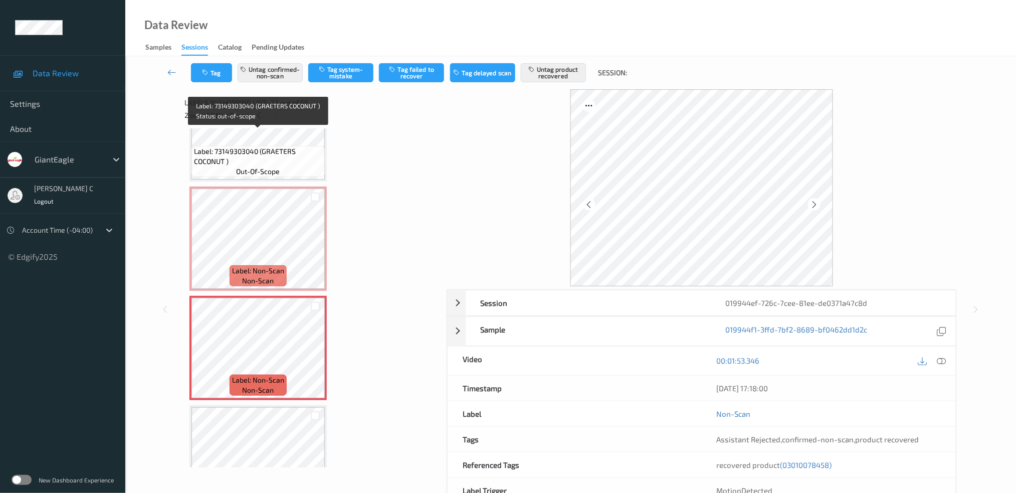
click at [265, 166] on span "out-of-scope" at bounding box center [259, 171] width 44 height 10
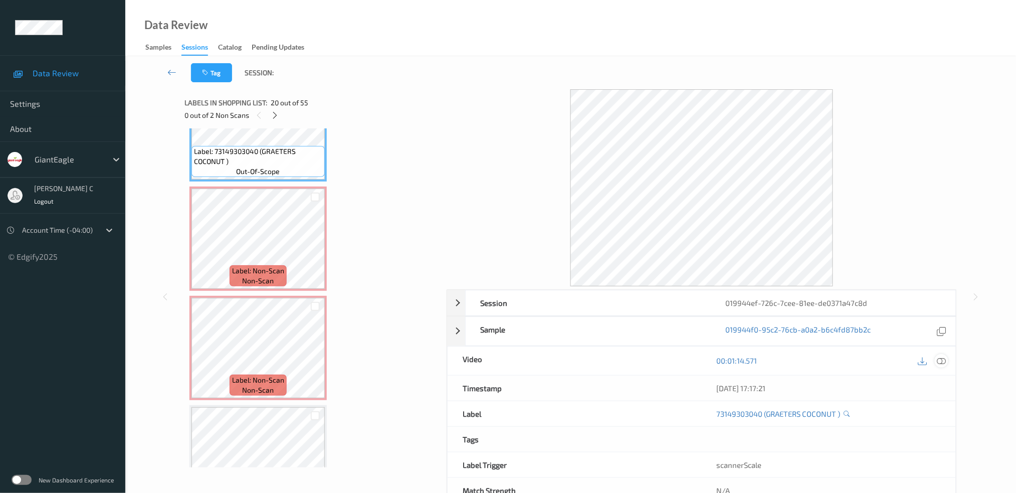
click at [940, 366] on div at bounding box center [942, 361] width 14 height 14
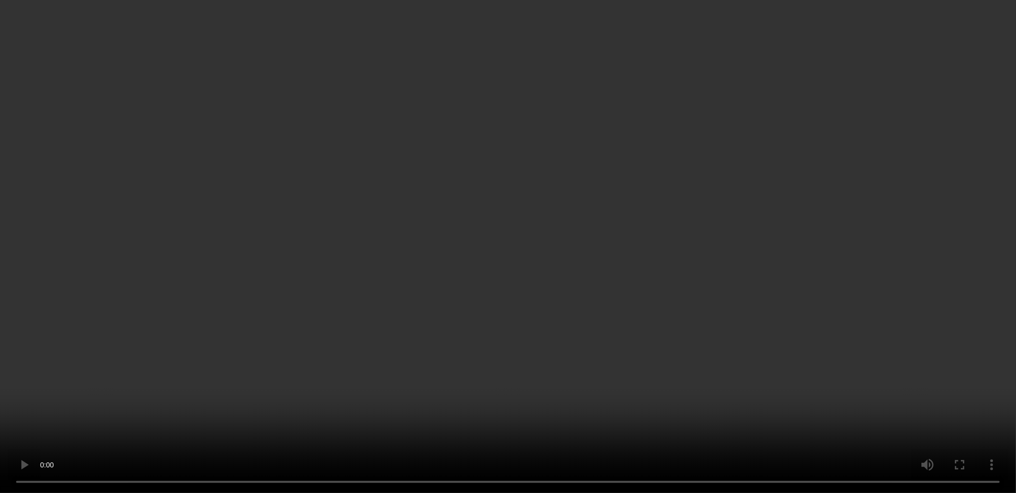
scroll to position [2199, 0]
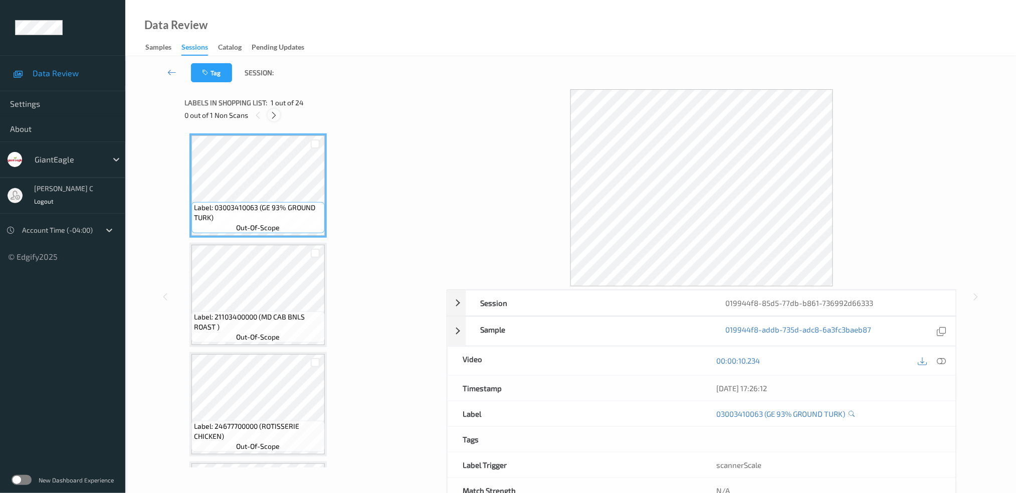
click at [274, 118] on icon at bounding box center [274, 115] width 9 height 9
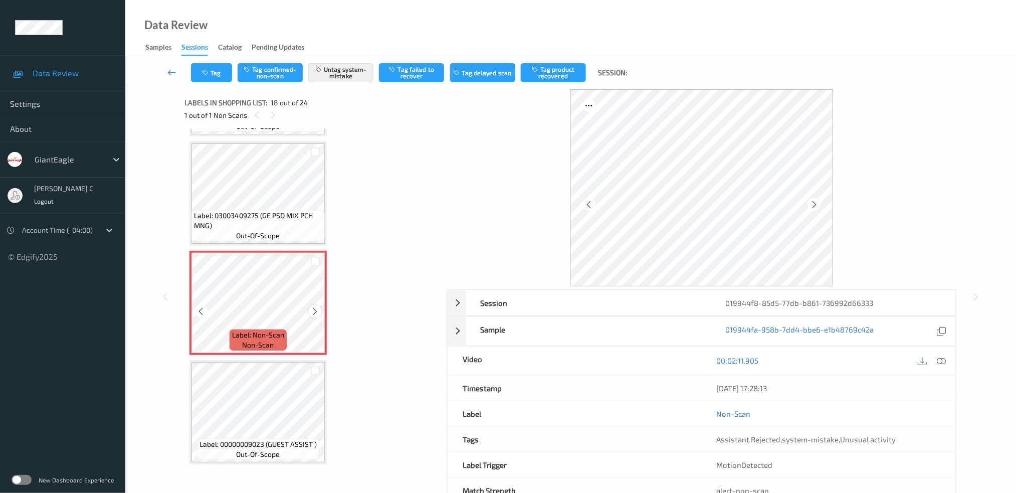
click at [317, 307] on icon at bounding box center [315, 311] width 9 height 9
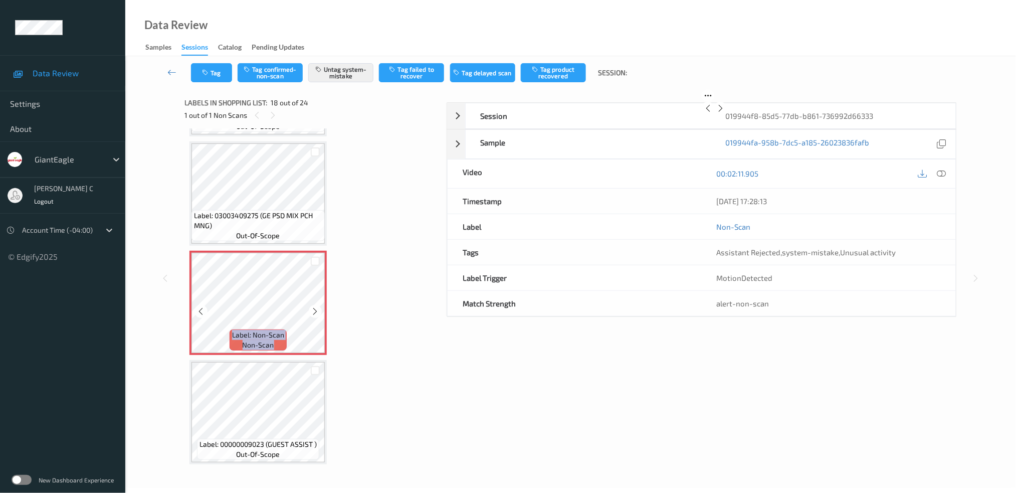
click at [317, 307] on icon at bounding box center [315, 311] width 9 height 9
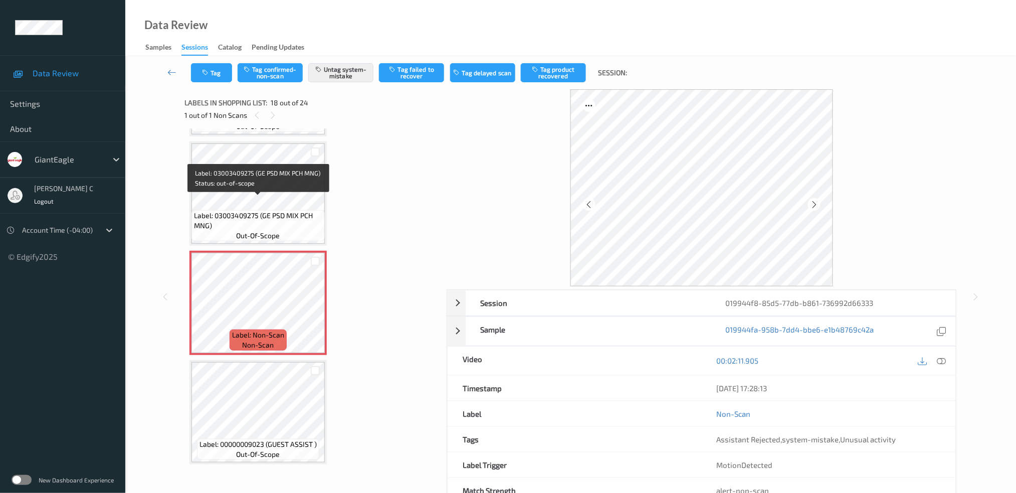
click at [271, 210] on span "Label: 03003409275 (GE PSD MIX PCH MNG)" at bounding box center [258, 220] width 128 height 20
click at [313, 307] on icon at bounding box center [315, 311] width 9 height 9
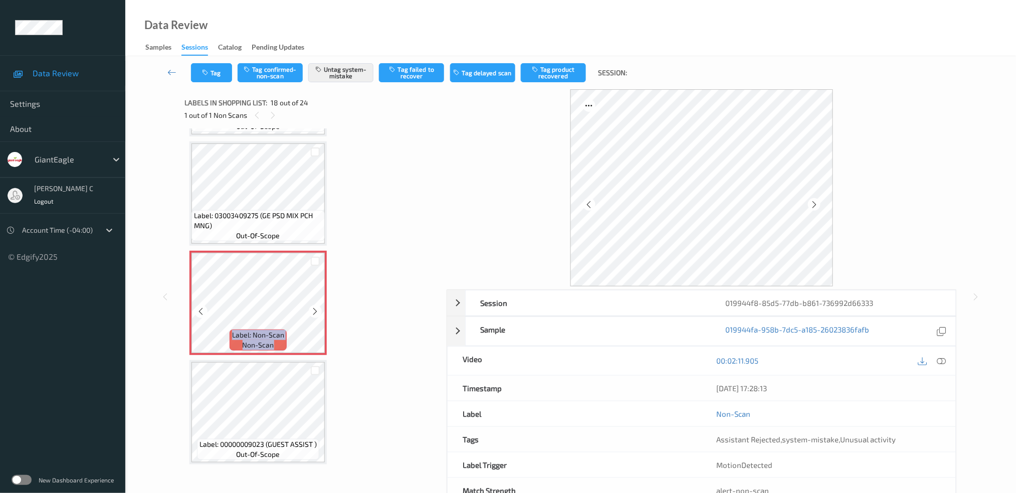
click at [313, 307] on icon at bounding box center [315, 311] width 9 height 9
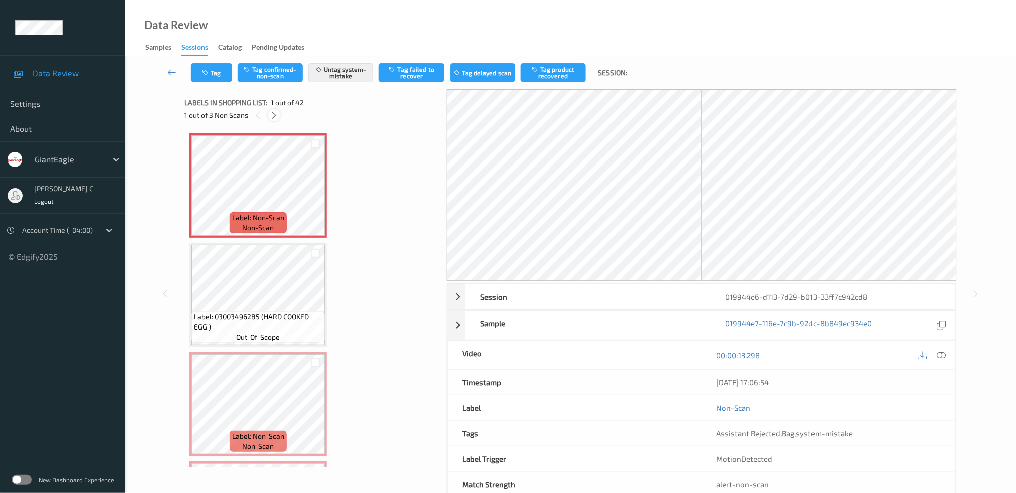
click at [270, 118] on icon at bounding box center [274, 115] width 9 height 9
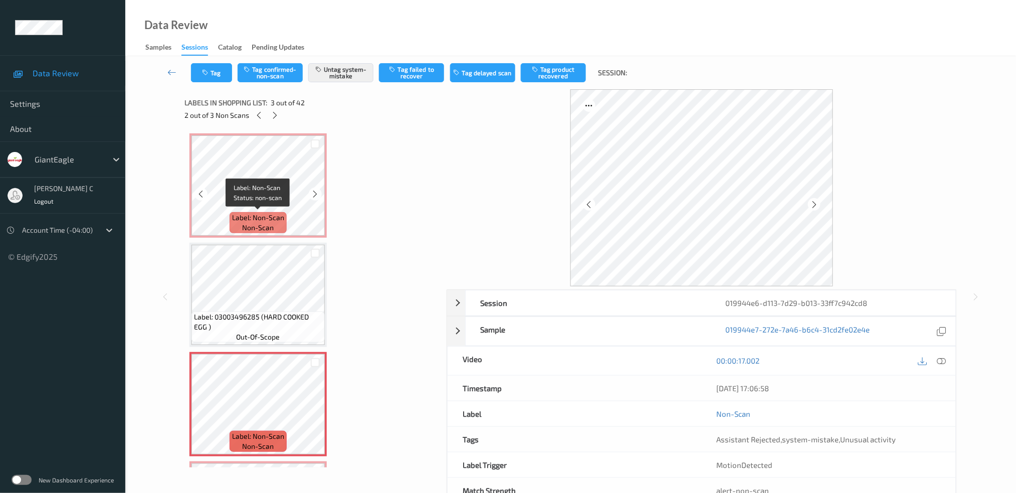
click at [259, 212] on span "Label: Non-Scan" at bounding box center [258, 217] width 52 height 10
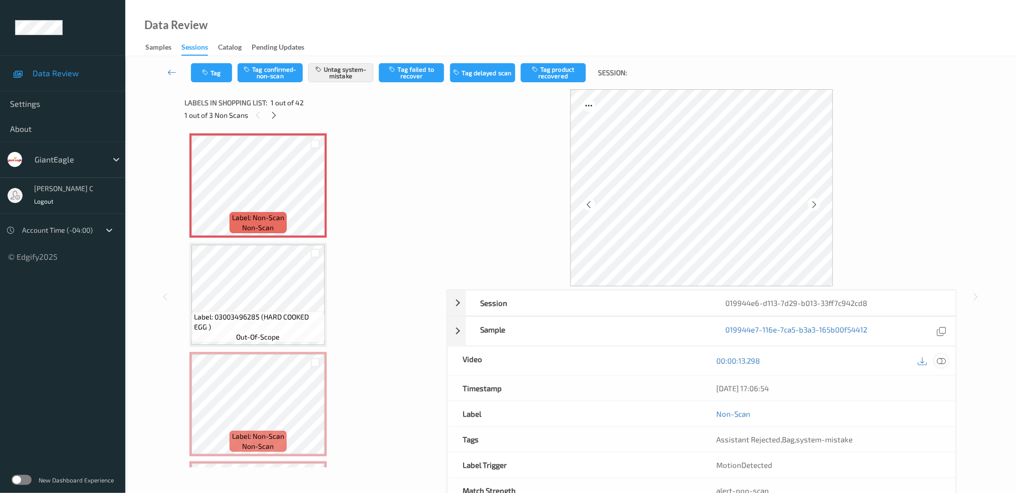
click at [944, 359] on icon at bounding box center [941, 360] width 9 height 9
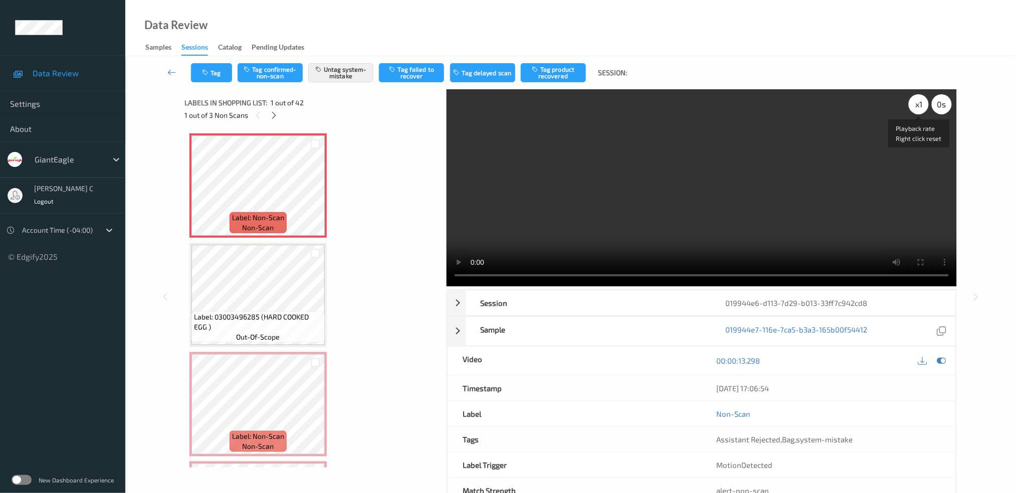
click at [915, 106] on div "x 1" at bounding box center [919, 104] width 20 height 20
click at [316, 190] on icon at bounding box center [315, 193] width 9 height 9
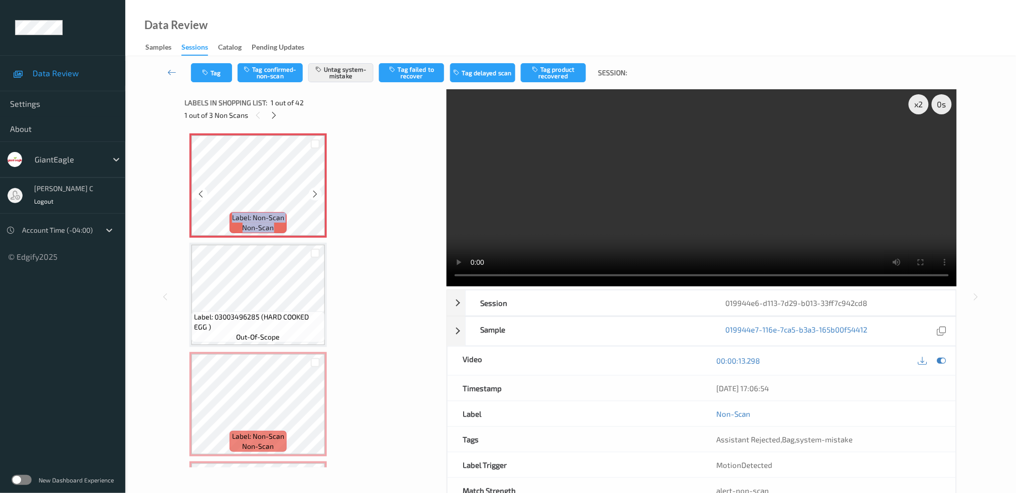
click at [316, 190] on icon at bounding box center [315, 193] width 9 height 9
click at [314, 189] on icon at bounding box center [315, 193] width 9 height 9
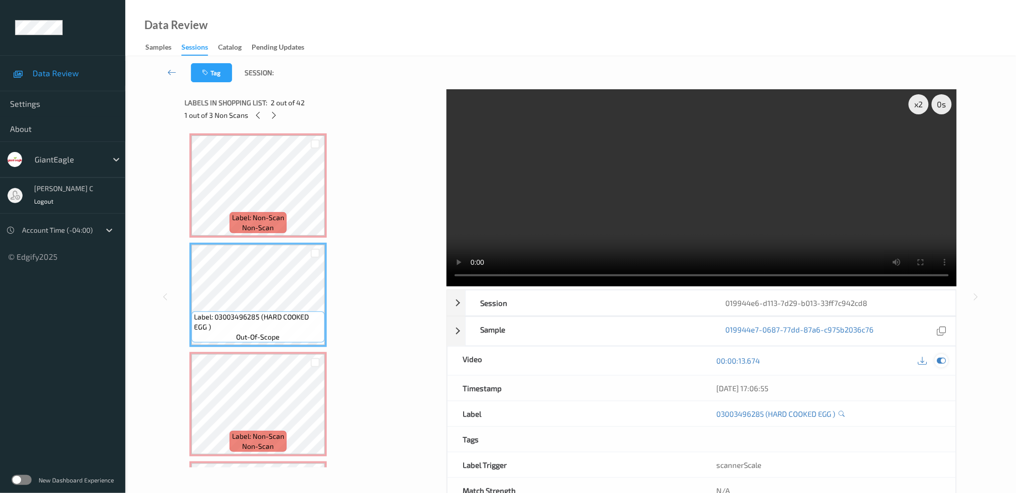
click at [945, 360] on icon at bounding box center [941, 360] width 9 height 9
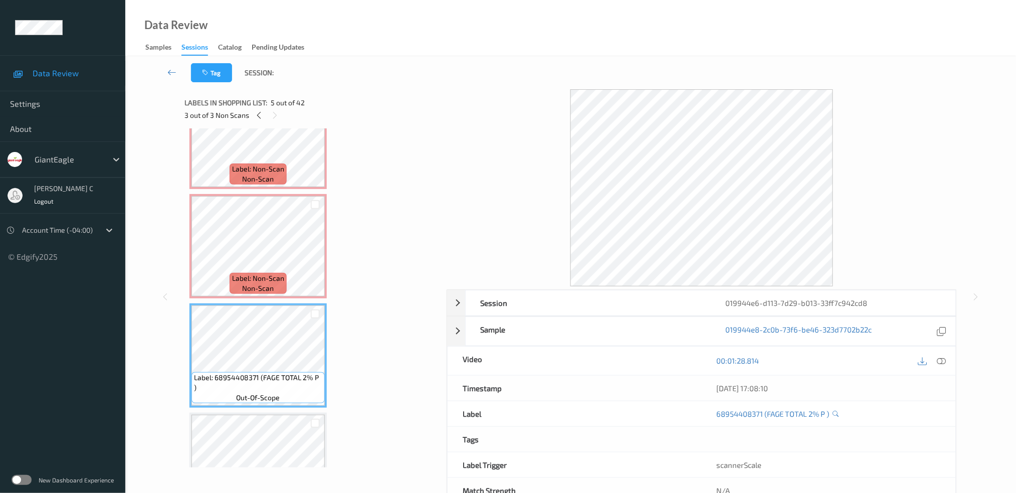
scroll to position [133, 0]
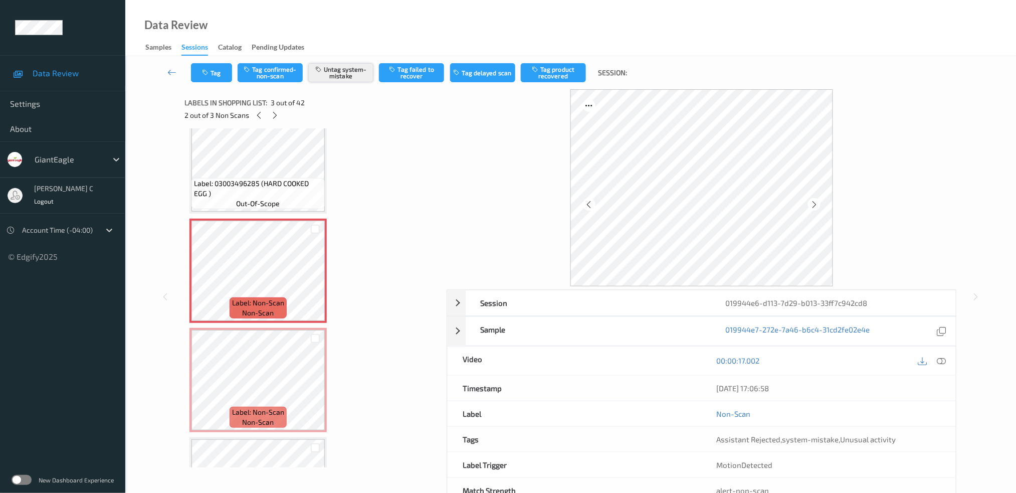
click at [345, 80] on button "Untag system-mistake" at bounding box center [340, 72] width 65 height 19
click at [211, 74] on button "Tag" at bounding box center [211, 72] width 41 height 19
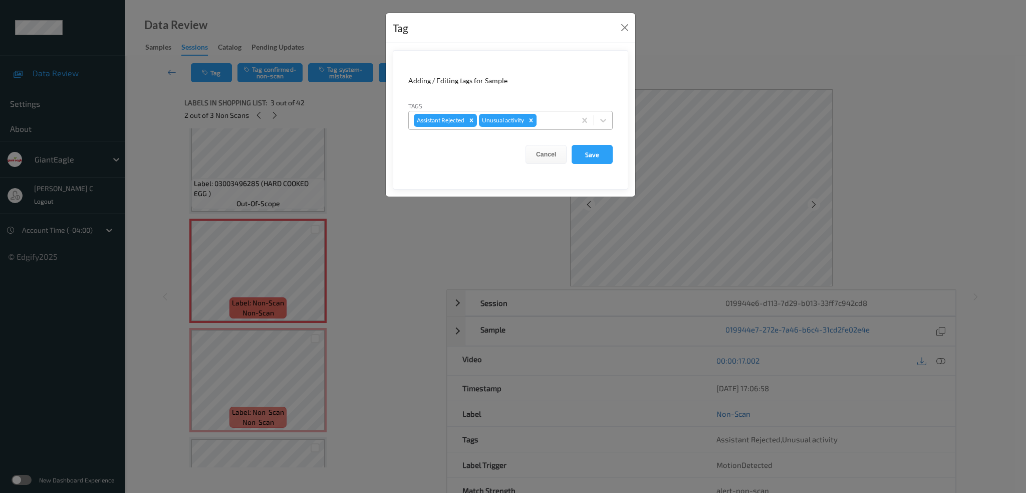
click at [536, 121] on div "Remove Unusual activity" at bounding box center [531, 120] width 11 height 13
click at [598, 162] on button "Save" at bounding box center [592, 154] width 41 height 19
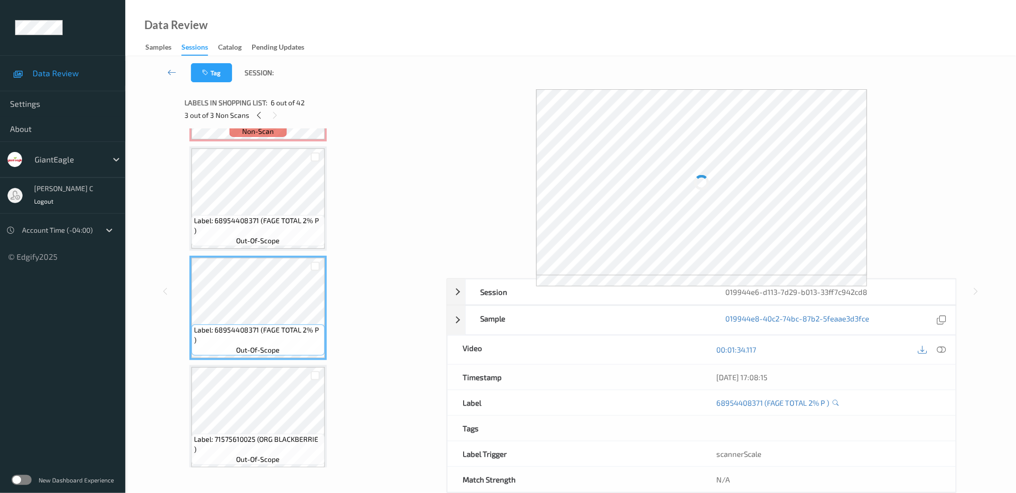
scroll to position [468, 0]
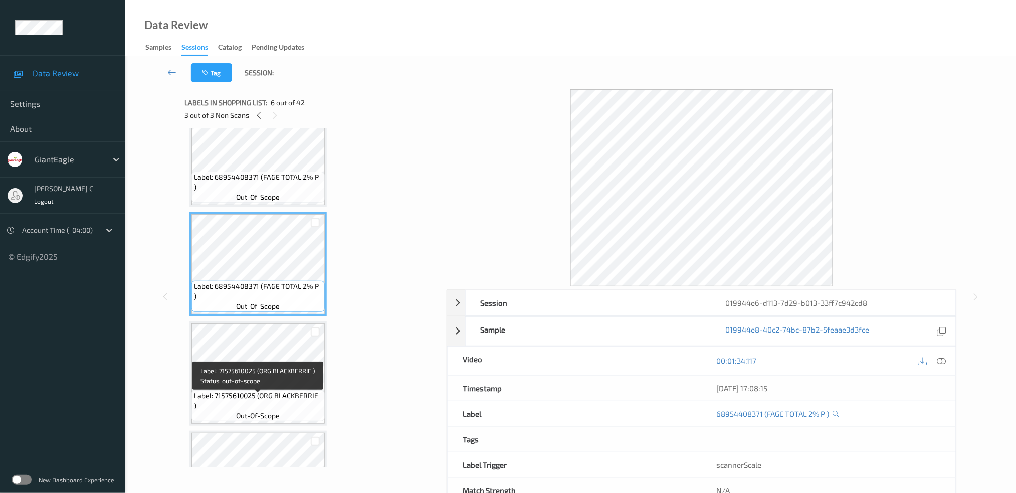
click at [275, 403] on span "Label: 71575610025 (ORG BLACKBERRIE )" at bounding box center [258, 400] width 128 height 20
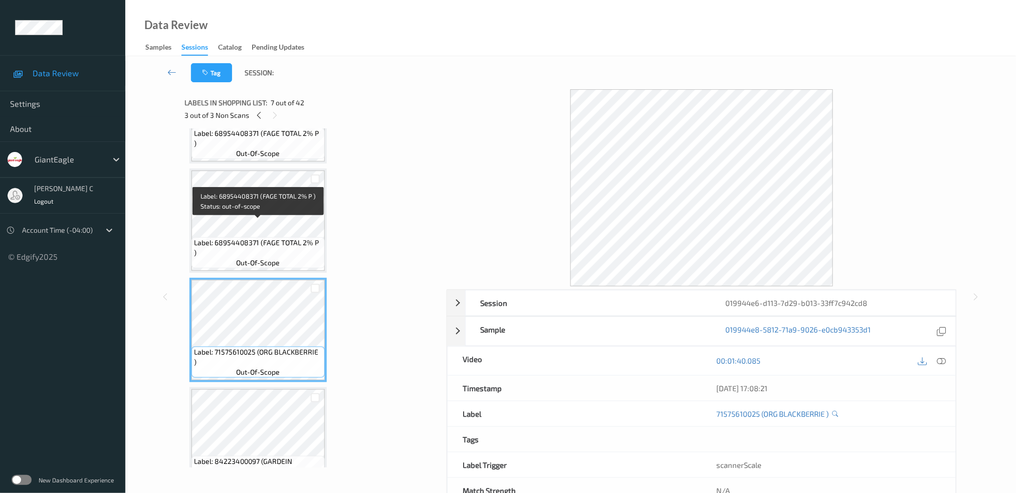
scroll to position [534, 0]
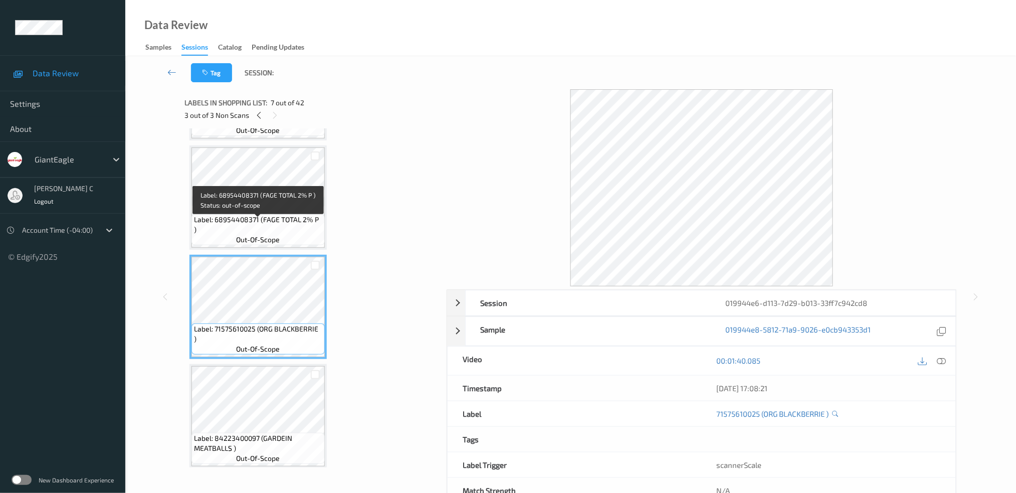
click at [247, 218] on div "Label: 68954408371 (FAGE TOTAL 2% P ) out-of-scope" at bounding box center [257, 229] width 133 height 31
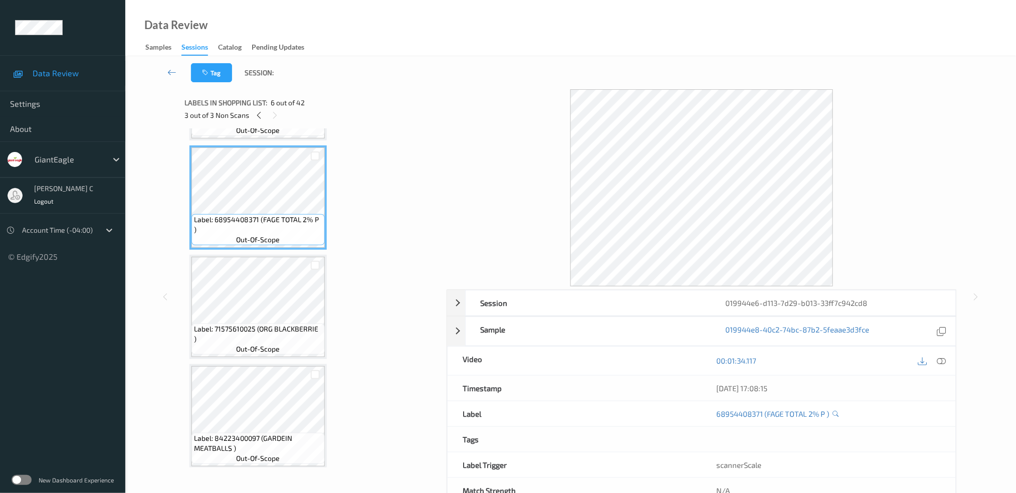
scroll to position [468, 0]
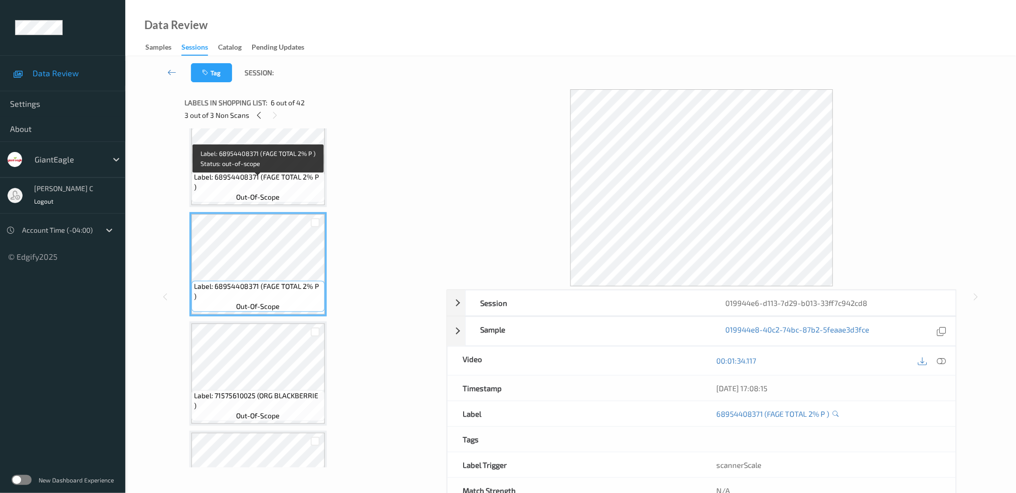
click at [249, 179] on span "Label: 68954408371 (FAGE TOTAL 2% P )" at bounding box center [258, 182] width 128 height 20
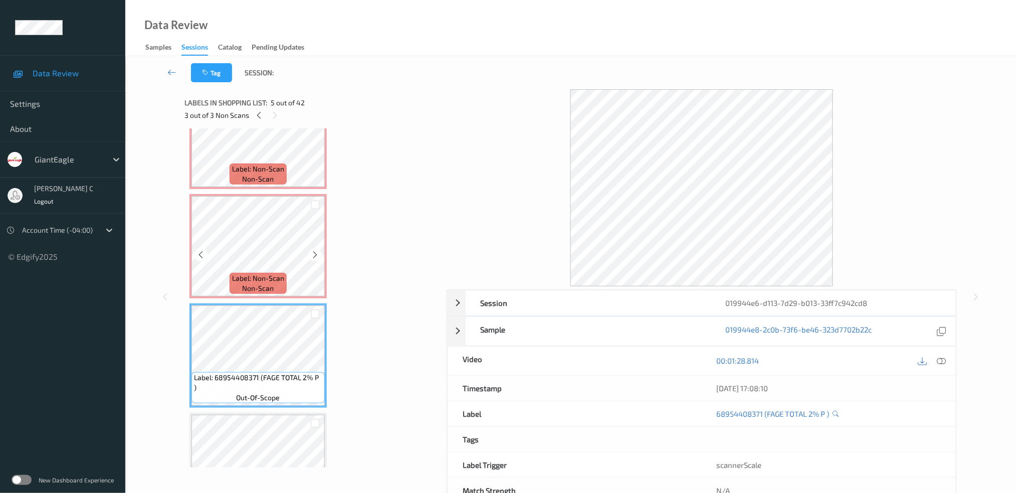
scroll to position [200, 0]
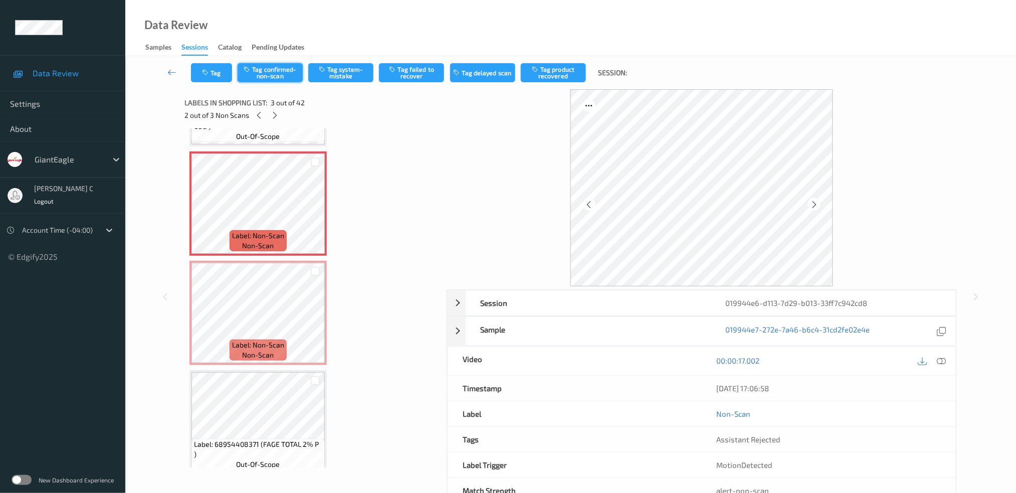
click at [286, 69] on button "Tag confirmed-non-scan" at bounding box center [270, 72] width 65 height 19
click at [417, 78] on button "Tag failed to recover" at bounding box center [411, 72] width 65 height 19
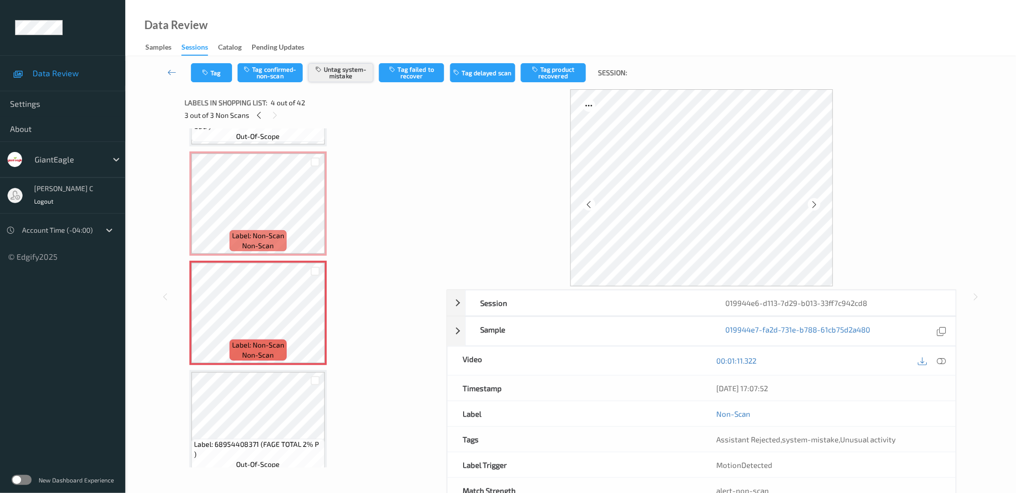
click at [331, 76] on button "Untag system-mistake" at bounding box center [340, 72] width 65 height 19
click at [198, 75] on button "Tag" at bounding box center [211, 72] width 41 height 19
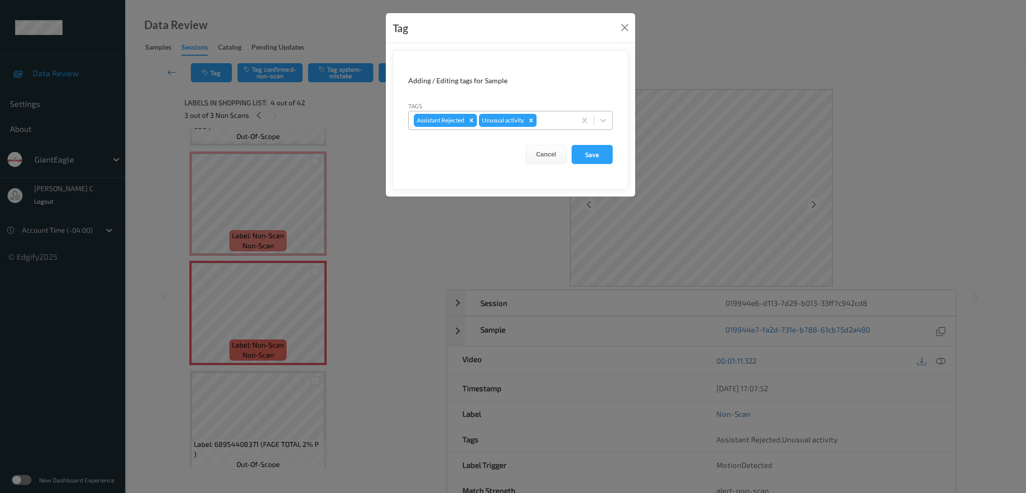
click at [531, 122] on icon "Remove Unusual activity" at bounding box center [531, 120] width 7 height 7
click at [586, 151] on button "Save" at bounding box center [592, 154] width 41 height 19
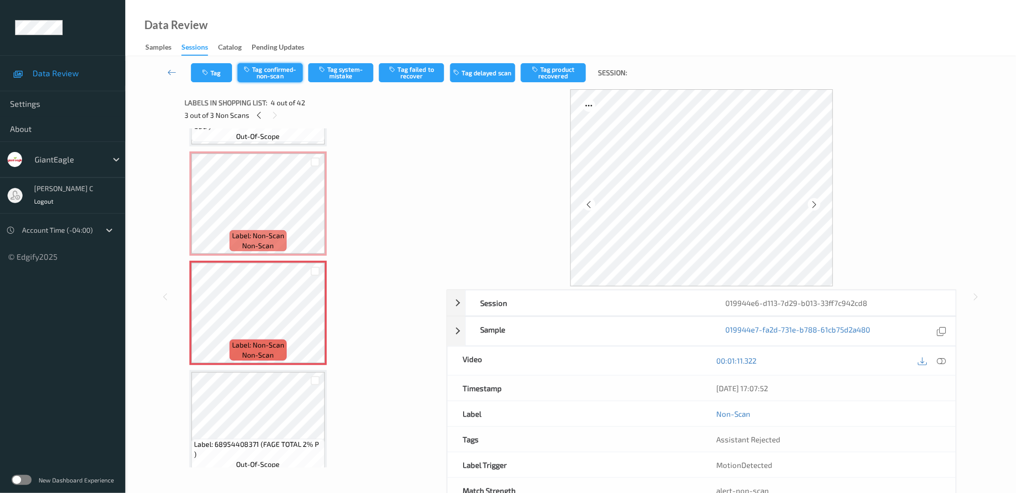
click at [284, 74] on button "Tag confirmed-non-scan" at bounding box center [270, 72] width 65 height 19
click at [423, 74] on button "Tag failed to recover" at bounding box center [411, 72] width 65 height 19
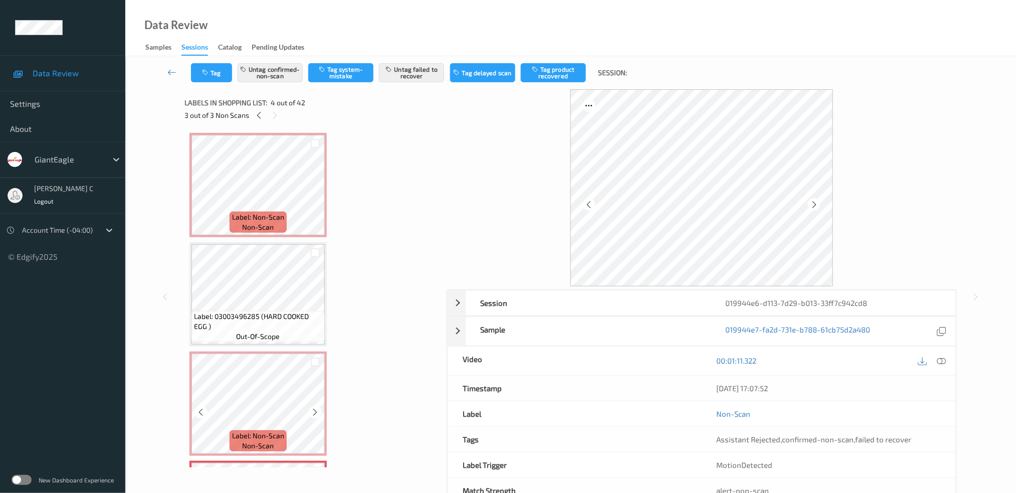
scroll to position [0, 0]
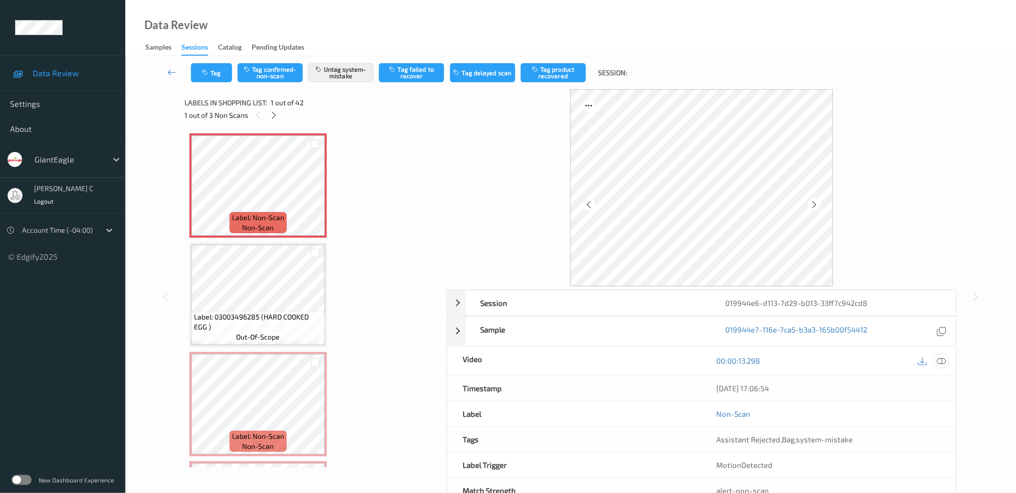
click at [947, 359] on div at bounding box center [942, 361] width 14 height 14
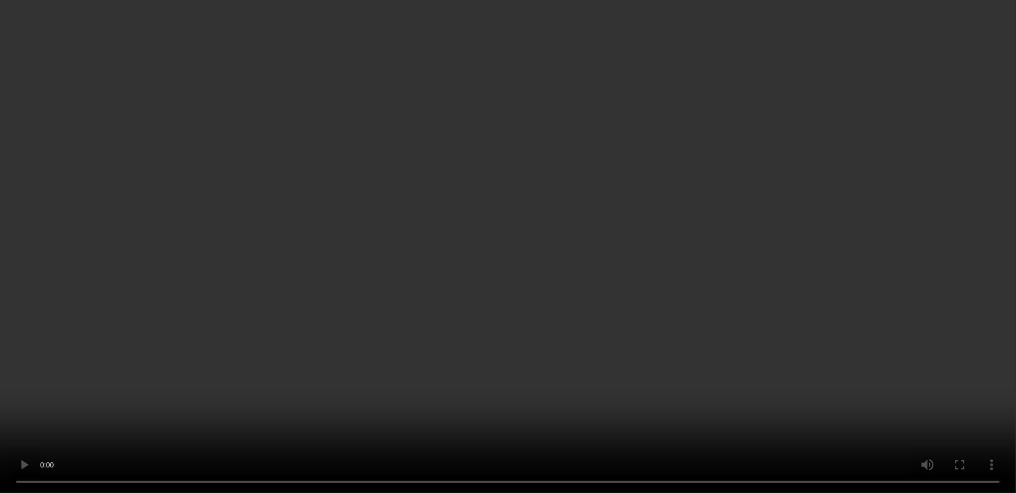
scroll to position [133, 0]
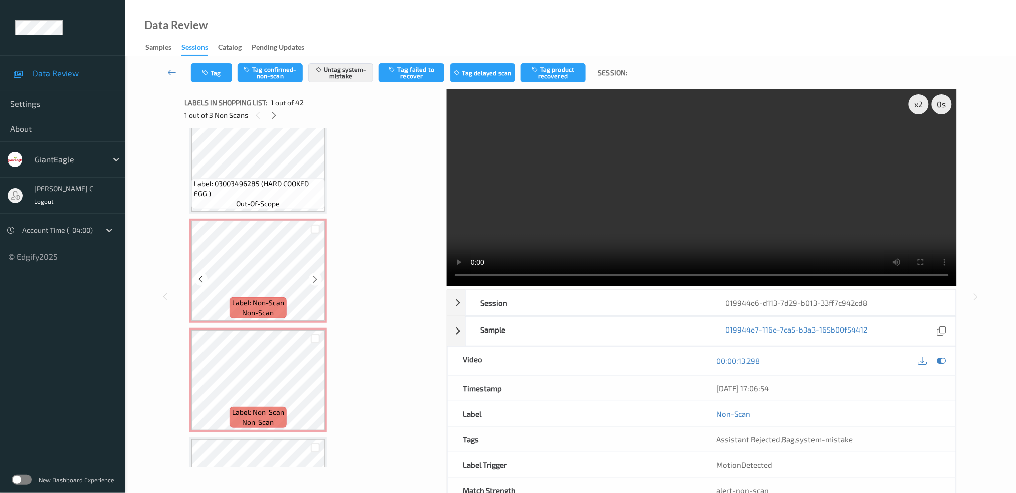
click at [277, 301] on span "Label: Non-Scan" at bounding box center [258, 303] width 52 height 10
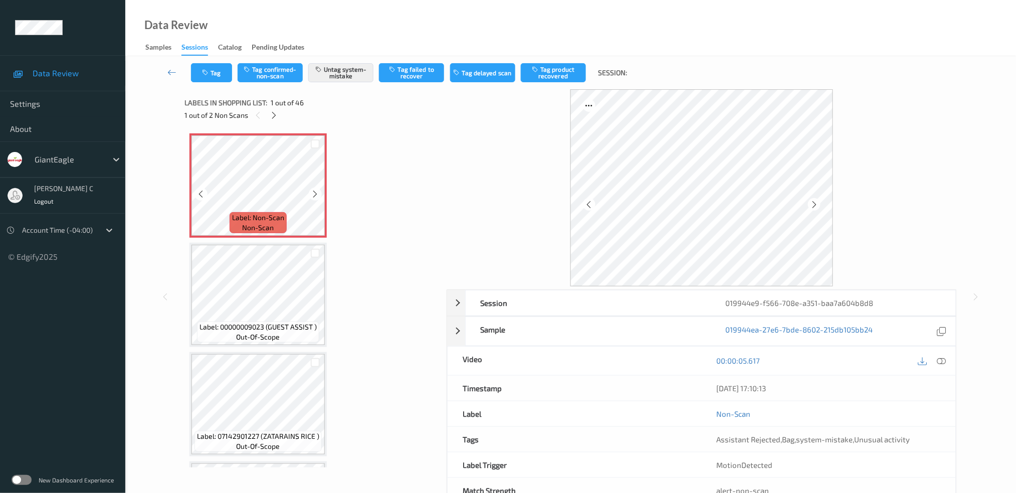
click at [316, 192] on icon at bounding box center [315, 193] width 9 height 9
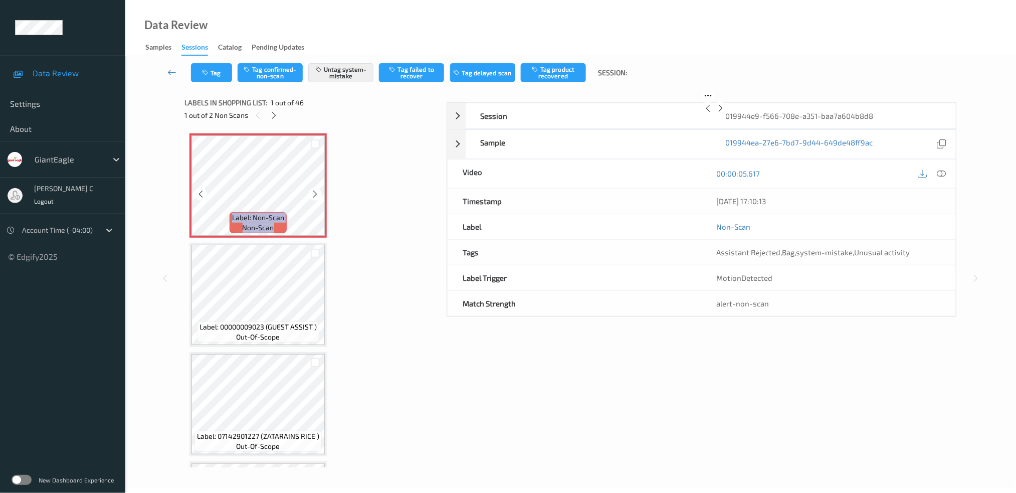
click at [316, 192] on icon at bounding box center [315, 193] width 9 height 9
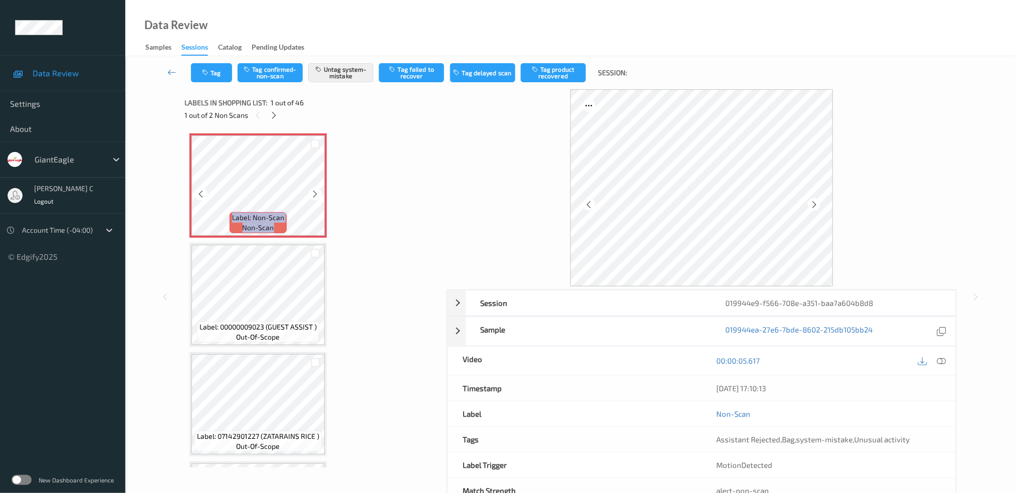
click at [316, 192] on icon at bounding box center [315, 193] width 9 height 9
click at [941, 360] on icon at bounding box center [941, 360] width 9 height 9
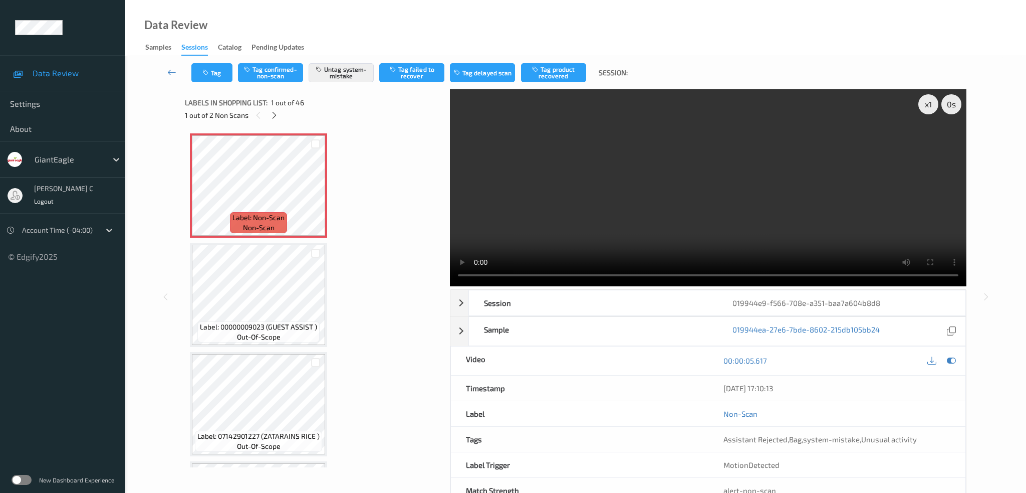
click at [450, 137] on div "x 1 0 s Session 019944e9-f566-708e-a351-baa7a604b8d8 Session ID 019944e9-f566-7…" at bounding box center [576, 296] width 782 height 414
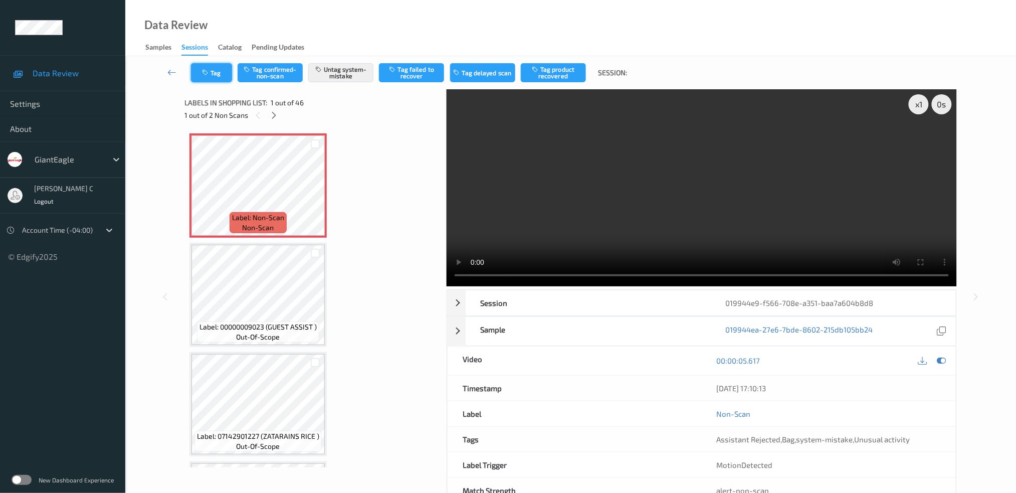
click at [202, 66] on button "Tag" at bounding box center [211, 72] width 41 height 19
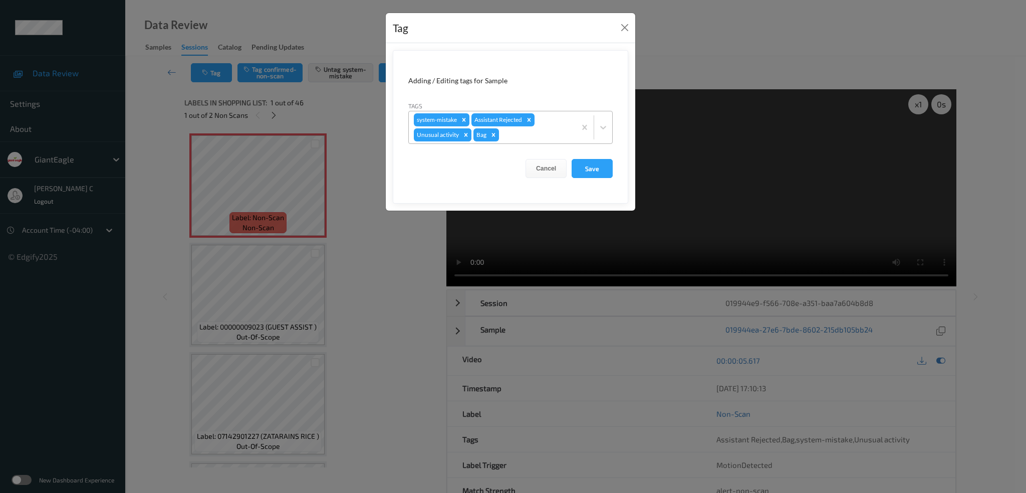
click at [466, 136] on icon "Remove Unusual activity" at bounding box center [466, 134] width 7 height 7
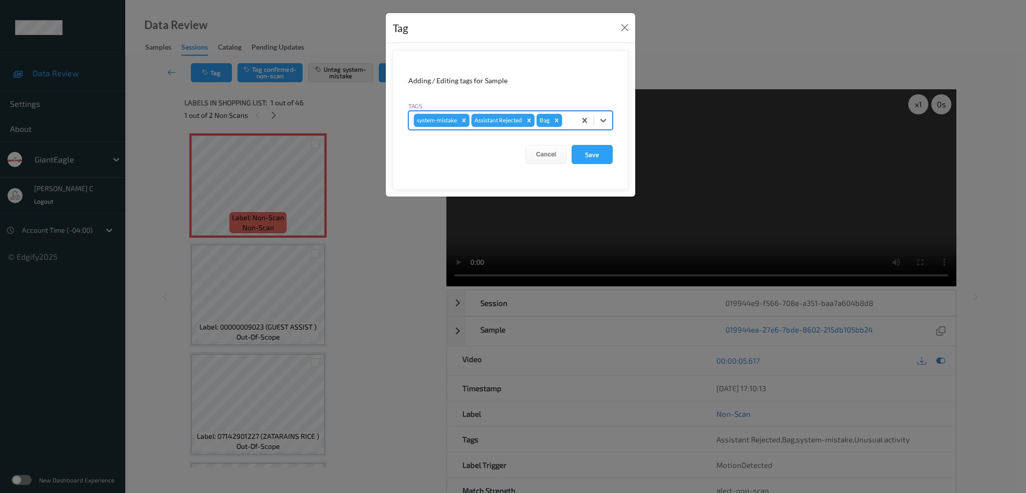
click at [595, 164] on form "Adding / Editing tags for Sample Tags options system-mistake,Assistant Rejected…" at bounding box center [511, 119] width 236 height 139
click at [595, 157] on button "Save" at bounding box center [592, 154] width 41 height 19
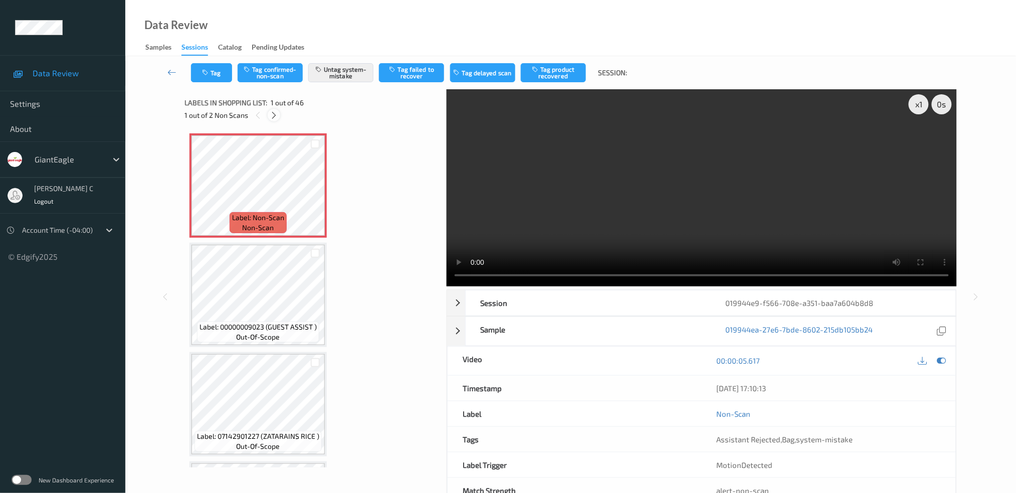
click at [272, 116] on icon at bounding box center [274, 115] width 9 height 9
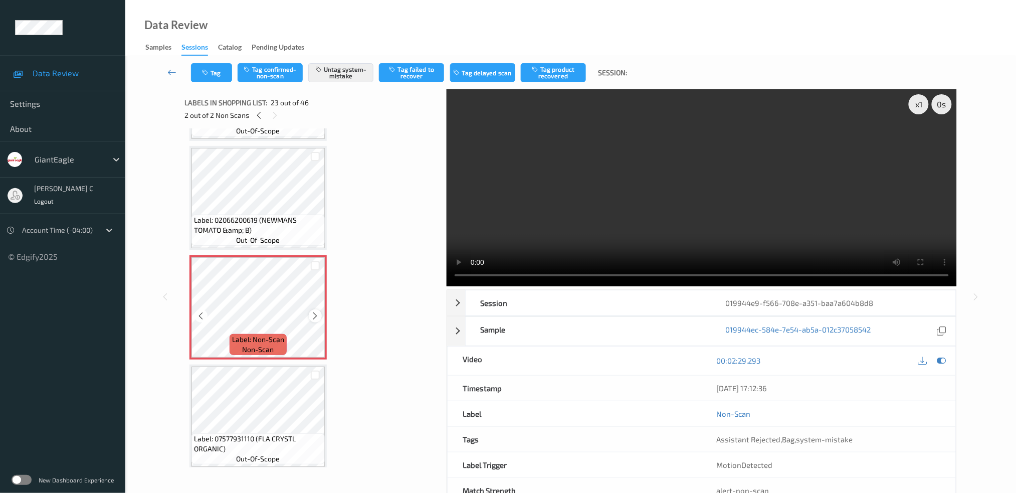
click at [311, 311] on icon at bounding box center [315, 315] width 9 height 9
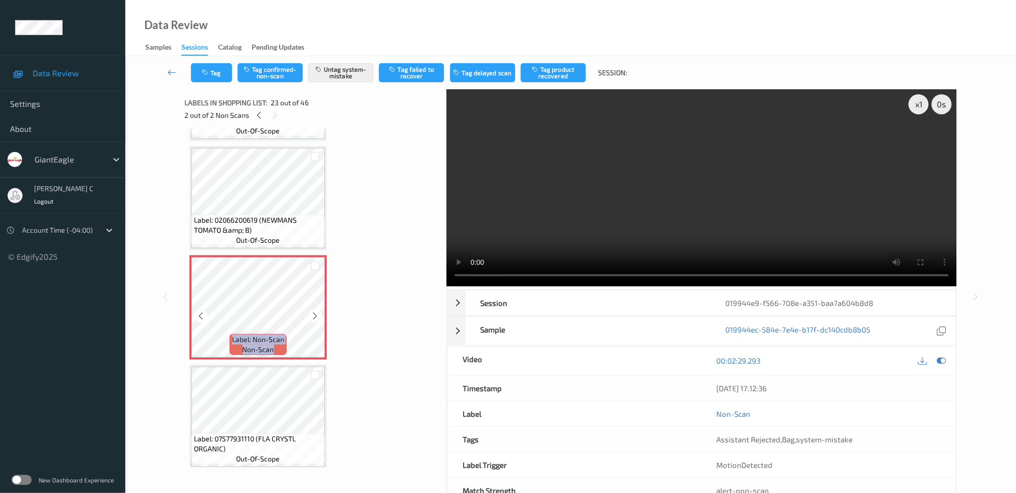
click at [311, 311] on icon at bounding box center [315, 315] width 9 height 9
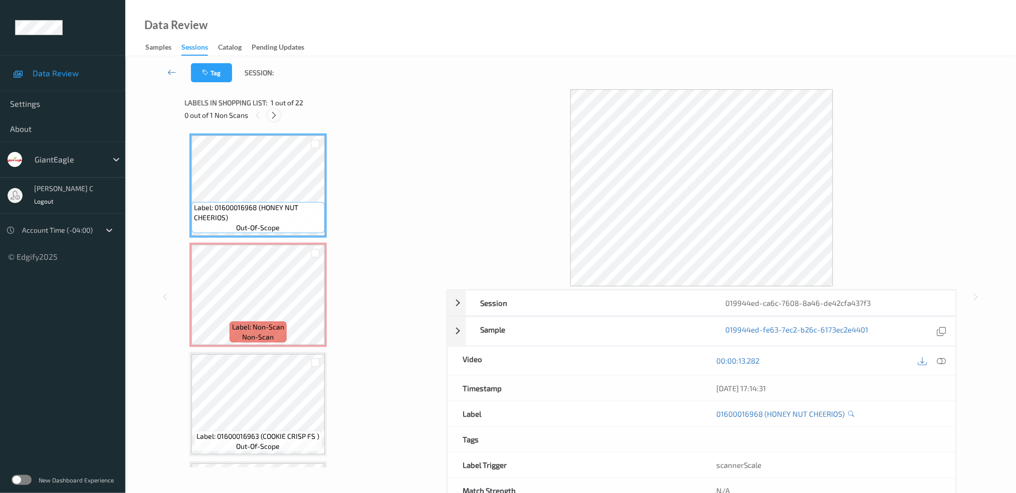
click at [278, 115] on icon at bounding box center [274, 115] width 9 height 9
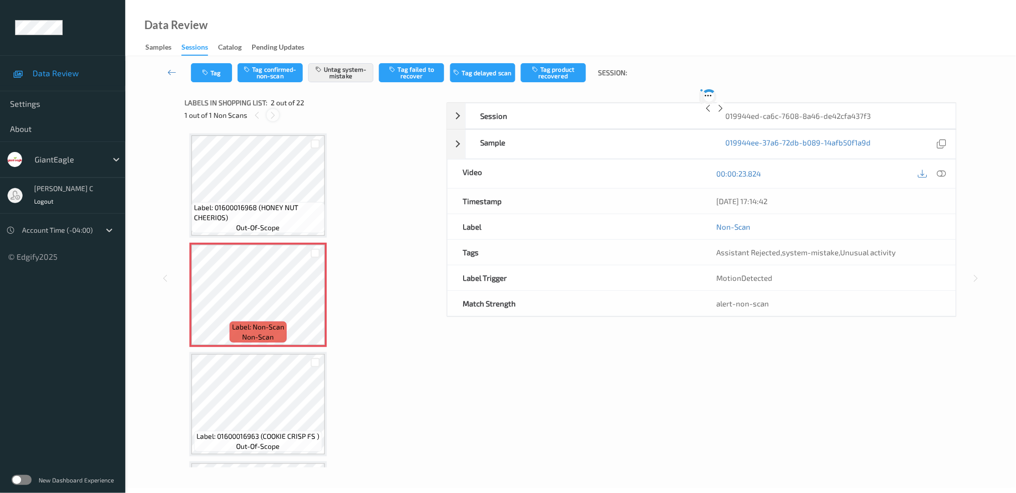
scroll to position [5, 0]
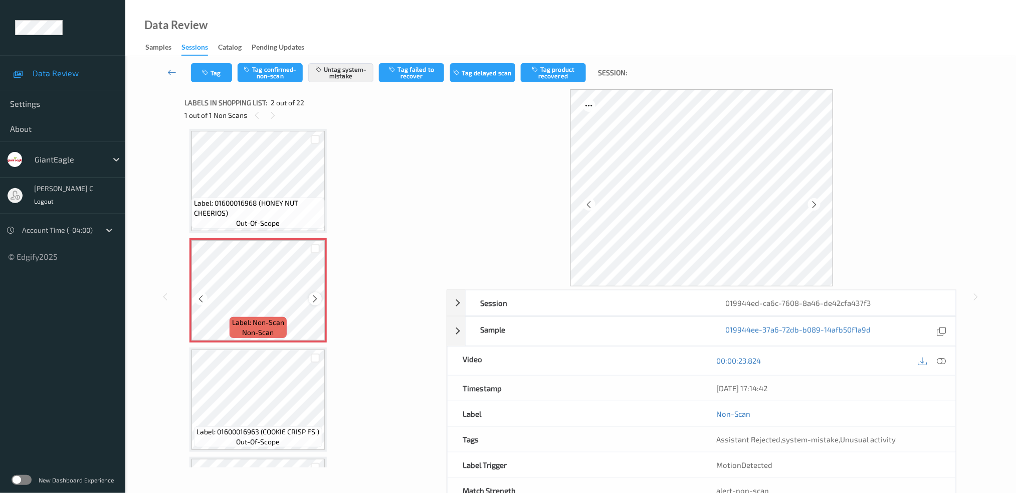
click at [317, 298] on icon at bounding box center [315, 298] width 9 height 9
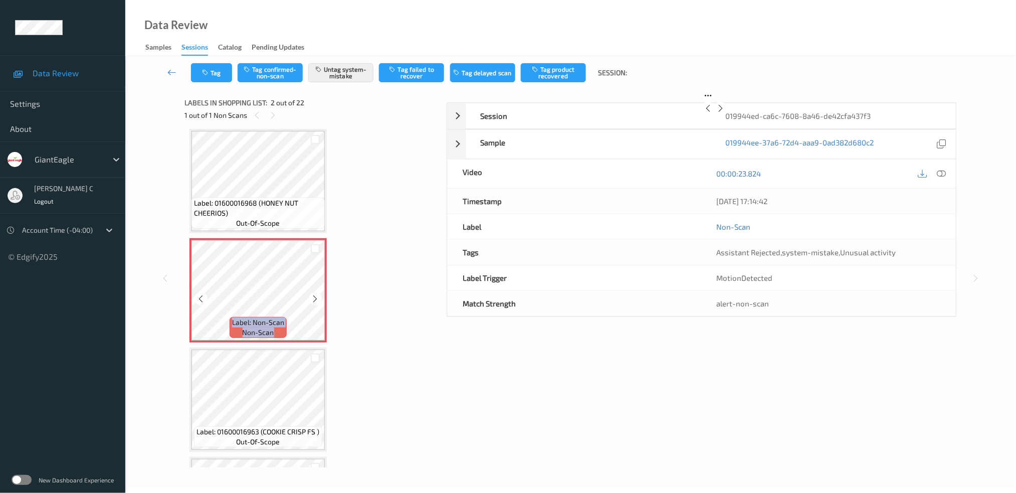
click at [317, 298] on icon at bounding box center [315, 298] width 9 height 9
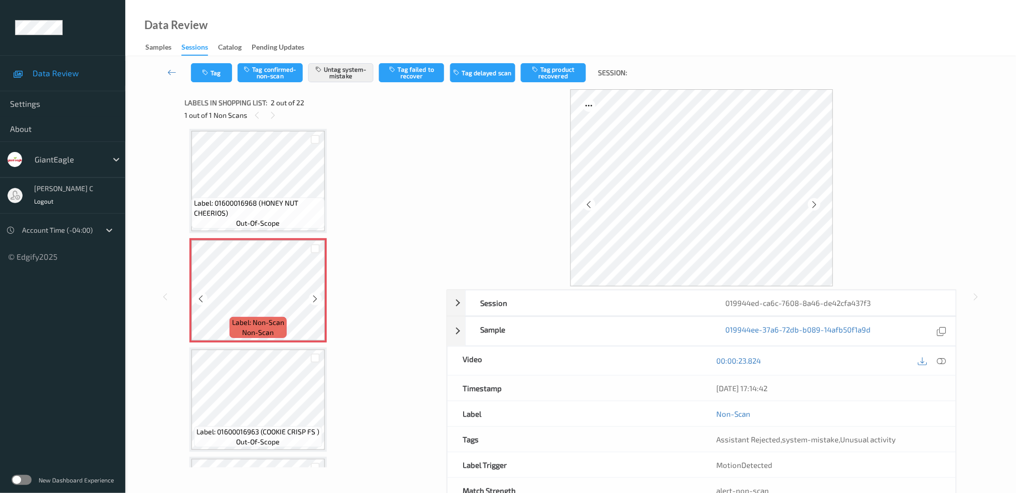
scroll to position [0, 0]
